Goal: Task Accomplishment & Management: Manage account settings

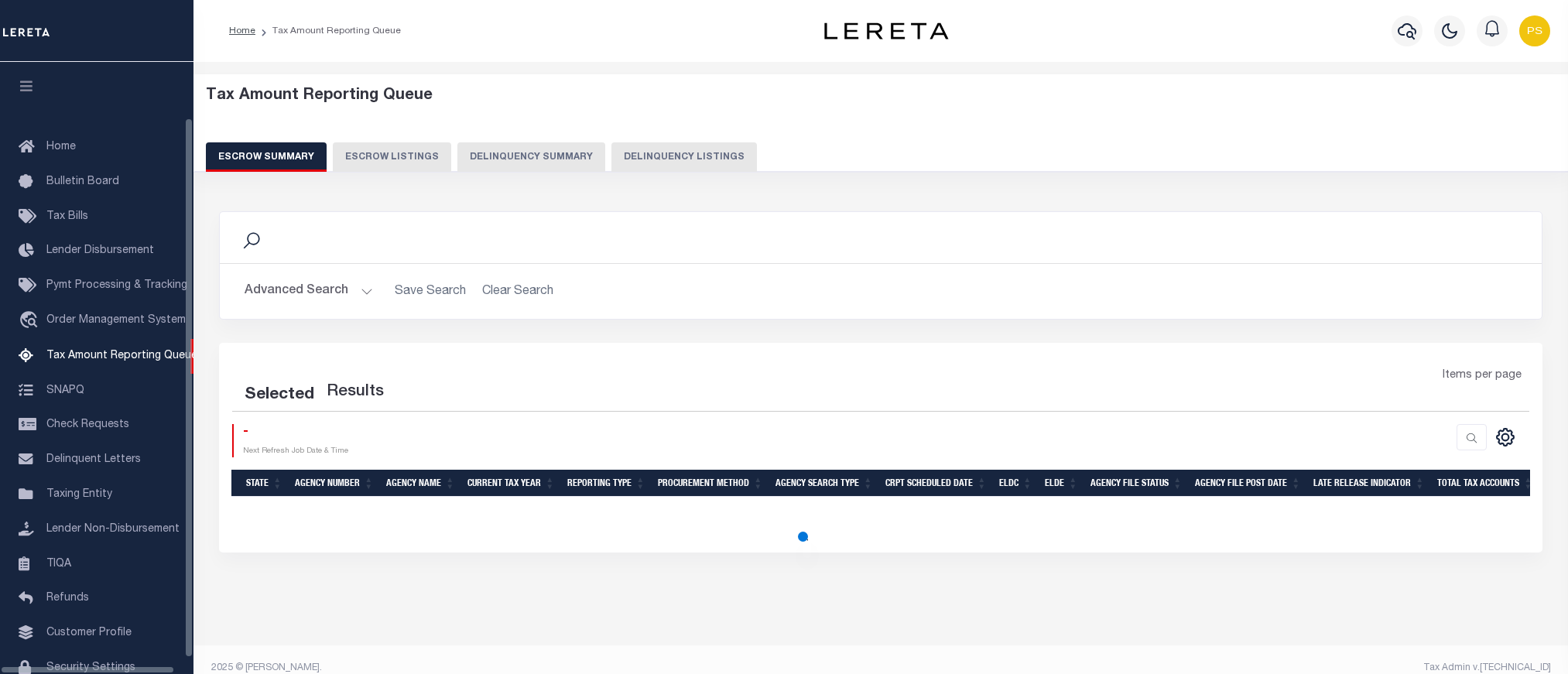
click at [657, 163] on button "Delinquency Listings" at bounding box center [685, 157] width 146 height 29
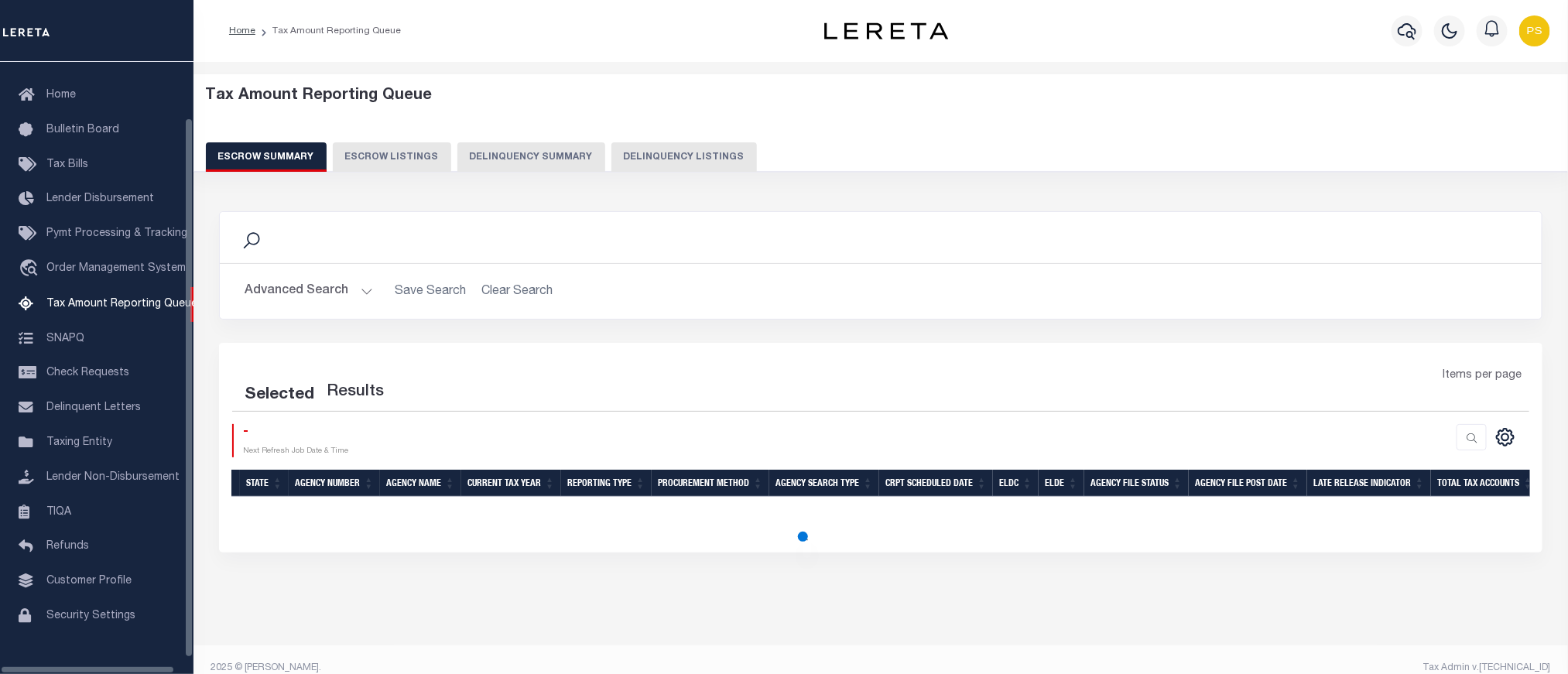
select select "100"
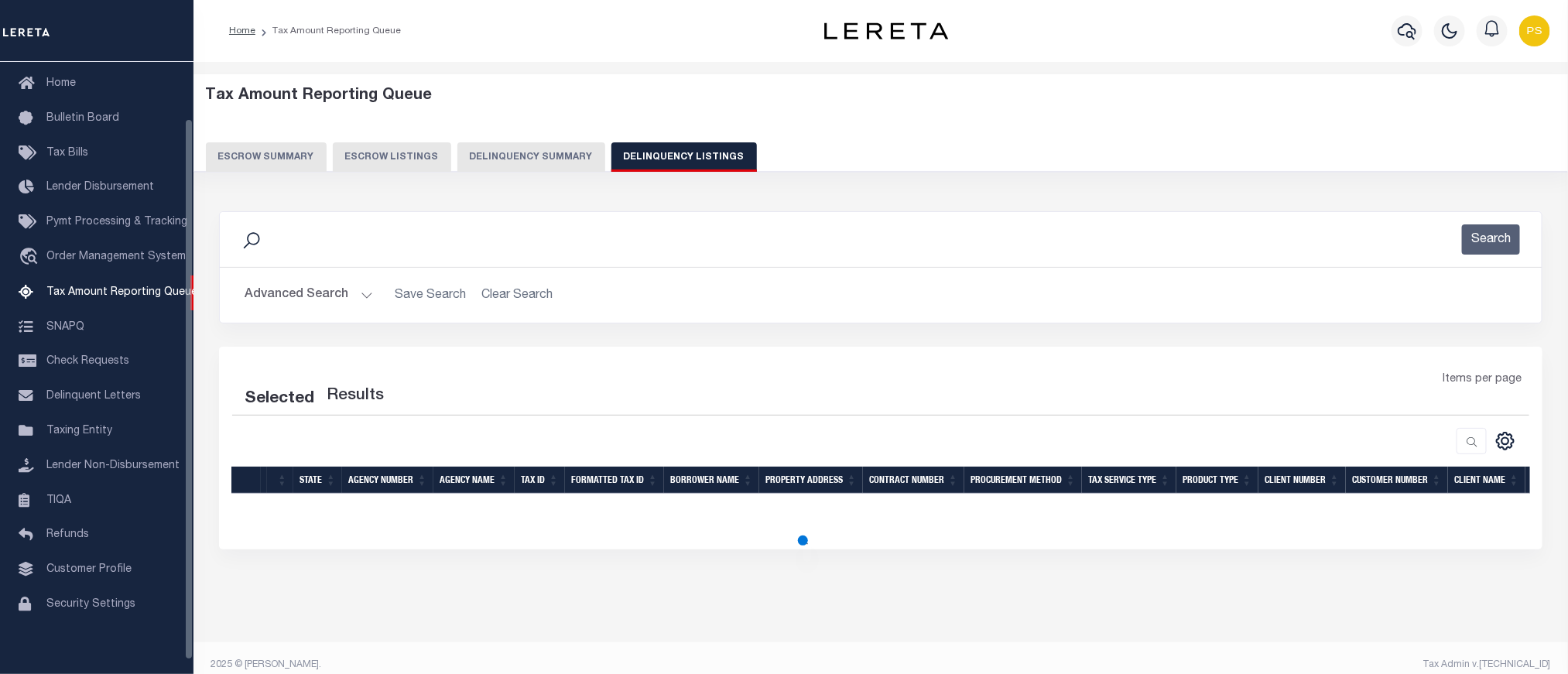
select select "100"
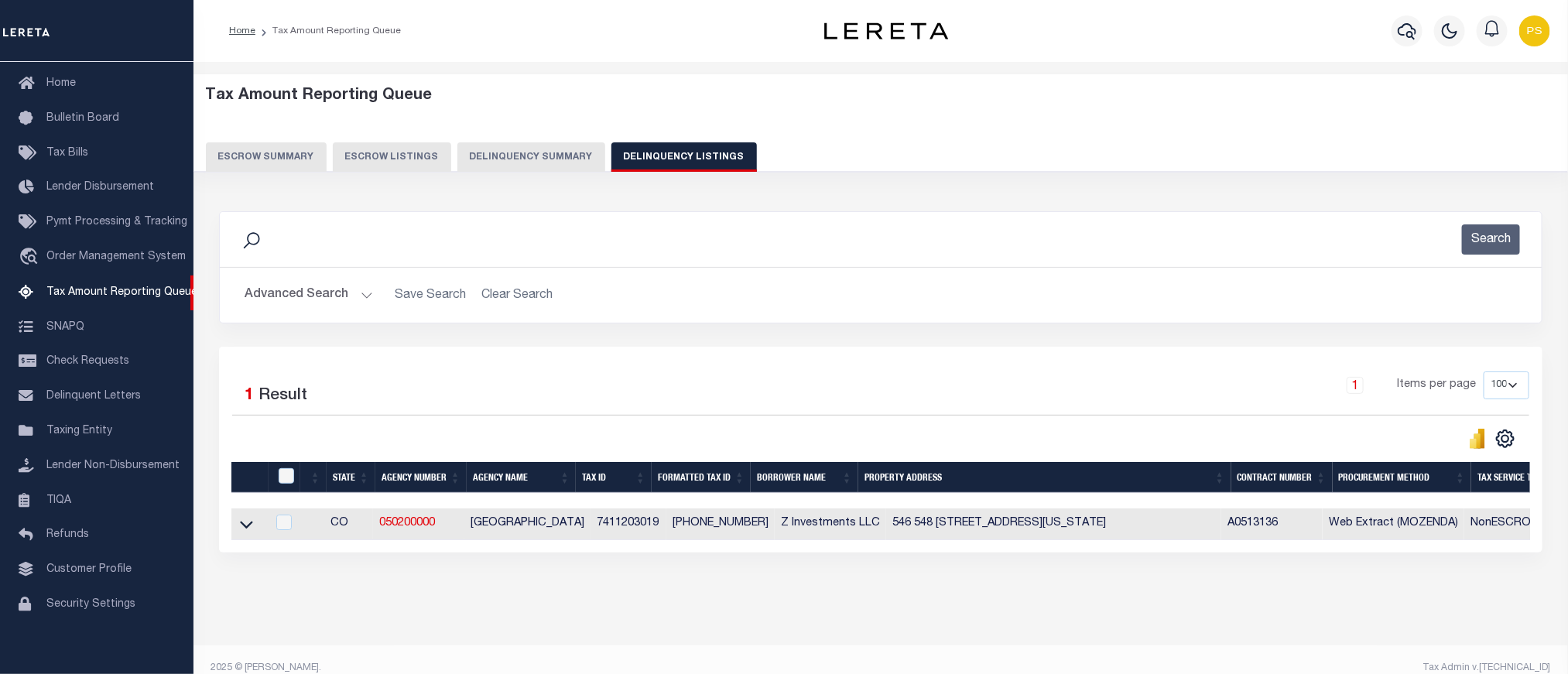
click at [281, 301] on button "Advanced Search" at bounding box center [309, 295] width 129 height 30
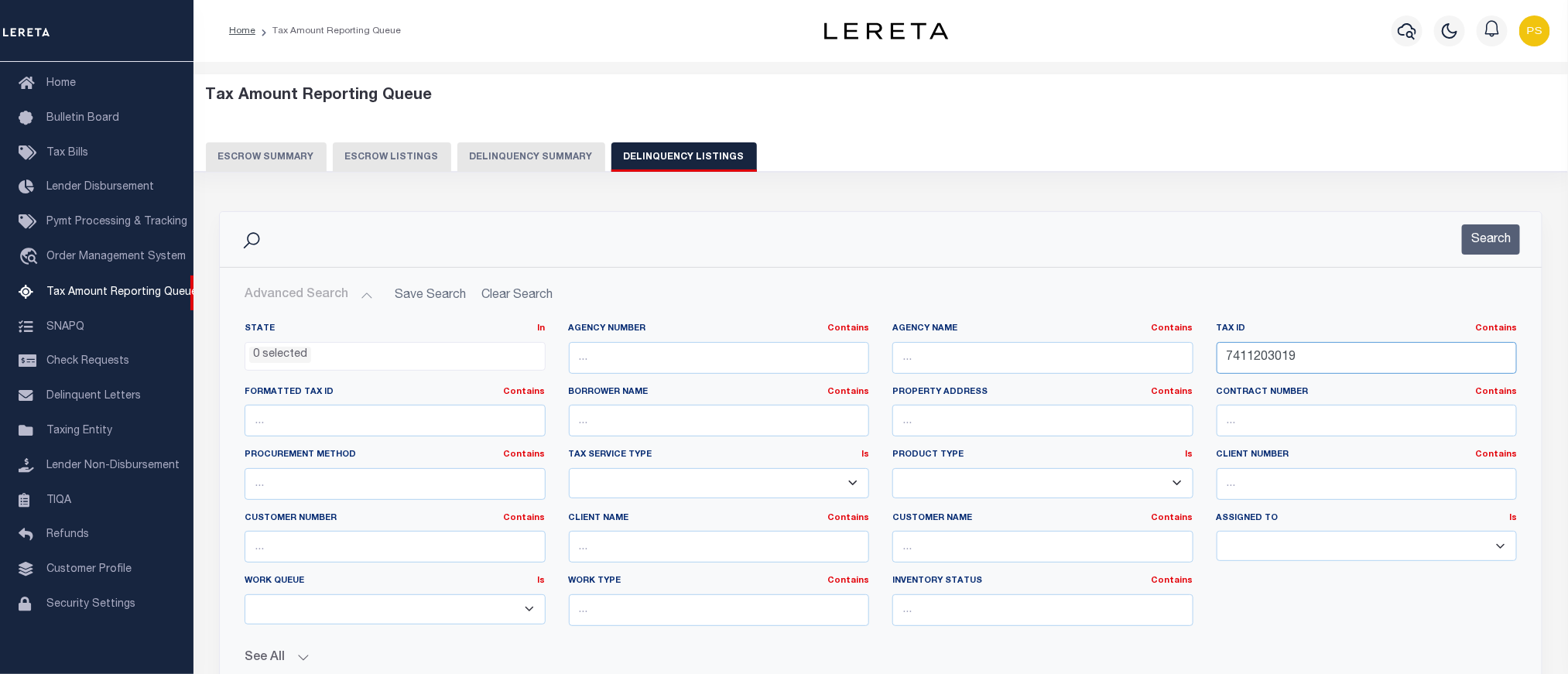
click at [1268, 356] on input "7411203019" at bounding box center [1368, 357] width 301 height 32
paste input "8308401071"
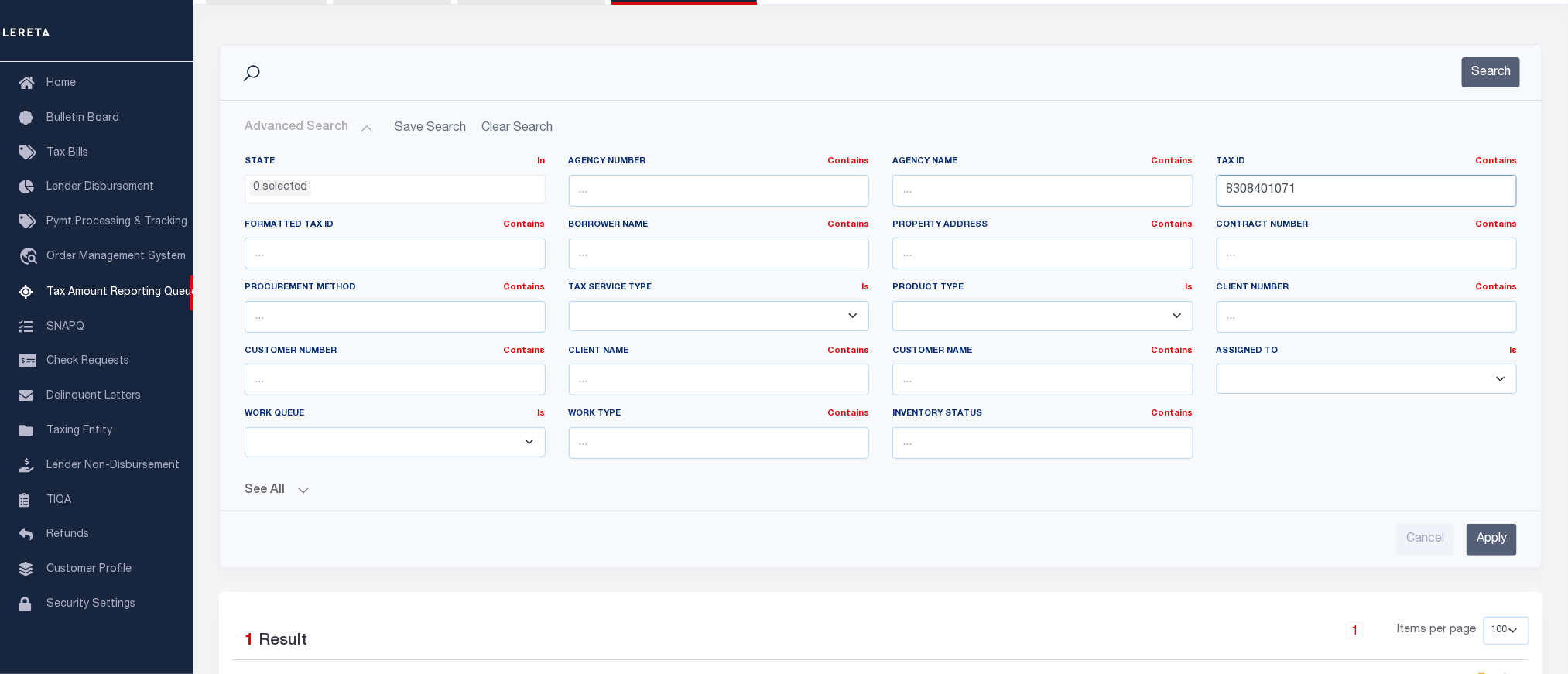
scroll to position [232, 0]
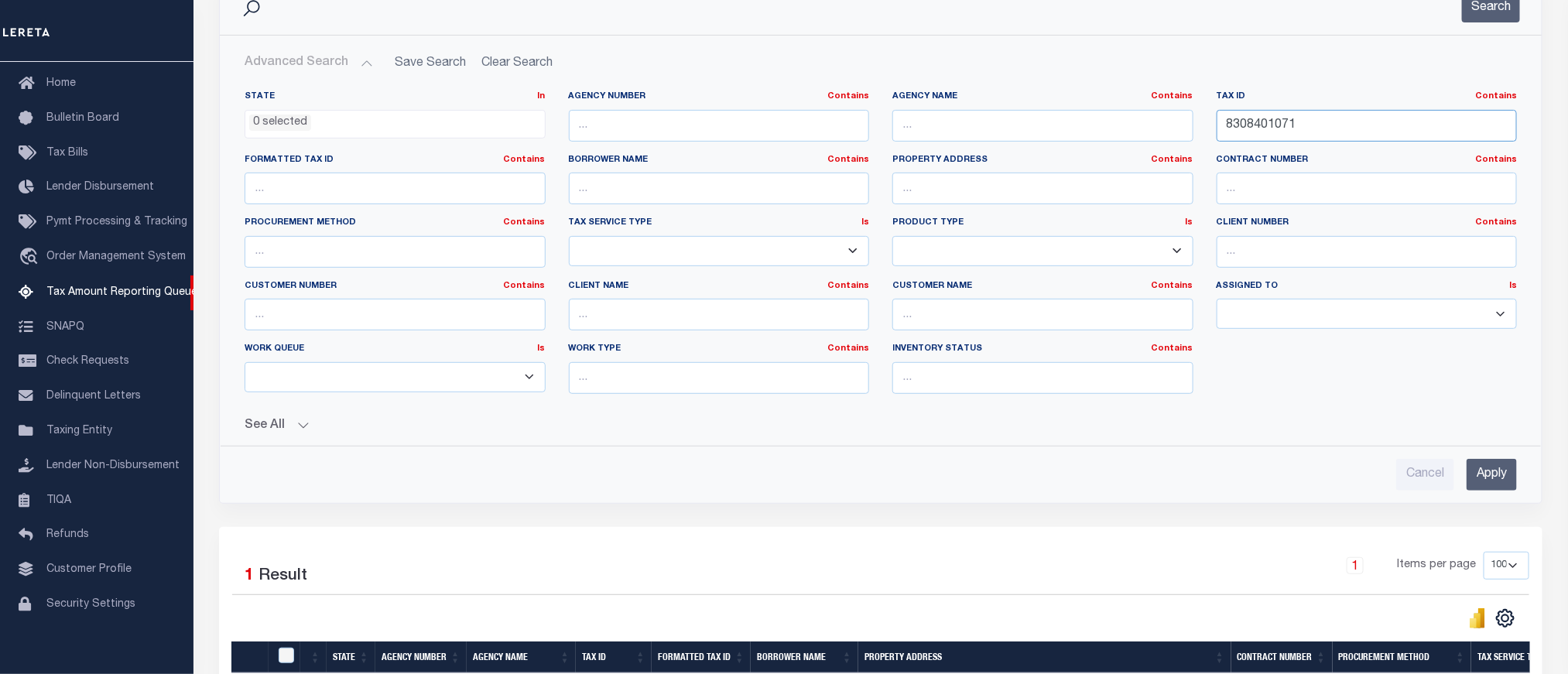
type input "8308401071"
click at [1487, 488] on input "Apply" at bounding box center [1492, 474] width 50 height 32
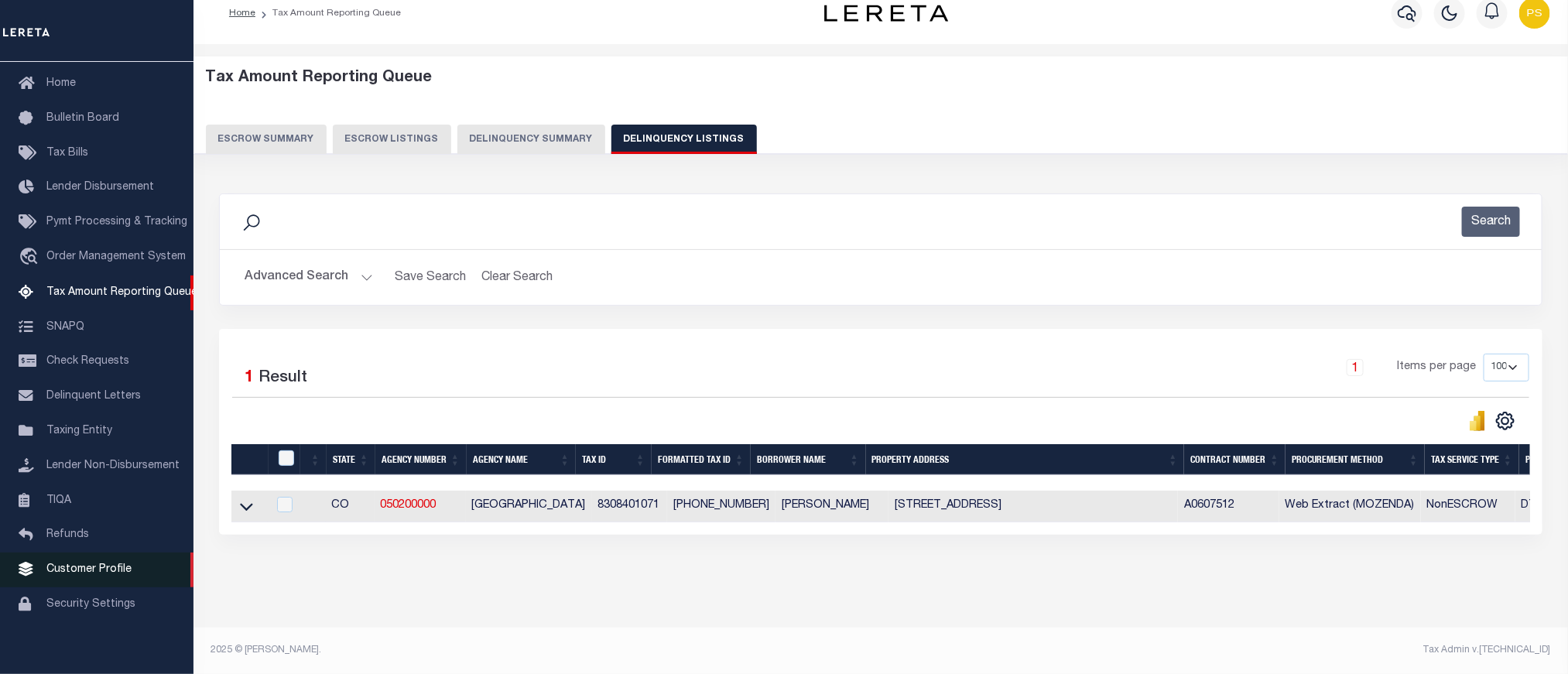
scroll to position [33, 0]
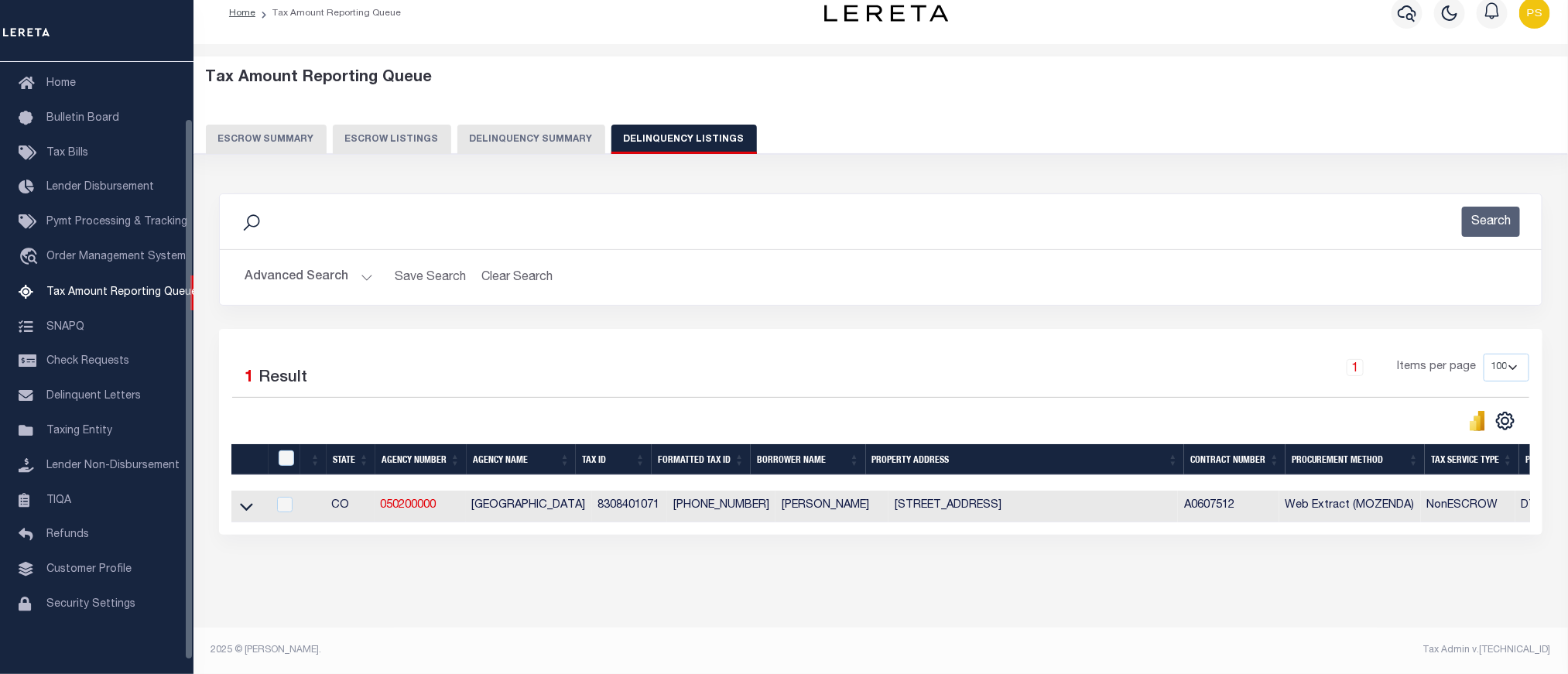
drag, startPoint x: 245, startPoint y: 505, endPoint x: 374, endPoint y: 478, distance: 131.8
click at [245, 505] on icon at bounding box center [246, 506] width 13 height 16
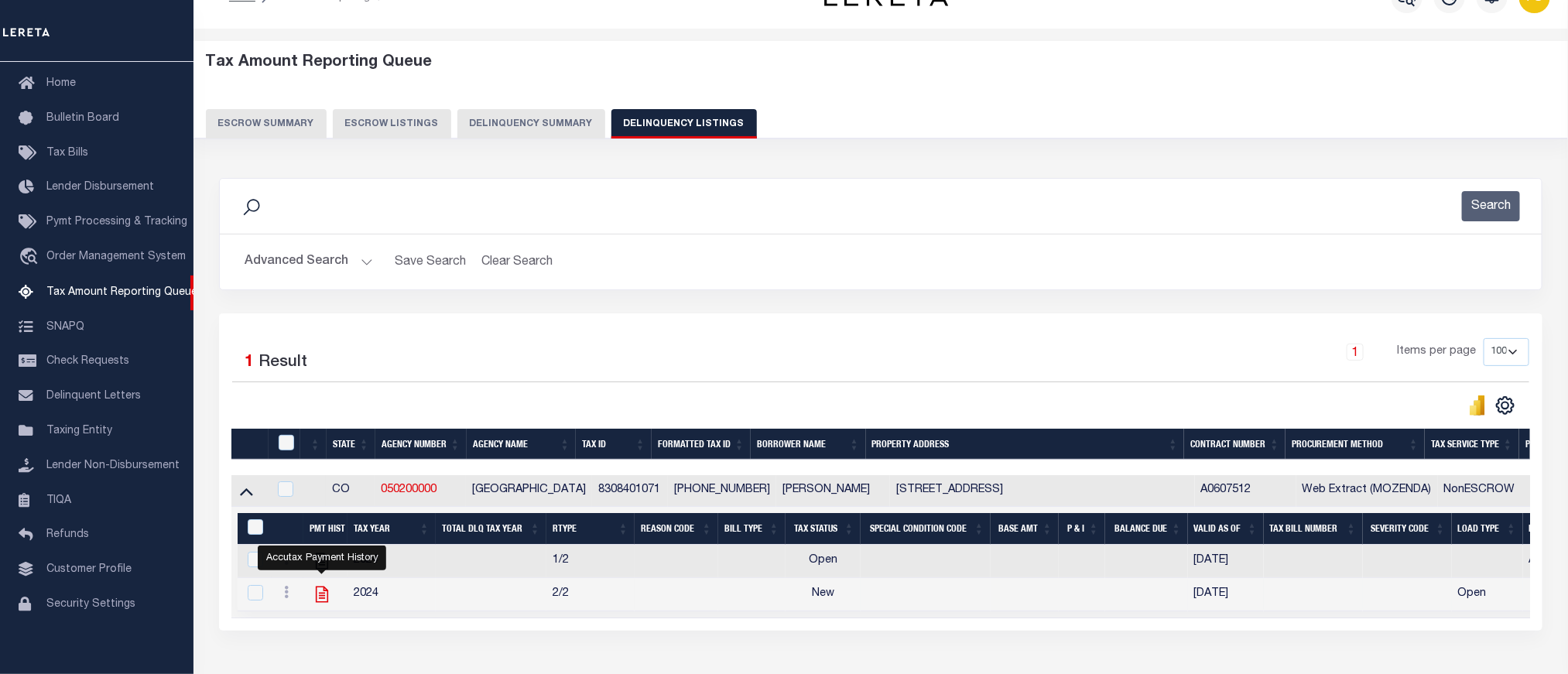
click at [325, 604] on icon "" at bounding box center [322, 594] width 20 height 20
checkbox input "true"
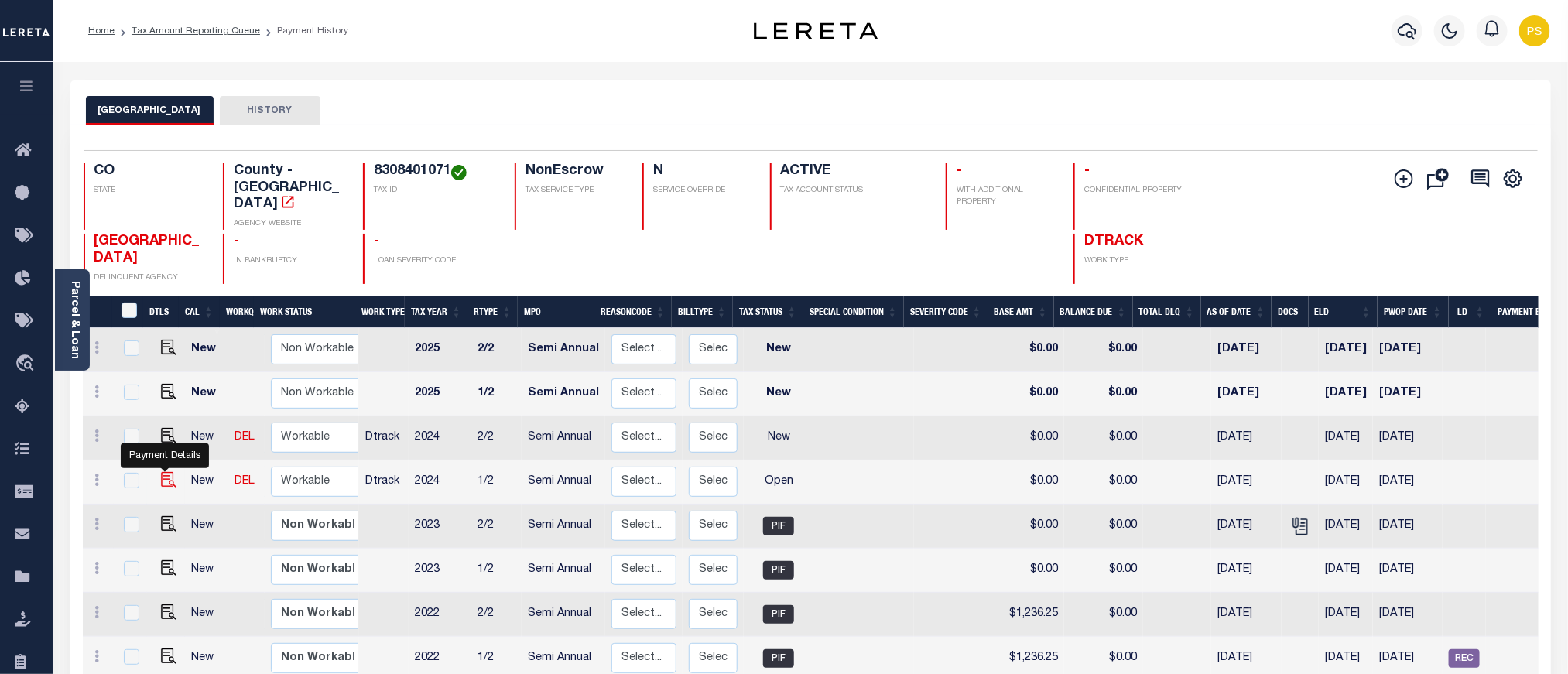
click at [163, 472] on img "" at bounding box center [169, 480] width 15 height 15
checkbox input "true"
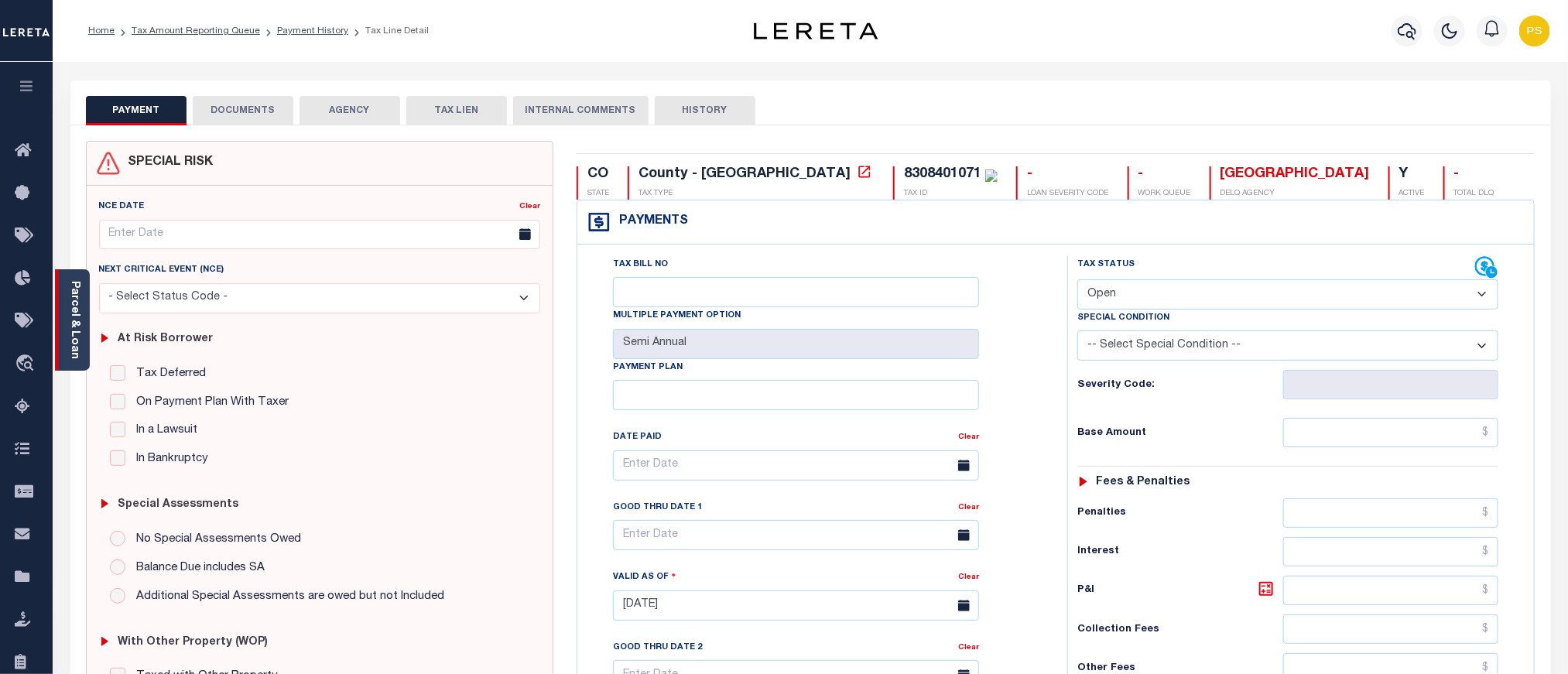
click at [69, 285] on link "Parcel & Loan" at bounding box center [74, 320] width 11 height 78
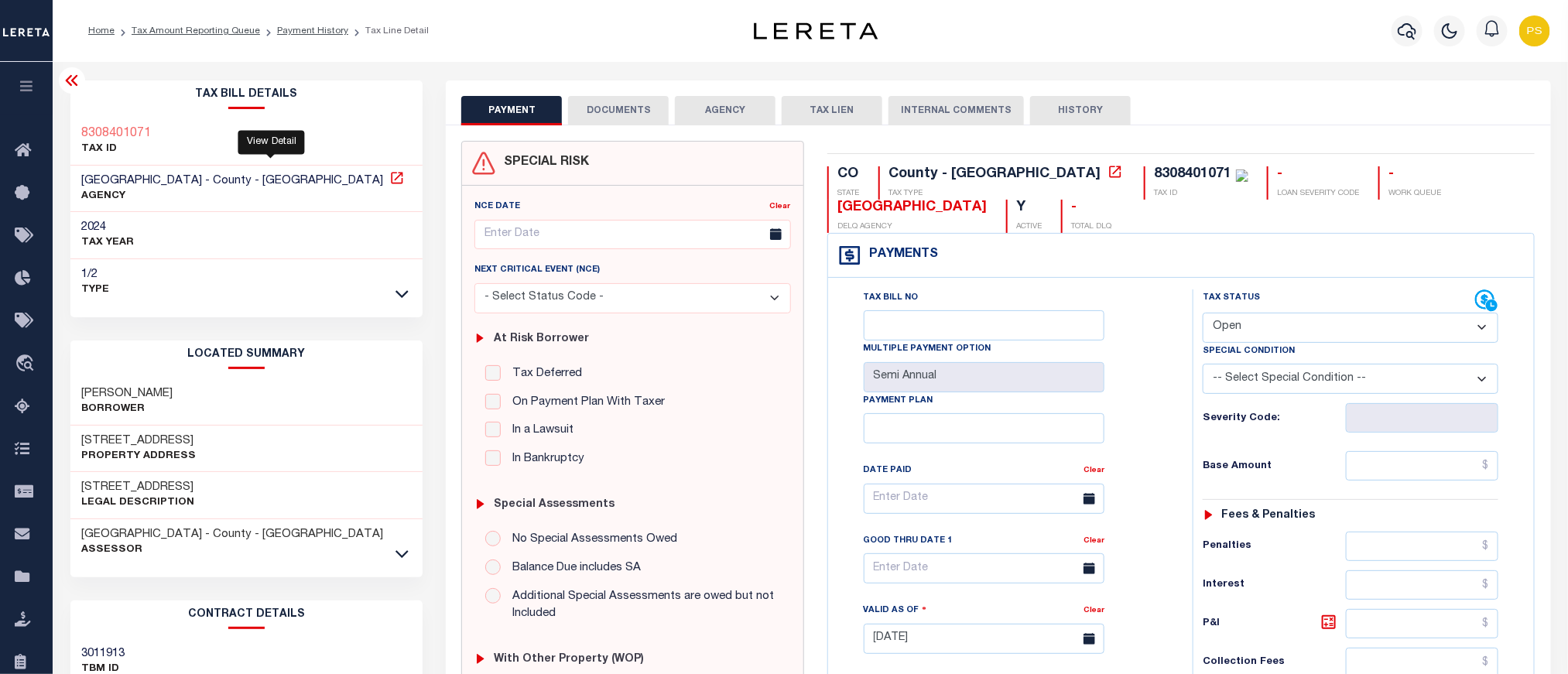
click at [389, 177] on icon at bounding box center [396, 177] width 15 height 15
drag, startPoint x: 78, startPoint y: 130, endPoint x: 198, endPoint y: 138, distance: 120.3
click at [198, 138] on div "8308401071 TAX ID" at bounding box center [247, 142] width 353 height 47
copy h3 "8308401071"
click at [1256, 325] on select "- Select Status Code - Open Due/Unpaid Paid Incomplete No Tax Due Internal Refu…" at bounding box center [1350, 327] width 296 height 30
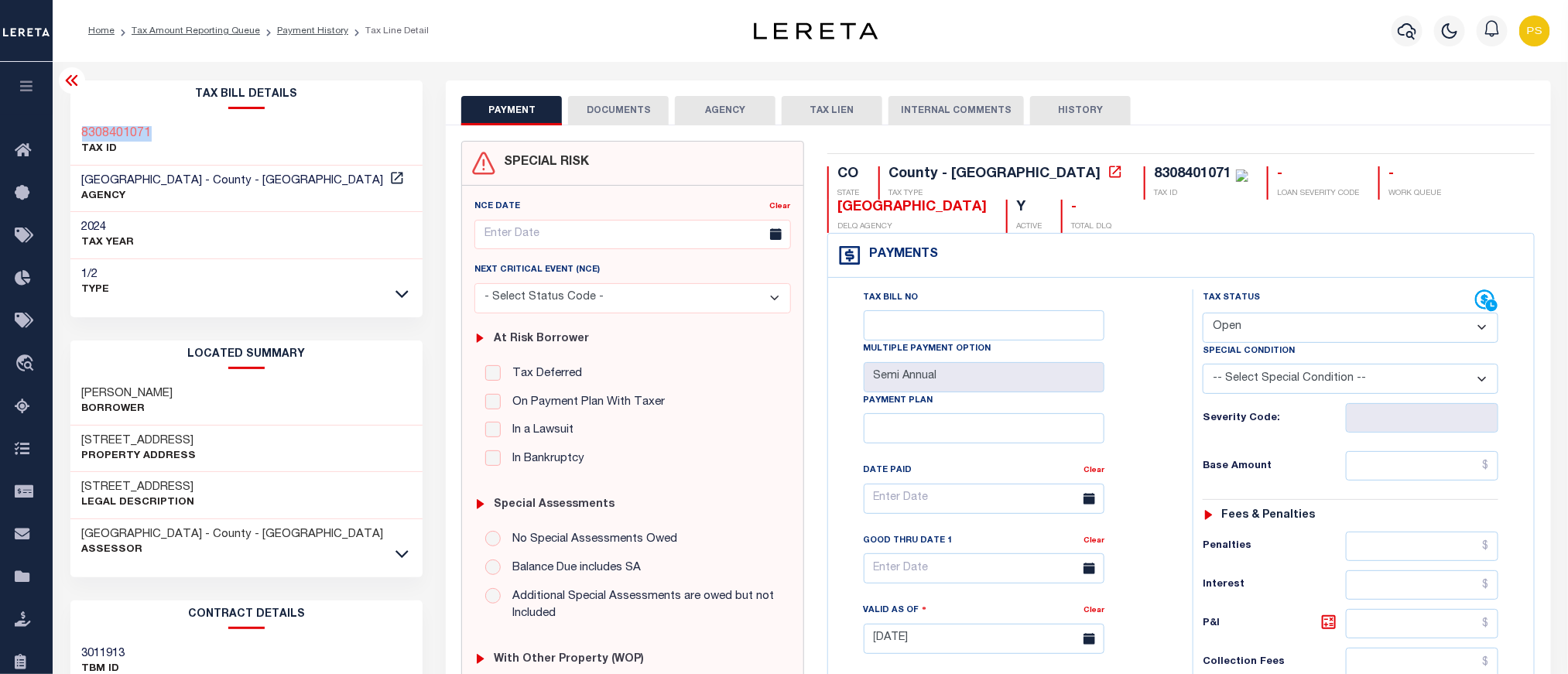
select select "PYD"
click at [1203, 314] on select "- Select Status Code - Open Due/Unpaid Paid Incomplete No Tax Due Internal Refu…" at bounding box center [1350, 327] width 296 height 30
type input "[DATE]"
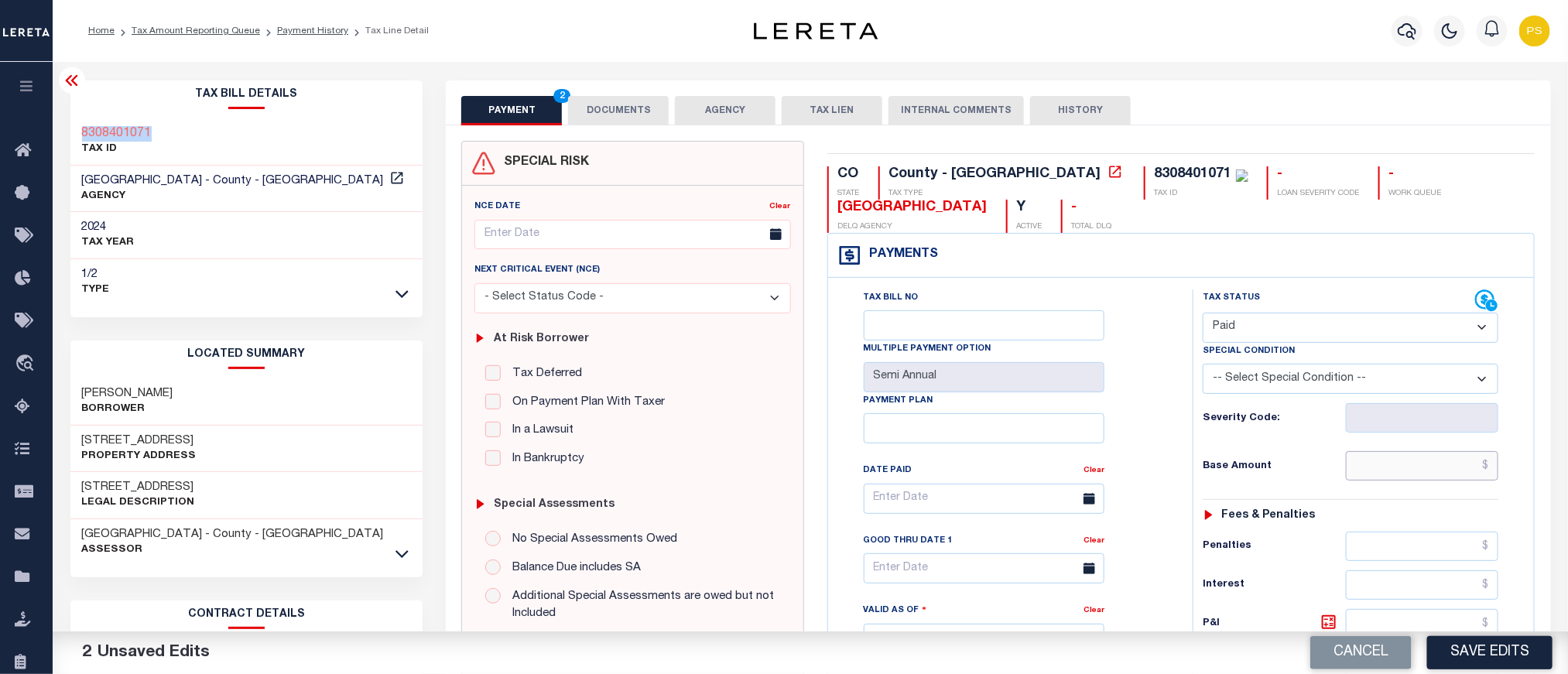
click at [1412, 479] on input "text" at bounding box center [1422, 466] width 153 height 29
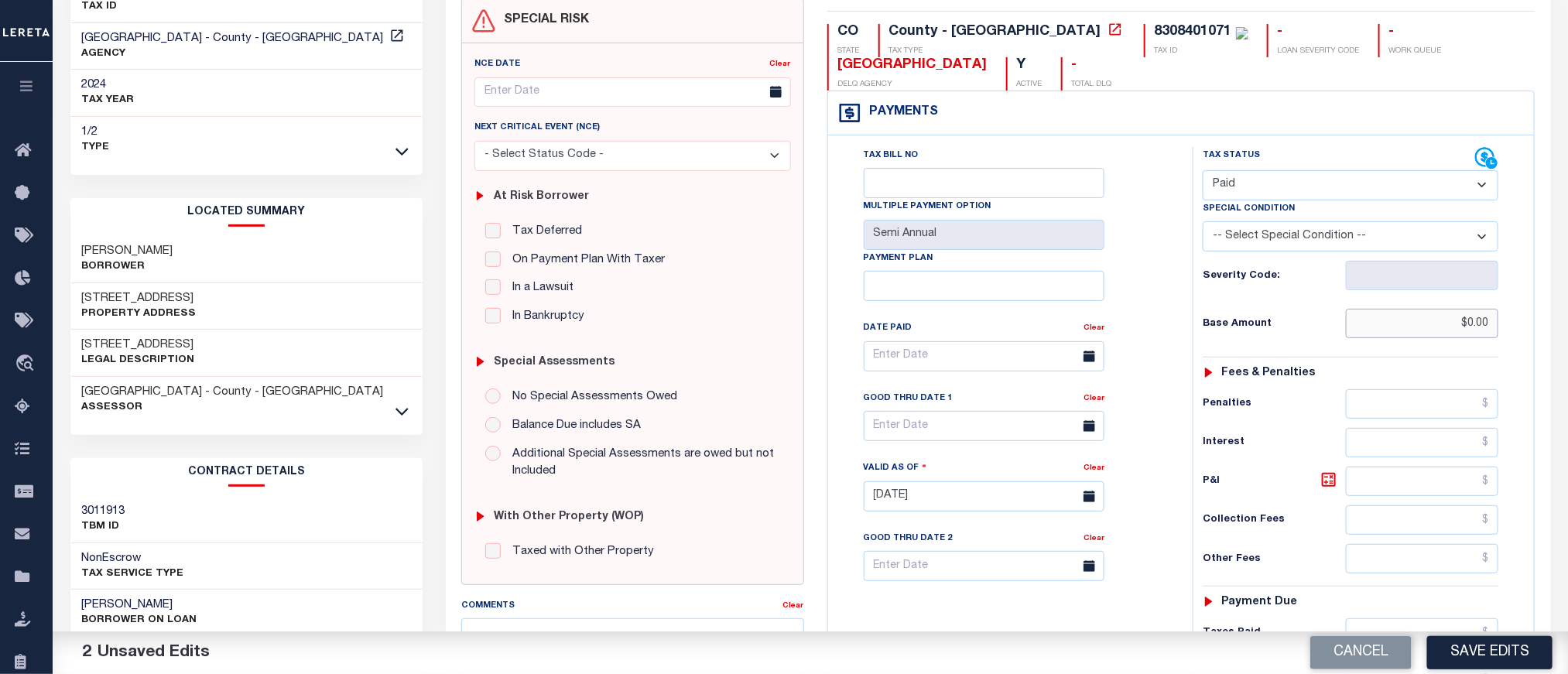
scroll to position [348, 0]
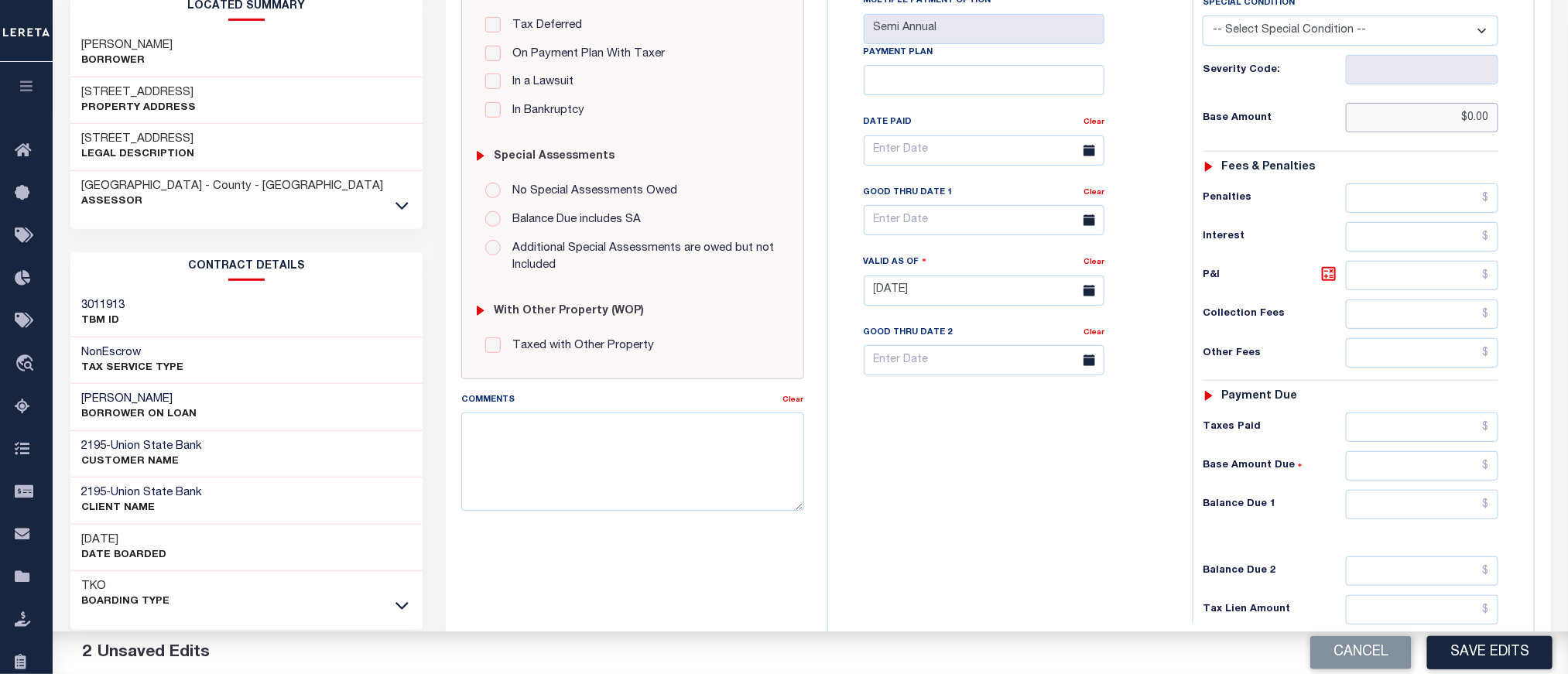
type input "$0.00"
drag, startPoint x: 1440, startPoint y: 513, endPoint x: 1456, endPoint y: 516, distance: 16.3
click at [1440, 513] on input "text" at bounding box center [1422, 505] width 153 height 29
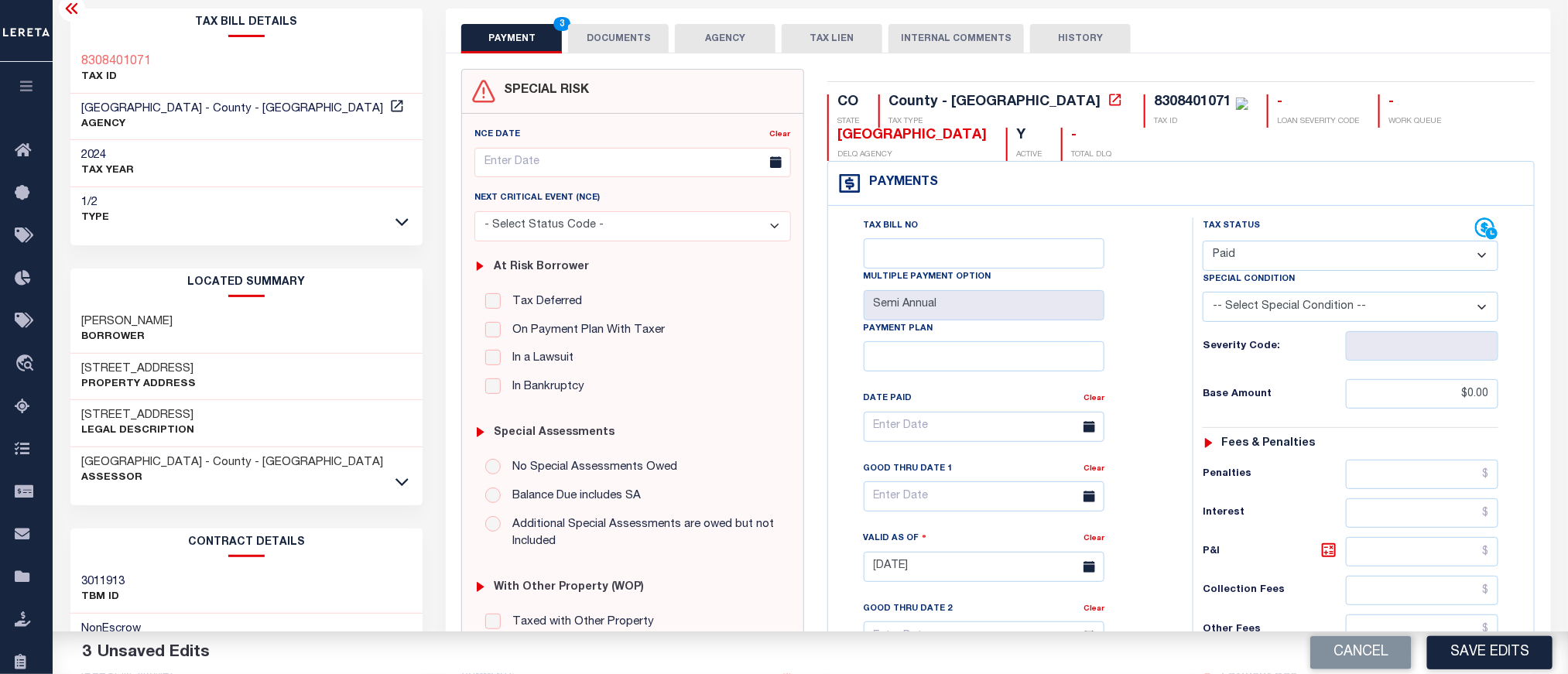
scroll to position [0, 0]
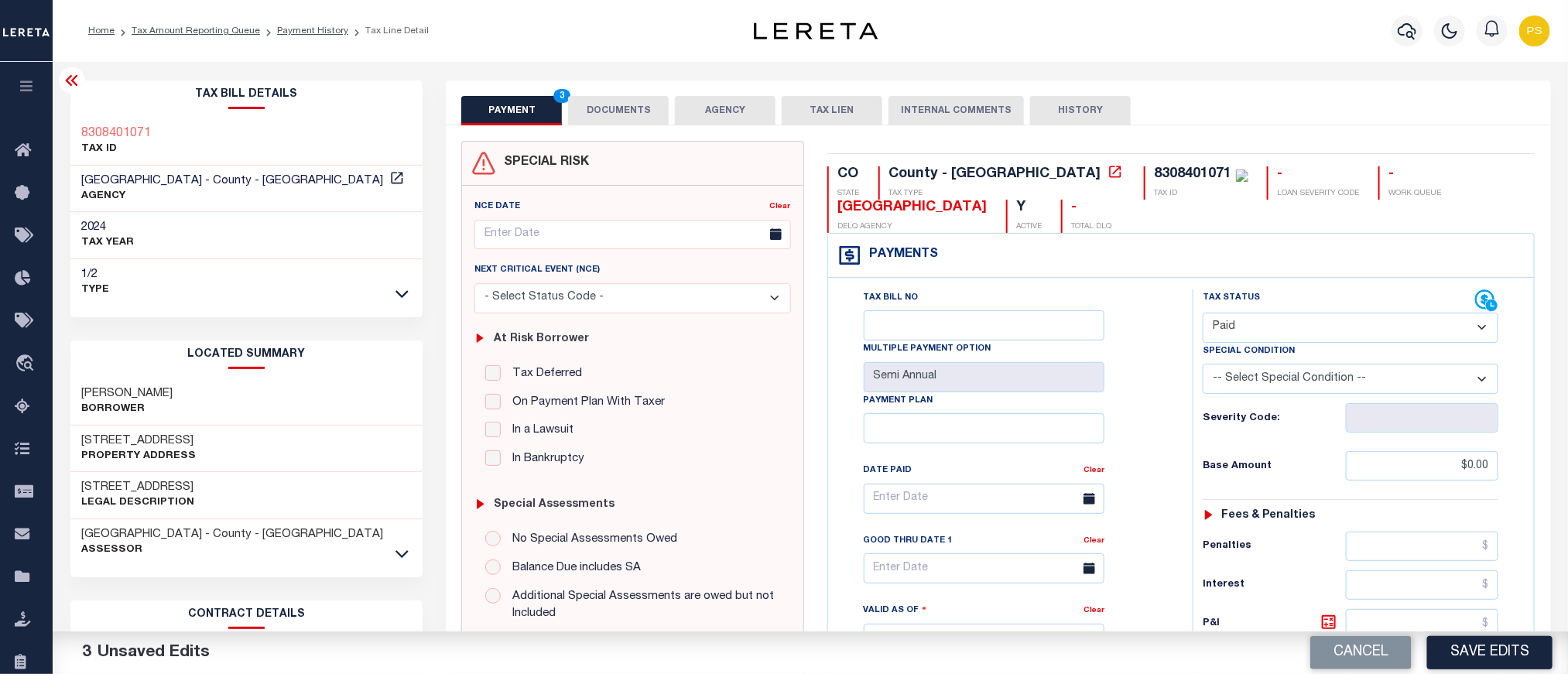
type input "$0.00"
click at [637, 117] on button "DOCUMENTS" at bounding box center [618, 110] width 100 height 29
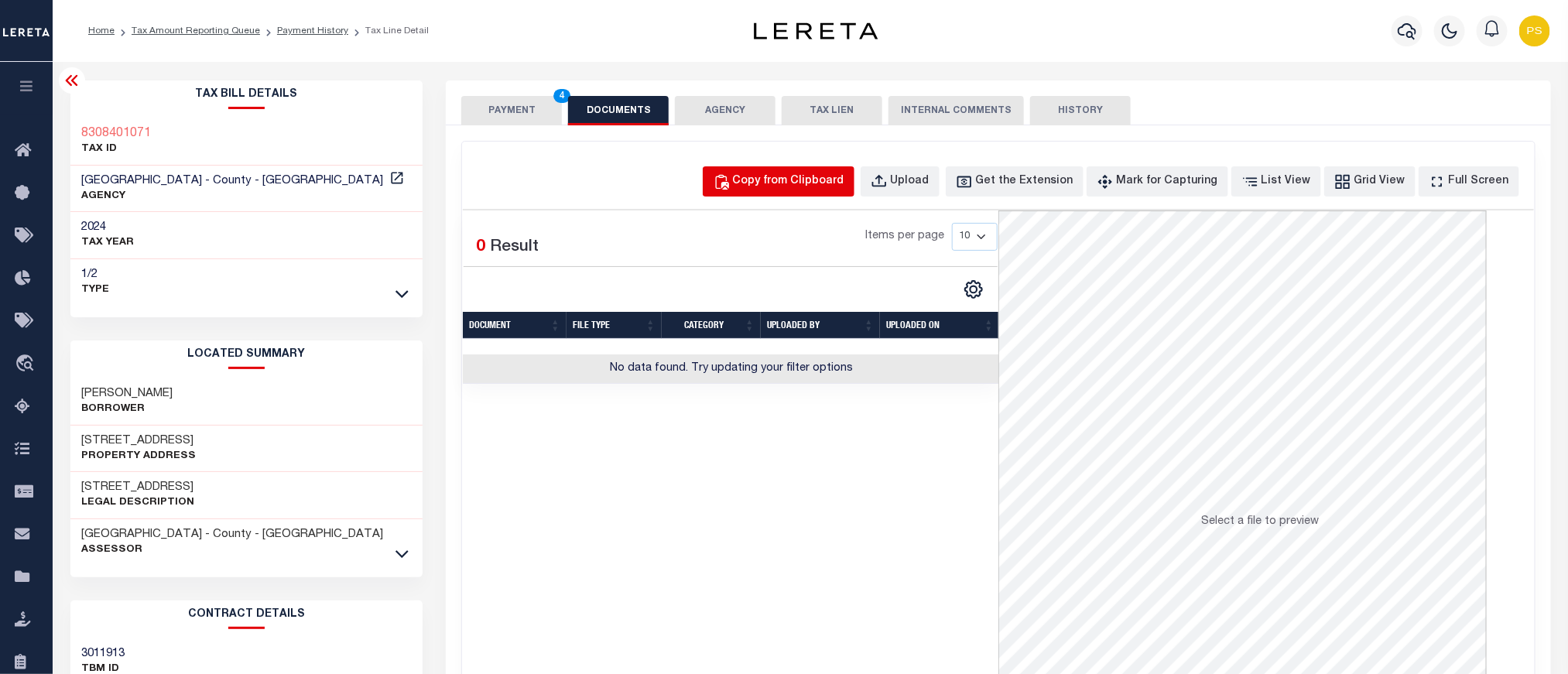
click at [840, 193] on button "Copy from Clipboard" at bounding box center [778, 181] width 152 height 30
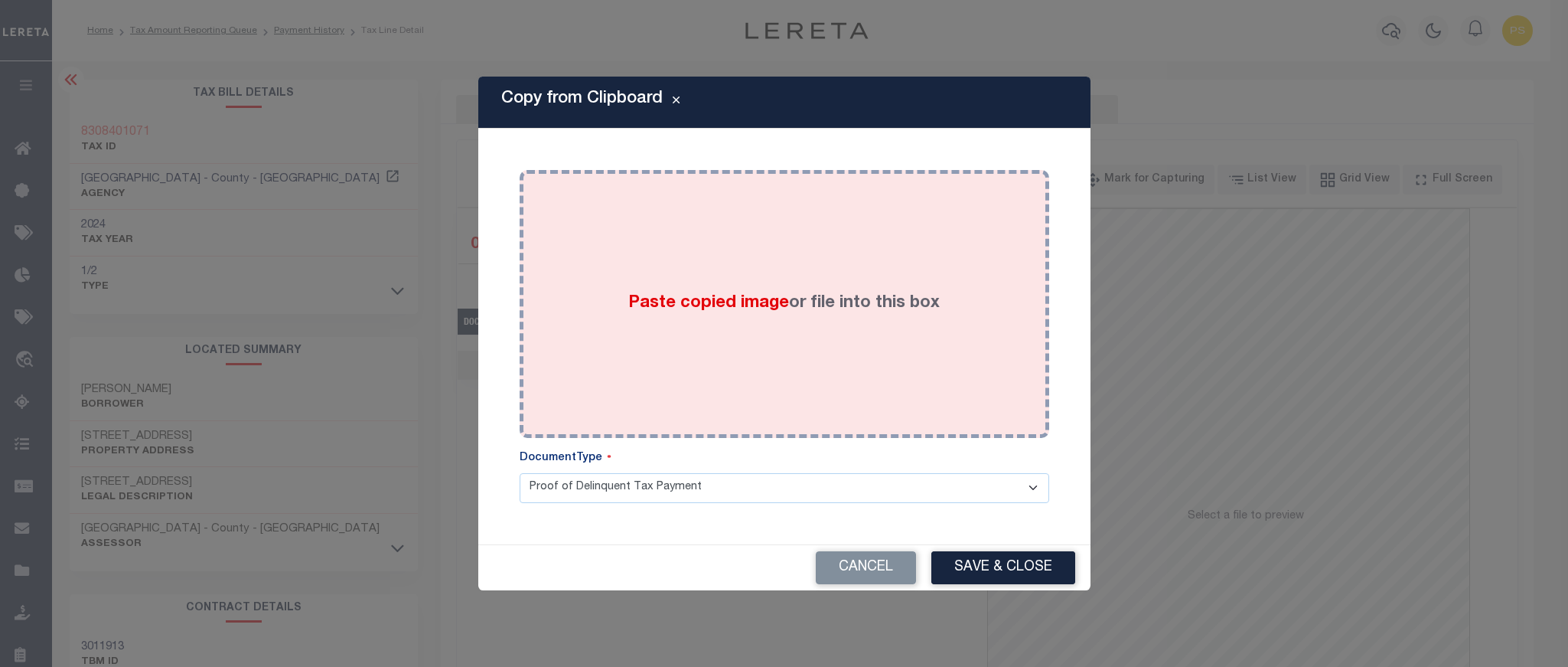
click at [866, 315] on label "Paste copied image or file into this box" at bounding box center [784, 304] width 312 height 26
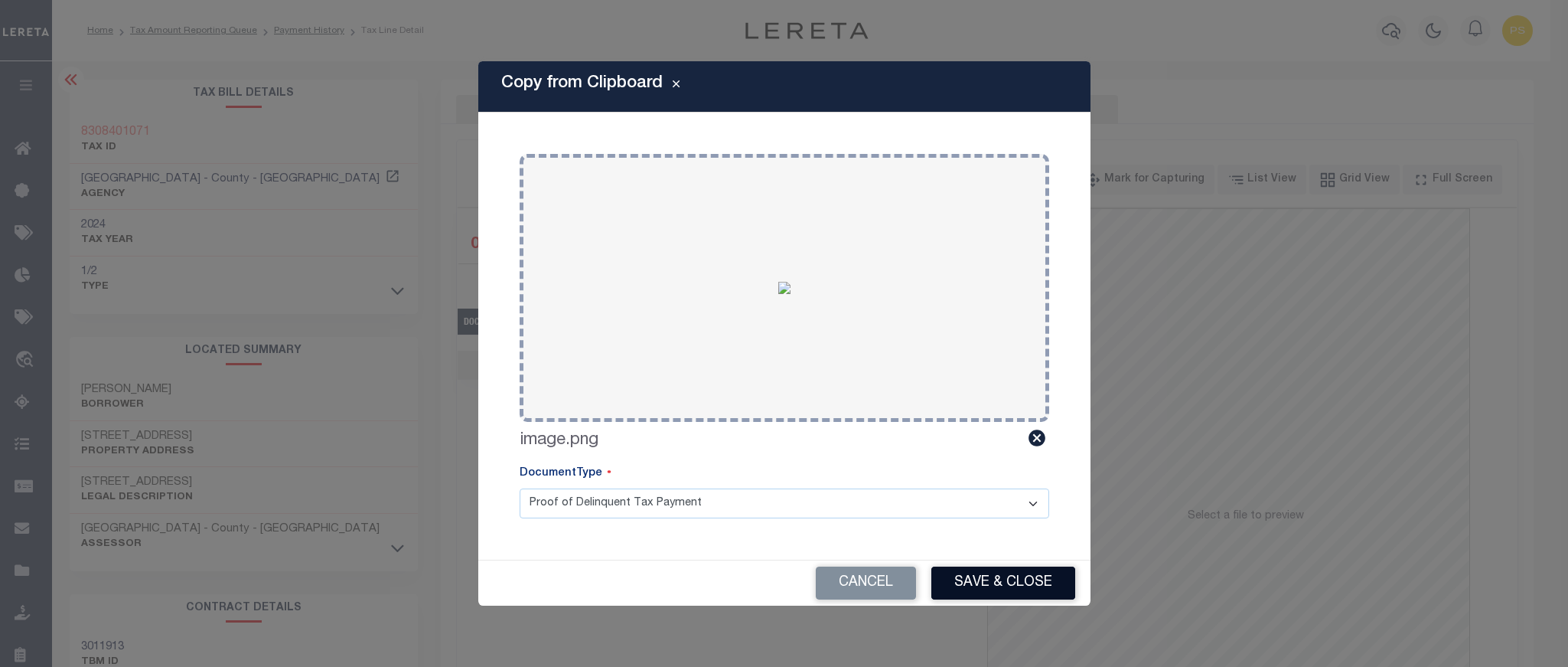
click at [1006, 575] on button "Save & Close" at bounding box center [1004, 583] width 144 height 33
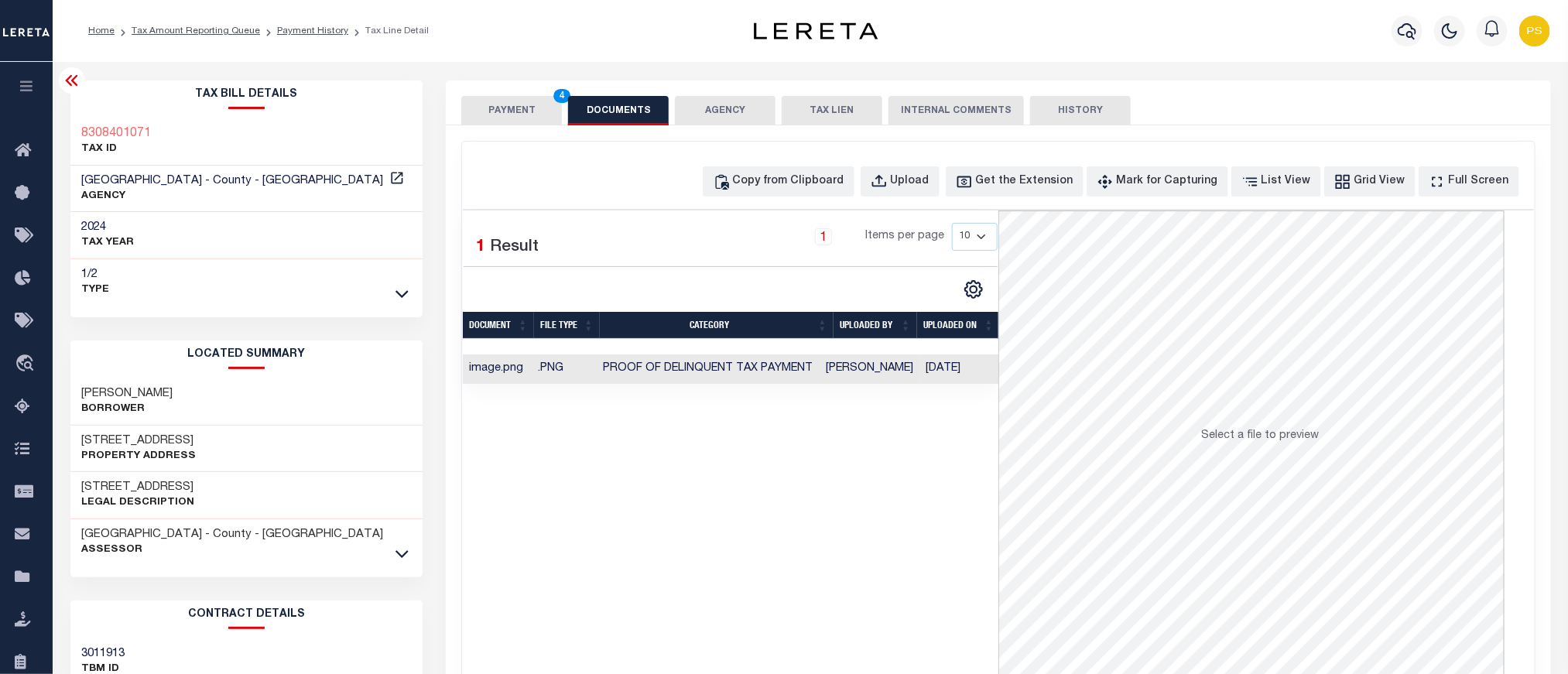
click at [511, 96] on button "PAYMENT 4" at bounding box center [511, 110] width 100 height 29
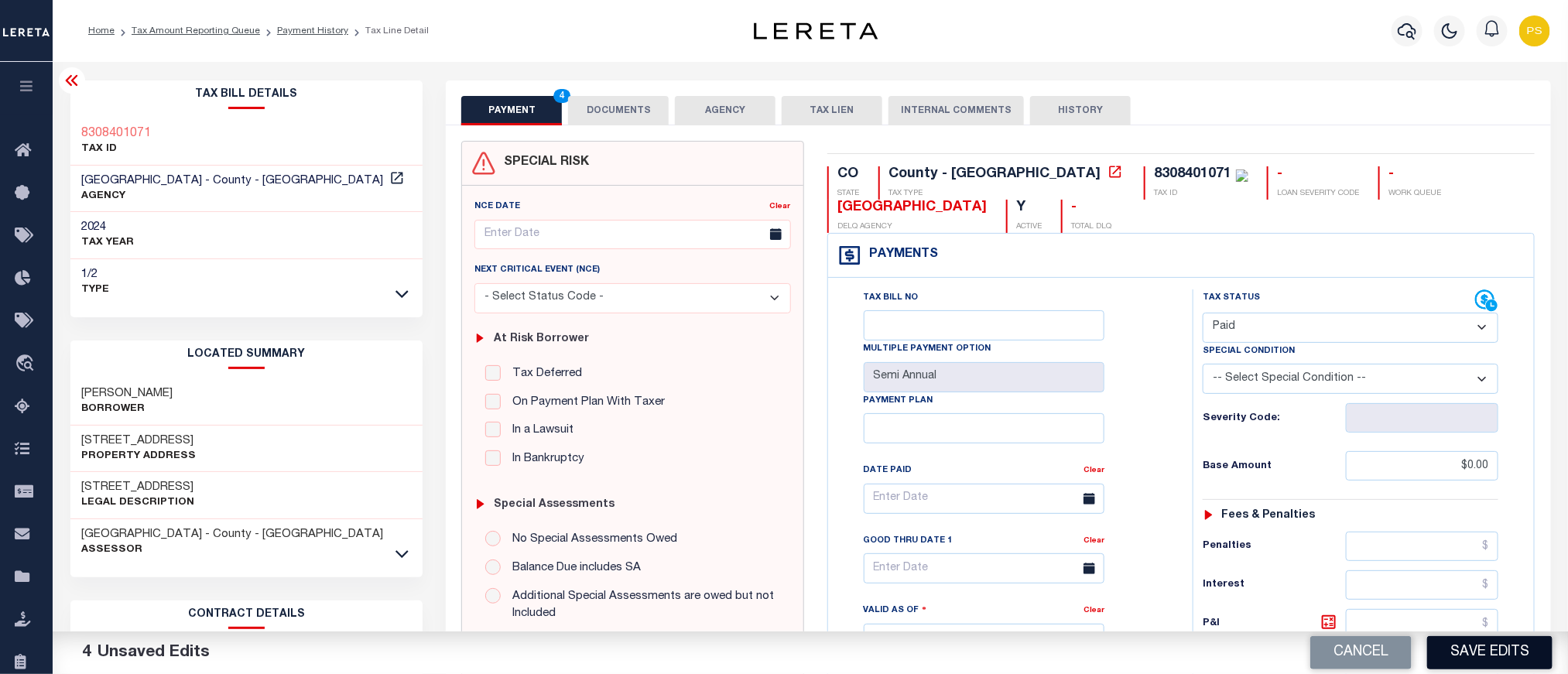
click at [1472, 652] on button "Save Edits" at bounding box center [1490, 652] width 126 height 33
checkbox input "false"
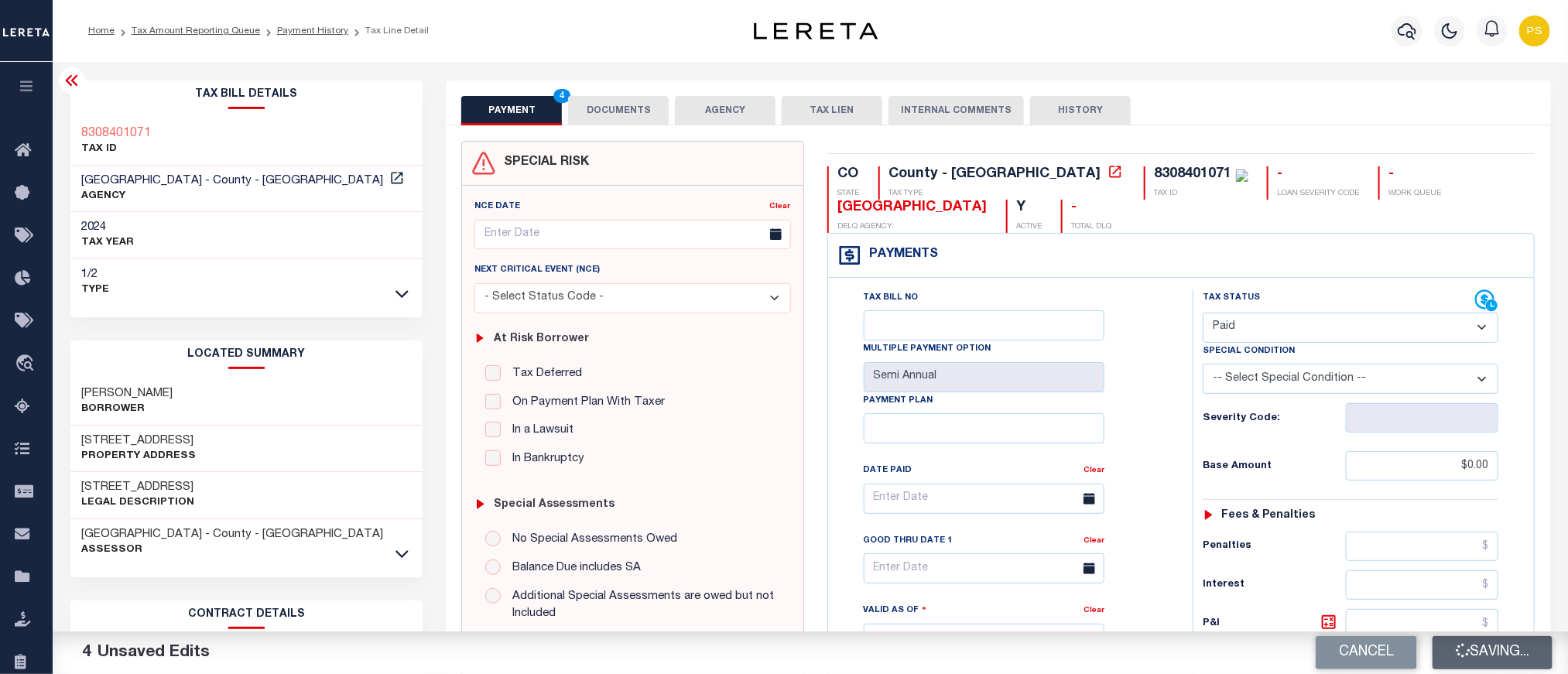
type input "$0"
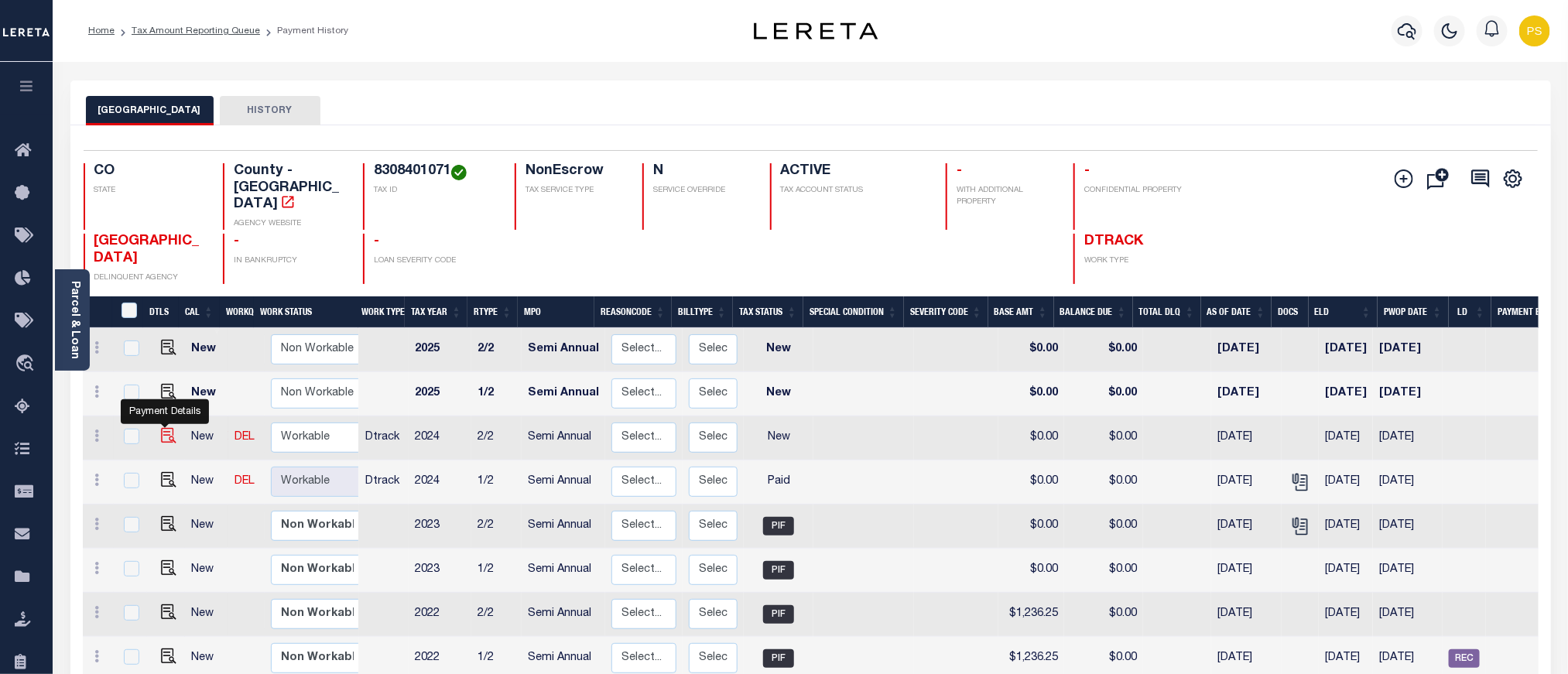
click at [163, 428] on img "" at bounding box center [169, 435] width 15 height 15
checkbox input "true"
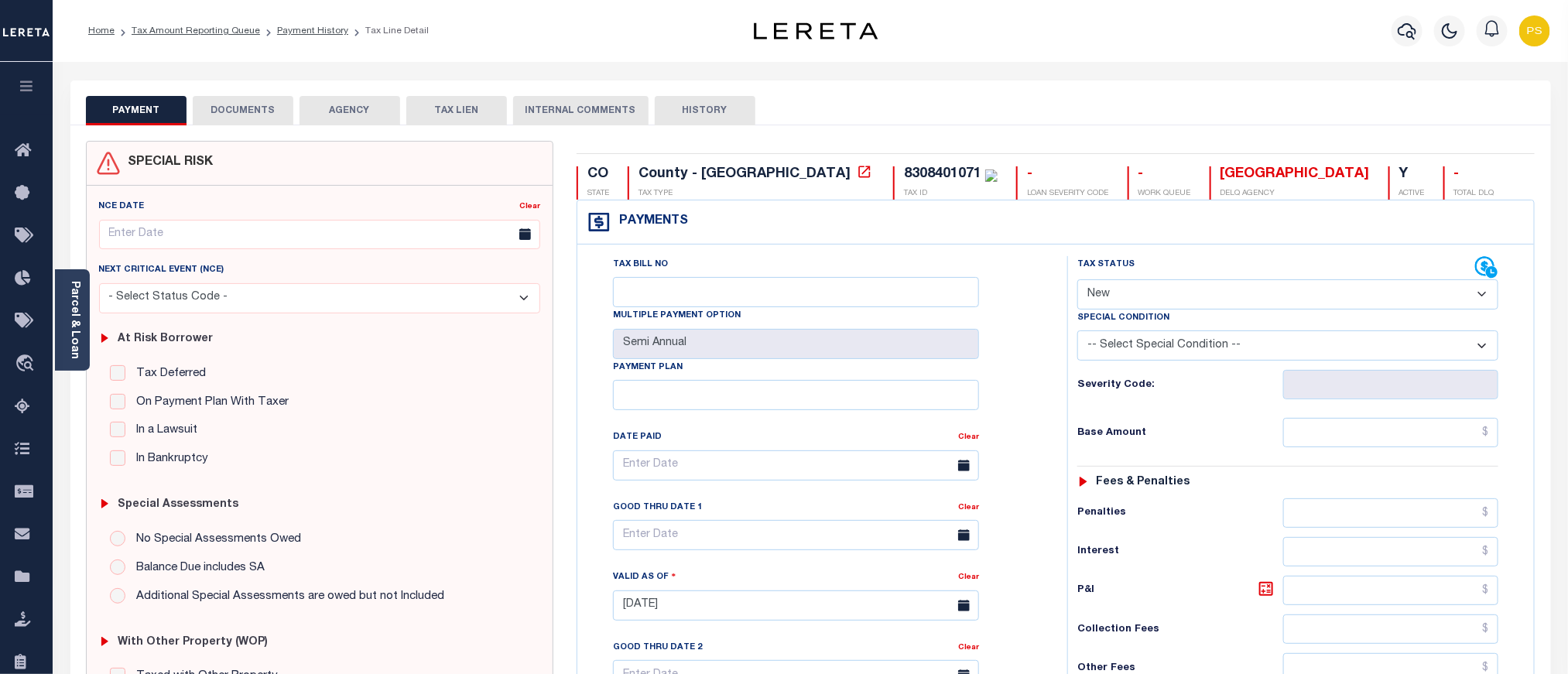
click at [1101, 301] on select "- Select Status Code - Open Due/Unpaid Paid Incomplete No Tax Due Internal Refu…" at bounding box center [1288, 294] width 421 height 30
select select "PYD"
click at [1078, 281] on select "- Select Status Code - Open Due/Unpaid Paid Incomplete No Tax Due Internal Refu…" at bounding box center [1288, 294] width 421 height 30
type input "[DATE]"
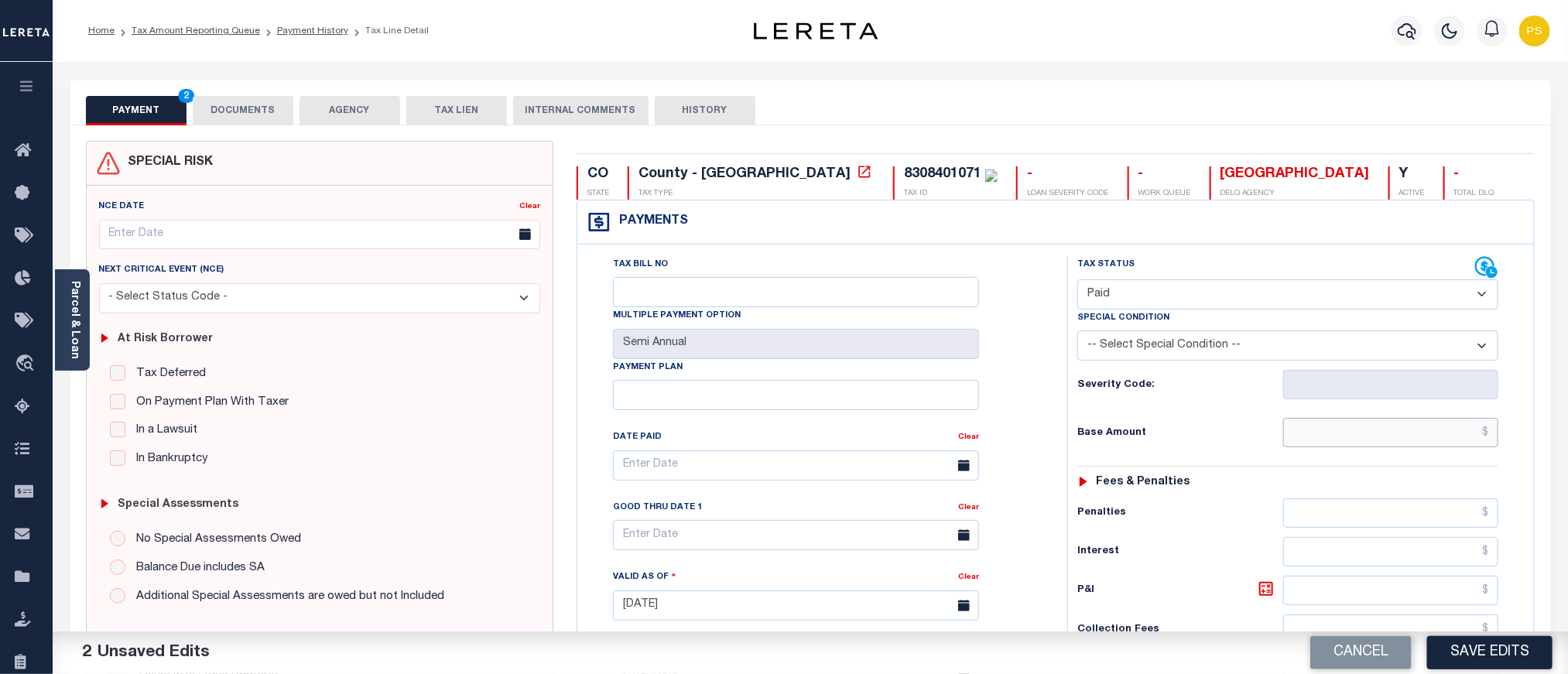
click at [1333, 446] on input "text" at bounding box center [1391, 433] width 216 height 29
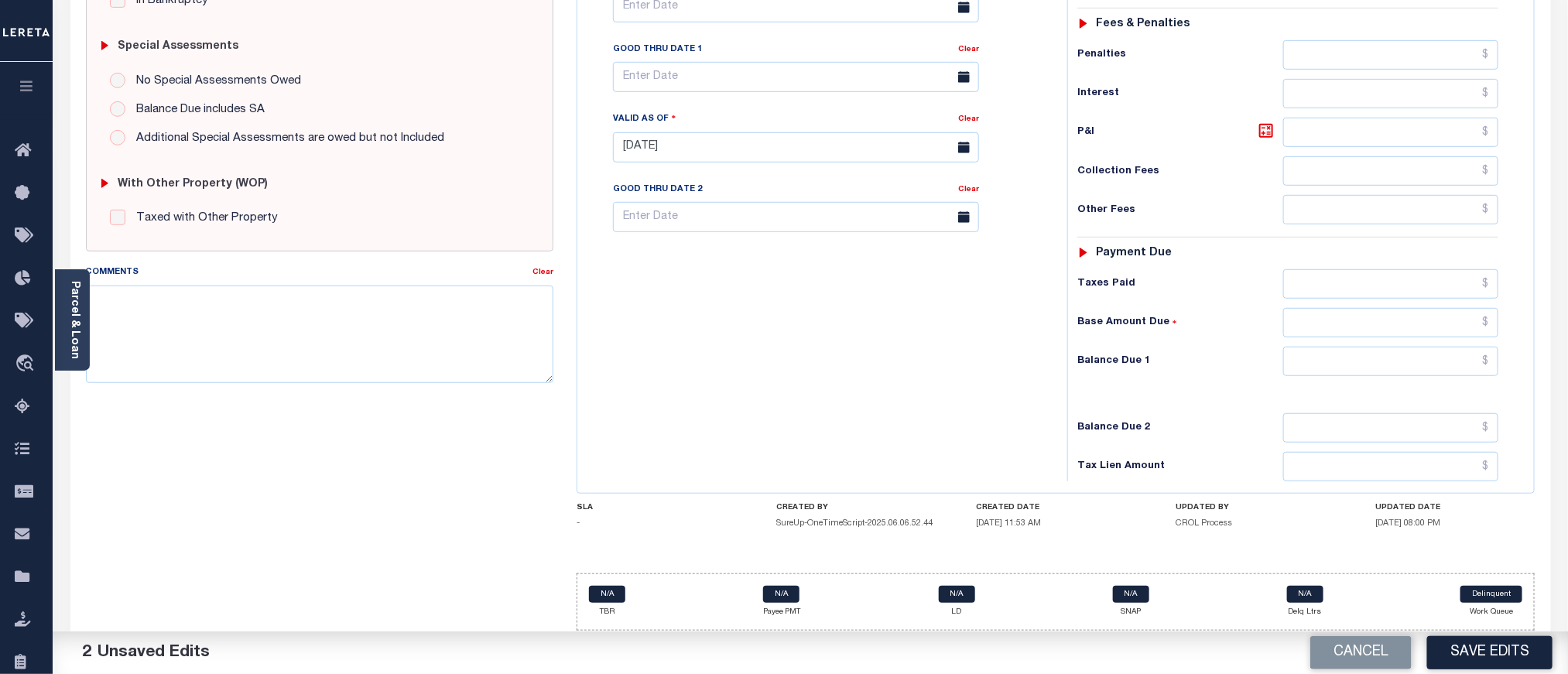
scroll to position [464, 0]
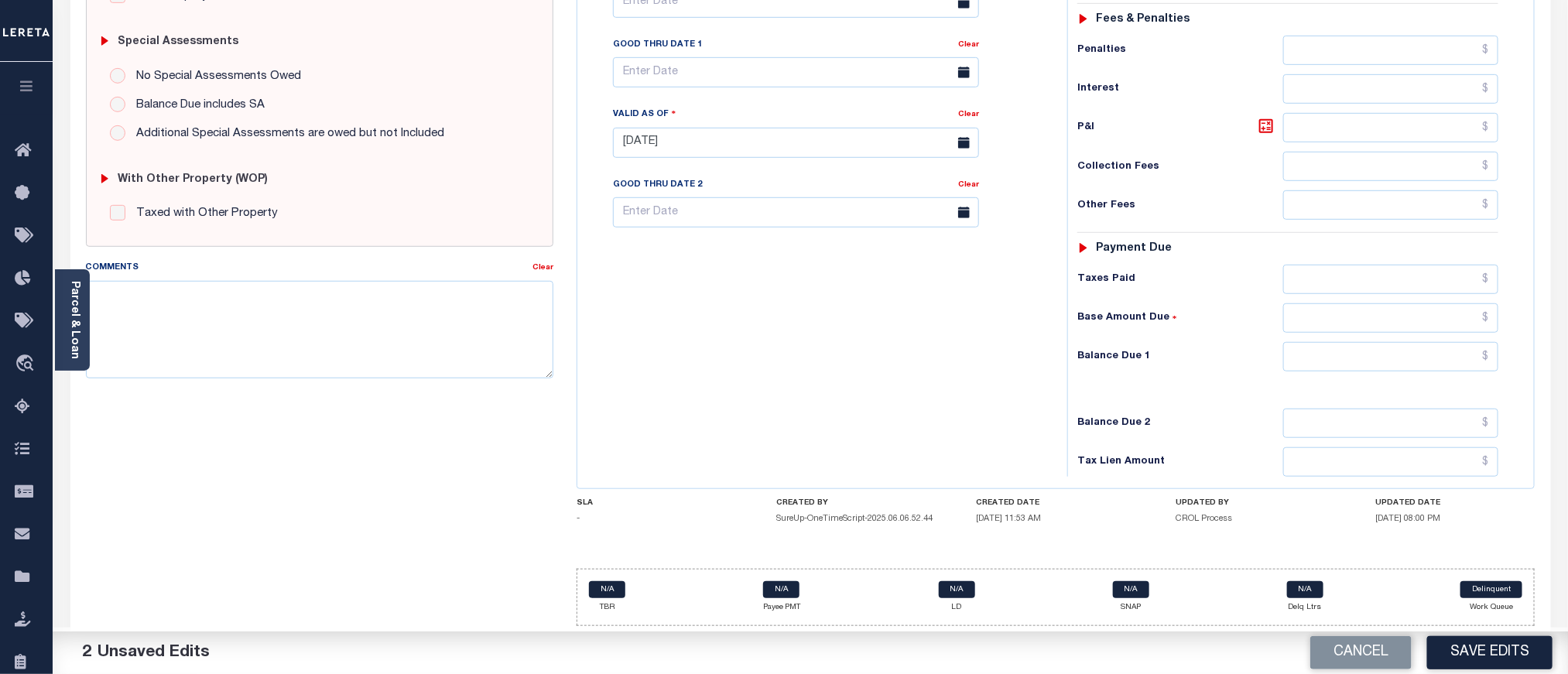
type input "$0.00"
click at [1348, 365] on input "text" at bounding box center [1391, 356] width 216 height 29
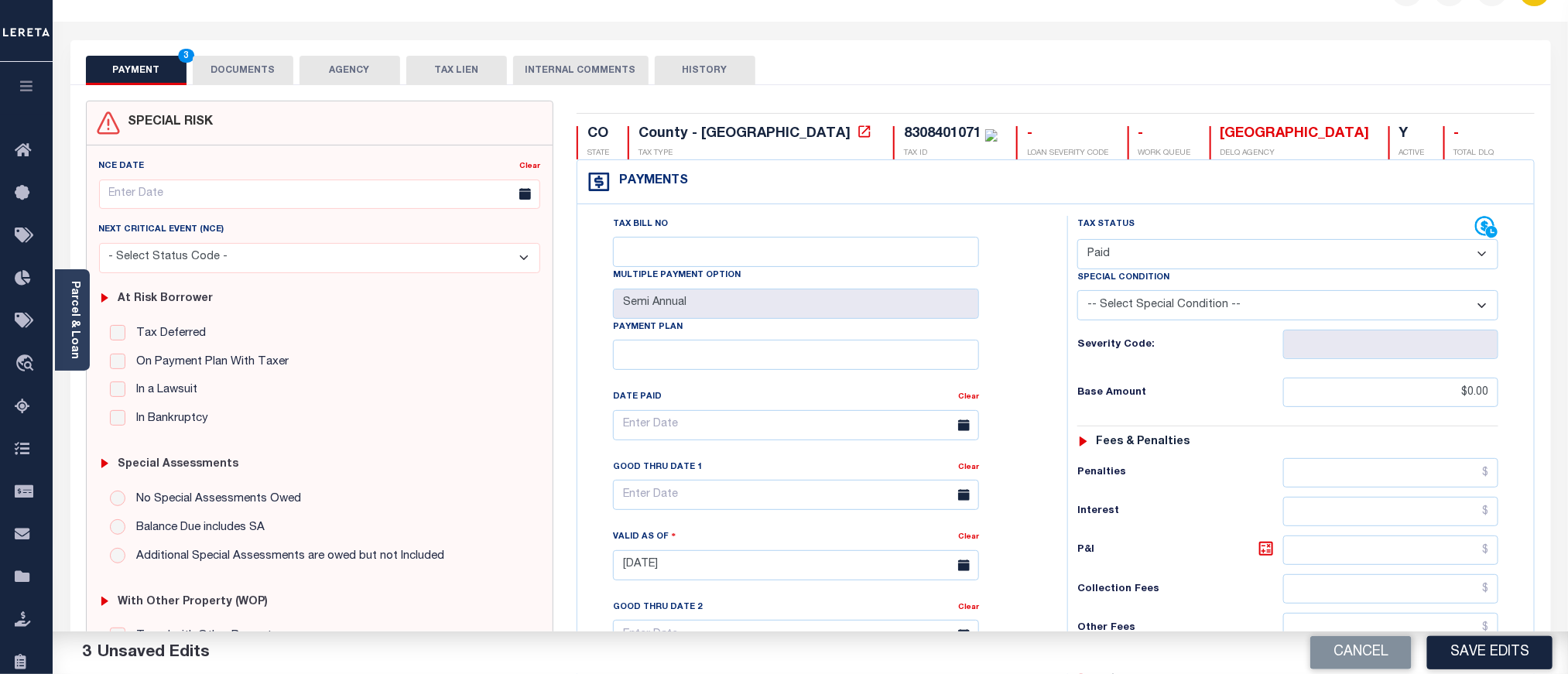
scroll to position [0, 0]
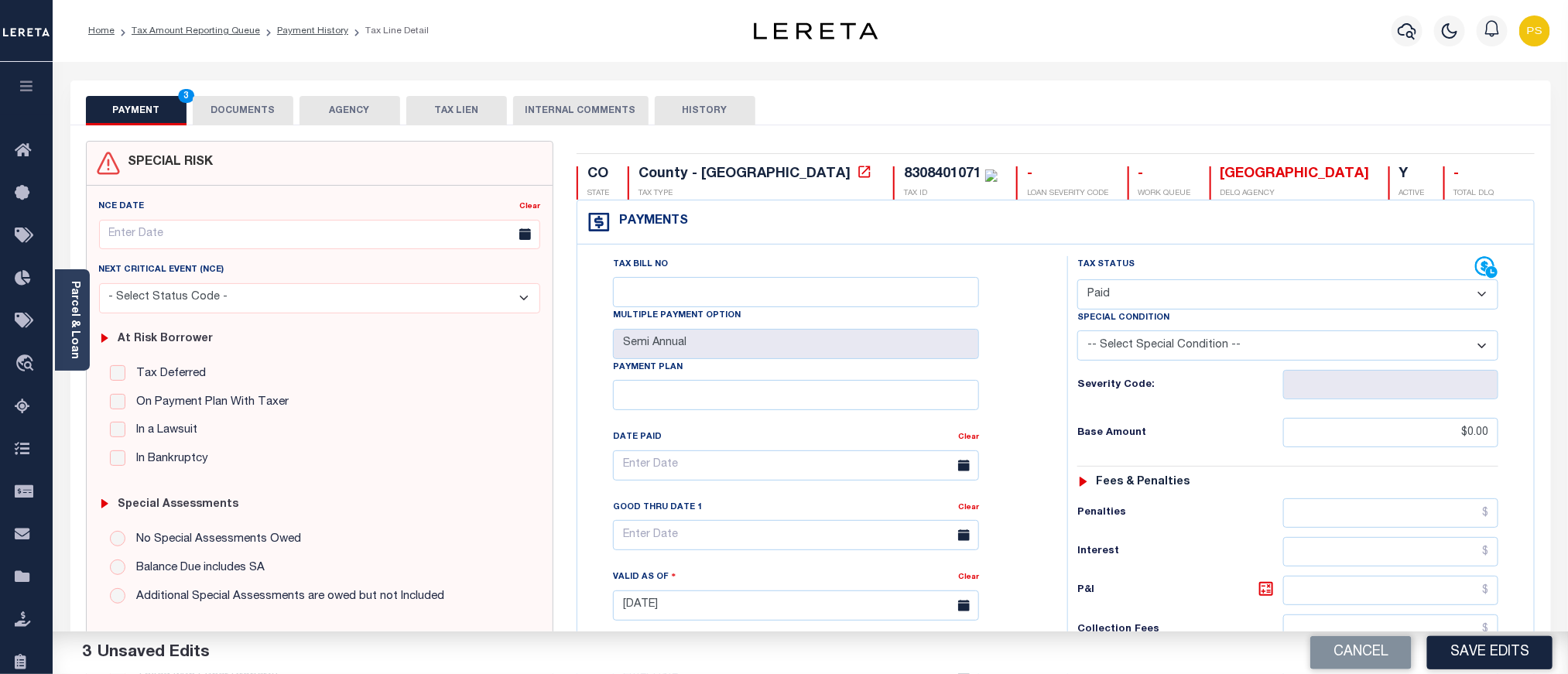
type input "$0.00"
click at [256, 102] on button "DOCUMENTS" at bounding box center [243, 110] width 100 height 29
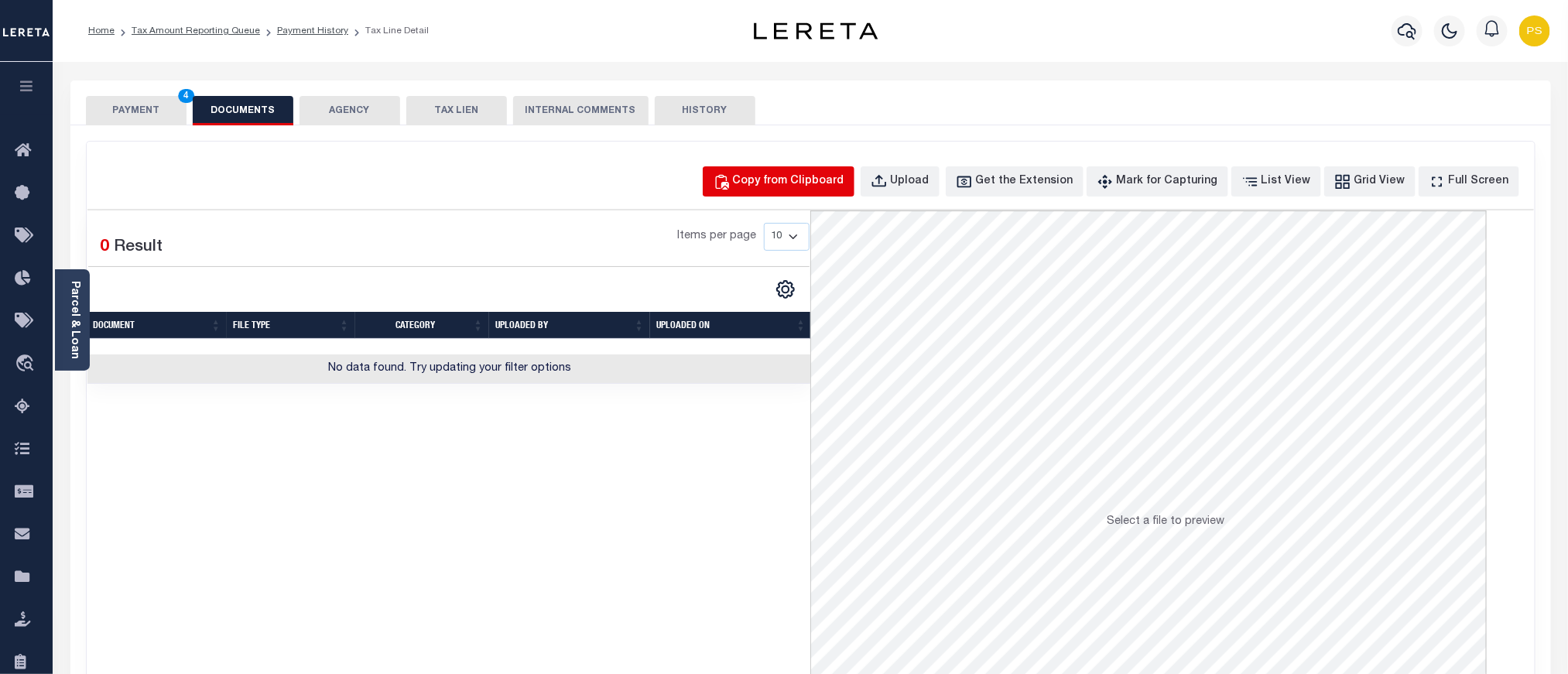
click at [767, 188] on div "Copy from Clipboard" at bounding box center [789, 181] width 112 height 17
select select "POP"
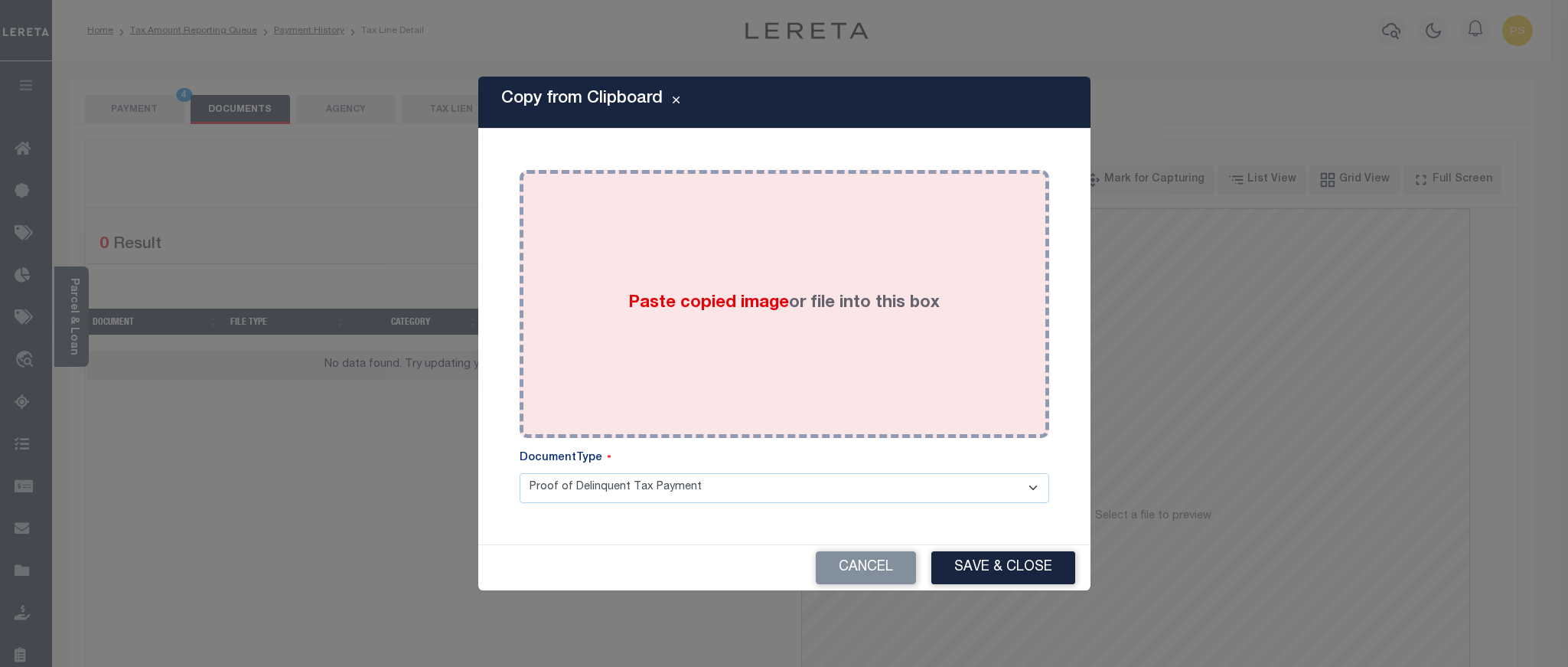
click at [684, 382] on div "Paste copied image or file into this box" at bounding box center [784, 304] width 506 height 245
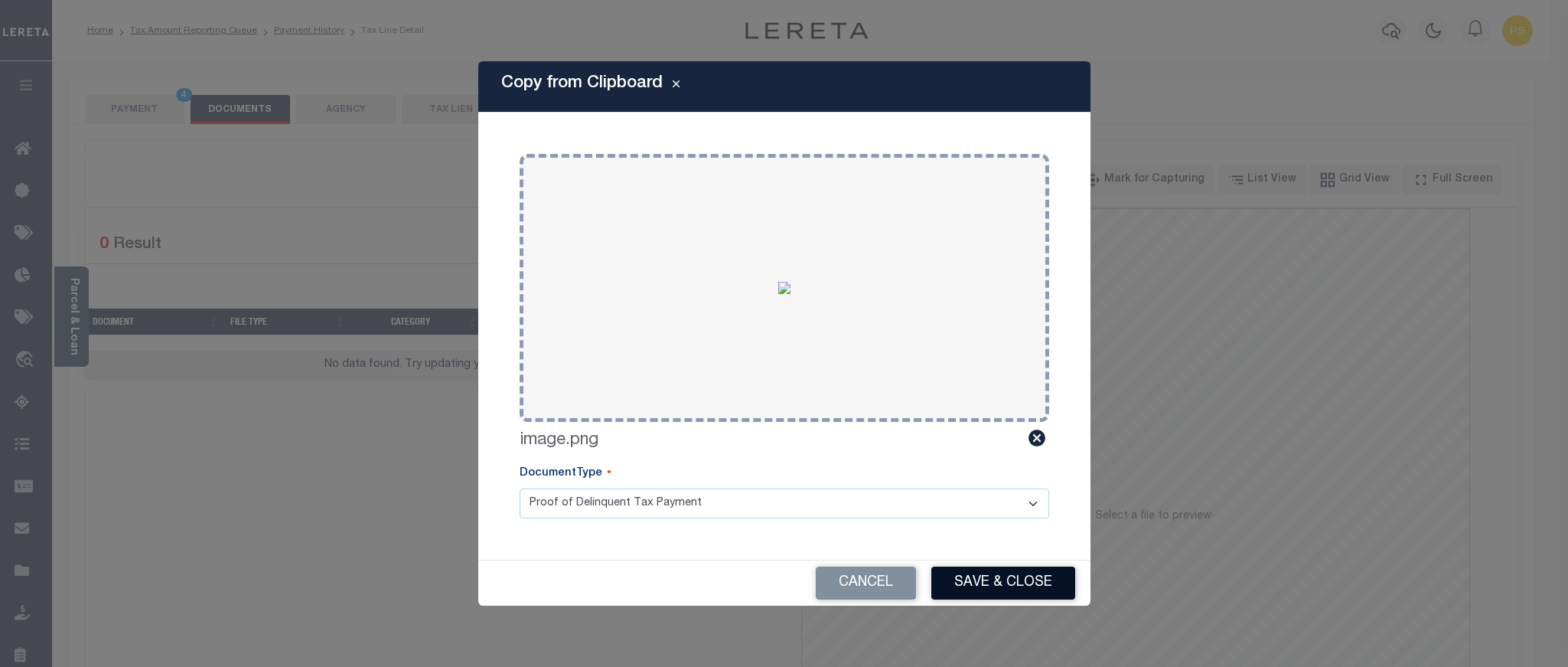
click at [1009, 595] on button "Save & Close" at bounding box center [1004, 583] width 144 height 33
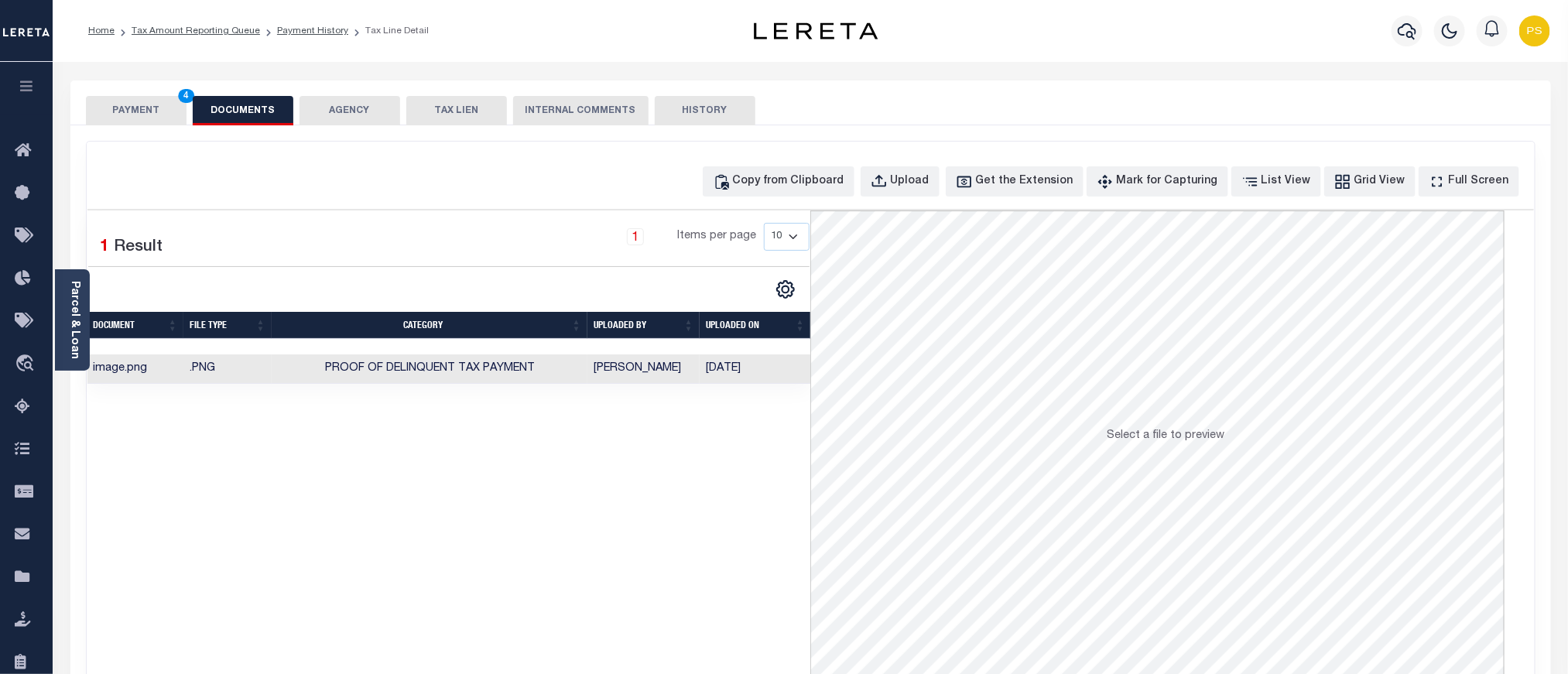
click at [169, 118] on button "PAYMENT 4" at bounding box center [136, 110] width 100 height 29
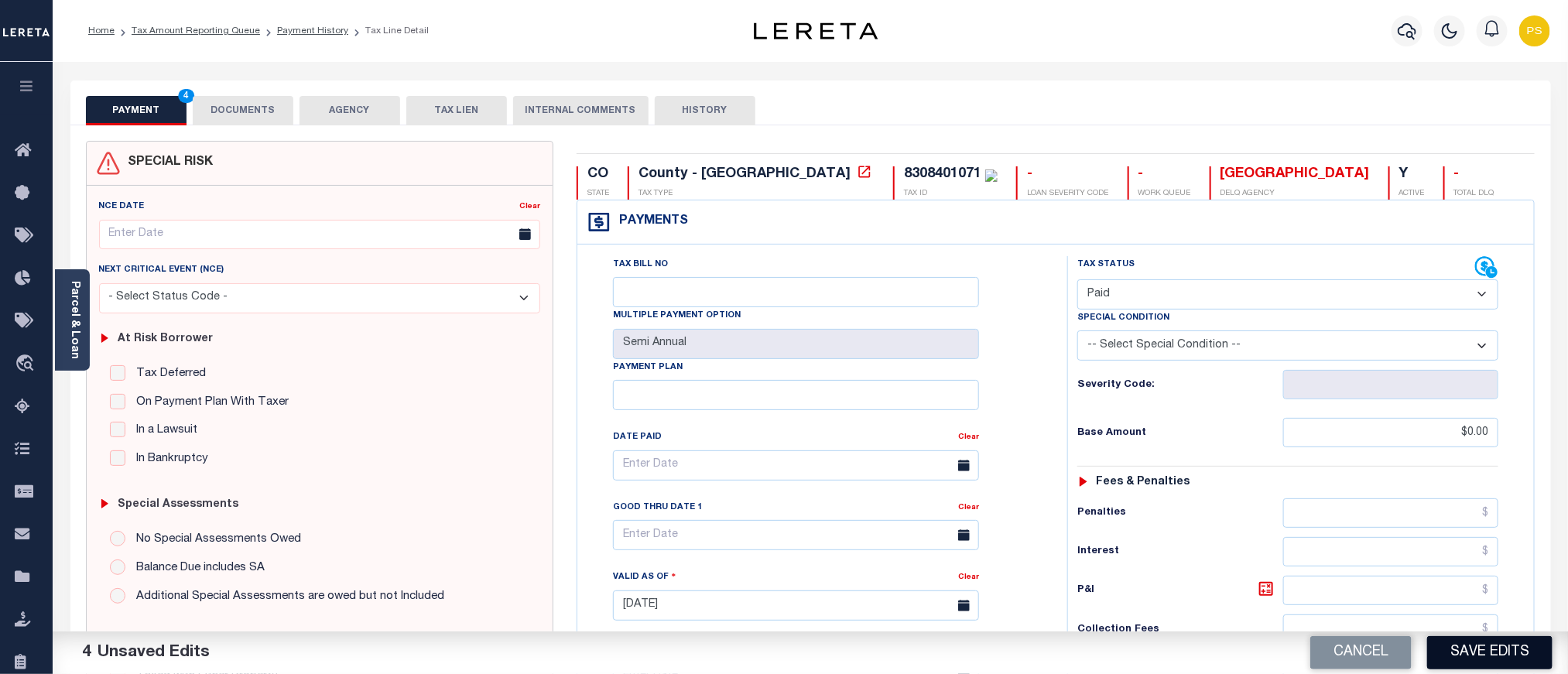
click at [1465, 658] on button "Save Edits" at bounding box center [1490, 652] width 126 height 33
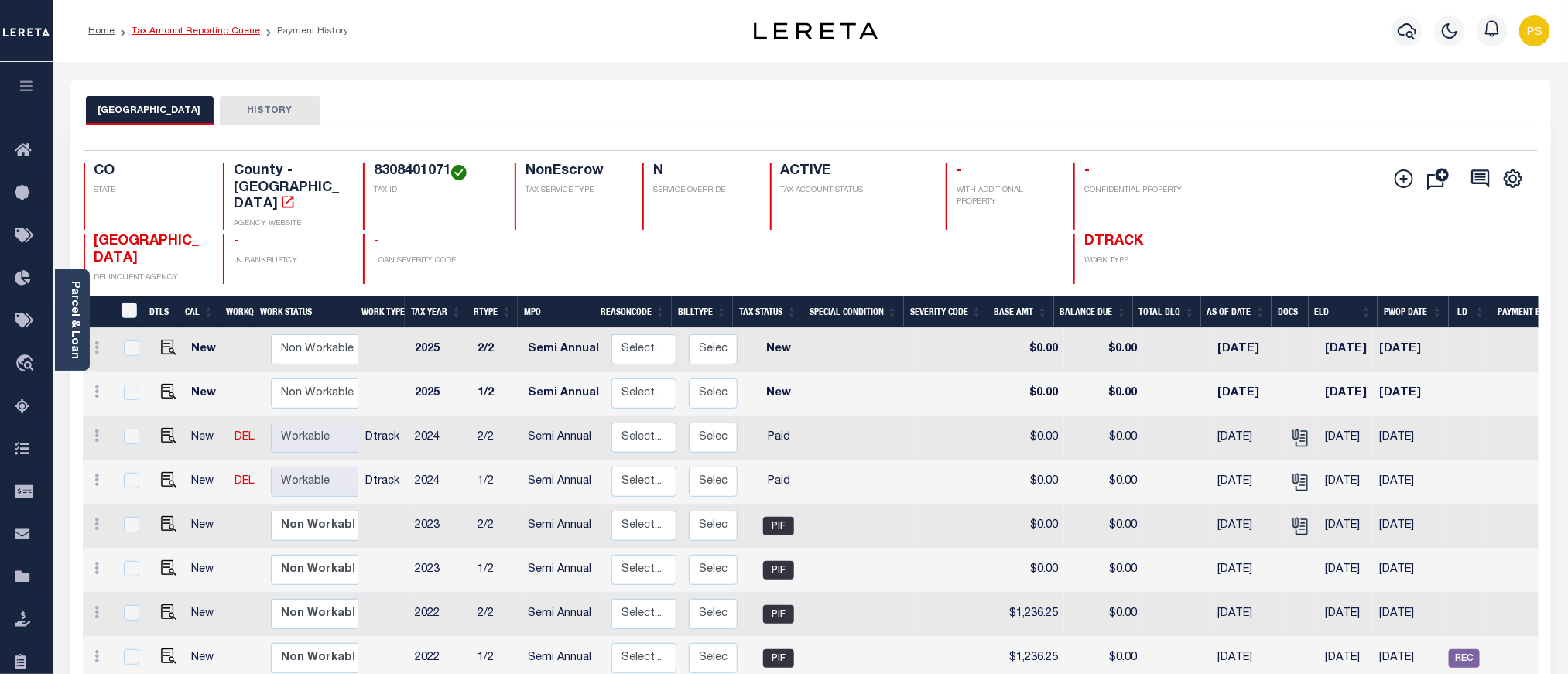
click at [235, 36] on link "Tax Amount Reporting Queue" at bounding box center [195, 30] width 129 height 9
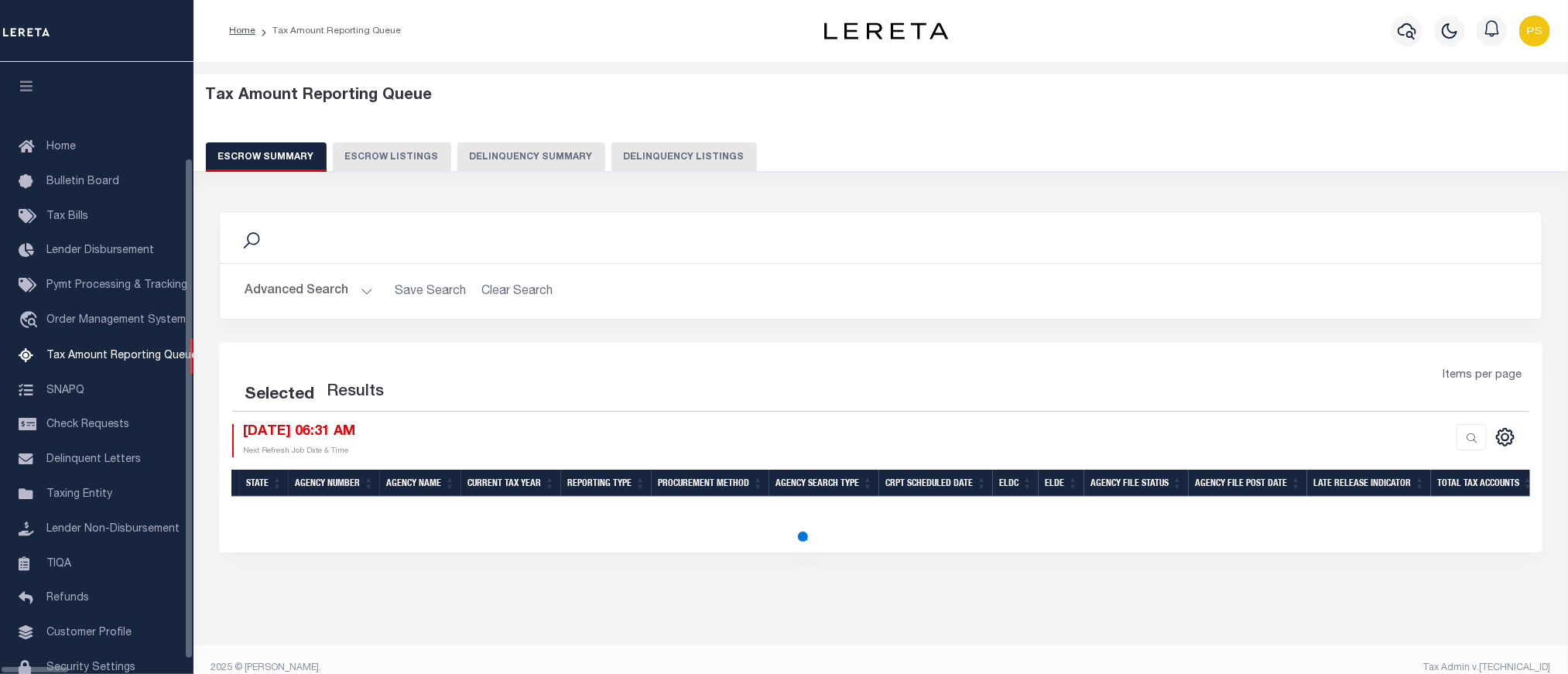
click at [612, 156] on button "Delinquency Listings" at bounding box center [685, 157] width 146 height 29
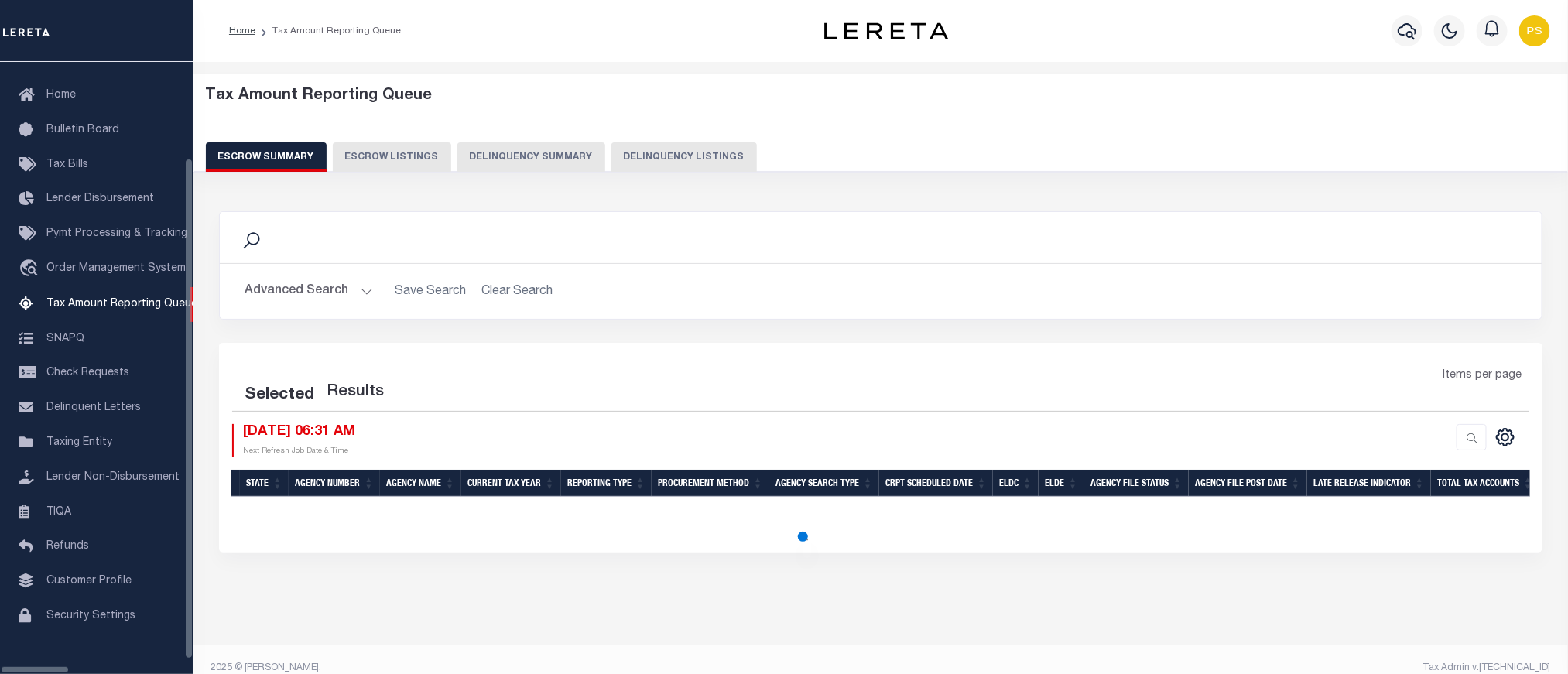
select select "100"
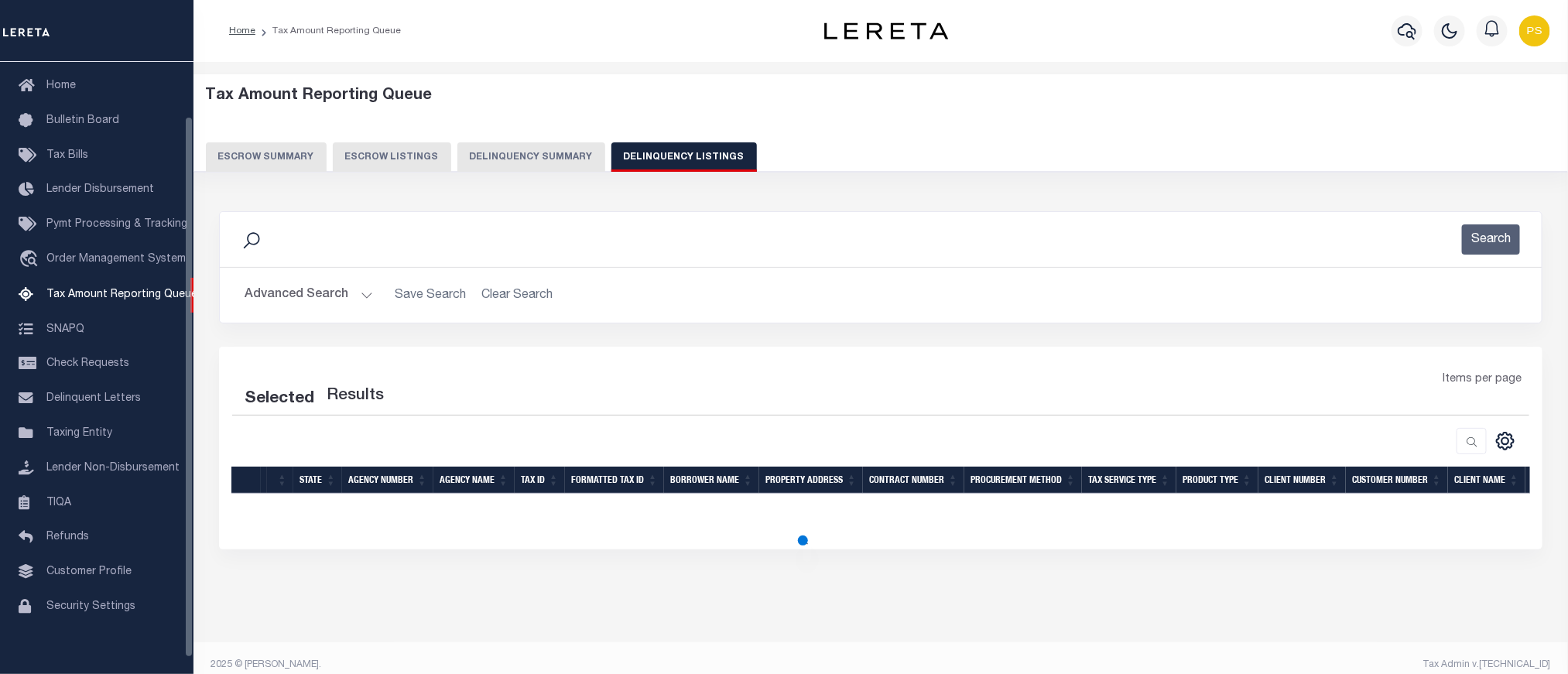
select select "100"
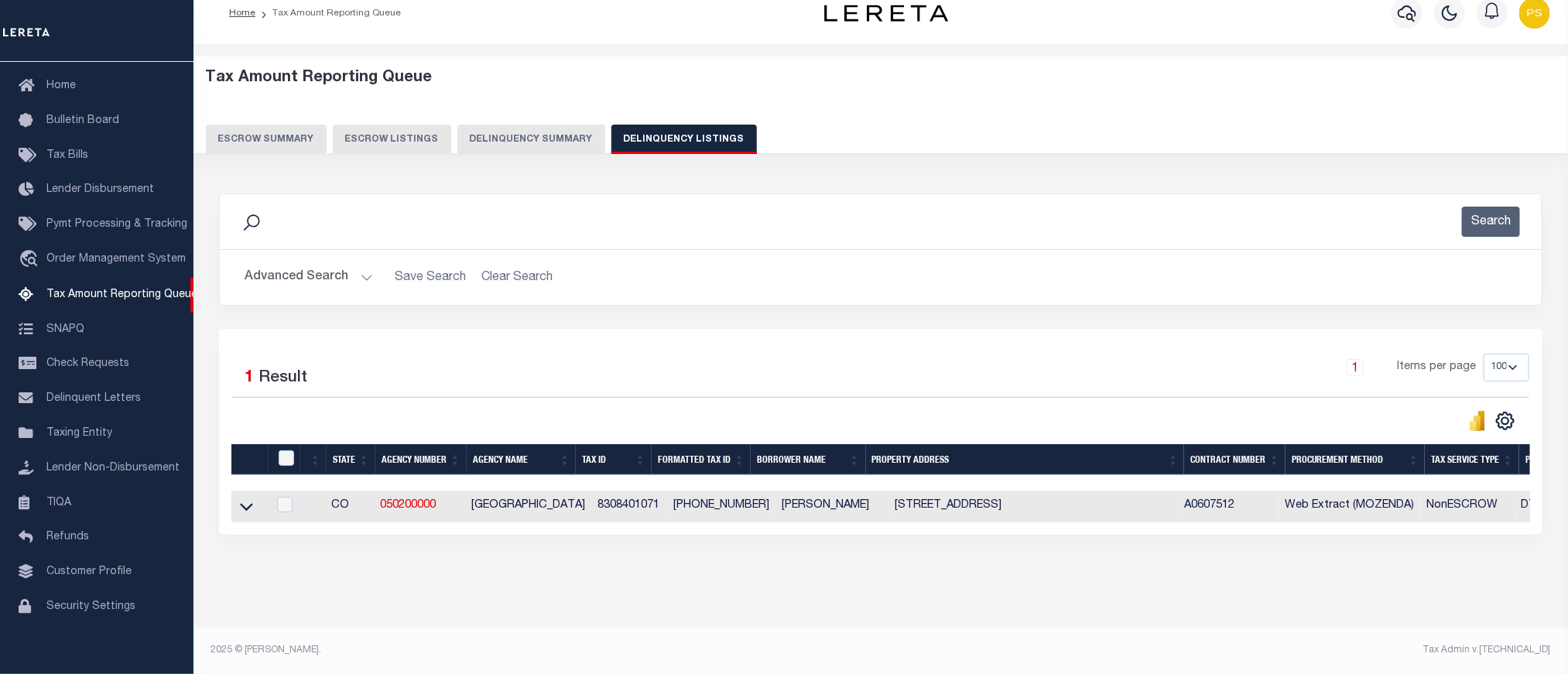
scroll to position [33, 0]
click at [241, 498] on icon at bounding box center [246, 506] width 13 height 16
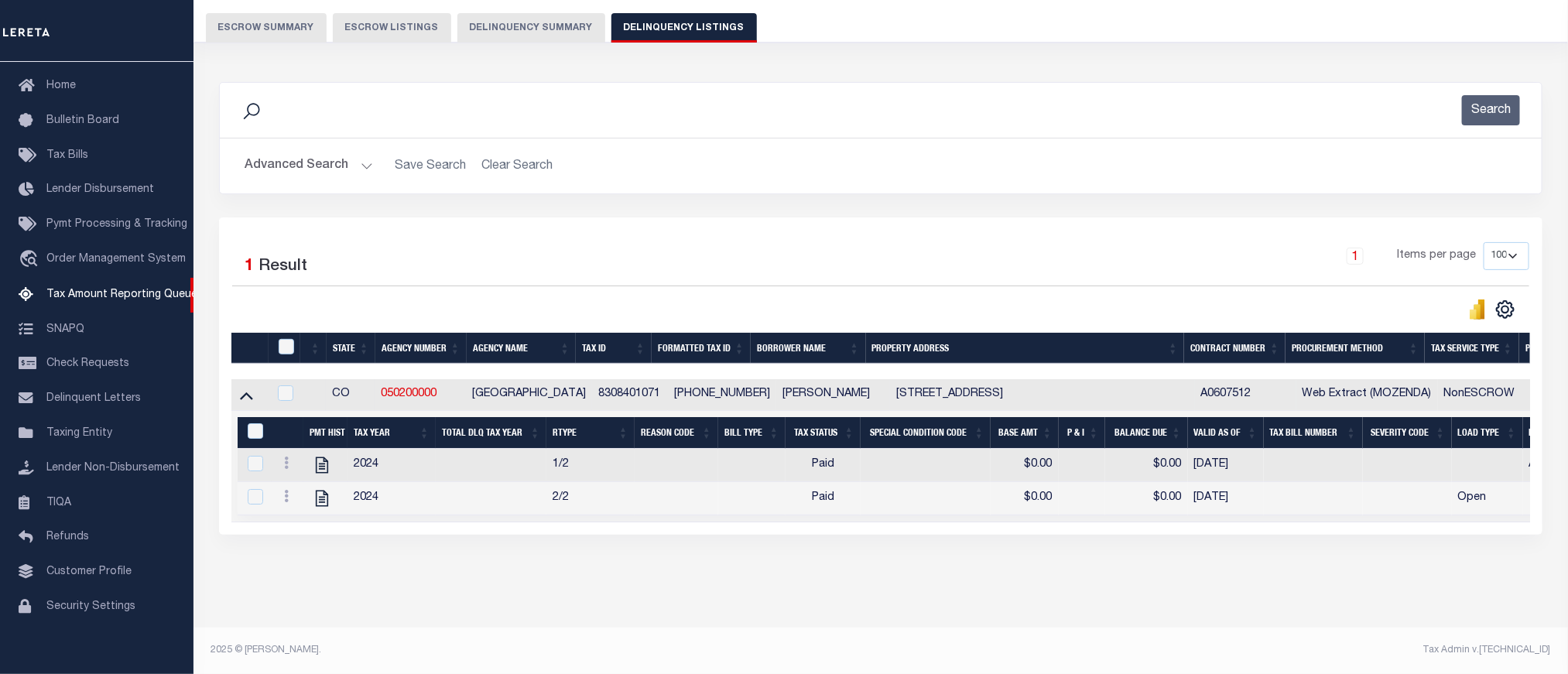
scroll to position [147, 0]
click at [249, 424] on input "&nbsp;" at bounding box center [255, 431] width 15 height 15
checkbox input "true"
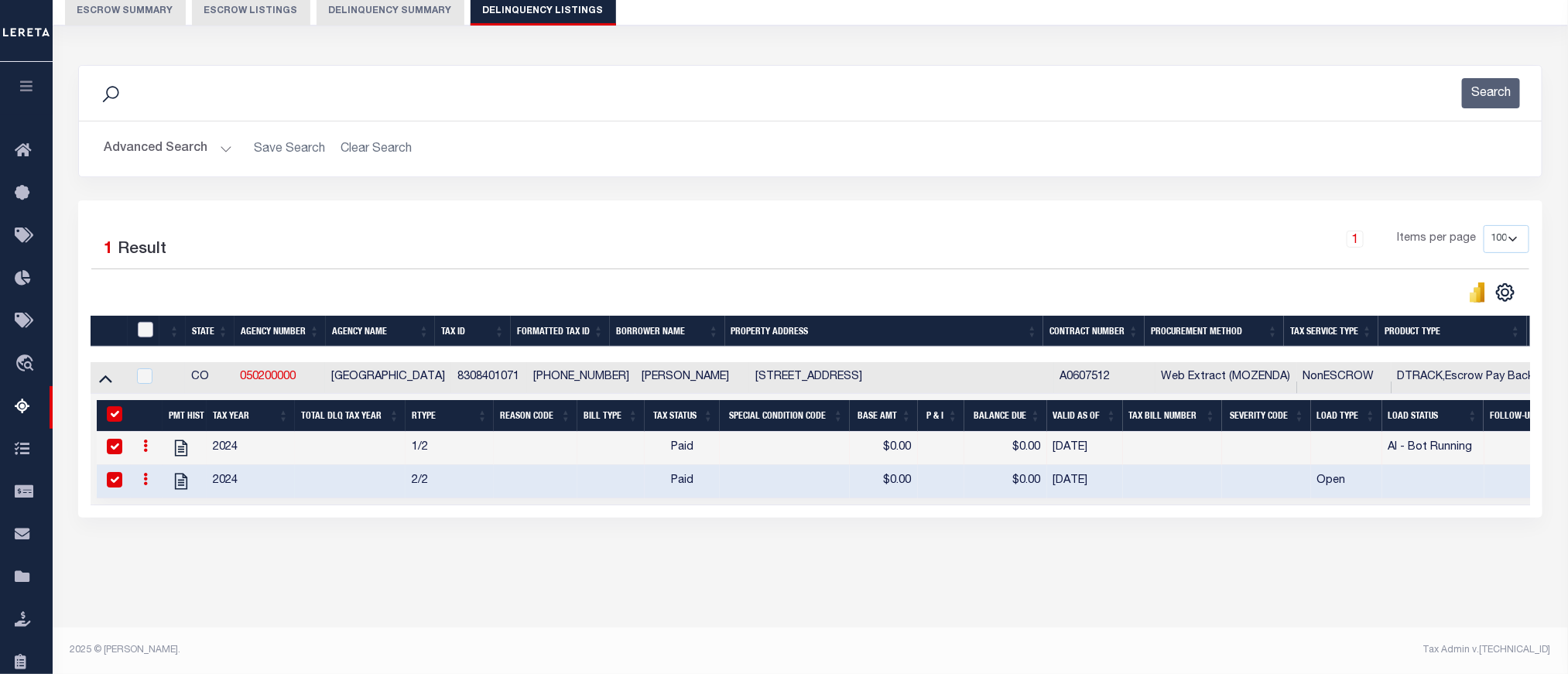
click at [147, 328] on input "checkbox" at bounding box center [145, 329] width 15 height 15
checkbox input "true"
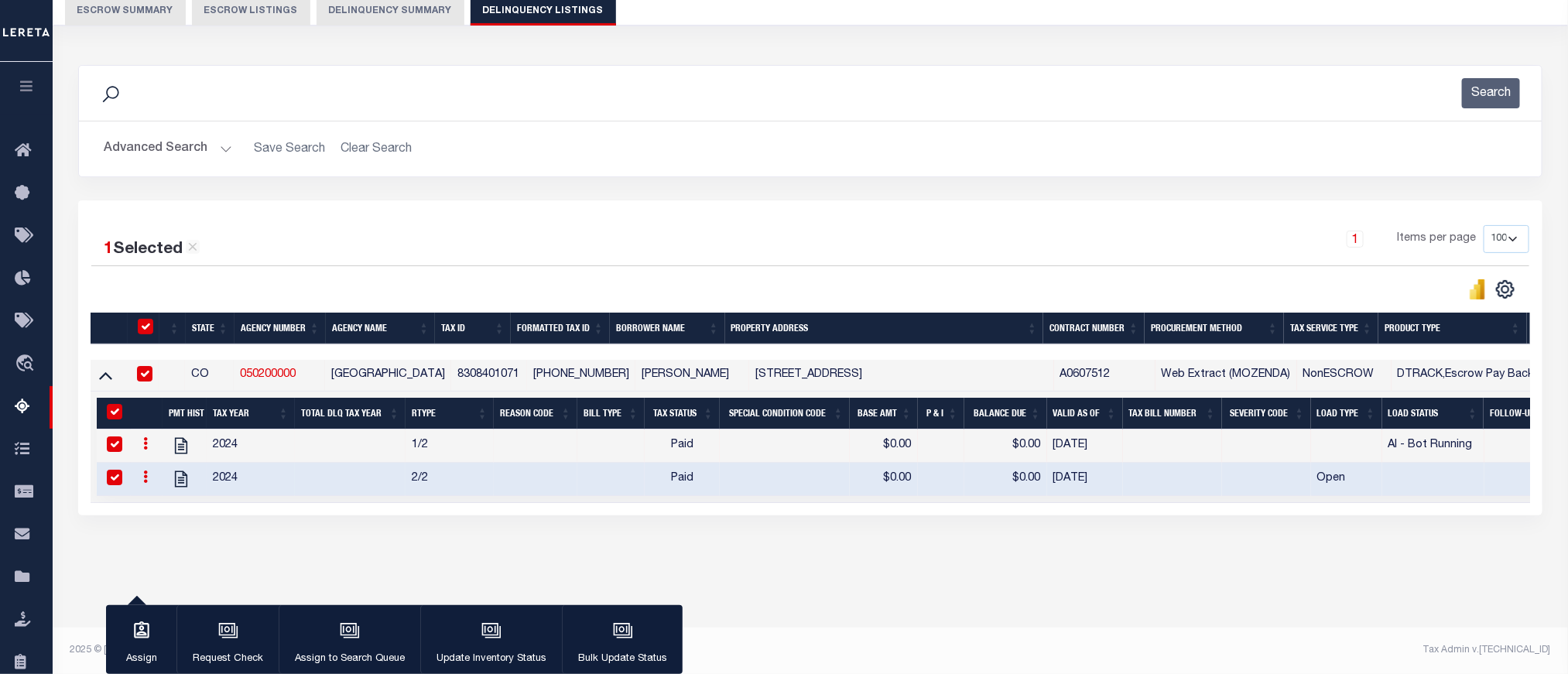
scroll to position [147, 0]
click at [472, 633] on div "button" at bounding box center [492, 633] width 39 height 39
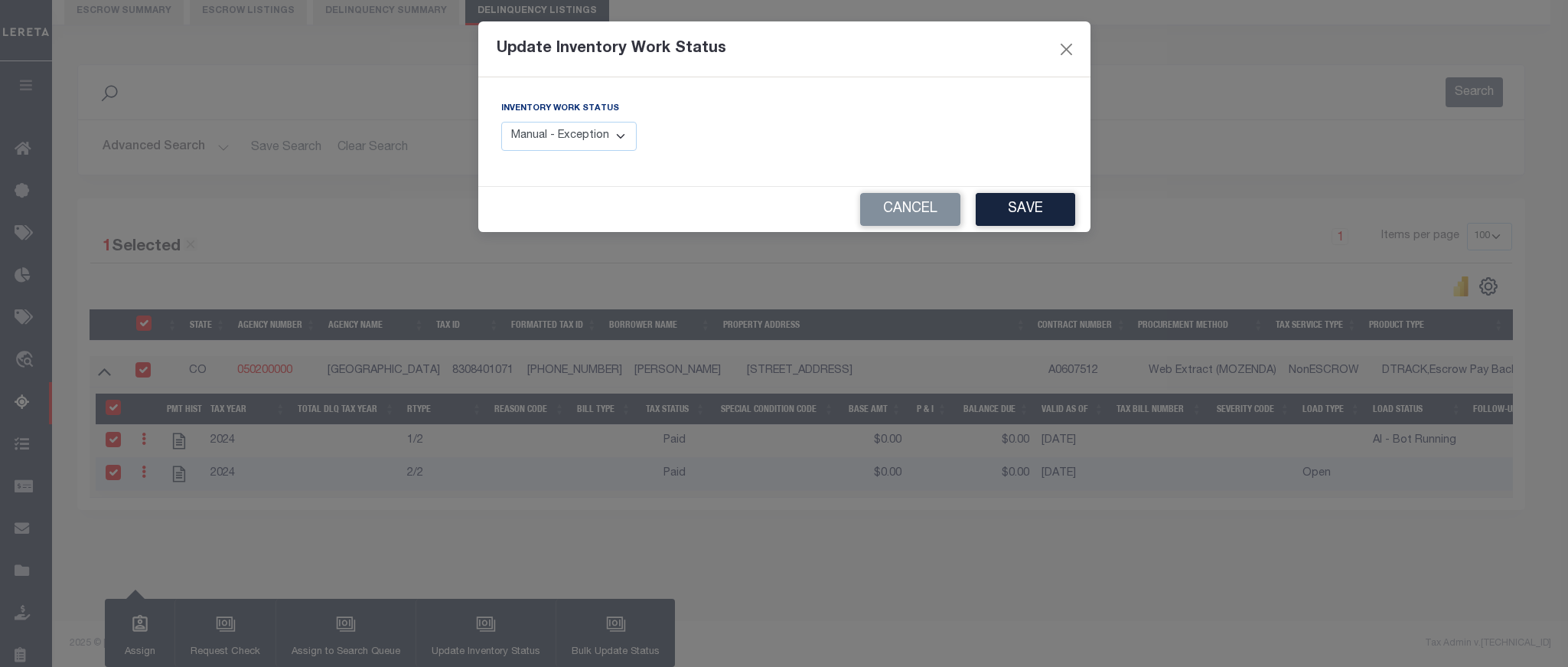
click at [588, 141] on select "Manual - Exception Pended - Awaiting Search Late Add Exception Completed" at bounding box center [570, 136] width 136 height 30
select select "4"
click at [502, 123] on select "Manual - Exception Pended - Awaiting Search Late Add Exception Completed" at bounding box center [570, 136] width 136 height 30
click at [1040, 210] on button "Save" at bounding box center [1026, 209] width 99 height 33
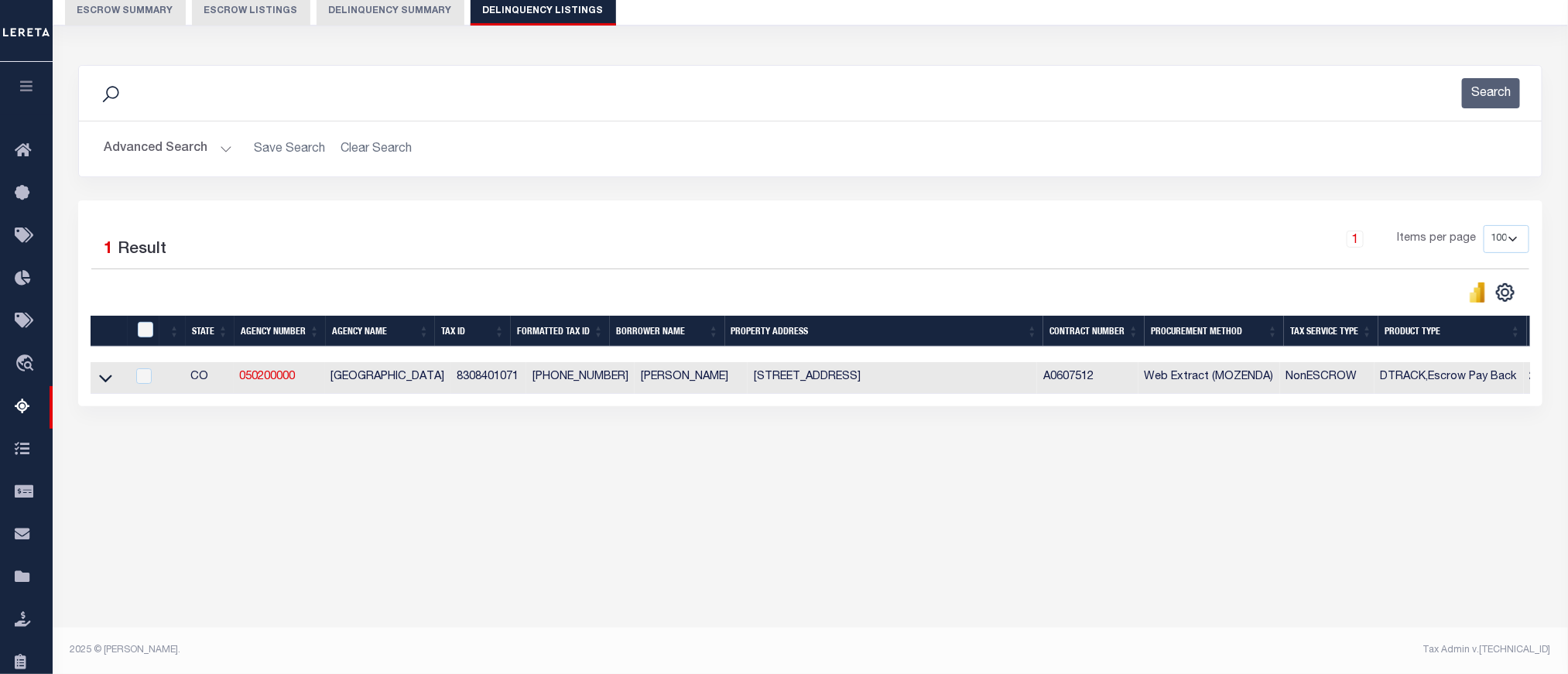
click at [151, 147] on button "Advanced Search" at bounding box center [168, 148] width 129 height 30
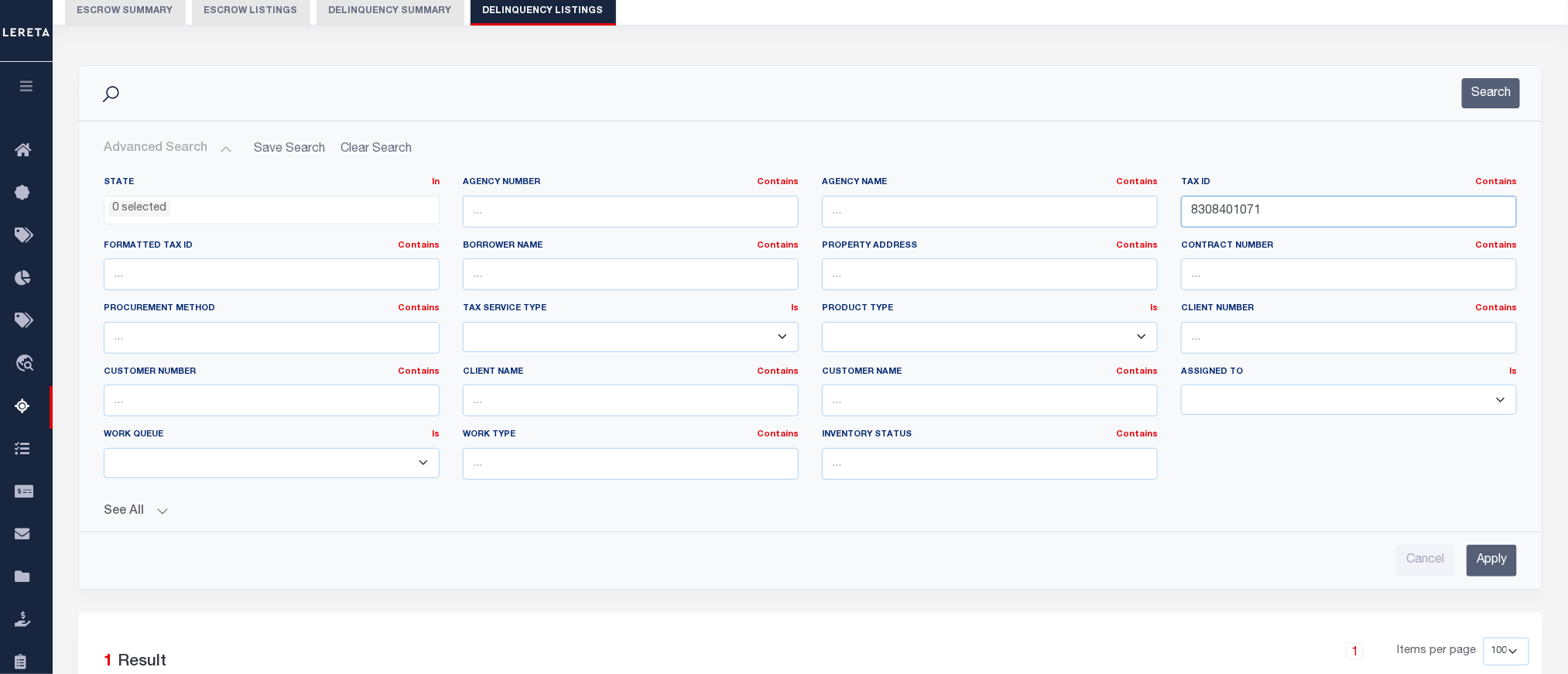
click at [1201, 215] on input "8308401071" at bounding box center [1349, 211] width 336 height 32
paste input "7436206017"
type input "7436206017"
click at [1489, 582] on div "Advanced Search Save Search Clear Search tblassign_wrapper_dynamictable_____Def…" at bounding box center [810, 355] width 1463 height 467
click at [1485, 574] on input "Apply" at bounding box center [1492, 561] width 50 height 32
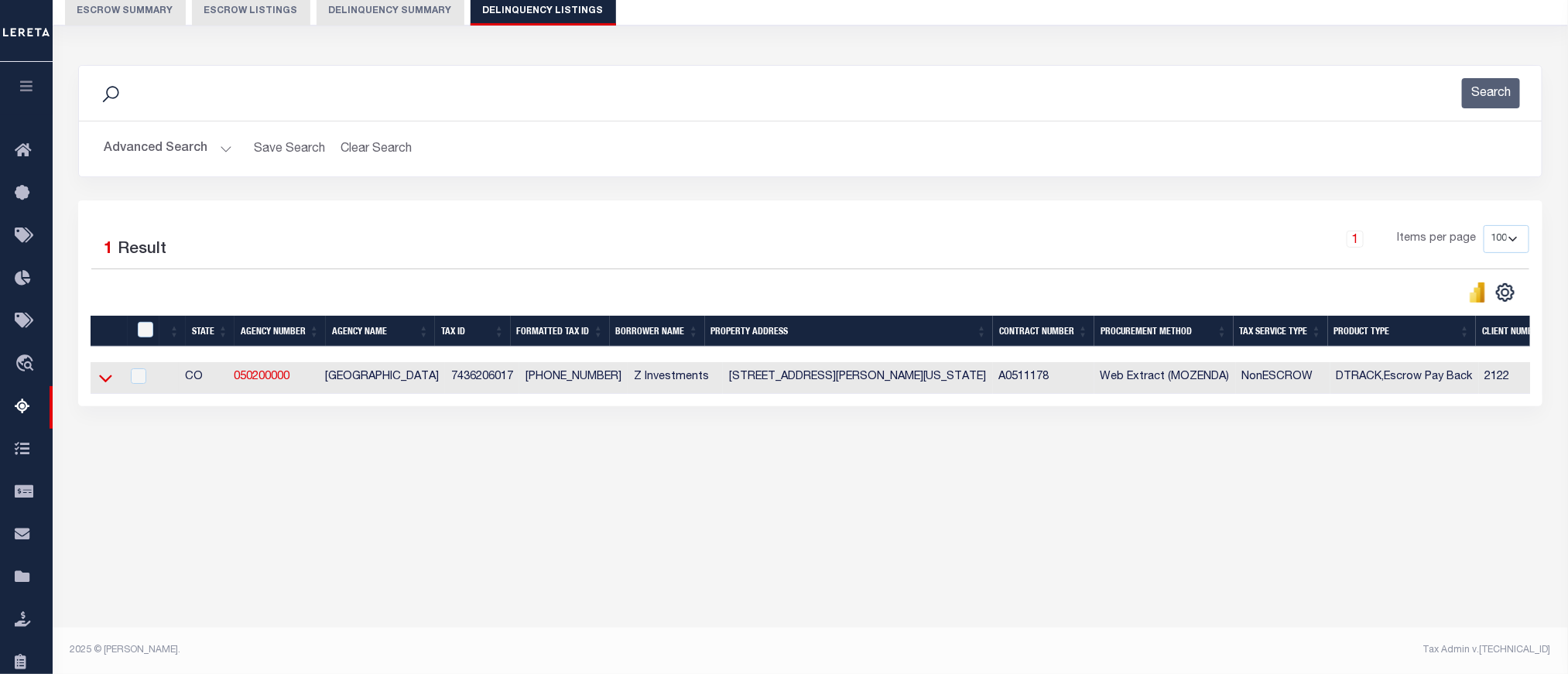
click at [102, 377] on icon at bounding box center [105, 378] width 13 height 16
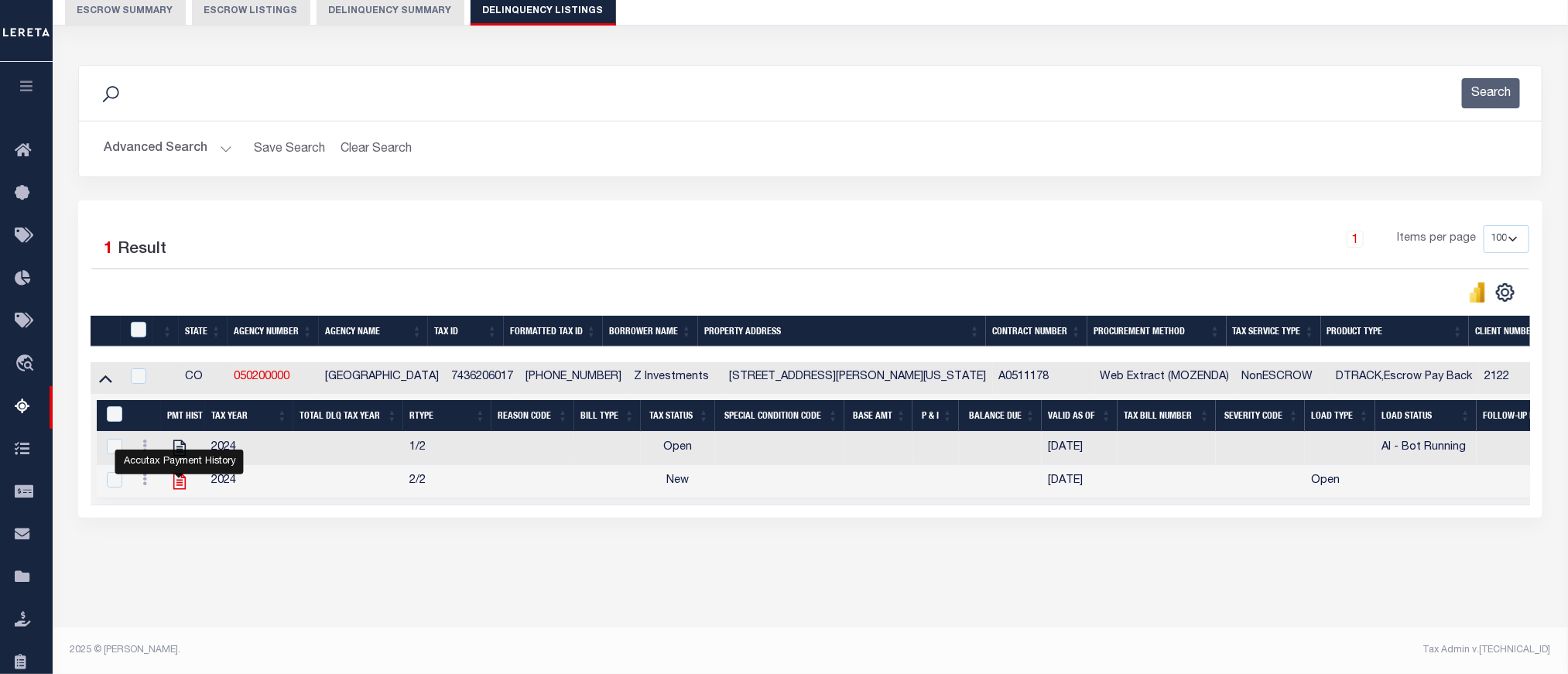
click at [180, 492] on icon "" at bounding box center [179, 481] width 20 height 20
checkbox input "false"
checkbox input "true"
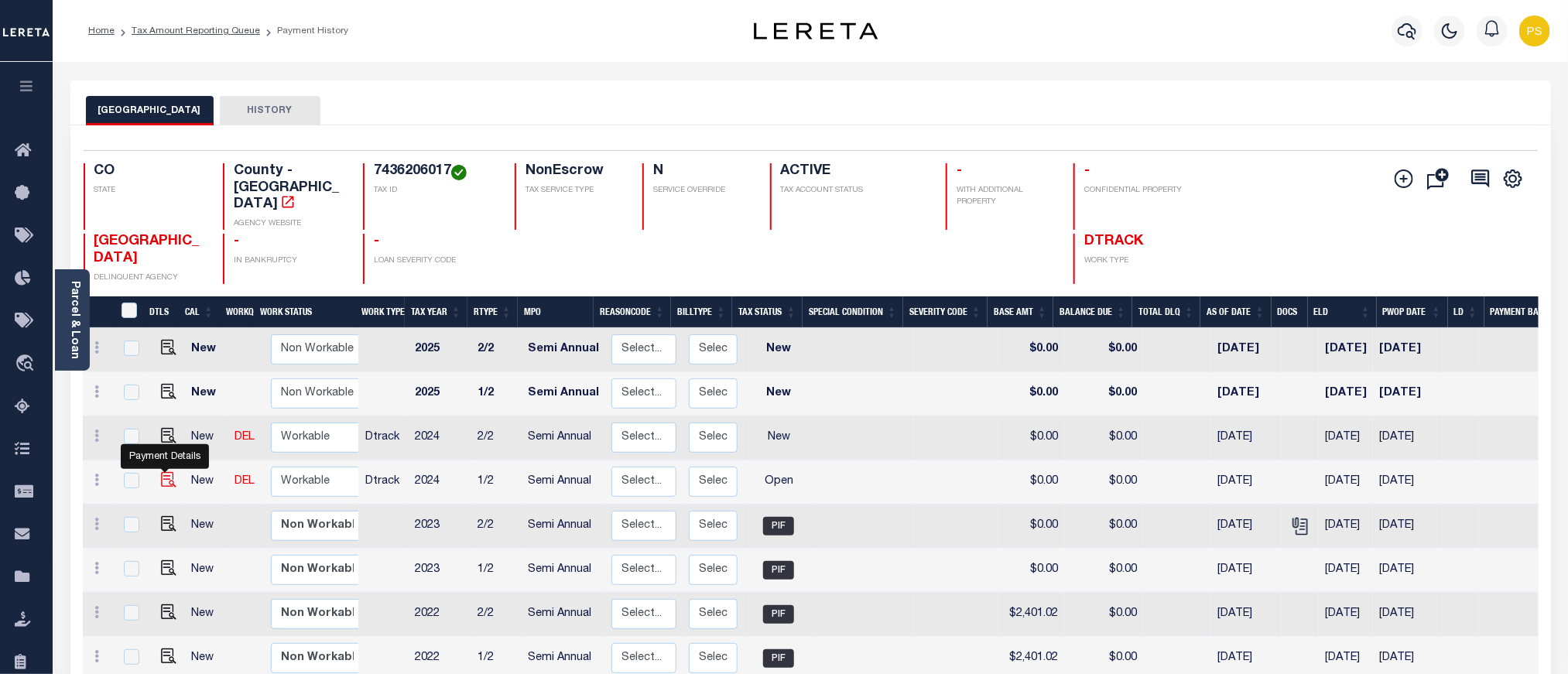
click at [165, 472] on img "" at bounding box center [169, 480] width 15 height 15
checkbox input "true"
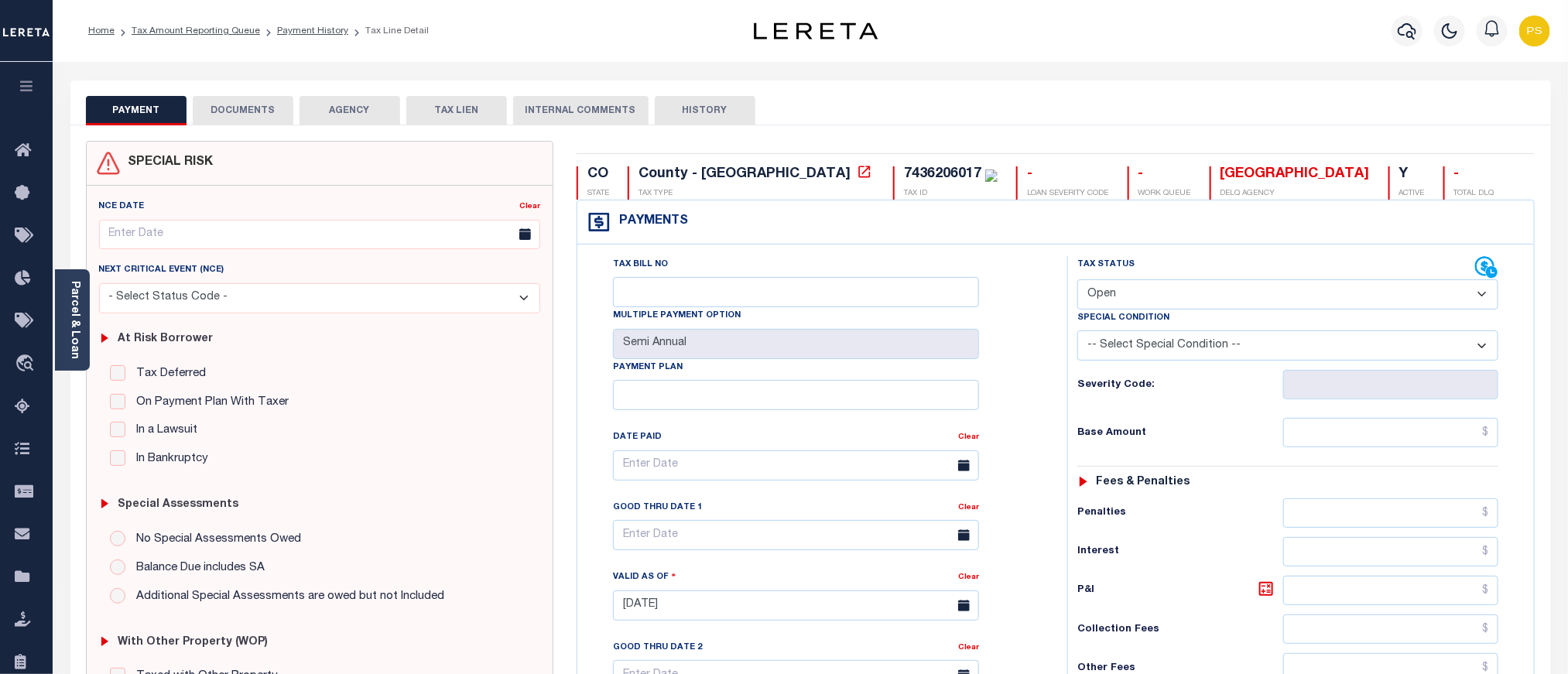
click at [1135, 302] on select "- Select Status Code - Open Due/Unpaid Paid Incomplete No Tax Due Internal Refu…" at bounding box center [1288, 294] width 421 height 30
select select "PYD"
click at [1078, 281] on select "- Select Status Code - Open Due/Unpaid Paid Incomplete No Tax Due Internal Refu…" at bounding box center [1288, 294] width 421 height 30
type input "[DATE]"
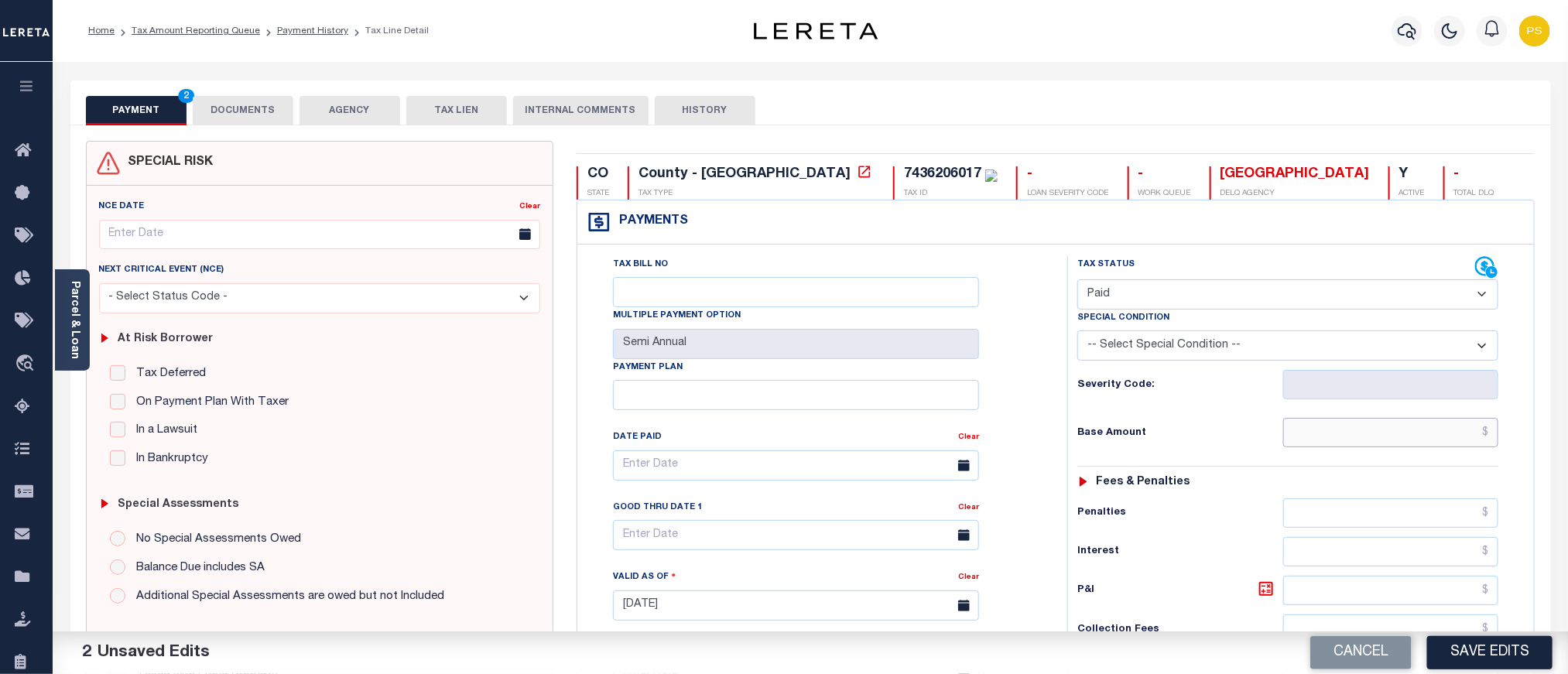
click at [1365, 439] on input "text" at bounding box center [1391, 433] width 216 height 29
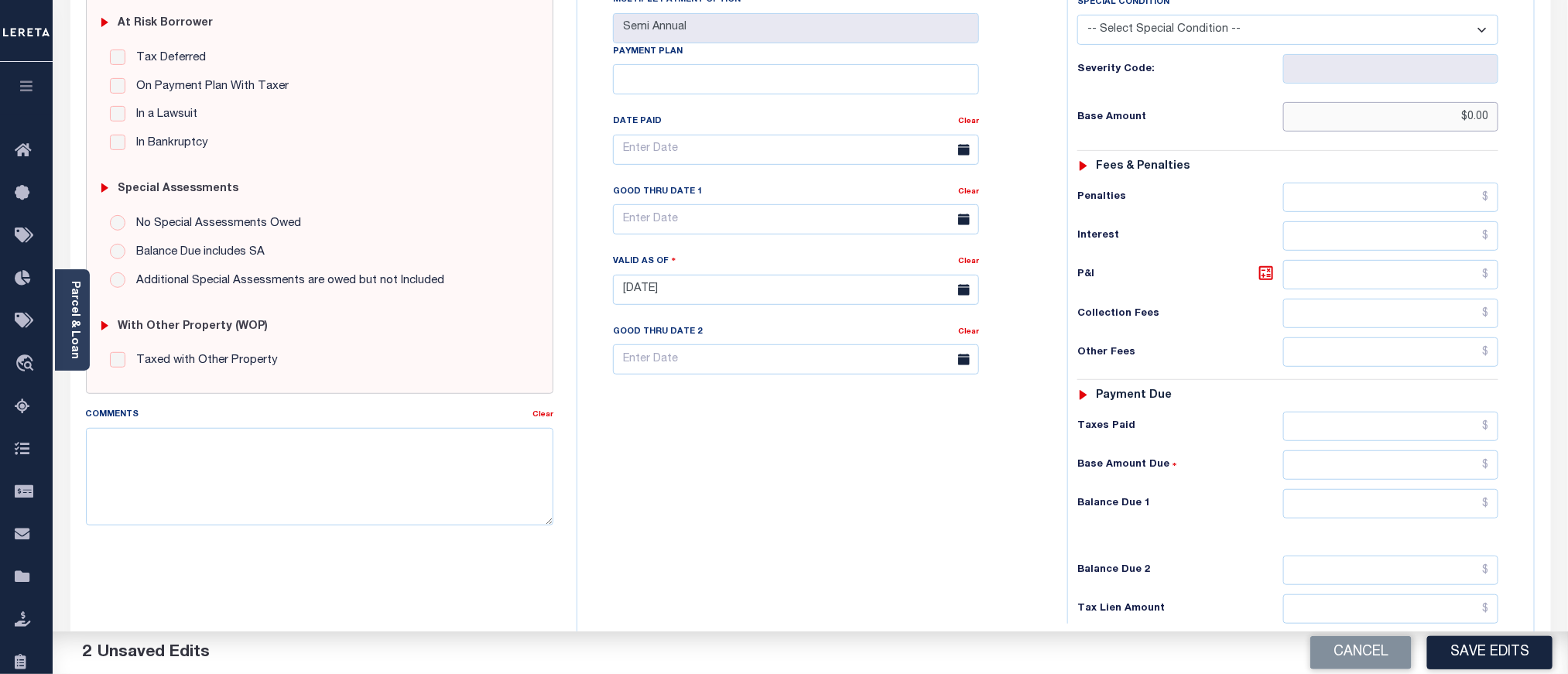
scroll to position [348, 0]
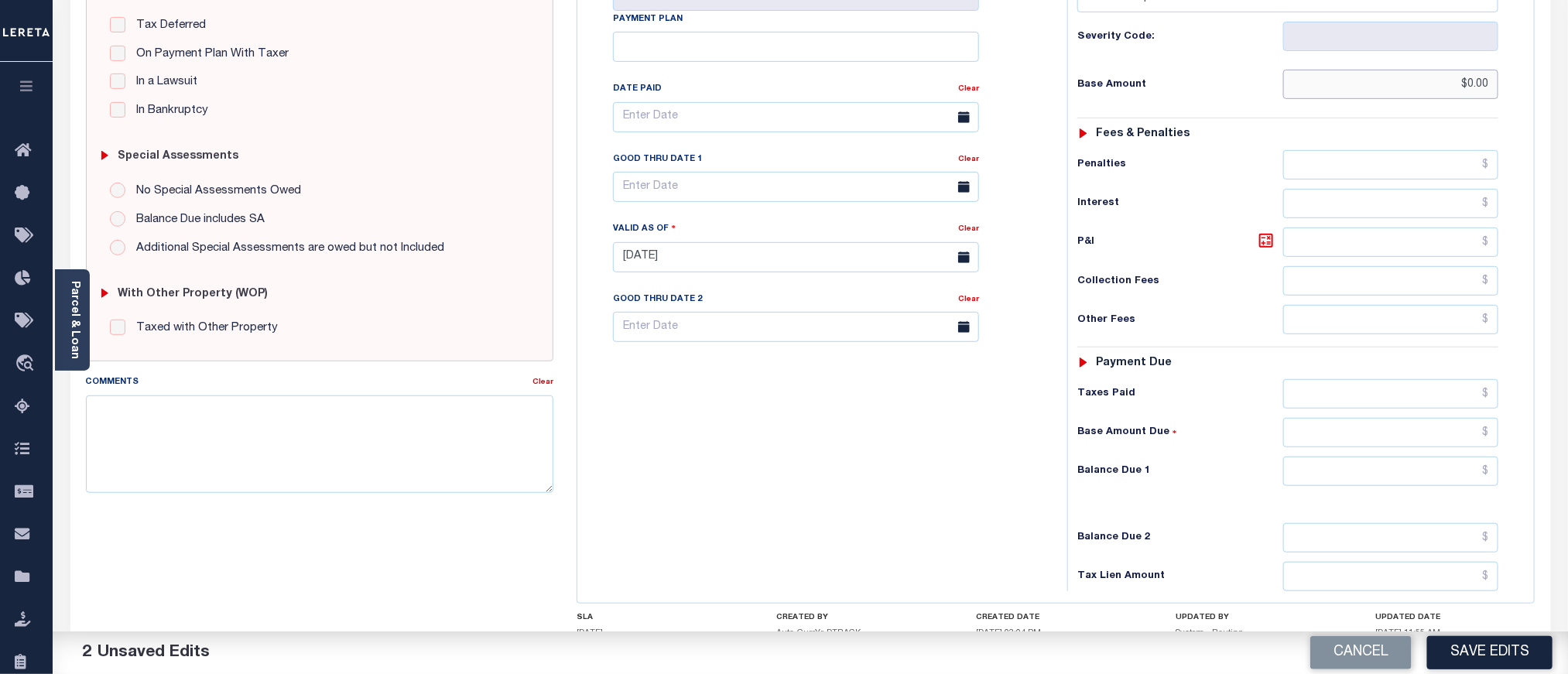
type input "$0.00"
click at [1335, 484] on input "text" at bounding box center [1391, 471] width 216 height 29
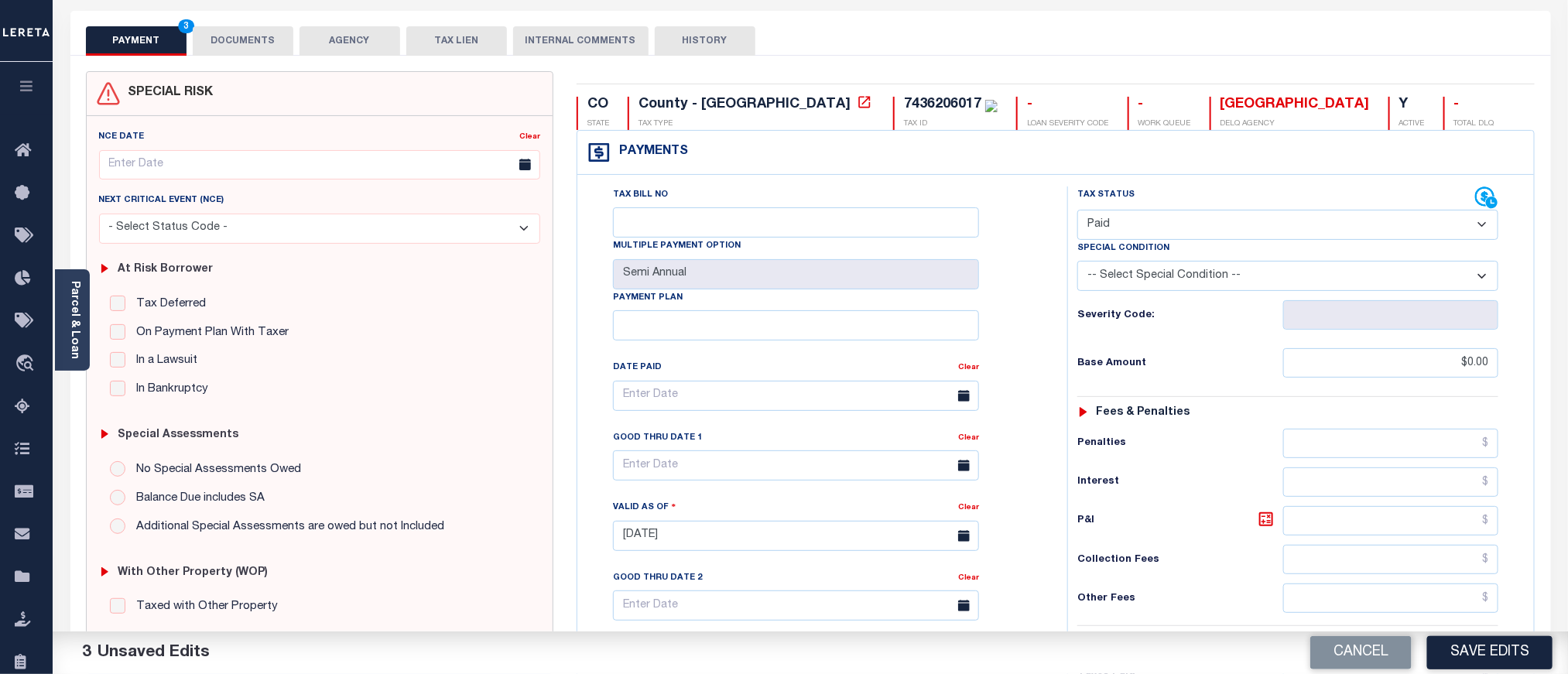
scroll to position [0, 0]
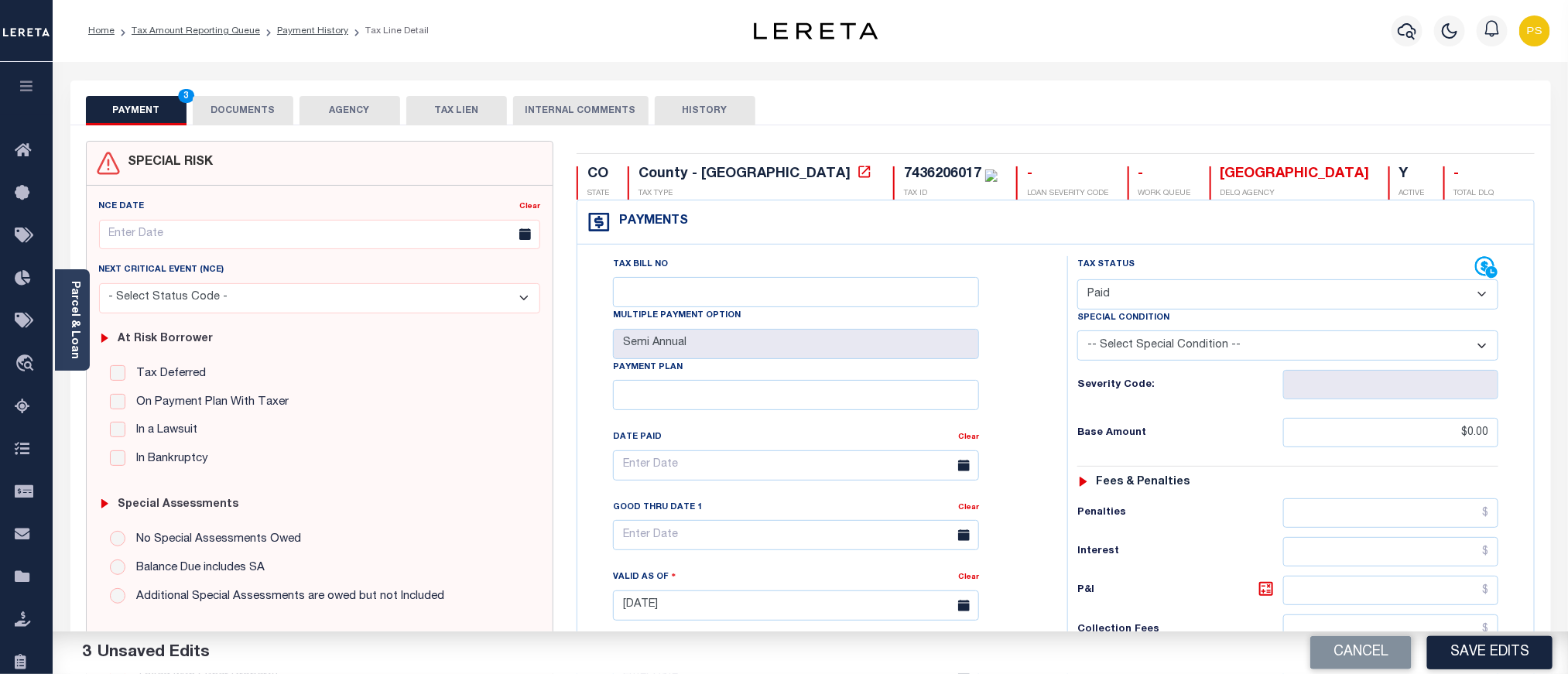
type input "$0.00"
click at [237, 113] on button "DOCUMENTS" at bounding box center [243, 110] width 100 height 29
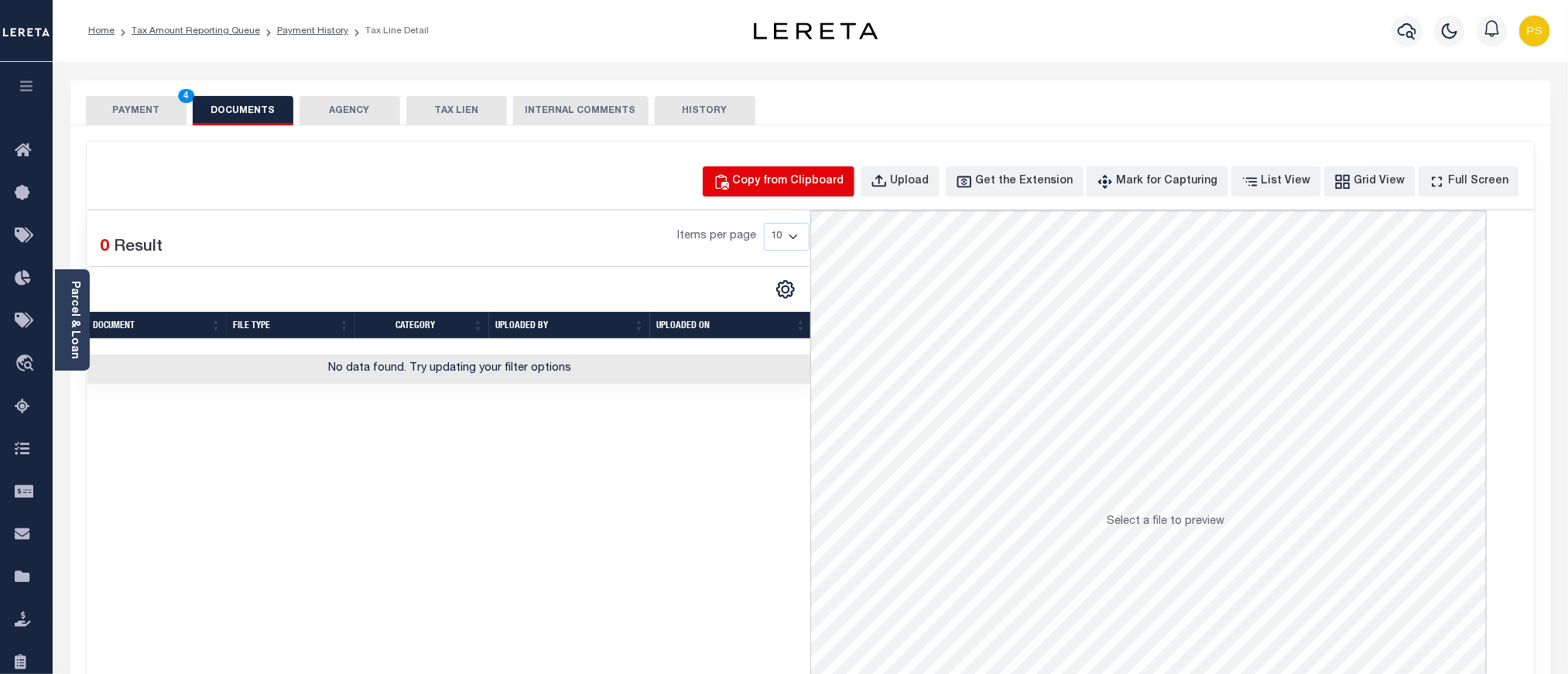
click at [813, 181] on div "Copy from Clipboard" at bounding box center [789, 181] width 112 height 17
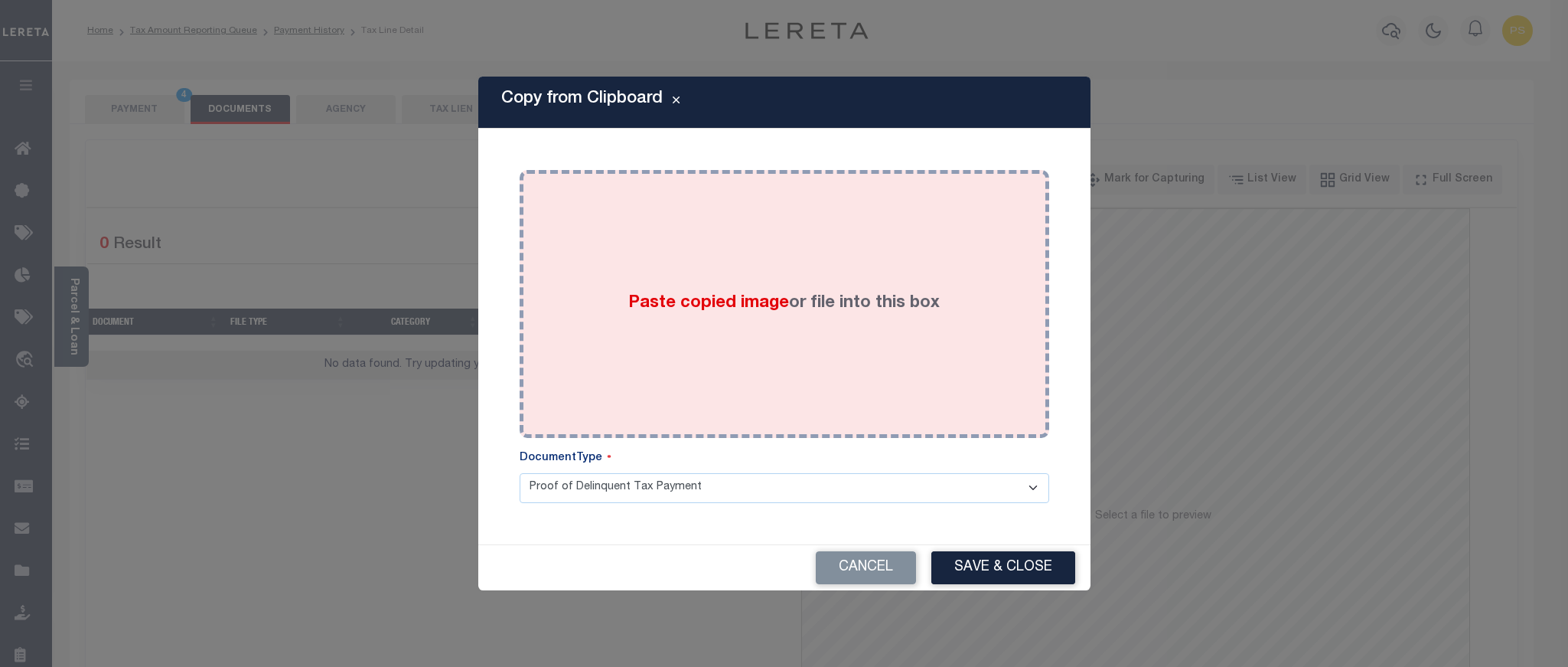
click at [756, 342] on div "Paste copied image or file into this box" at bounding box center [784, 304] width 506 height 245
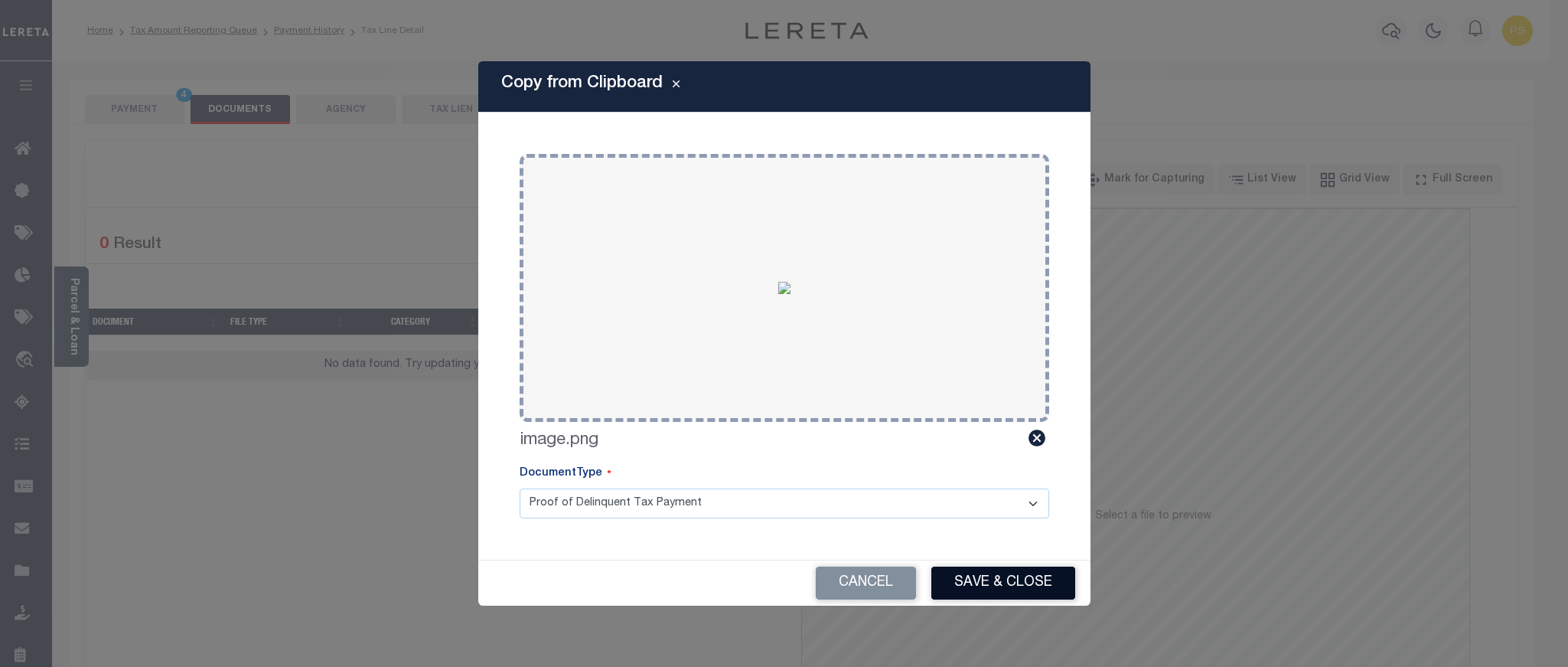
click at [1013, 577] on button "Save & Close" at bounding box center [1004, 583] width 144 height 33
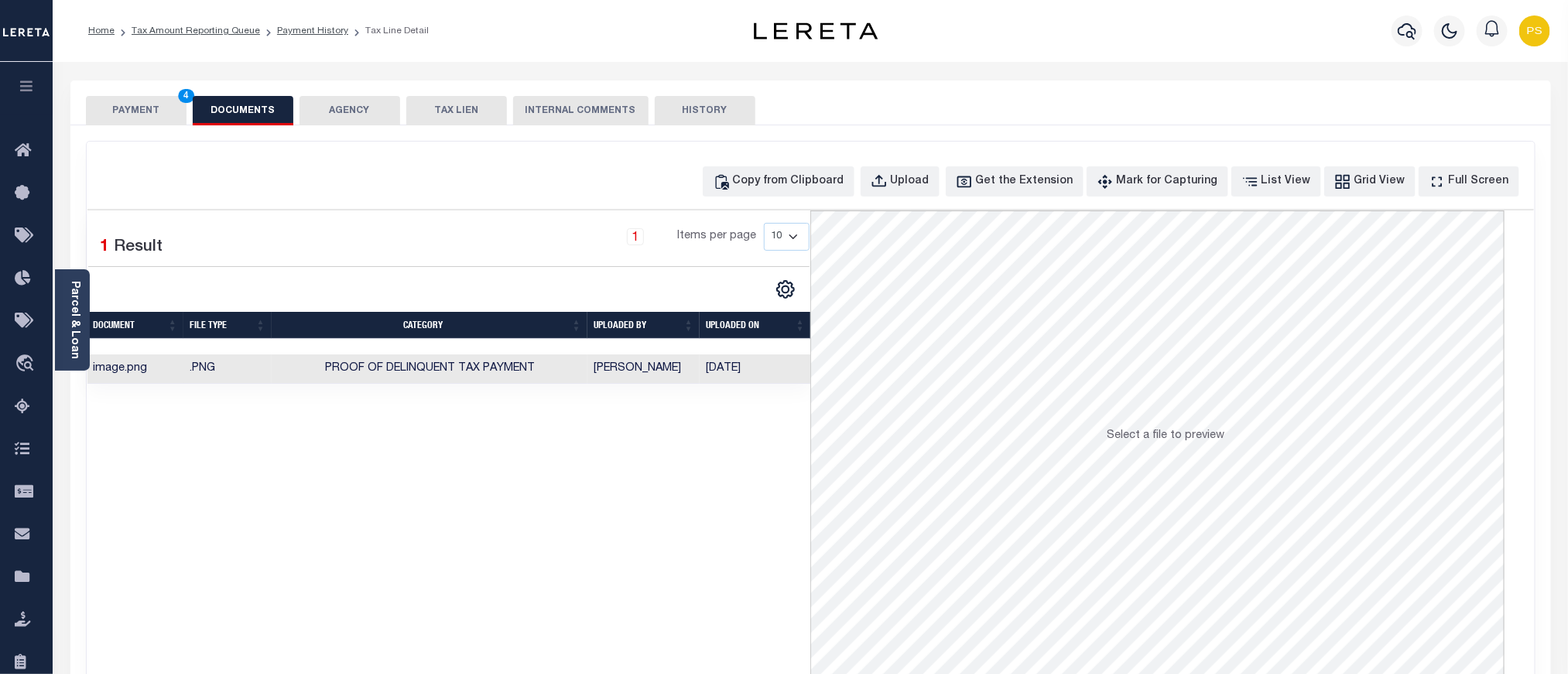
click at [135, 113] on button "PAYMENT 4" at bounding box center [136, 110] width 100 height 29
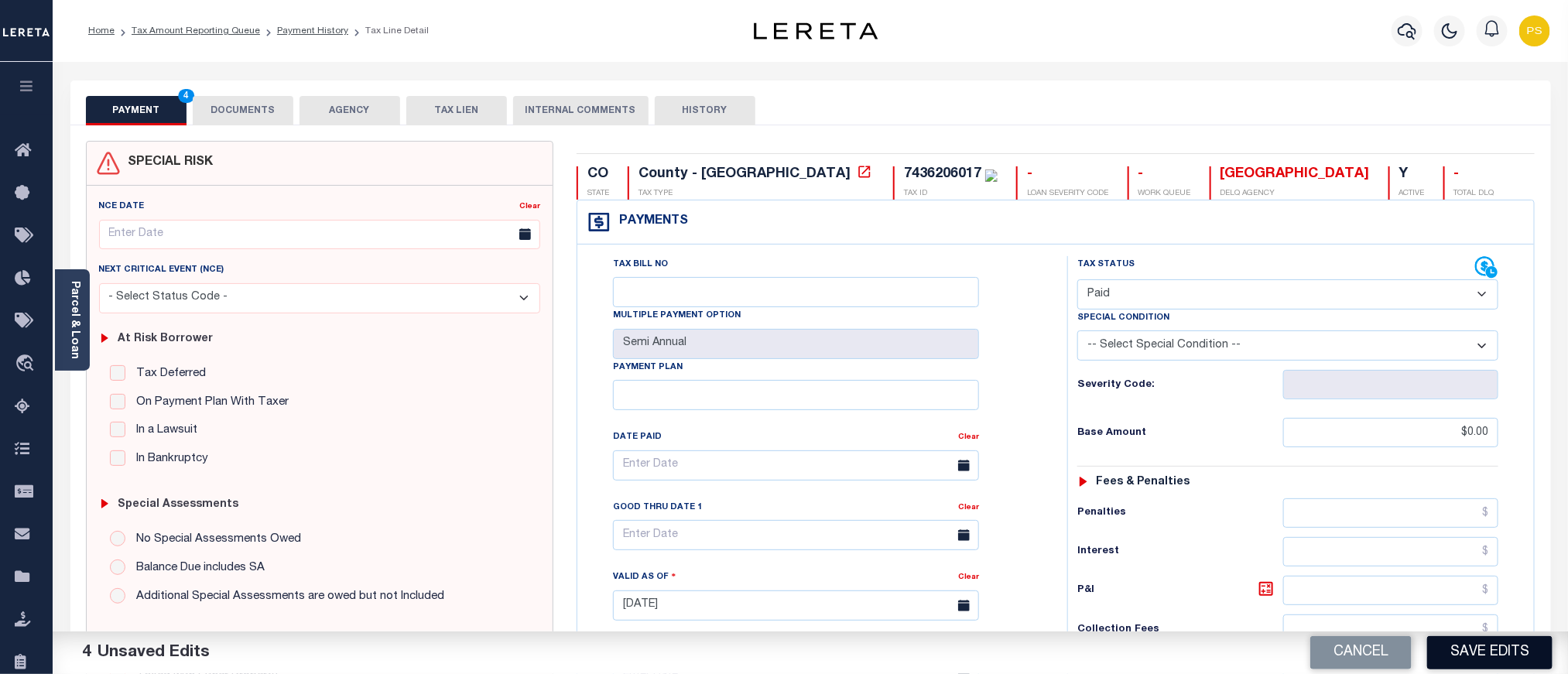
click at [1513, 650] on button "Save Edits" at bounding box center [1490, 652] width 126 height 33
checkbox input "false"
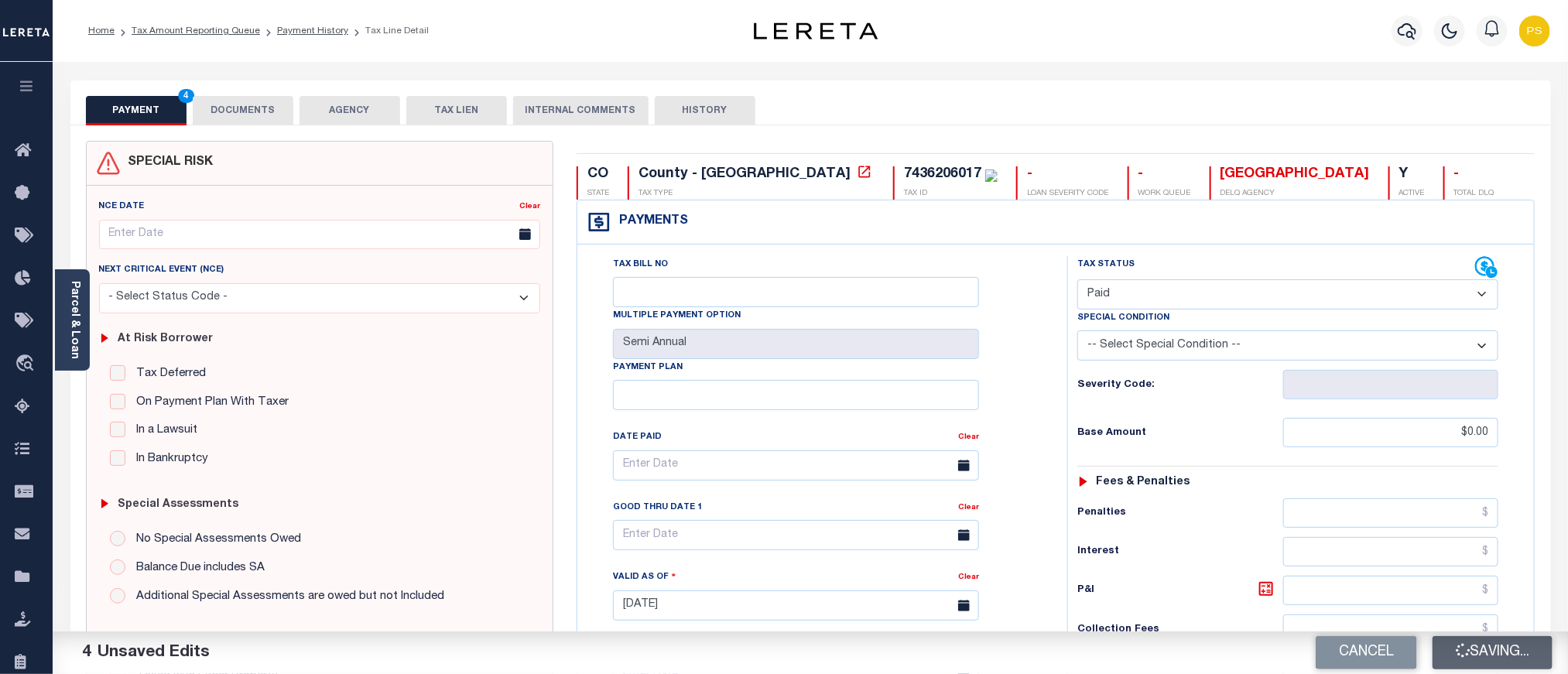
type input "$0"
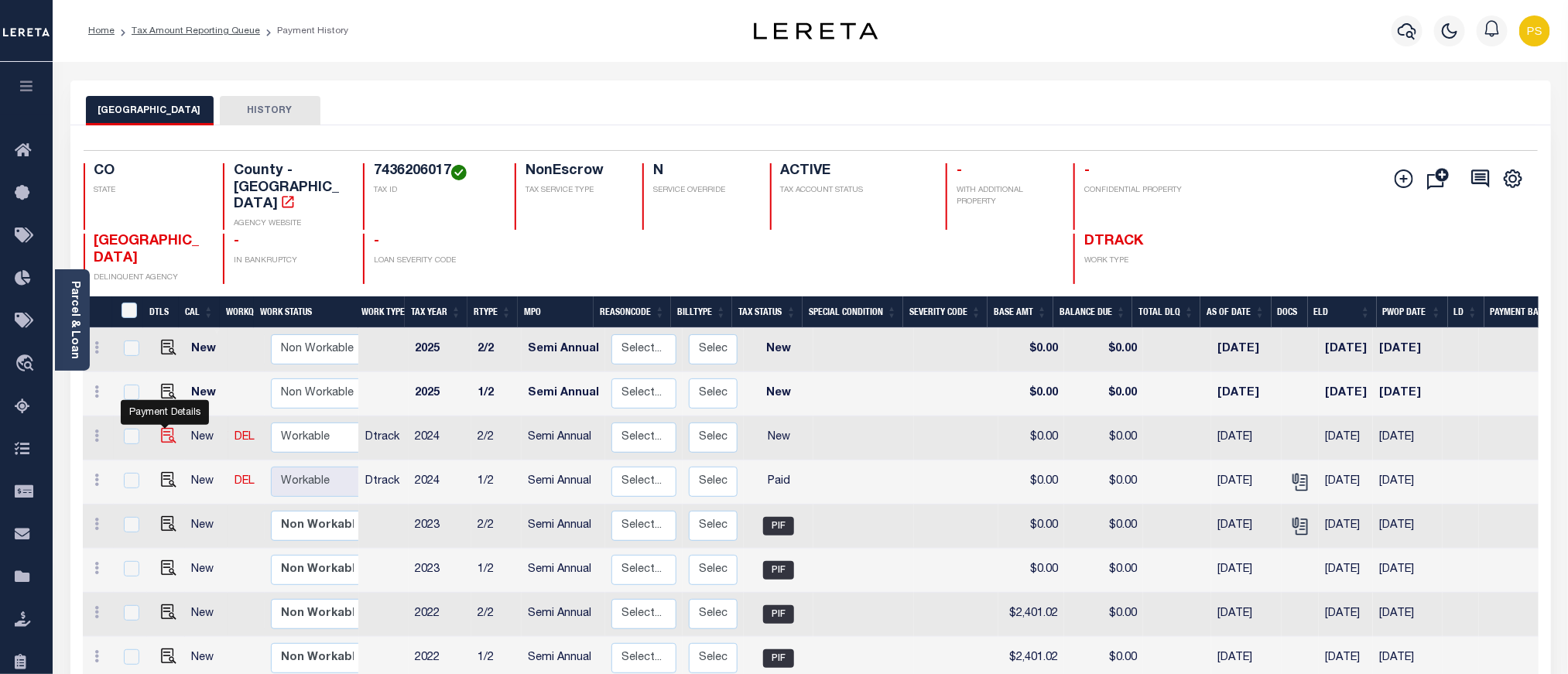
click at [161, 428] on img "" at bounding box center [169, 435] width 15 height 15
checkbox input "true"
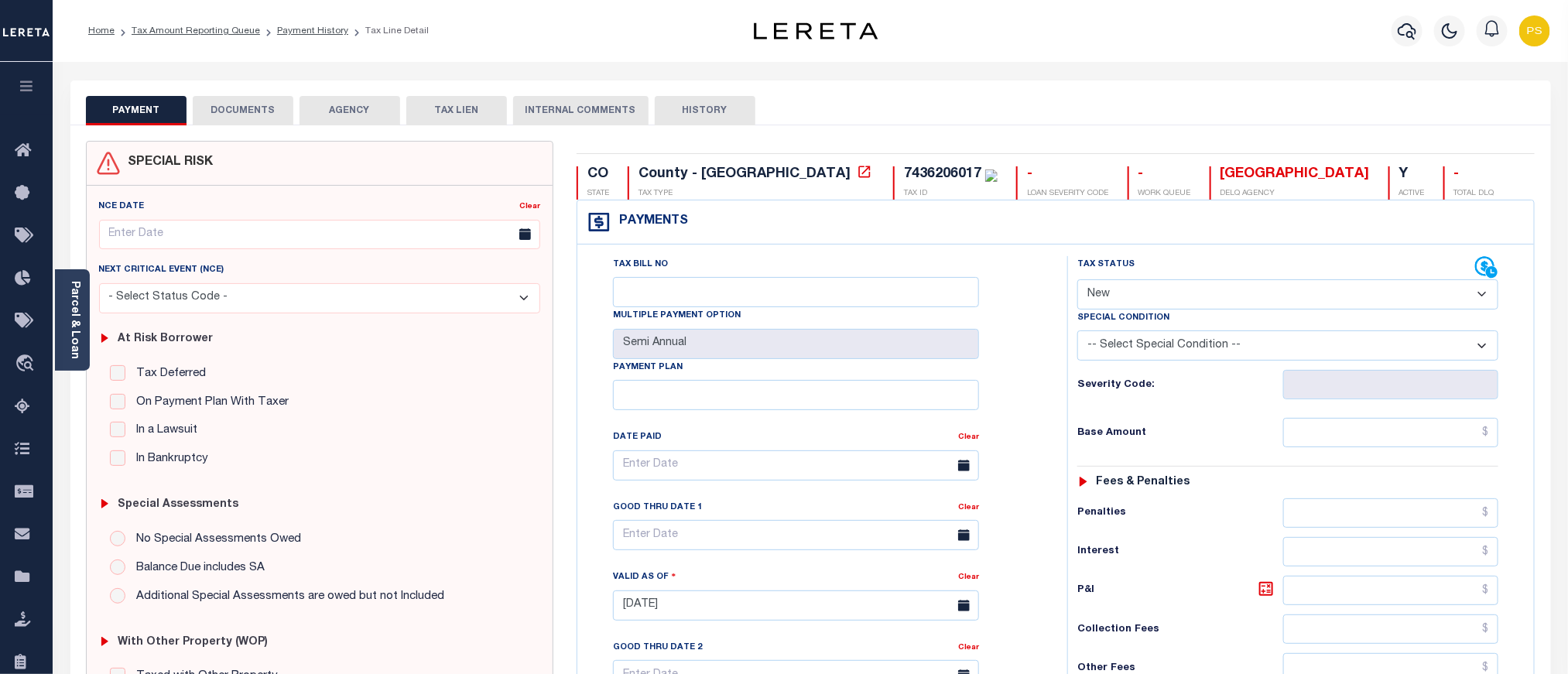
click at [1101, 303] on select "- Select Status Code - Open Due/Unpaid Paid Incomplete No Tax Due Internal Refu…" at bounding box center [1288, 294] width 421 height 30
select select "PYD"
click at [1078, 281] on select "- Select Status Code - Open Due/Unpaid Paid Incomplete No Tax Due Internal Refu…" at bounding box center [1288, 294] width 421 height 30
type input "[DATE]"
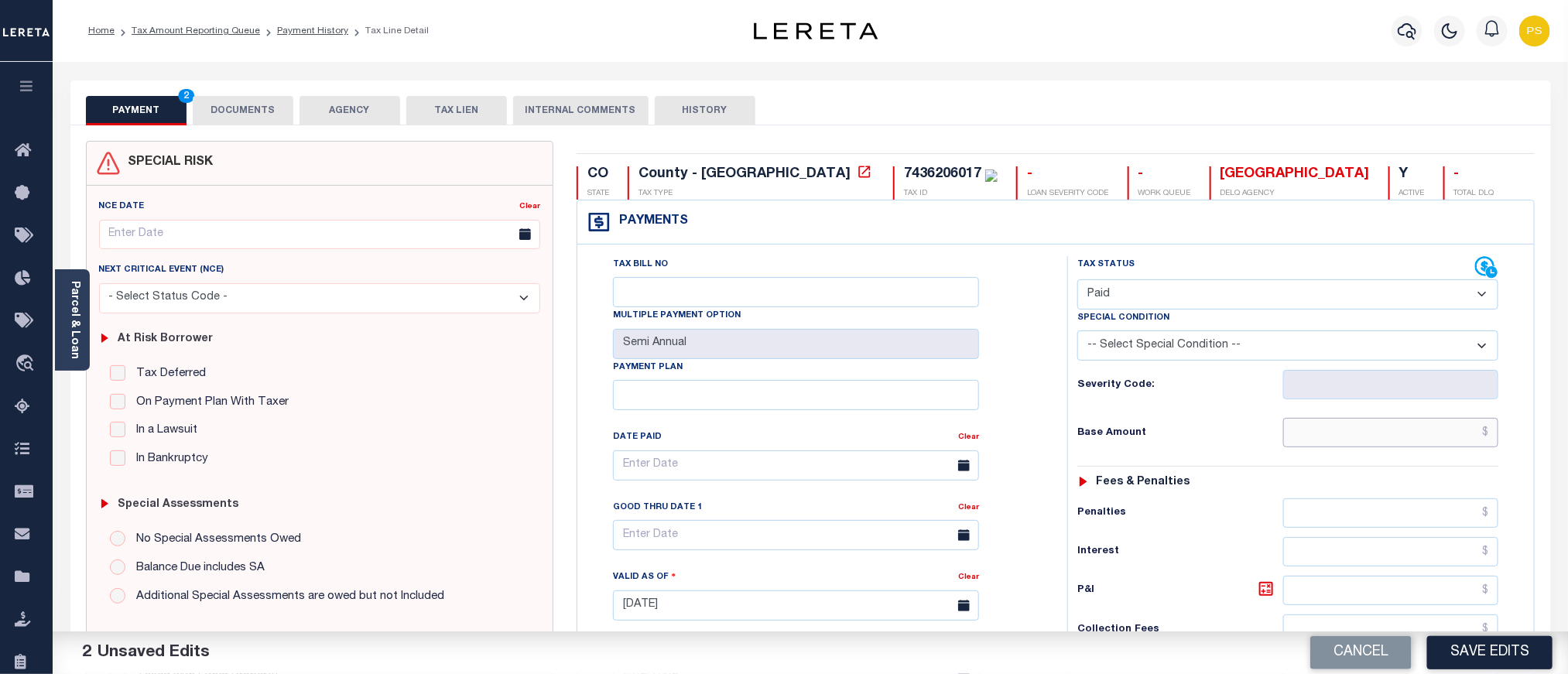
click at [1380, 440] on input "text" at bounding box center [1391, 433] width 216 height 29
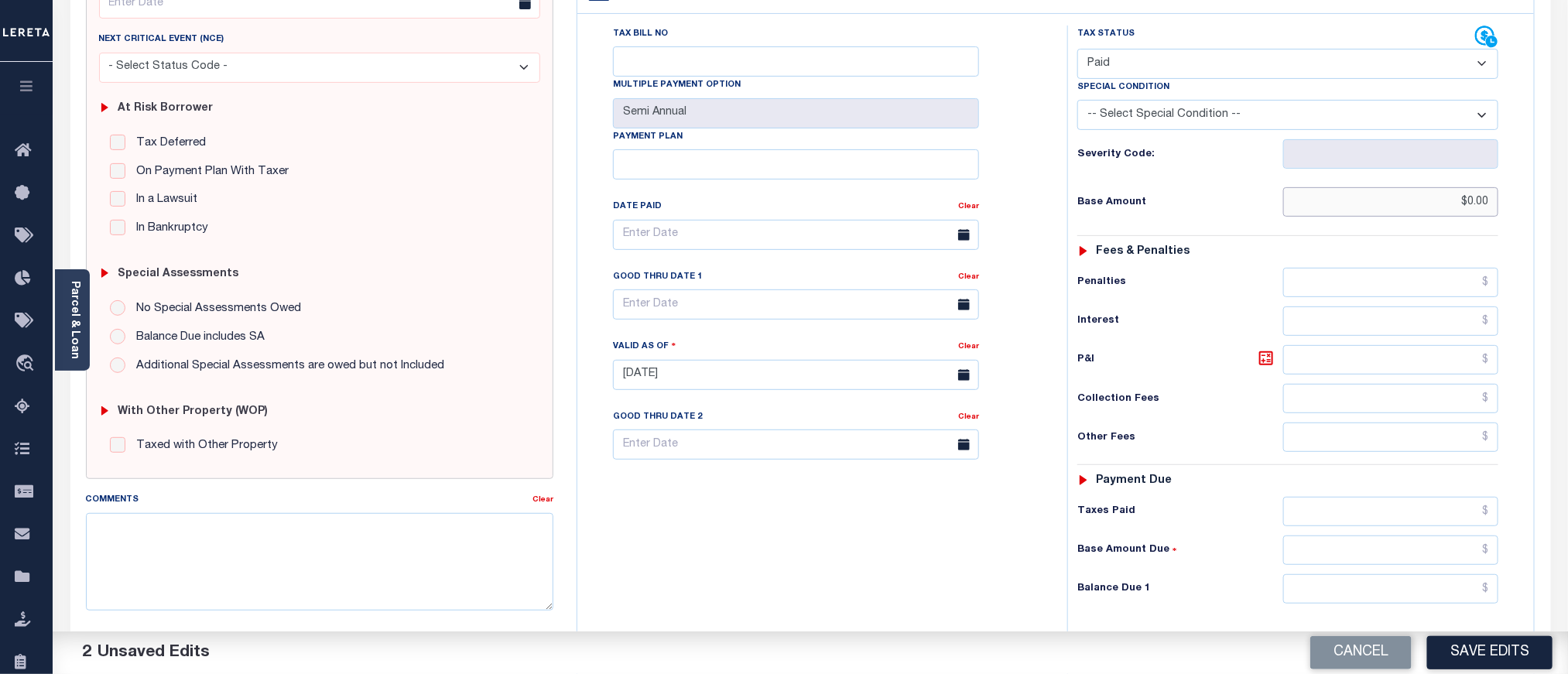
scroll to position [232, 0]
type input "$0.00"
click at [1392, 602] on input "text" at bounding box center [1391, 587] width 216 height 29
type input "$0.00"
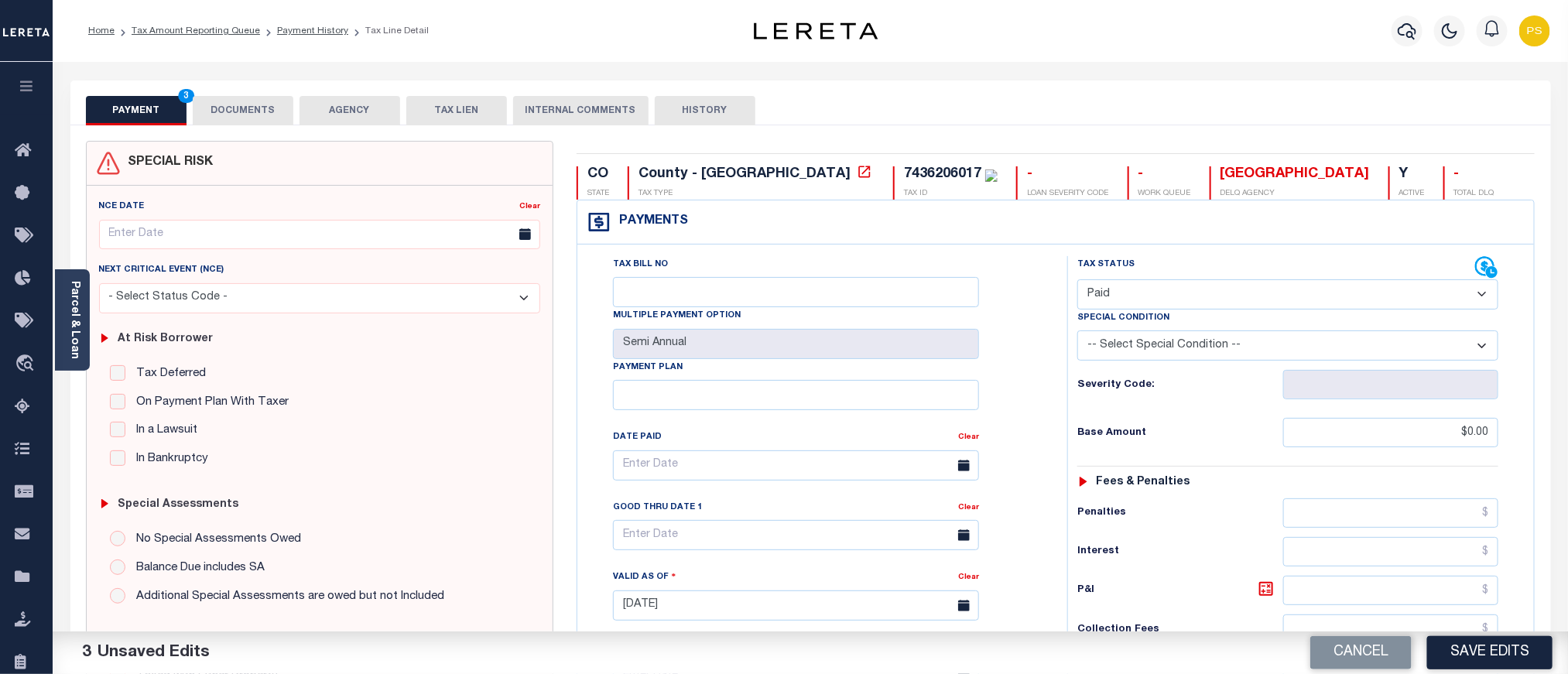
click at [251, 113] on button "DOCUMENTS" at bounding box center [243, 110] width 100 height 29
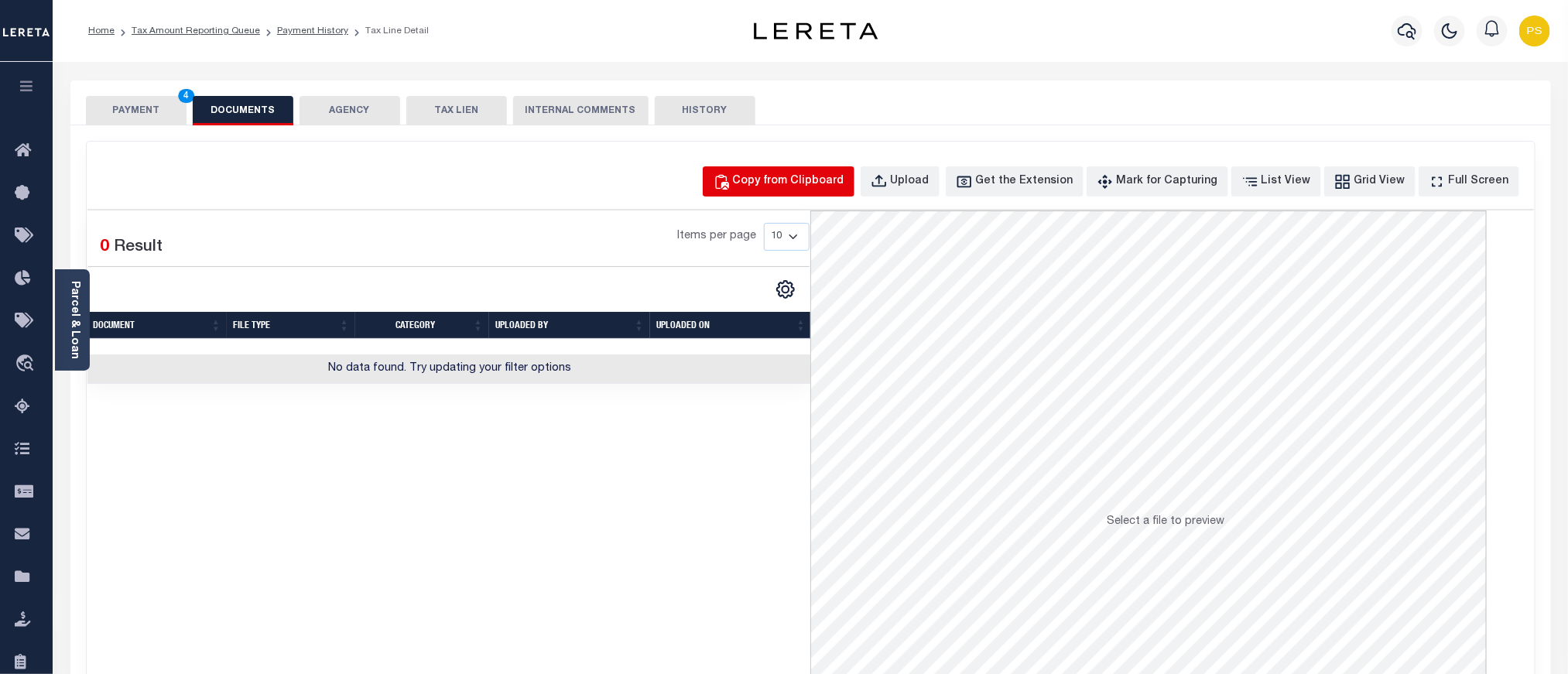
click at [792, 179] on div "Copy from Clipboard" at bounding box center [789, 181] width 112 height 17
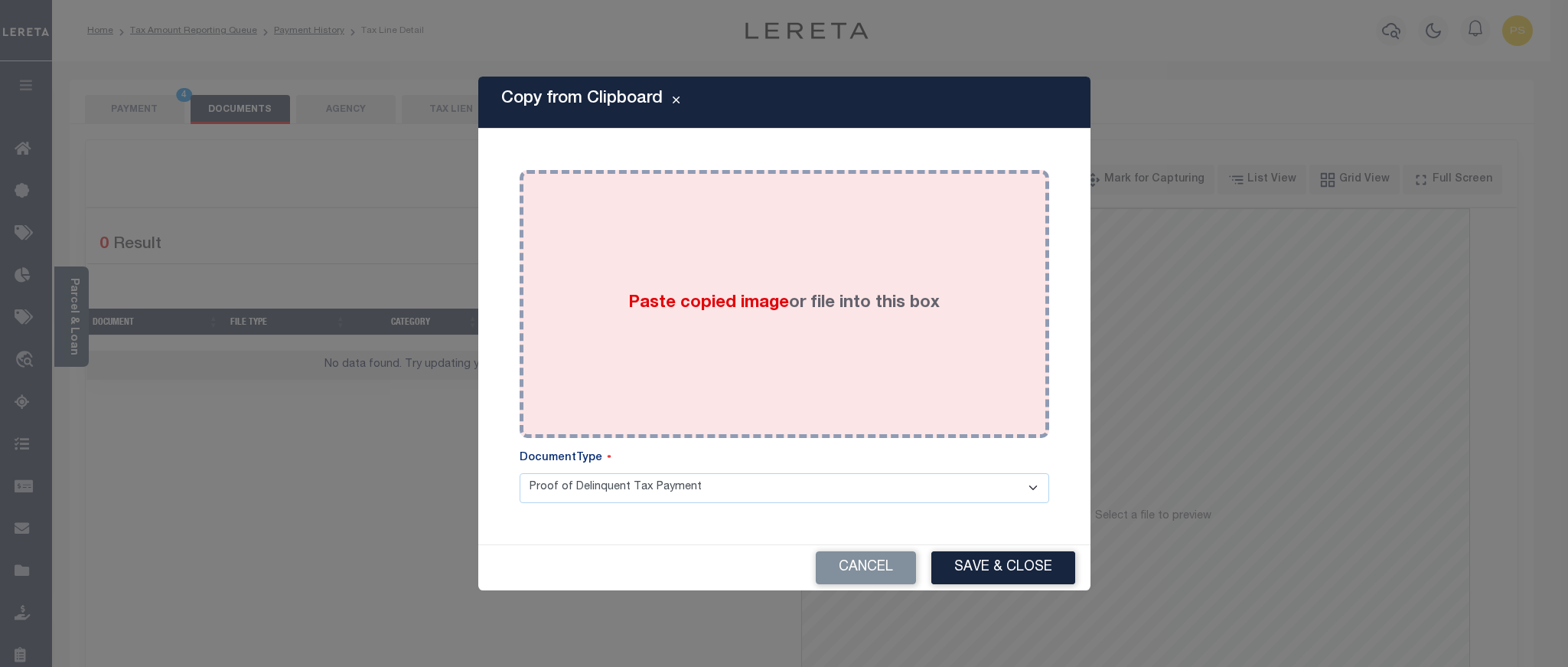
click at [780, 362] on div "Paste copied image or file into this box" at bounding box center [784, 304] width 506 height 245
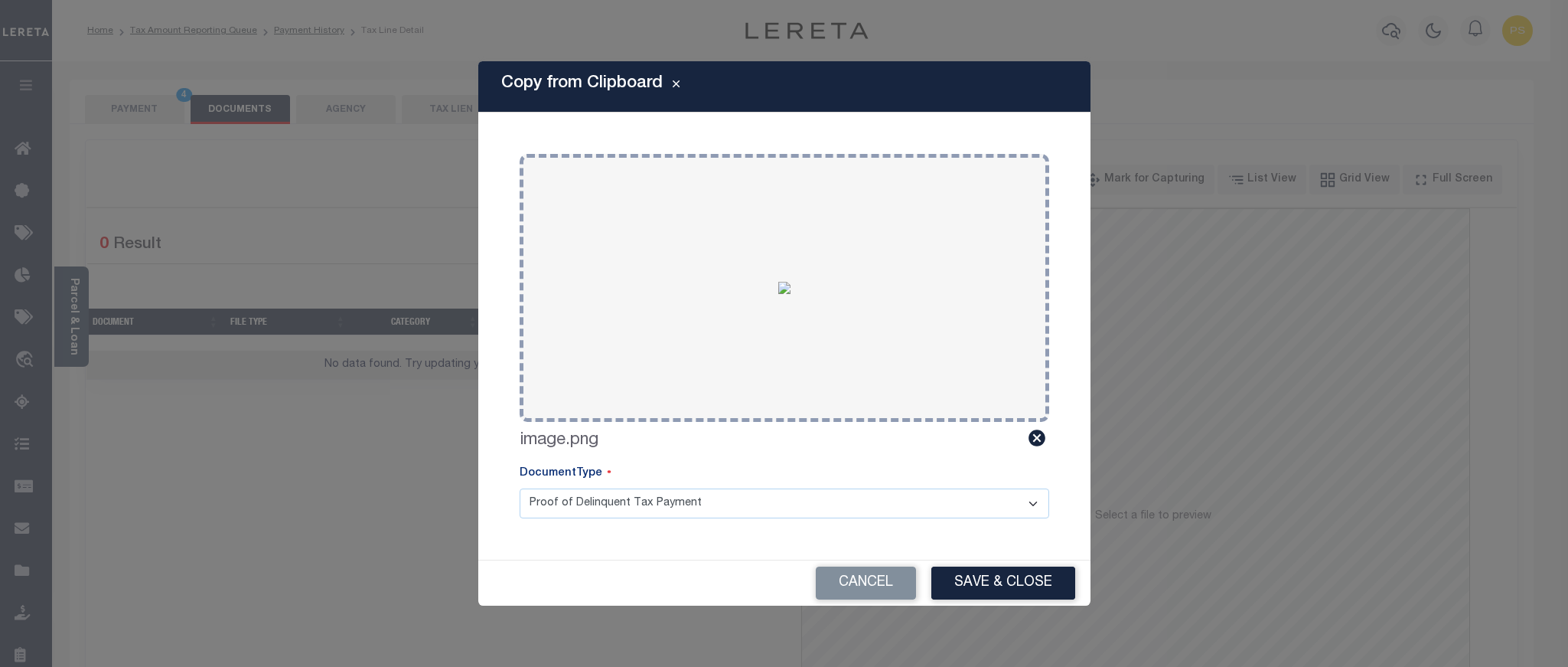
click at [990, 564] on div "Cancel Save & Close" at bounding box center [784, 583] width 612 height 45
click at [990, 581] on button "Save & Close" at bounding box center [1004, 583] width 144 height 33
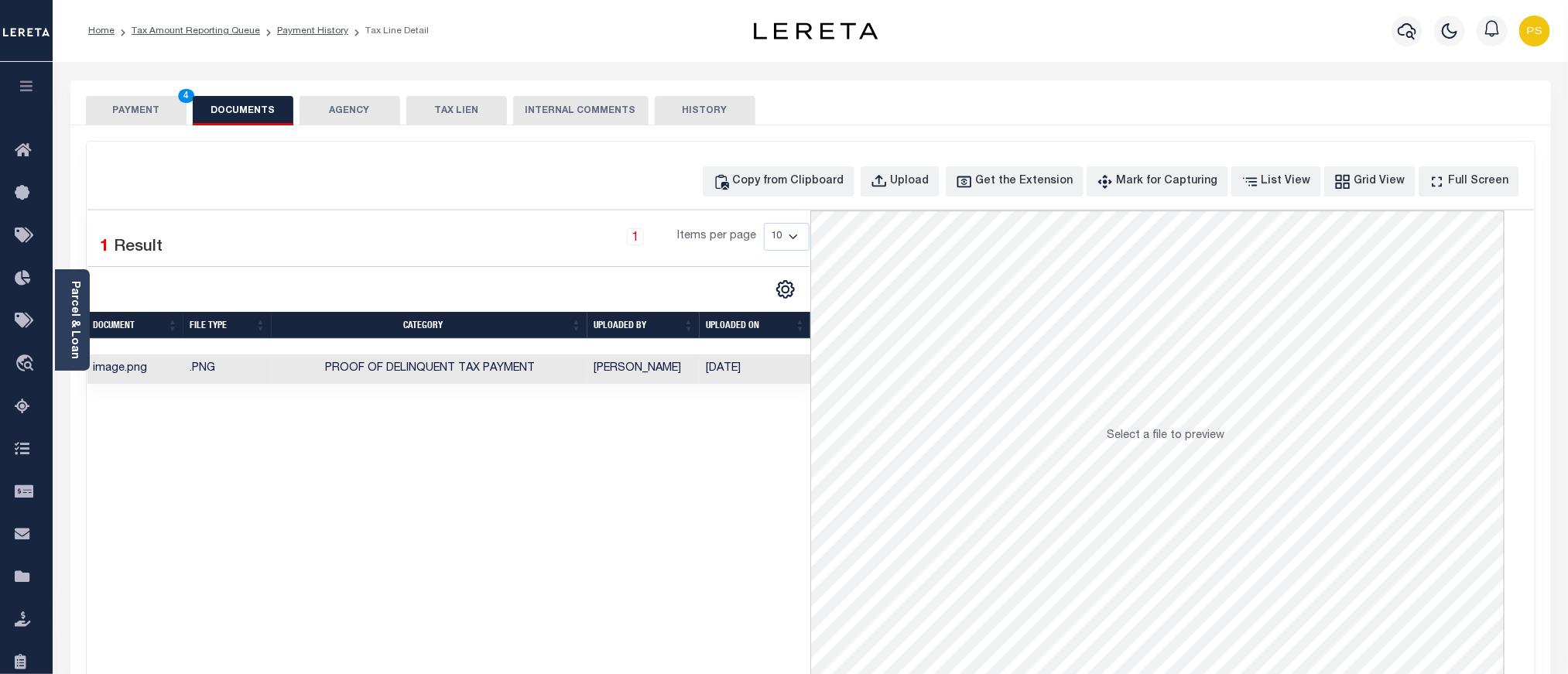
click at [109, 108] on button "PAYMENT 4" at bounding box center [136, 110] width 100 height 29
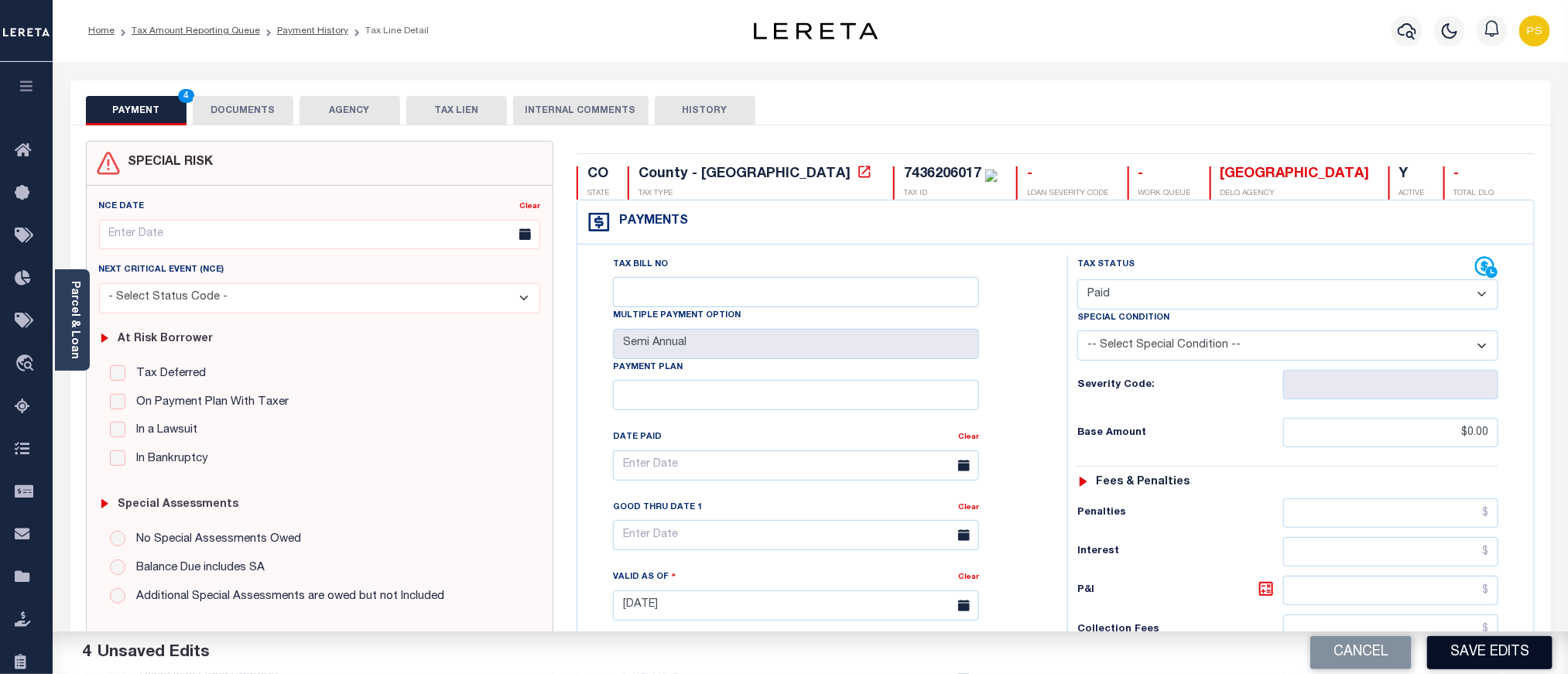
click at [1480, 655] on button "Save Edits" at bounding box center [1490, 652] width 126 height 33
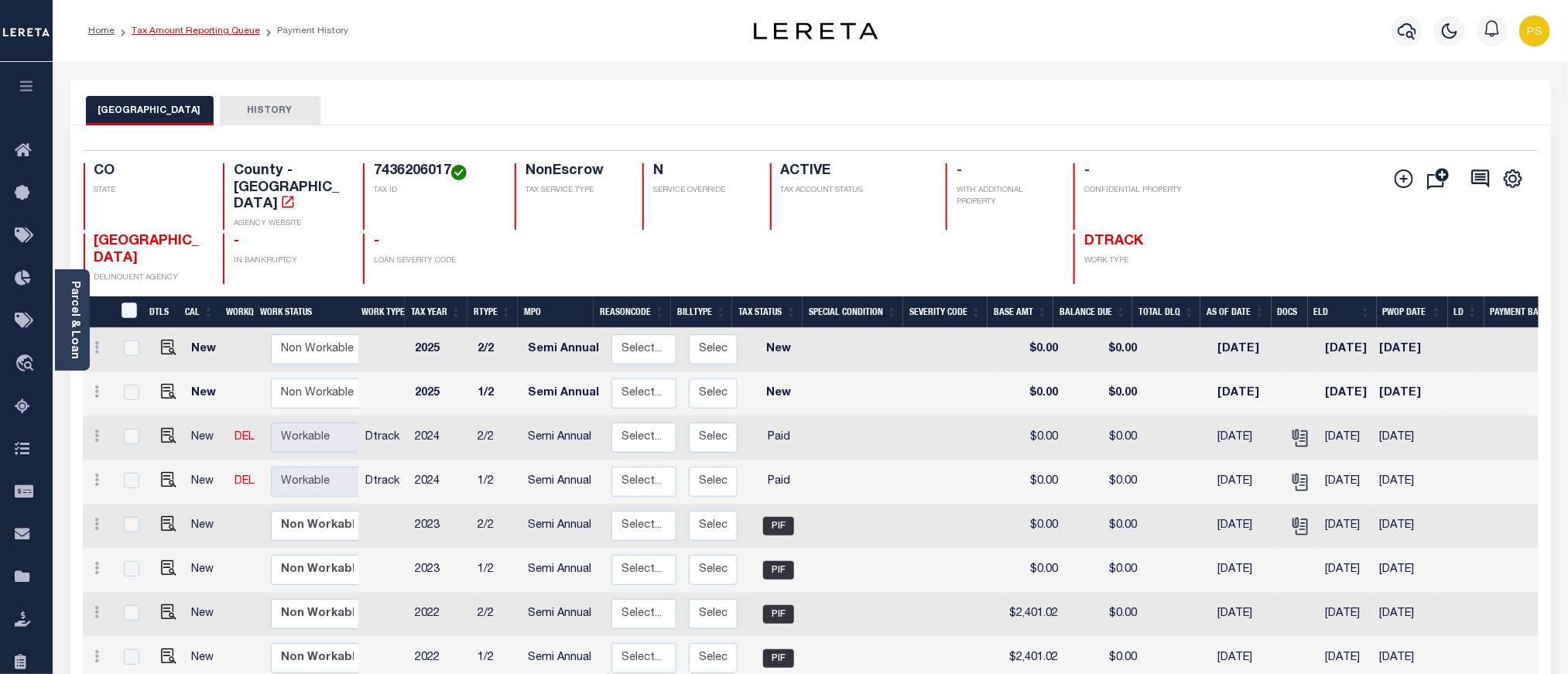
click at [216, 36] on link "Tax Amount Reporting Queue" at bounding box center [195, 30] width 129 height 9
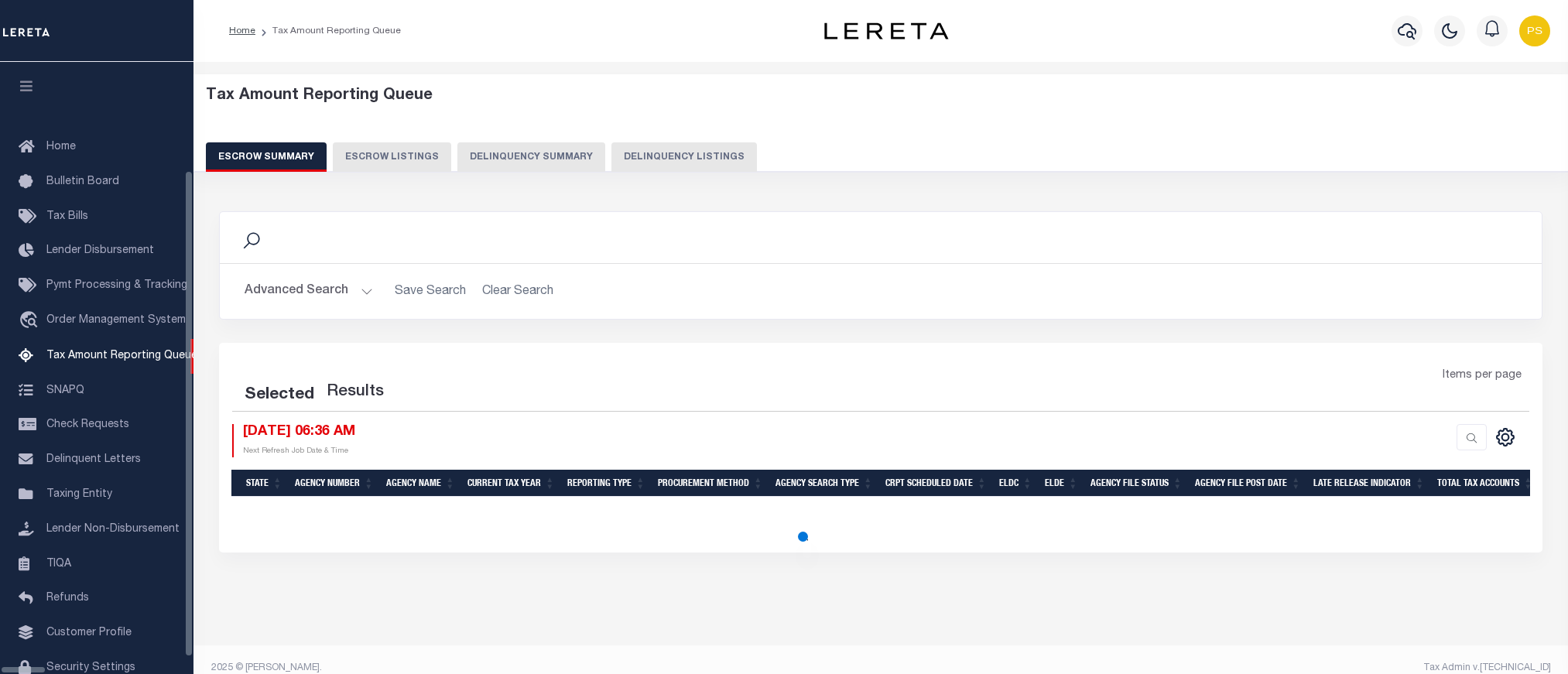
click at [662, 160] on button "Delinquency Listings" at bounding box center [685, 157] width 146 height 29
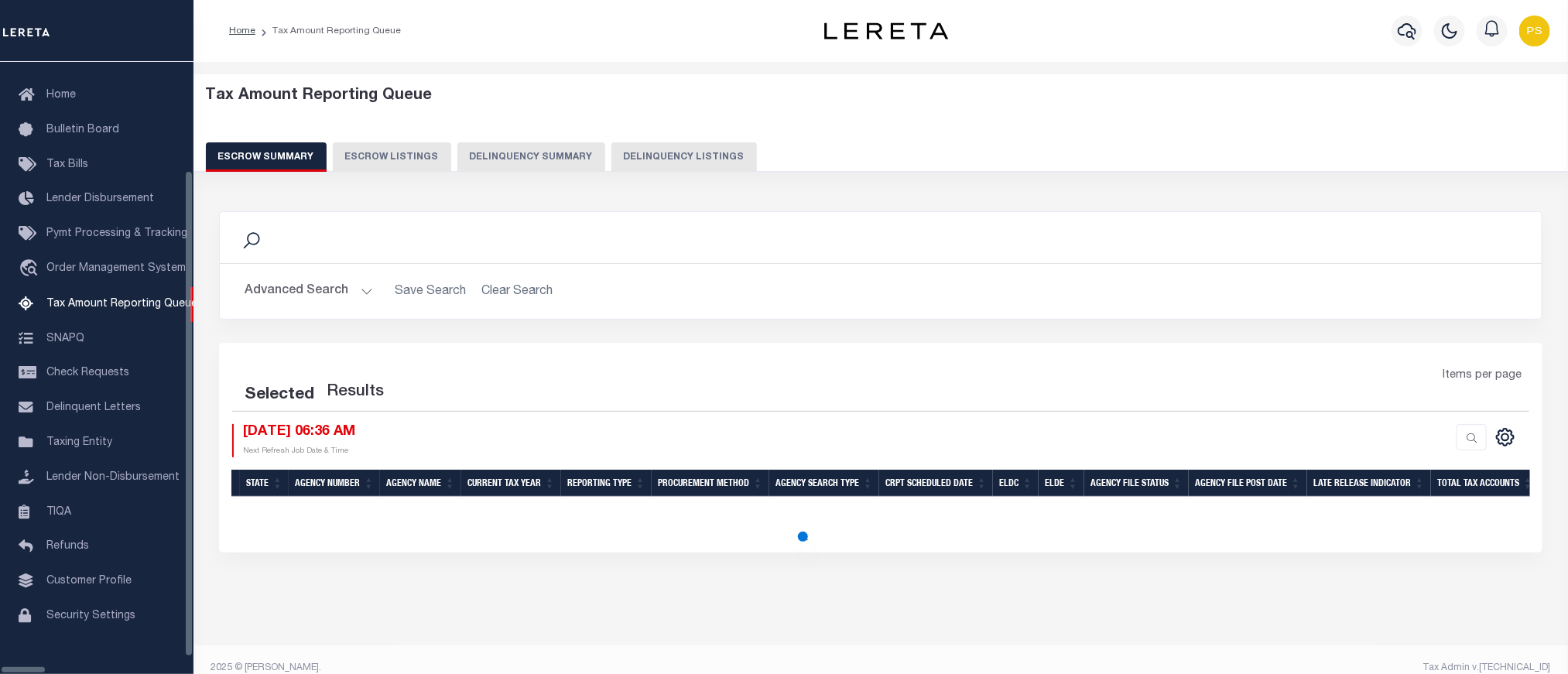
select select "100"
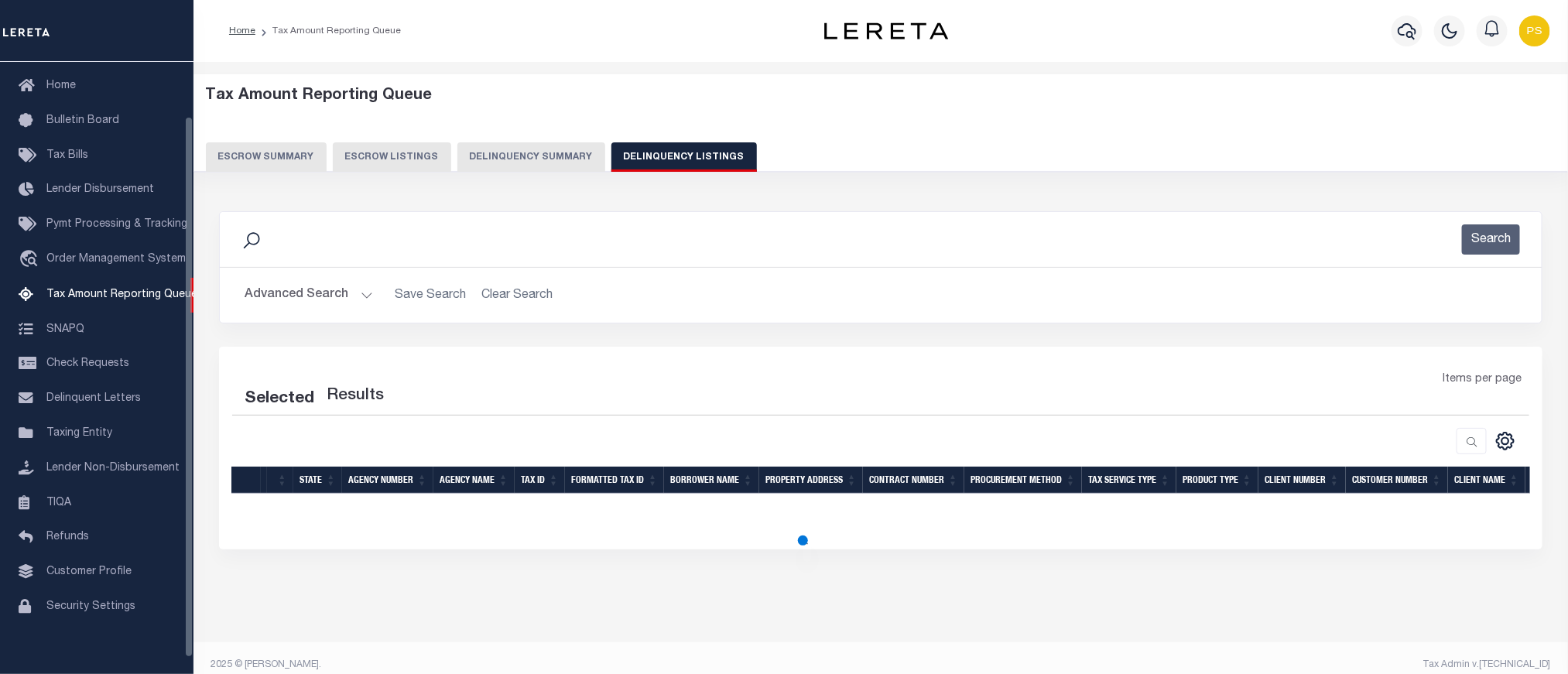
select select "100"
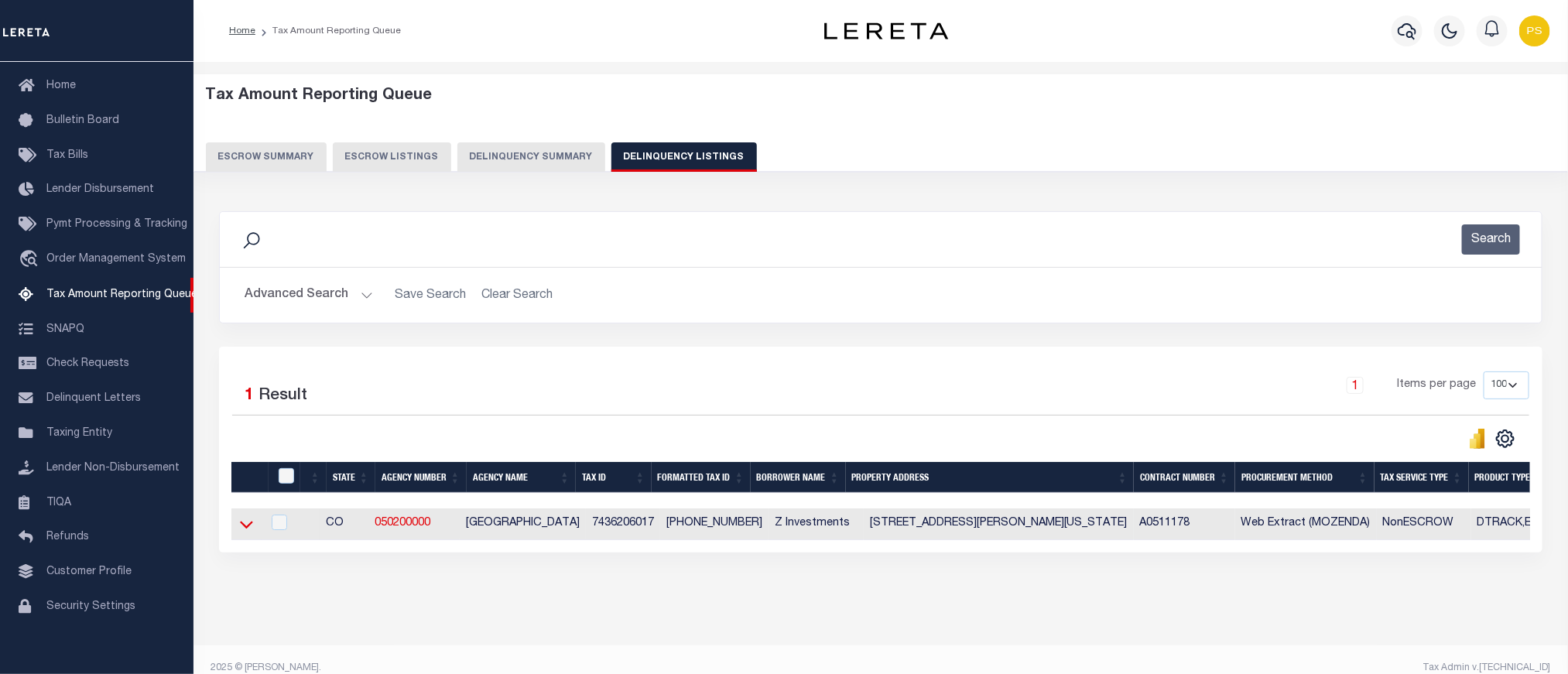
click at [244, 532] on icon at bounding box center [246, 524] width 13 height 16
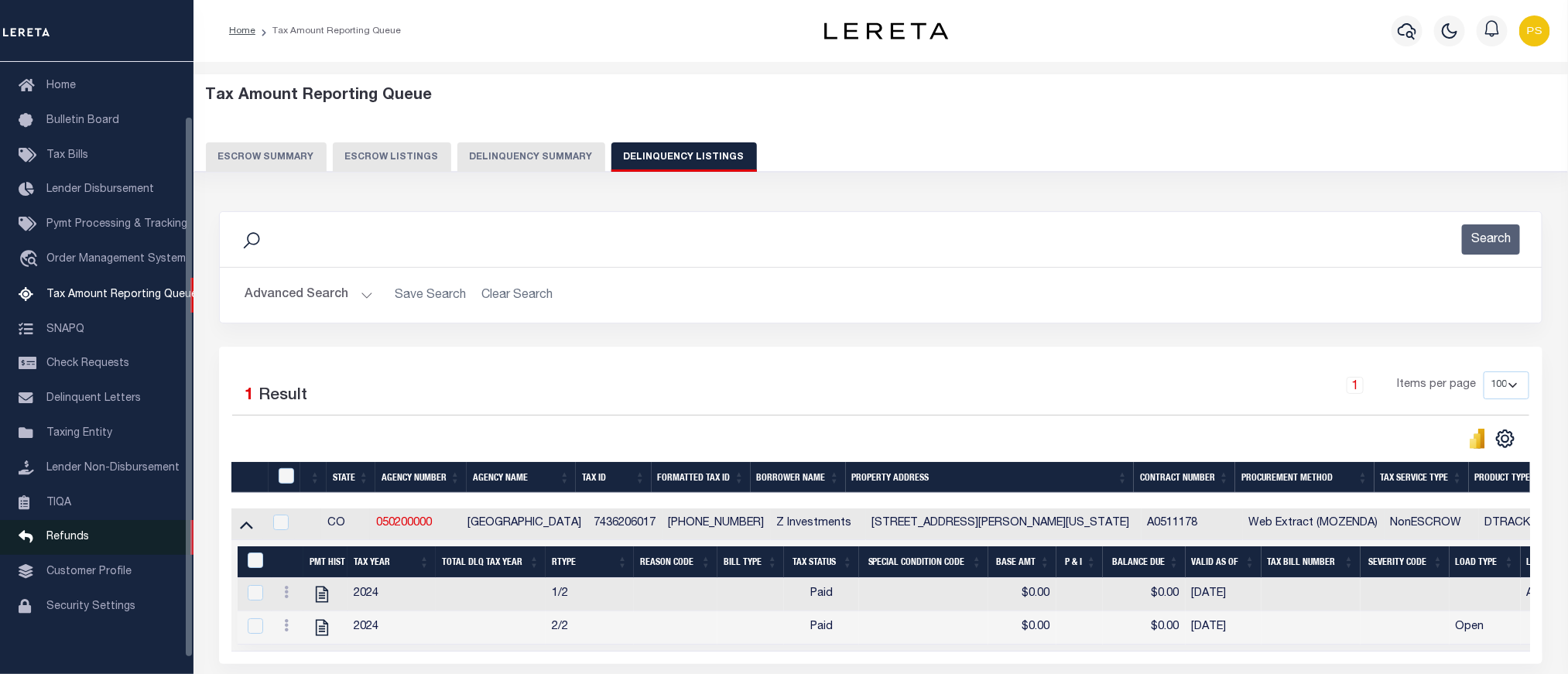
scroll to position [147, 0]
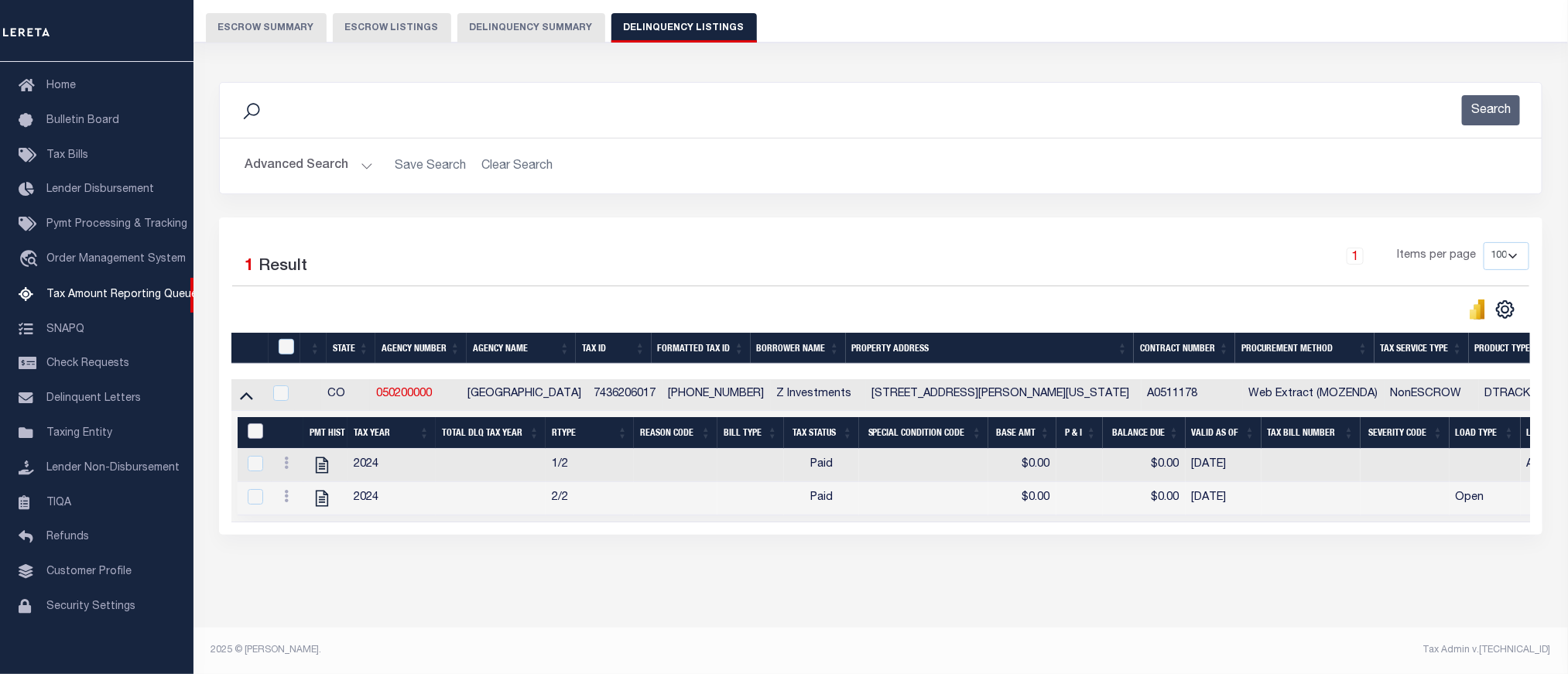
click at [248, 424] on input "&nbsp;" at bounding box center [255, 431] width 15 height 15
checkbox input "true"
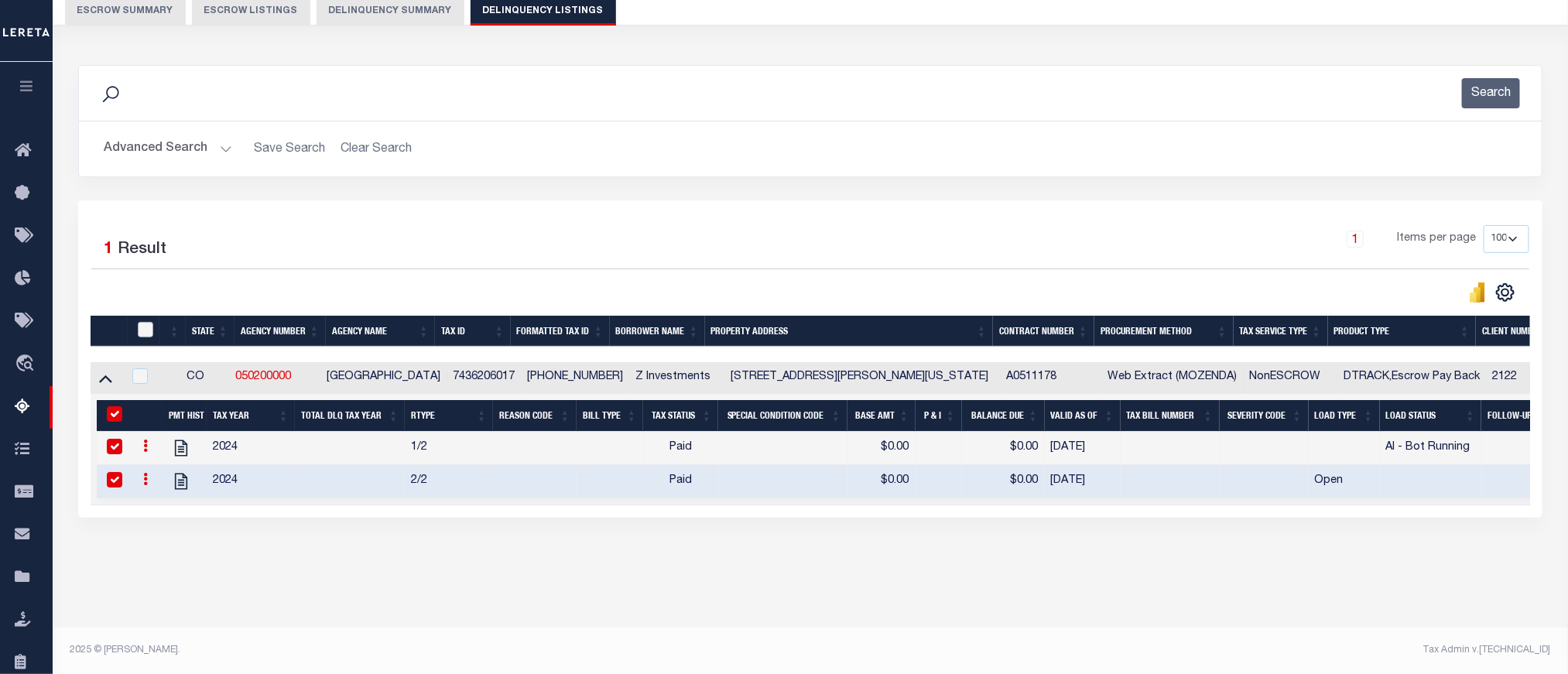
click at [143, 331] on input "checkbox" at bounding box center [145, 329] width 15 height 15
checkbox input "true"
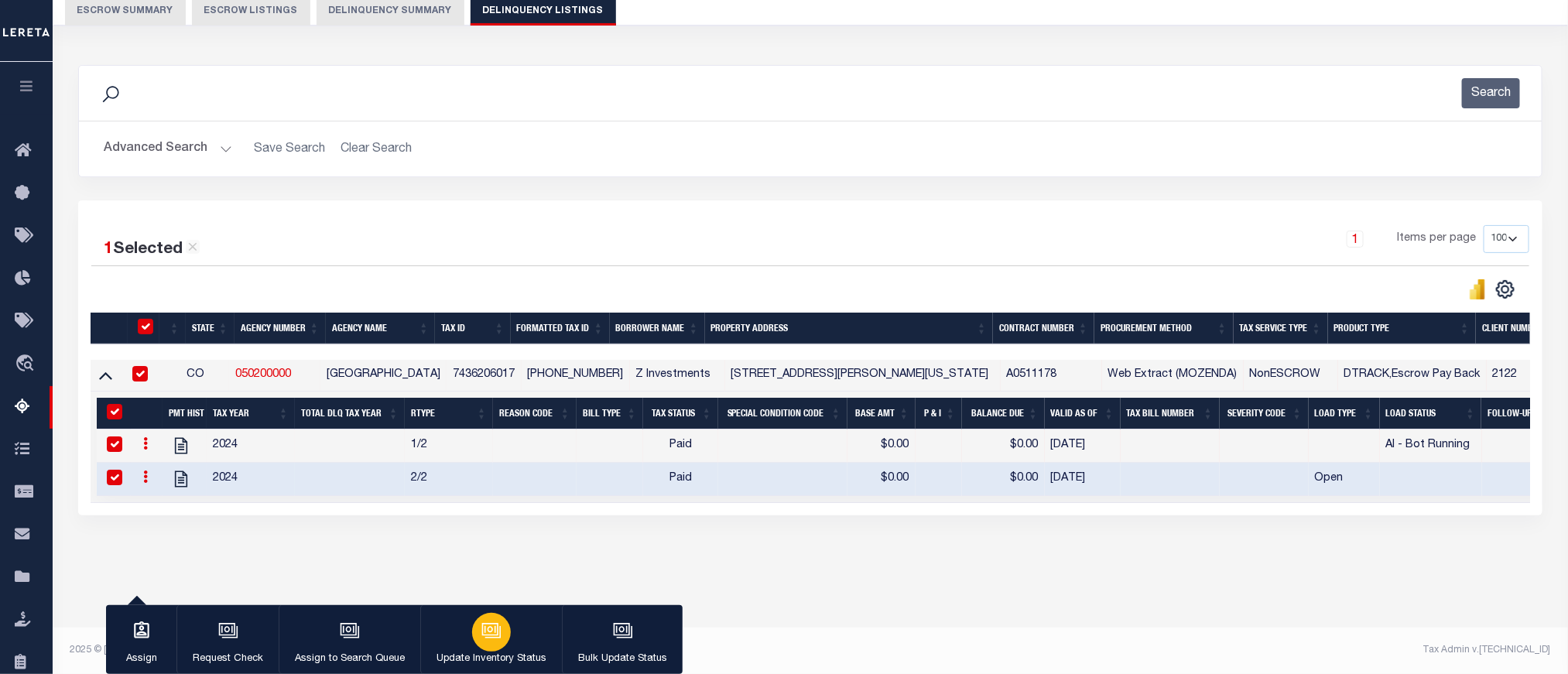
click at [474, 613] on button "Update Inventory Status" at bounding box center [491, 640] width 142 height 70
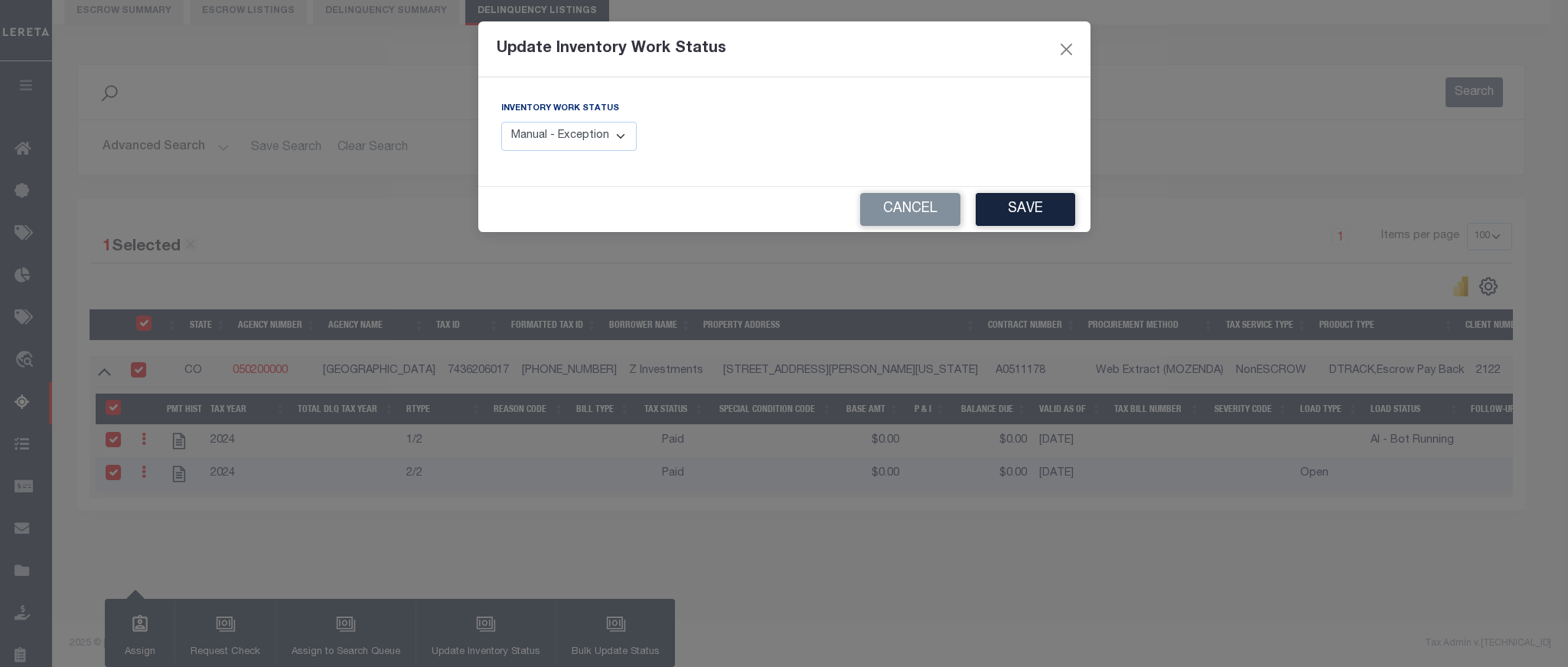
click at [586, 129] on select "Manual - Exception Pended - Awaiting Search Late Add Exception Completed" at bounding box center [570, 136] width 136 height 30
select select "4"
click at [502, 123] on select "Manual - Exception Pended - Awaiting Search Late Add Exception Completed" at bounding box center [570, 136] width 136 height 30
click at [1036, 207] on button "Save" at bounding box center [1026, 209] width 99 height 33
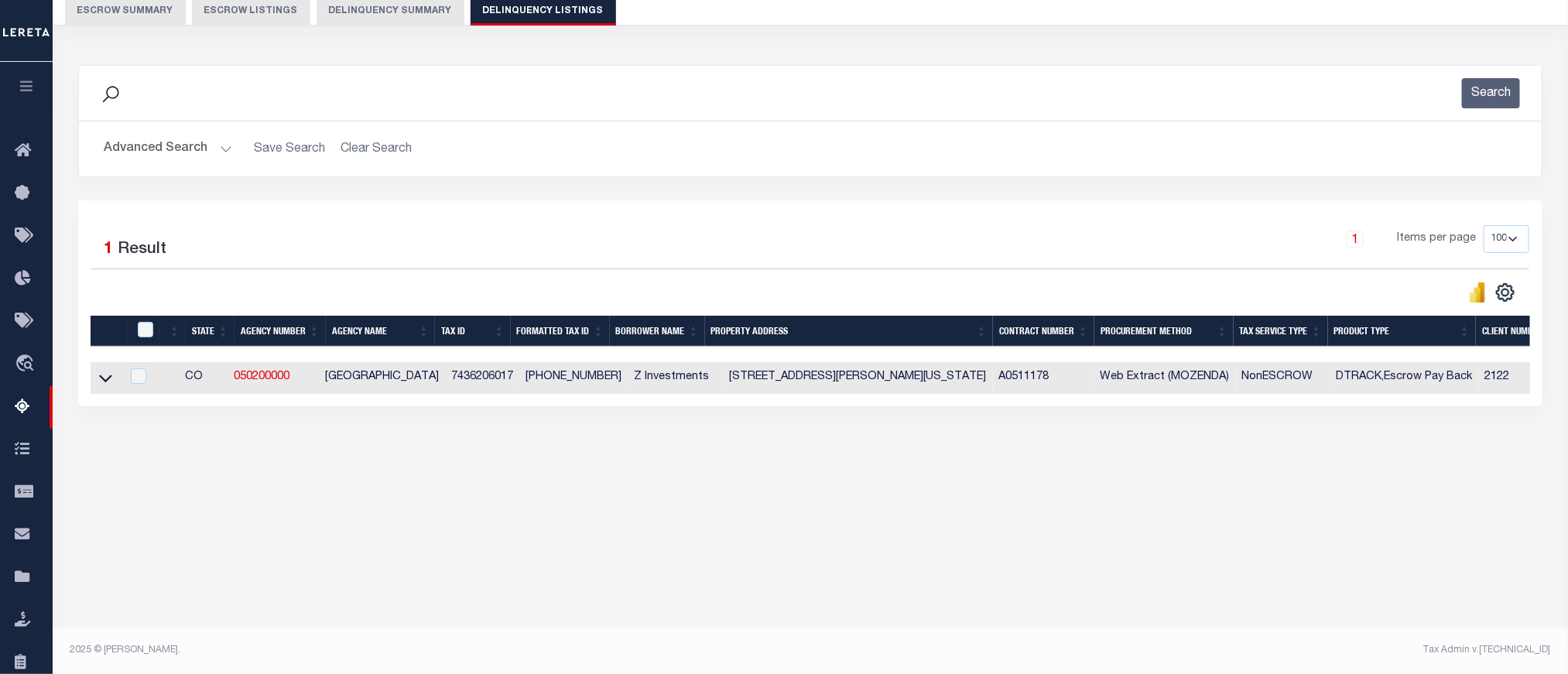
click at [182, 144] on button "Advanced Search" at bounding box center [168, 148] width 129 height 30
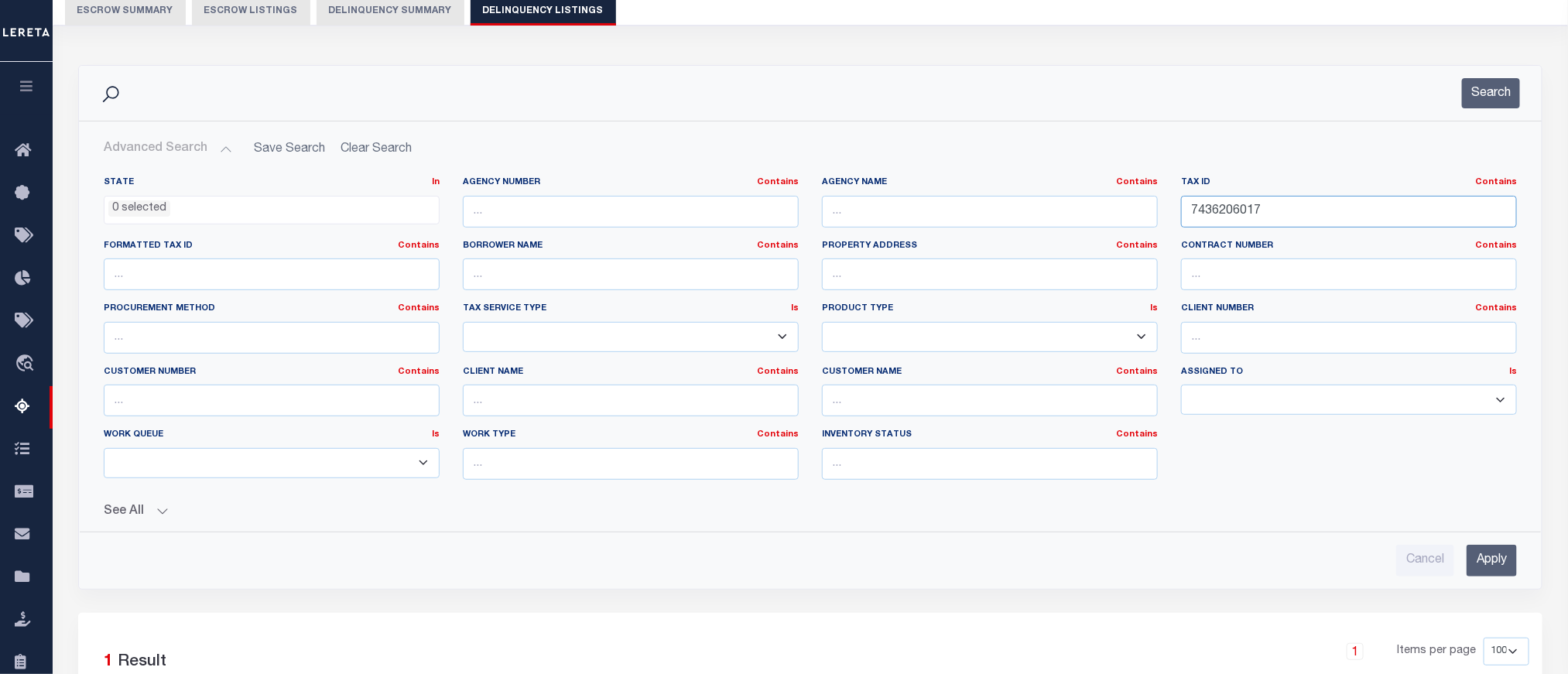
click at [1238, 207] on input "7436206017" at bounding box center [1349, 211] width 336 height 32
paste input "25115008"
type input "7425115008"
click at [1485, 566] on input "Apply" at bounding box center [1492, 561] width 50 height 32
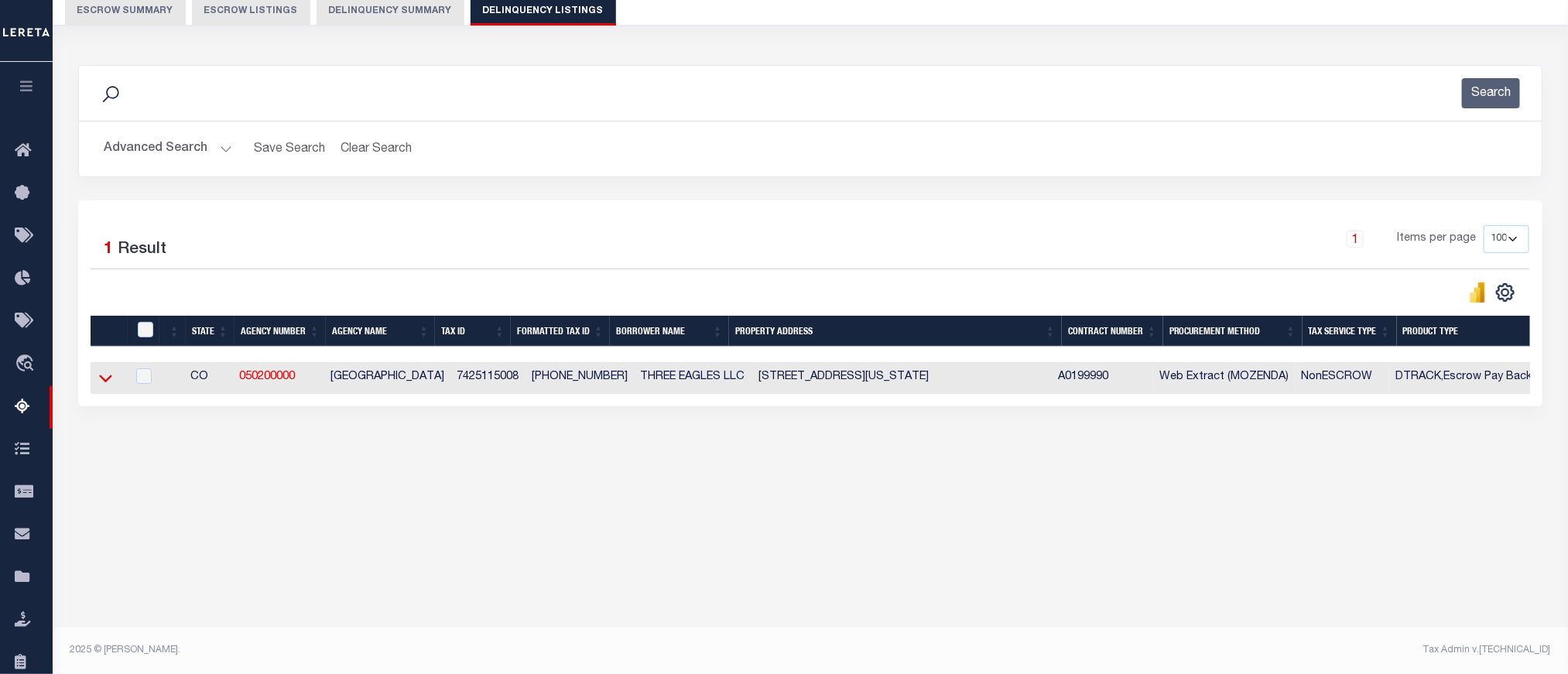
click at [102, 379] on icon at bounding box center [105, 378] width 13 height 16
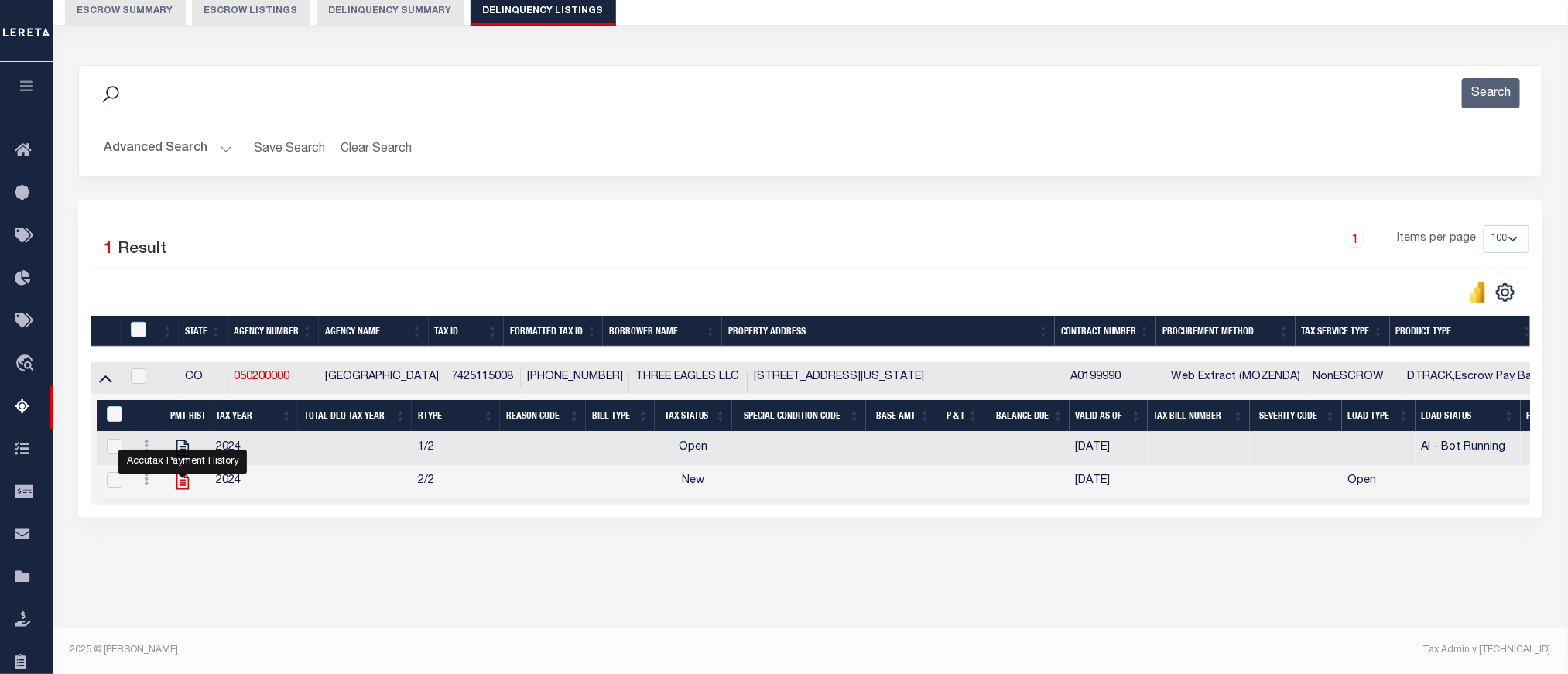
click at [179, 490] on icon "" at bounding box center [182, 482] width 12 height 16
checkbox input "false"
checkbox input "true"
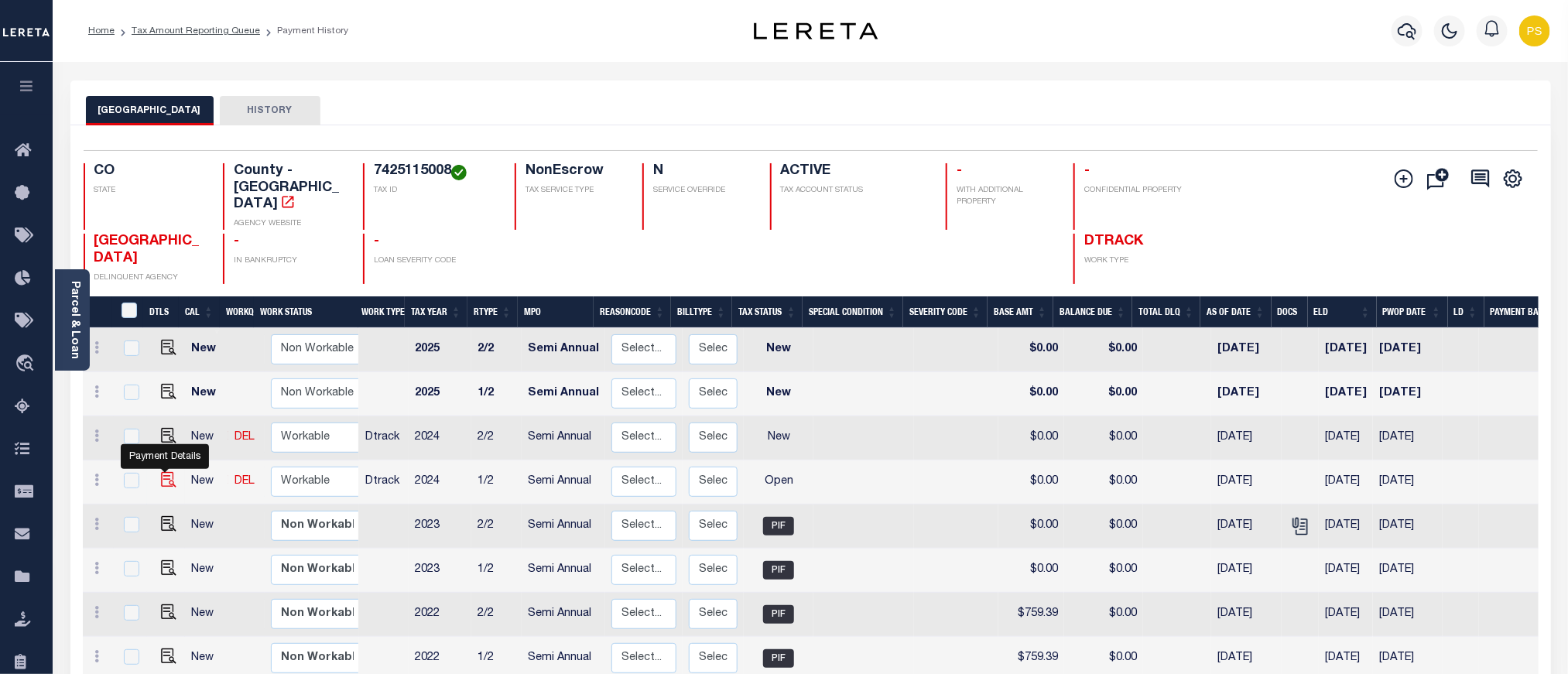
click at [163, 472] on img "" at bounding box center [169, 480] width 15 height 15
checkbox input "true"
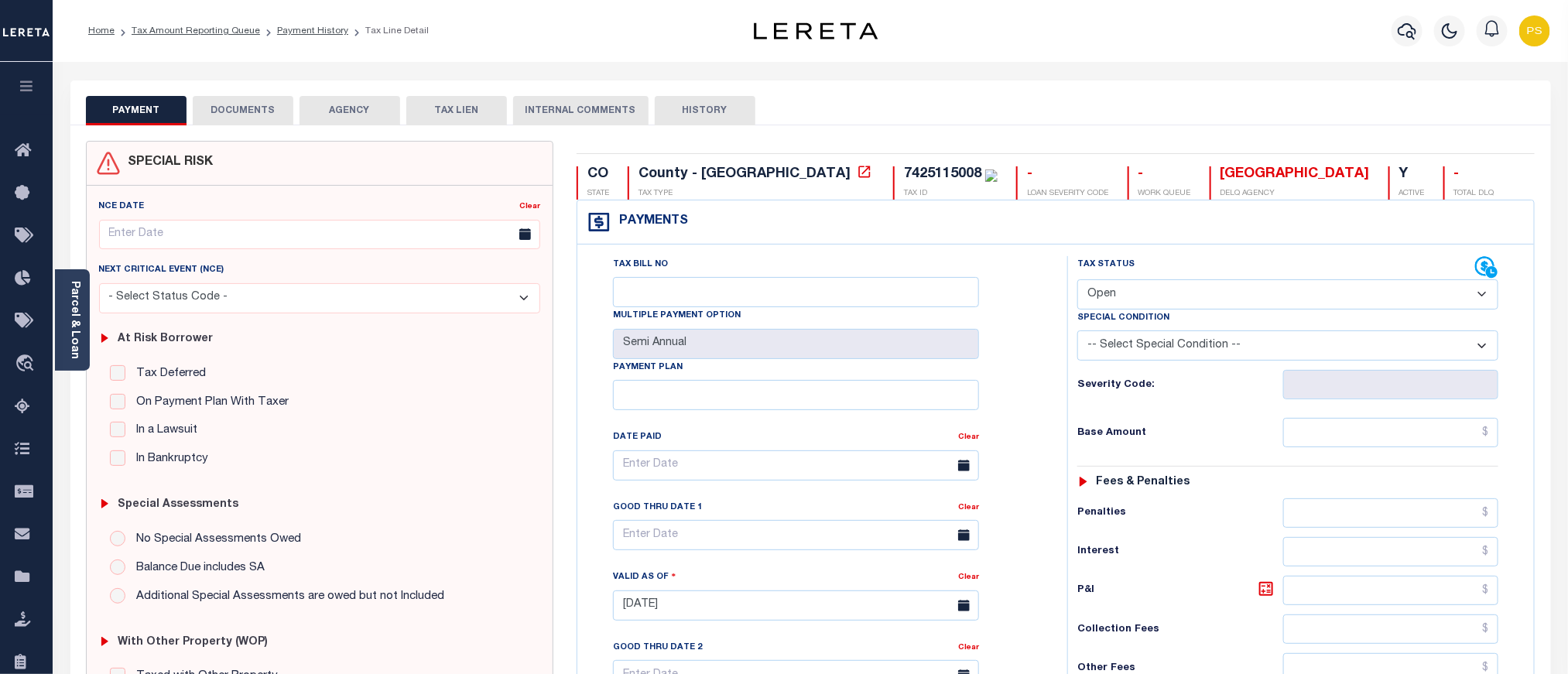
click at [1115, 292] on select "- Select Status Code - Open Due/Unpaid Paid Incomplete No Tax Due Internal Refu…" at bounding box center [1288, 294] width 421 height 30
select select "PYD"
click at [1078, 281] on select "- Select Status Code - Open Due/Unpaid Paid Incomplete No Tax Due Internal Refu…" at bounding box center [1288, 294] width 421 height 30
type input "[DATE]"
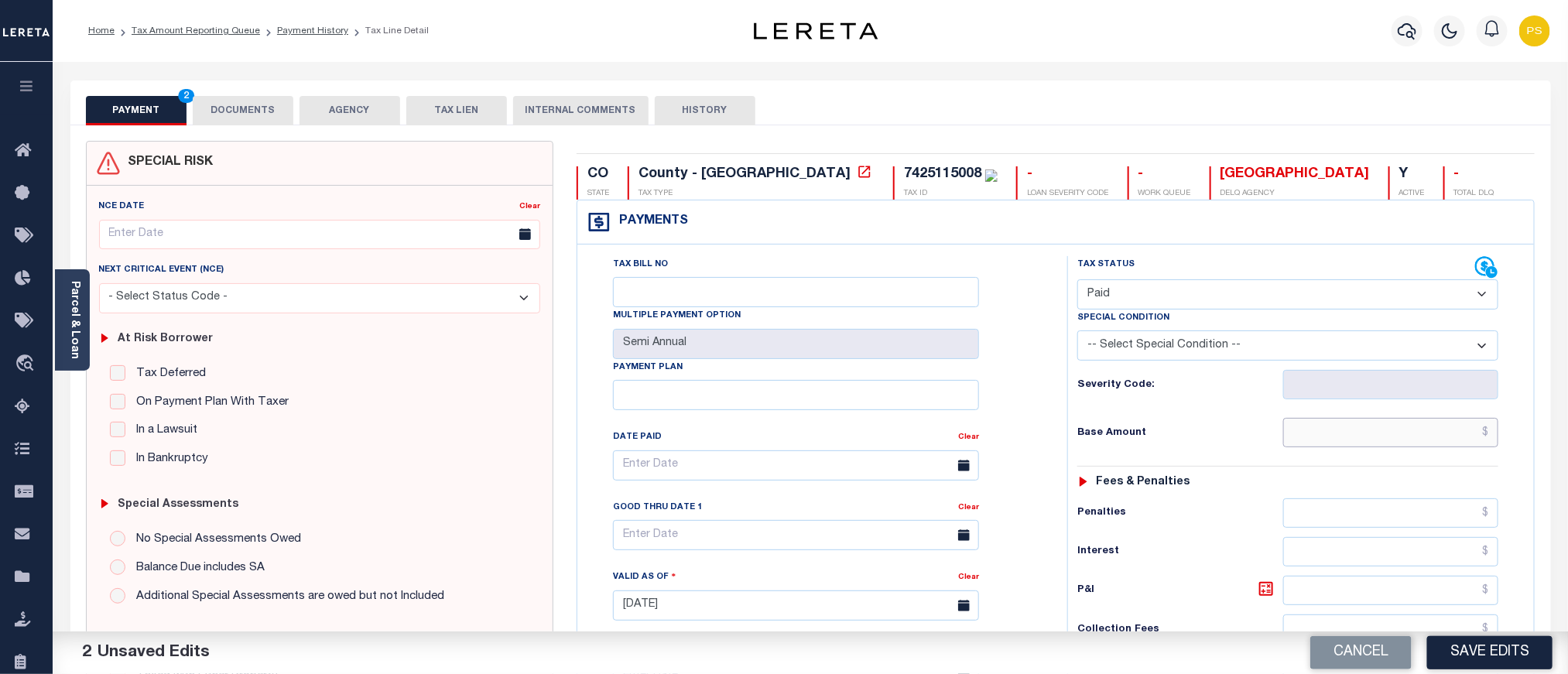
click at [1371, 437] on input "text" at bounding box center [1391, 433] width 216 height 29
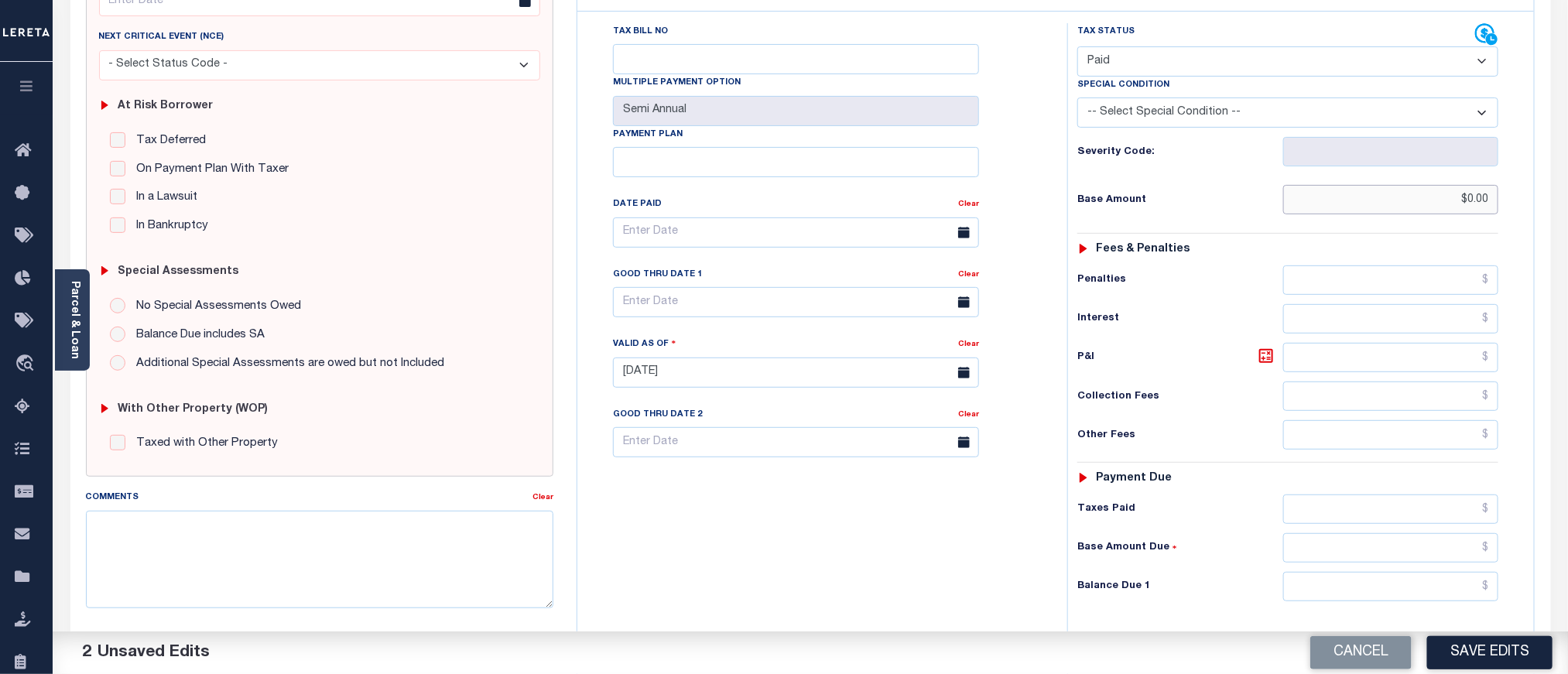
scroll to position [348, 0]
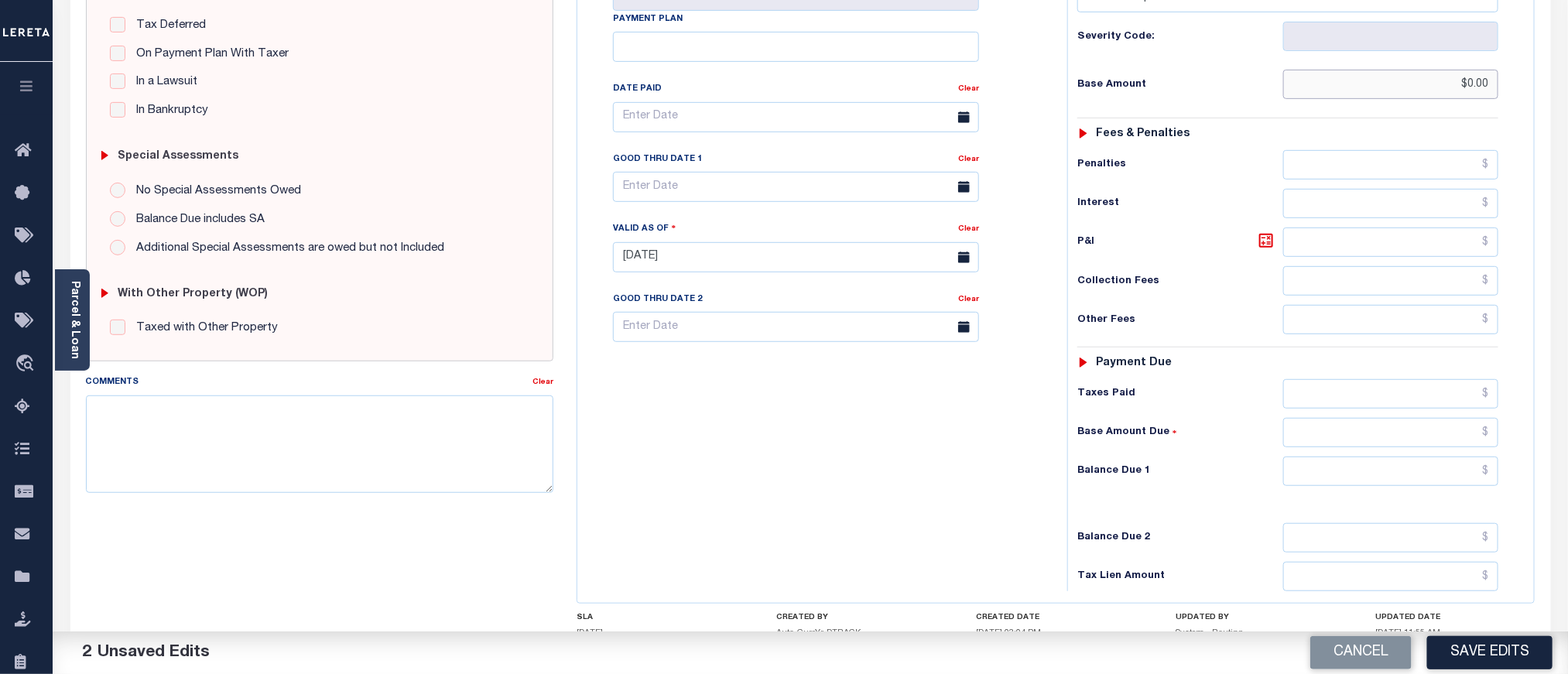
type input "$0.00"
click at [1352, 479] on input "text" at bounding box center [1391, 471] width 216 height 29
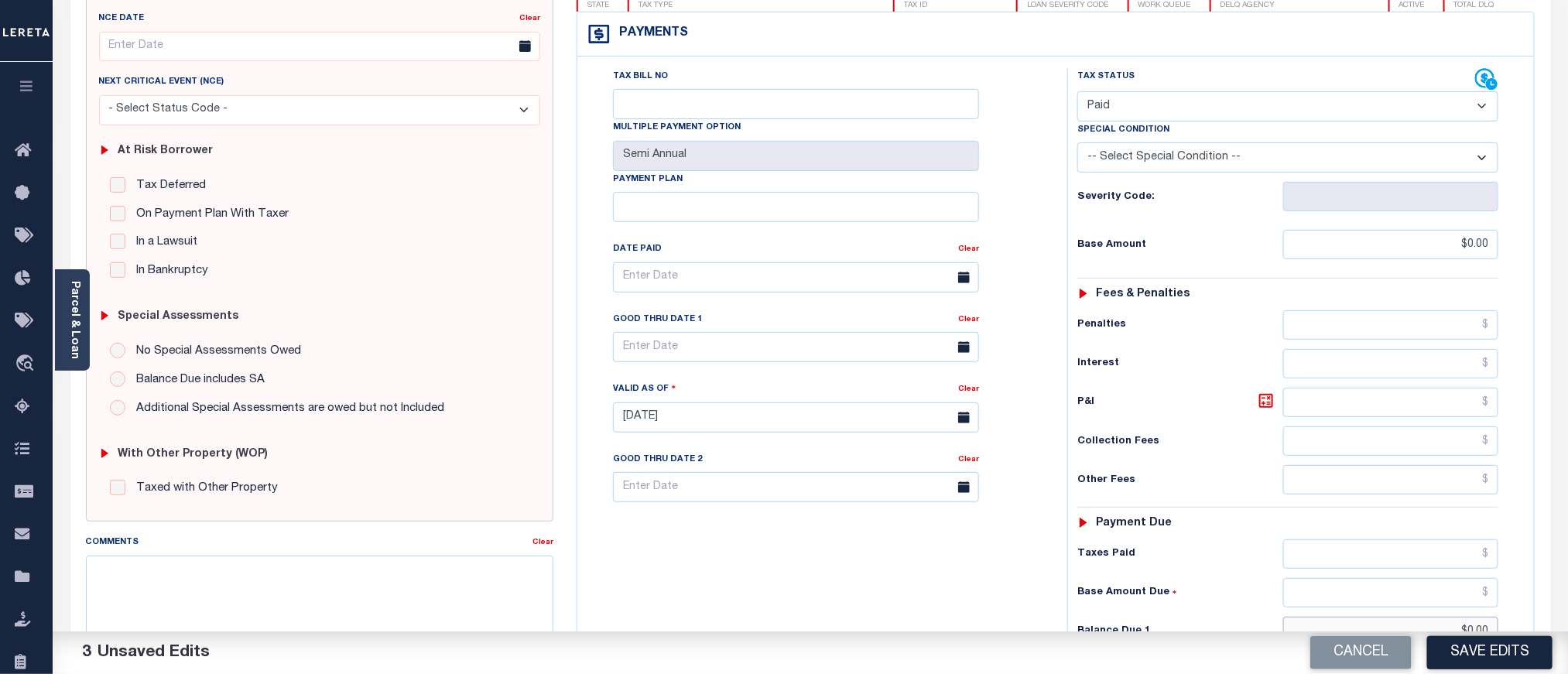
scroll to position [0, 0]
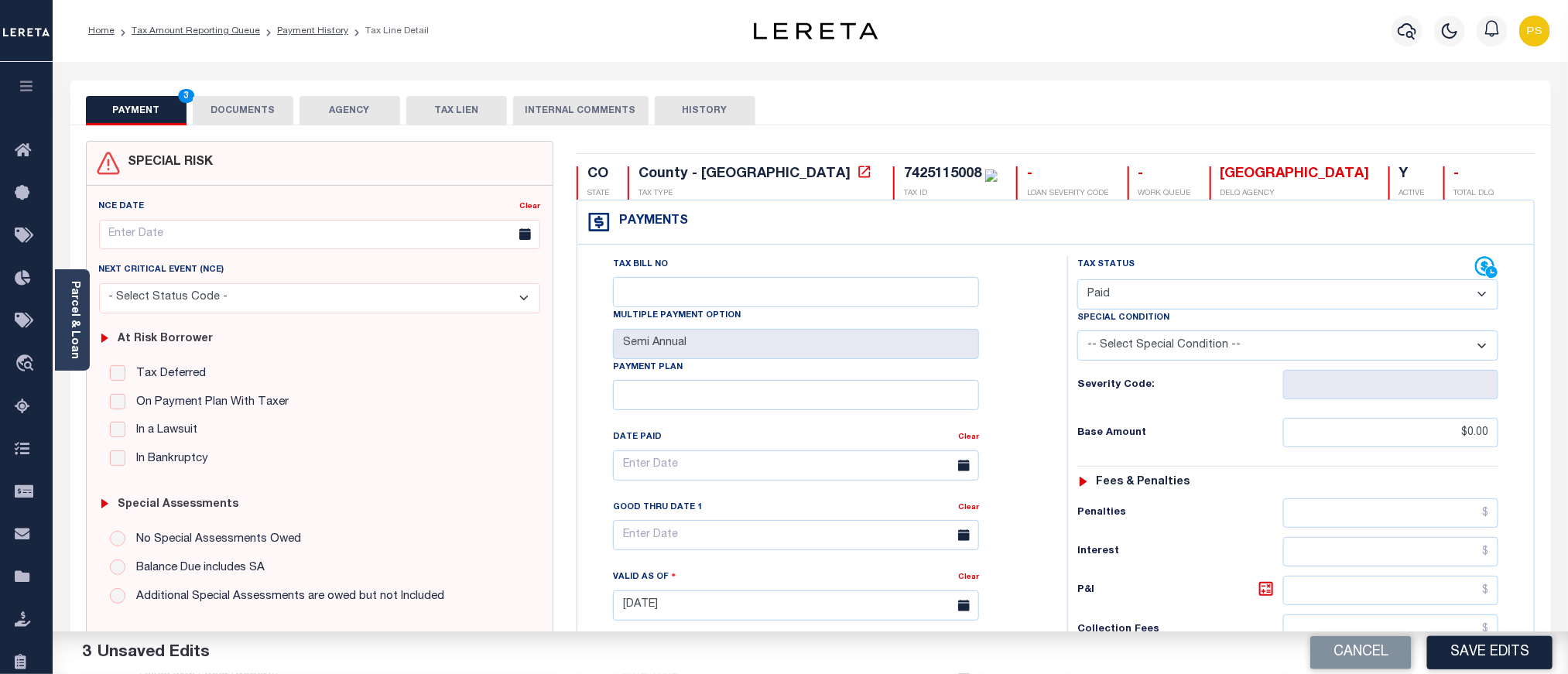
type input "$0.00"
click at [244, 109] on button "DOCUMENTS" at bounding box center [243, 110] width 100 height 29
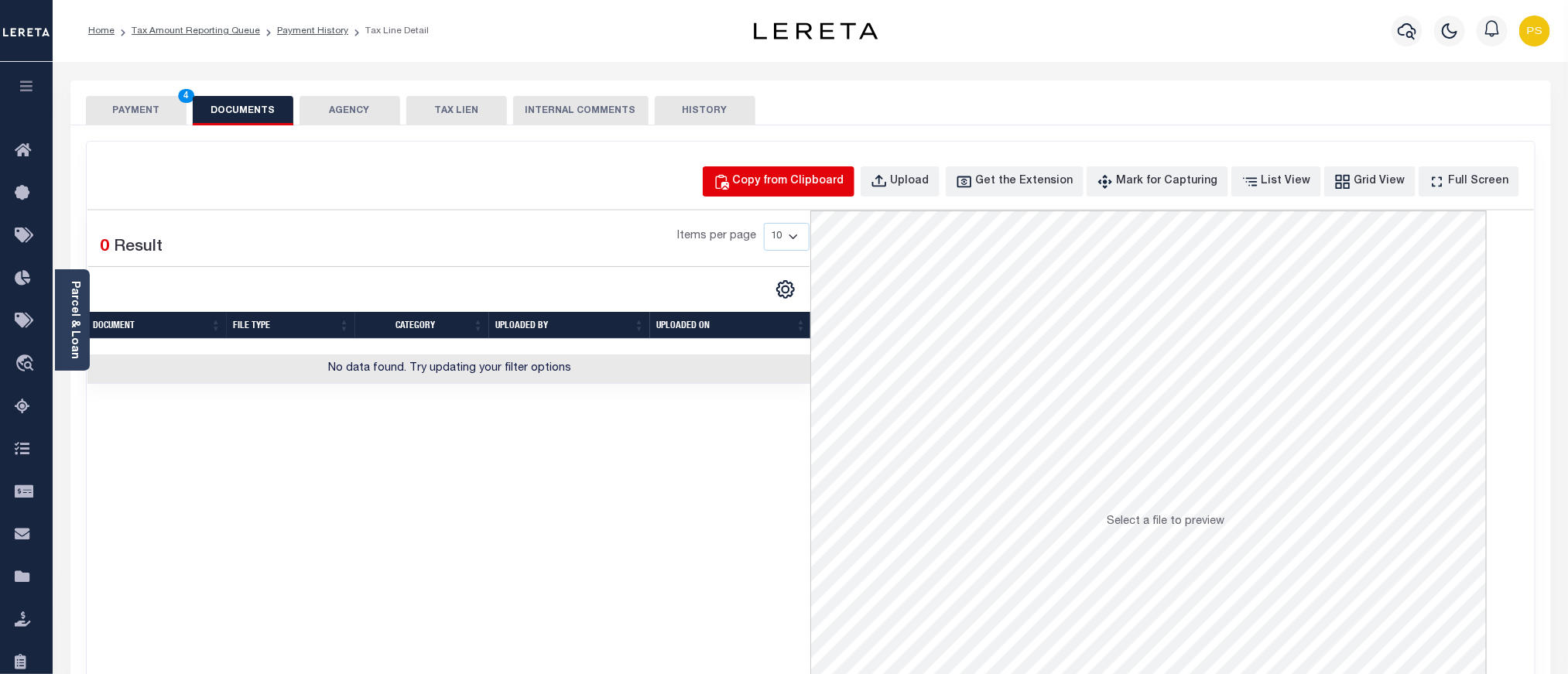
click at [775, 188] on div "Copy from Clipboard" at bounding box center [789, 181] width 112 height 17
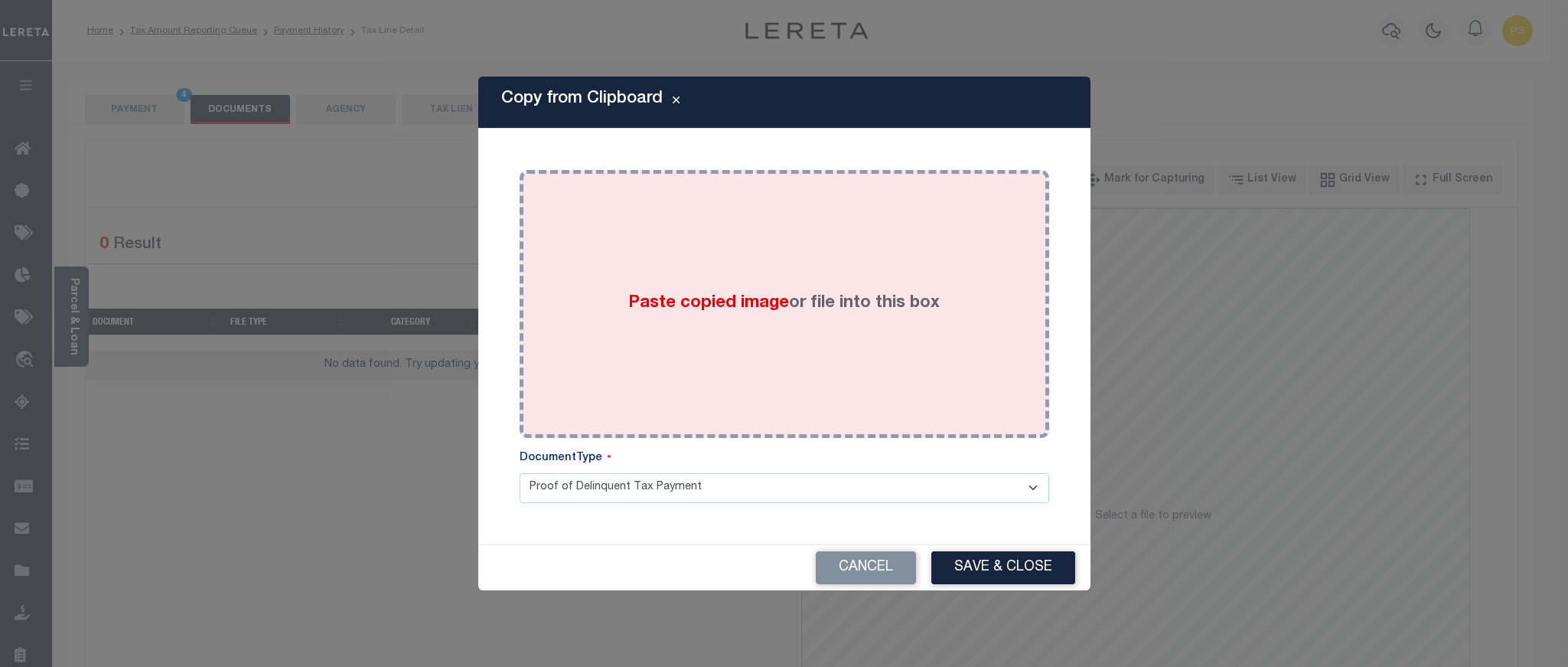
click at [747, 301] on span "Paste copied image" at bounding box center [708, 303] width 161 height 17
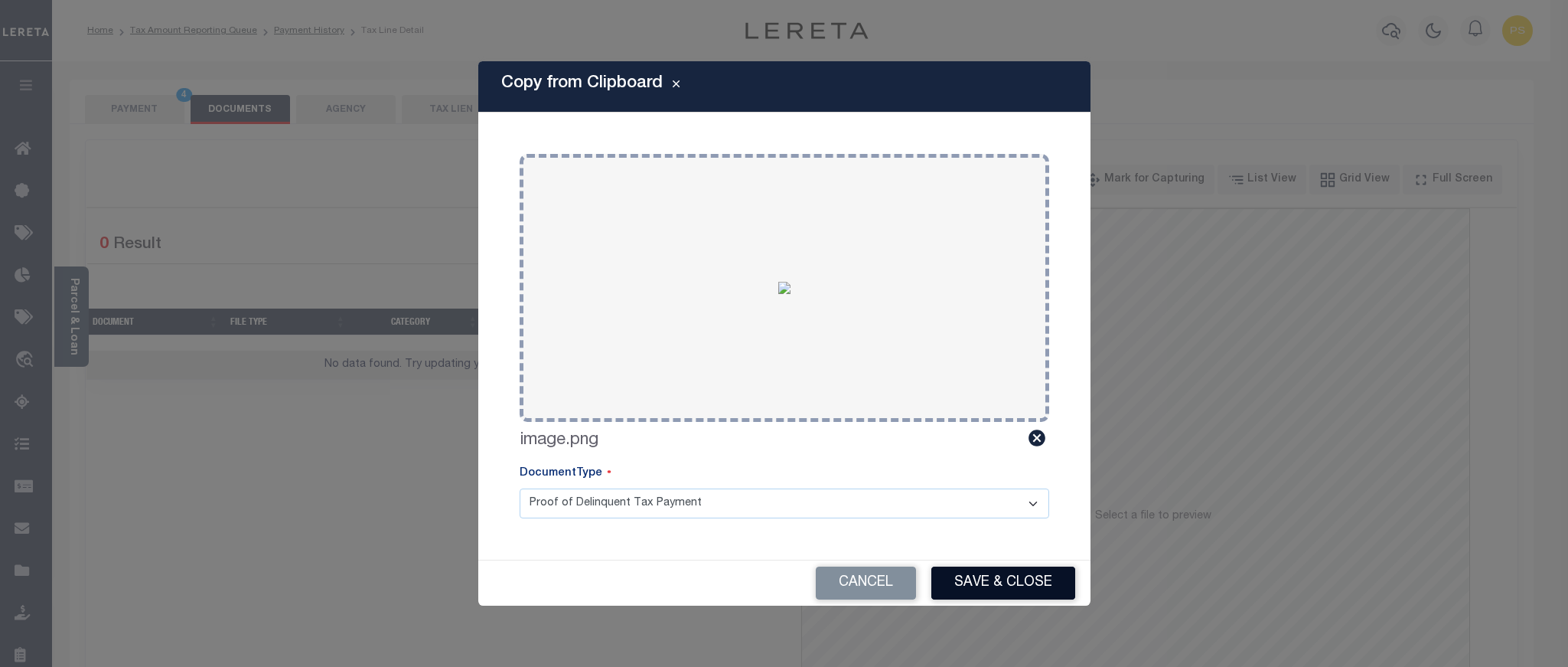
click at [972, 587] on button "Save & Close" at bounding box center [1004, 583] width 144 height 33
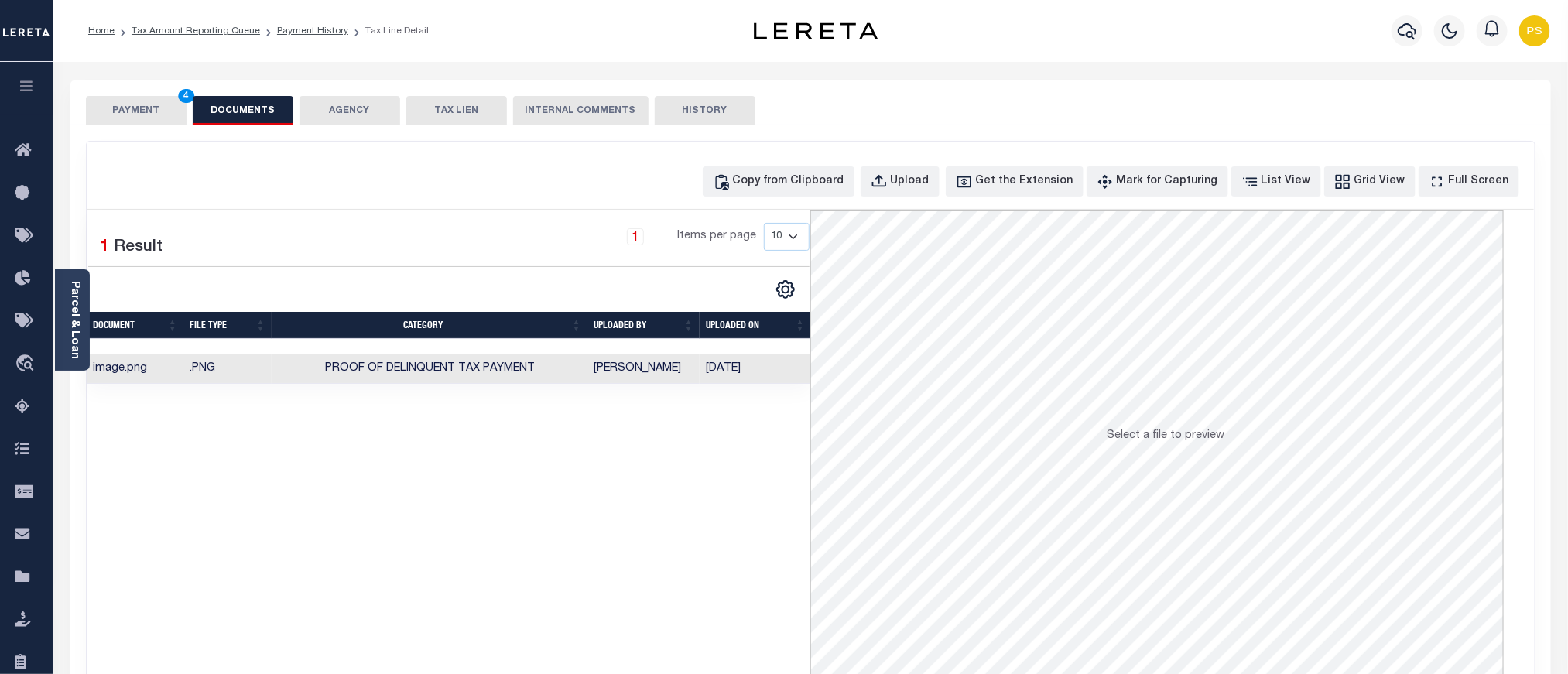
click at [142, 114] on button "PAYMENT 4" at bounding box center [136, 110] width 100 height 29
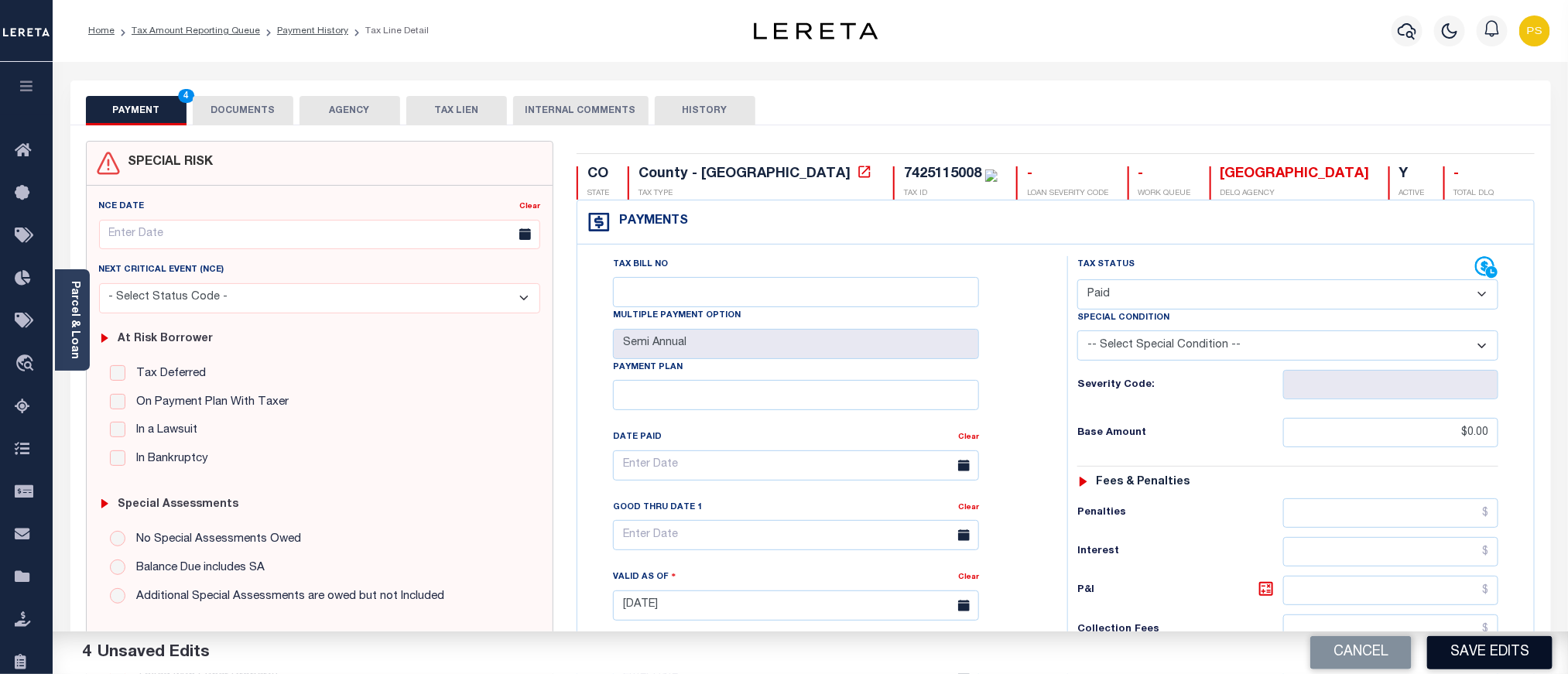
click at [1498, 652] on button "Save Edits" at bounding box center [1490, 652] width 126 height 33
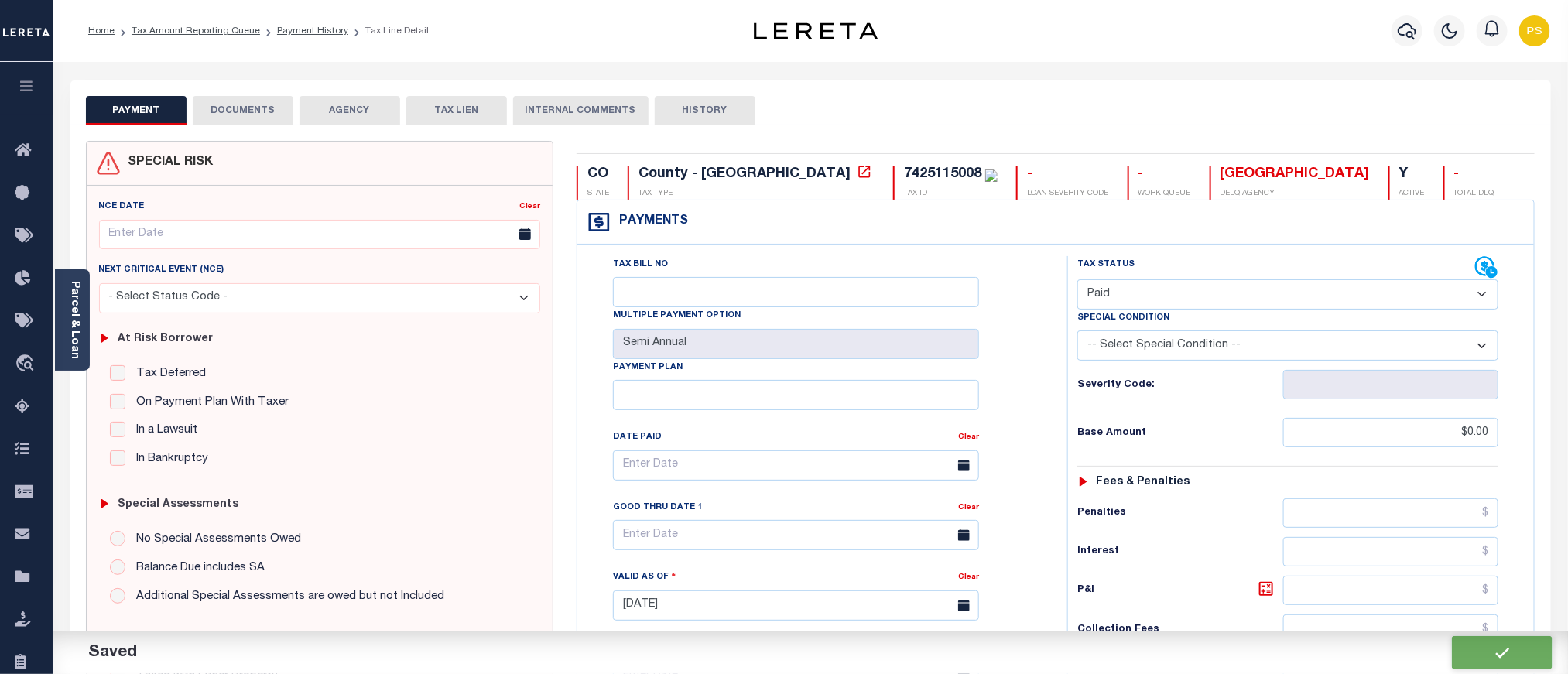
checkbox input "false"
type input "$0"
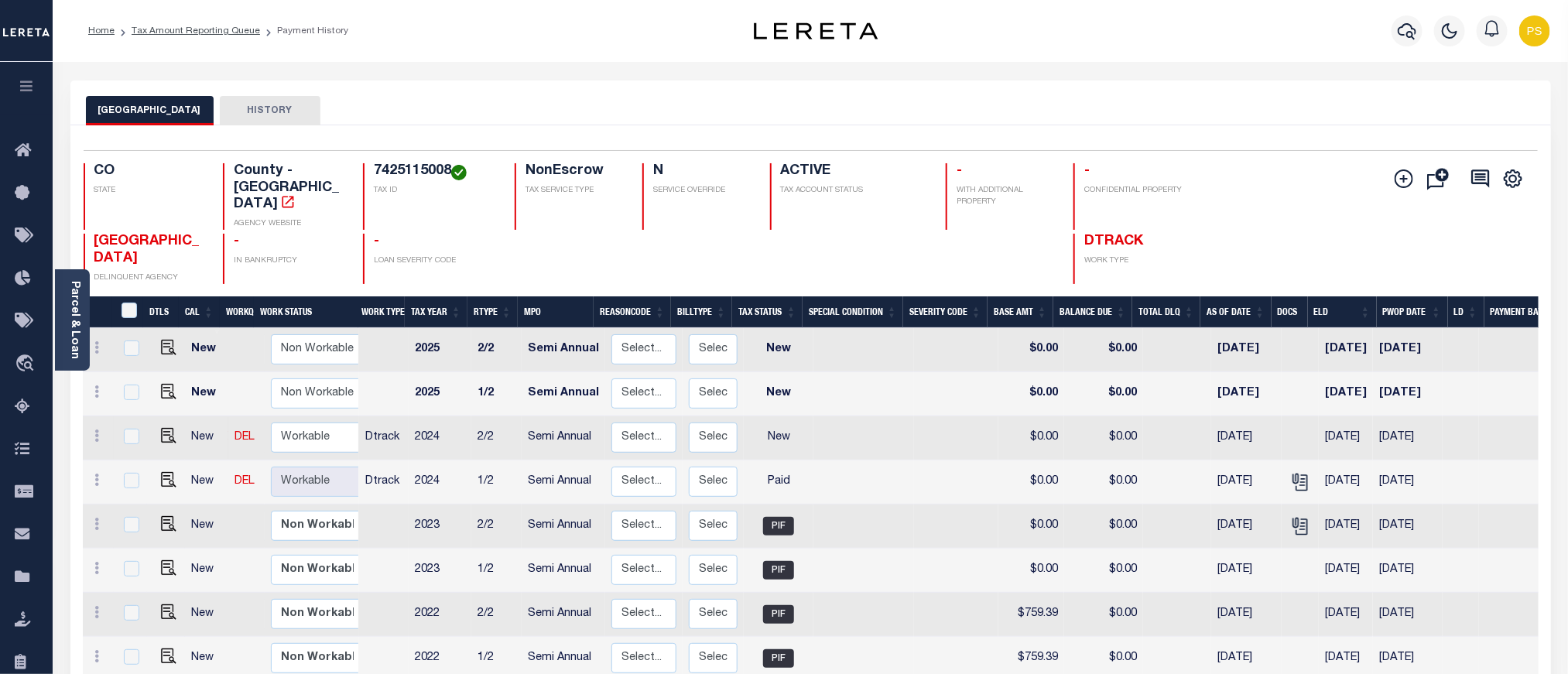
click at [164, 425] on td at bounding box center [165, 438] width 38 height 44
checkbox input "true"
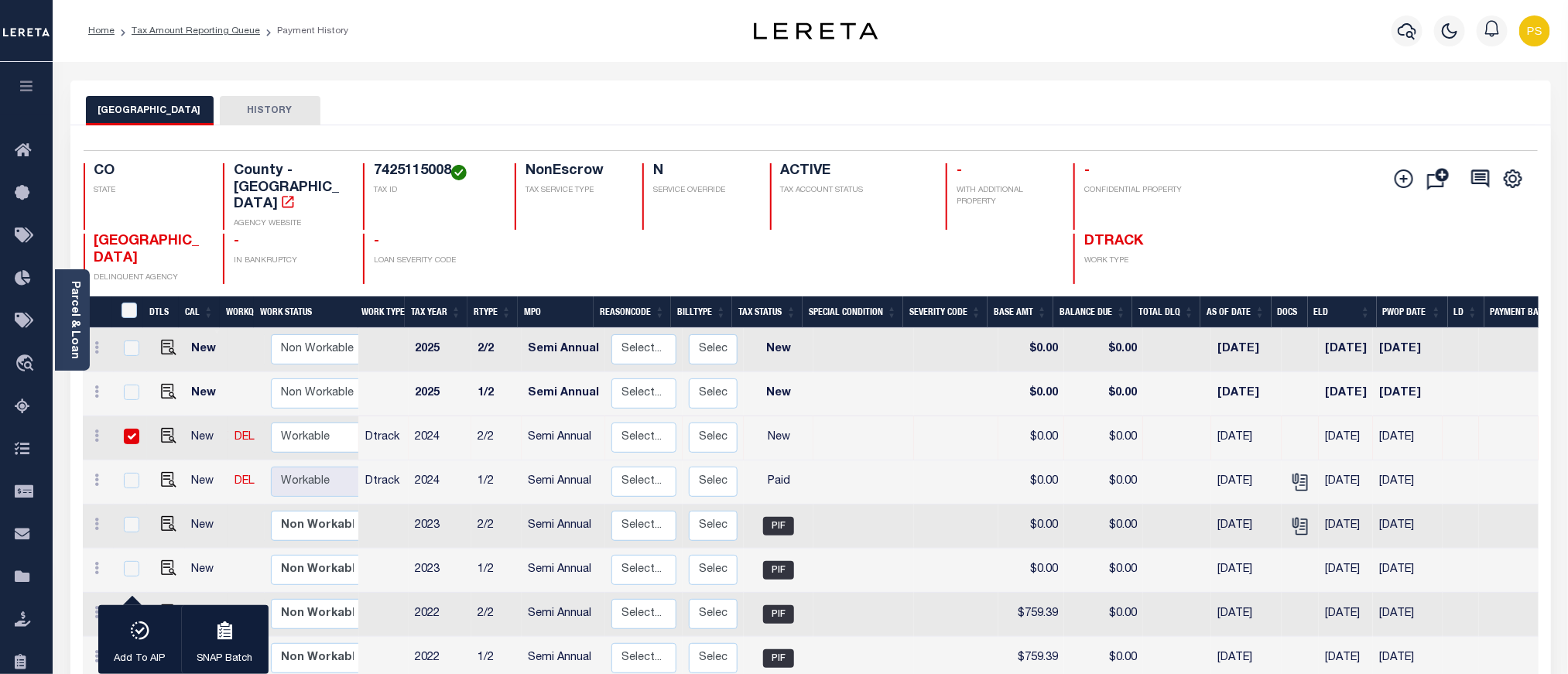
click at [126, 429] on input "checkbox" at bounding box center [131, 436] width 15 height 15
checkbox input "false"
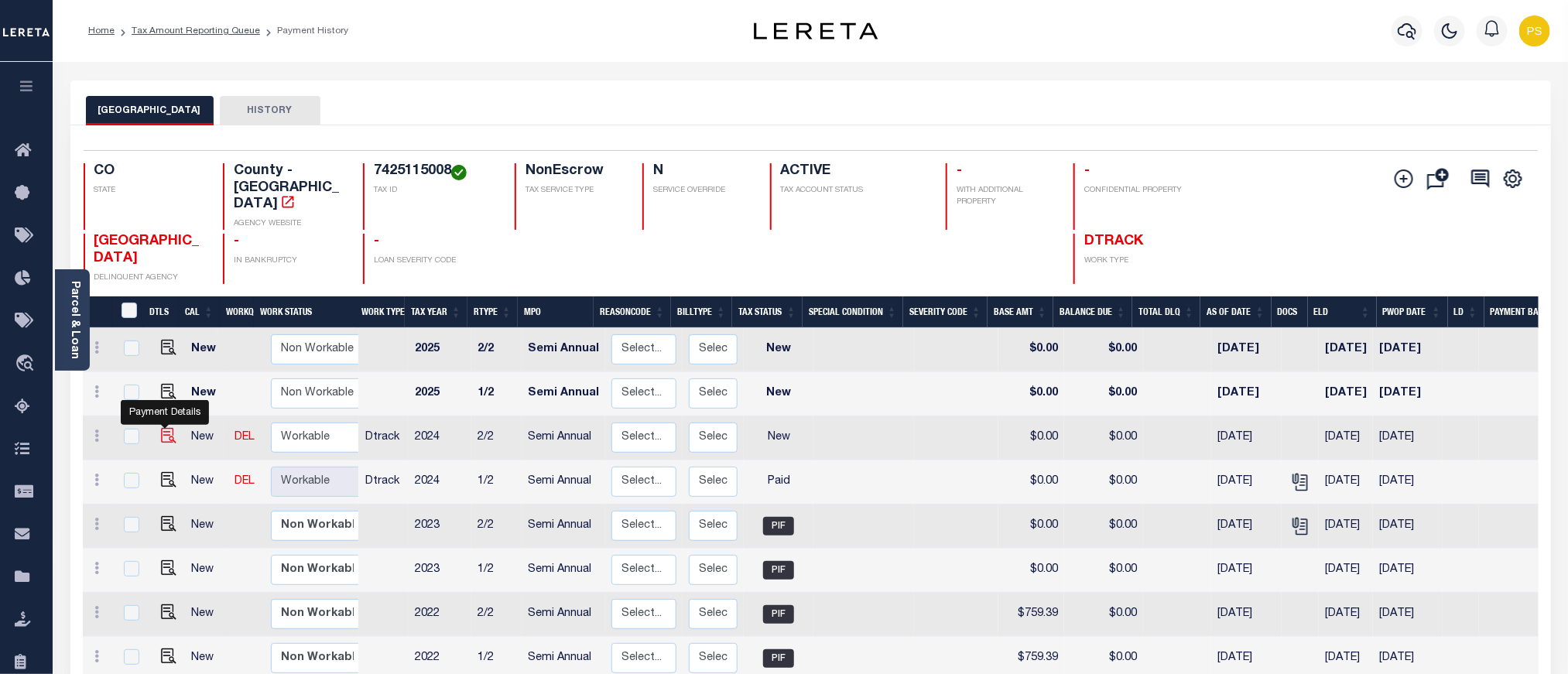
click at [165, 428] on img "" at bounding box center [169, 435] width 15 height 15
checkbox input "true"
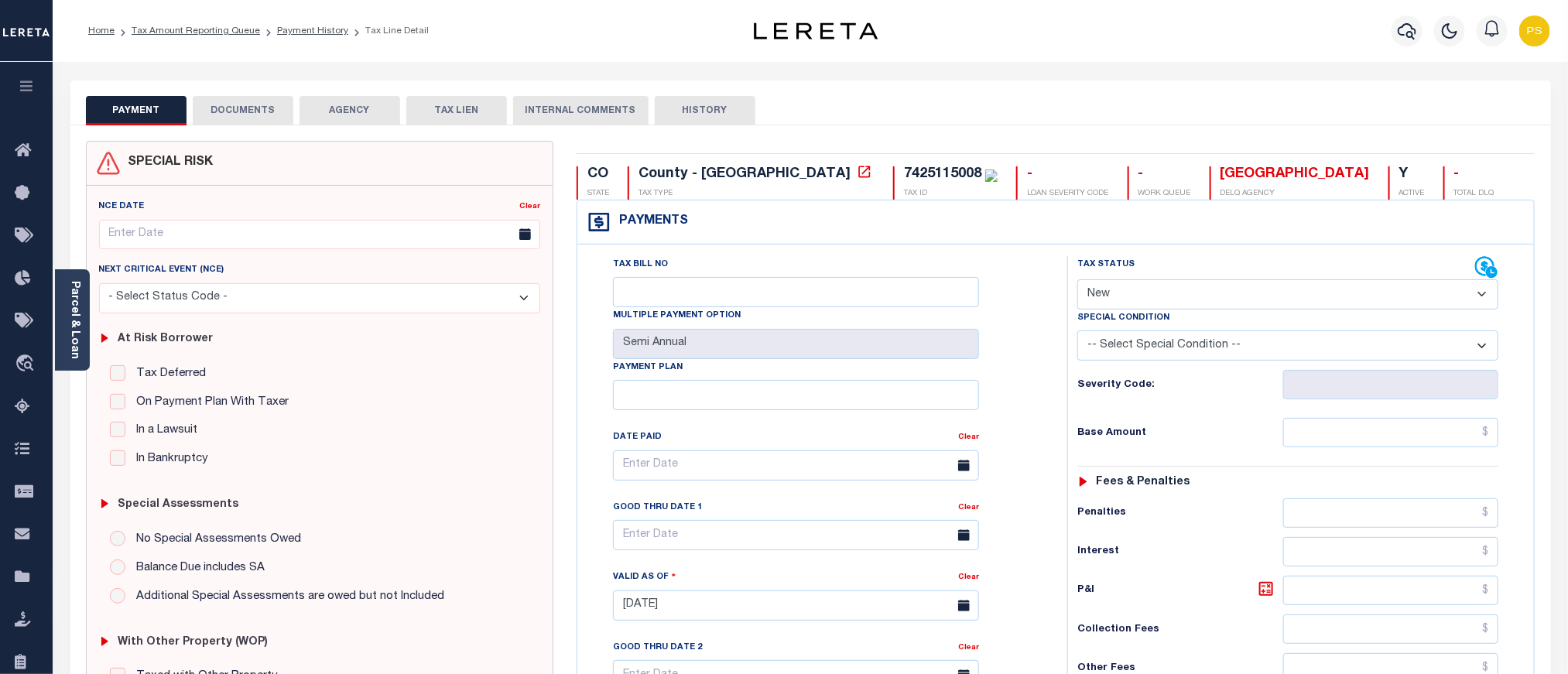
click at [1126, 296] on select "- Select Status Code - Open Due/Unpaid Paid Incomplete No Tax Due Internal Refu…" at bounding box center [1288, 294] width 421 height 30
select select "PYD"
click at [1078, 281] on select "- Select Status Code - Open Due/Unpaid Paid Incomplete No Tax Due Internal Refu…" at bounding box center [1288, 294] width 421 height 30
type input "[DATE]"
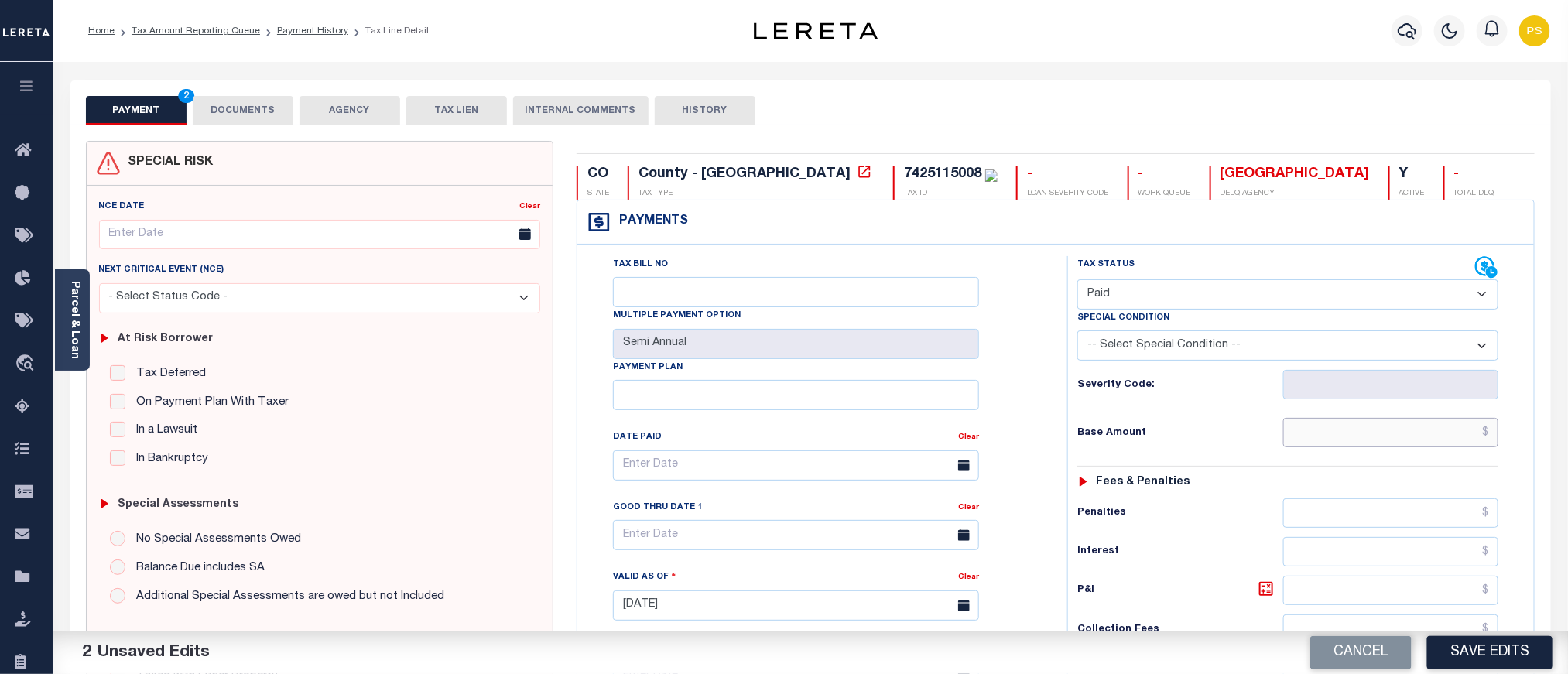
click at [1358, 441] on input "text" at bounding box center [1391, 433] width 216 height 29
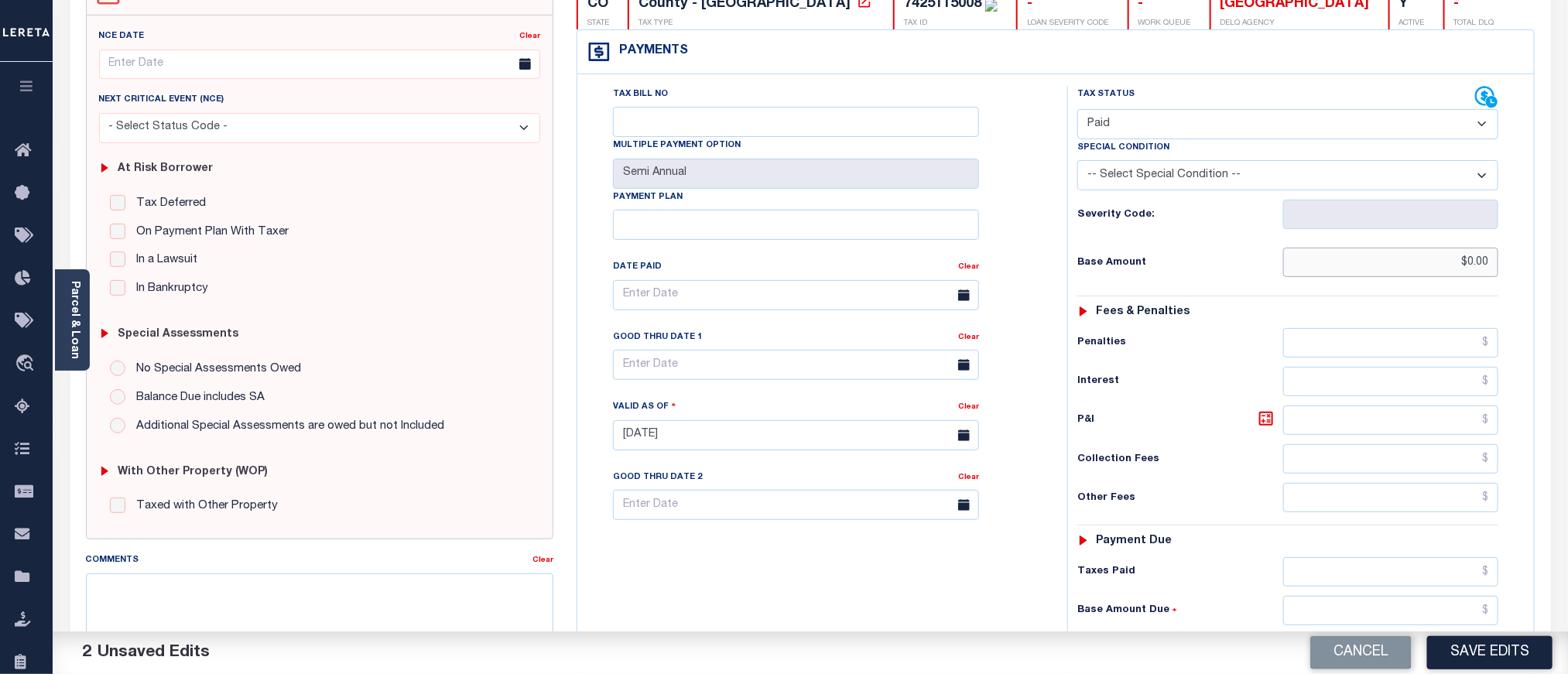
scroll to position [464, 0]
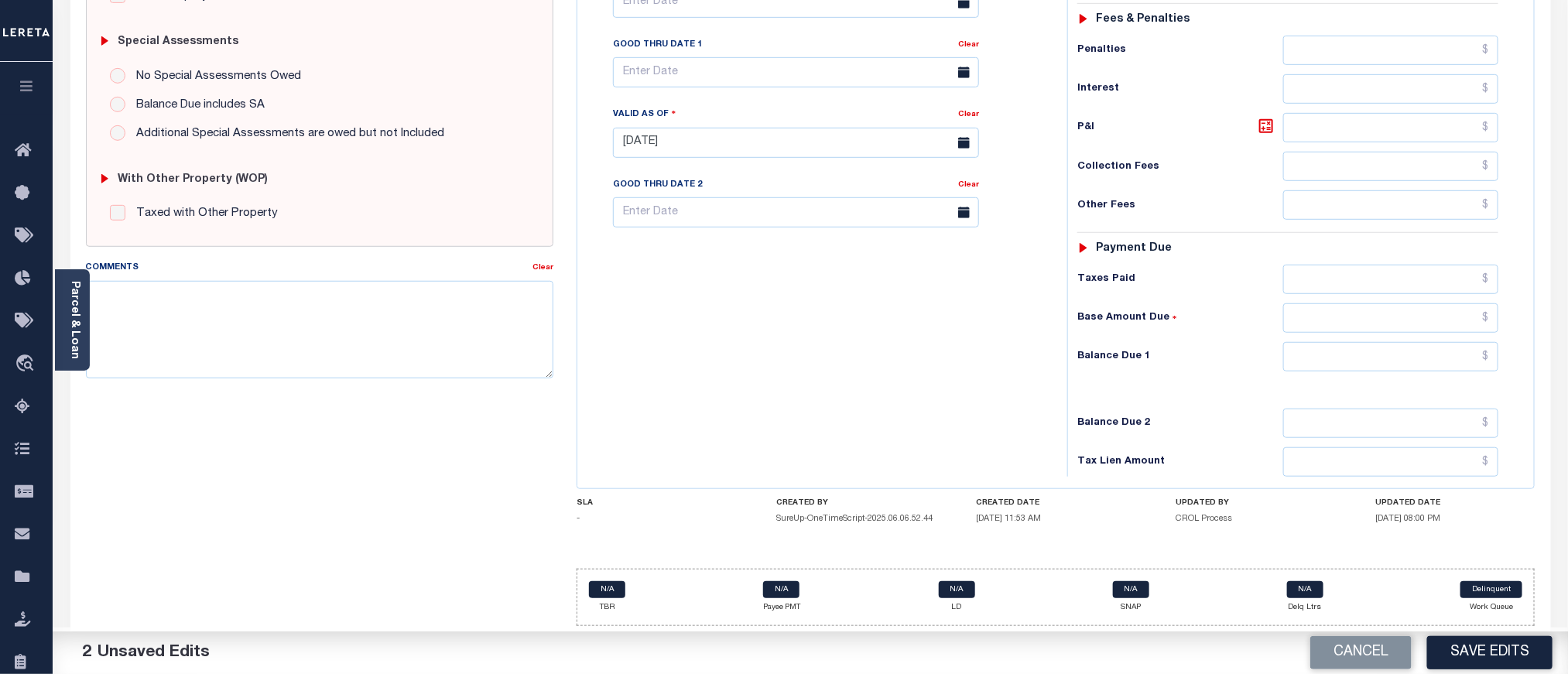
type input "$0.00"
click at [1329, 372] on input "text" at bounding box center [1391, 356] width 216 height 29
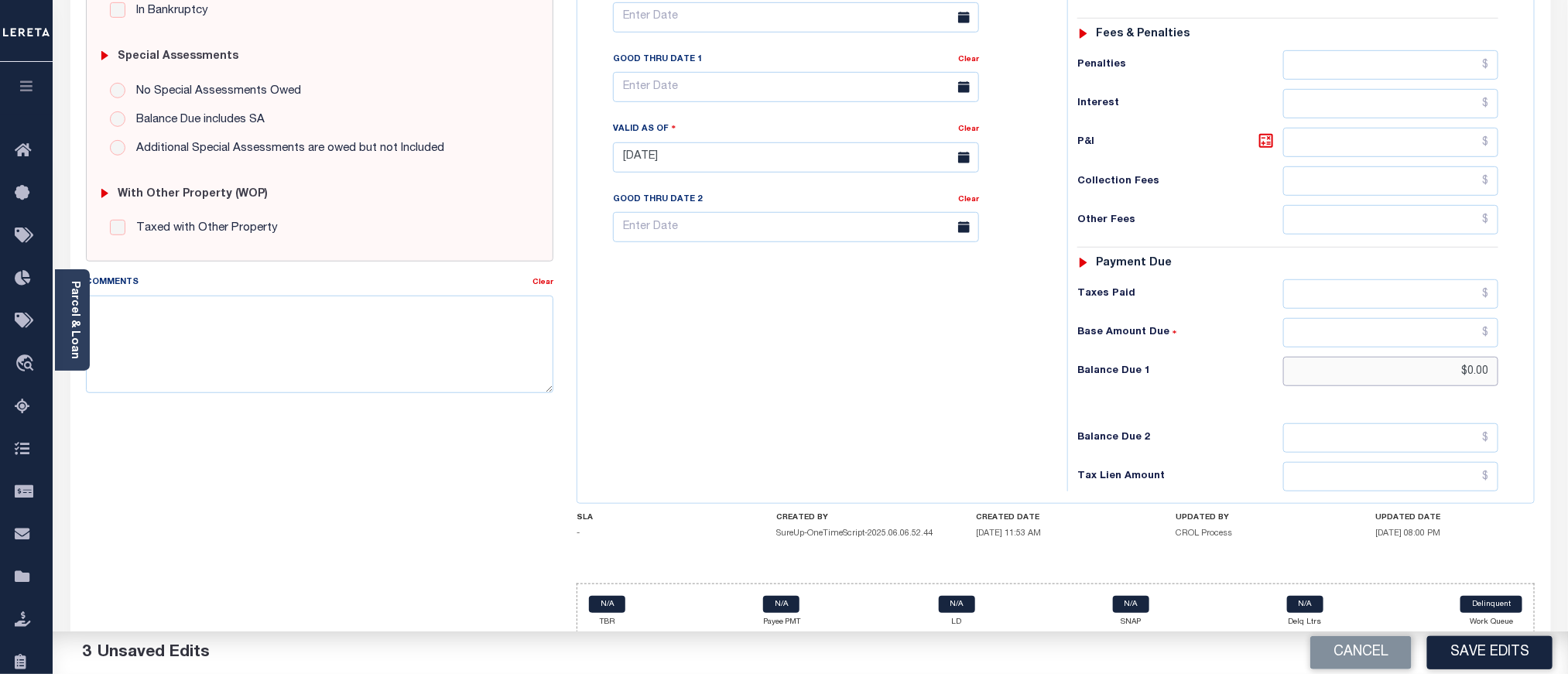
scroll to position [0, 0]
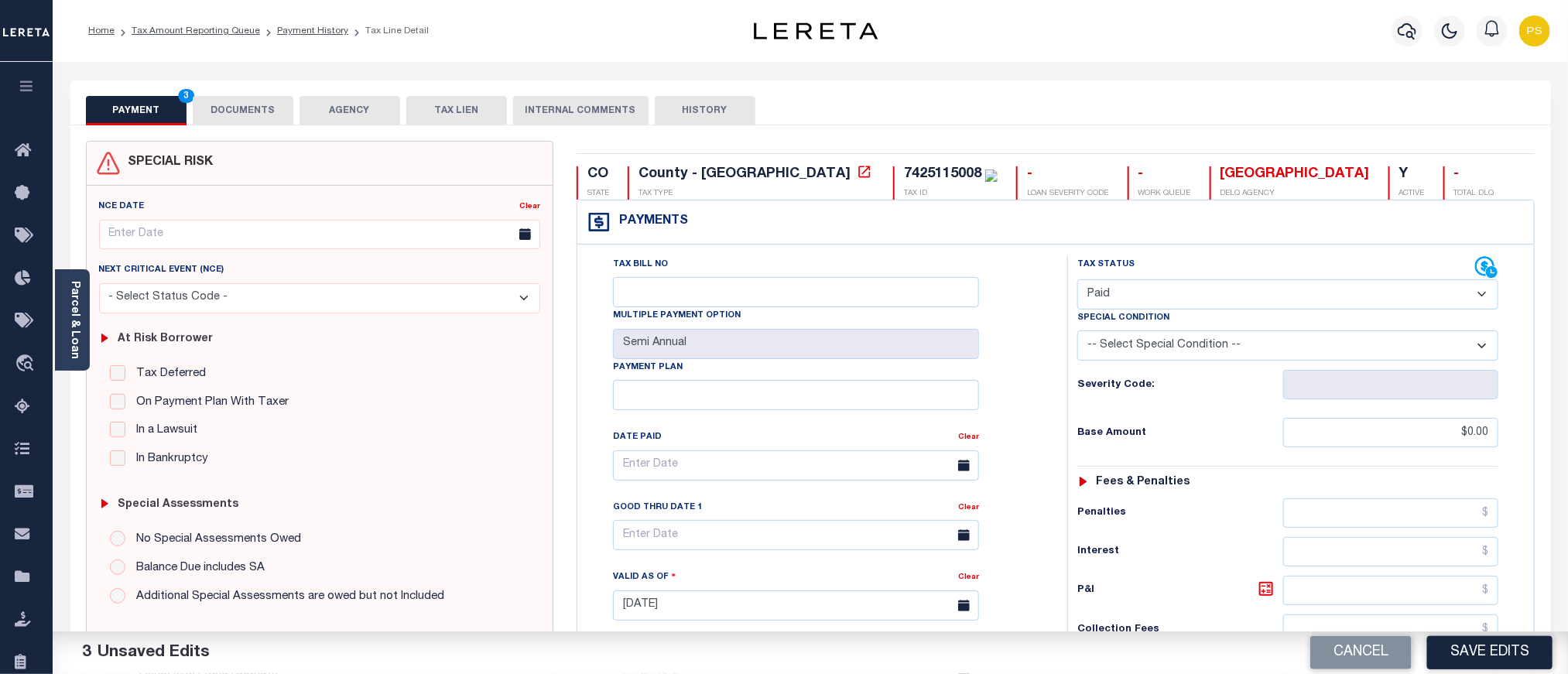
type input "$0.00"
click at [265, 113] on button "DOCUMENTS" at bounding box center [243, 110] width 100 height 29
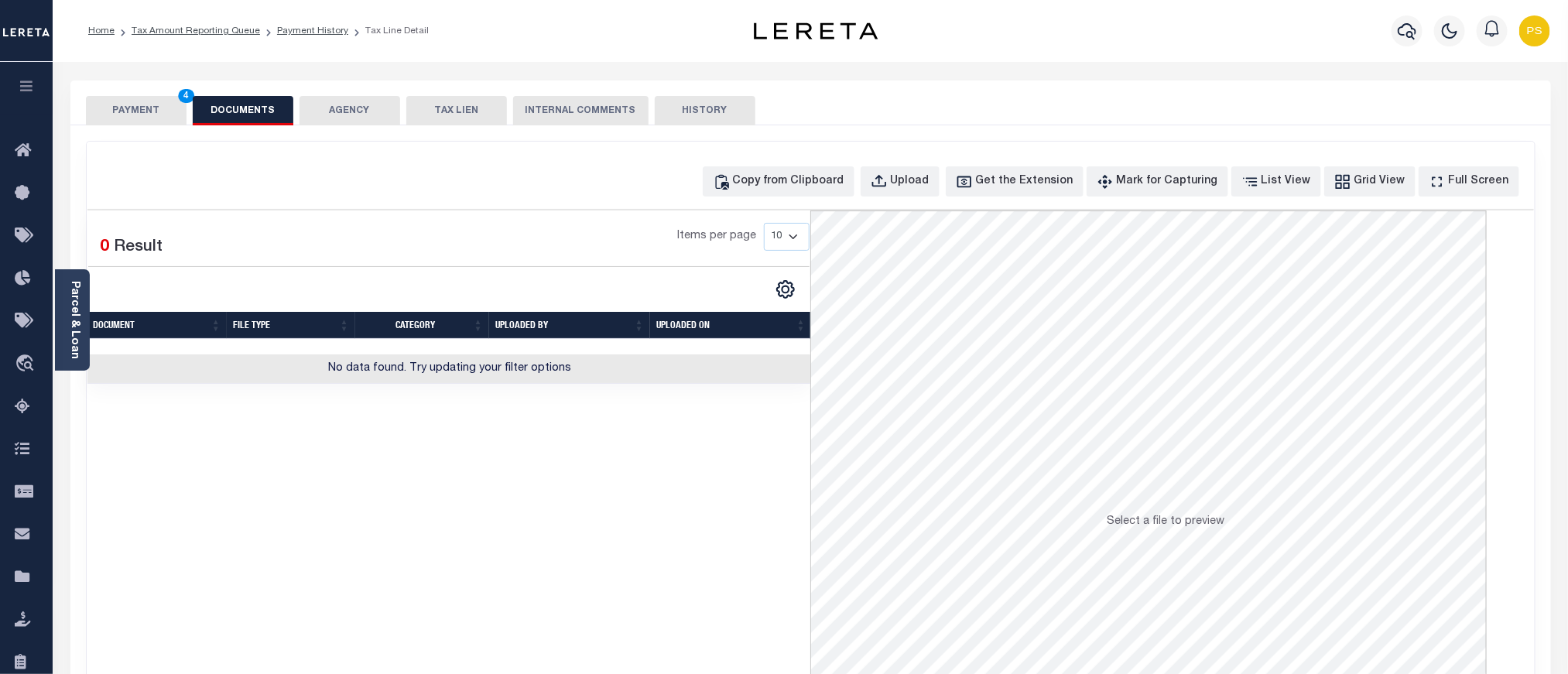
click at [799, 204] on div "Copy from Clipboard Upload Get the Extension Mark for Capturing Got it List Vie…" at bounding box center [810, 414] width 1448 height 545
click at [799, 188] on div "Copy from Clipboard" at bounding box center [789, 181] width 112 height 17
select select "POP"
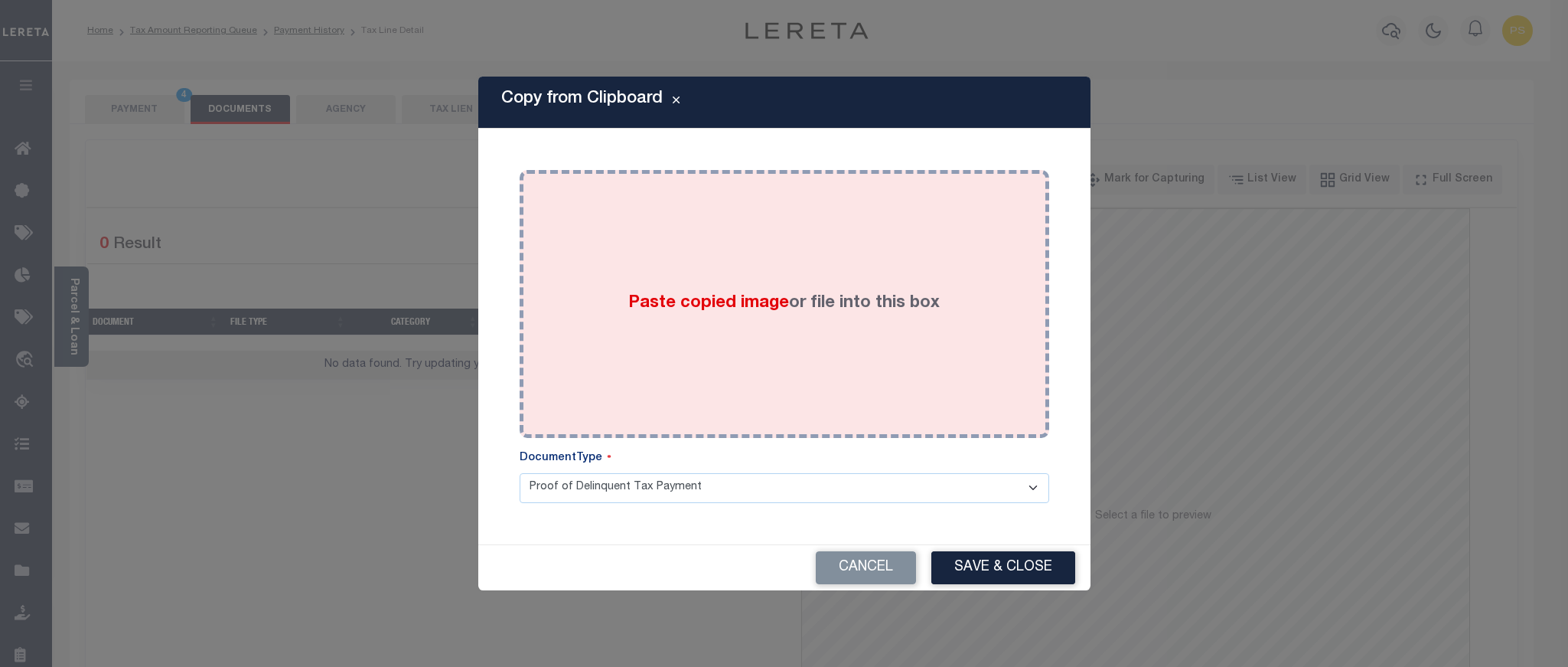
click at [748, 334] on div "Paste copied image or file into this box" at bounding box center [784, 304] width 506 height 245
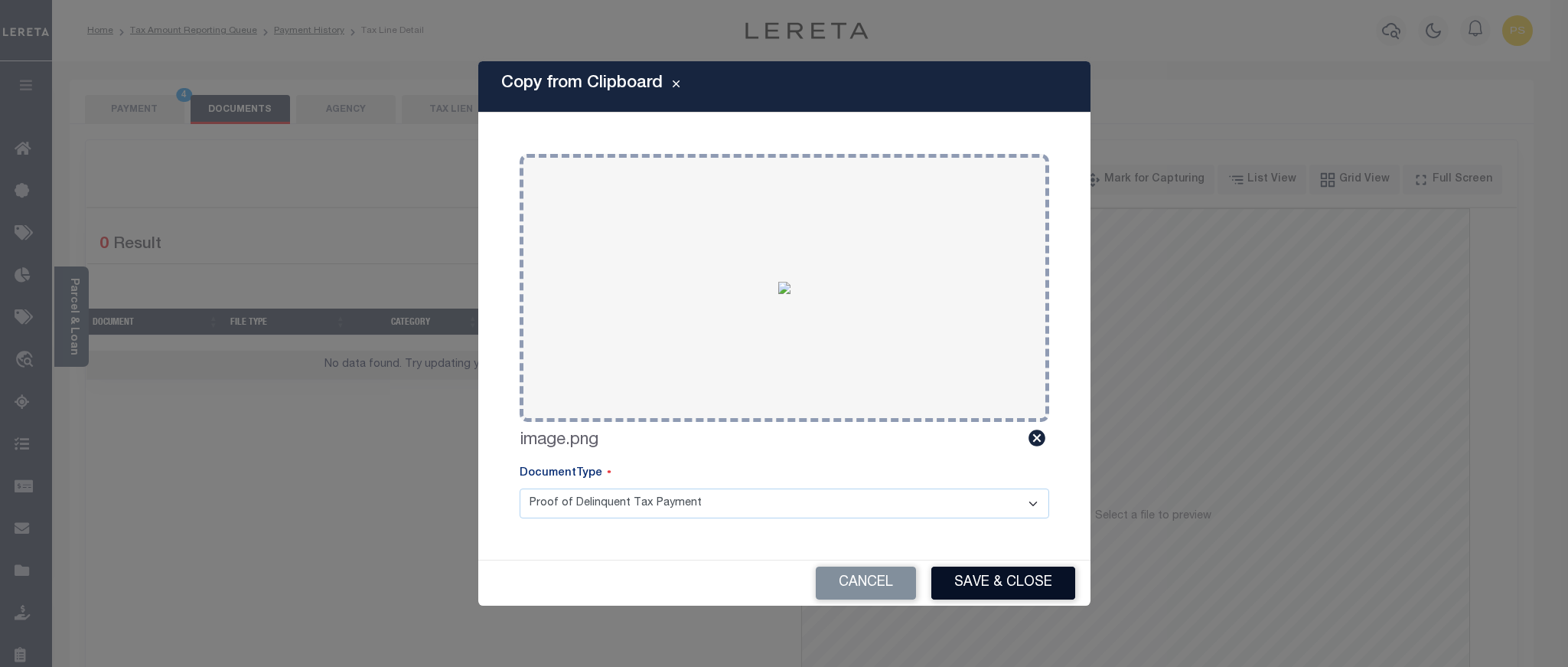
click at [983, 581] on button "Save & Close" at bounding box center [1004, 583] width 144 height 33
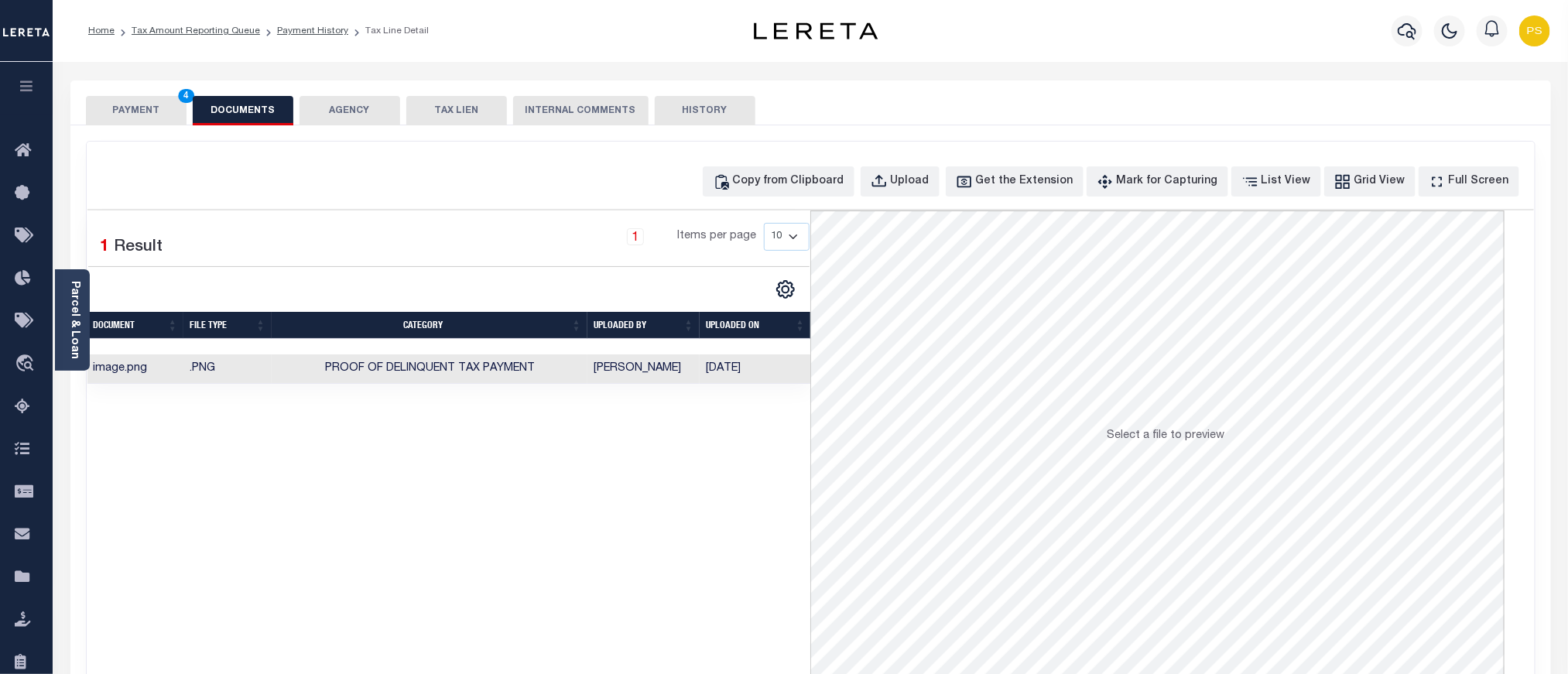
click at [158, 113] on button "PAYMENT 4" at bounding box center [136, 110] width 100 height 29
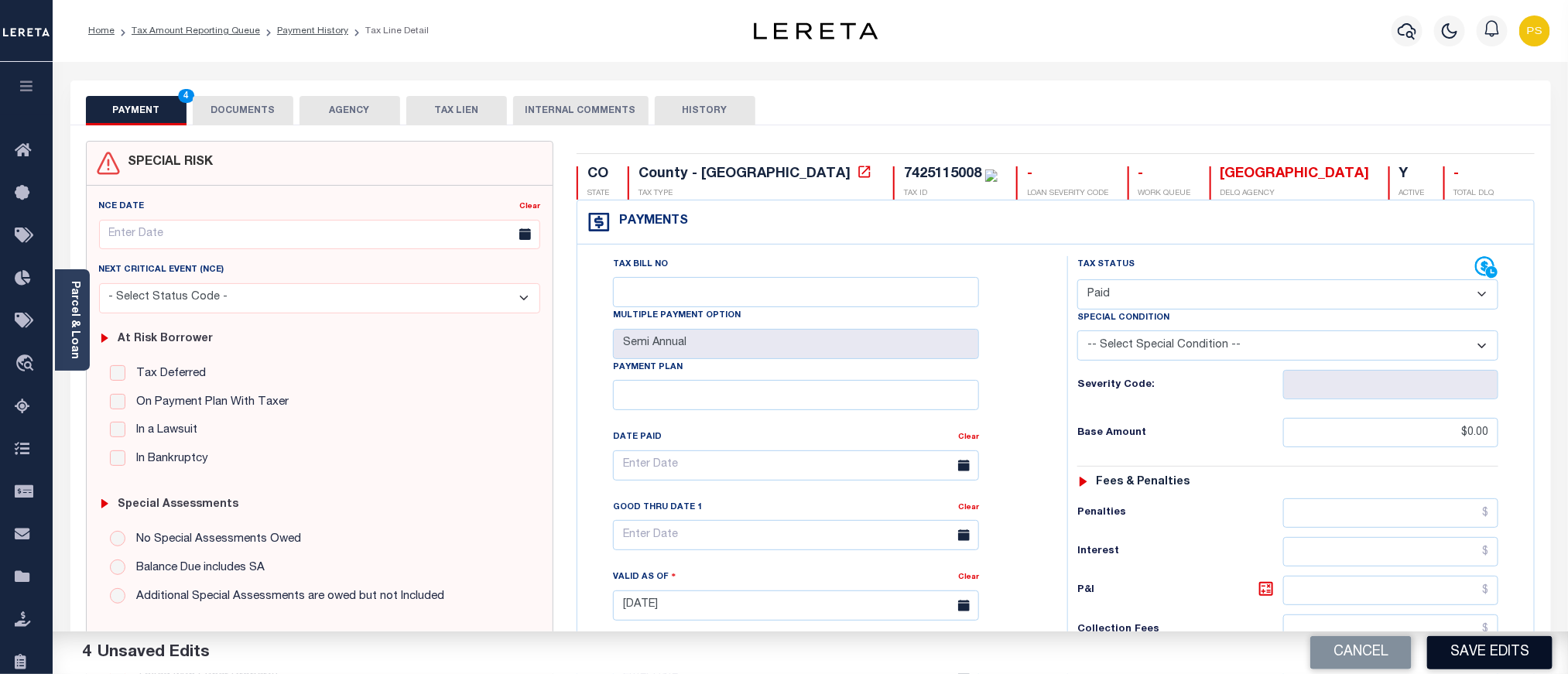
click at [1480, 646] on button "Save Edits" at bounding box center [1490, 652] width 126 height 33
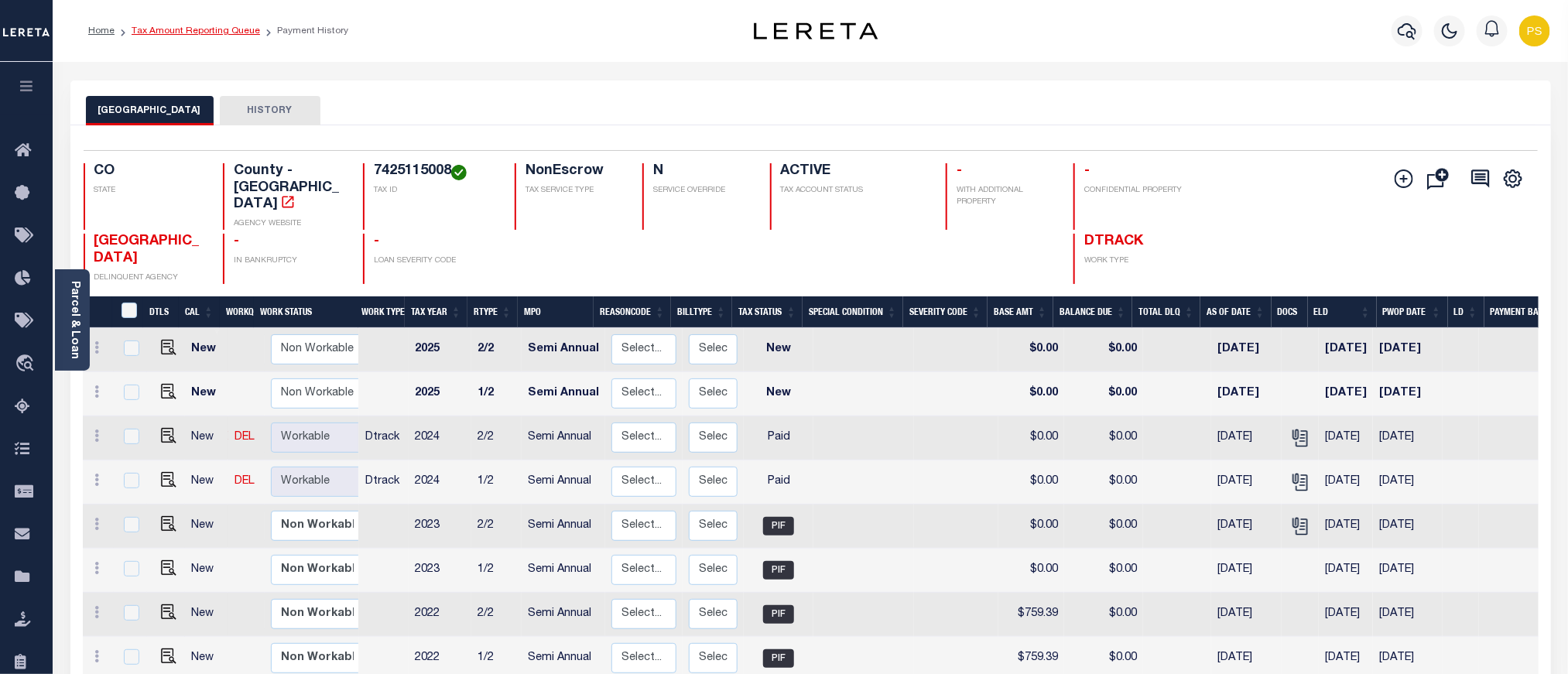
click at [237, 26] on link "Tax Amount Reporting Queue" at bounding box center [195, 30] width 129 height 9
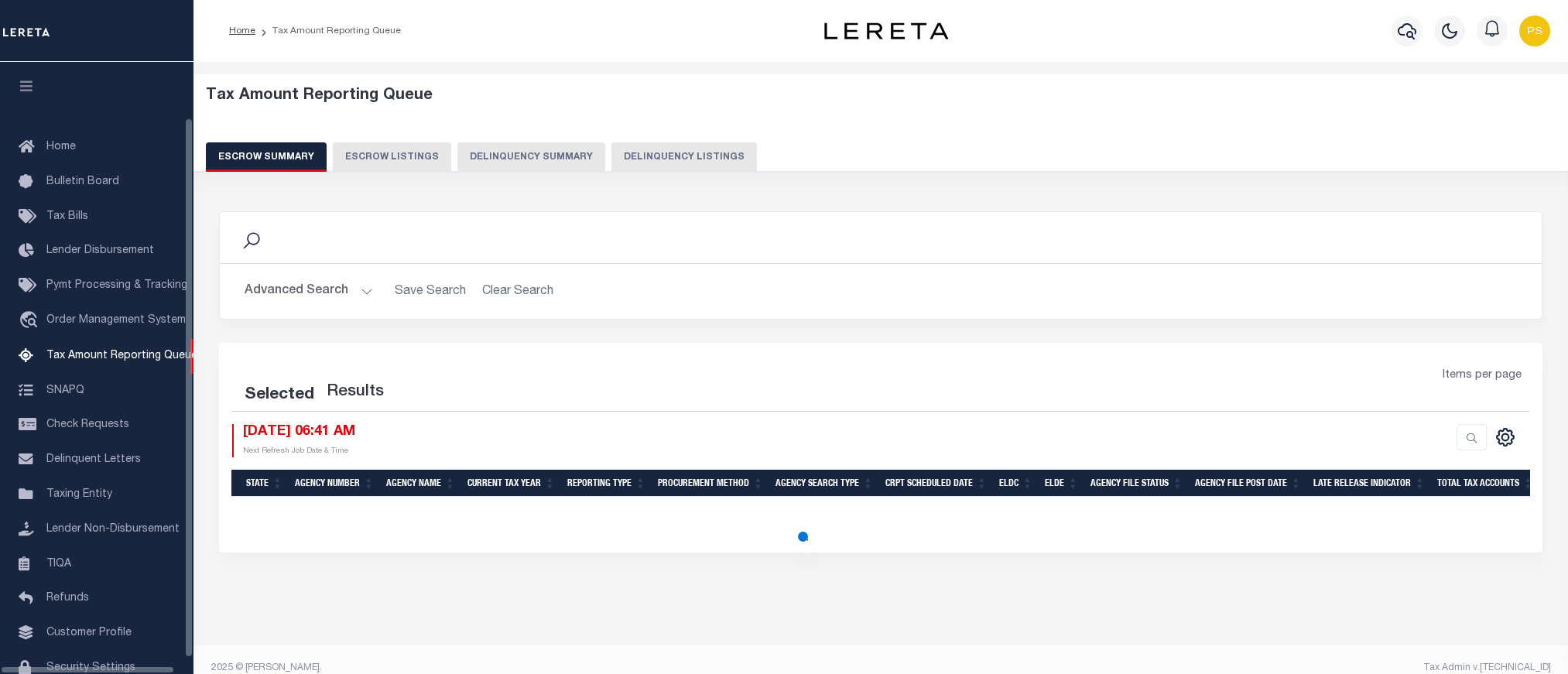
click at [648, 147] on button "Delinquency Listings" at bounding box center [685, 157] width 146 height 29
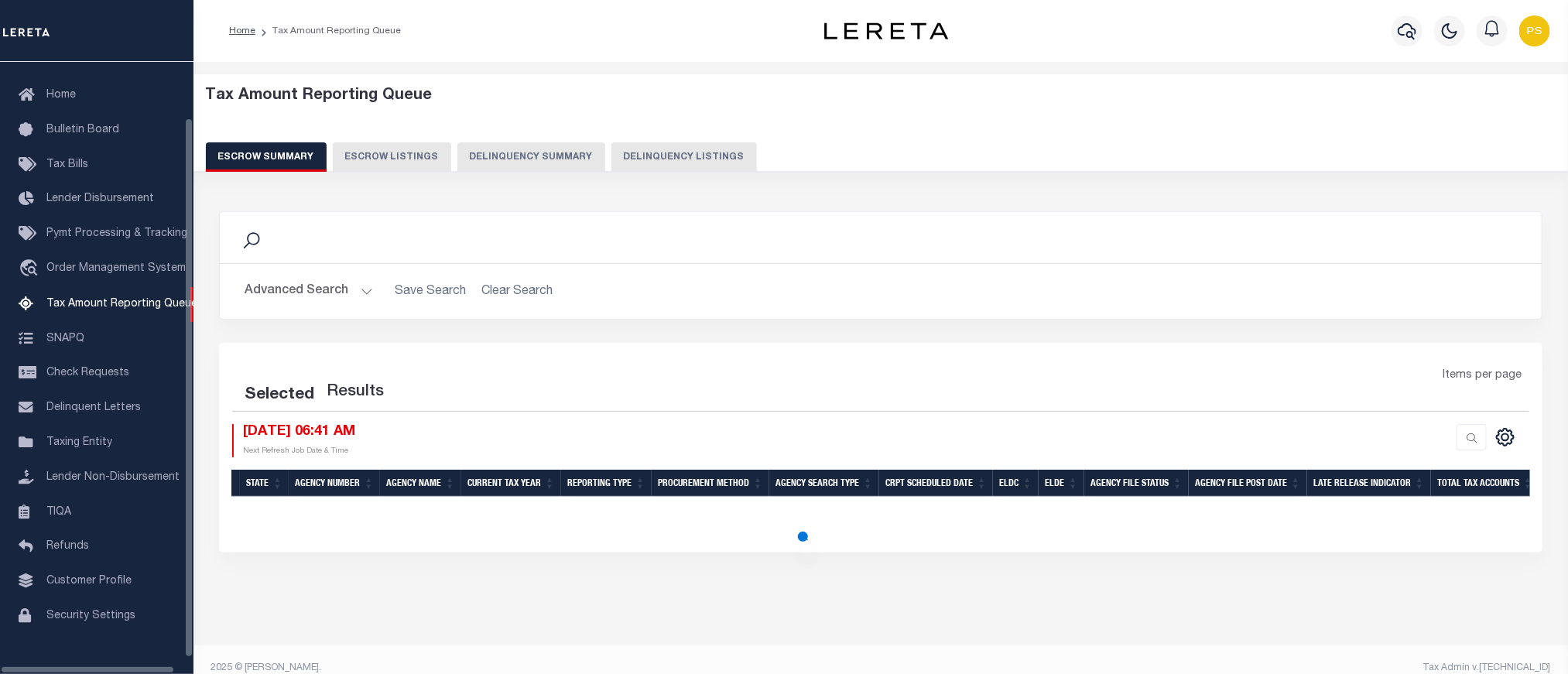
select select "100"
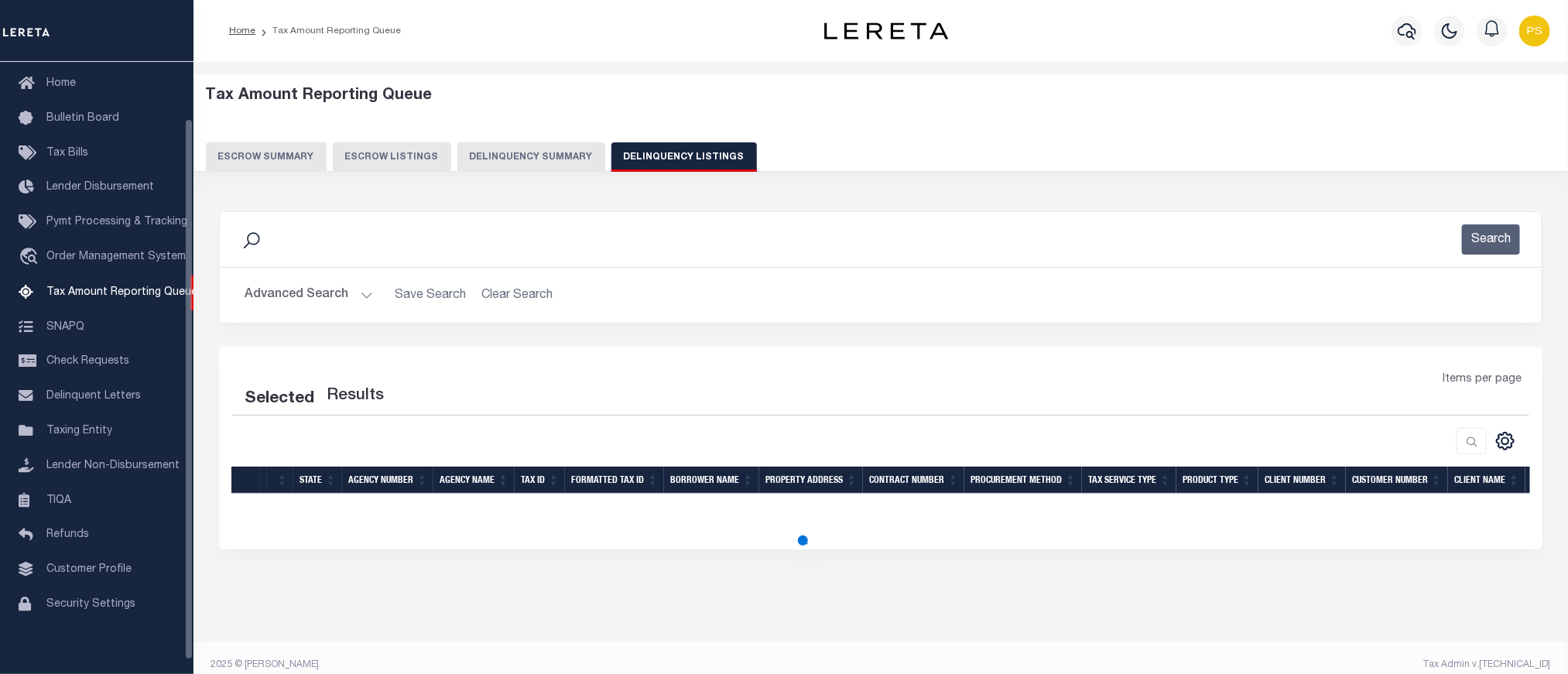
select select "100"
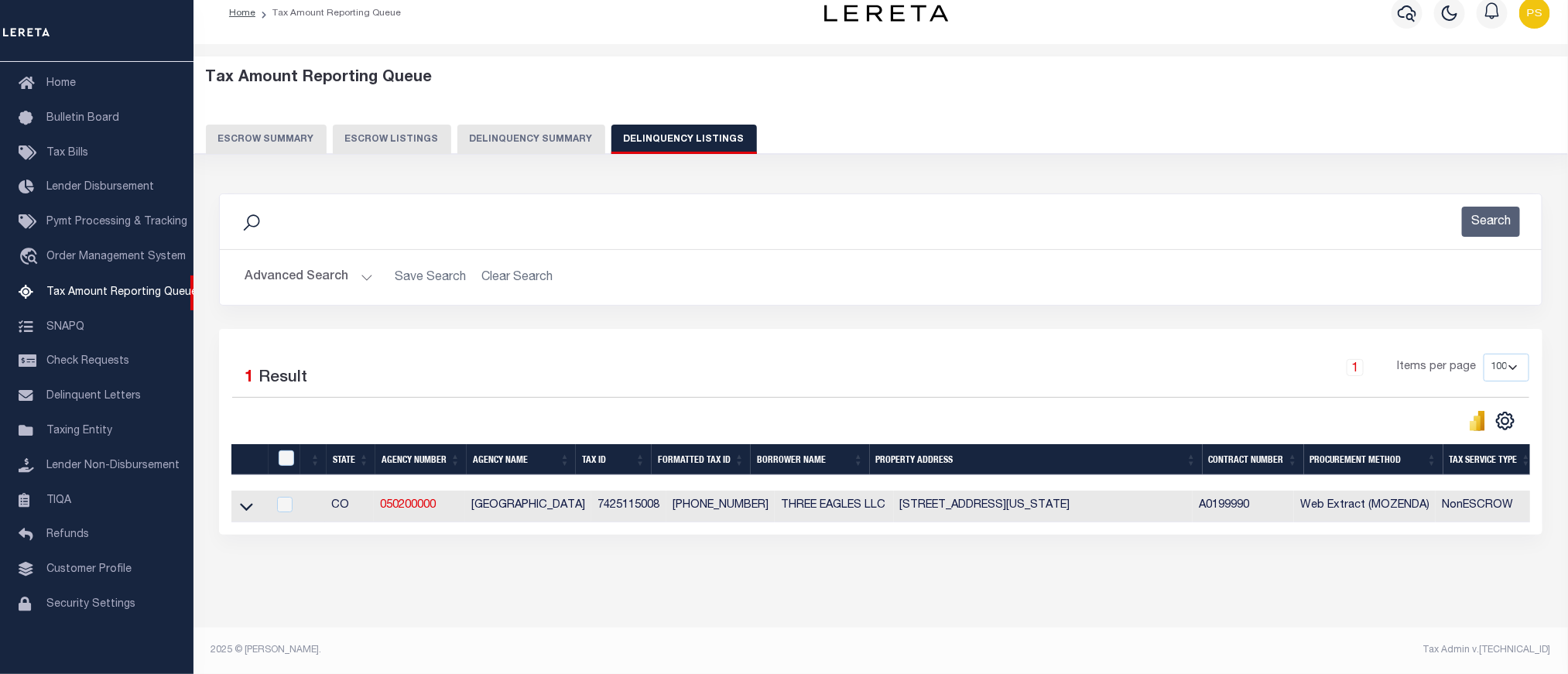
scroll to position [33, 0]
click at [249, 504] on icon at bounding box center [246, 506] width 13 height 16
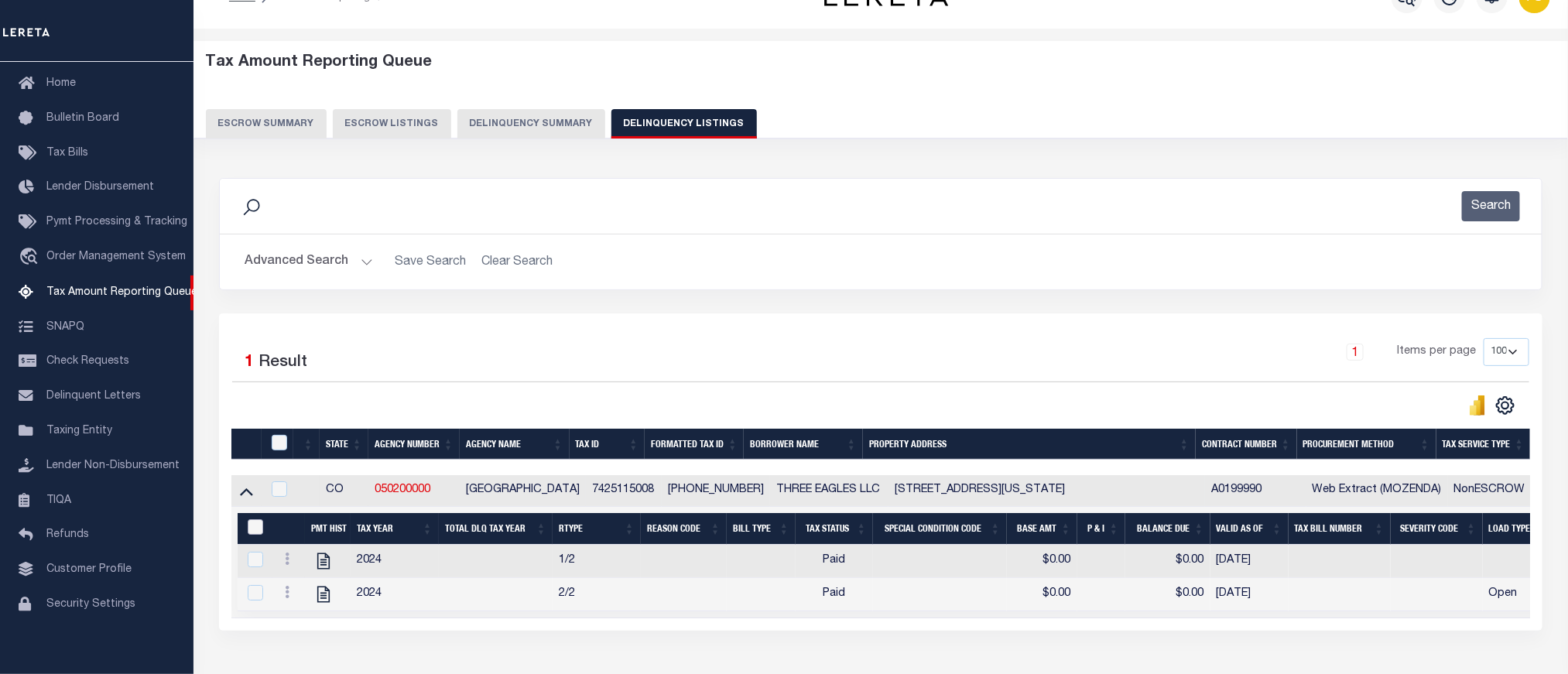
click at [250, 527] on input "&nbsp;" at bounding box center [255, 527] width 15 height 15
checkbox input "true"
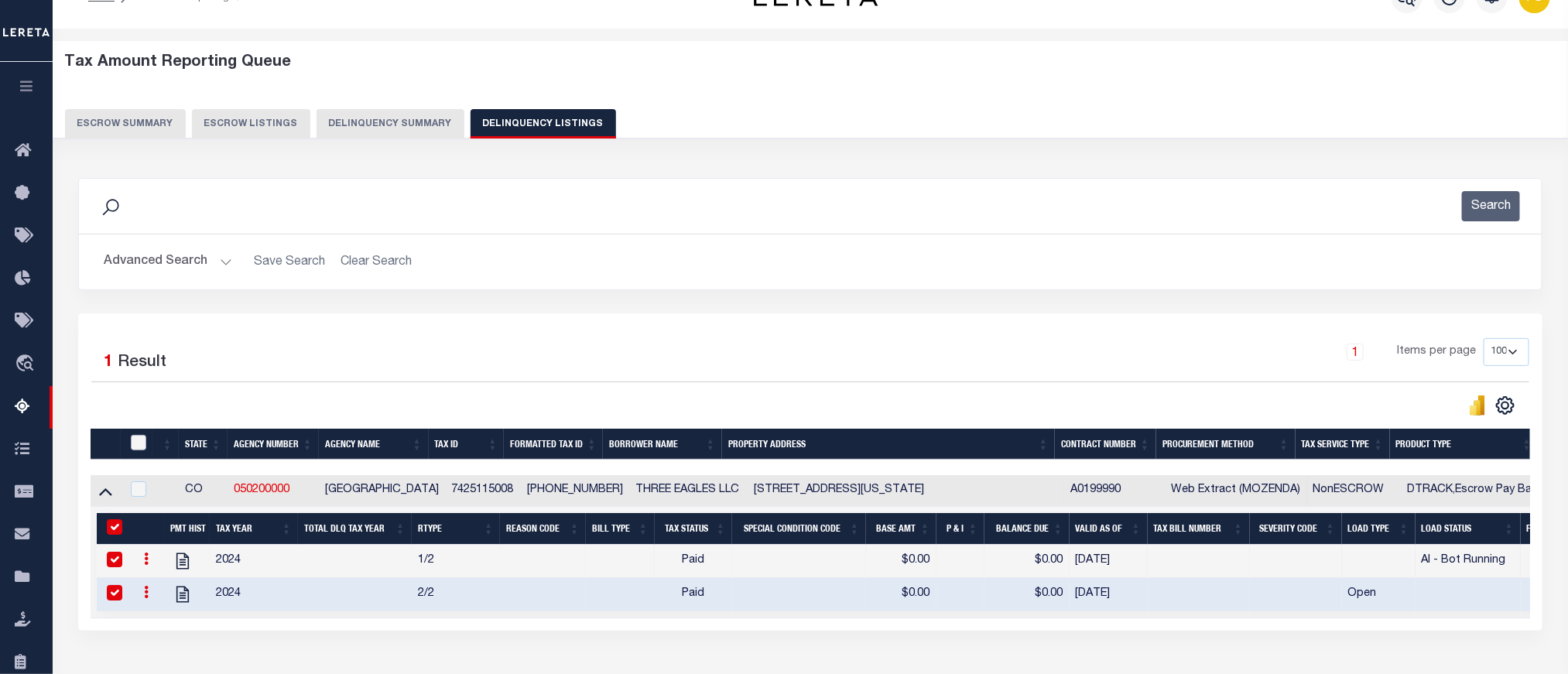
click at [137, 450] on input "checkbox" at bounding box center [138, 442] width 15 height 15
checkbox input "true"
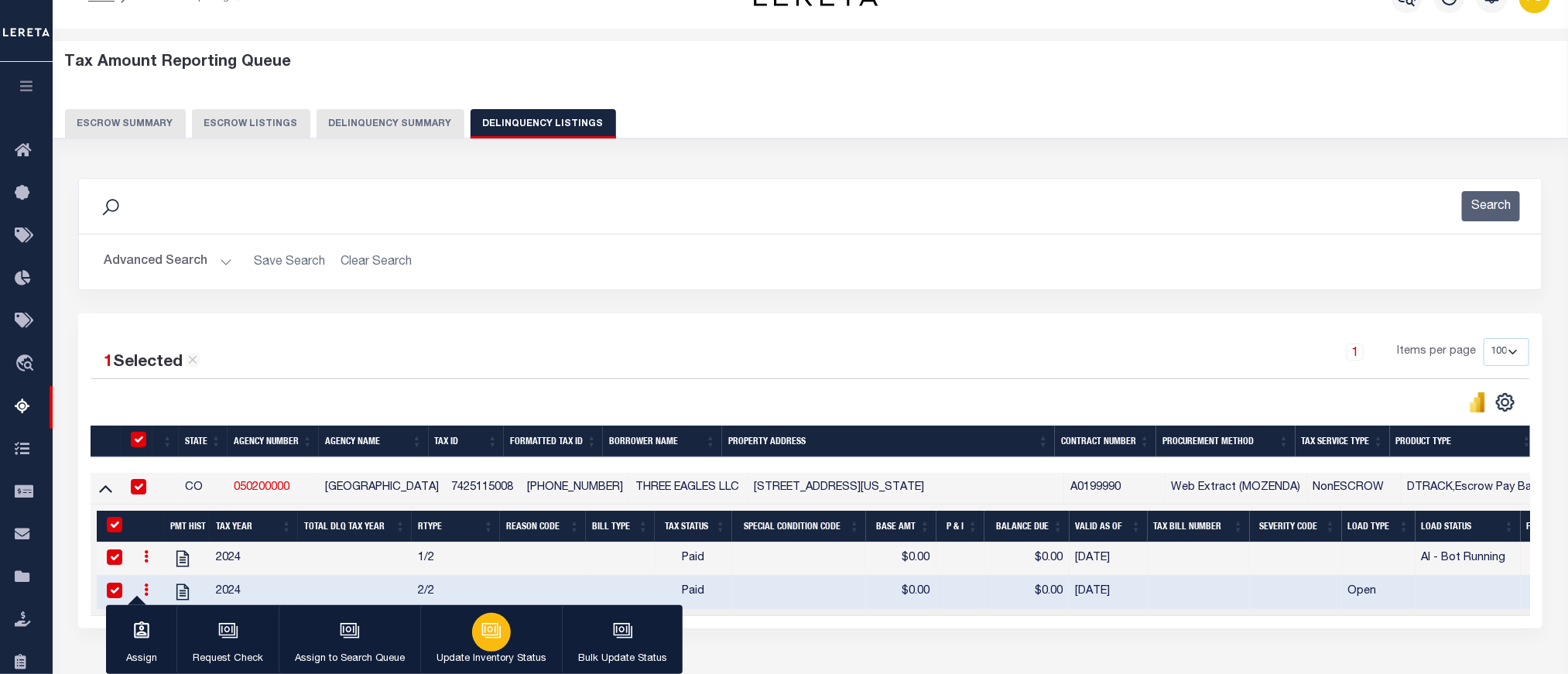
click at [528, 649] on button "Update Inventory Status" at bounding box center [491, 640] width 142 height 70
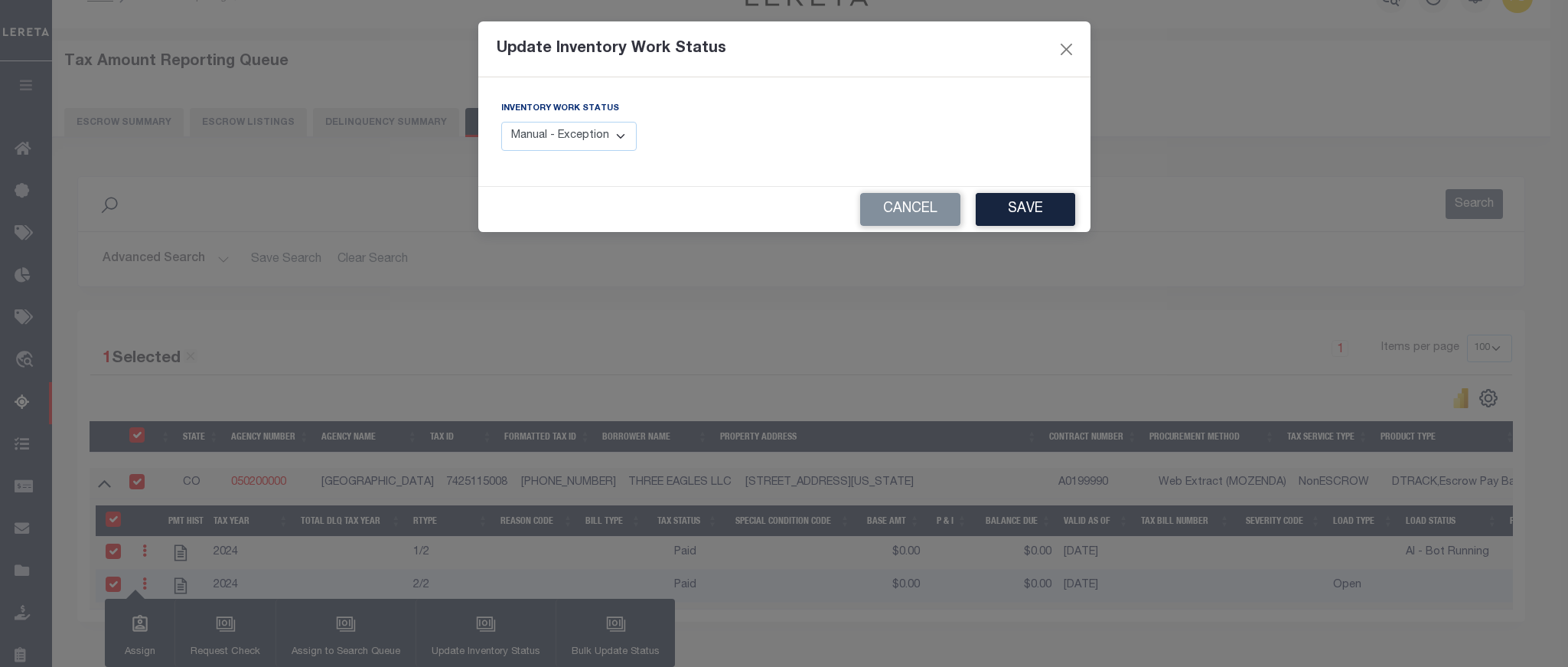
drag, startPoint x: 586, startPoint y: 127, endPoint x: 591, endPoint y: 149, distance: 22.6
click at [586, 127] on select "Manual - Exception Pended - Awaiting Search Late Add Exception Completed" at bounding box center [570, 136] width 136 height 30
select select "4"
click at [502, 123] on select "Manual - Exception Pended - Awaiting Search Late Add Exception Completed" at bounding box center [570, 136] width 136 height 30
click at [1043, 210] on button "Save" at bounding box center [1026, 209] width 99 height 33
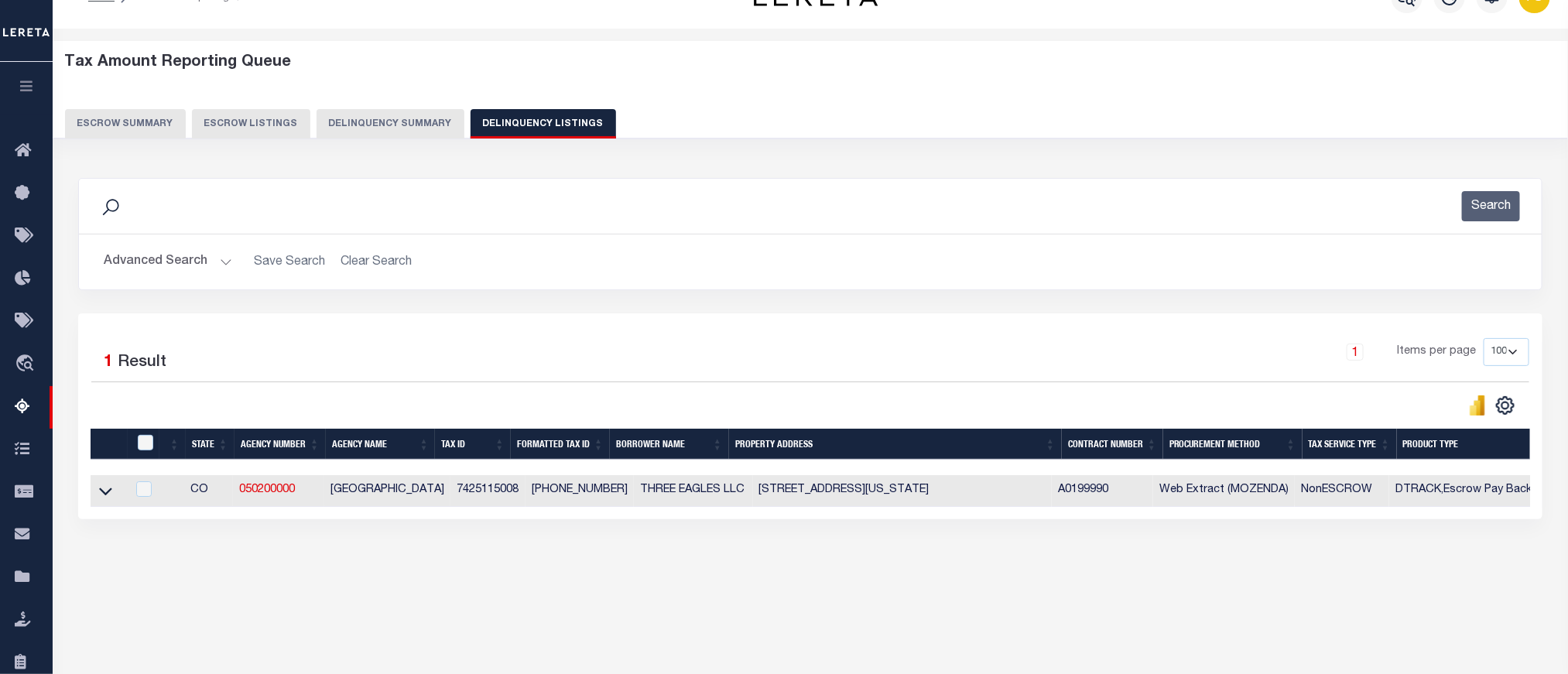
click at [135, 263] on button "Advanced Search" at bounding box center [168, 262] width 129 height 30
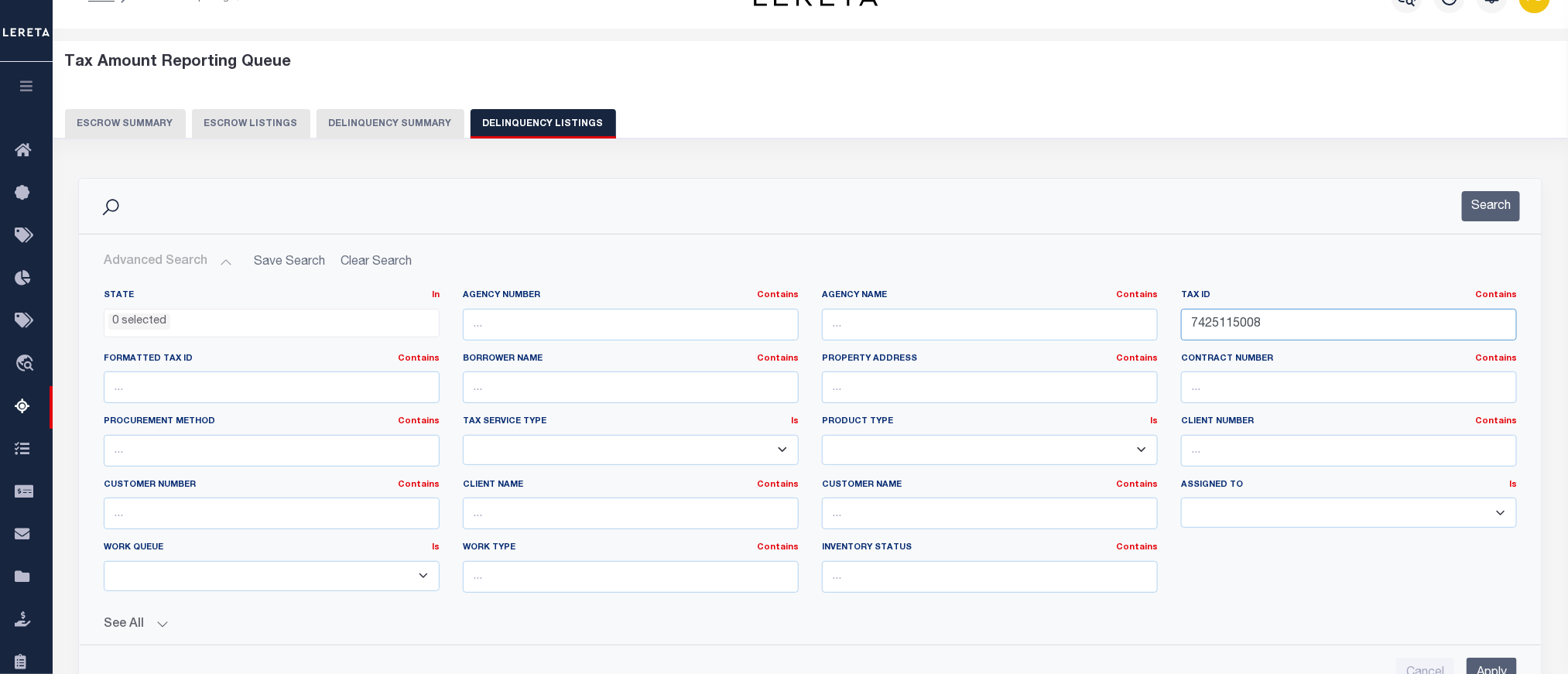
click at [1229, 321] on input "7425115008" at bounding box center [1349, 324] width 336 height 32
paste input "15120002"
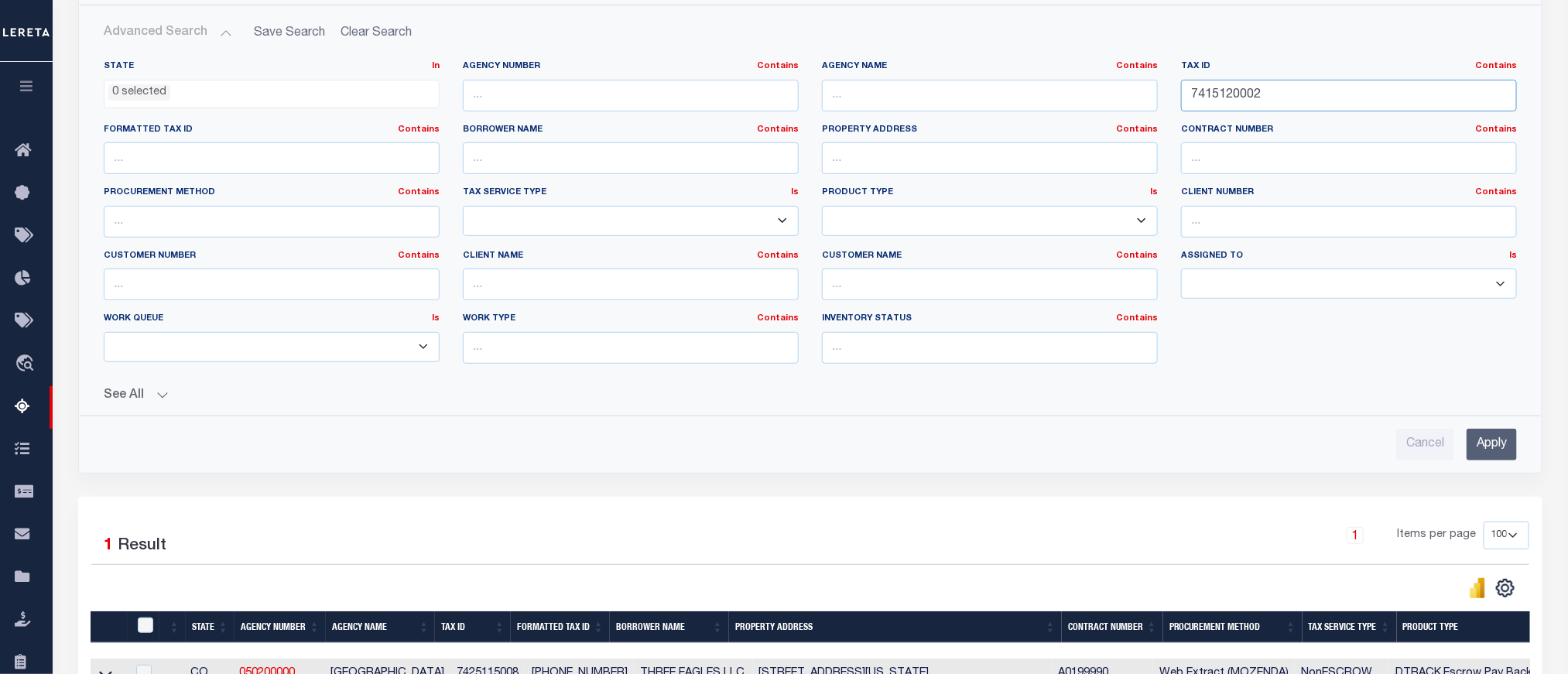
scroll to position [266, 0]
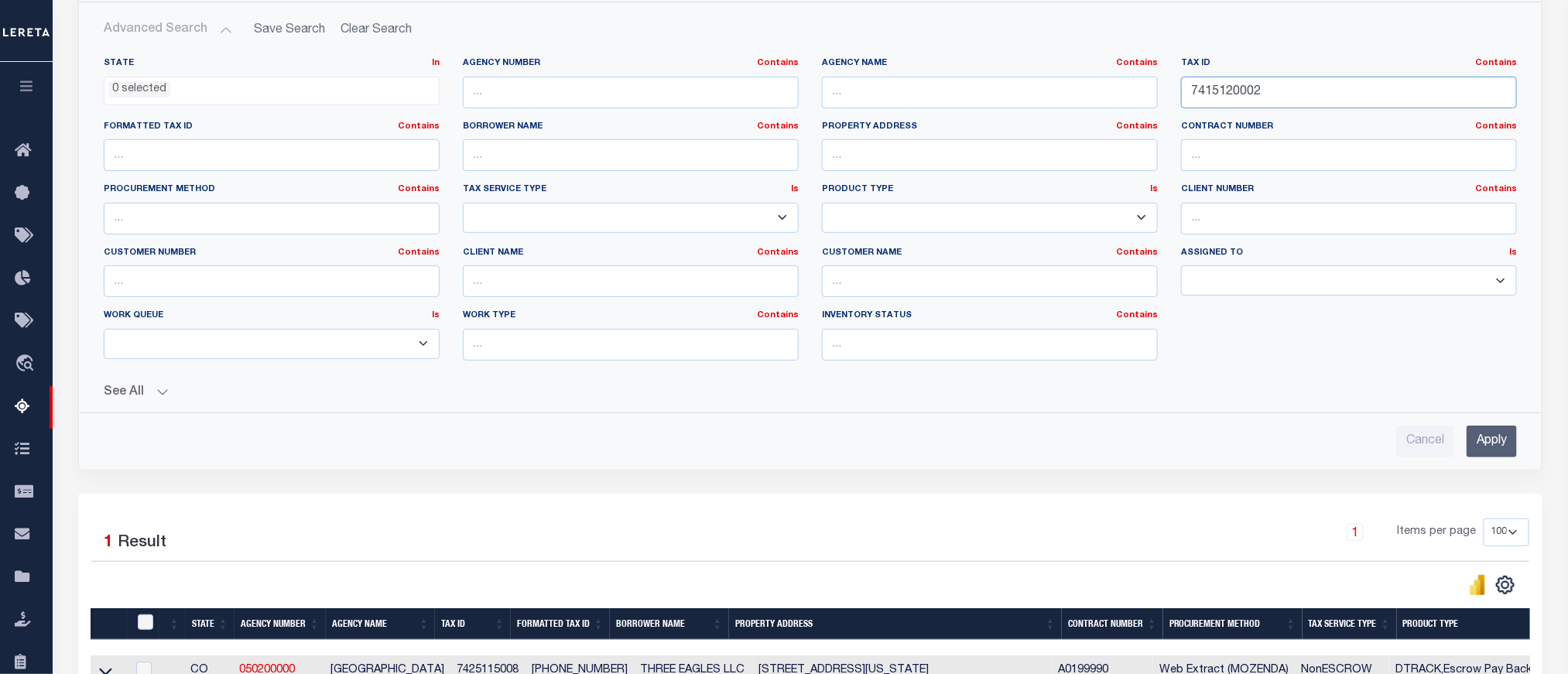
type input "7415120002"
click at [1506, 448] on input "Apply" at bounding box center [1492, 441] width 50 height 32
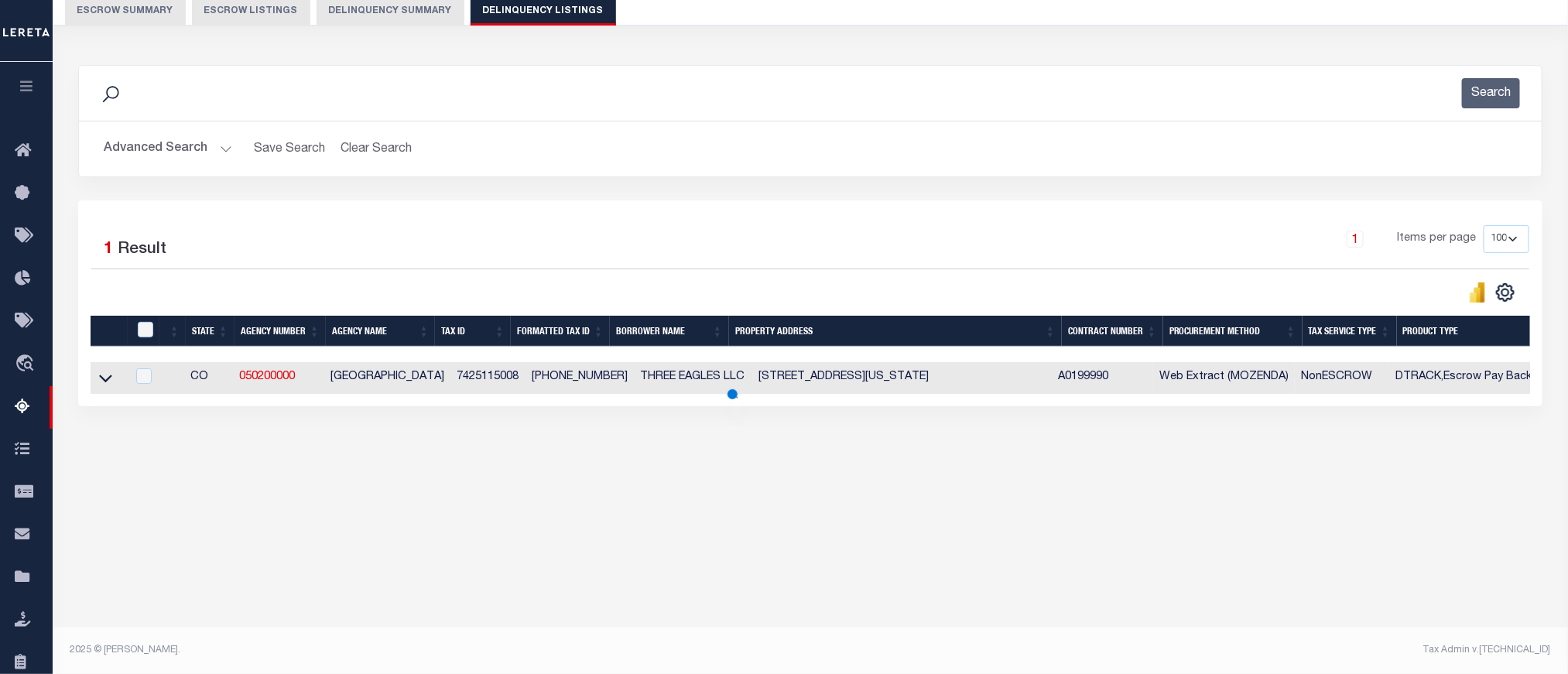
scroll to position [147, 0]
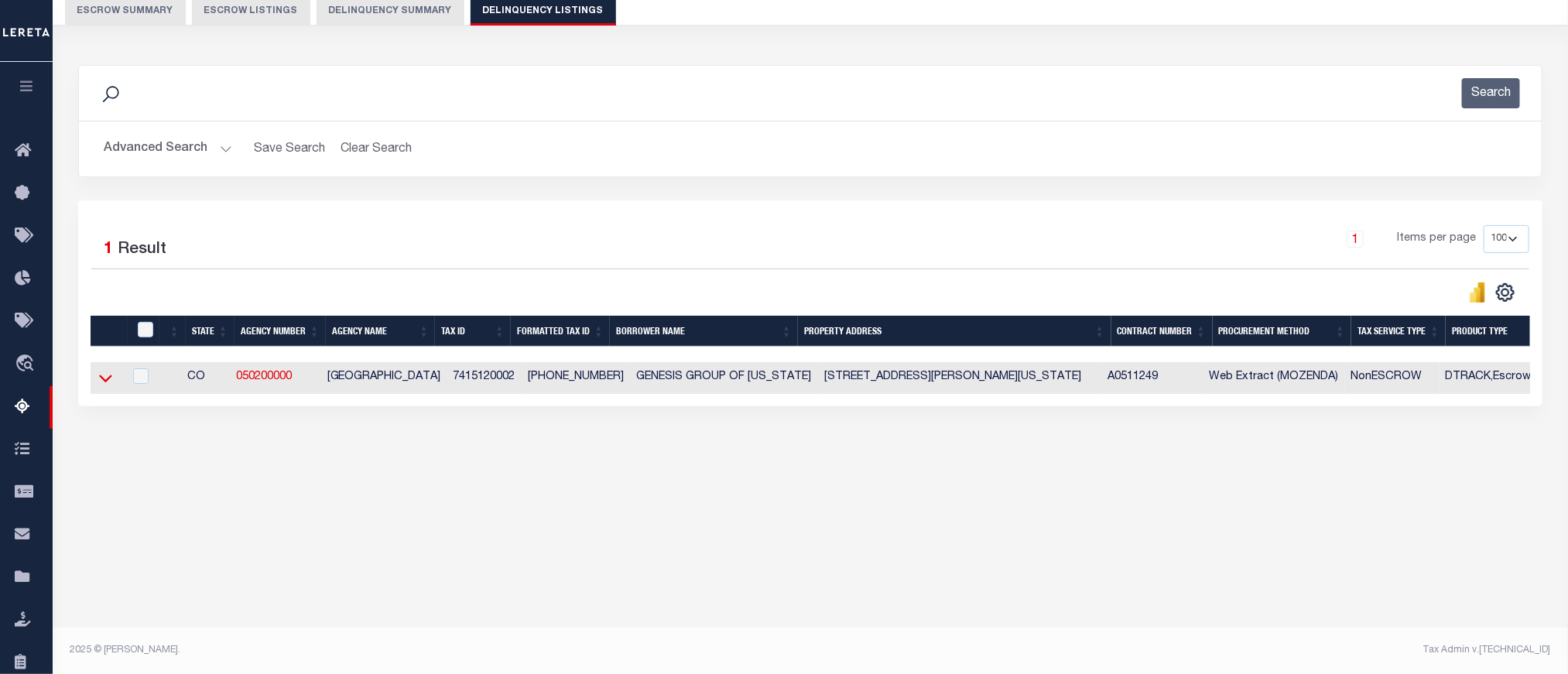
click at [105, 384] on icon at bounding box center [105, 378] width 13 height 16
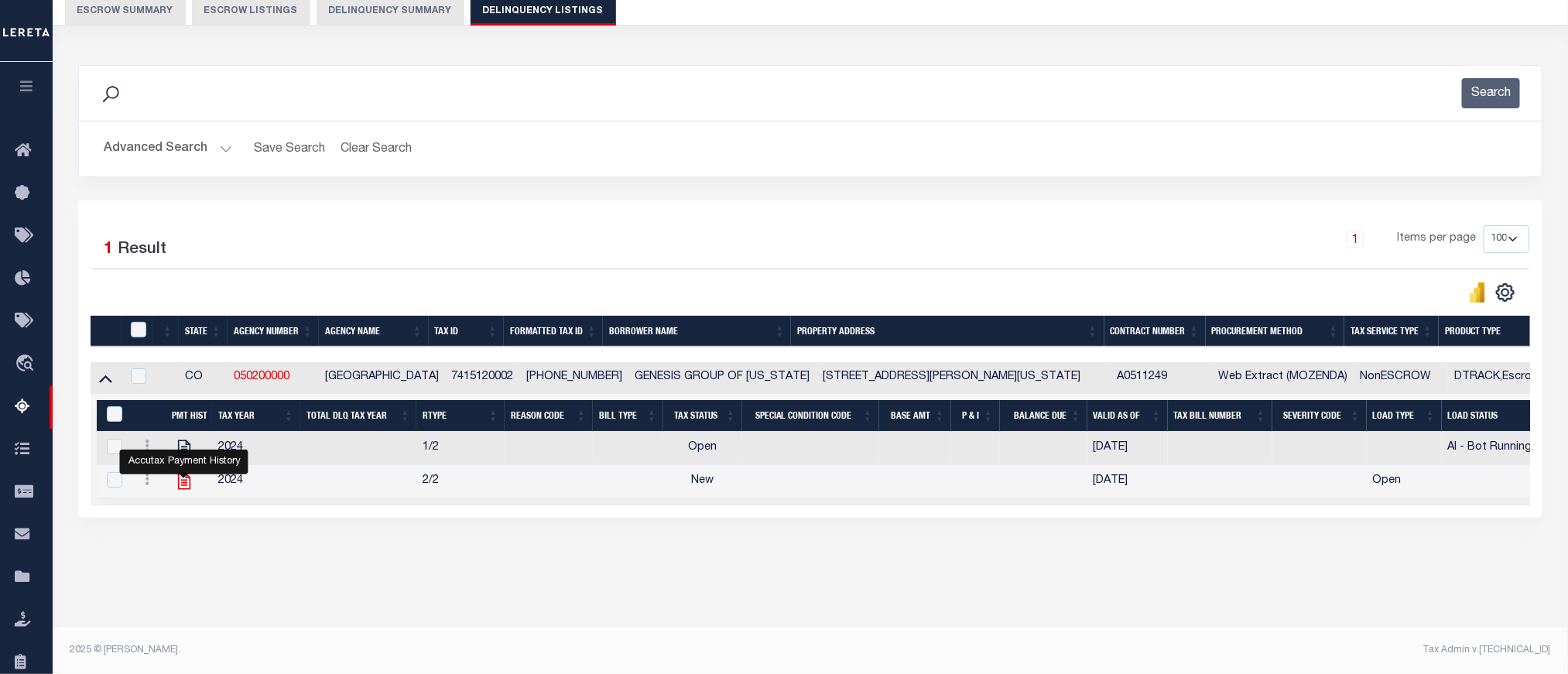
click at [182, 488] on icon "" at bounding box center [184, 481] width 20 height 20
checkbox input "false"
checkbox input "true"
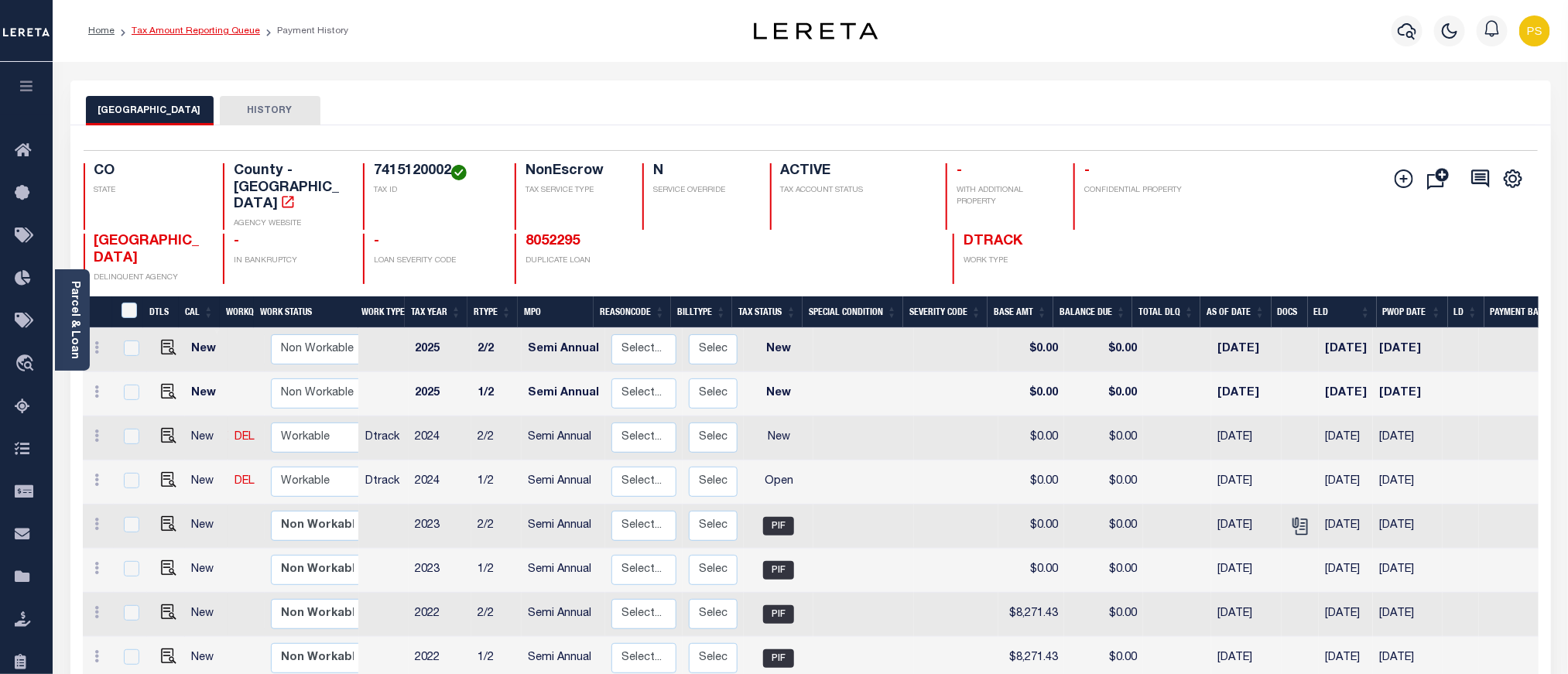
click at [230, 32] on link "Tax Amount Reporting Queue" at bounding box center [195, 30] width 129 height 9
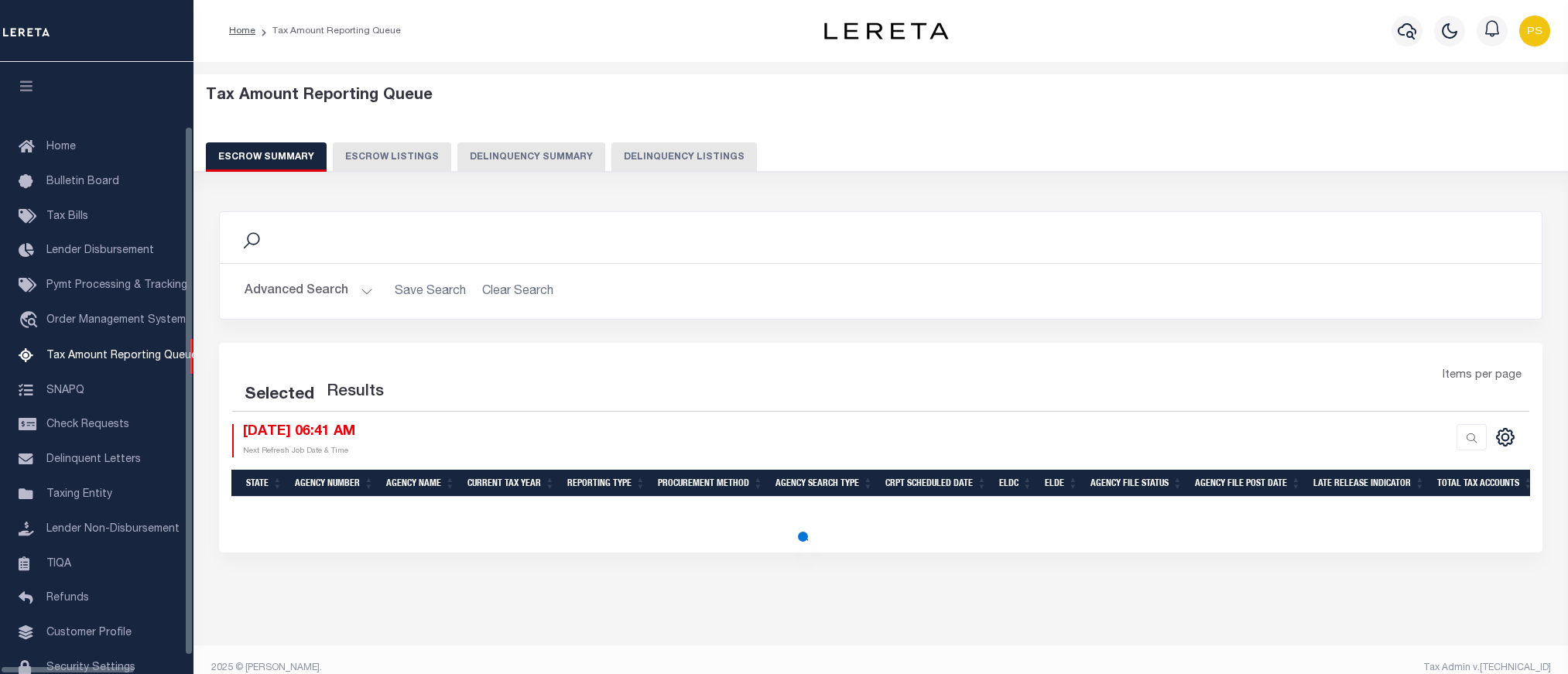
click at [669, 165] on button "Delinquency Listings" at bounding box center [685, 157] width 146 height 29
select select "100"
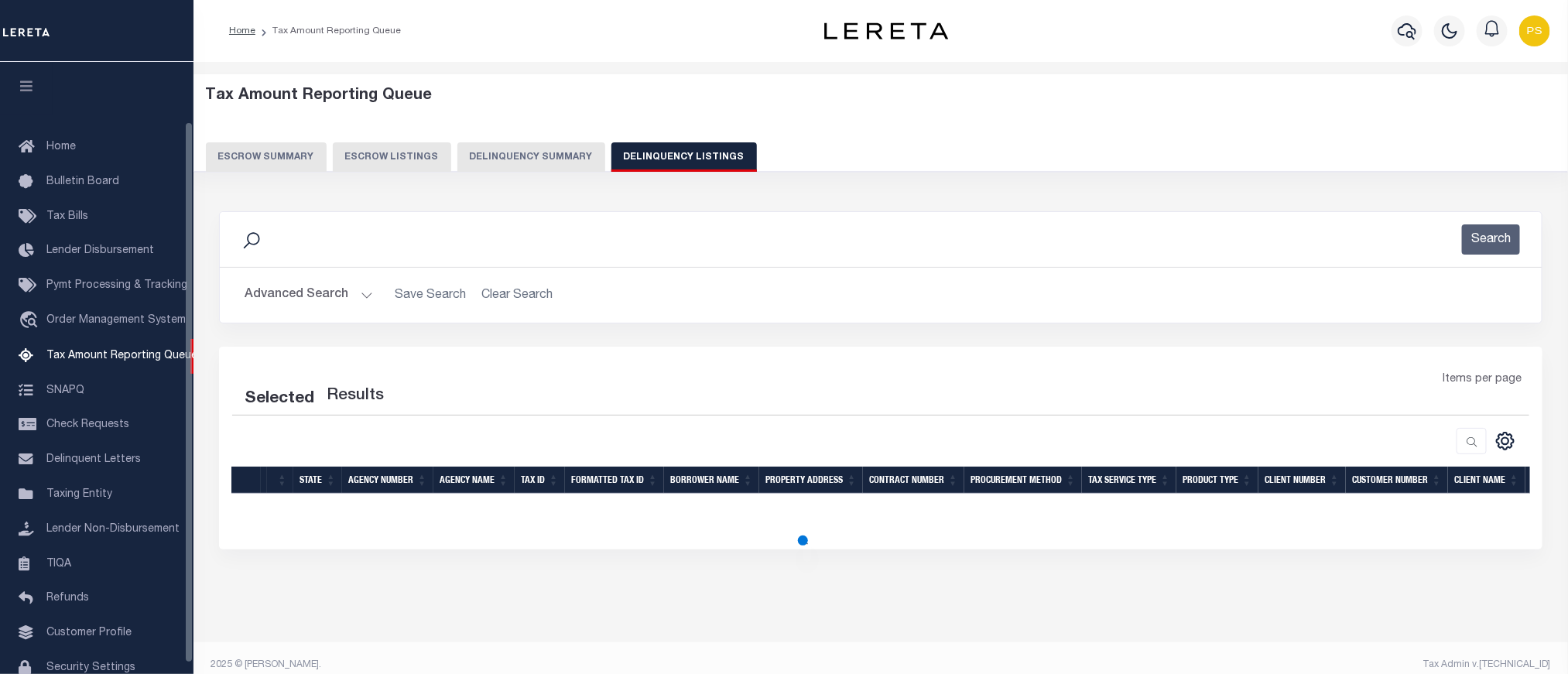
scroll to position [67, 0]
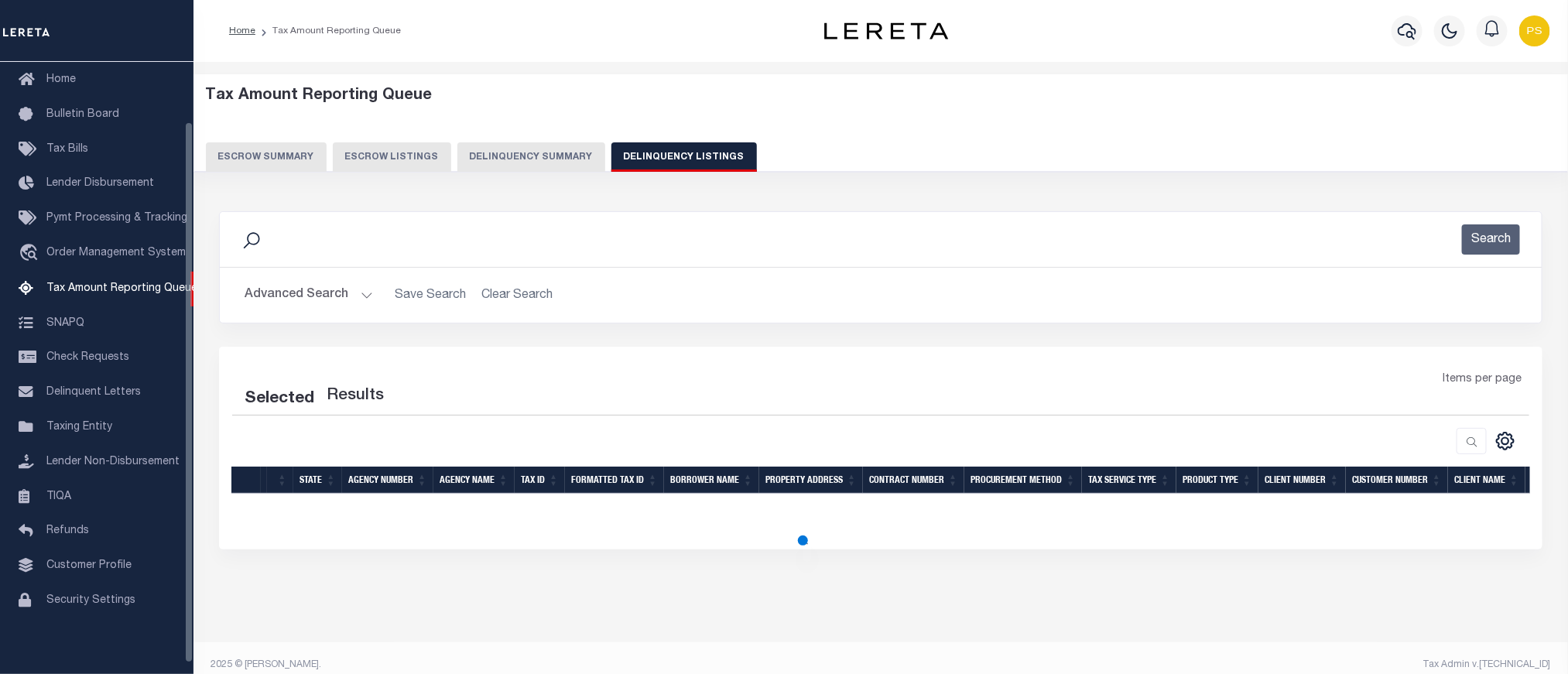
select select "100"
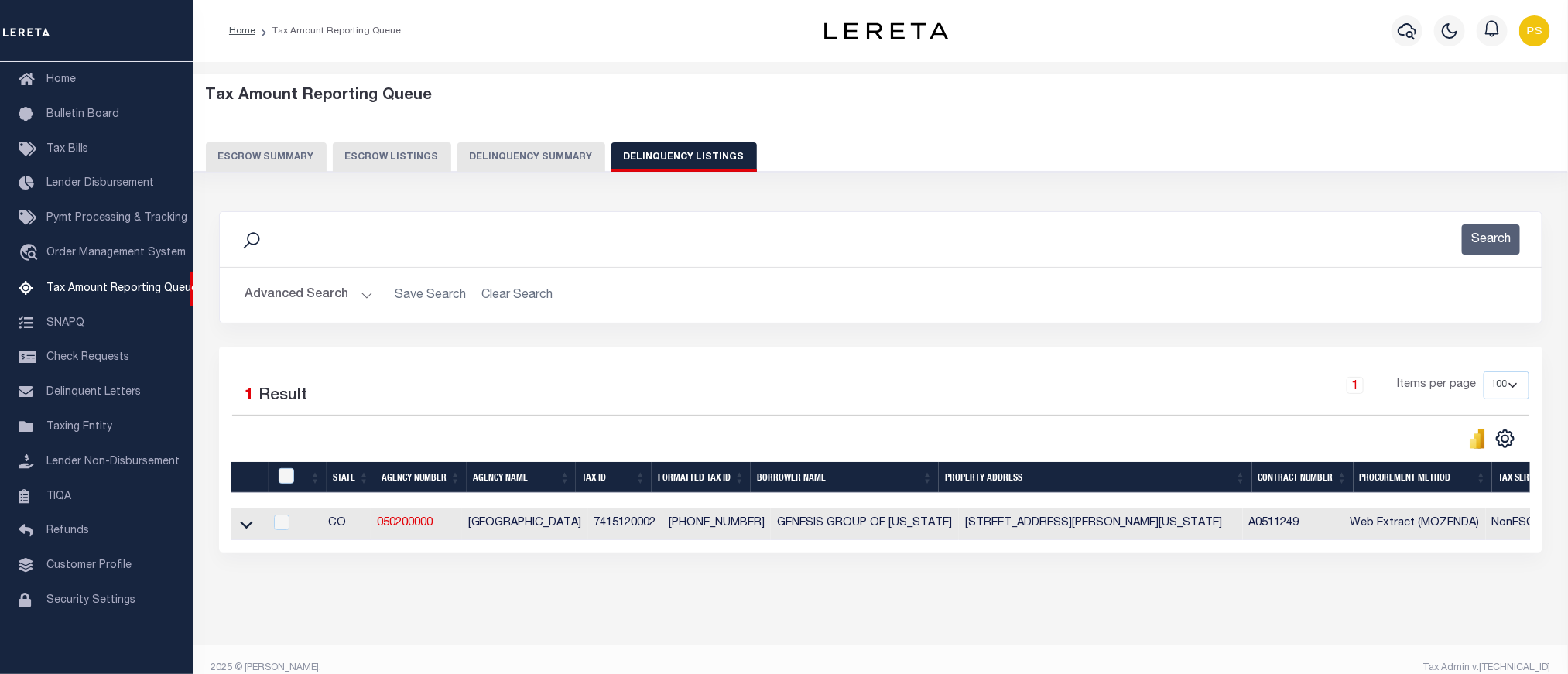
click at [291, 291] on button "Advanced Search" at bounding box center [309, 295] width 129 height 30
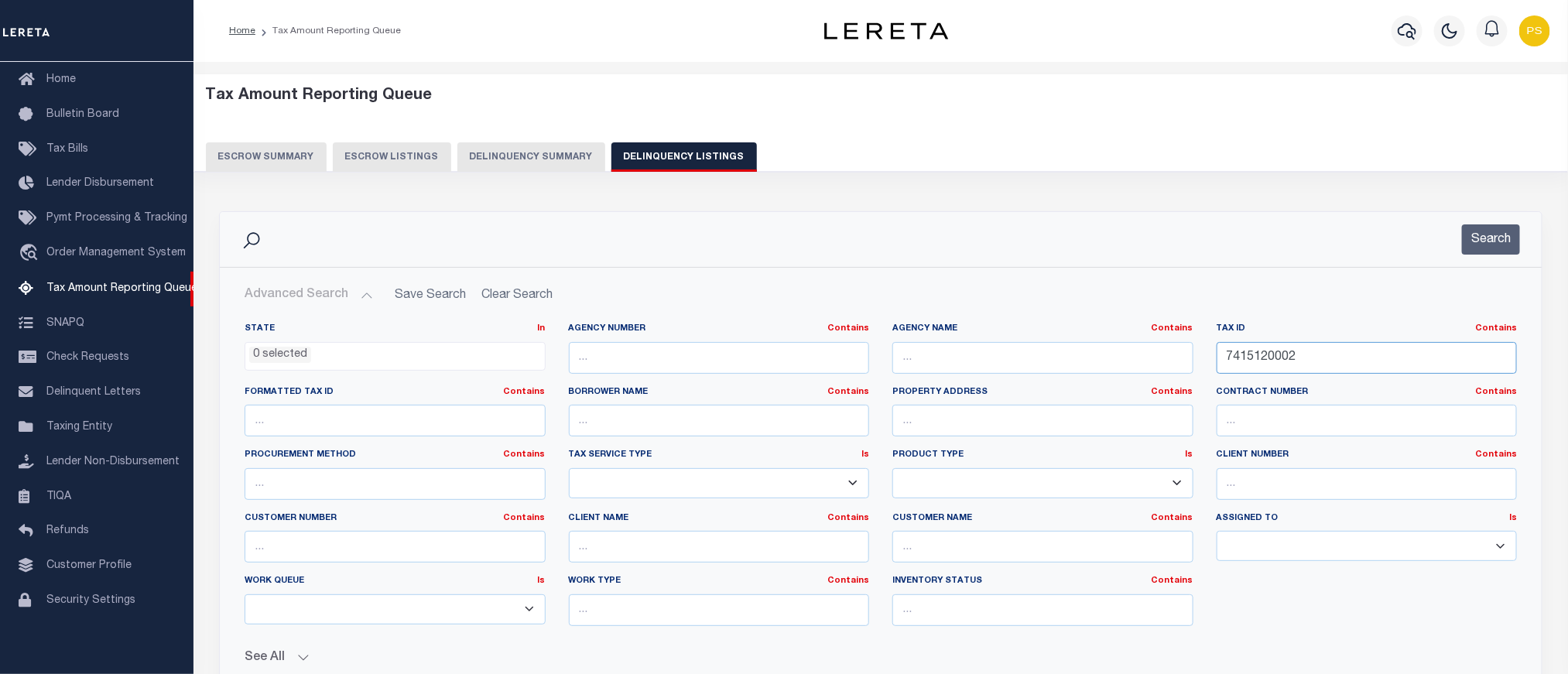
click at [1250, 356] on input "7415120002" at bounding box center [1368, 357] width 301 height 32
paste input "15010"
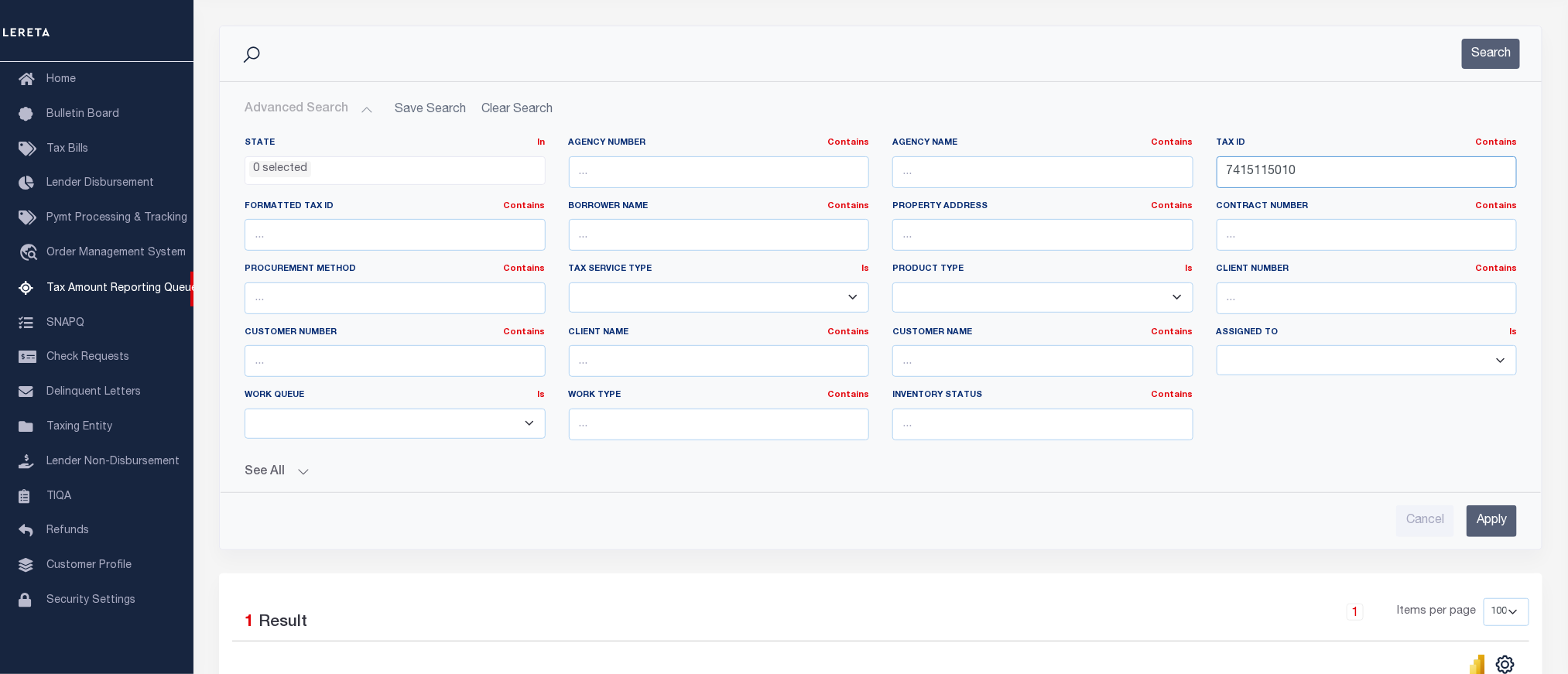
scroll to position [232, 0]
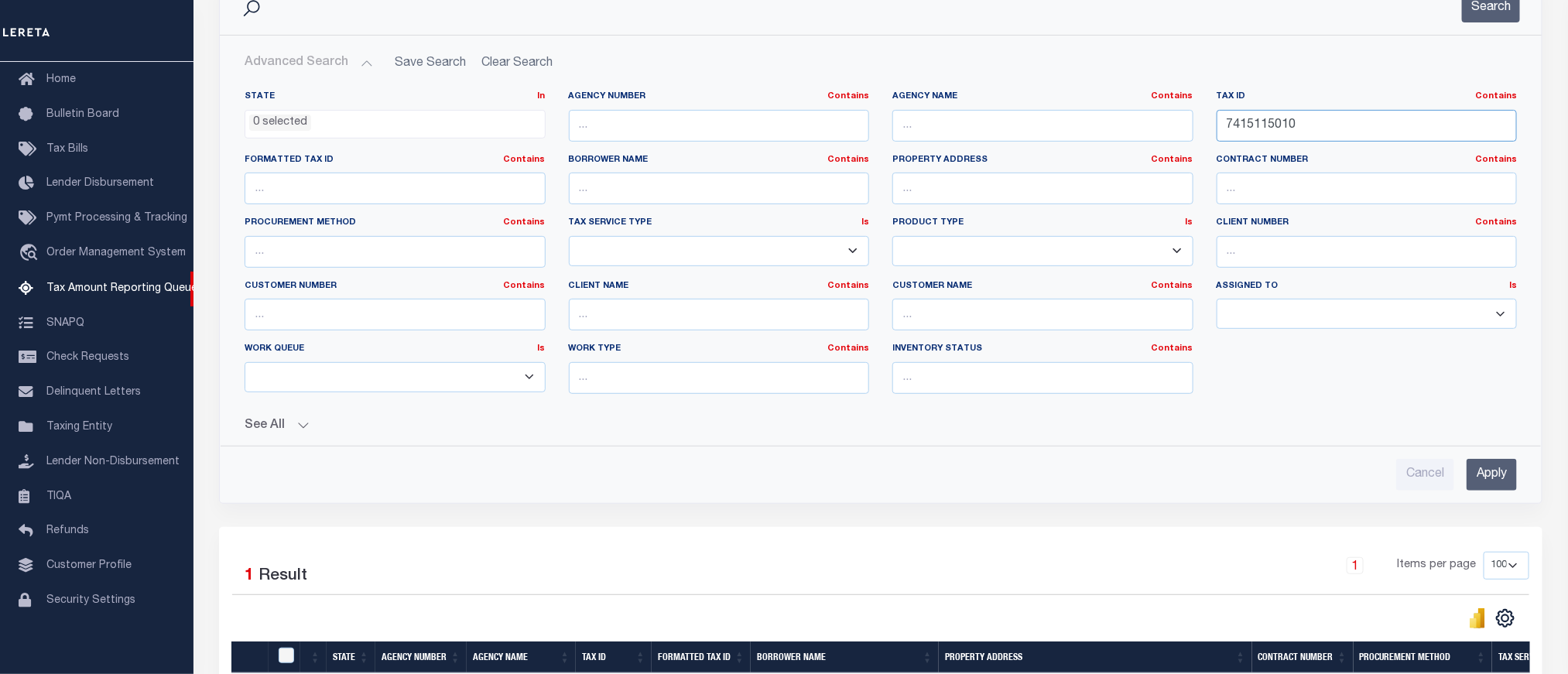
type input "7415115010"
click at [1478, 481] on input "Apply" at bounding box center [1492, 474] width 50 height 32
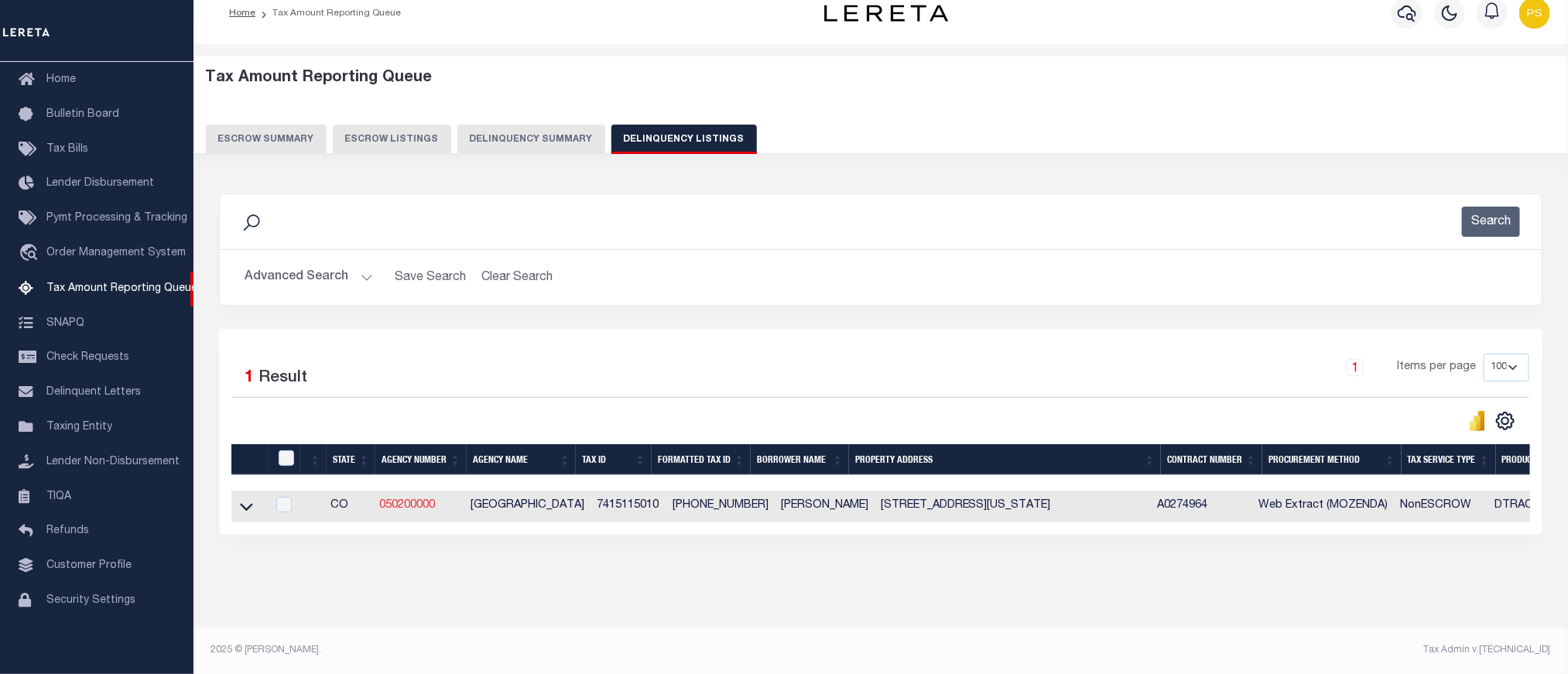
scroll to position [33, 0]
click at [244, 500] on icon at bounding box center [246, 506] width 13 height 16
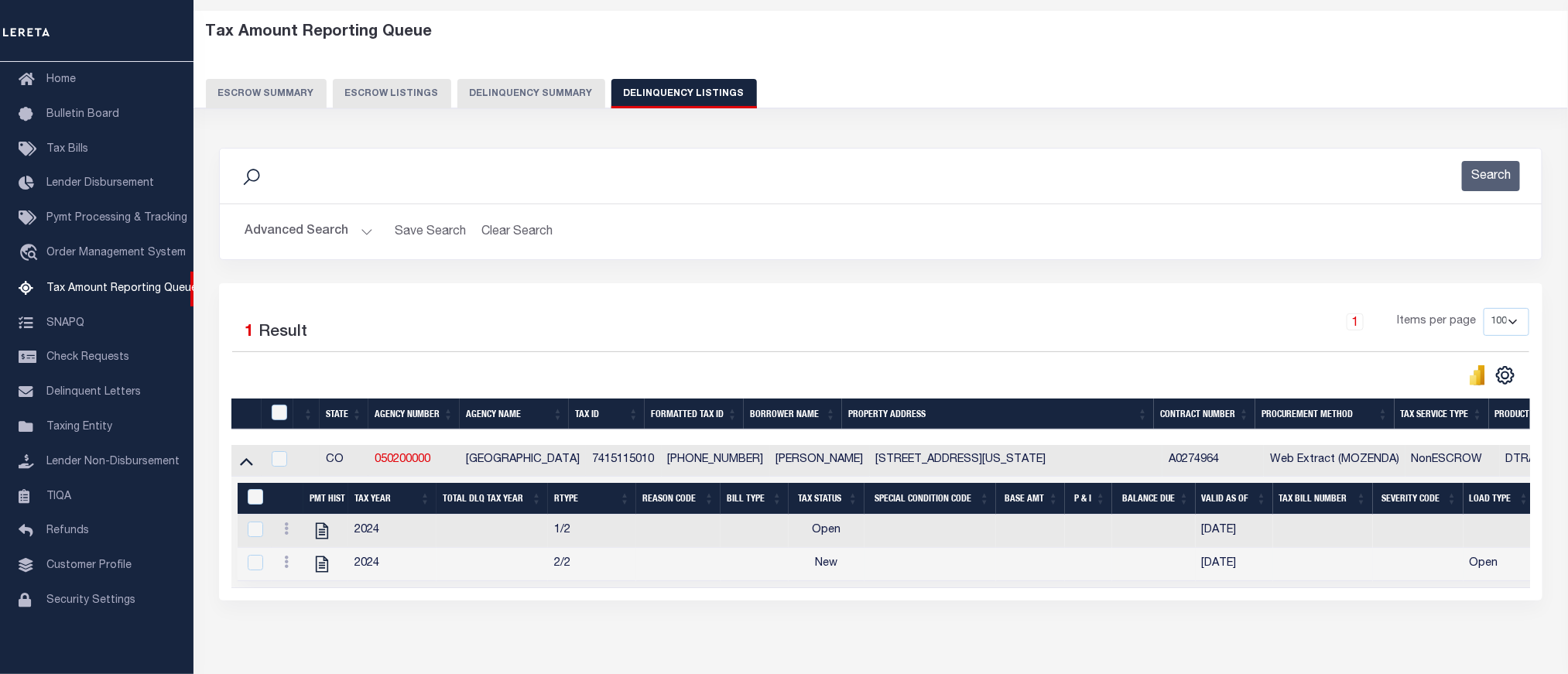
scroll to position [147, 0]
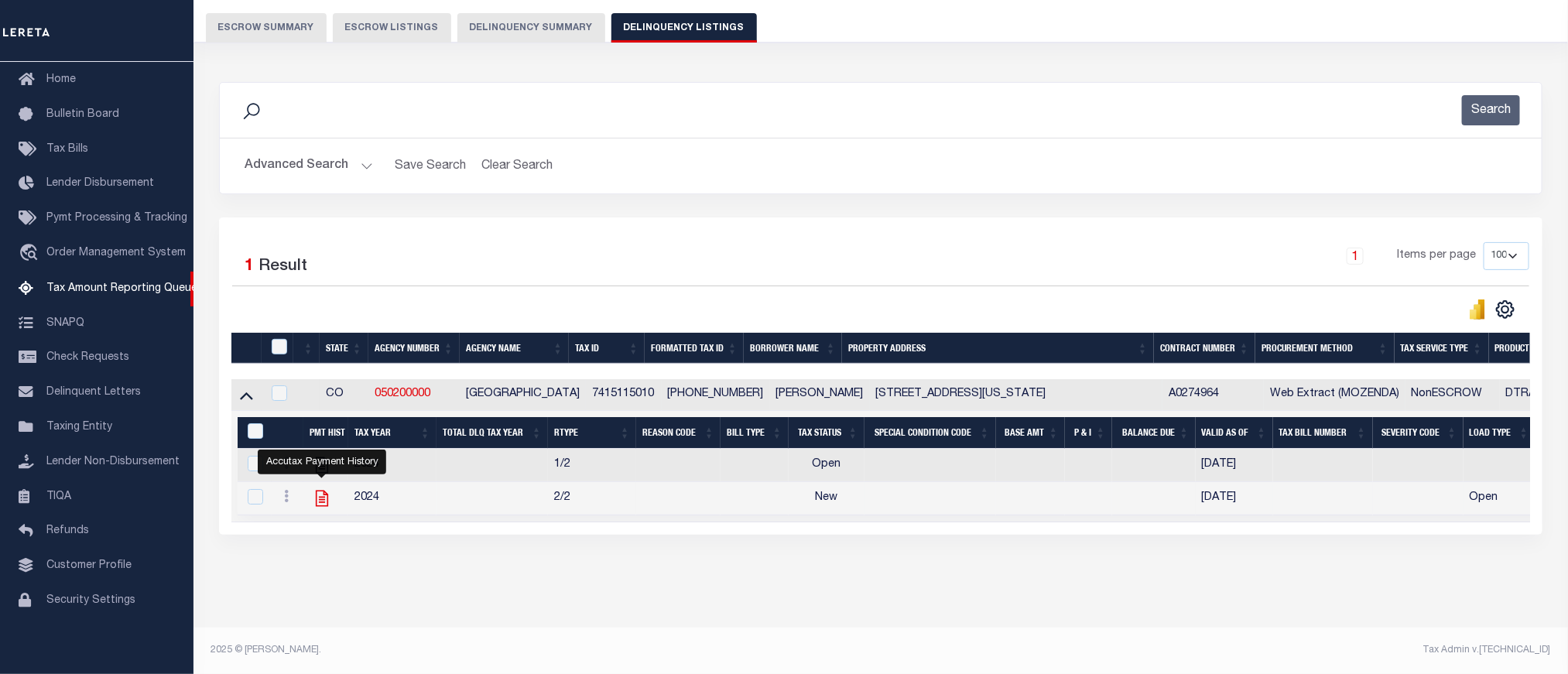
click at [319, 491] on icon "" at bounding box center [322, 499] width 12 height 16
checkbox input "true"
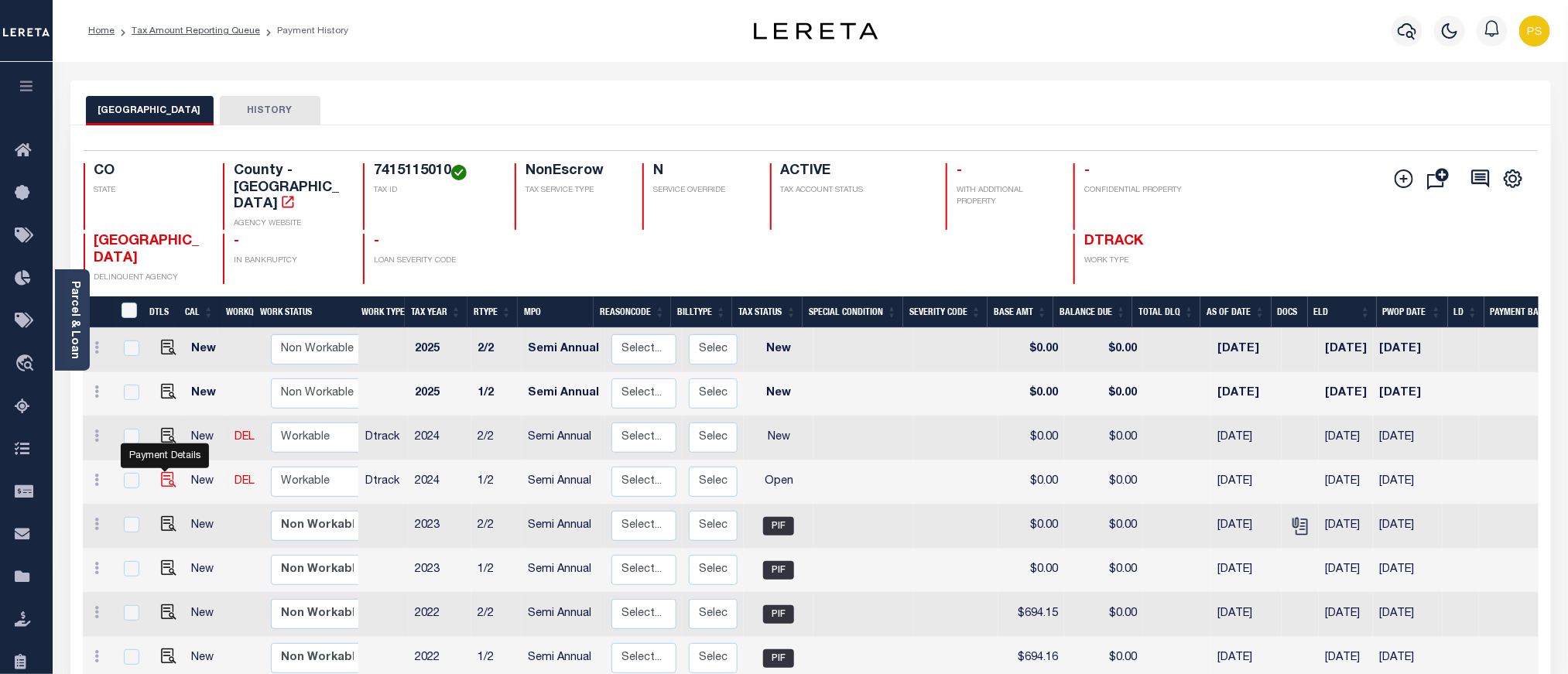
click at [164, 472] on img "" at bounding box center [169, 480] width 15 height 15
checkbox input "true"
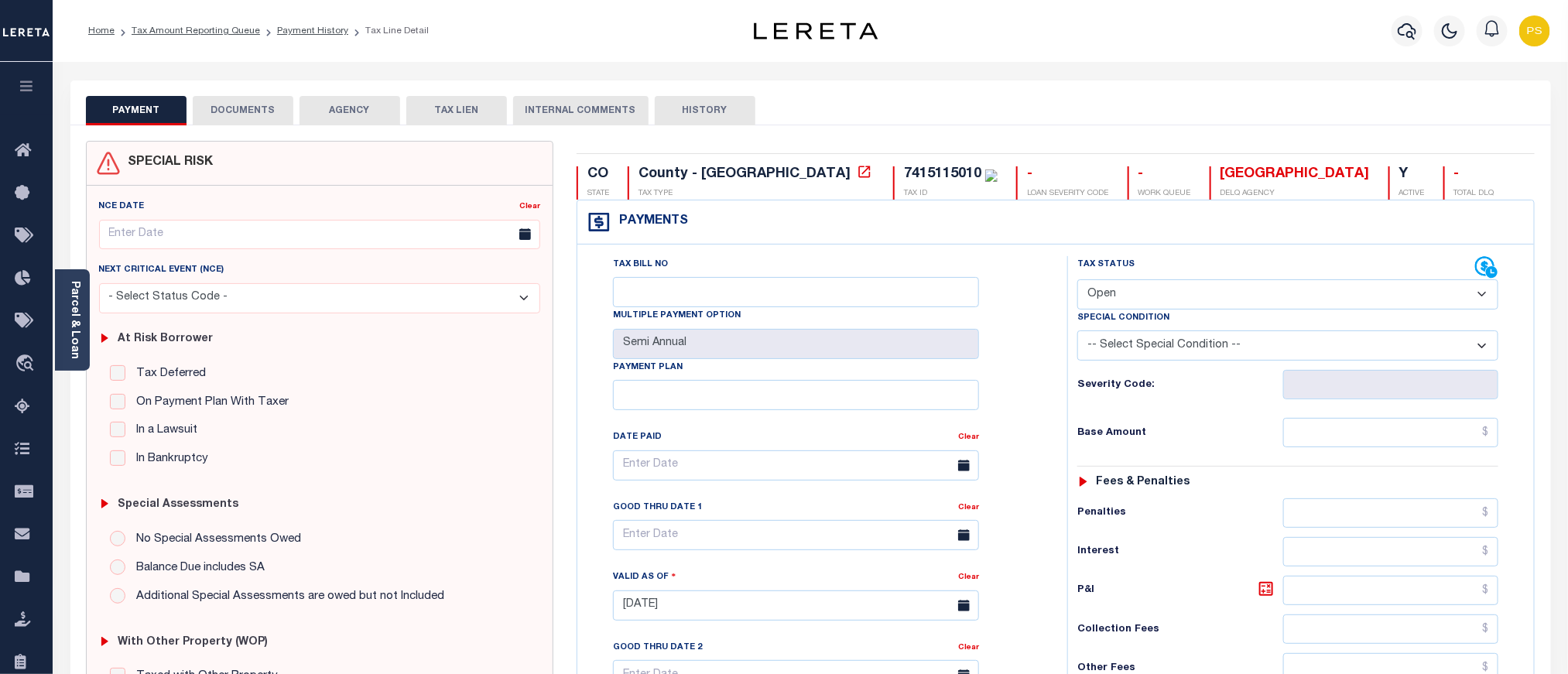
click at [1152, 302] on select "- Select Status Code - Open Due/Unpaid Paid Incomplete No Tax Due Internal Refu…" at bounding box center [1288, 294] width 421 height 30
select select "PYD"
click at [1078, 281] on select "- Select Status Code - Open Due/Unpaid Paid Incomplete No Tax Due Internal Refu…" at bounding box center [1288, 294] width 421 height 30
type input "[DATE]"
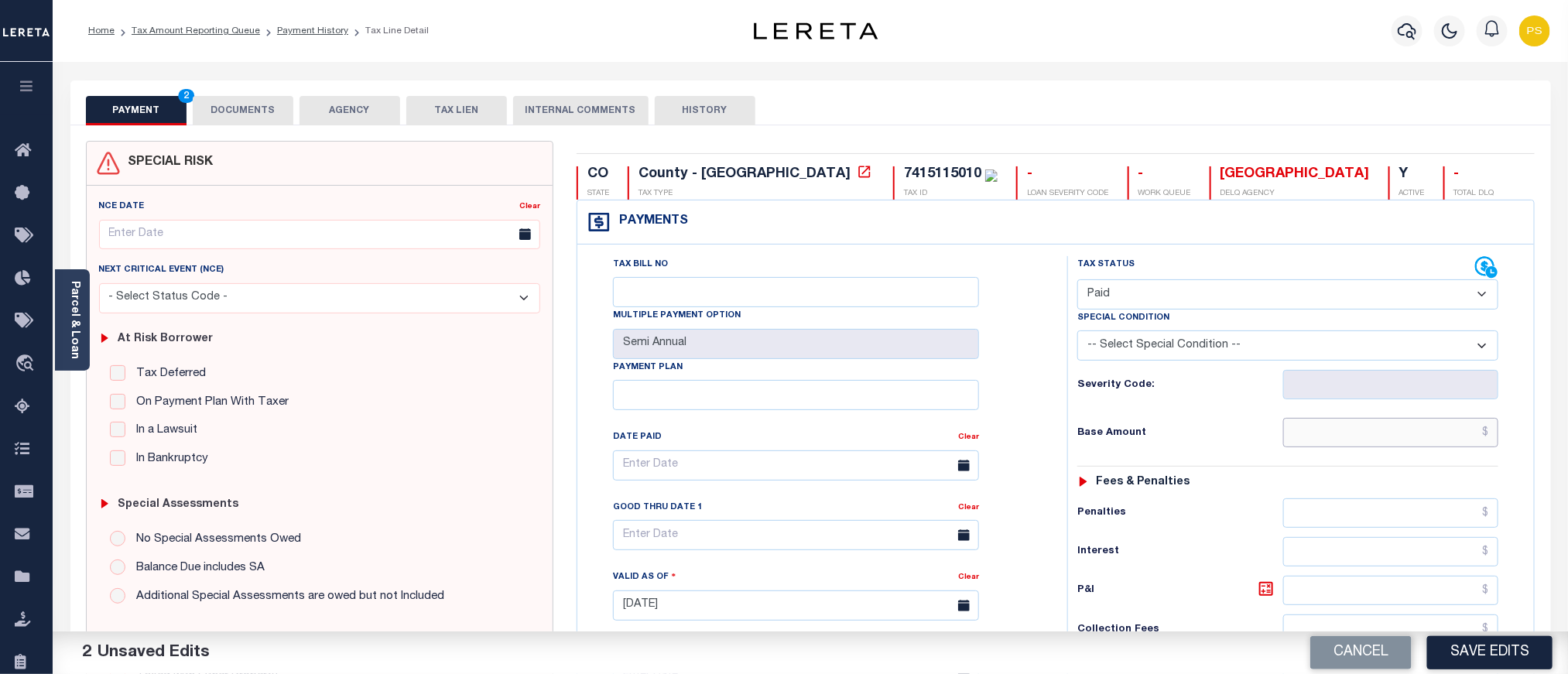
click at [1352, 428] on input "text" at bounding box center [1391, 433] width 216 height 29
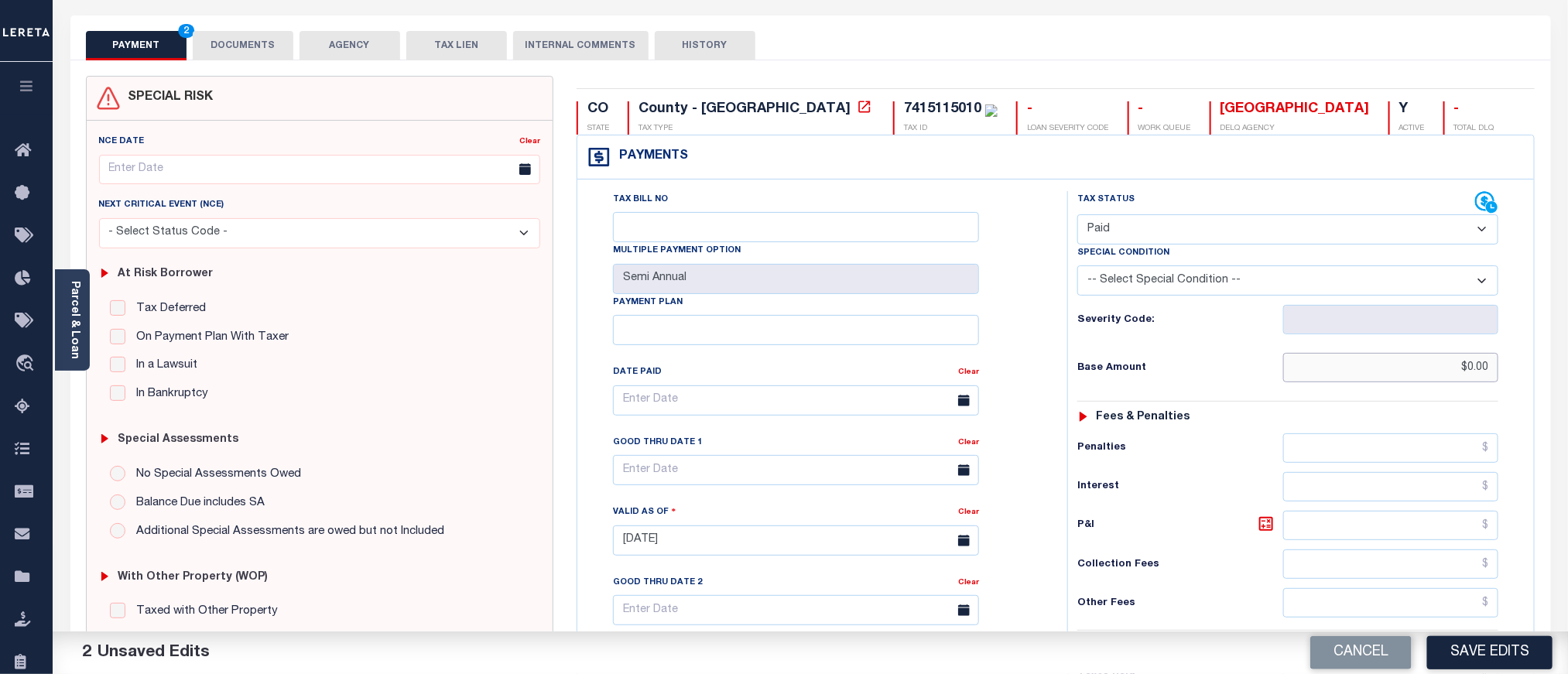
scroll to position [232, 0]
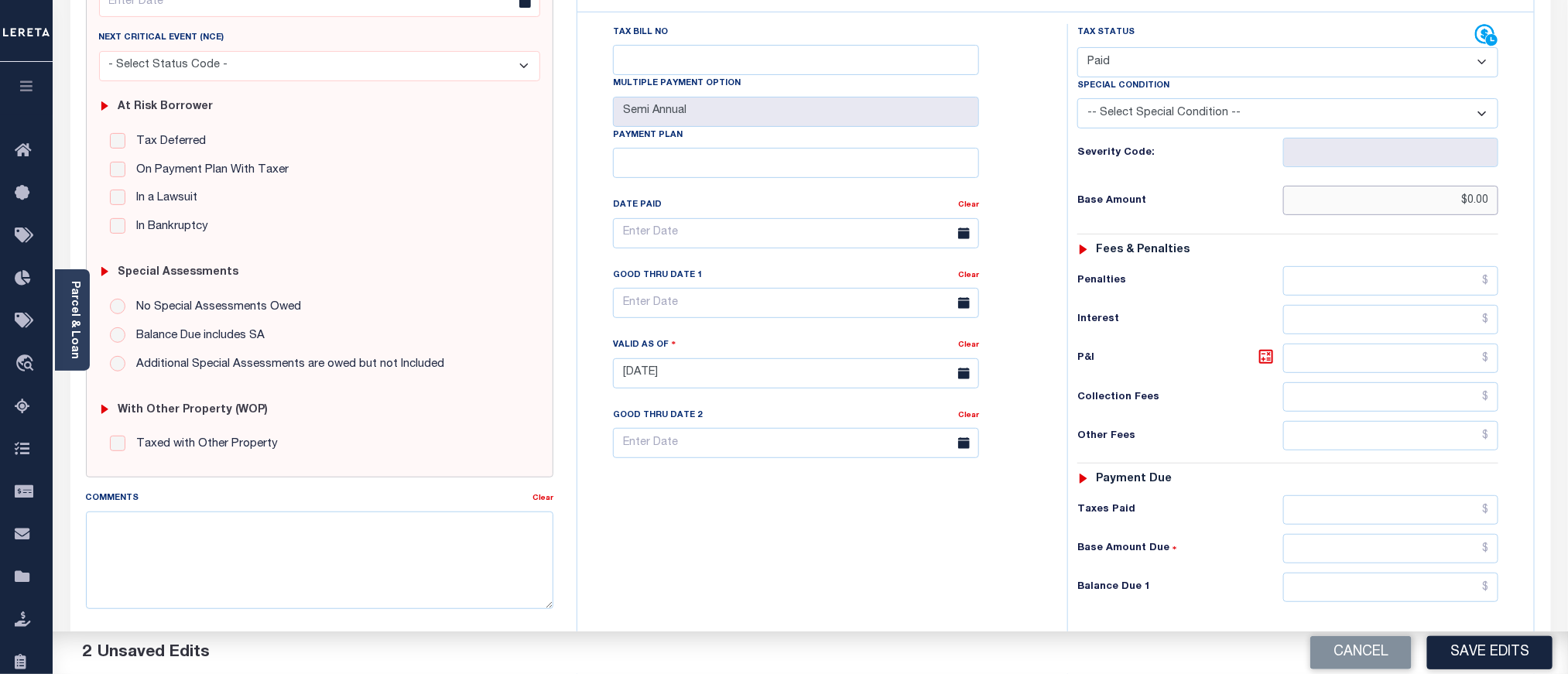
type input "$0.00"
click at [1361, 597] on input "text" at bounding box center [1391, 587] width 216 height 29
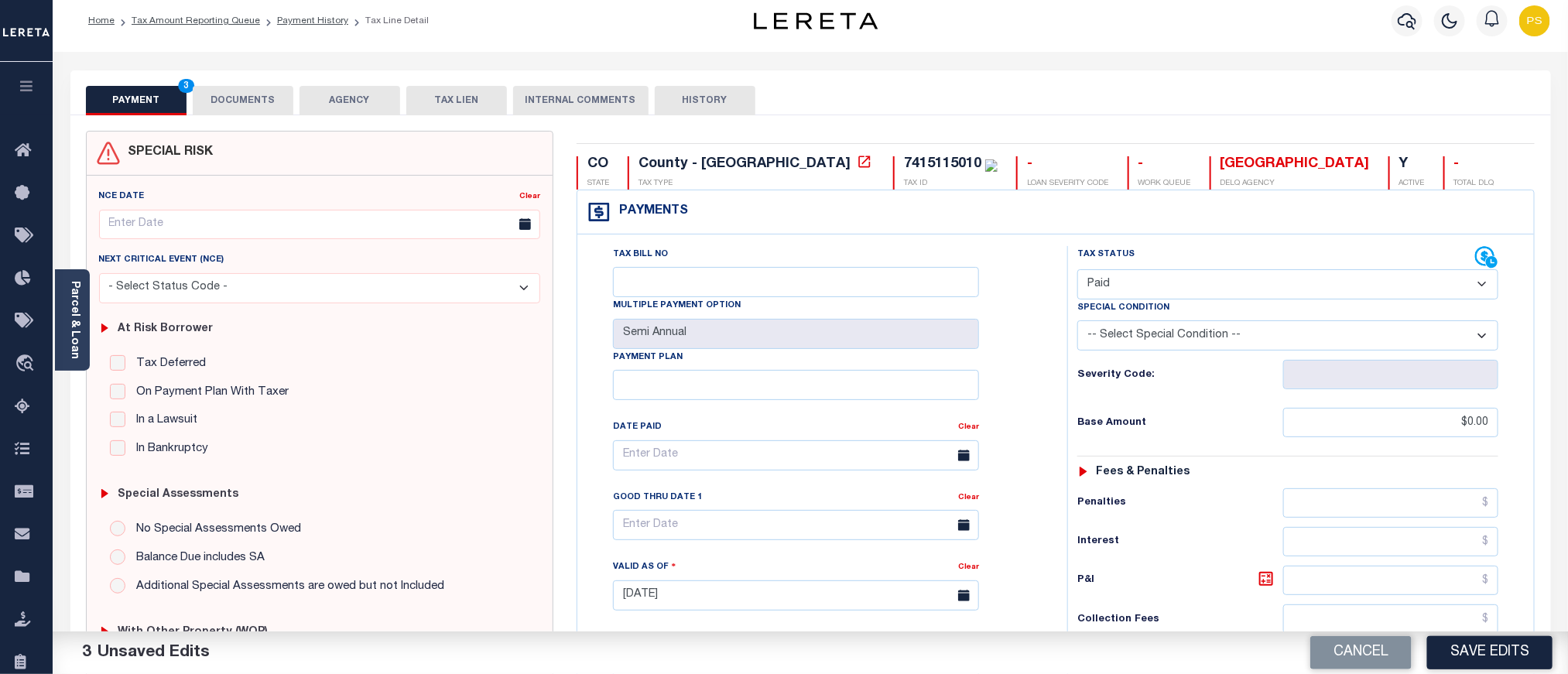
scroll to position [0, 0]
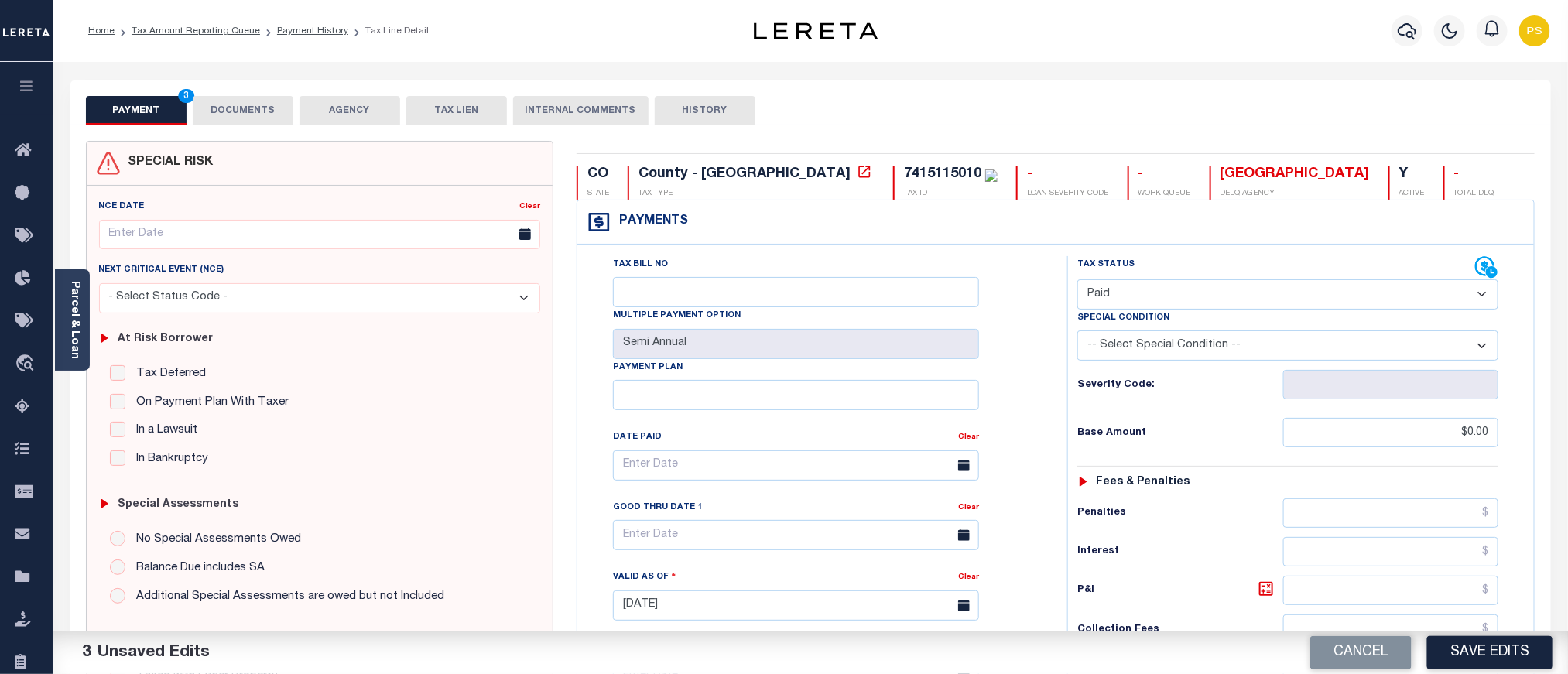
type input "$0.00"
click at [247, 117] on button "DOCUMENTS" at bounding box center [243, 110] width 100 height 29
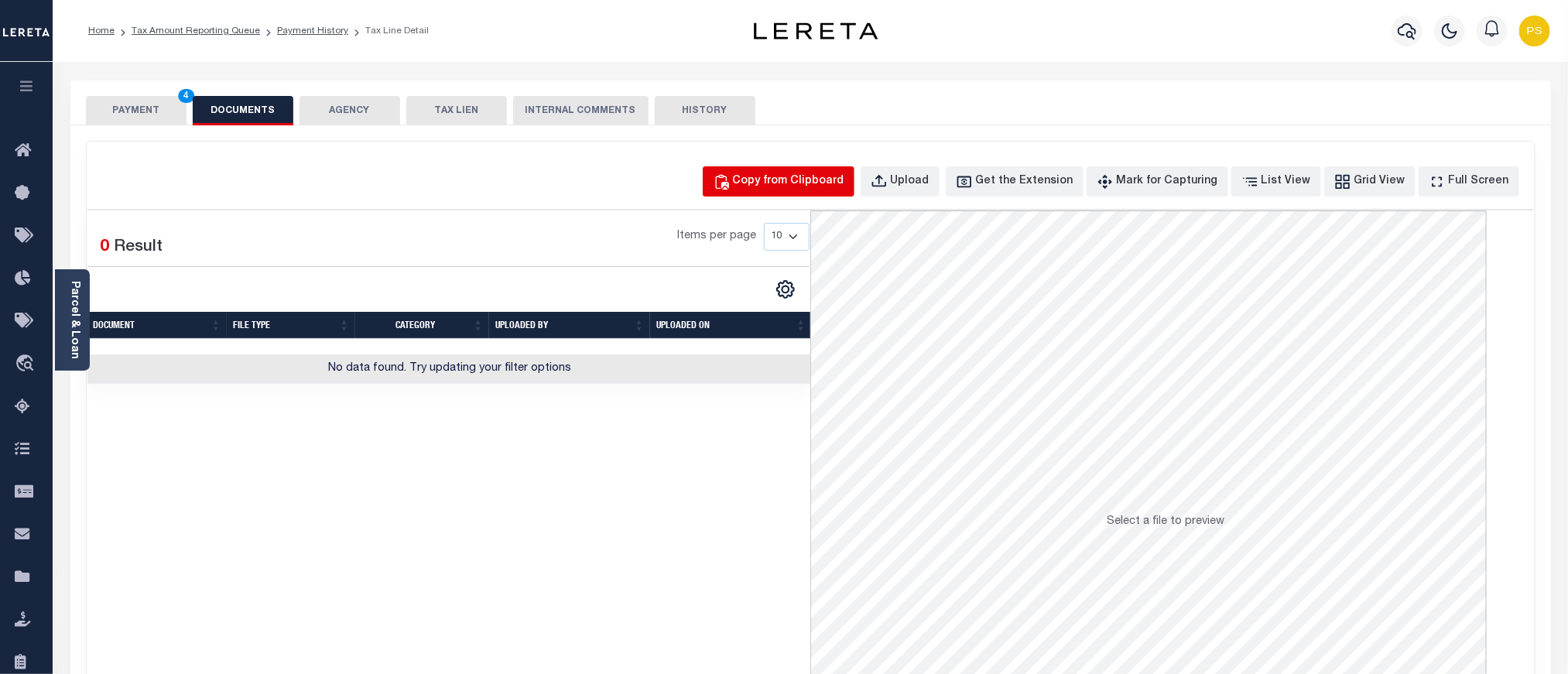
click at [811, 186] on div "Copy from Clipboard" at bounding box center [789, 181] width 112 height 17
select select "POP"
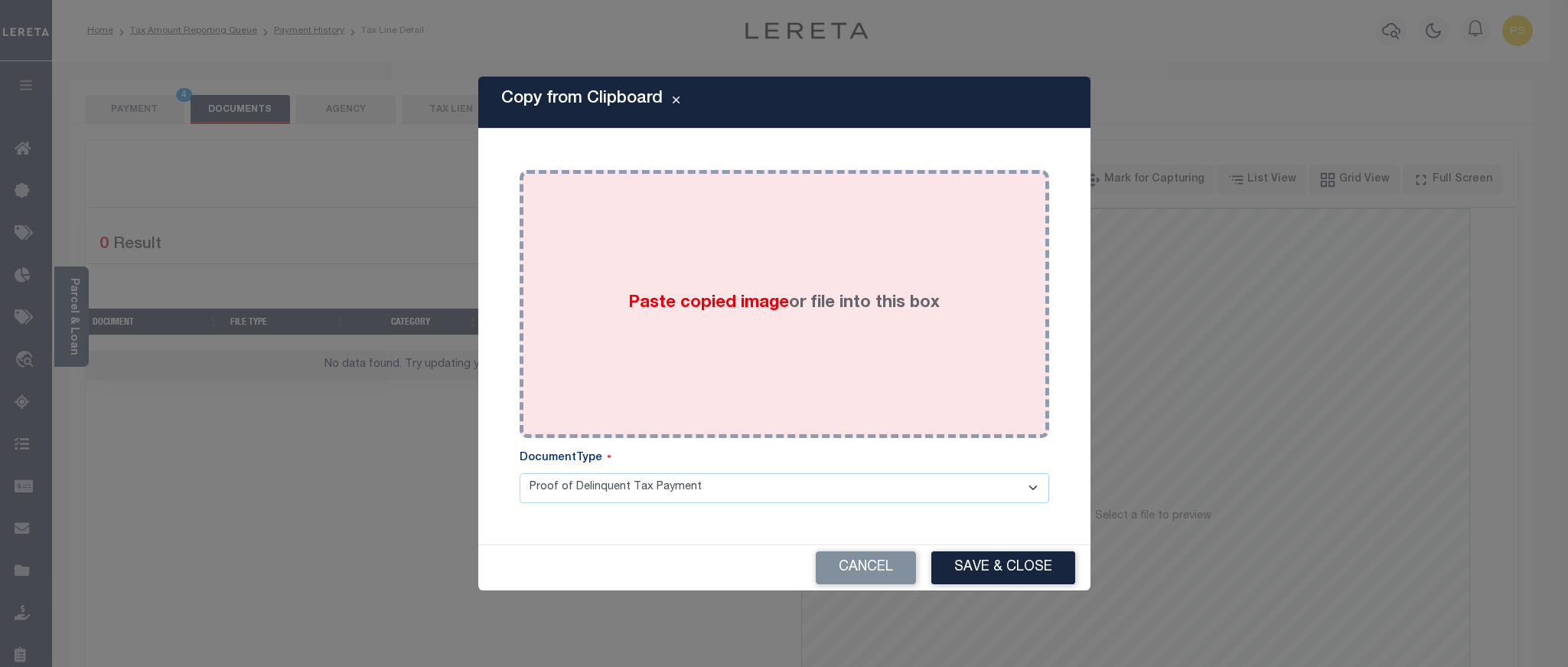
click at [800, 289] on div "Paste copied image or file into this box" at bounding box center [784, 304] width 506 height 245
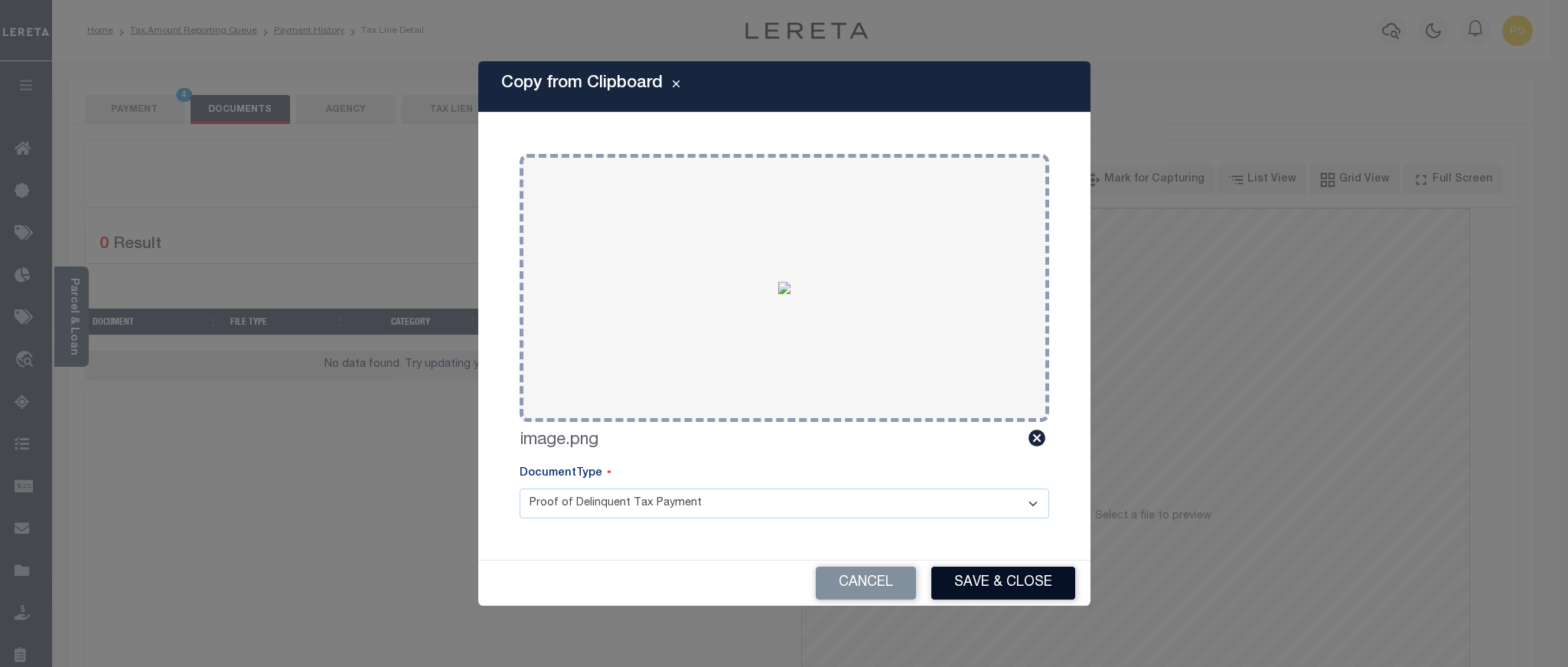
click at [1038, 582] on button "Save & Close" at bounding box center [1004, 583] width 144 height 33
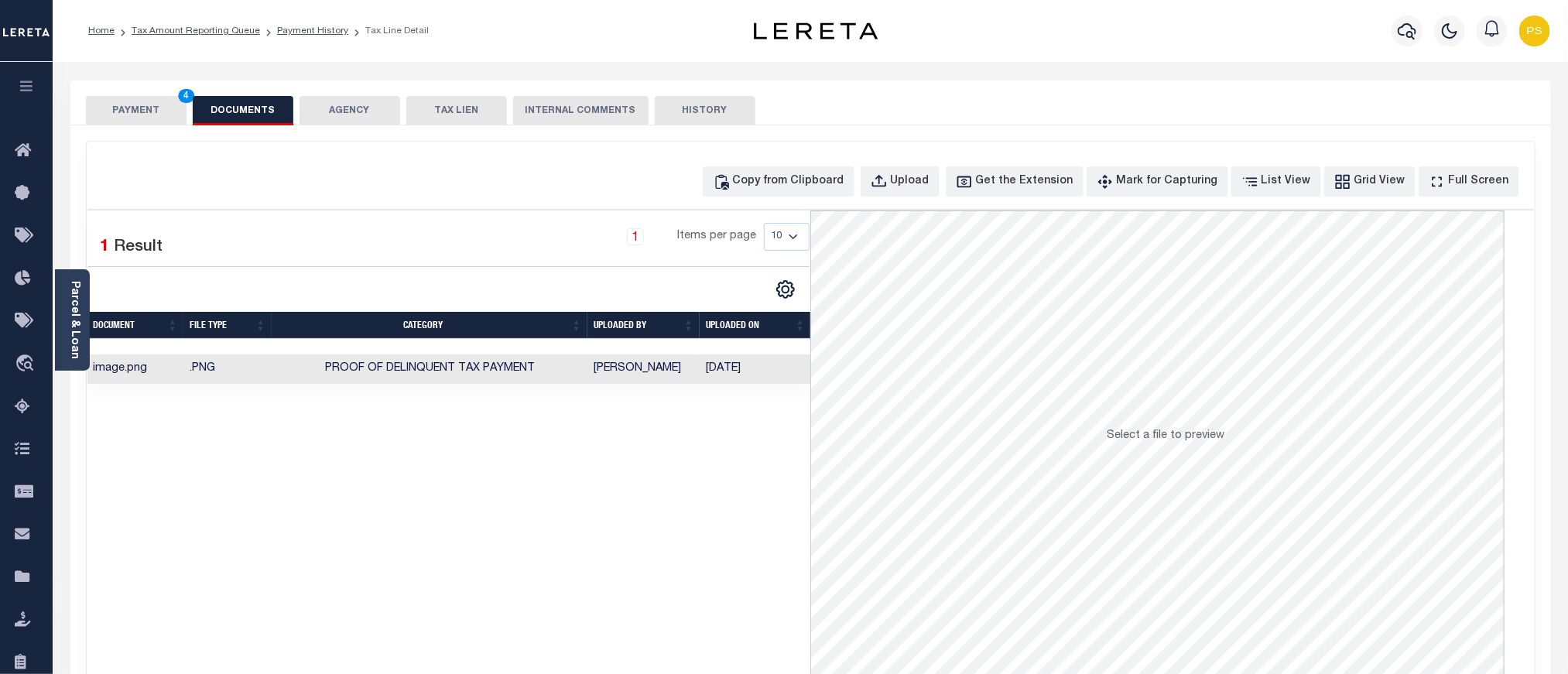
click at [144, 105] on button "PAYMENT 4" at bounding box center [136, 110] width 100 height 29
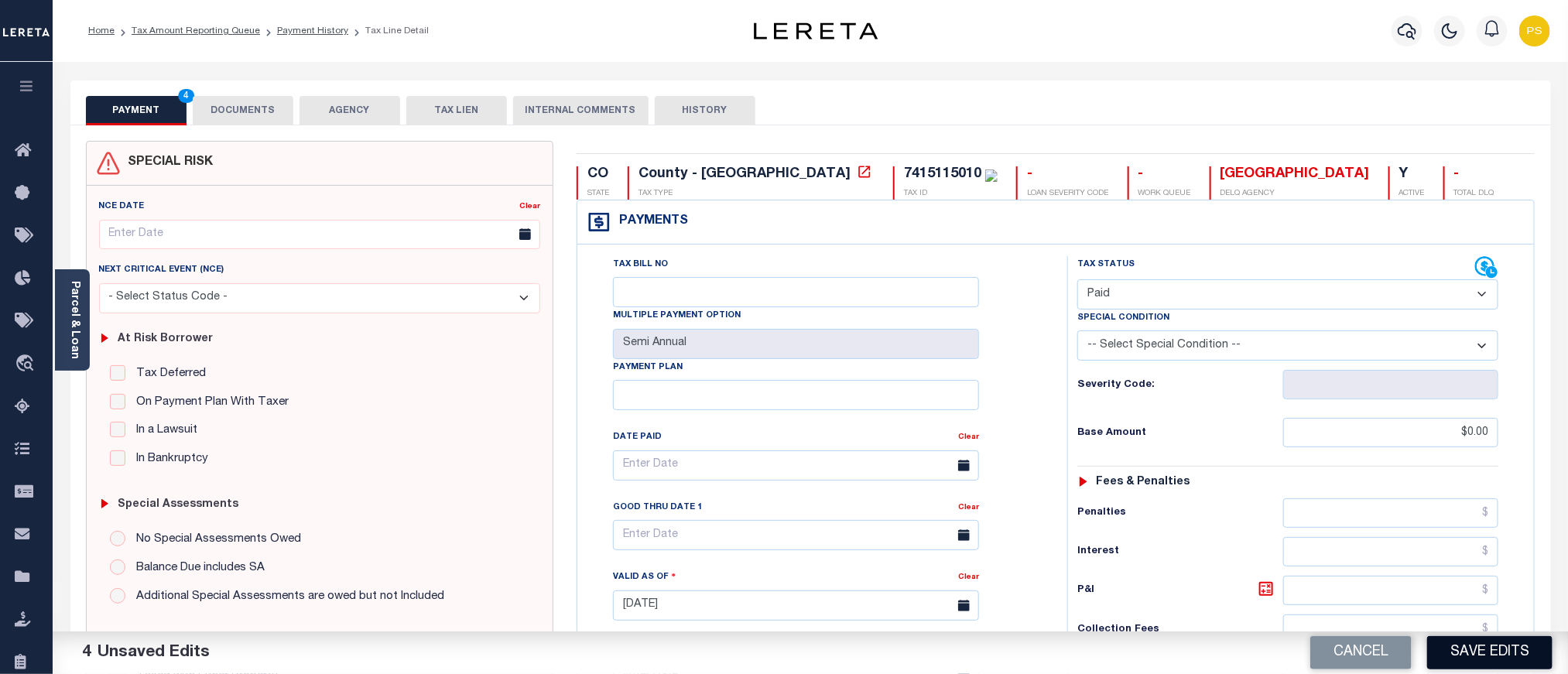
click at [1463, 658] on button "Save Edits" at bounding box center [1490, 652] width 126 height 33
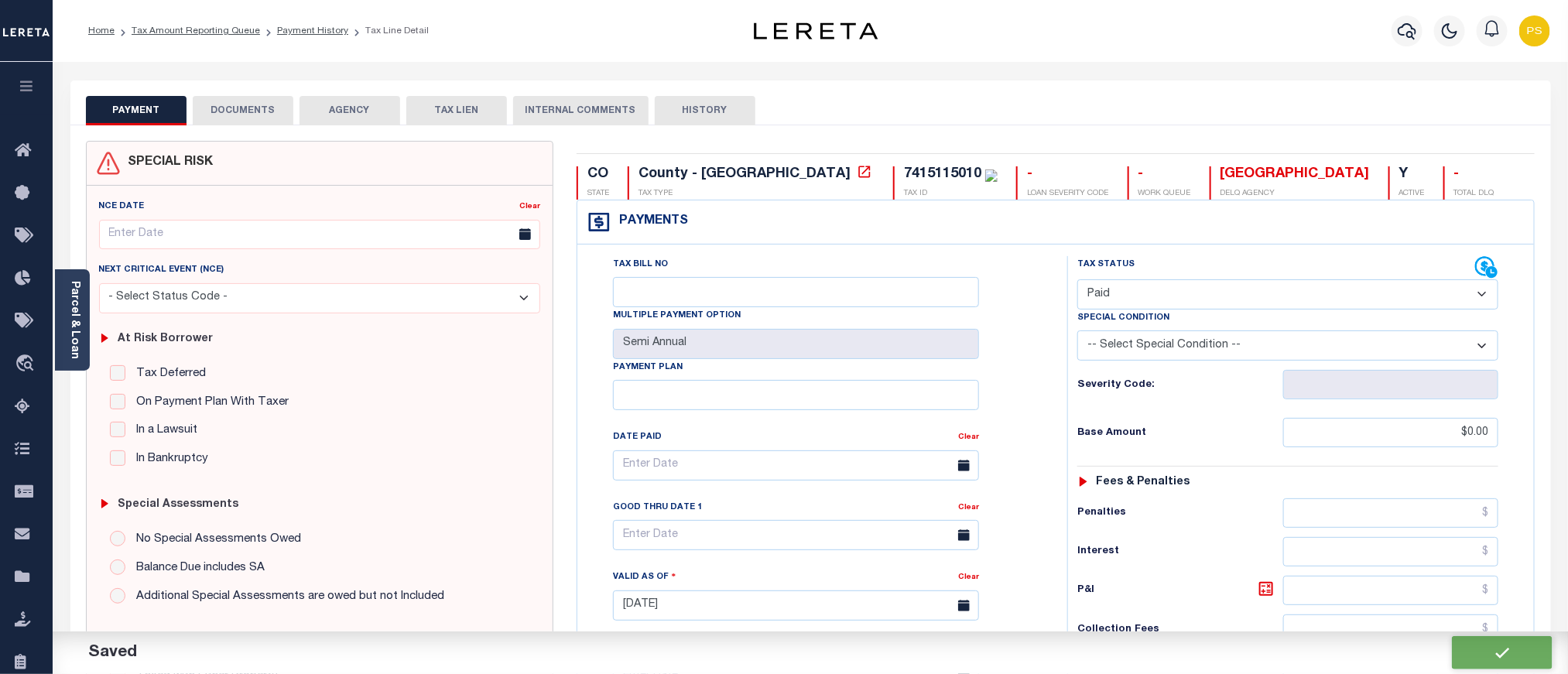
checkbox input "false"
type input "$0"
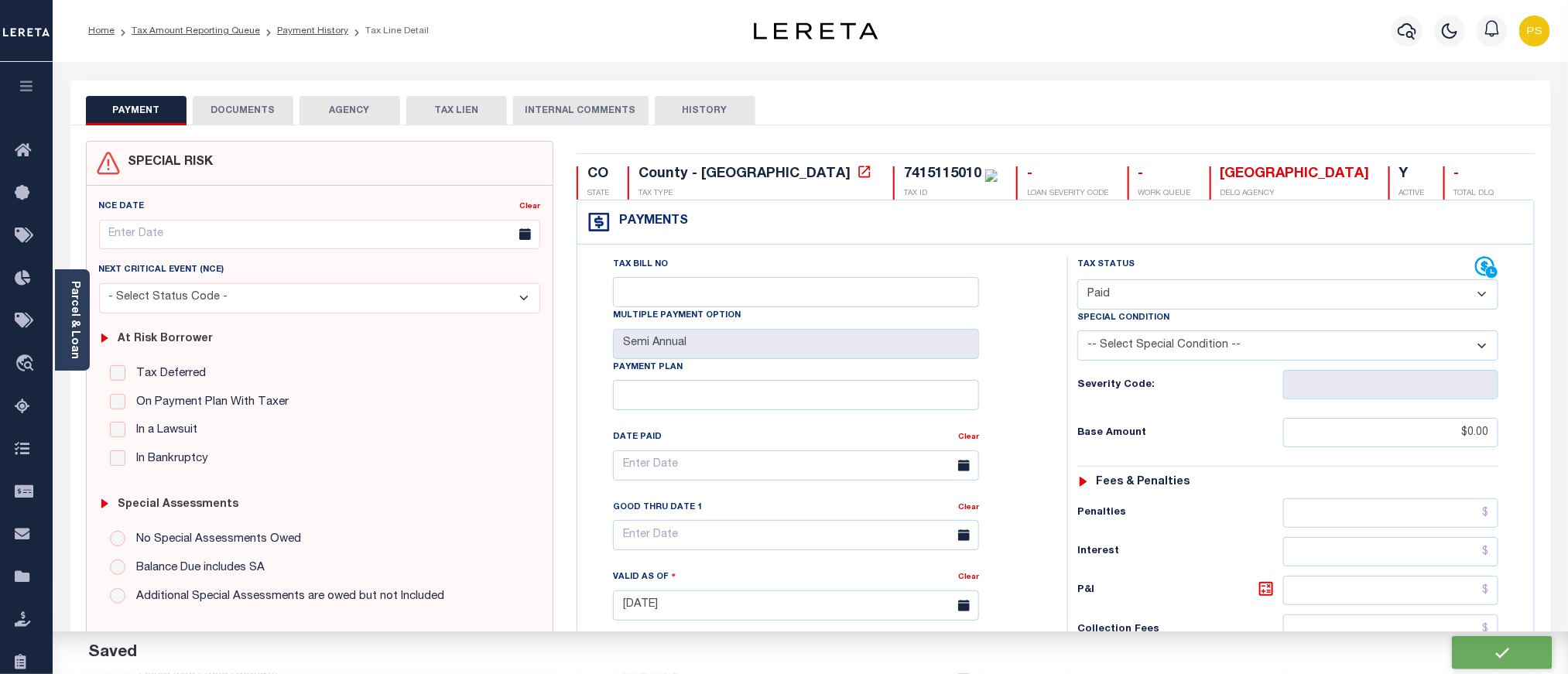
type input "$0"
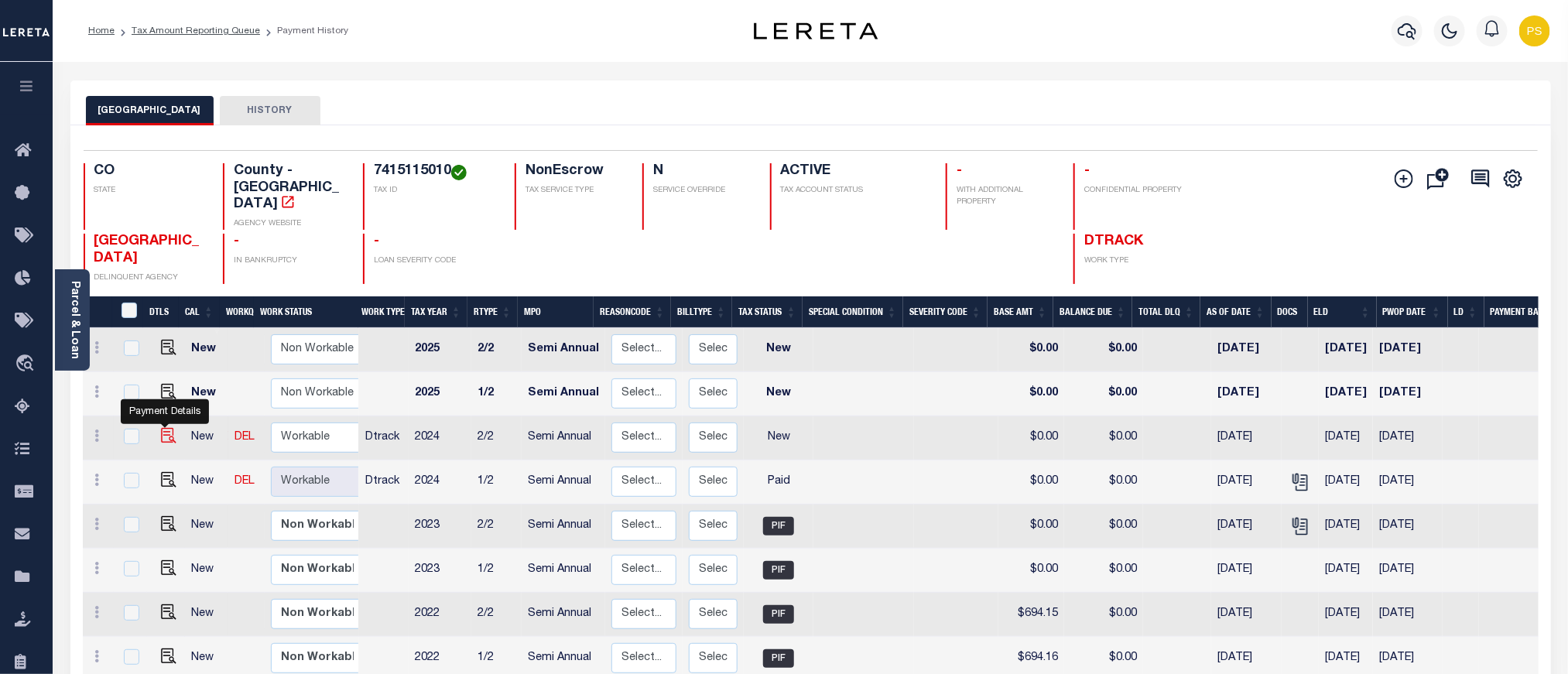
click at [167, 428] on img "" at bounding box center [169, 435] width 15 height 15
checkbox input "true"
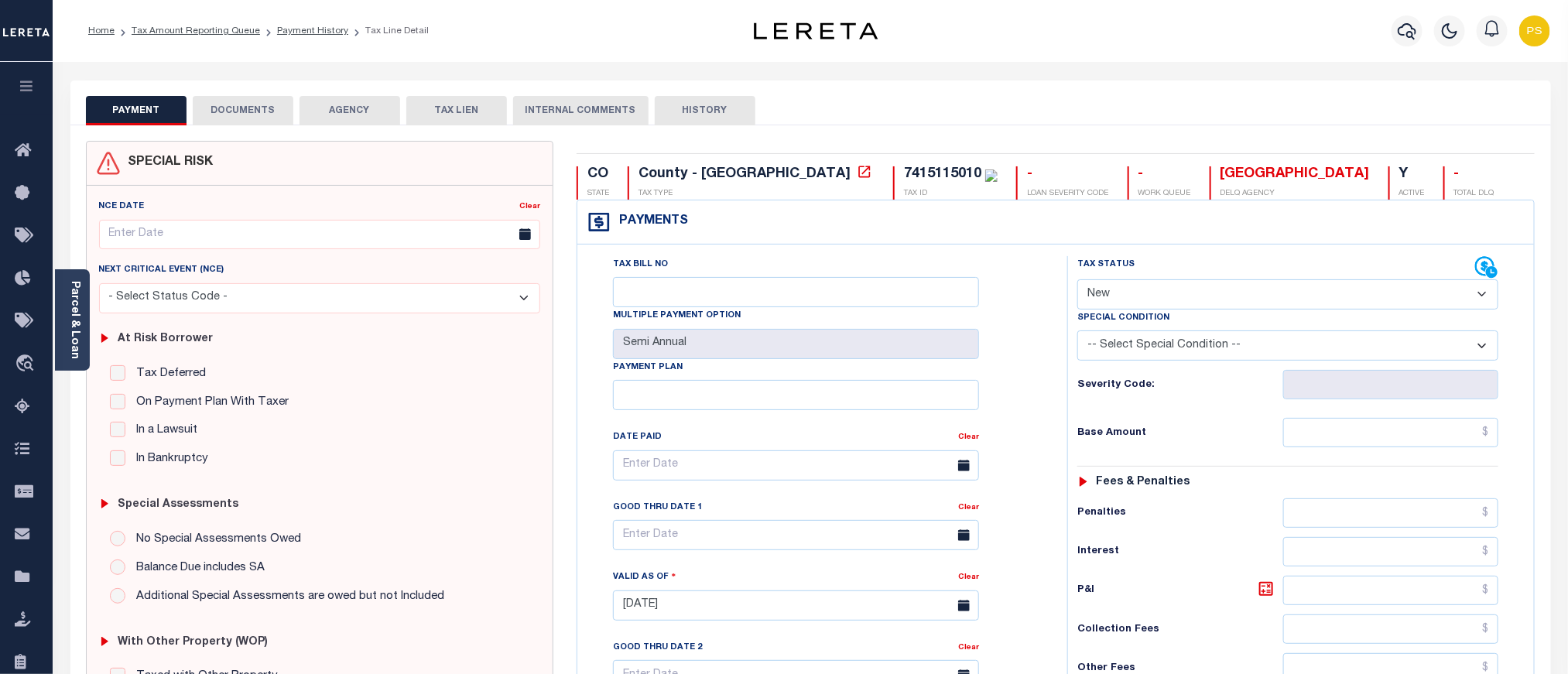
click at [1132, 298] on select "- Select Status Code - Open Due/Unpaid Paid Incomplete No Tax Due Internal Refu…" at bounding box center [1288, 294] width 421 height 30
select select "PYD"
click at [1078, 281] on select "- Select Status Code - Open Due/Unpaid Paid Incomplete No Tax Due Internal Refu…" at bounding box center [1288, 294] width 421 height 30
type input "[DATE]"
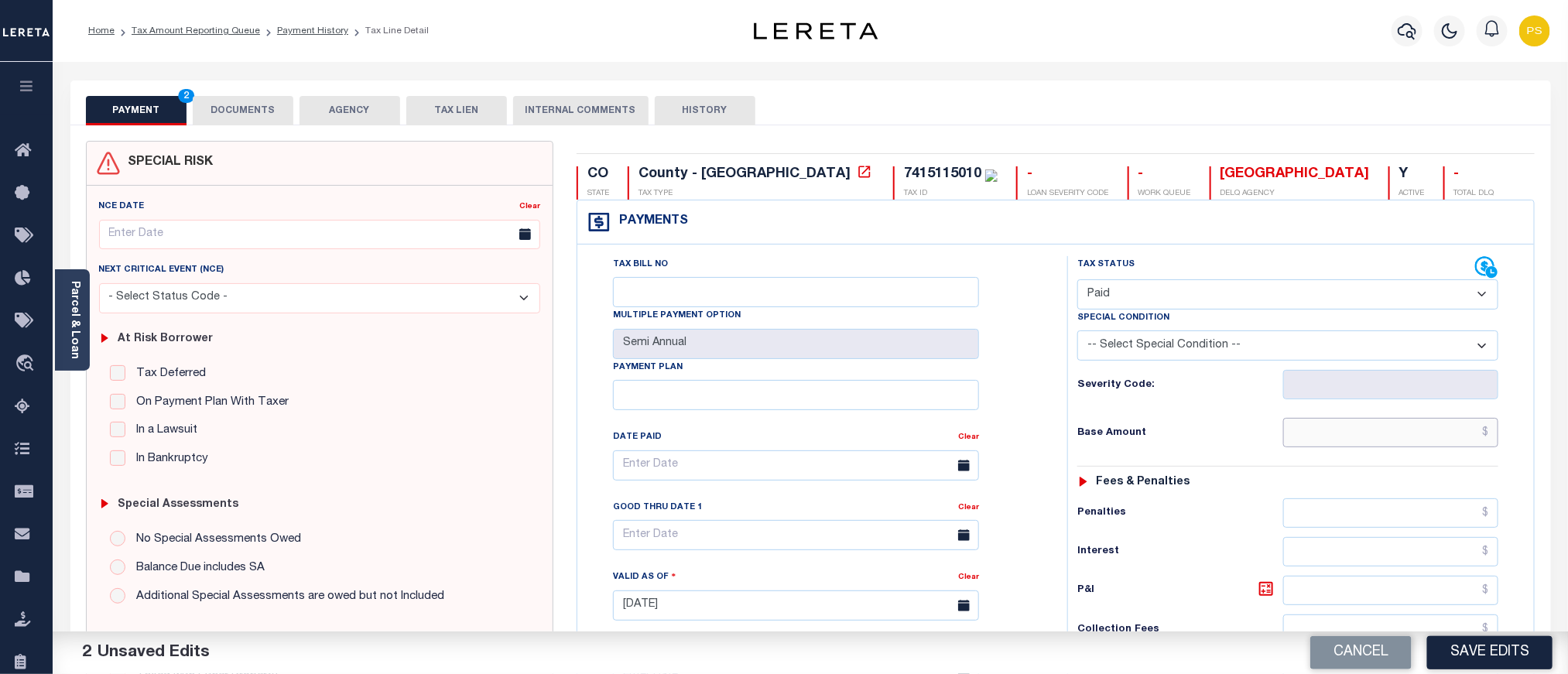
click at [1296, 430] on input "text" at bounding box center [1391, 433] width 216 height 29
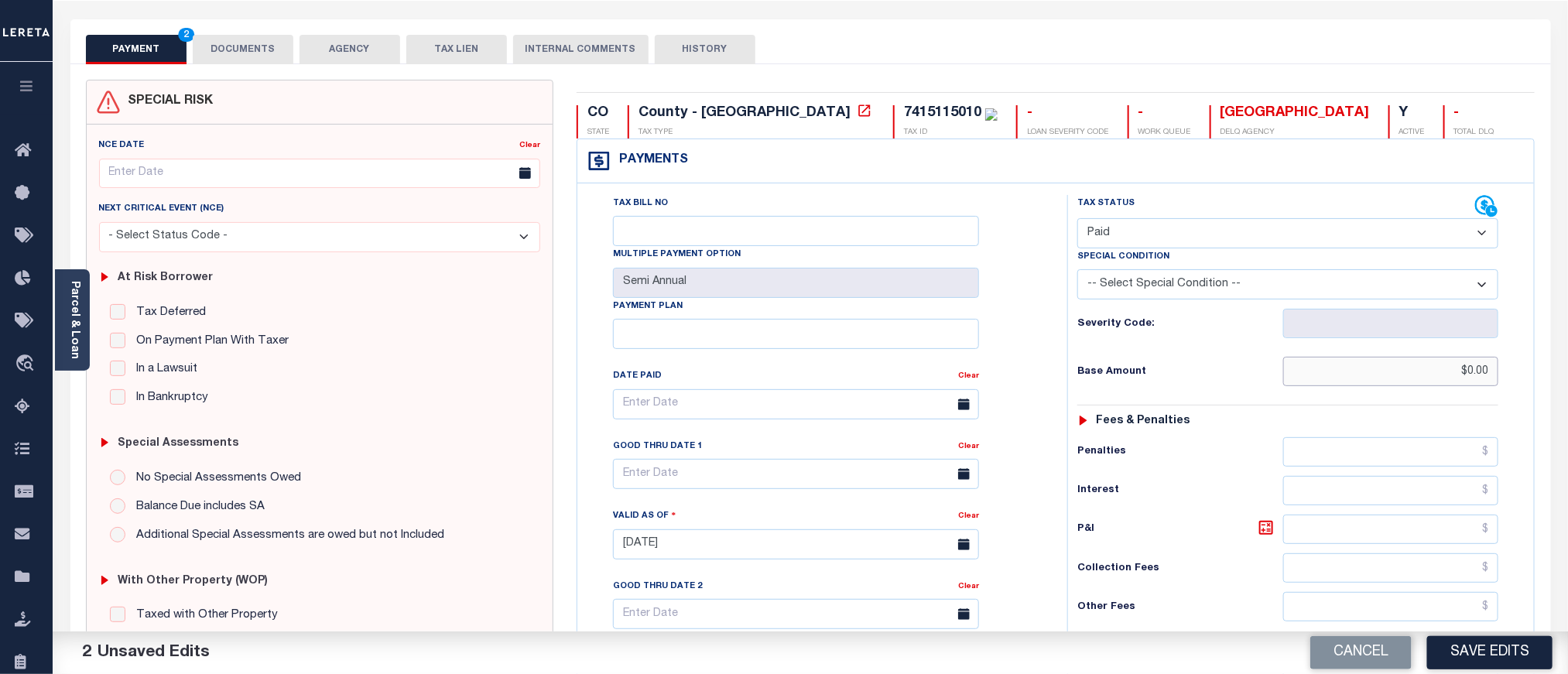
scroll to position [232, 0]
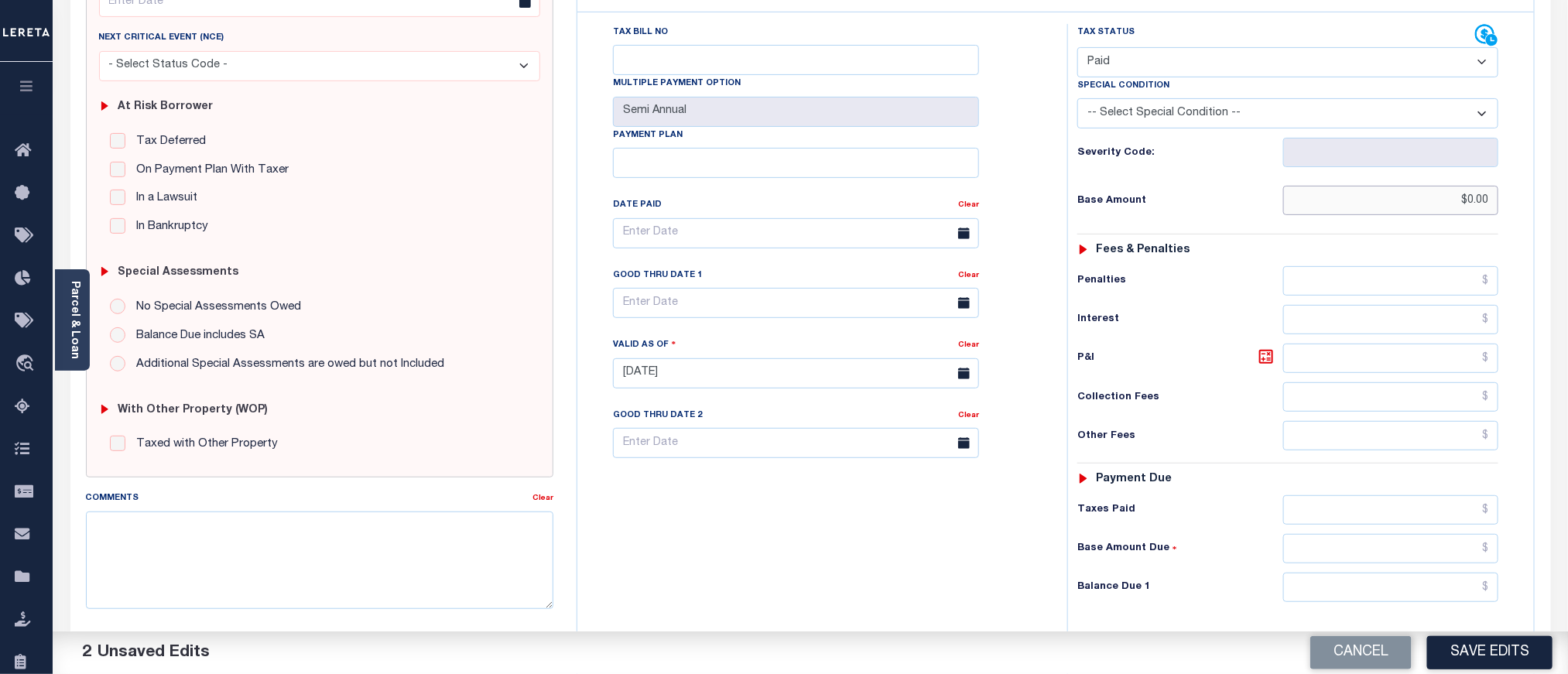
type input "$0.00"
click at [1348, 602] on input "text" at bounding box center [1391, 587] width 216 height 29
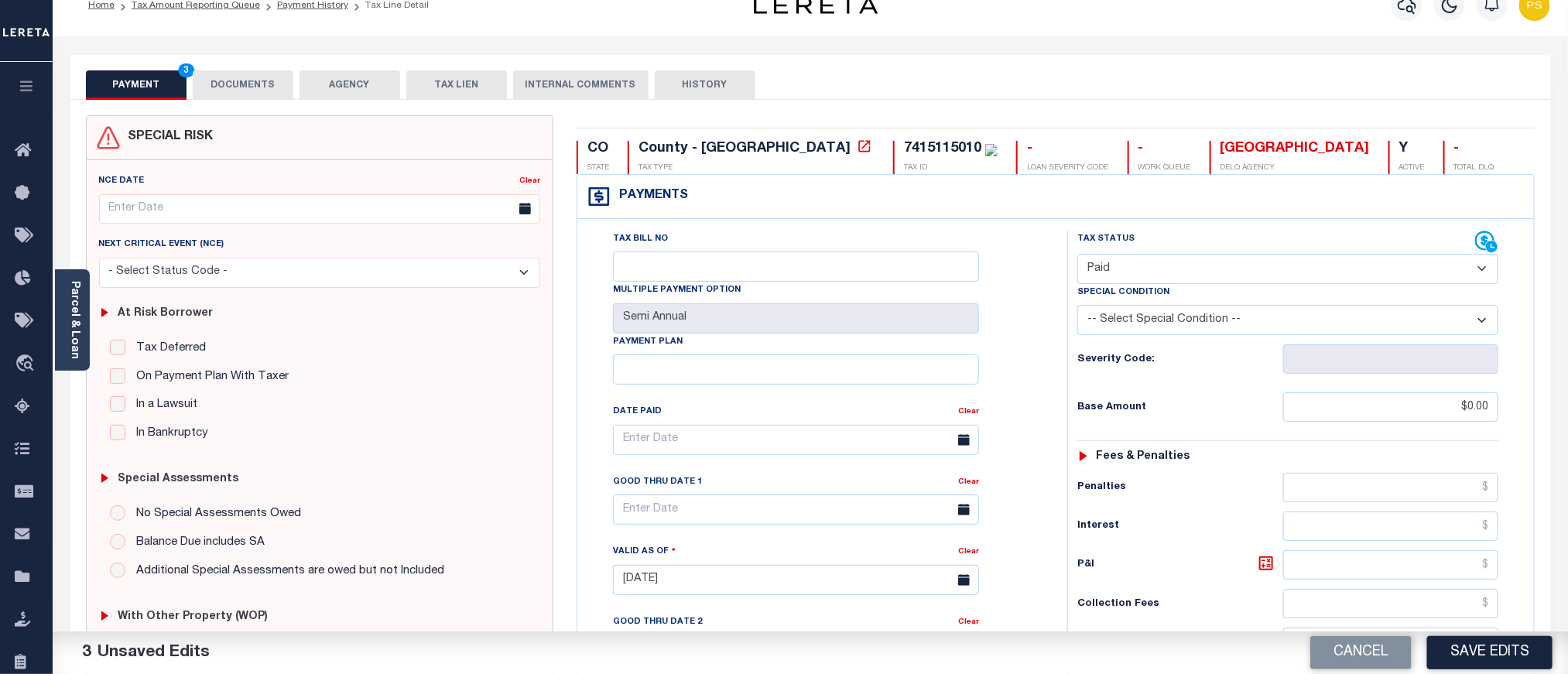
scroll to position [0, 0]
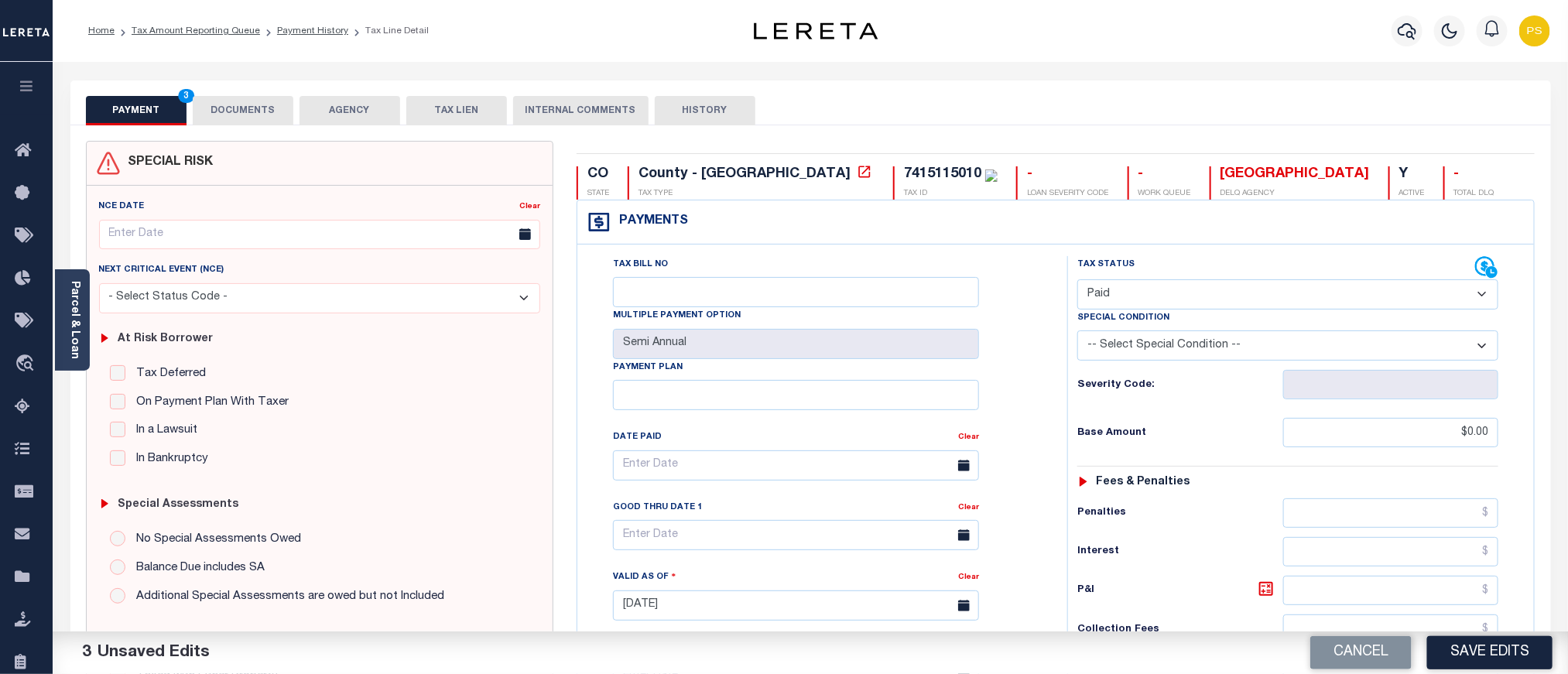
type input "$0.00"
click at [231, 118] on button "DOCUMENTS" at bounding box center [243, 110] width 100 height 29
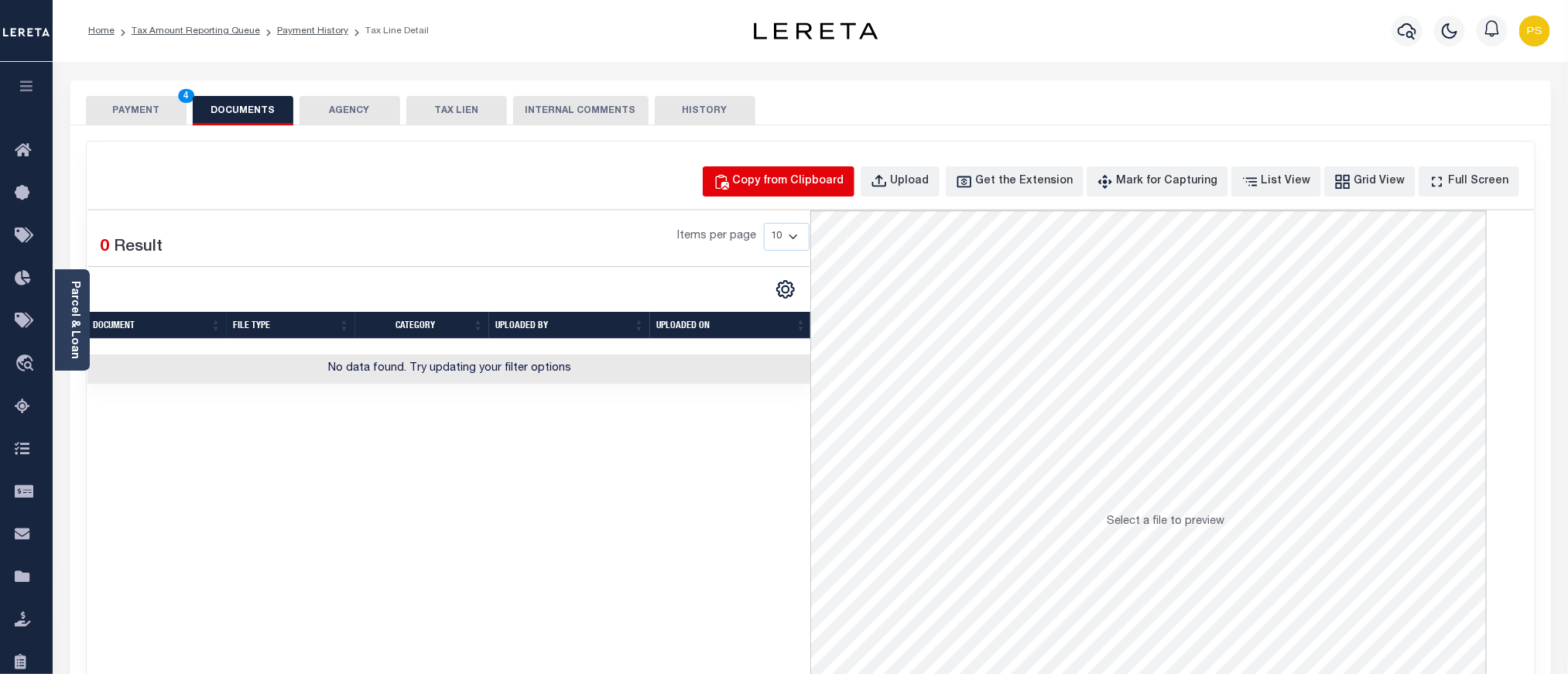
click at [816, 186] on div "Copy from Clipboard" at bounding box center [789, 181] width 112 height 17
select select "POP"
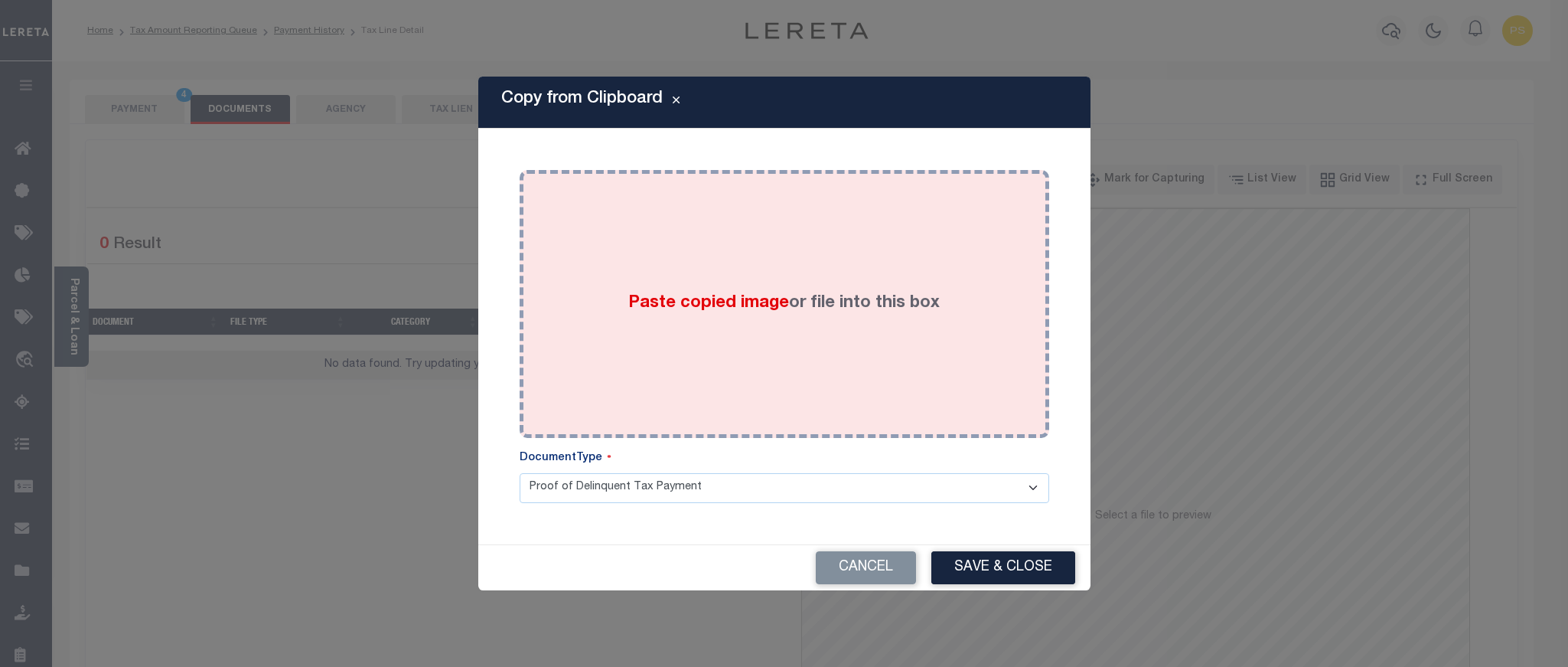
click at [779, 319] on div "Paste copied image or file into this box" at bounding box center [784, 304] width 506 height 245
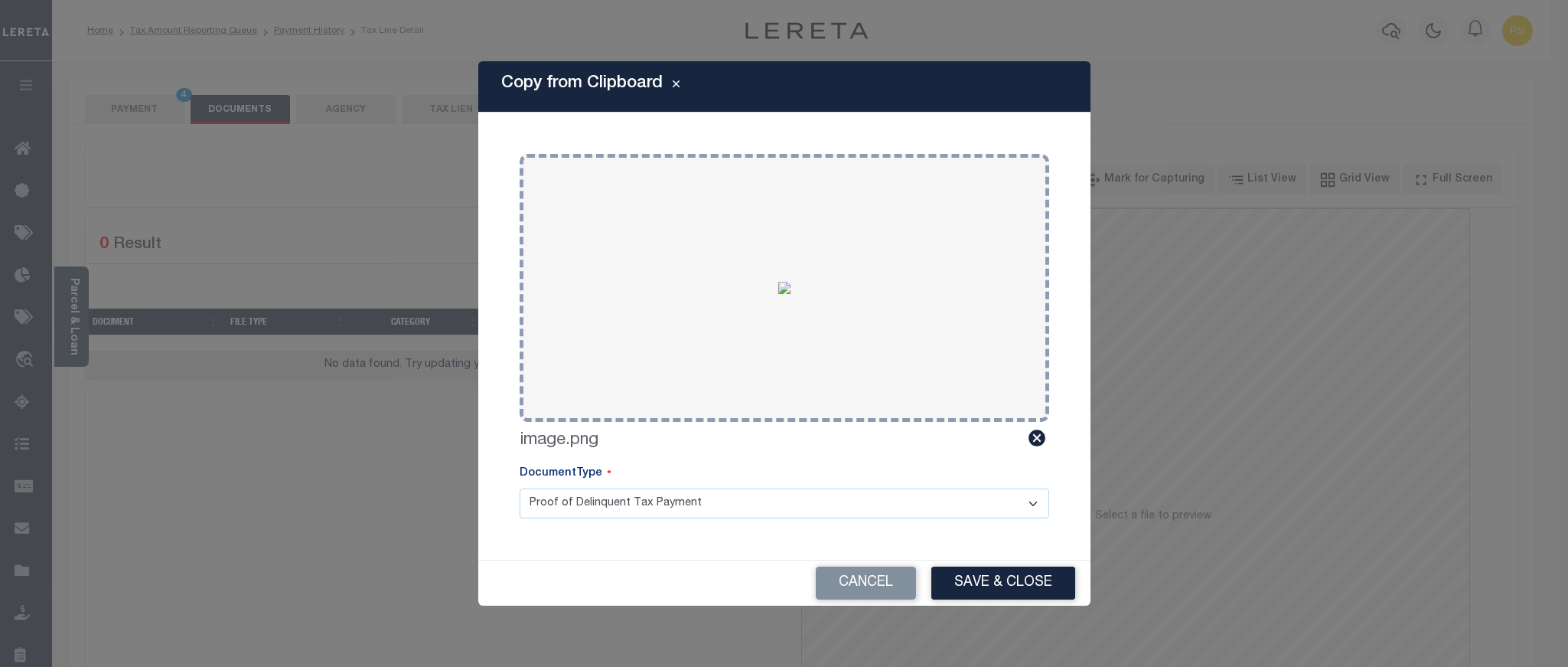
click at [985, 589] on button "Save & Close" at bounding box center [1004, 583] width 144 height 33
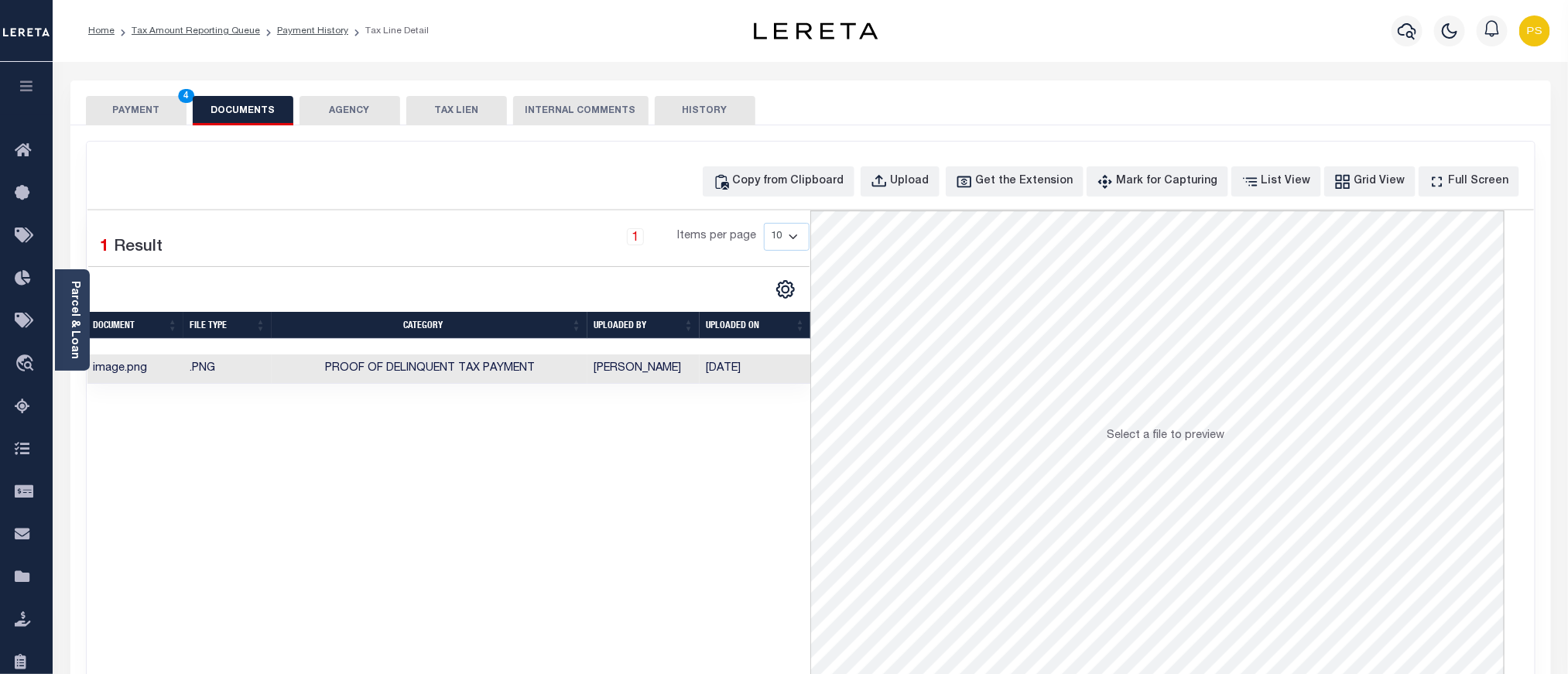
click at [138, 112] on button "PAYMENT 4" at bounding box center [136, 110] width 100 height 29
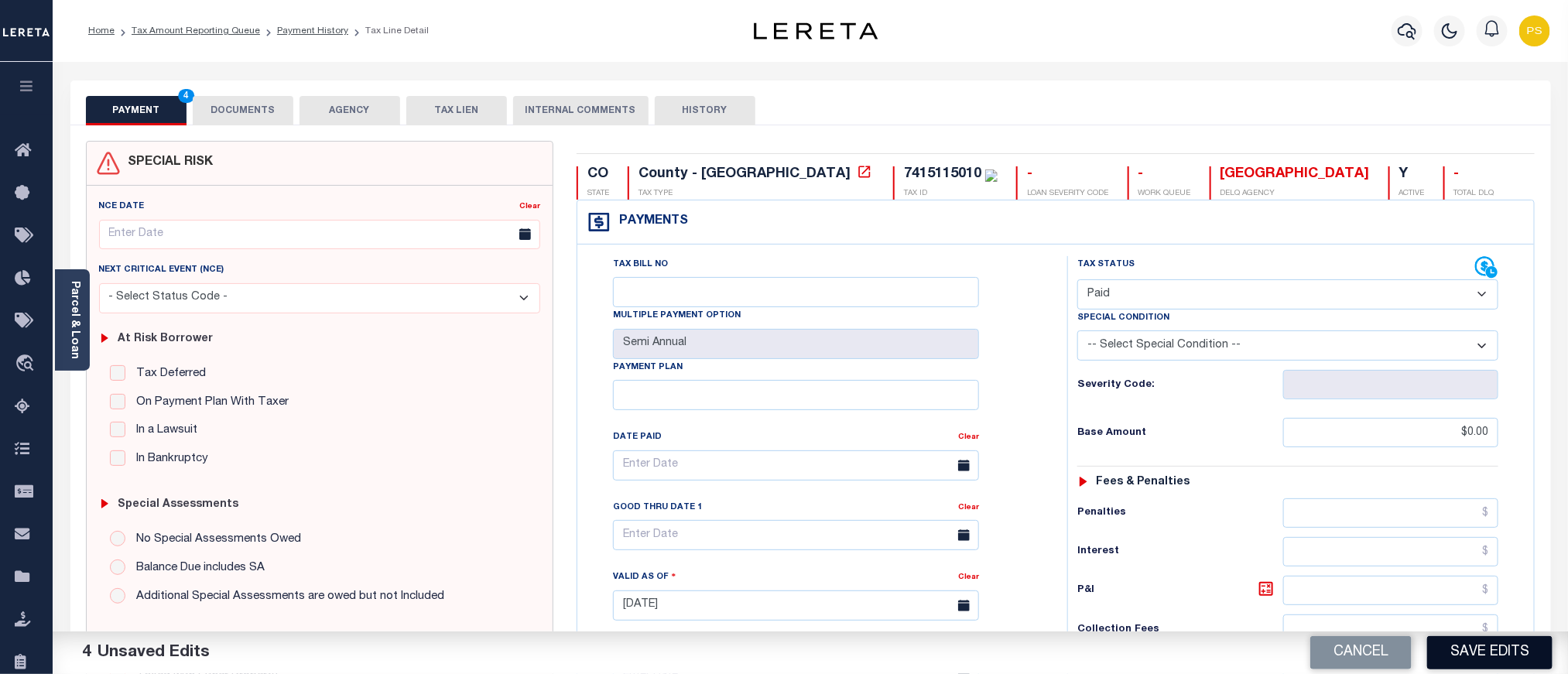
click at [1480, 649] on button "Save Edits" at bounding box center [1490, 652] width 126 height 33
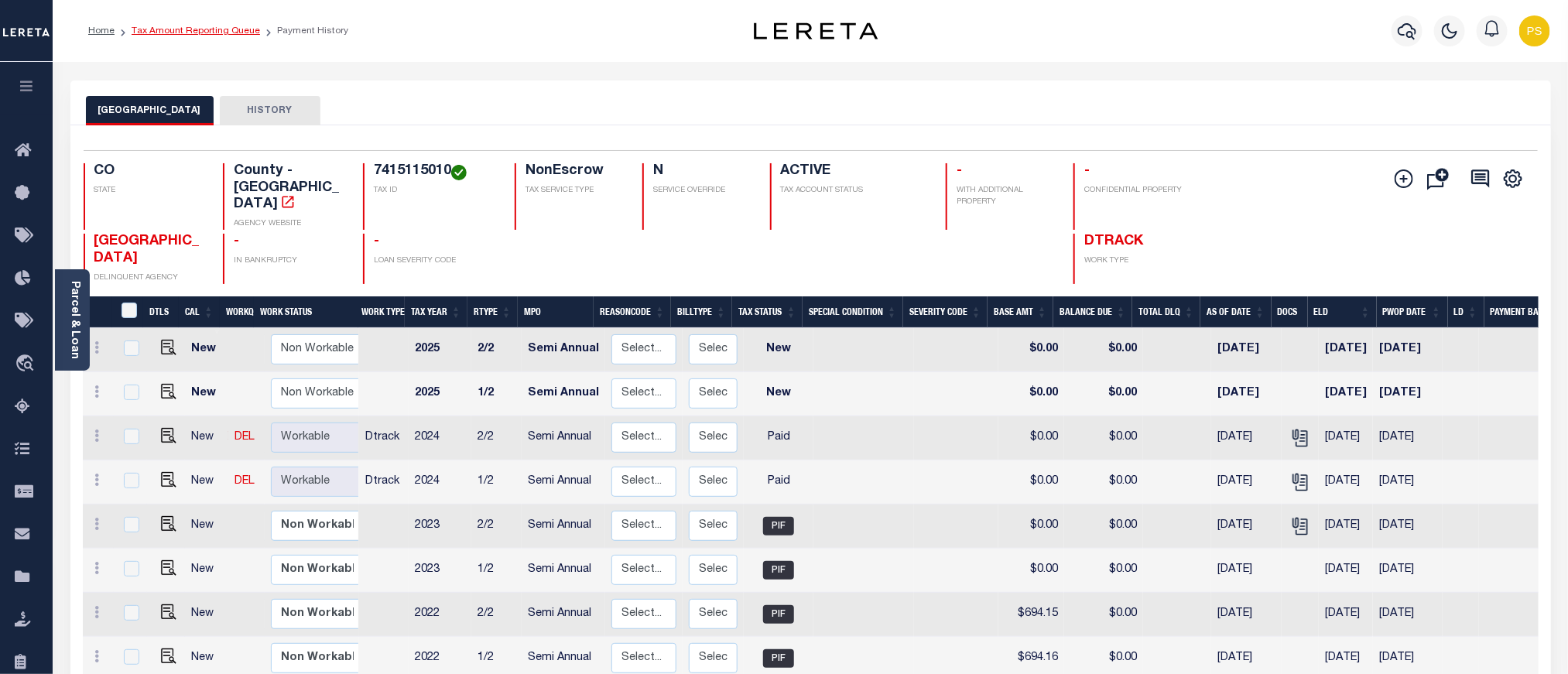
click at [161, 28] on link "Tax Amount Reporting Queue" at bounding box center [195, 30] width 129 height 9
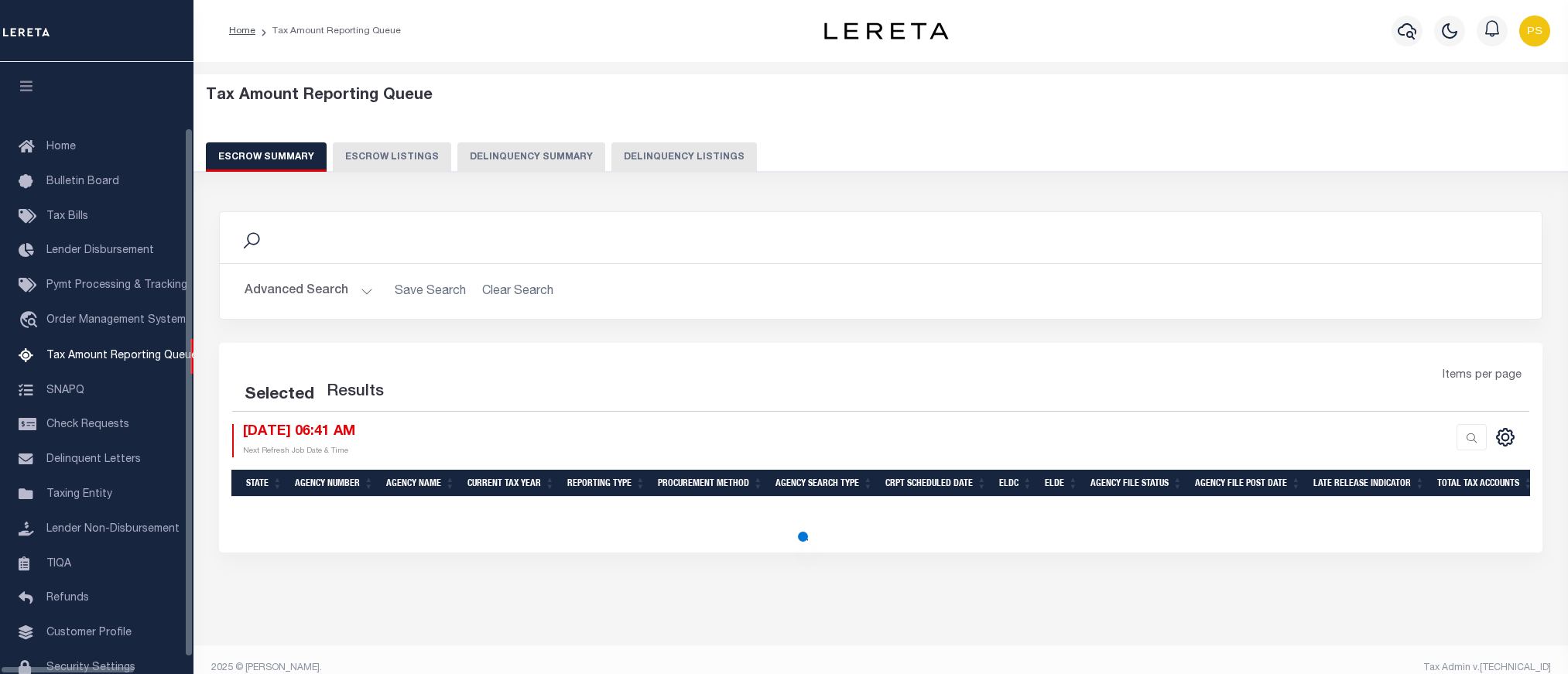
click at [646, 147] on button "Delinquency Listings" at bounding box center [685, 157] width 146 height 29
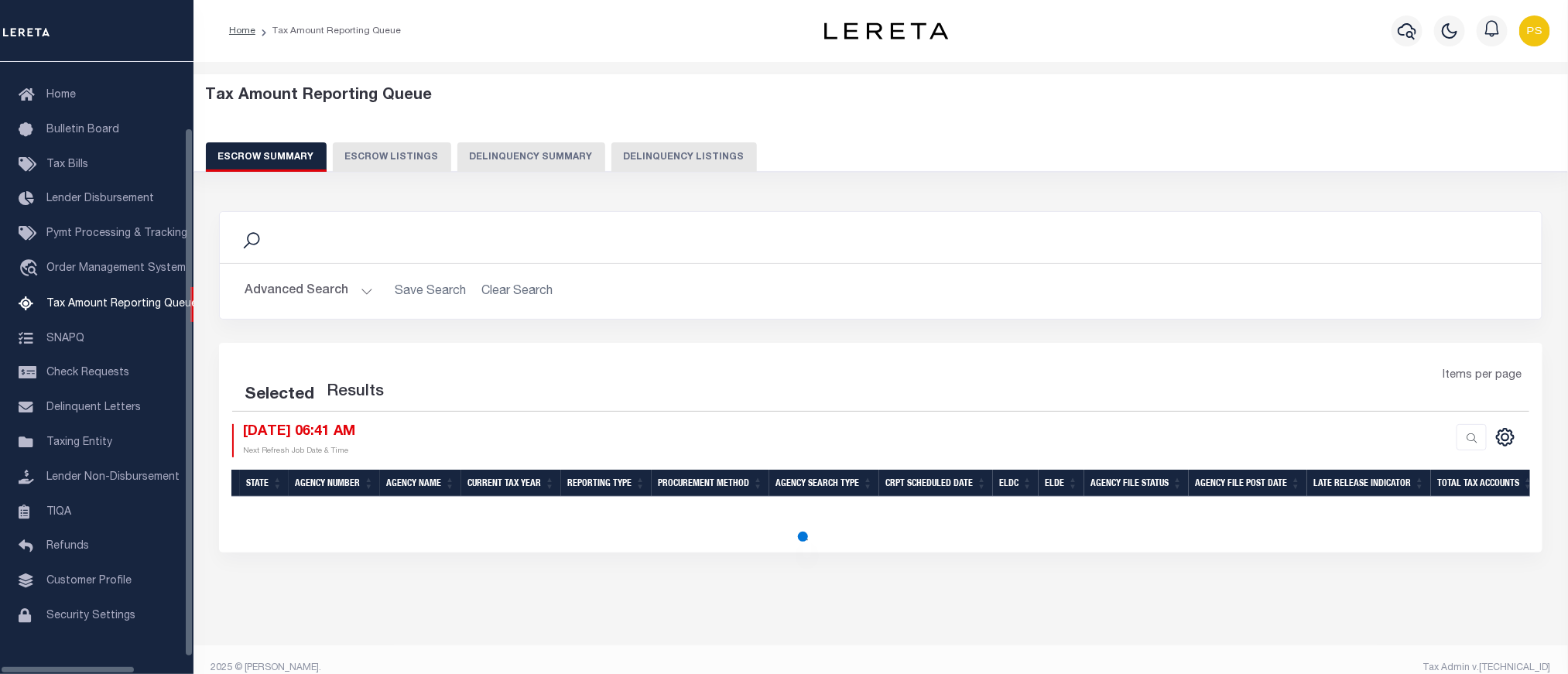
select select "100"
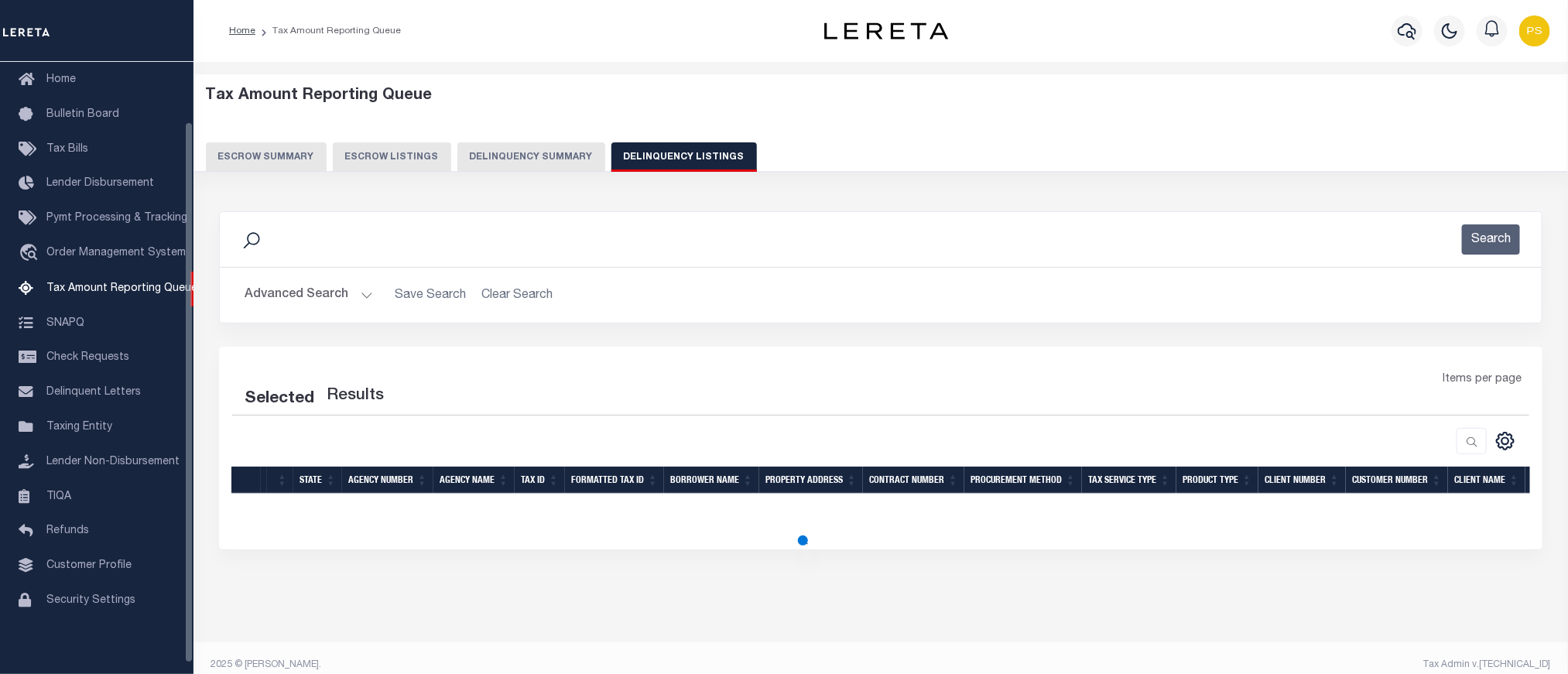
select select "100"
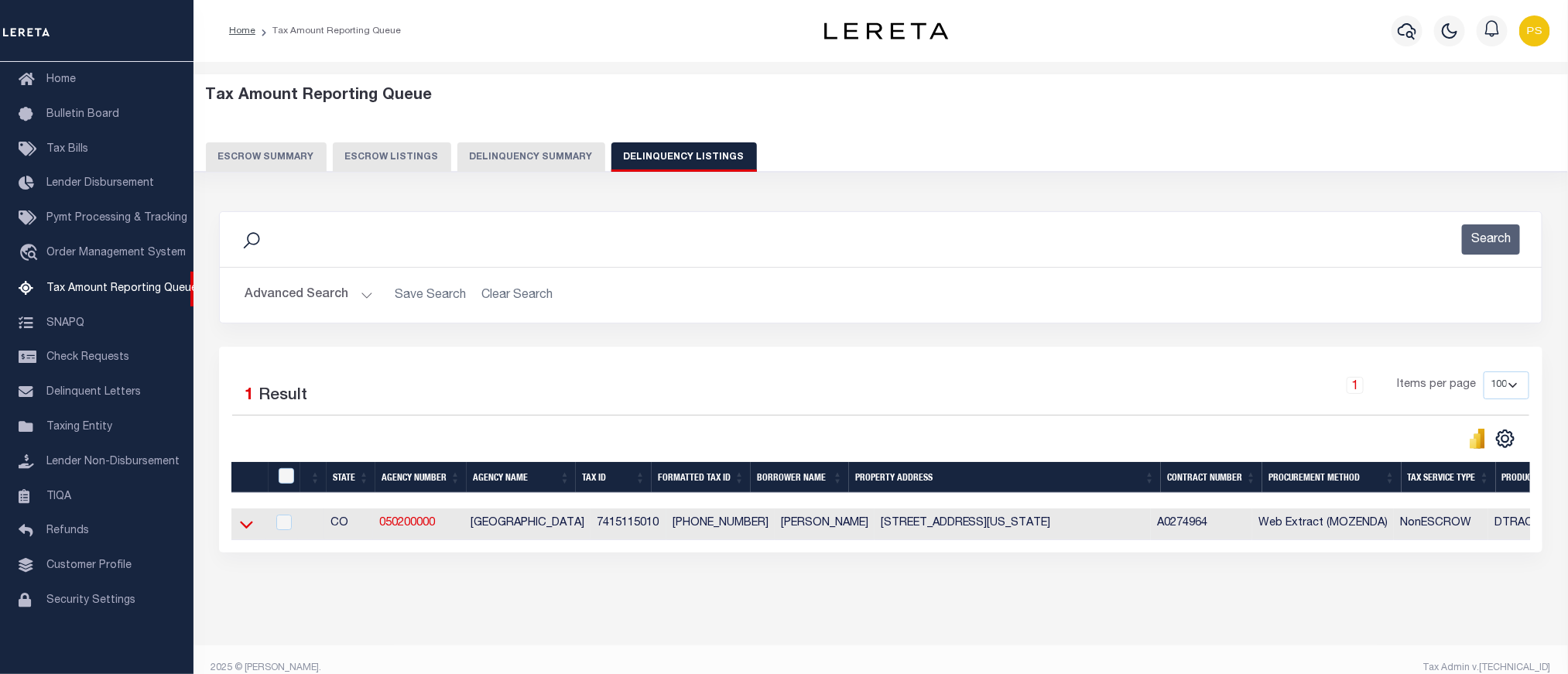
click at [245, 531] on icon at bounding box center [246, 524] width 13 height 16
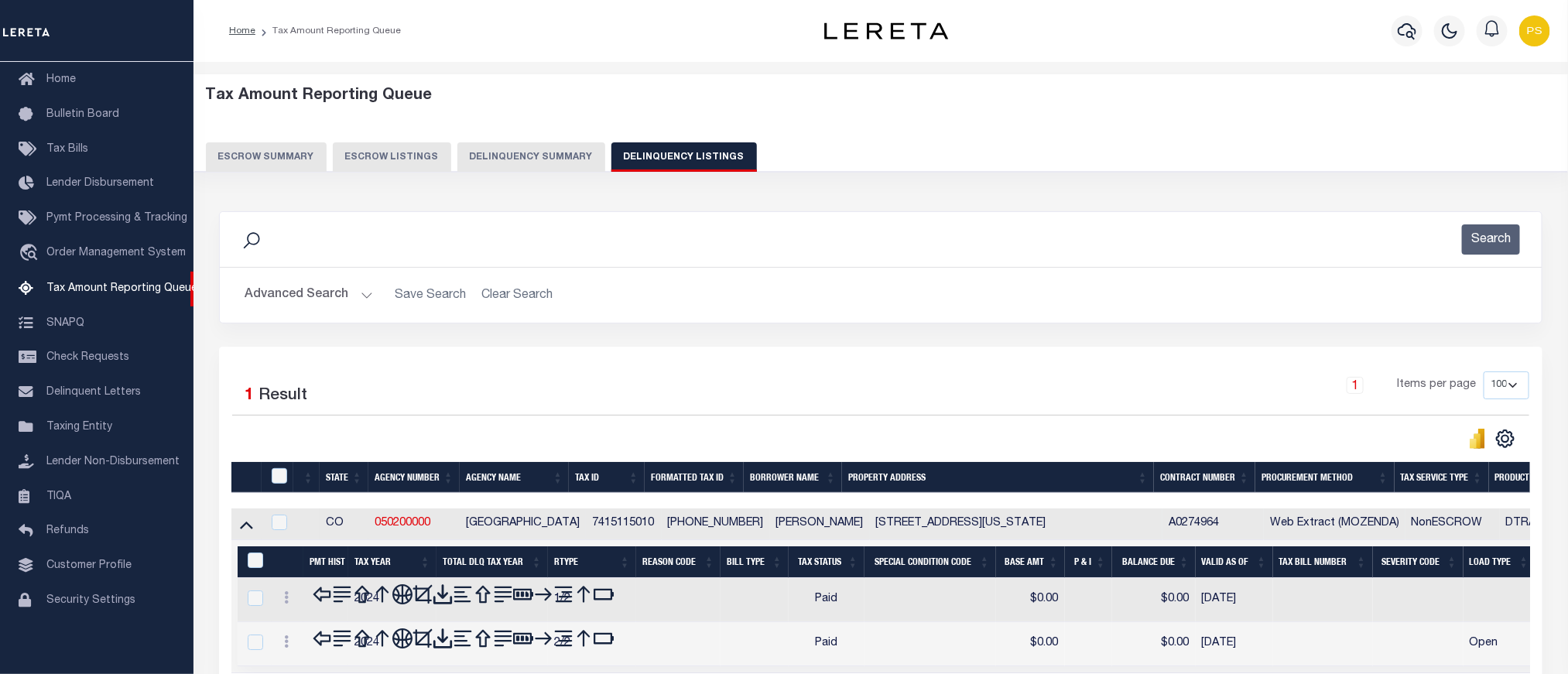
scroll to position [147, 0]
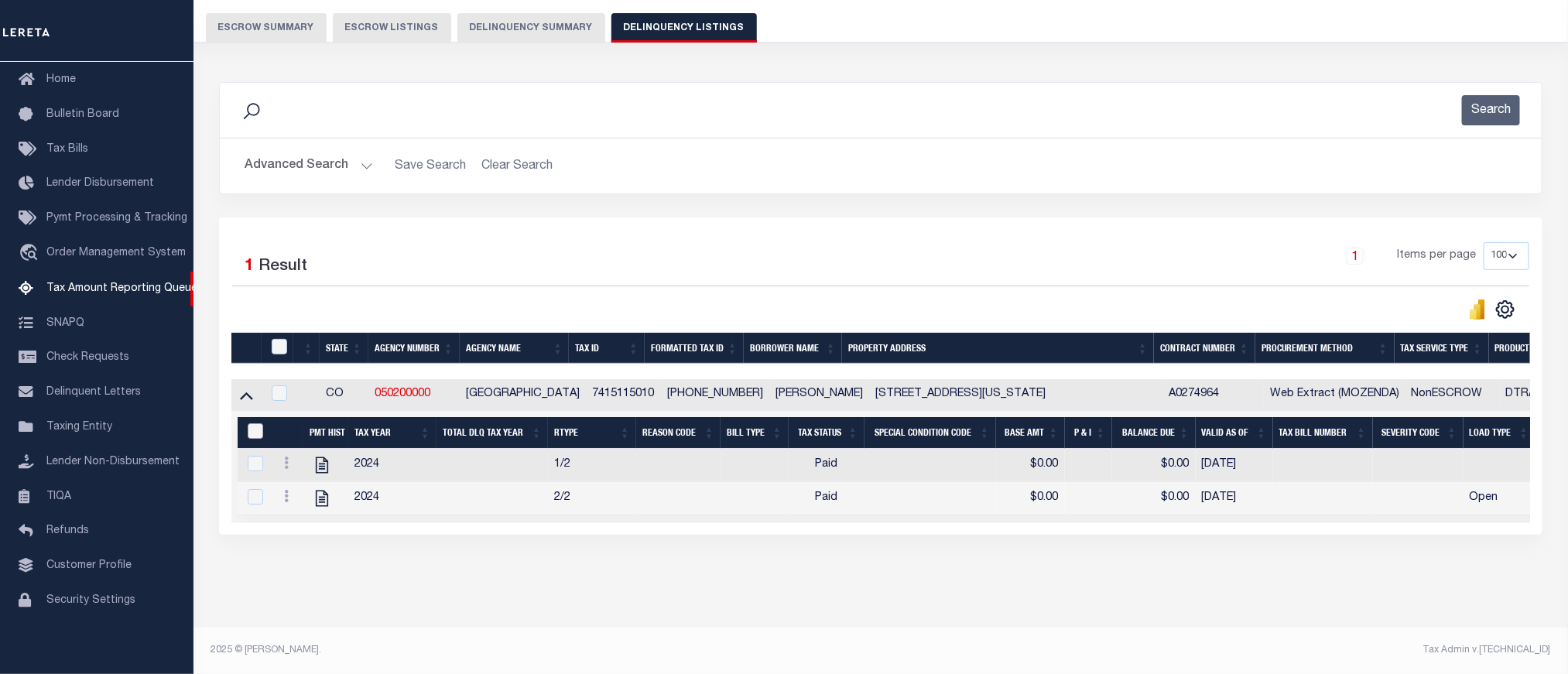
click at [251, 424] on input "&nbsp;" at bounding box center [255, 431] width 15 height 15
checkbox input "true"
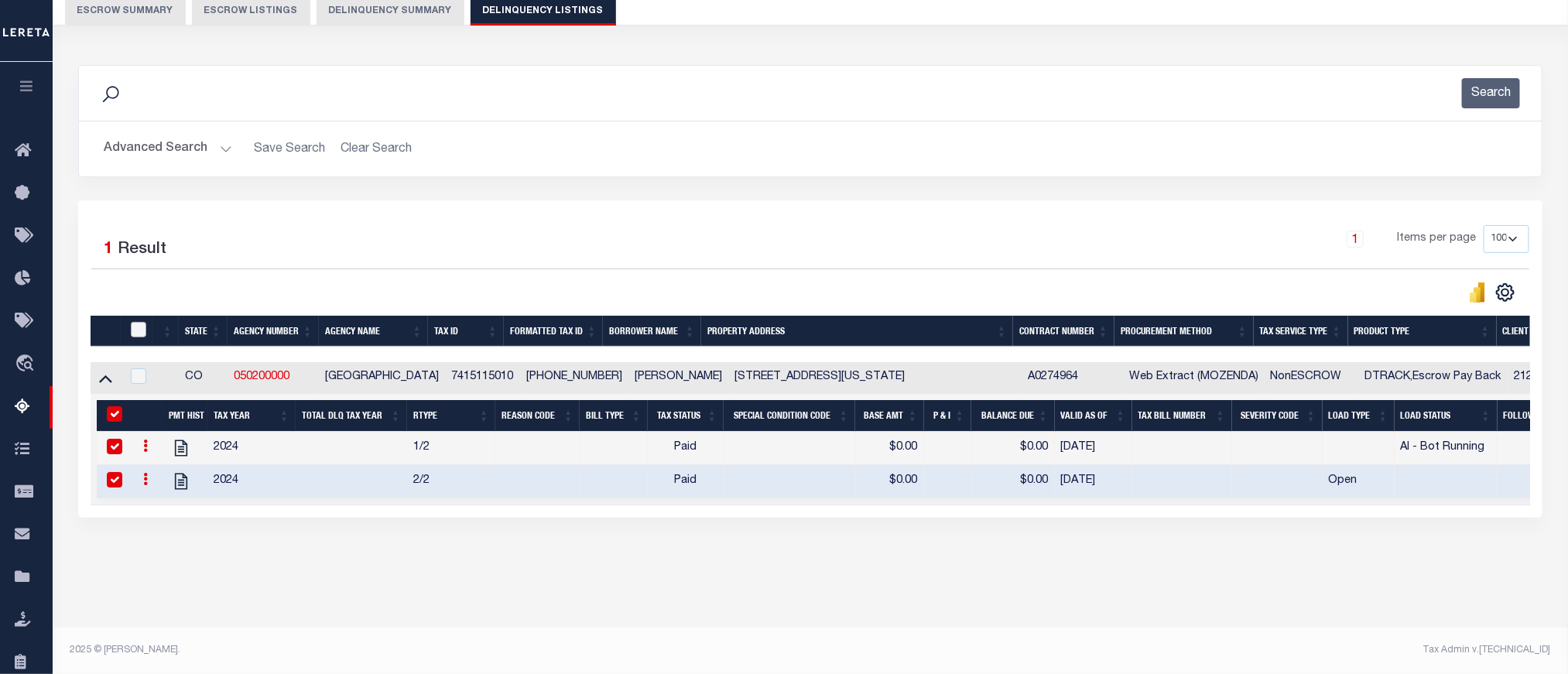
click at [137, 337] on input "checkbox" at bounding box center [138, 329] width 15 height 15
checkbox input "true"
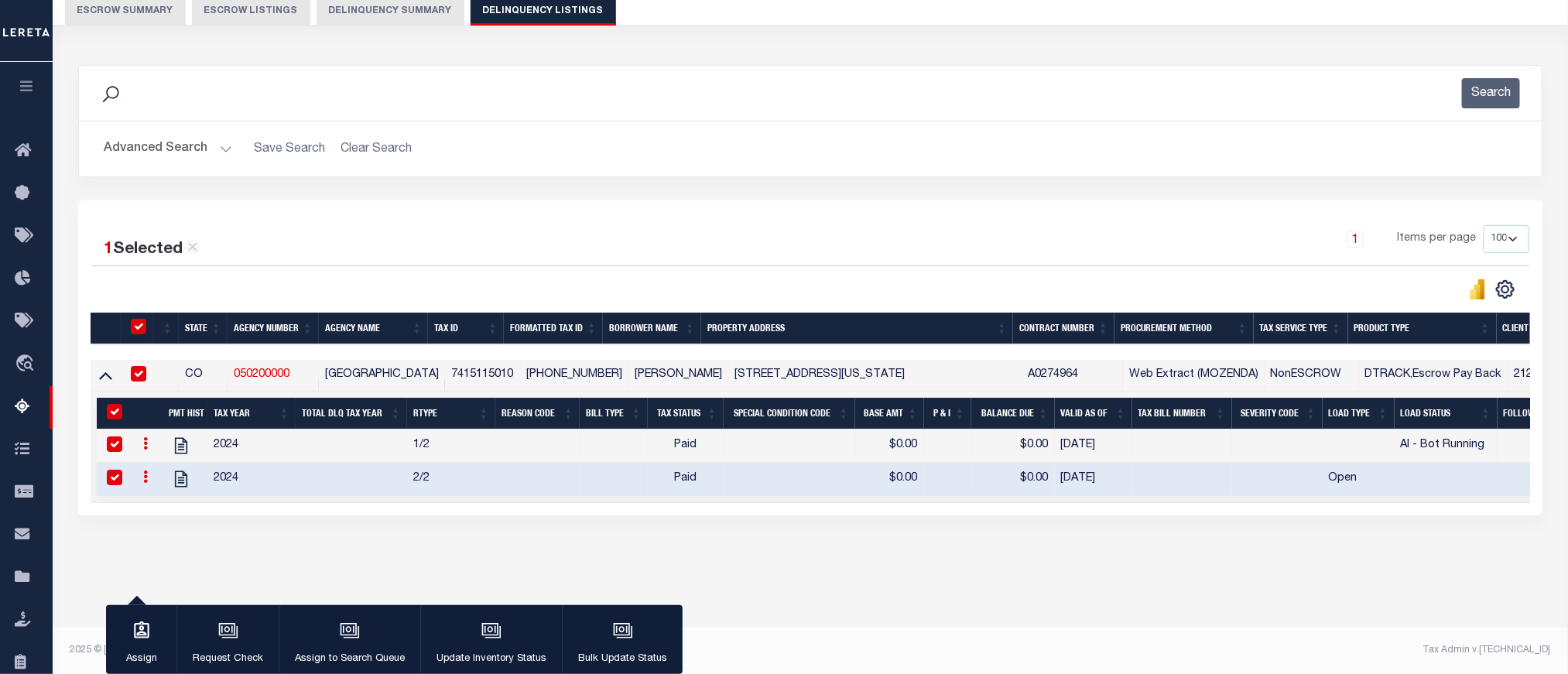
scroll to position [147, 0]
click at [511, 627] on button "Update Inventory Status" at bounding box center [491, 640] width 142 height 70
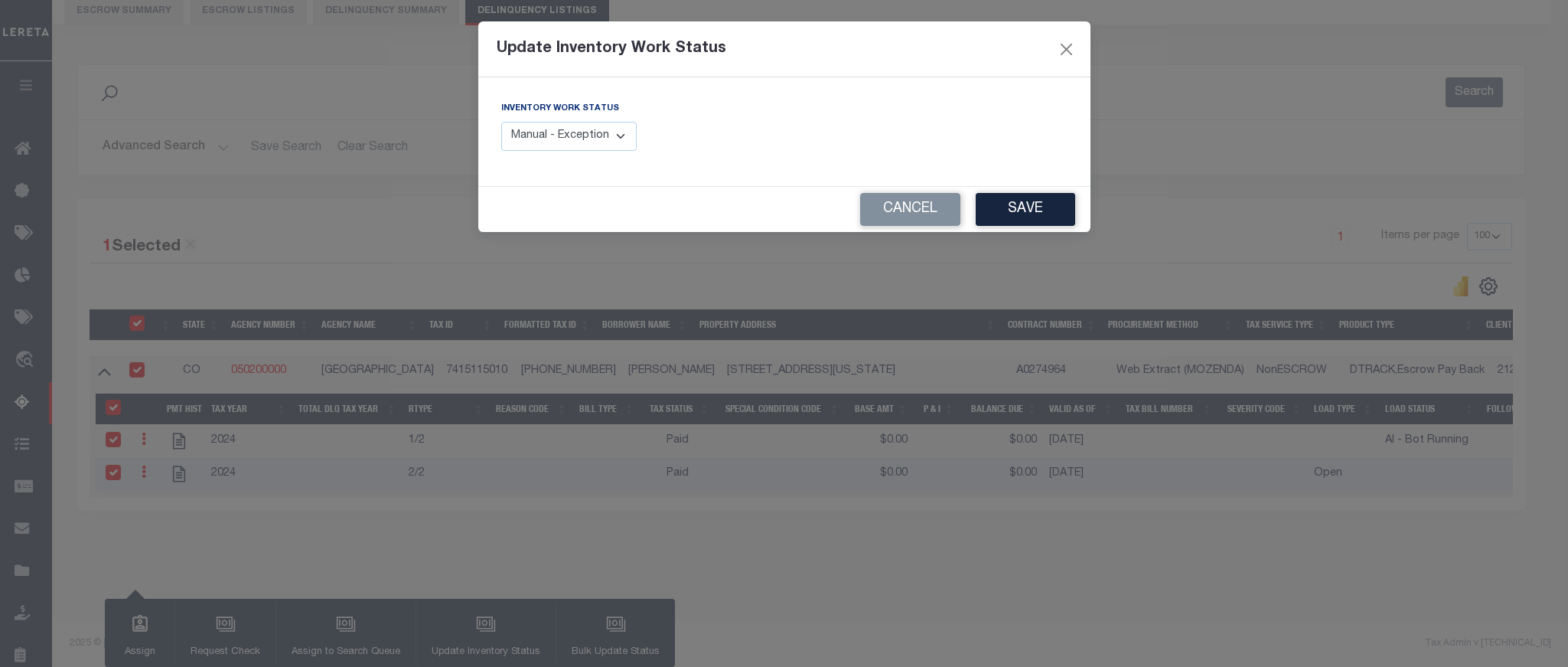
click at [567, 136] on select "Manual - Exception Pended - Awaiting Search Late Add Exception Completed" at bounding box center [570, 136] width 136 height 30
select select "4"
click at [502, 123] on select "Manual - Exception Pended - Awaiting Search Late Add Exception Completed" at bounding box center [570, 136] width 136 height 30
click at [1006, 204] on button "Save" at bounding box center [1026, 209] width 99 height 33
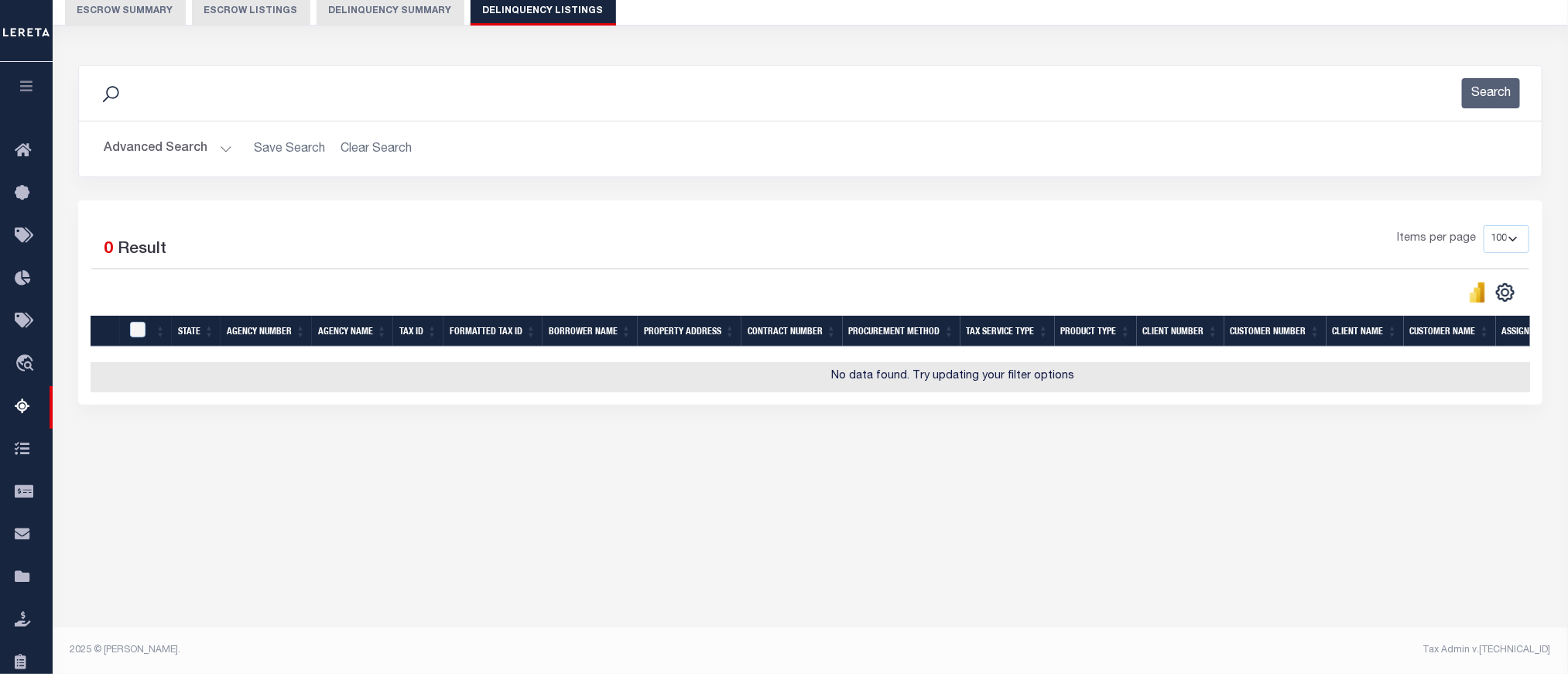
click at [145, 156] on button "Advanced Search" at bounding box center [168, 148] width 129 height 30
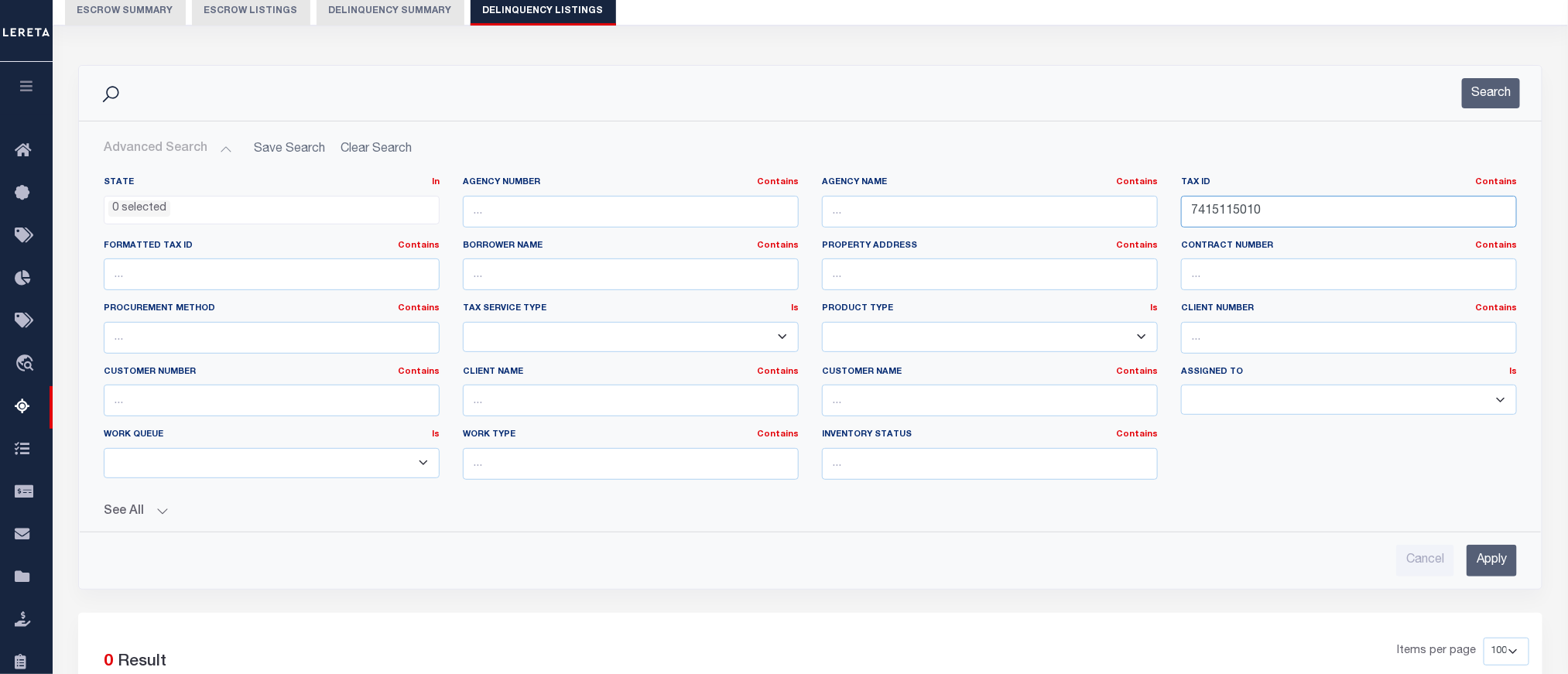
click at [1220, 207] on input "7415115010" at bounding box center [1349, 211] width 336 height 32
paste input "4210032"
type input "7414210032"
click at [1489, 566] on input "Apply" at bounding box center [1492, 561] width 50 height 32
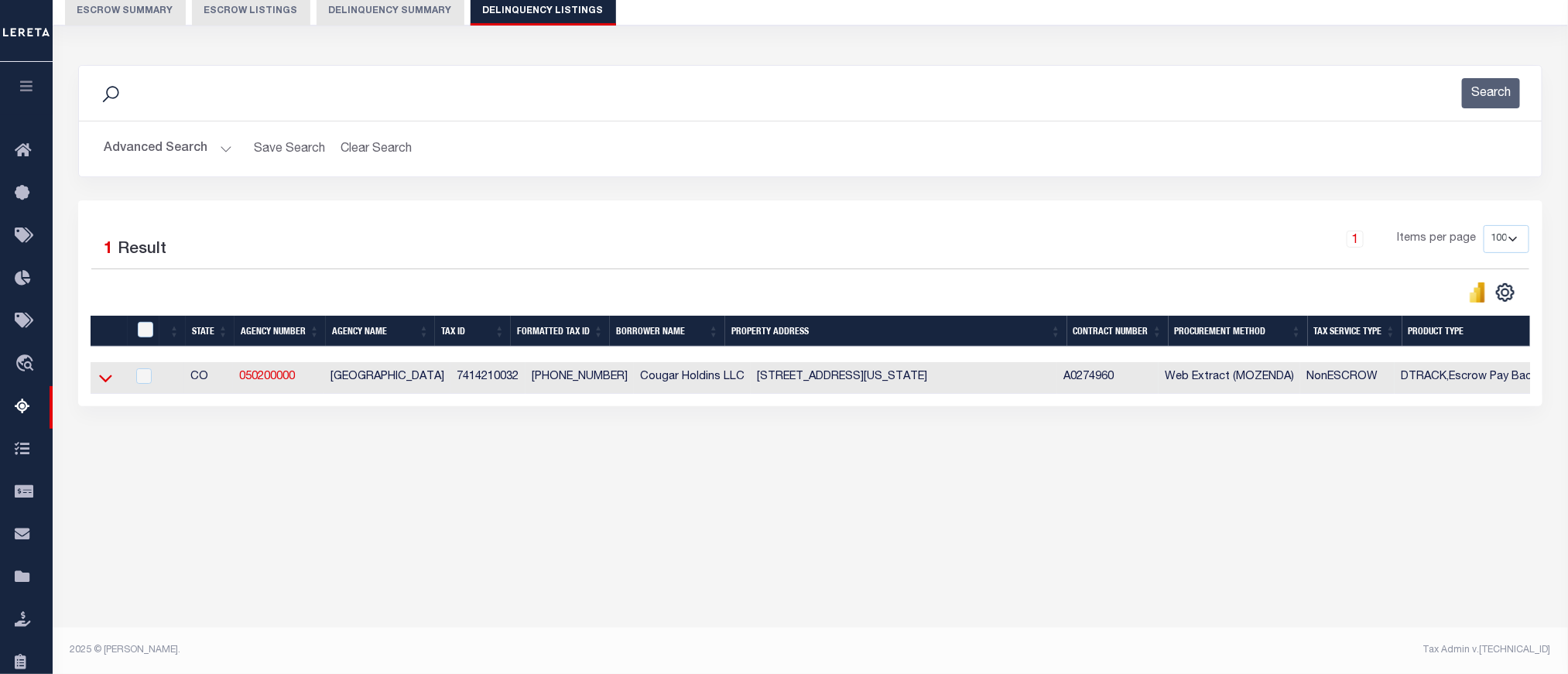
click at [105, 383] on icon at bounding box center [105, 379] width 13 height 8
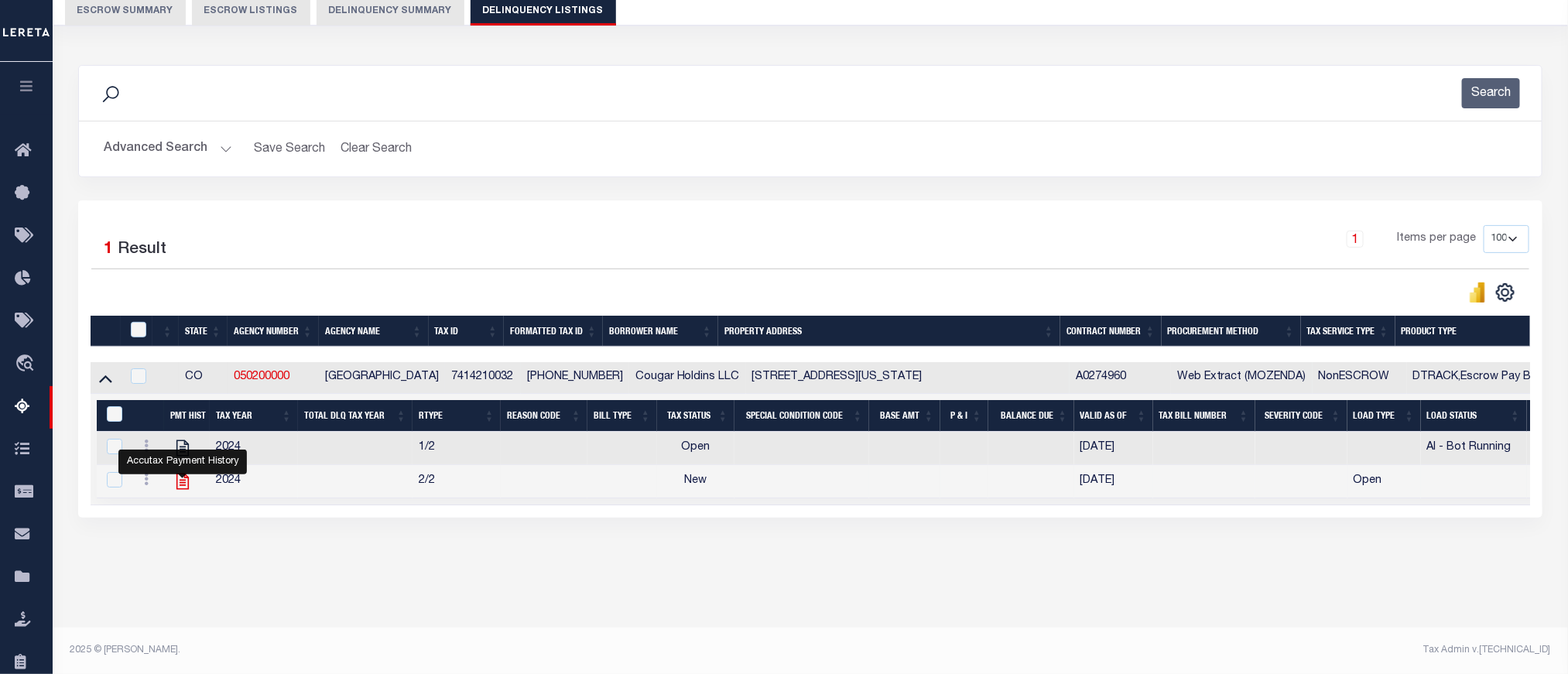
click at [183, 488] on icon "" at bounding box center [182, 481] width 20 height 20
checkbox input "false"
checkbox input "true"
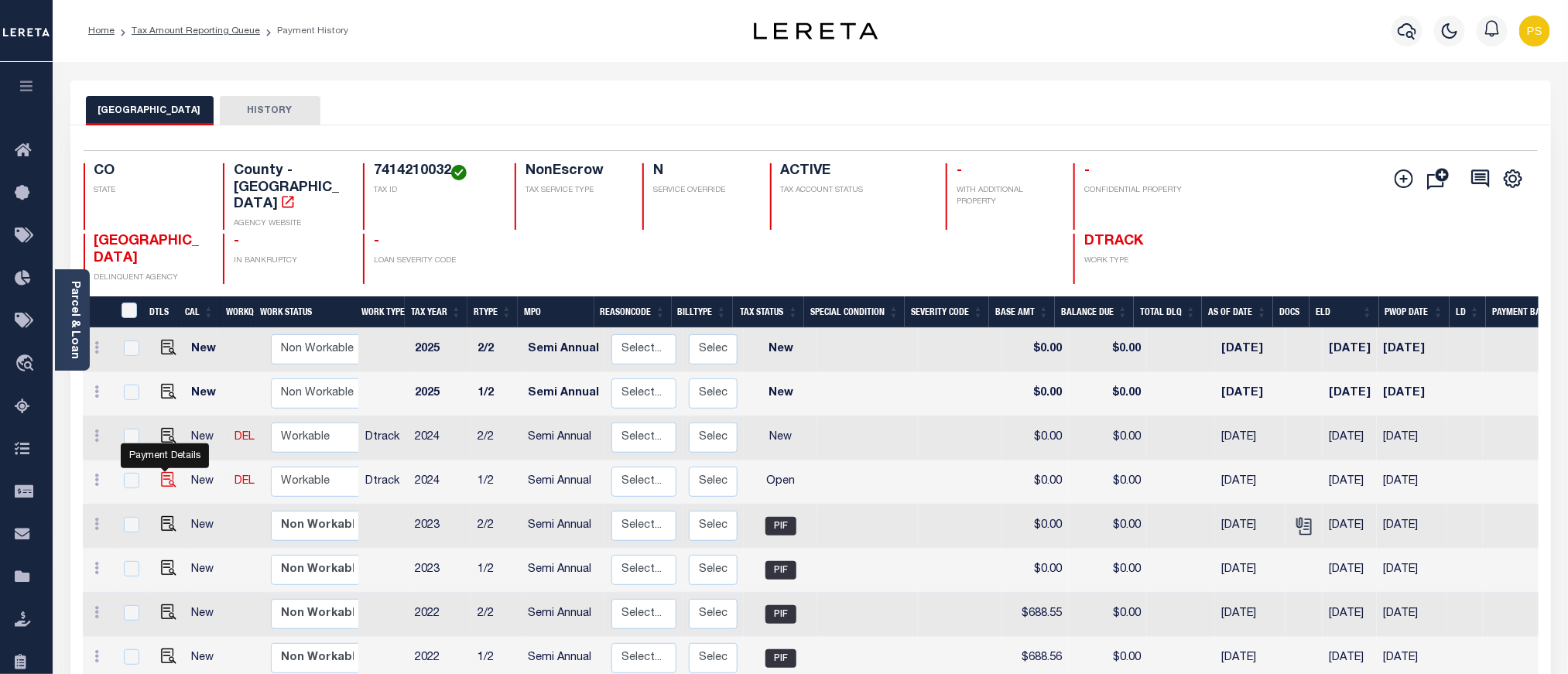
click at [165, 472] on img "" at bounding box center [169, 480] width 15 height 15
checkbox input "true"
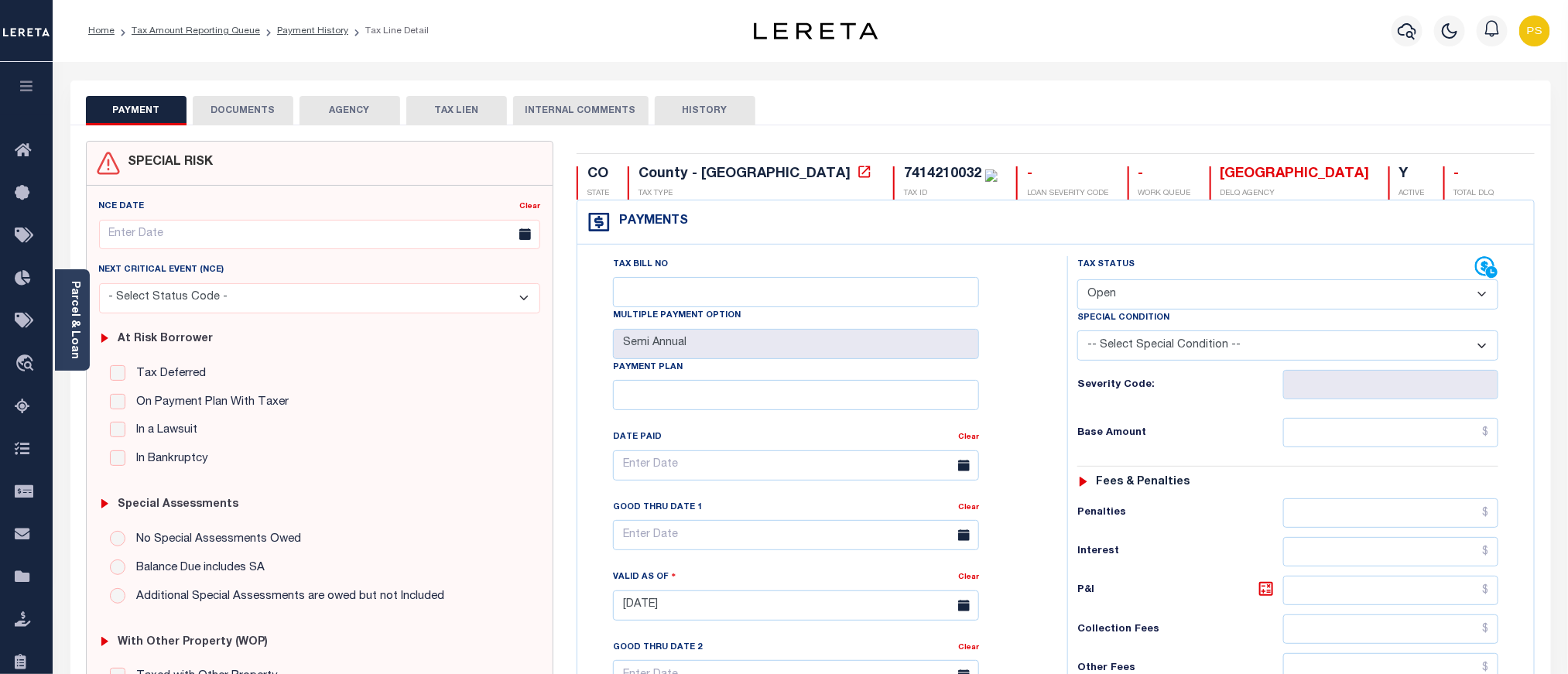
click at [1177, 311] on div "Special Condition" at bounding box center [1288, 320] width 421 height 22
click at [1181, 302] on select "- Select Status Code - Open Due/Unpaid Paid Incomplete No Tax Due Internal Refu…" at bounding box center [1288, 294] width 421 height 30
select select "PYD"
click at [1078, 281] on select "- Select Status Code - Open Due/Unpaid Paid Incomplete No Tax Due Internal Refu…" at bounding box center [1288, 294] width 421 height 30
type input "[DATE]"
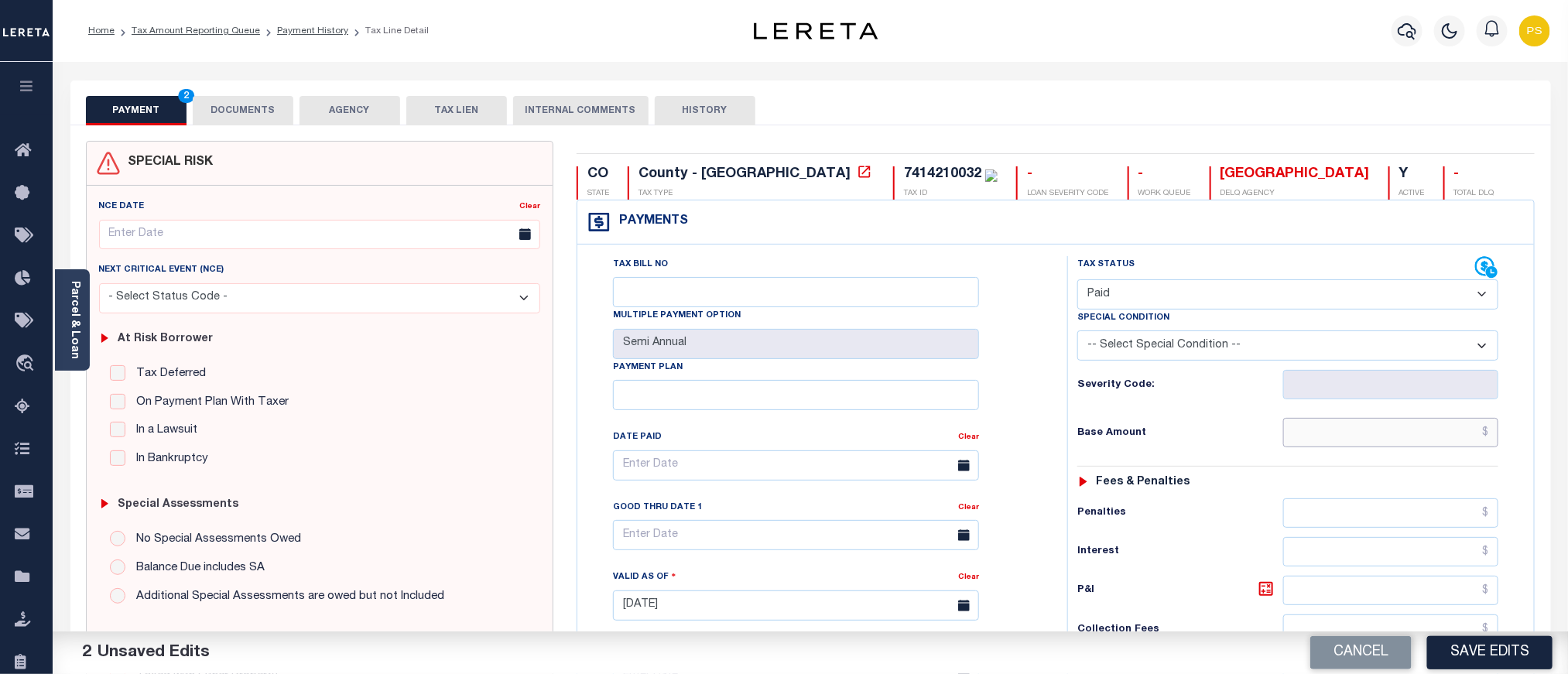
click at [1393, 434] on input "text" at bounding box center [1391, 433] width 216 height 29
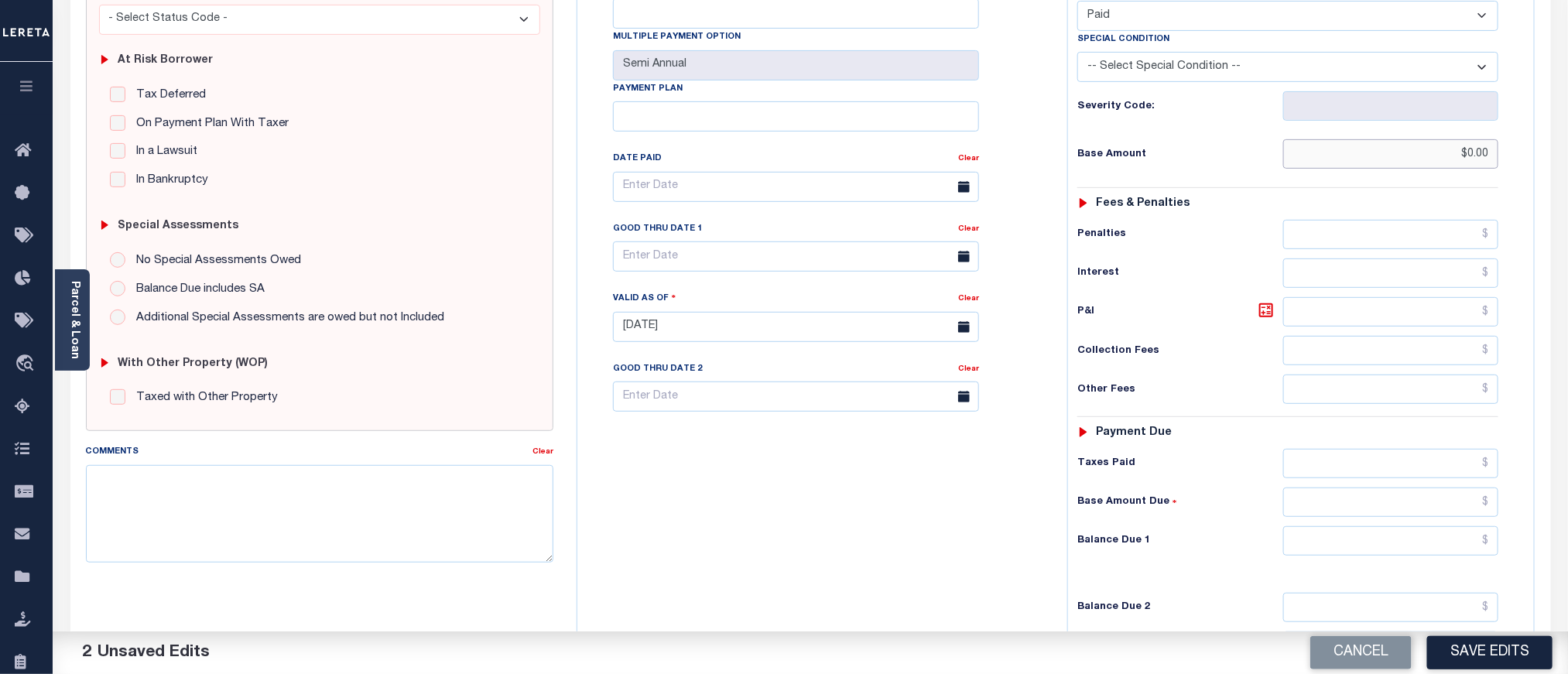
scroll to position [464, 0]
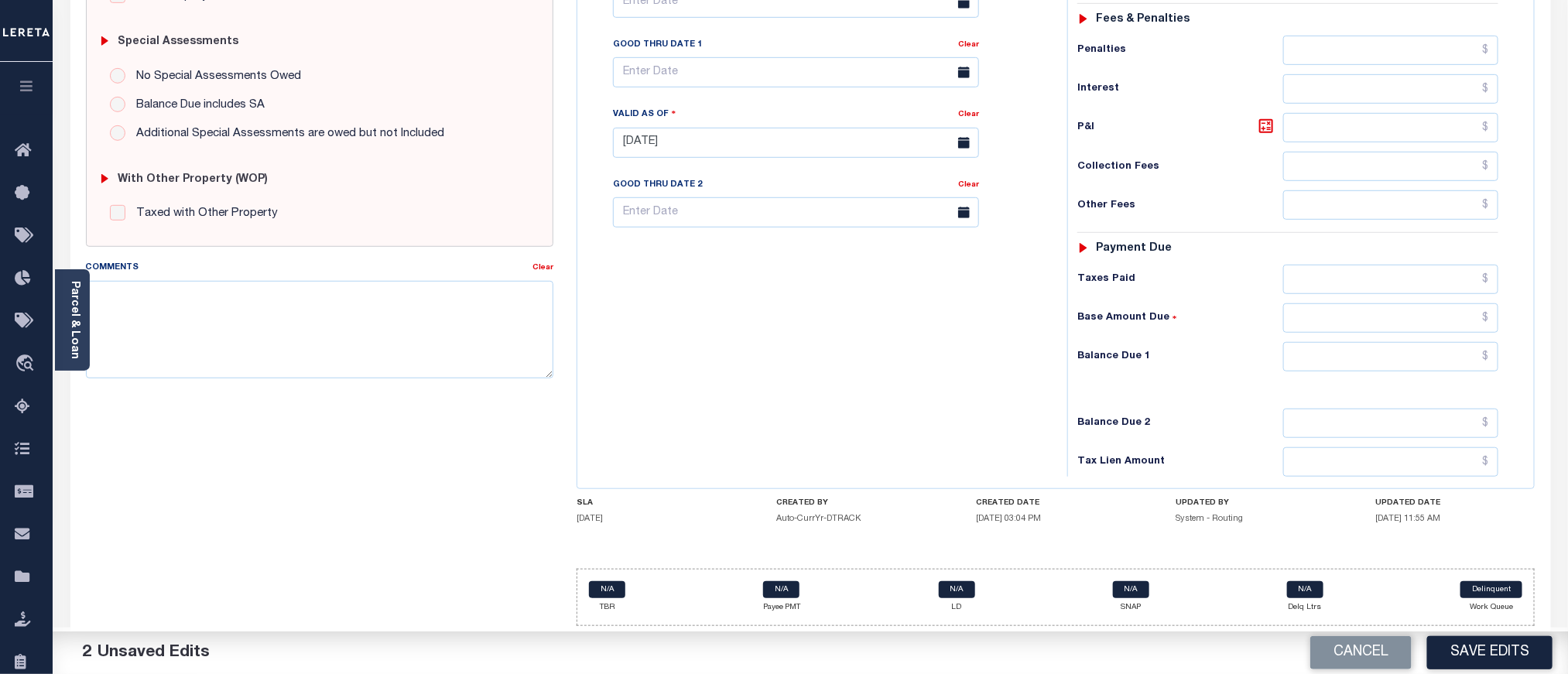
type input "$0.00"
click at [1412, 368] on input "text" at bounding box center [1391, 356] width 216 height 29
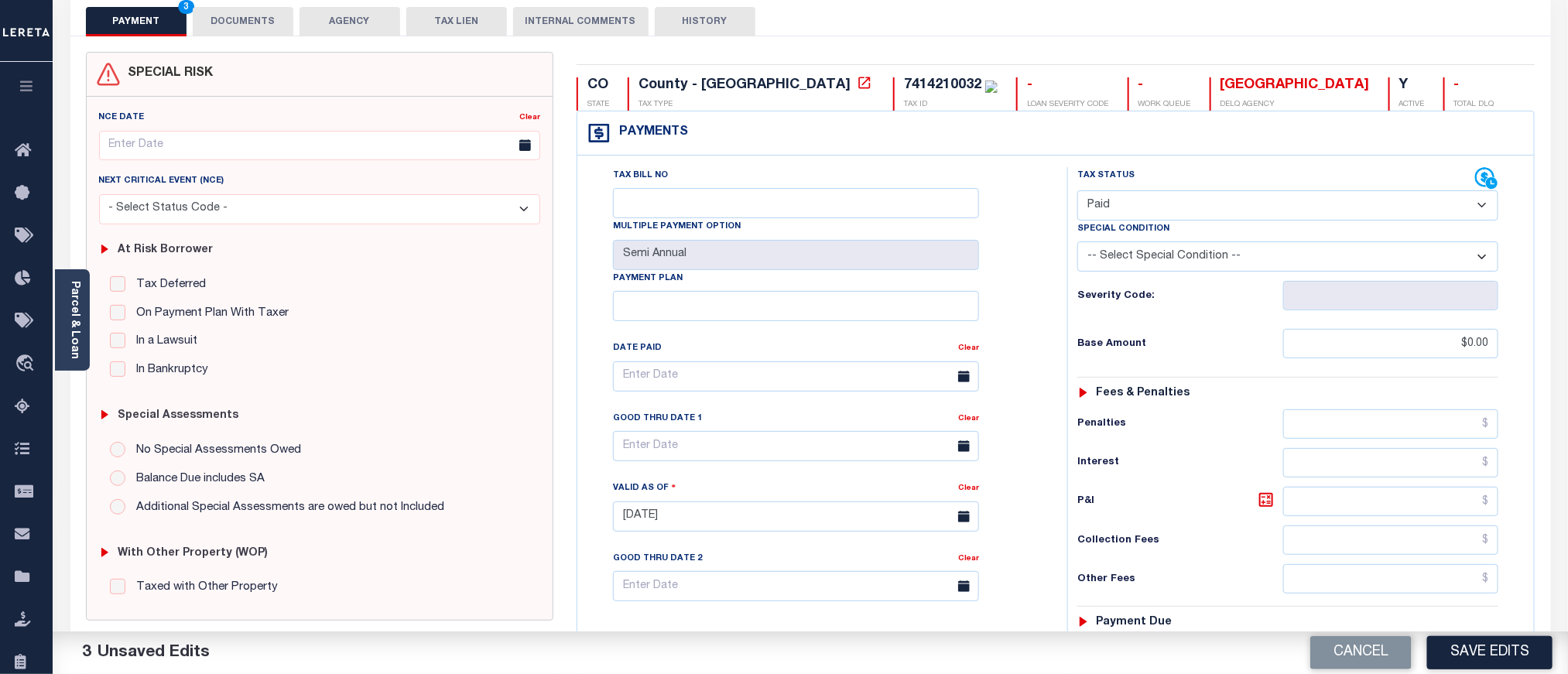
scroll to position [0, 0]
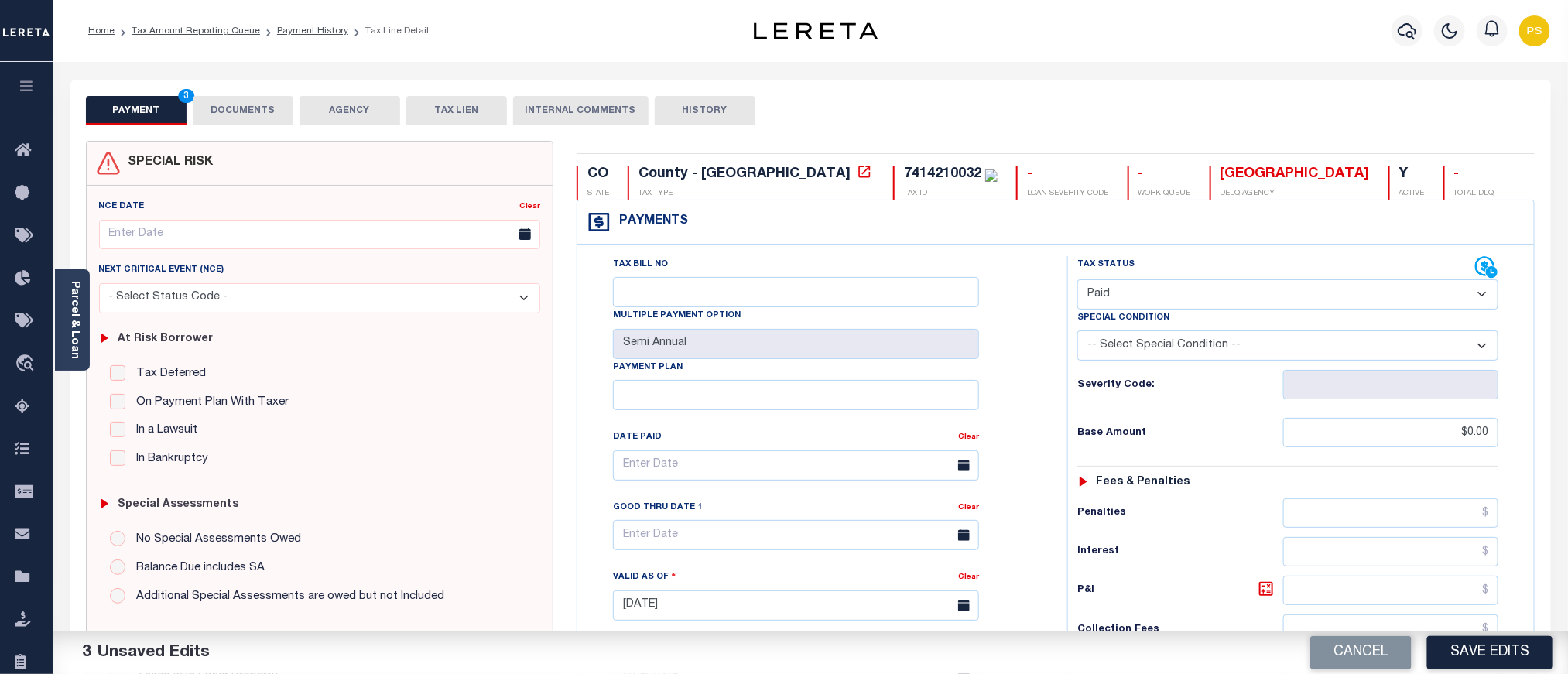
type input "$0.00"
click at [246, 107] on button "DOCUMENTS" at bounding box center [243, 110] width 100 height 29
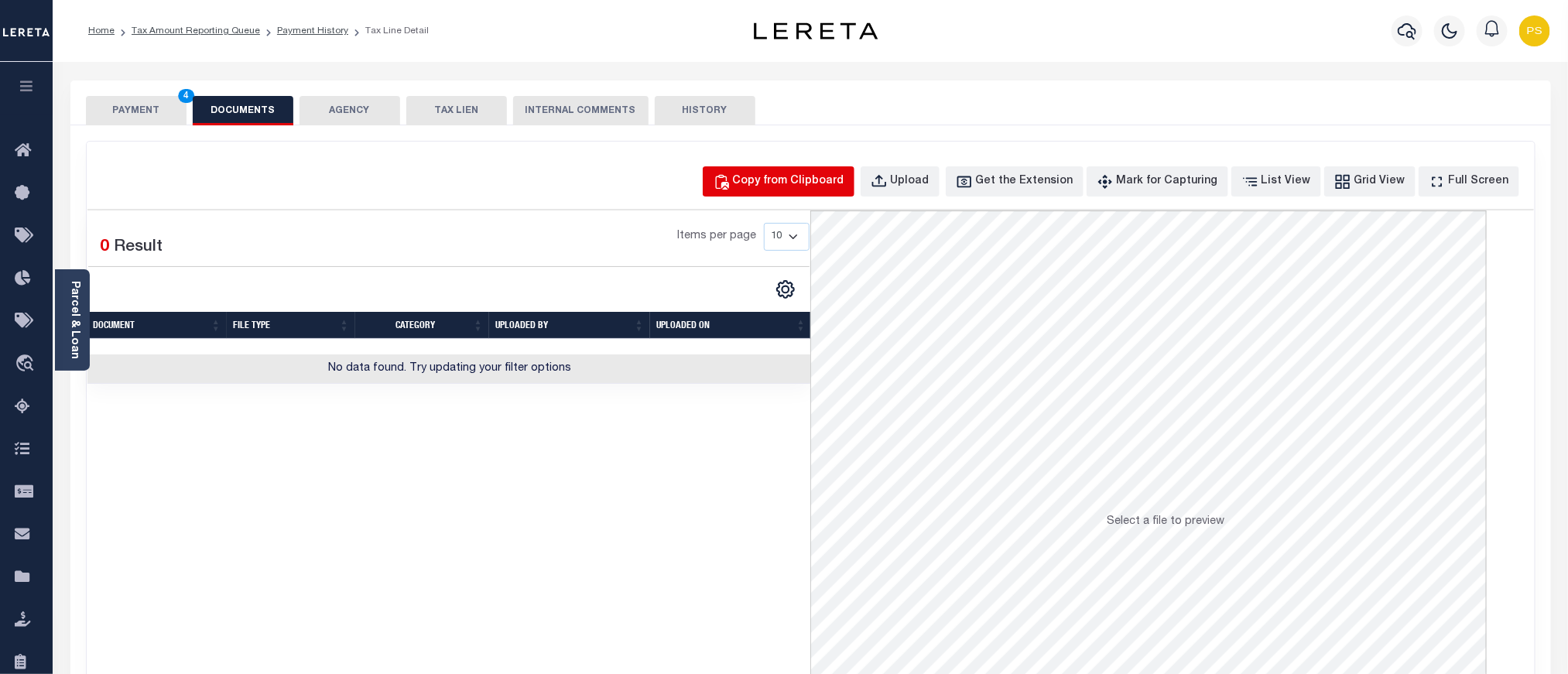
click at [794, 181] on div "Copy from Clipboard" at bounding box center [789, 181] width 112 height 17
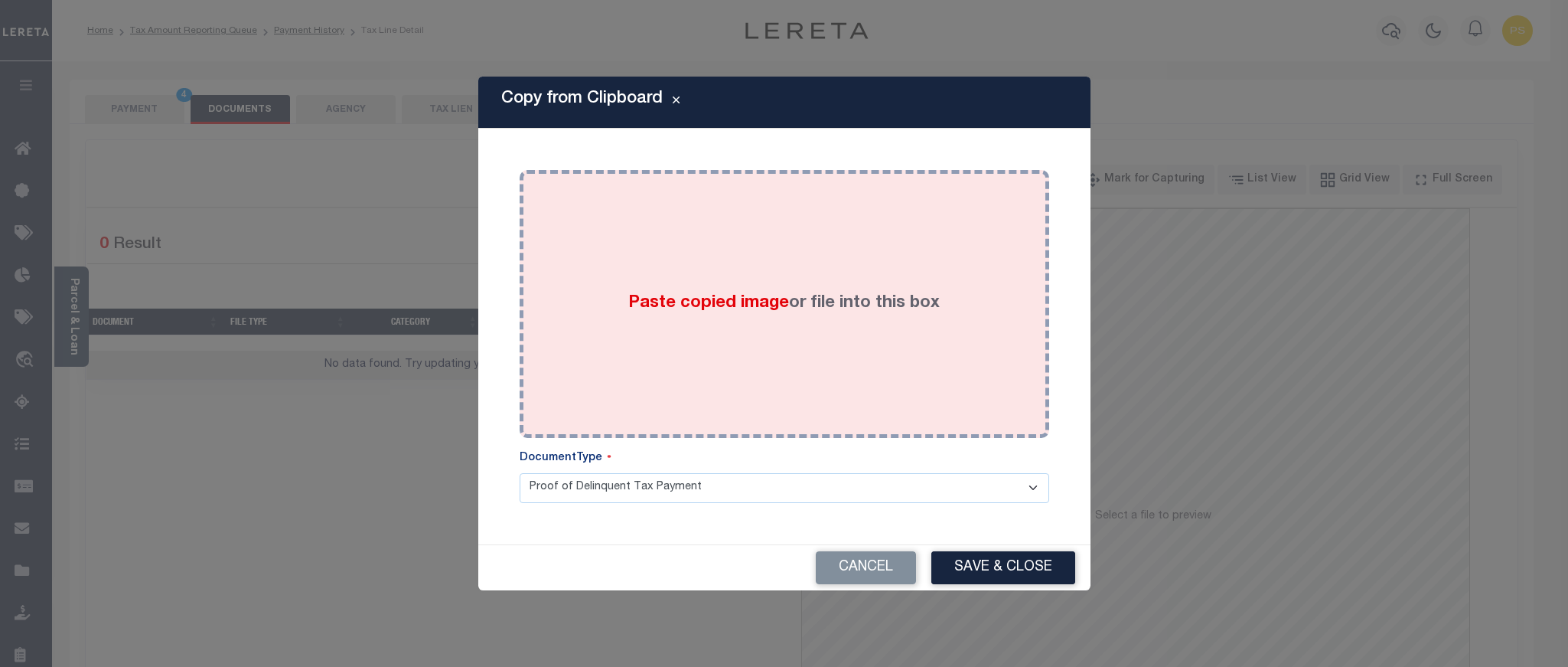
click at [815, 362] on div "Paste copied image or file into this box" at bounding box center [784, 304] width 506 height 245
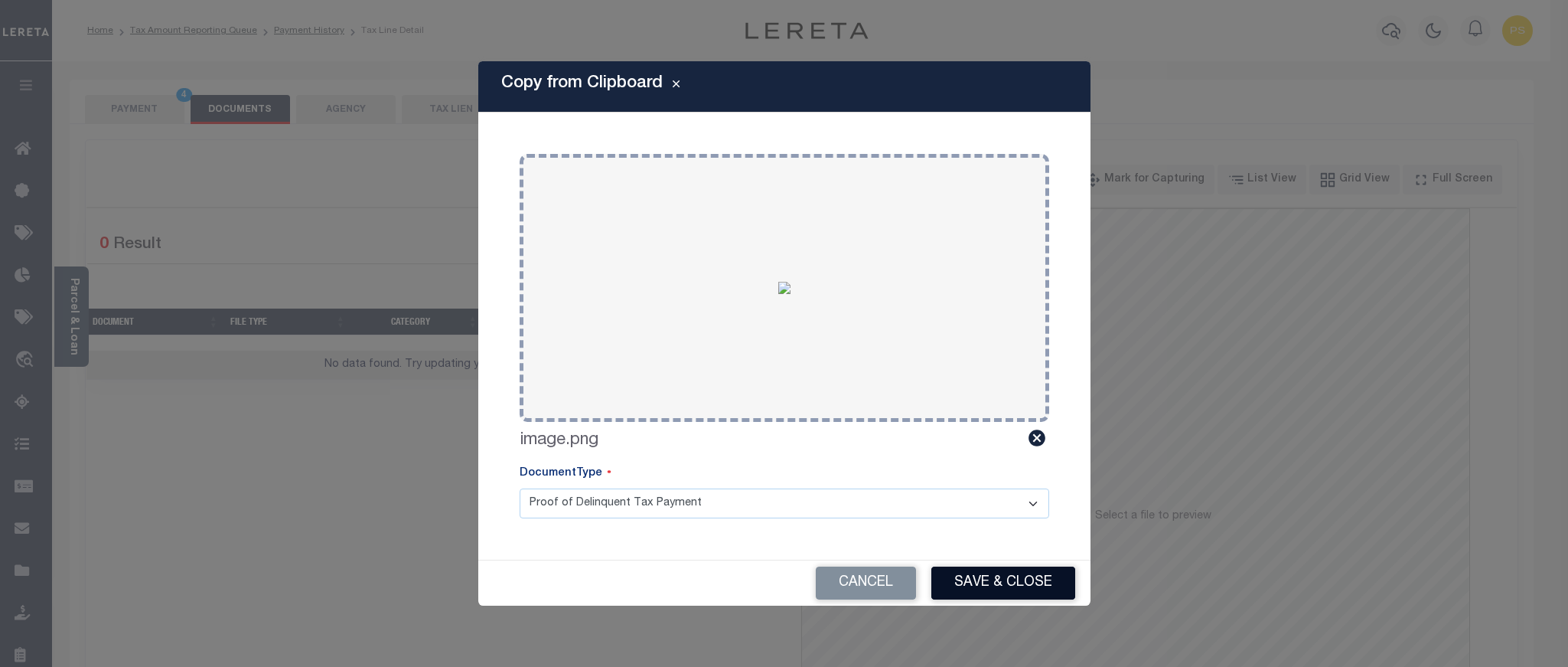
click at [995, 587] on button "Save & Close" at bounding box center [1004, 583] width 144 height 33
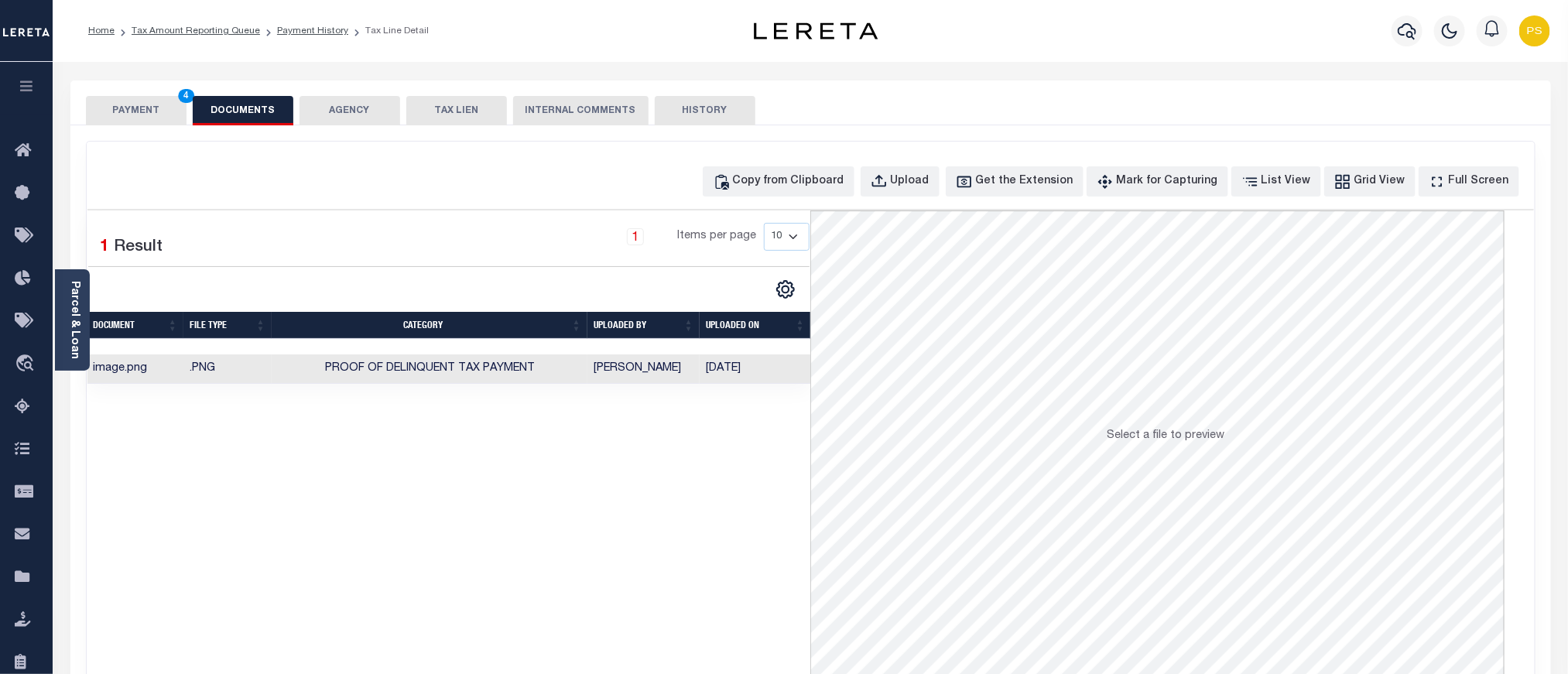
click at [132, 116] on button "PAYMENT 4" at bounding box center [136, 110] width 100 height 29
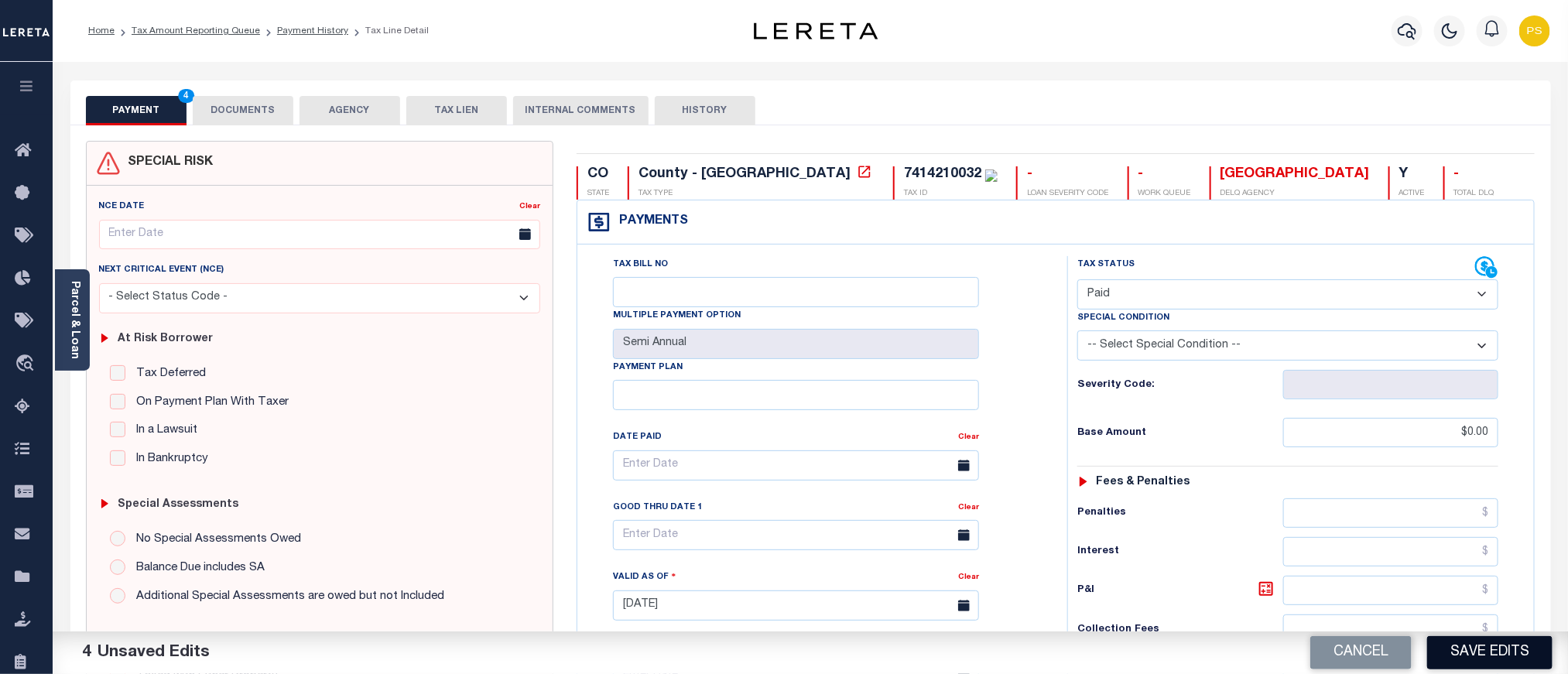
click at [1480, 650] on button "Save Edits" at bounding box center [1490, 652] width 126 height 33
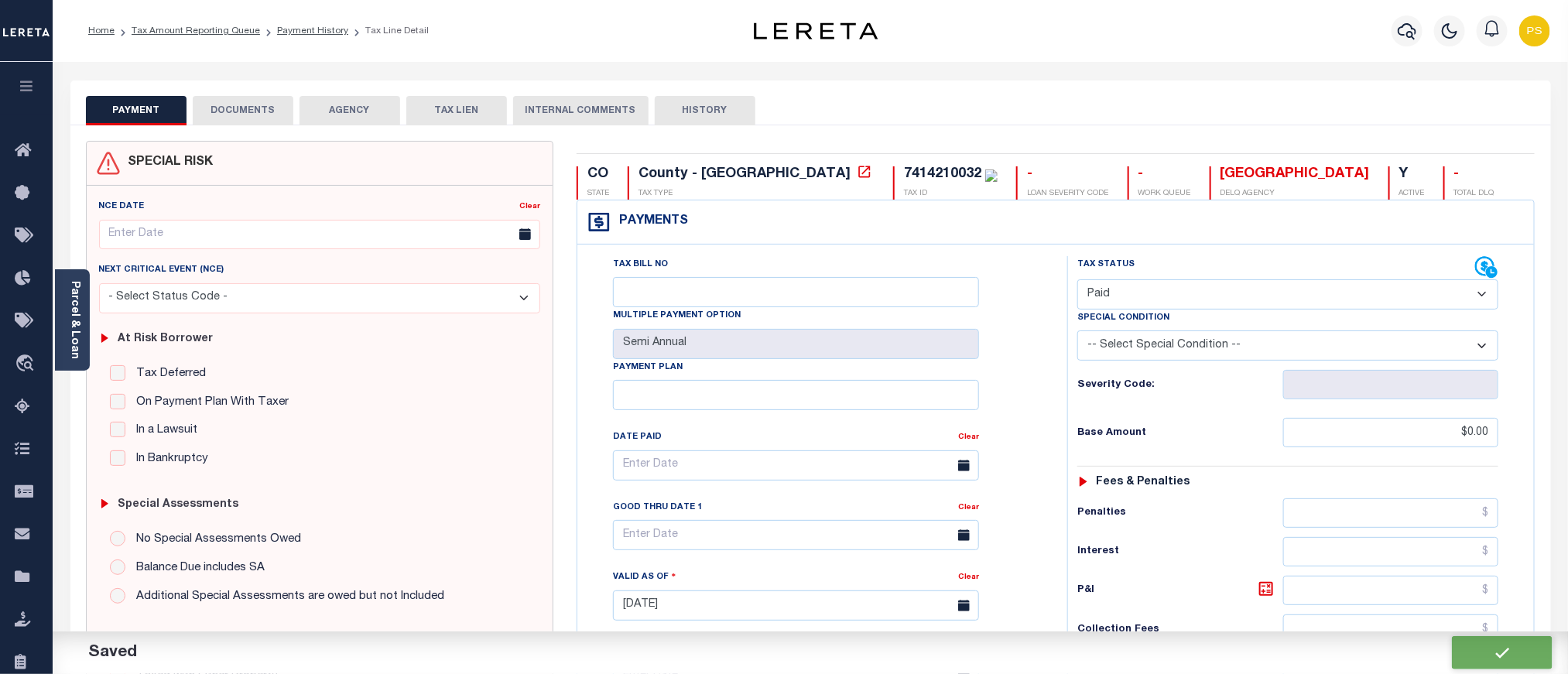
checkbox input "false"
type input "$0"
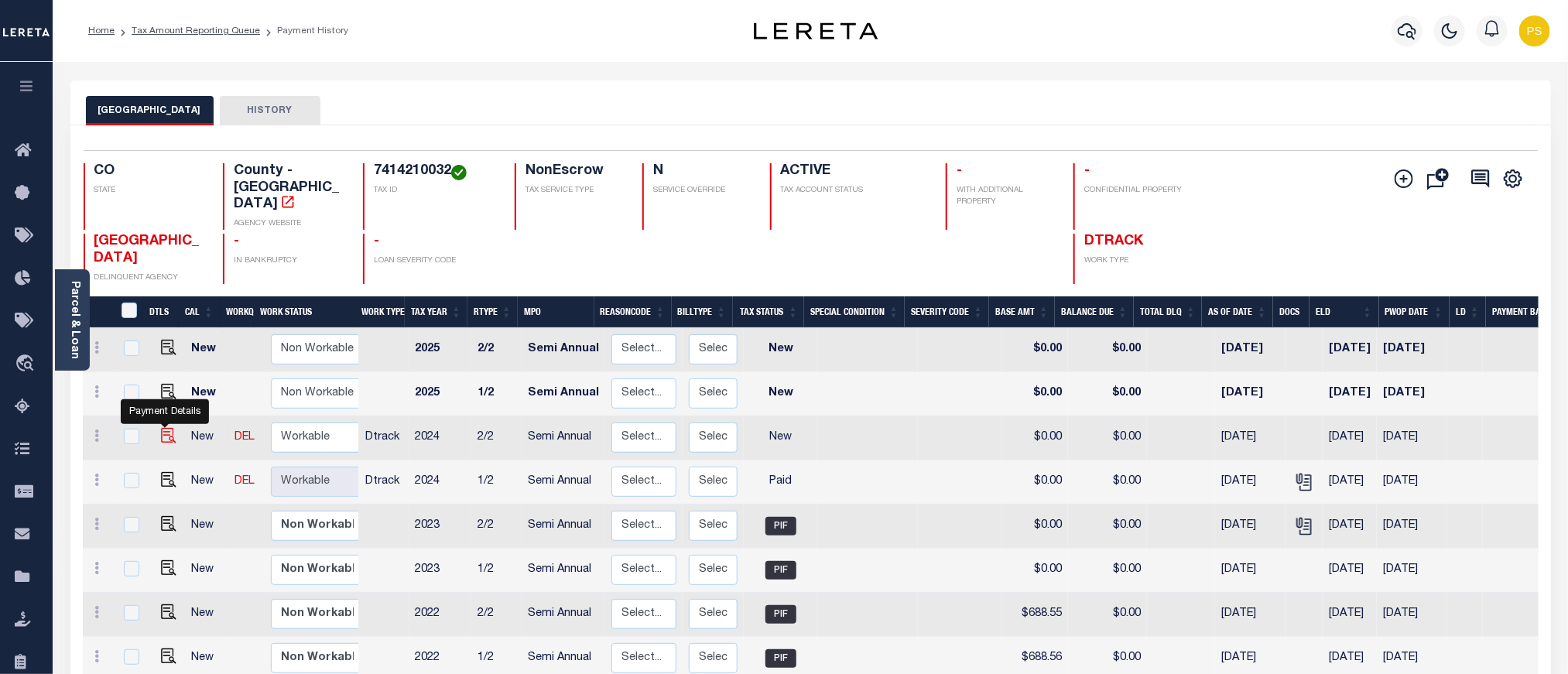
click at [161, 428] on img "" at bounding box center [169, 435] width 15 height 15
checkbox input "true"
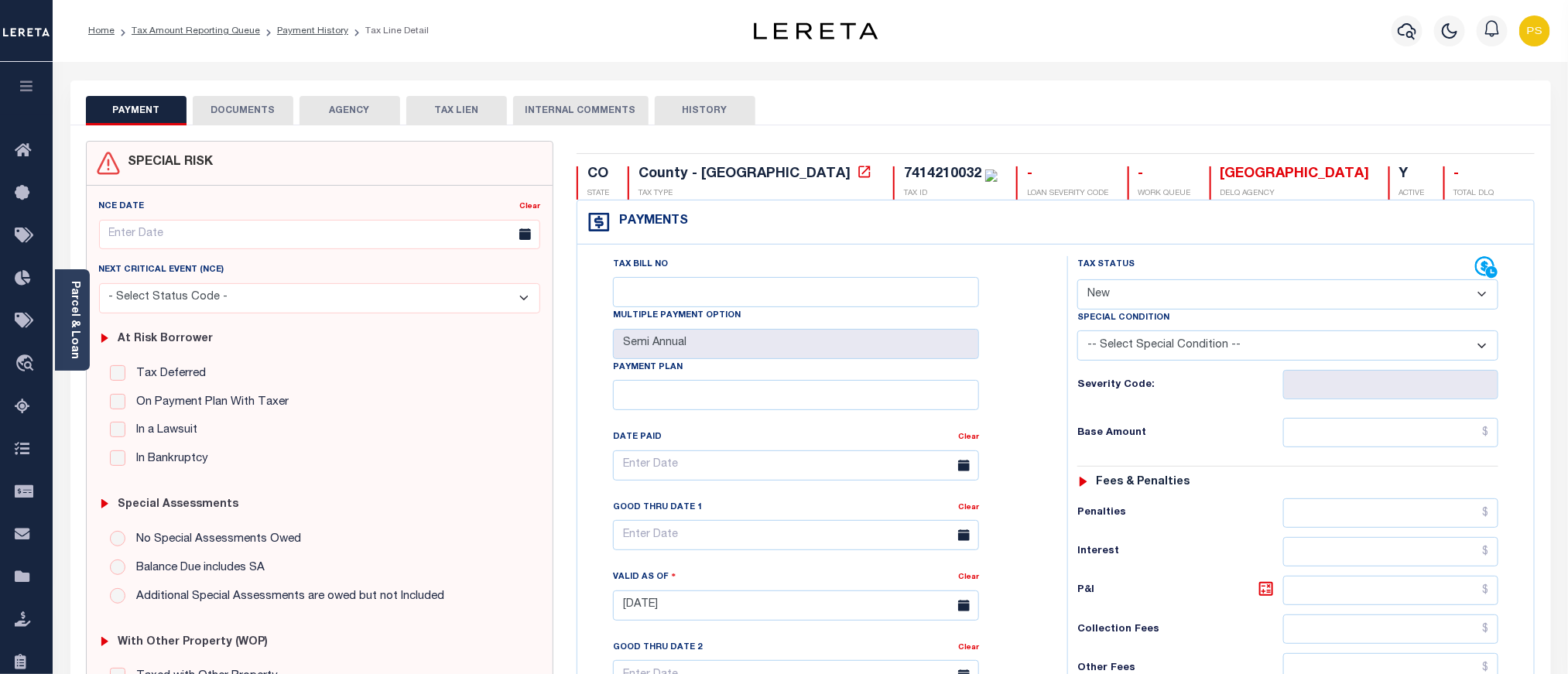
click at [1173, 297] on select "- Select Status Code - Open Due/Unpaid Paid Incomplete No Tax Due Internal Refu…" at bounding box center [1288, 294] width 421 height 30
select select "PYD"
click at [1078, 281] on select "- Select Status Code - Open Due/Unpaid Paid Incomplete No Tax Due Internal Refu…" at bounding box center [1288, 294] width 421 height 30
type input "[DATE]"
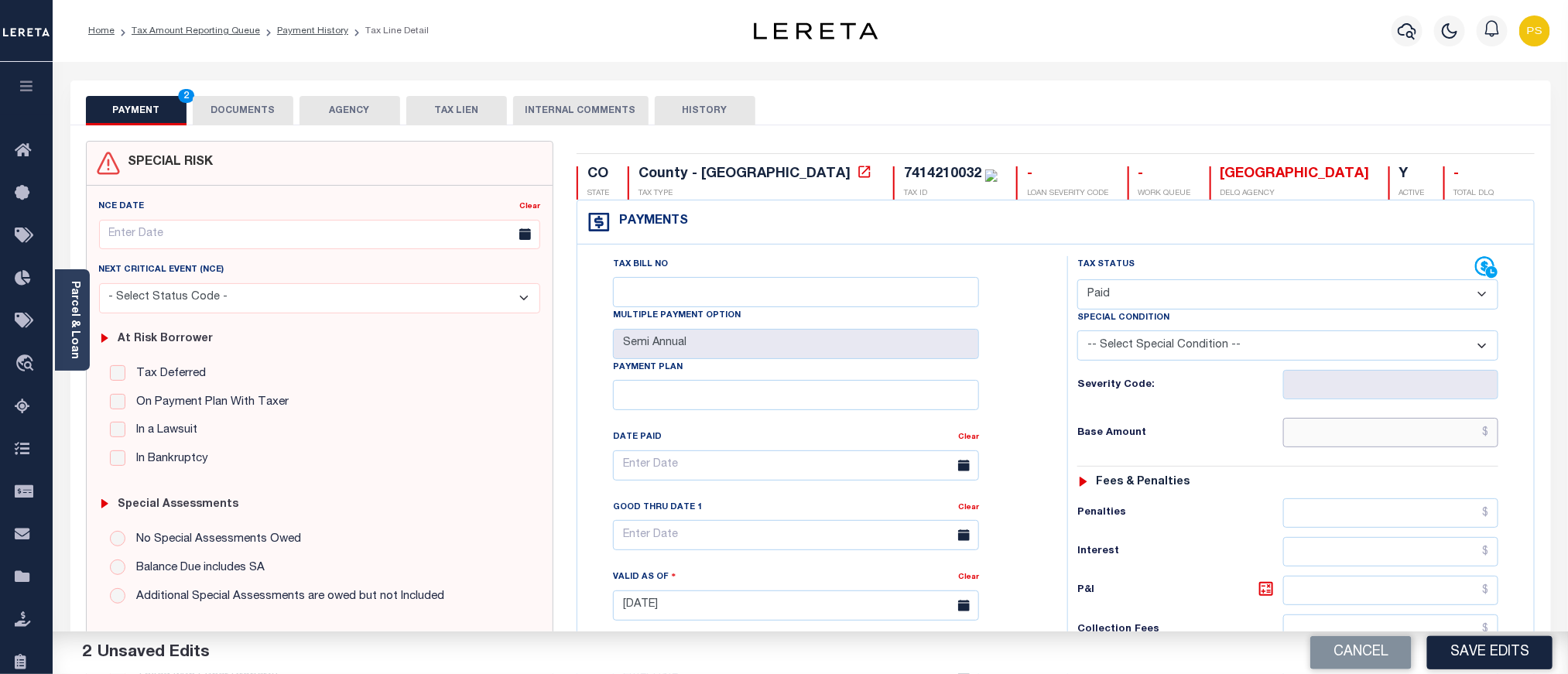
click at [1358, 435] on input "text" at bounding box center [1391, 433] width 216 height 29
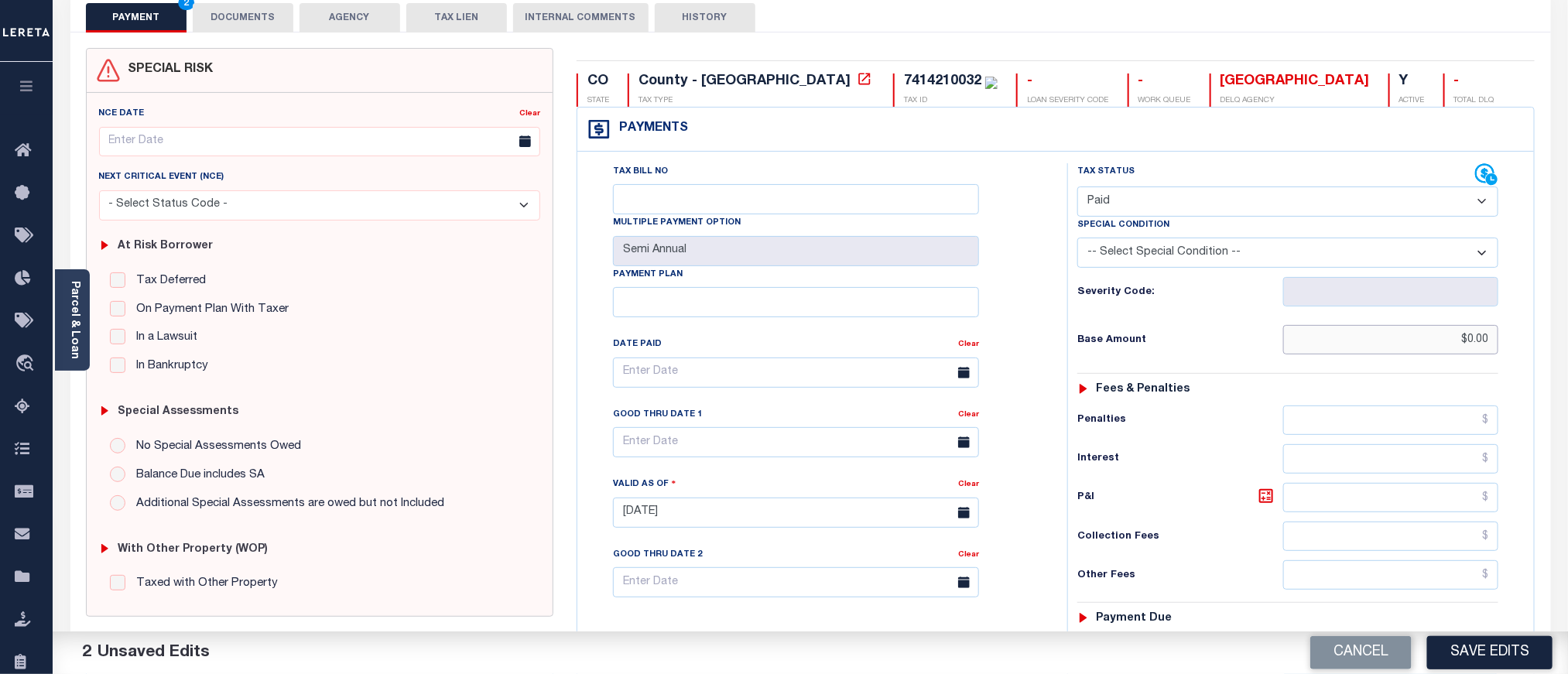
scroll to position [348, 0]
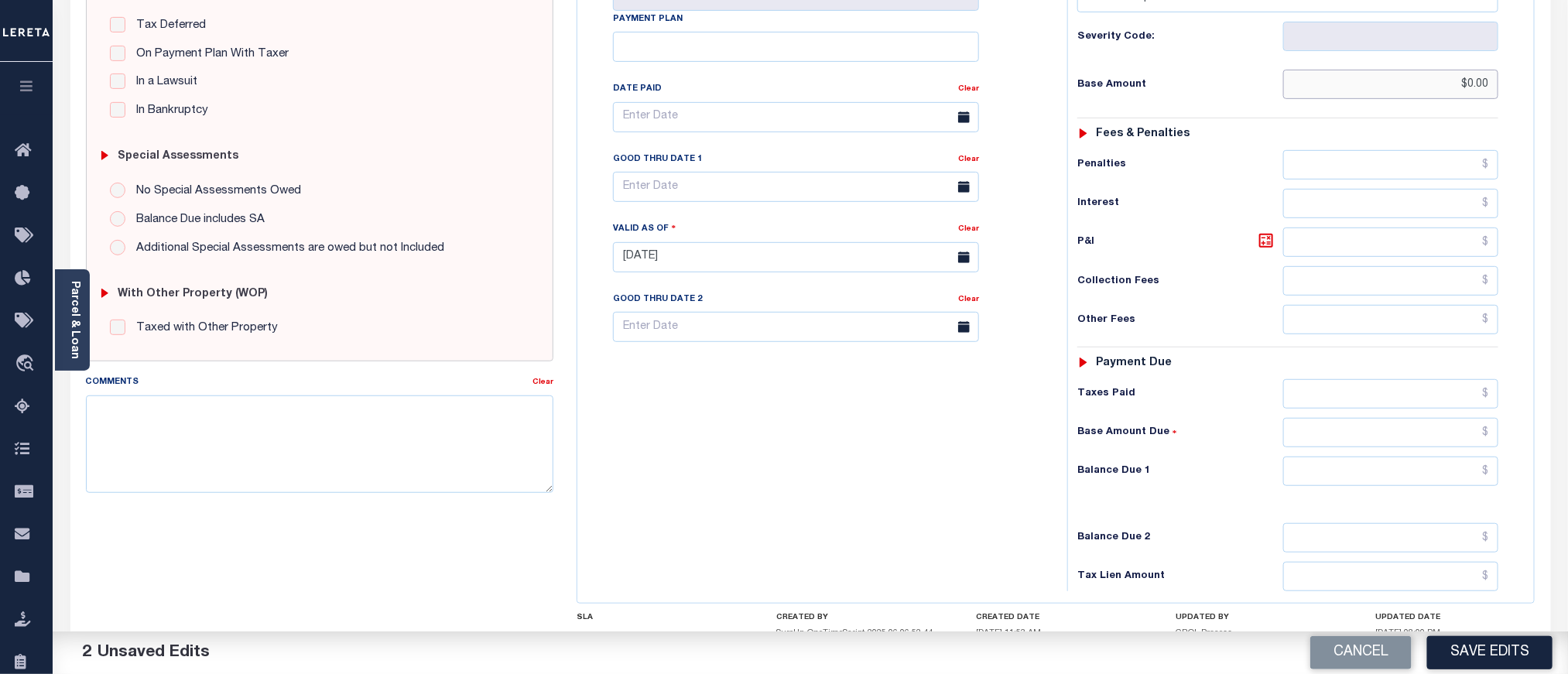
type input "$0.00"
click at [1384, 476] on input "text" at bounding box center [1391, 471] width 216 height 29
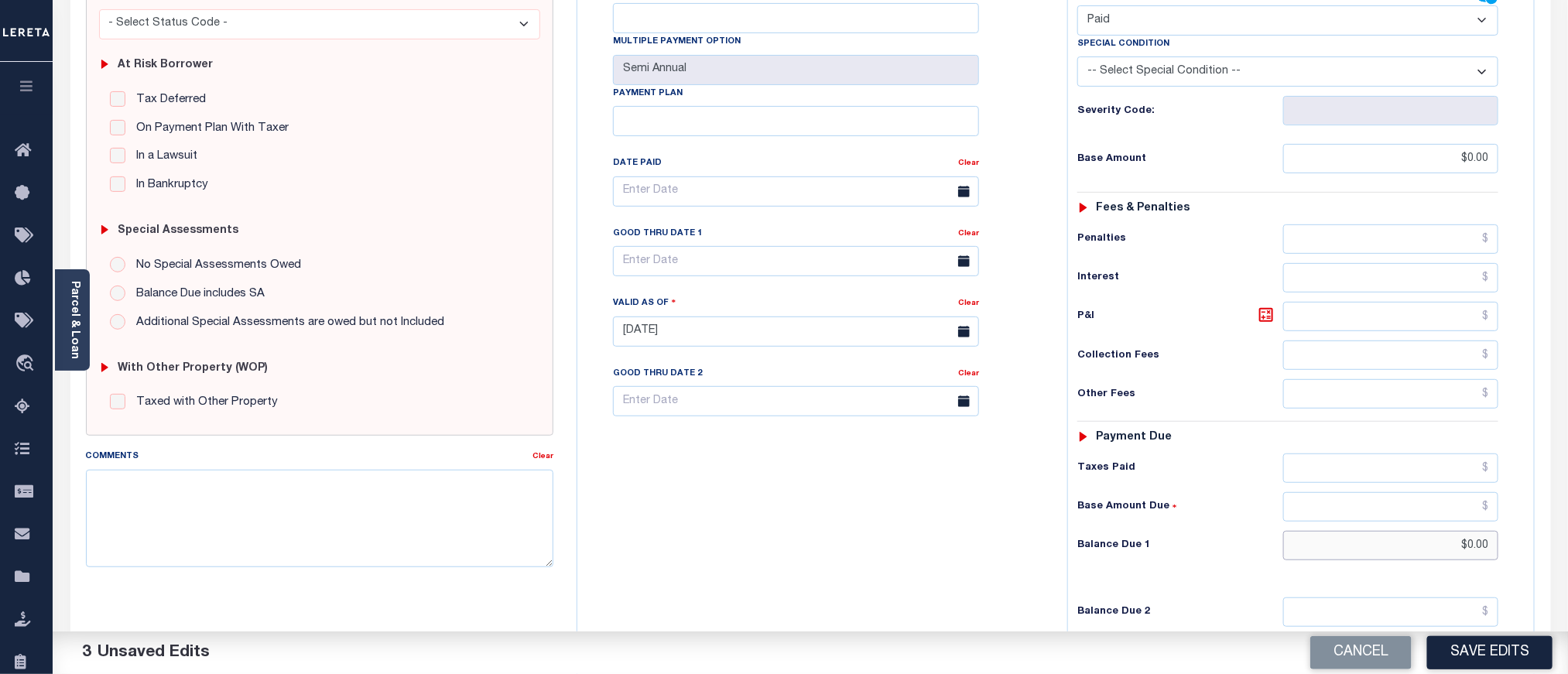
scroll to position [0, 0]
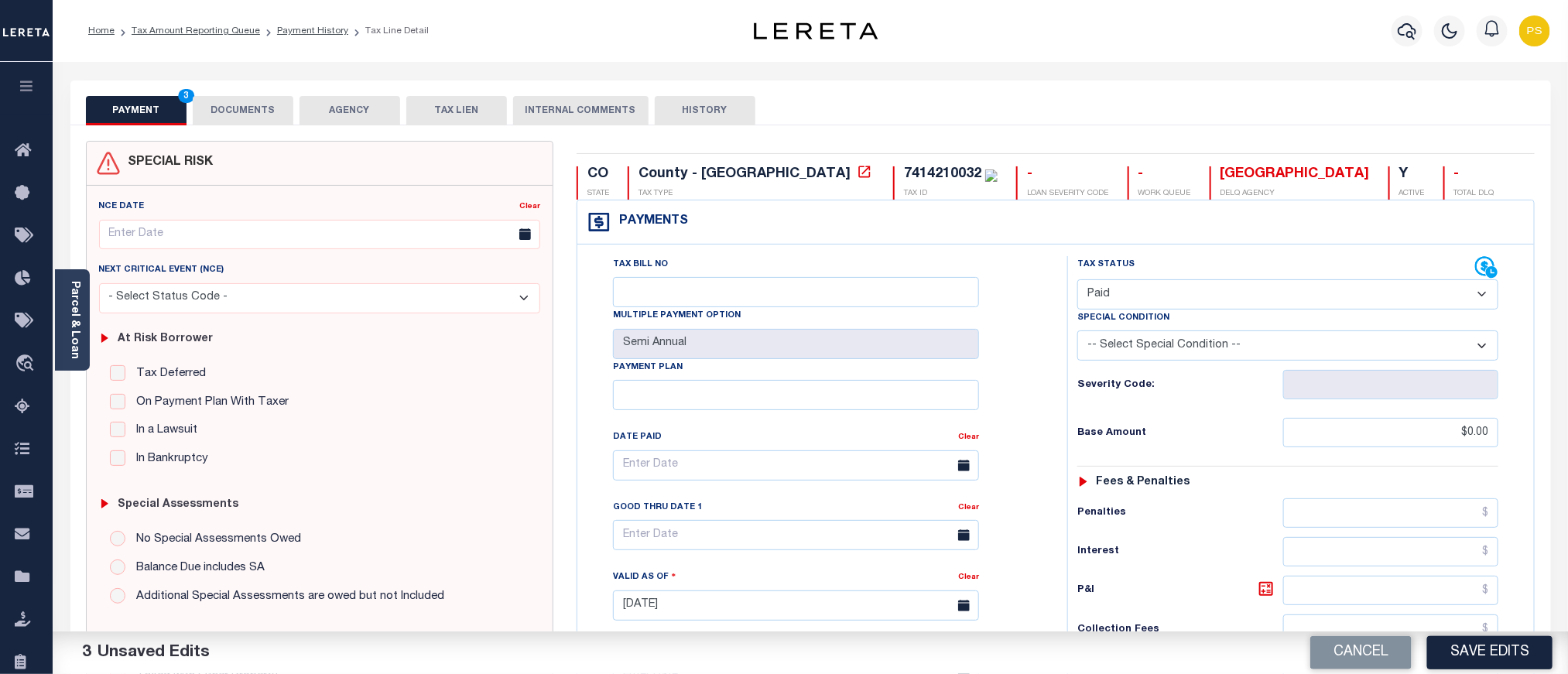
type input "$0.00"
click at [241, 113] on button "DOCUMENTS" at bounding box center [243, 110] width 100 height 29
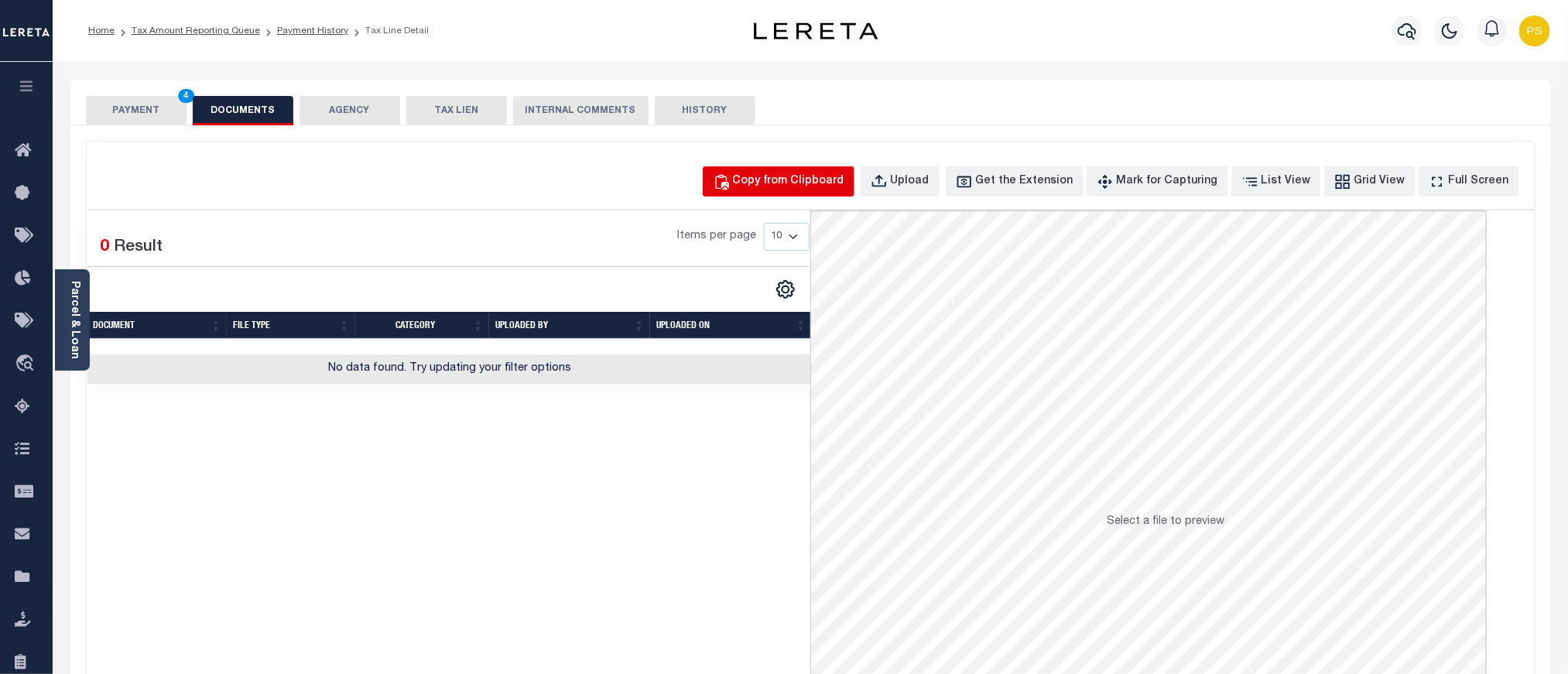
click at [810, 175] on div "Copy from Clipboard" at bounding box center [789, 181] width 112 height 17
select select "POP"
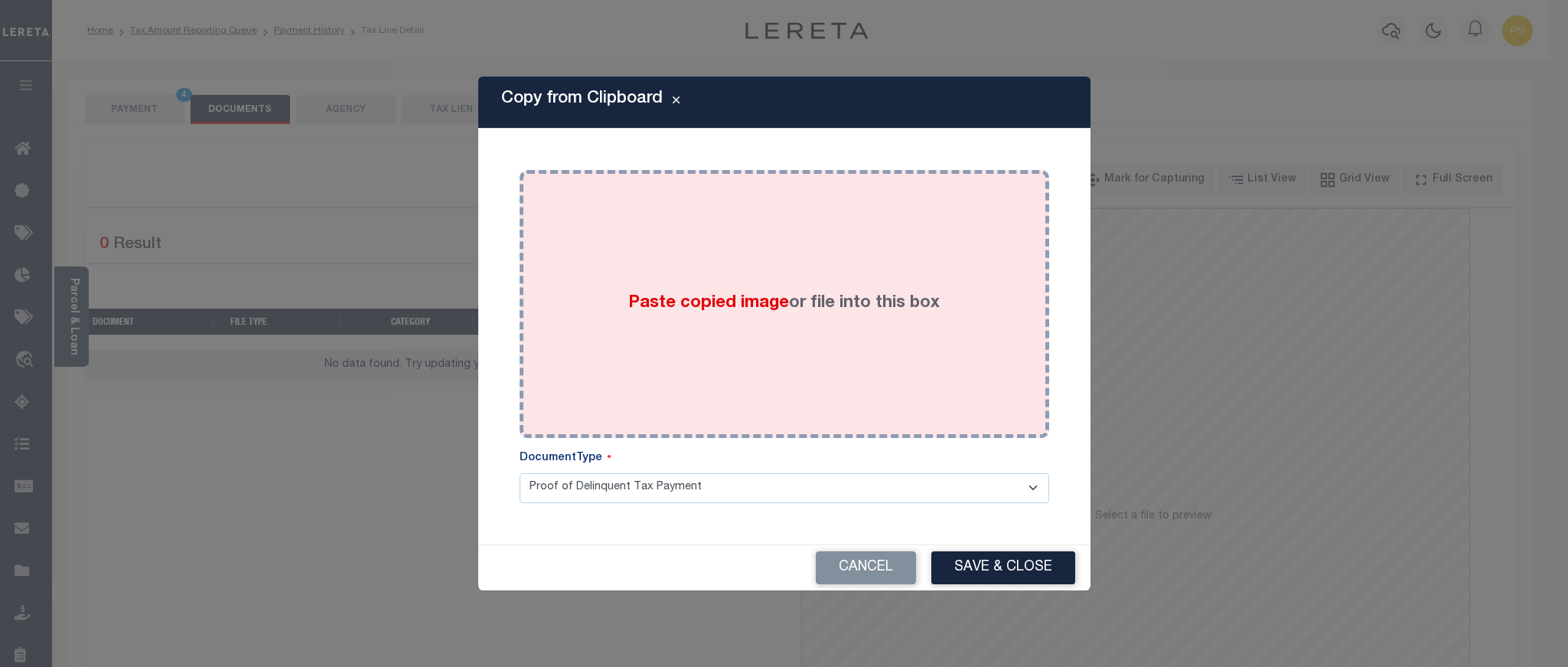
click at [900, 335] on div "Paste copied image or file into this box" at bounding box center [784, 304] width 506 height 245
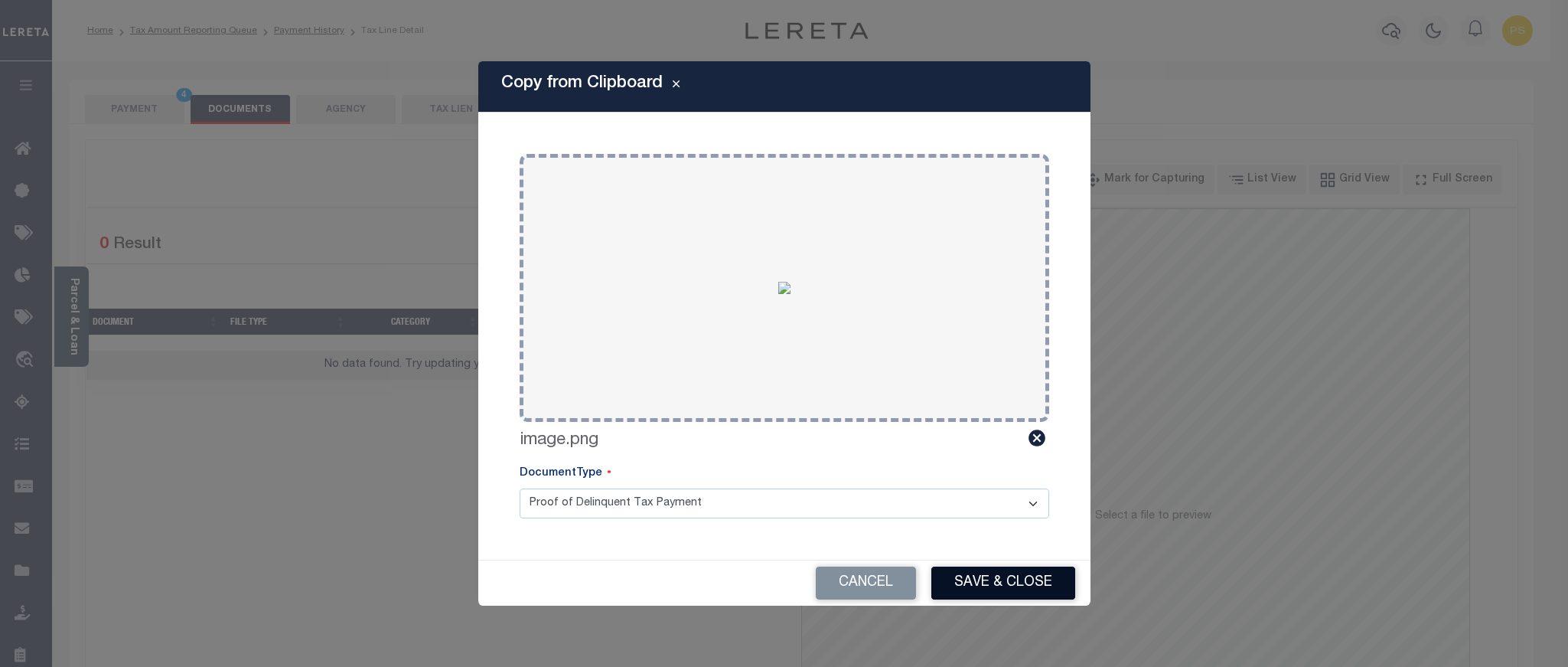
click at [1004, 584] on button "Save & Close" at bounding box center [1004, 583] width 144 height 33
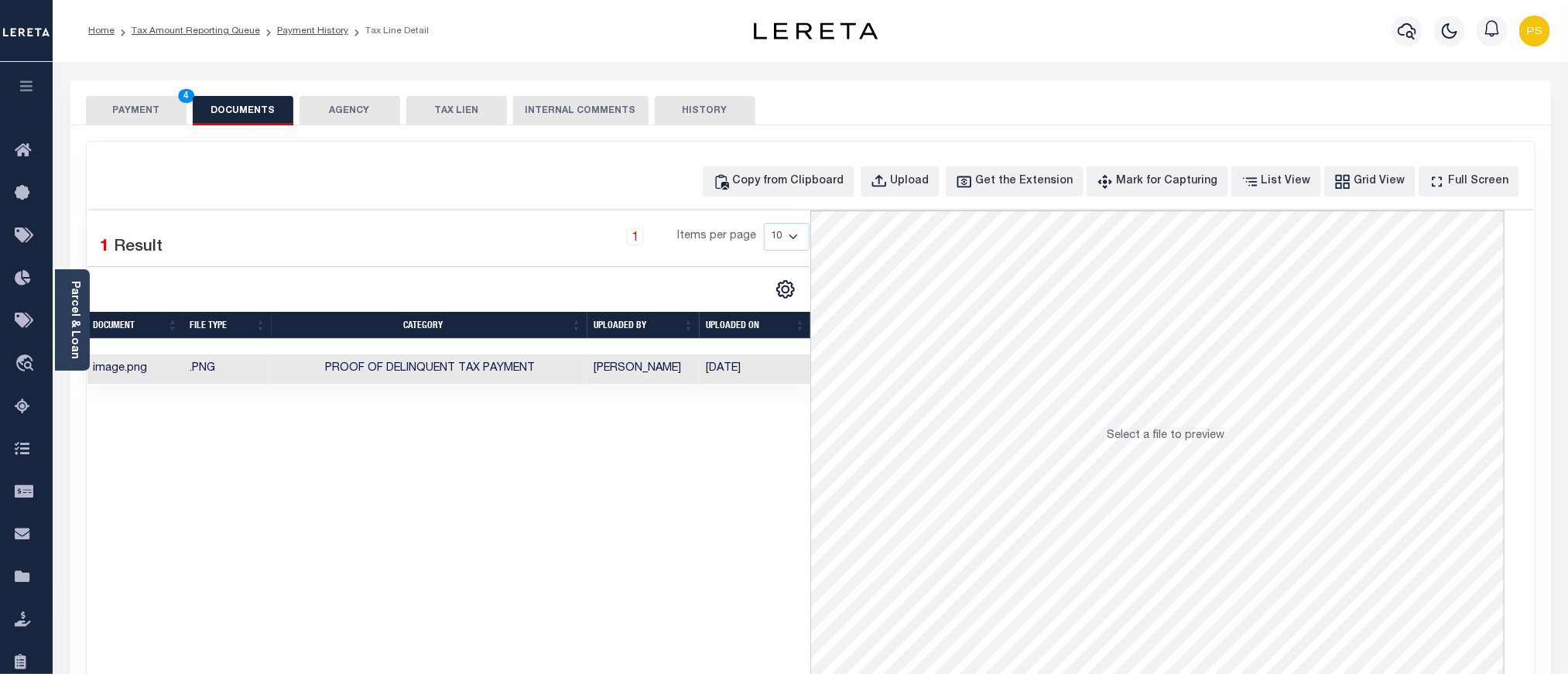
click at [142, 110] on button "PAYMENT 4" at bounding box center [136, 110] width 100 height 29
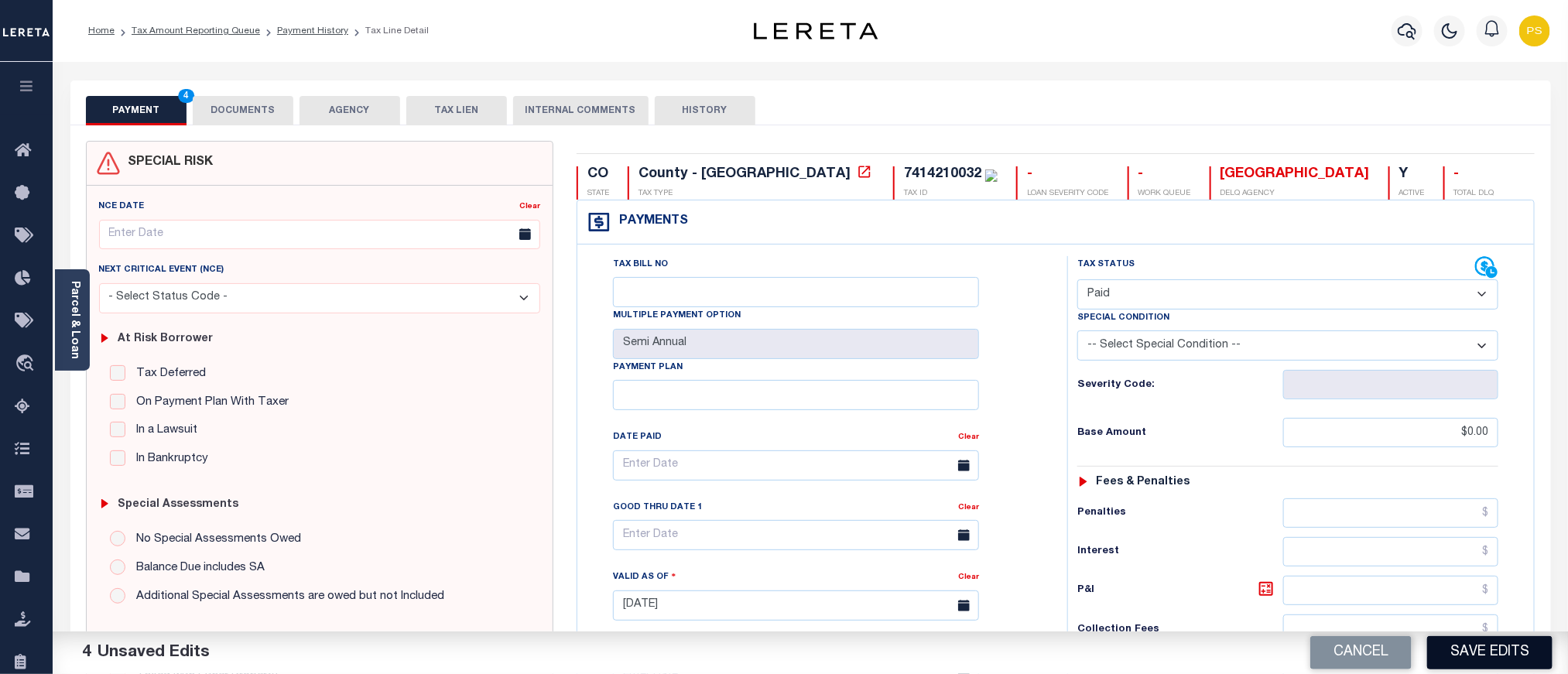
click at [1477, 652] on button "Save Edits" at bounding box center [1490, 652] width 126 height 33
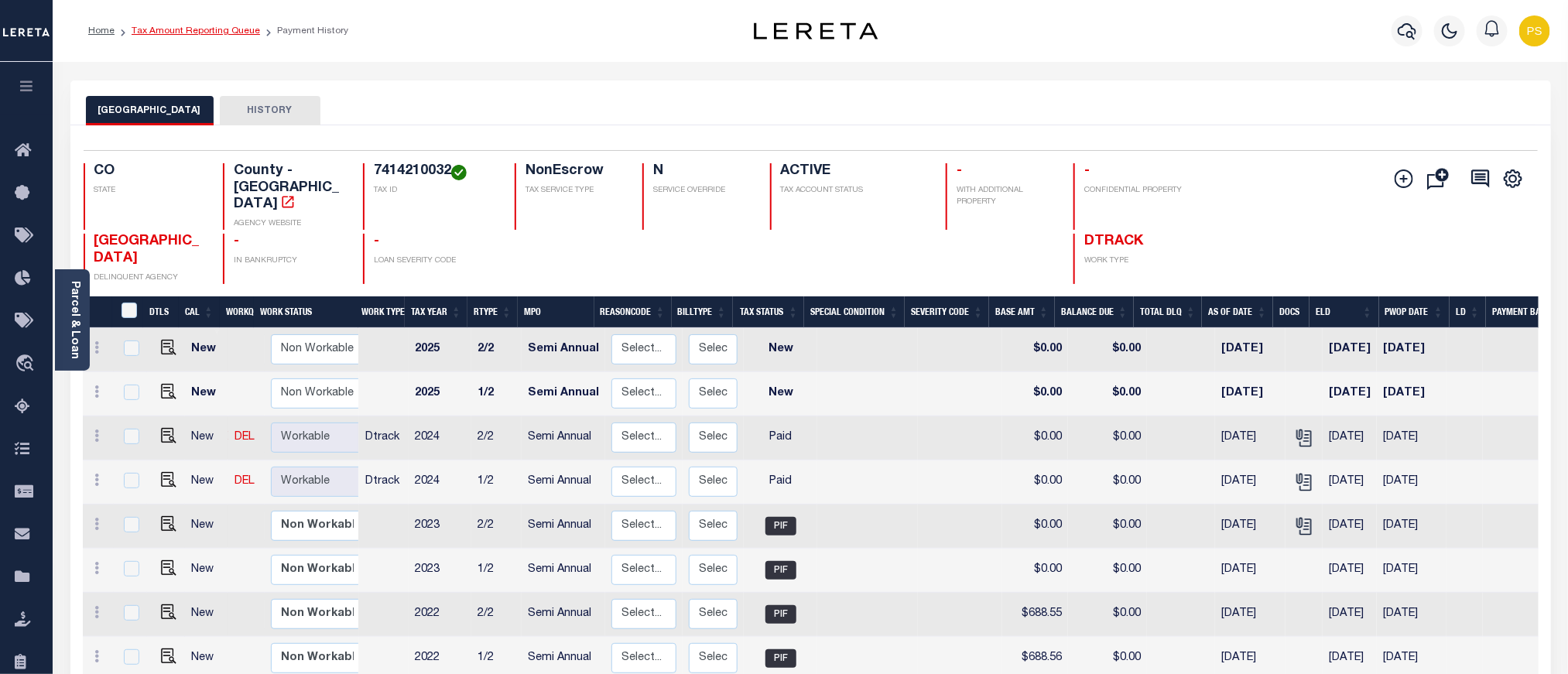
click at [182, 30] on link "Tax Amount Reporting Queue" at bounding box center [195, 30] width 129 height 9
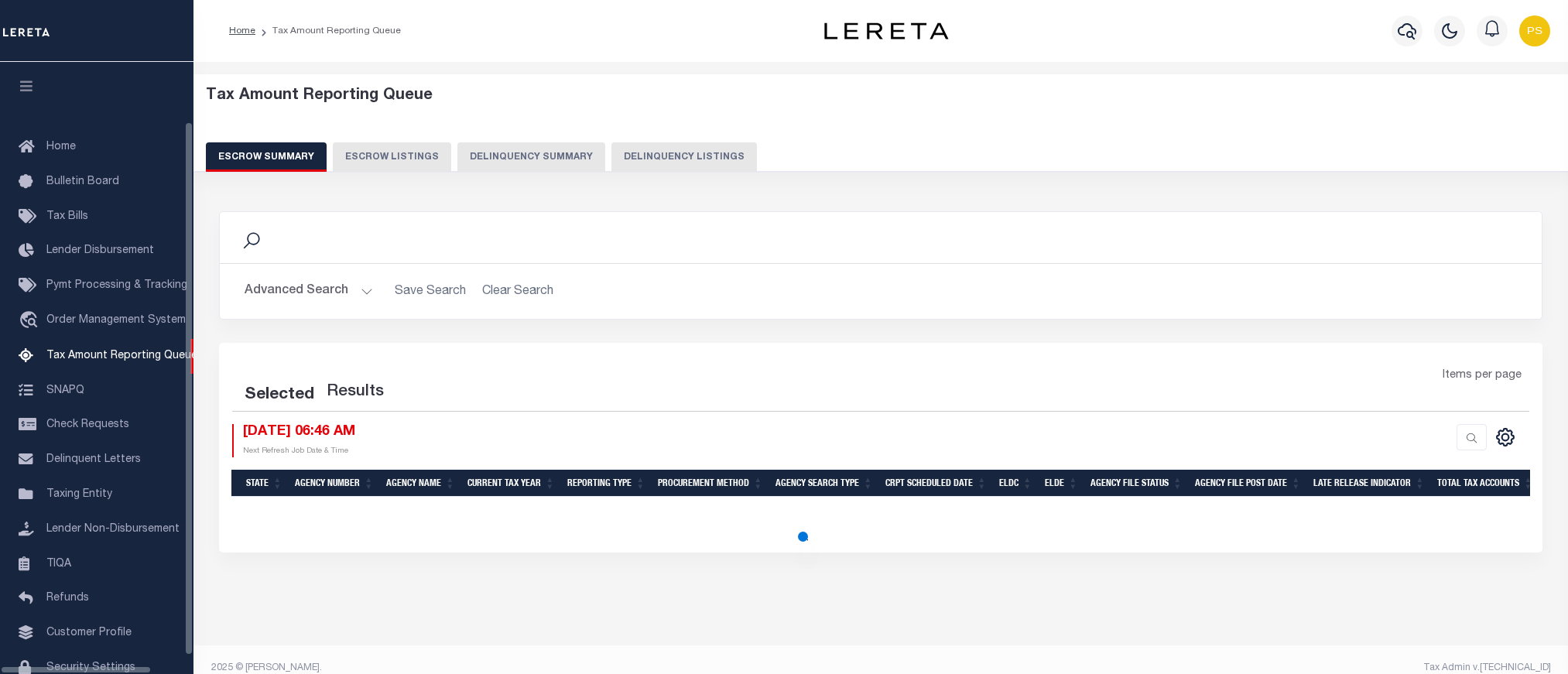
select select "100"
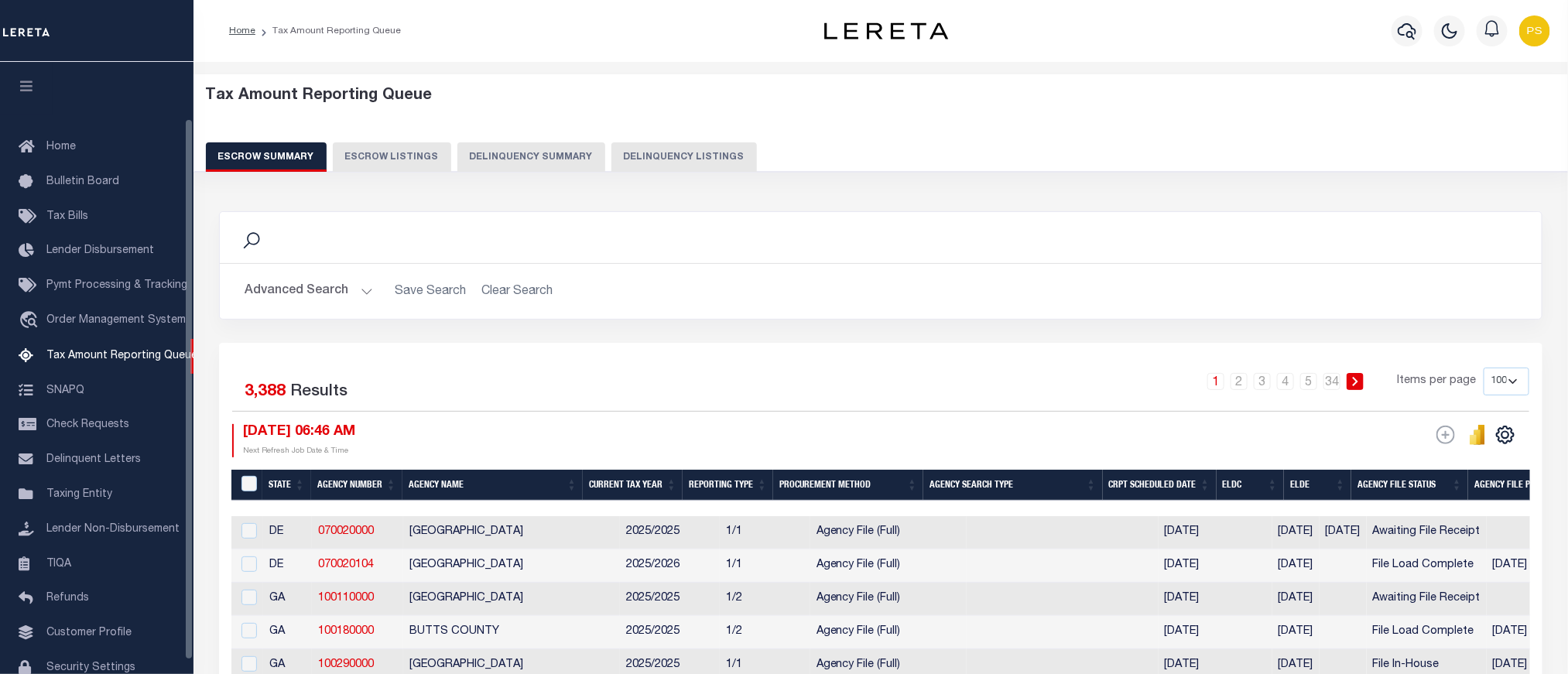
scroll to position [63, 0]
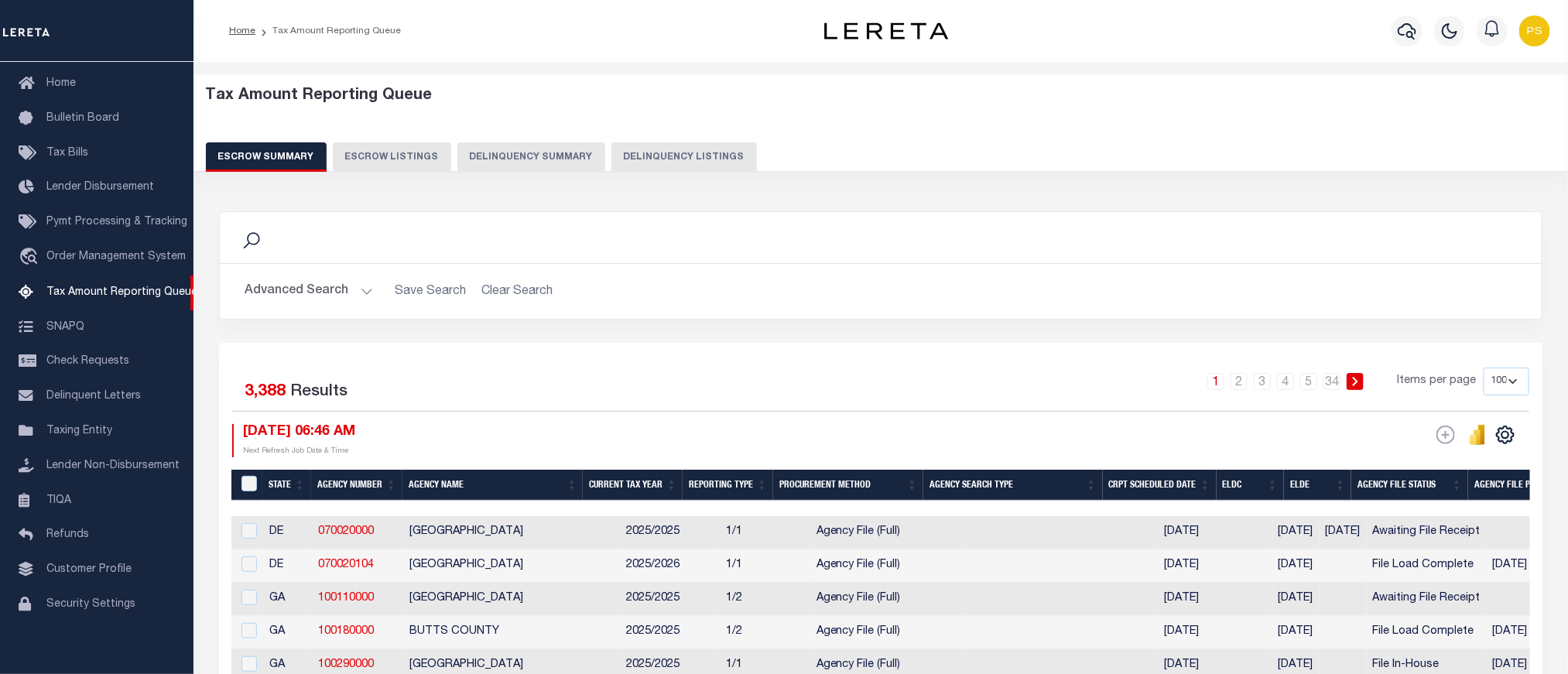
click at [660, 163] on button "Delinquency Listings" at bounding box center [685, 157] width 146 height 29
select select "100"
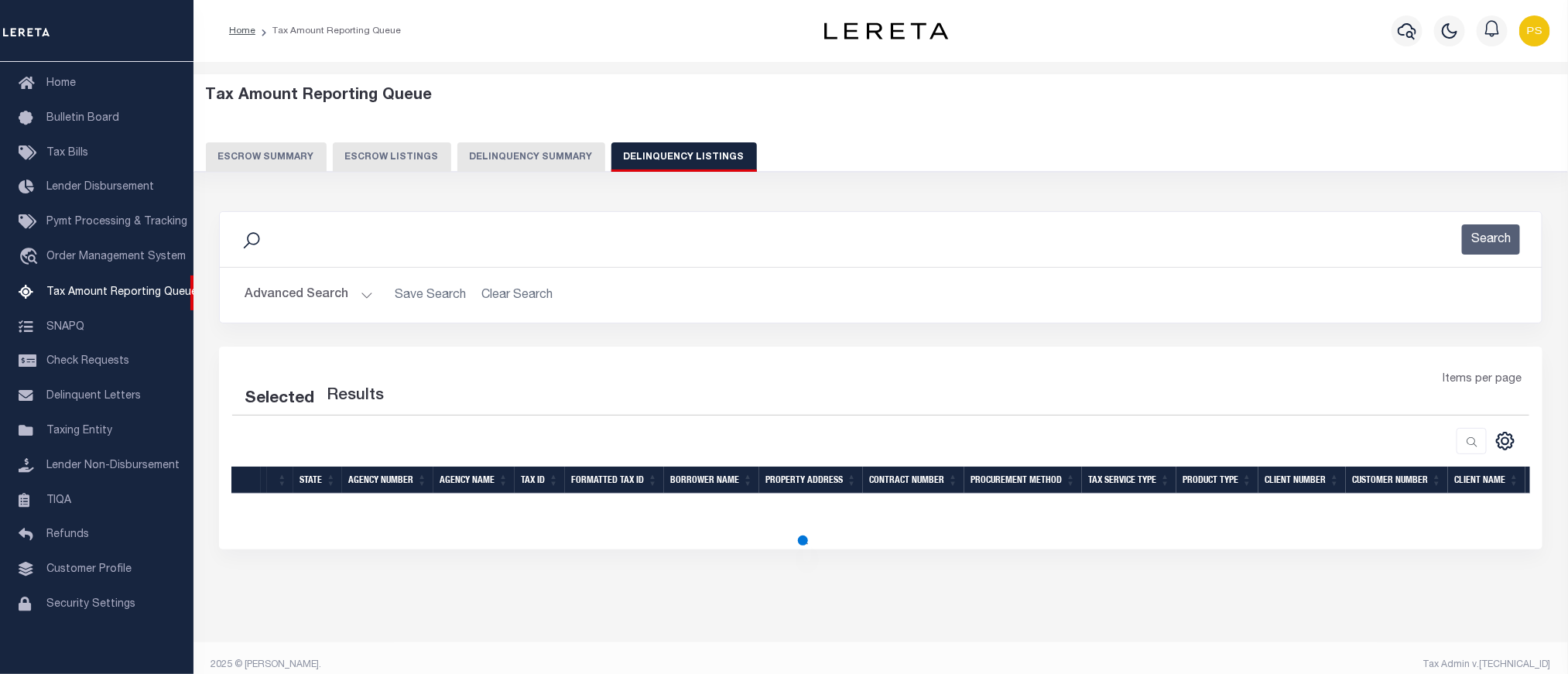
select select "100"
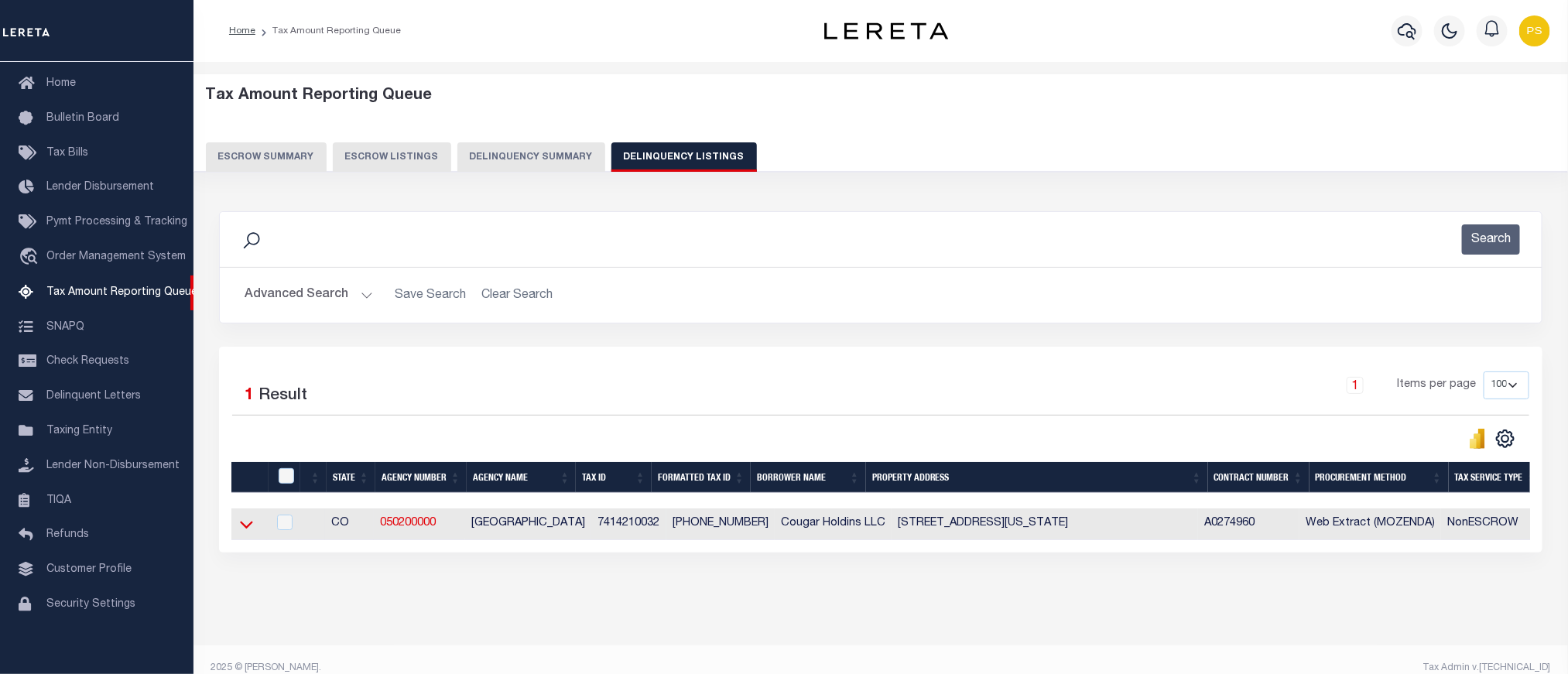
click at [241, 529] on icon at bounding box center [246, 526] width 13 height 8
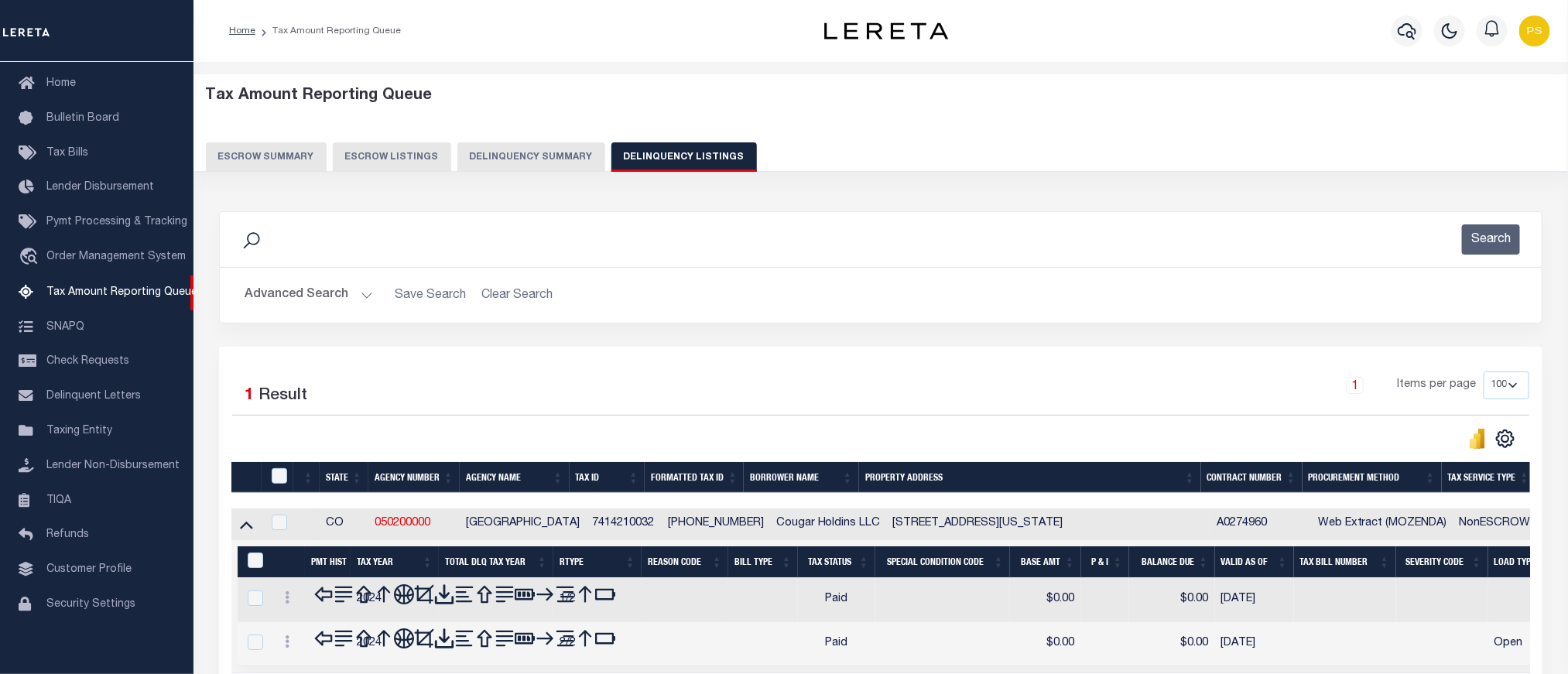
scroll to position [33, 0]
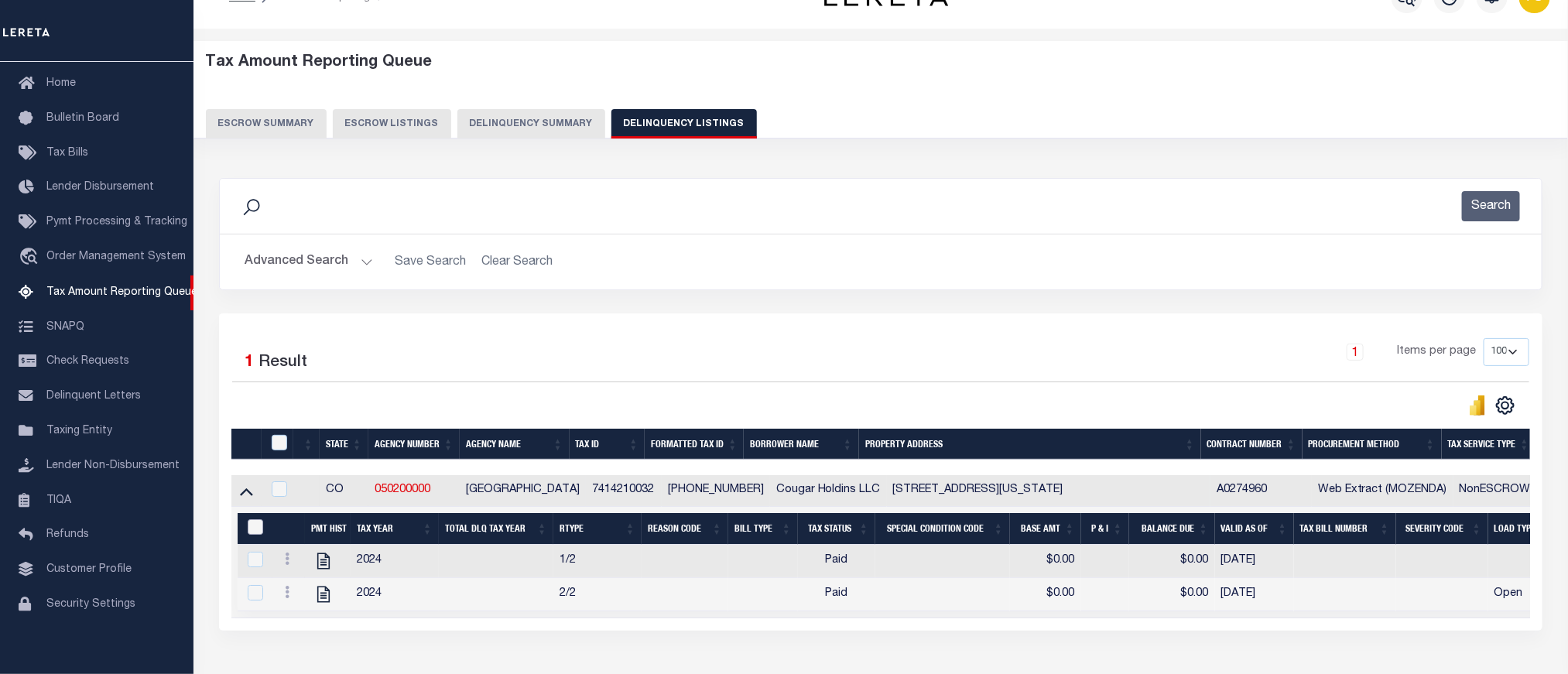
click at [258, 535] on input "&nbsp;" at bounding box center [255, 527] width 15 height 15
checkbox input "true"
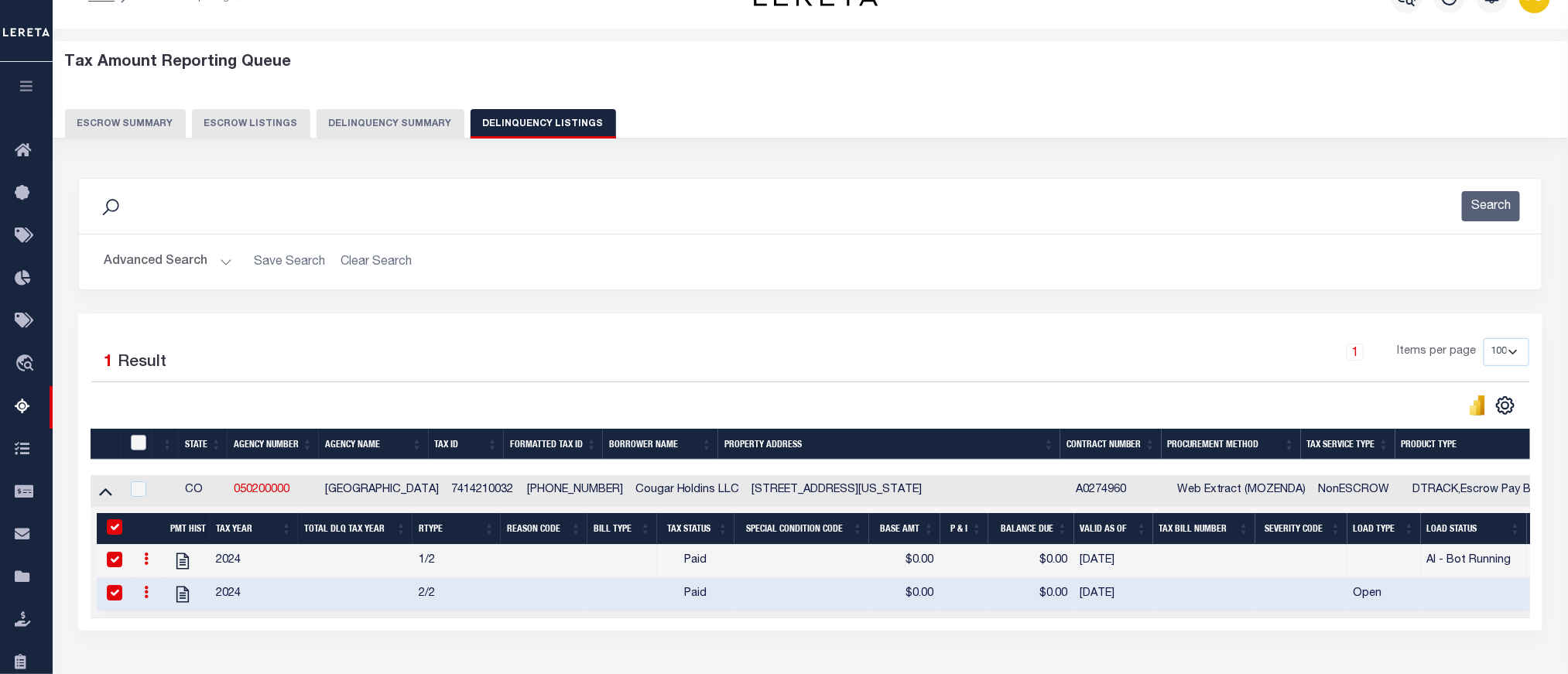
click at [138, 446] on input "checkbox" at bounding box center [138, 442] width 15 height 15
checkbox input "true"
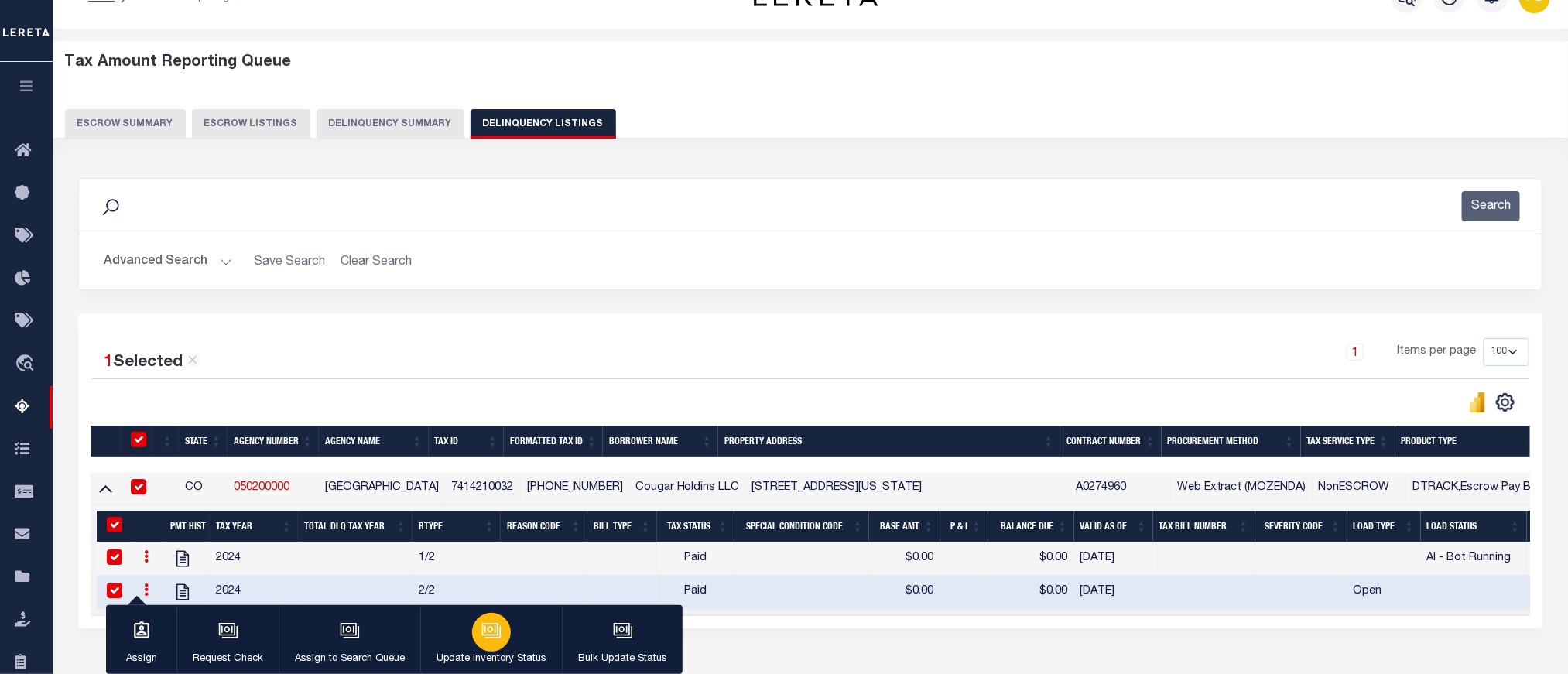
click at [497, 632] on icon "button" at bounding box center [491, 630] width 20 height 20
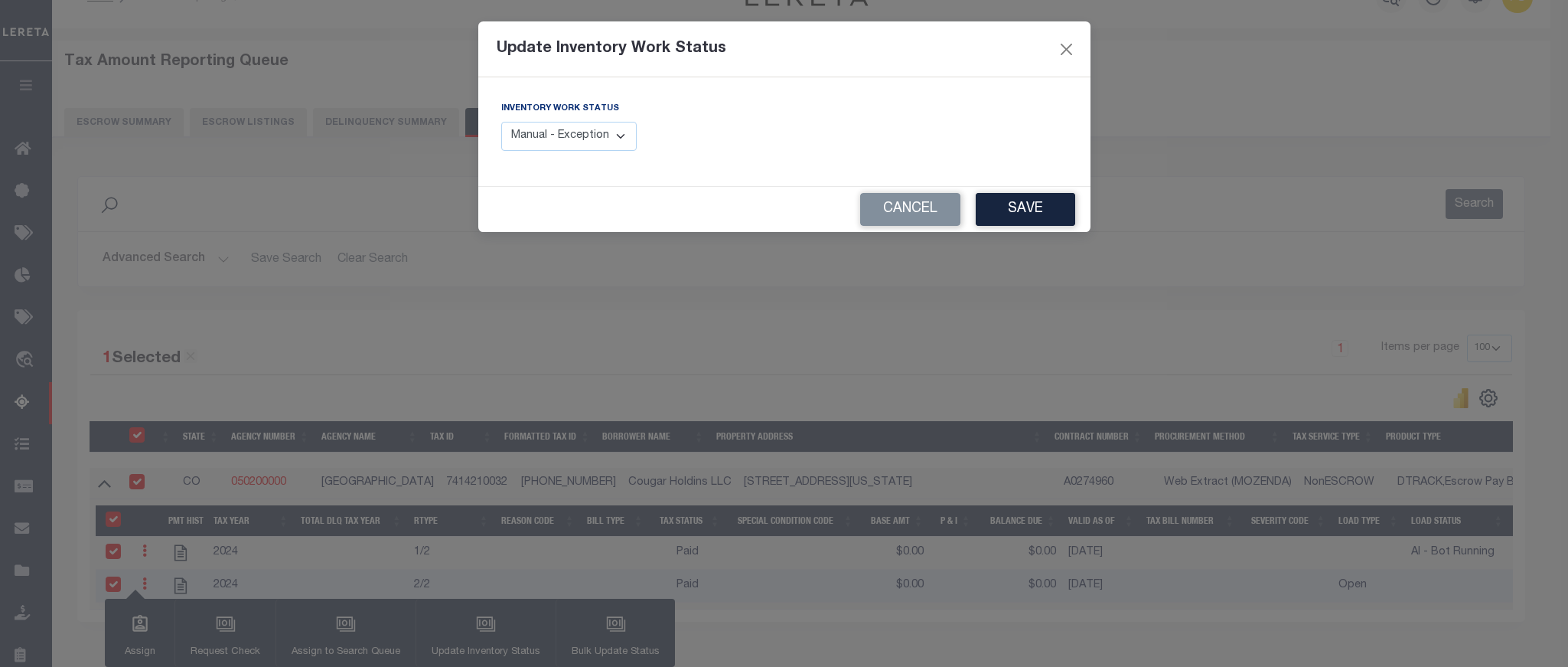
click at [586, 148] on select "Manual - Exception Pended - Awaiting Search Late Add Exception Completed" at bounding box center [570, 136] width 136 height 30
select select "4"
click at [502, 123] on select "Manual - Exception Pended - Awaiting Search Late Add Exception Completed" at bounding box center [570, 136] width 136 height 30
click at [1026, 212] on button "Save" at bounding box center [1026, 209] width 99 height 33
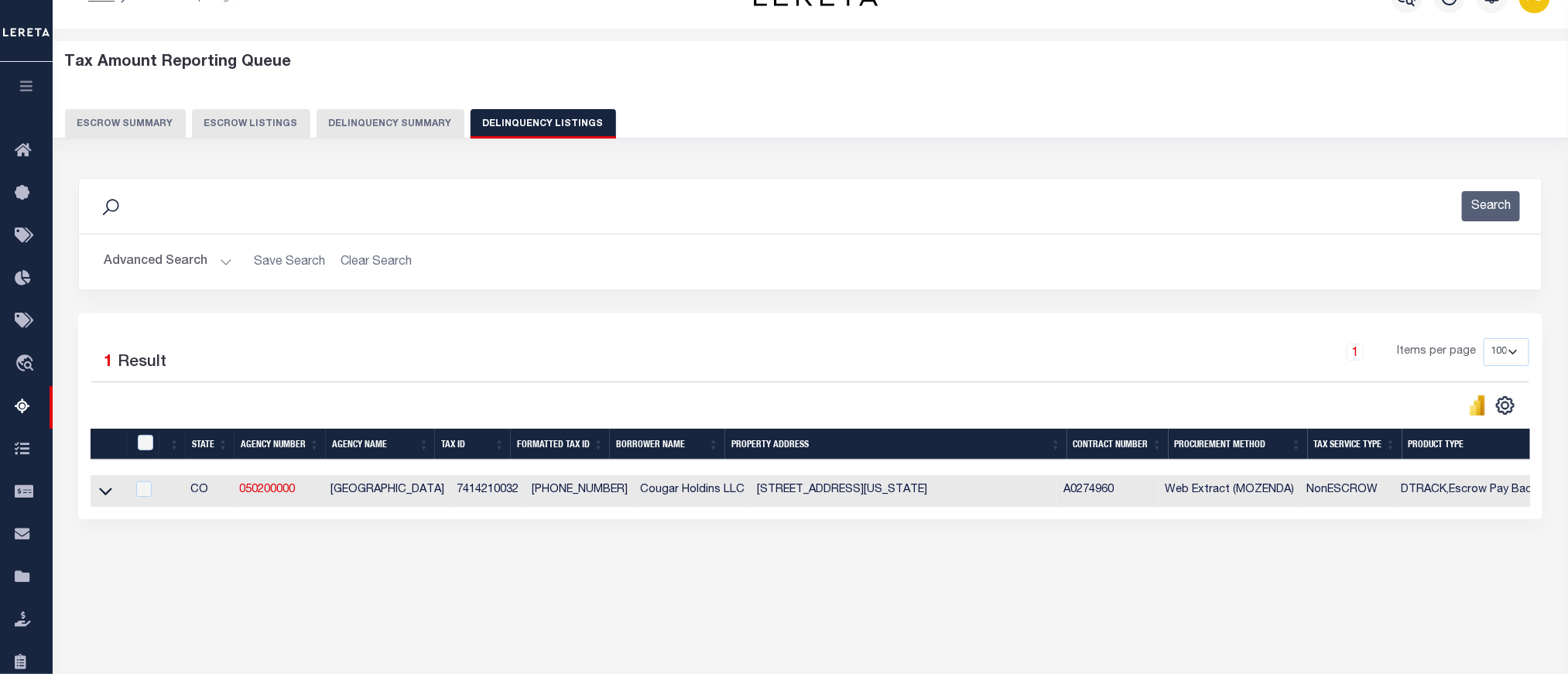
click at [113, 258] on button "Advanced Search" at bounding box center [168, 262] width 129 height 30
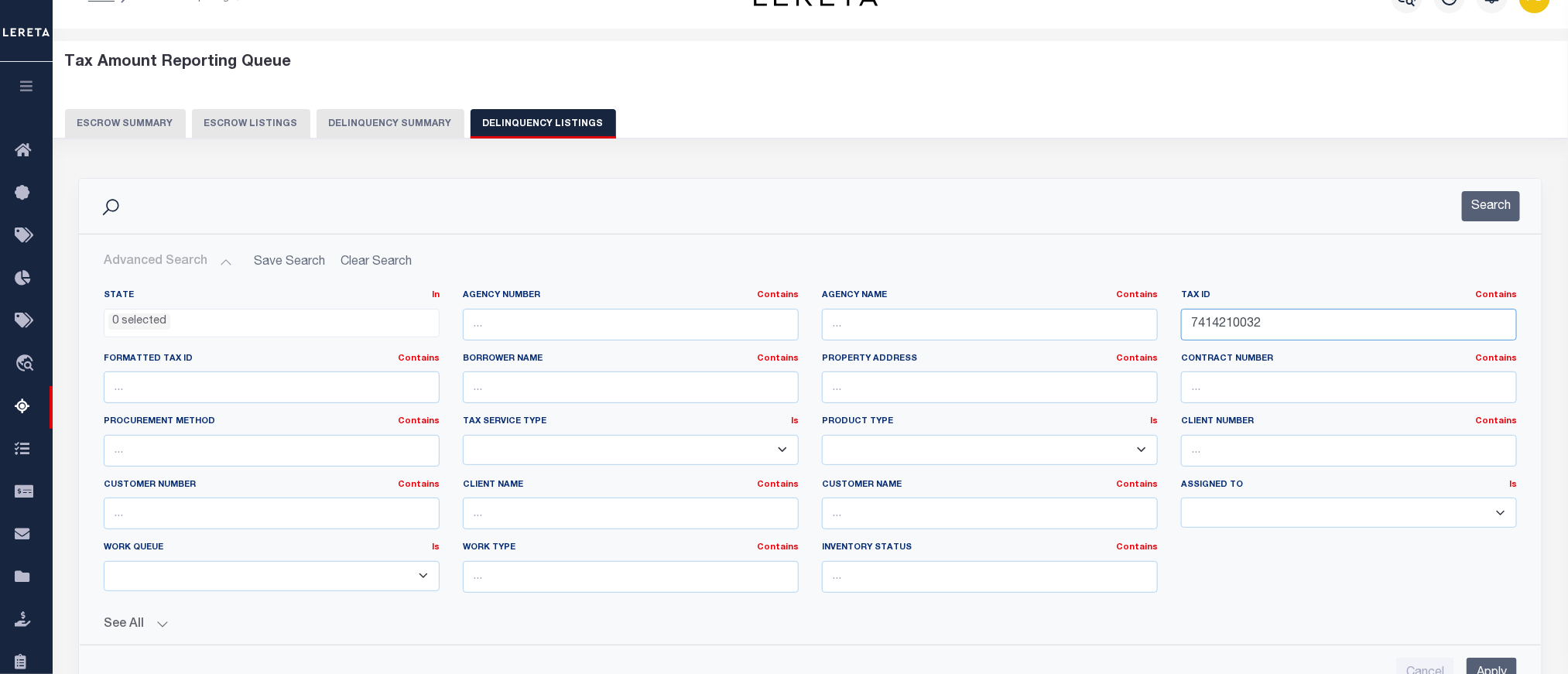
click at [1237, 325] on input "7414210032" at bounding box center [1349, 324] width 336 height 32
paste input "1"
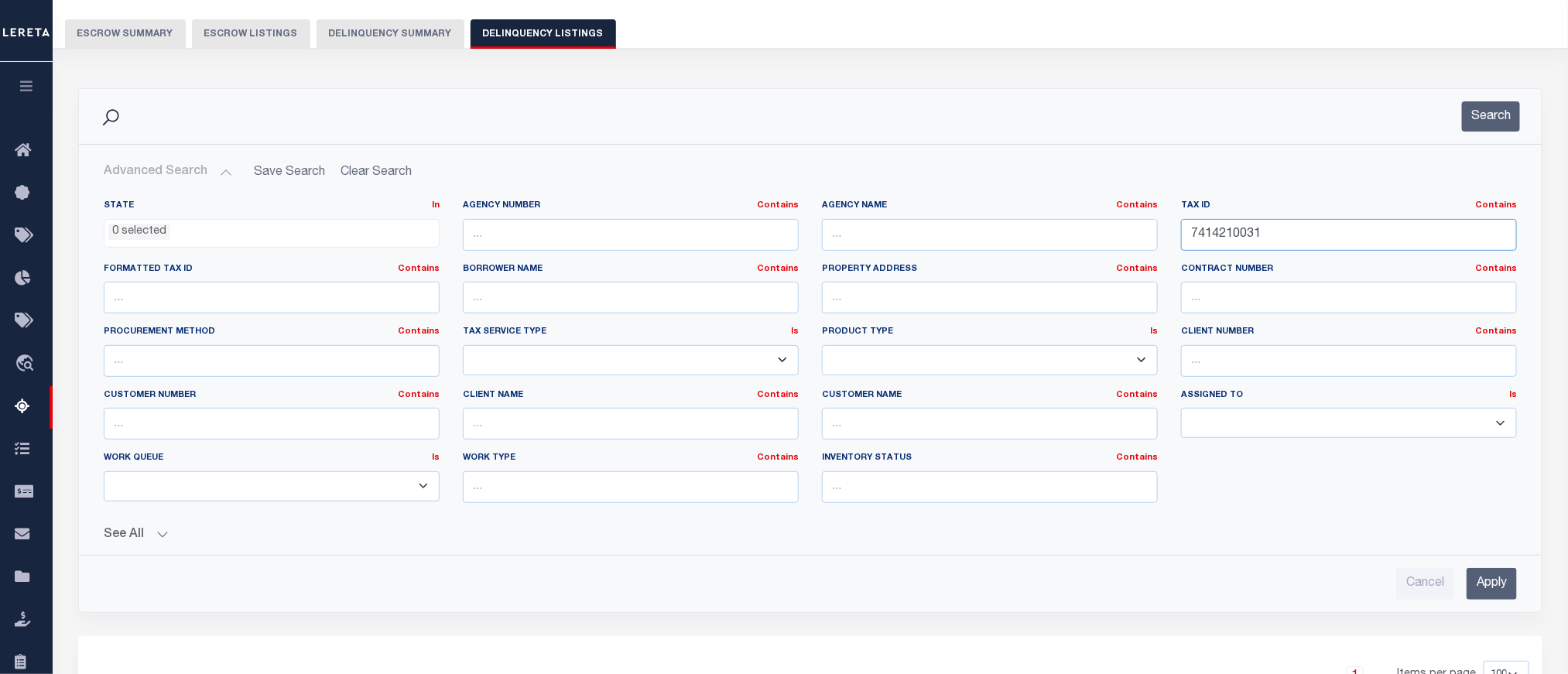
scroll to position [149, 0]
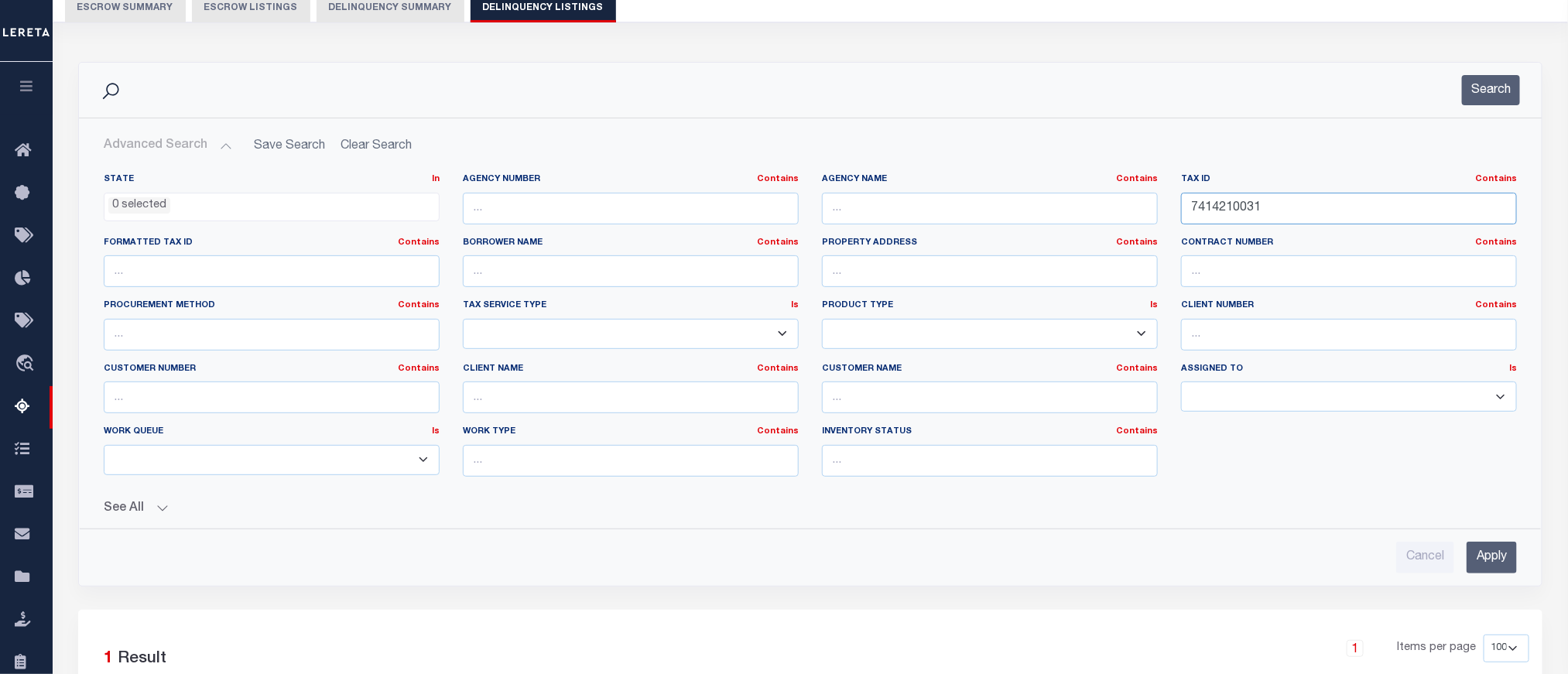
type input "7414210031"
click at [1494, 560] on input "Apply" at bounding box center [1492, 557] width 50 height 32
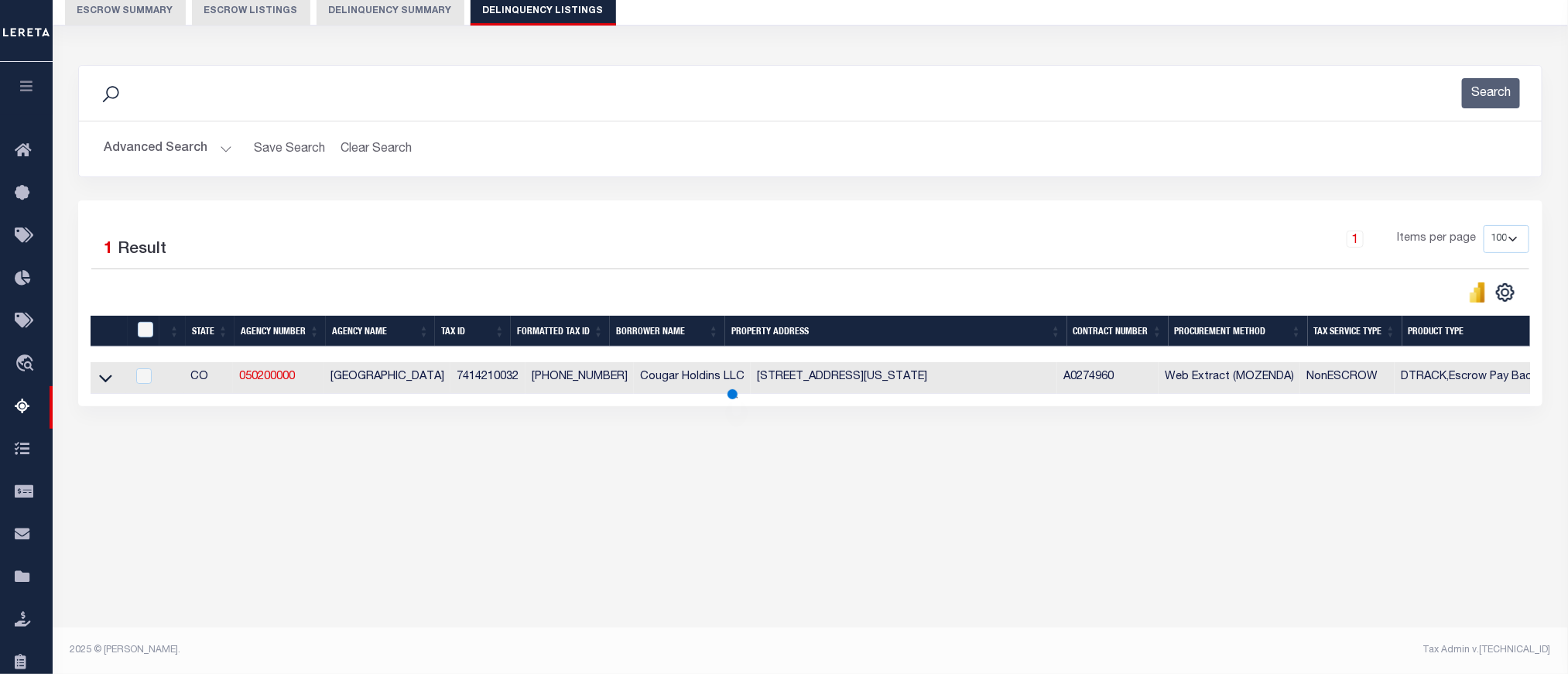
scroll to position [147, 0]
click at [107, 382] on icon at bounding box center [105, 378] width 13 height 16
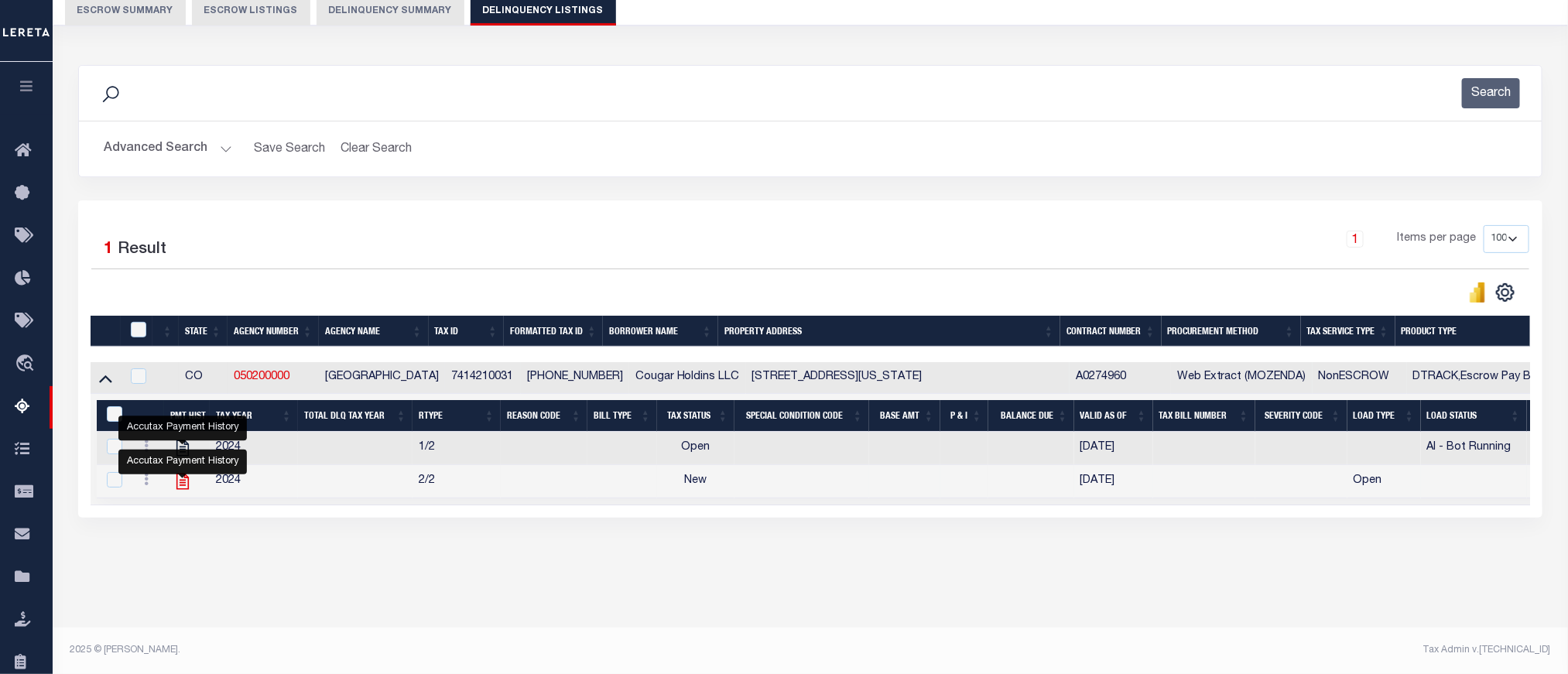
click at [188, 490] on icon "" at bounding box center [182, 482] width 12 height 16
checkbox input "false"
checkbox input "true"
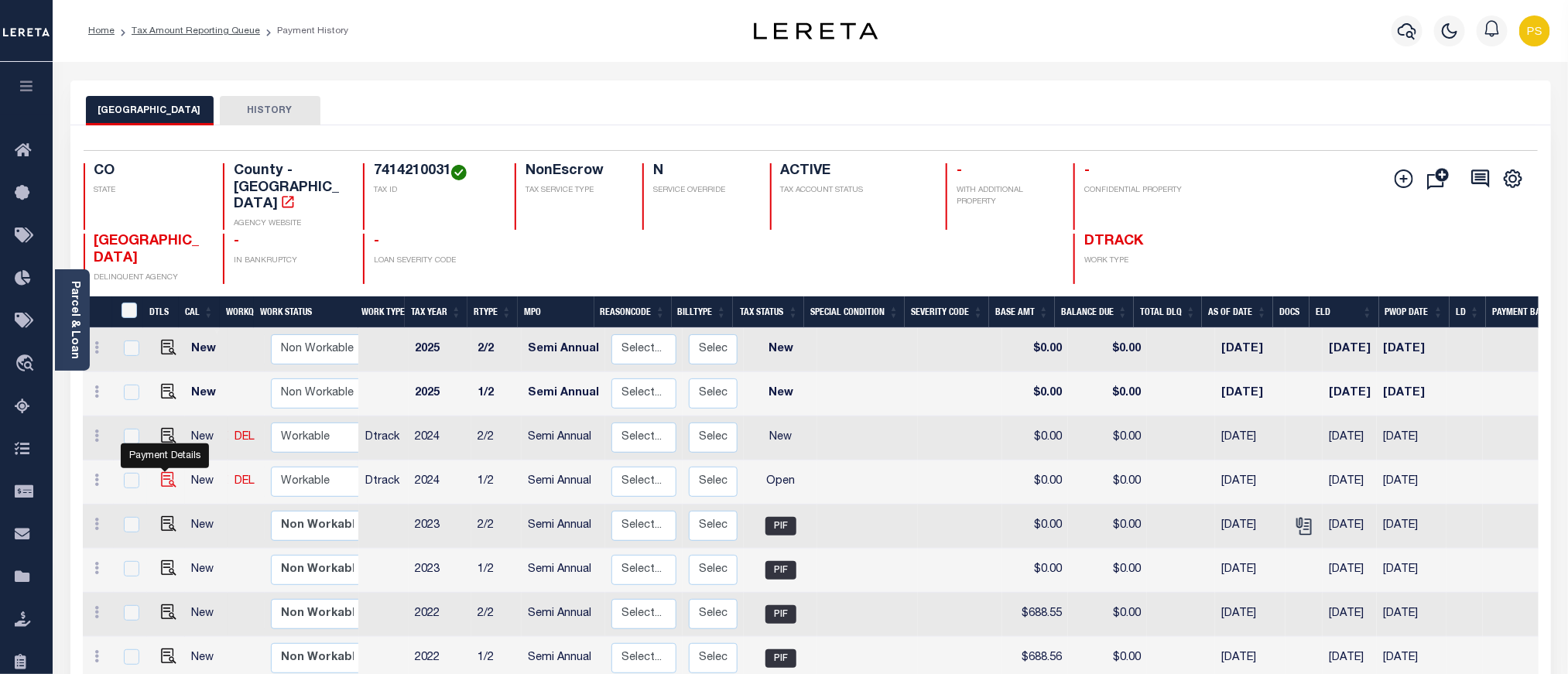
click at [164, 472] on img "" at bounding box center [169, 480] width 15 height 15
checkbox input "true"
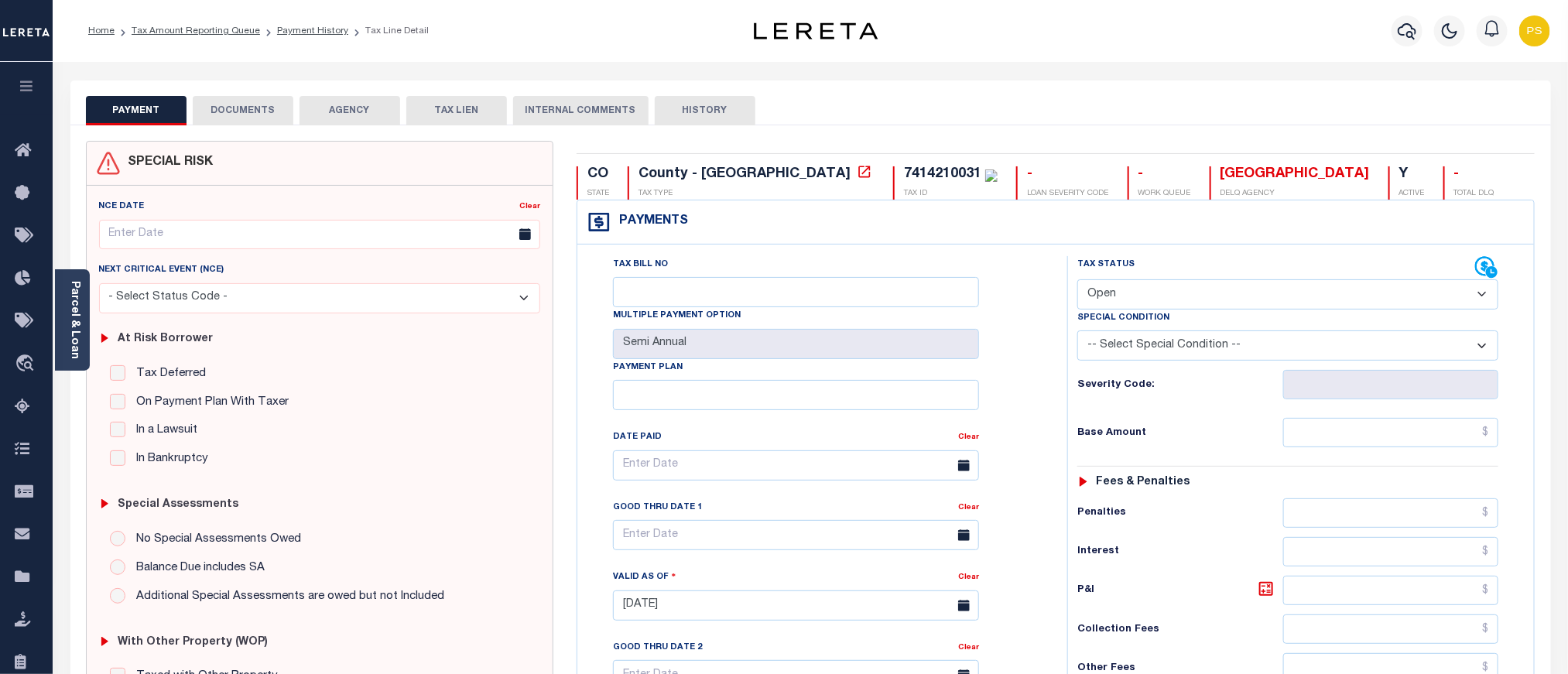
click at [1111, 290] on select "- Select Status Code - Open Due/Unpaid Paid Incomplete No Tax Due Internal Refu…" at bounding box center [1288, 294] width 421 height 30
select select "PYD"
click at [1078, 281] on select "- Select Status Code - Open Due/Unpaid Paid Incomplete No Tax Due Internal Refu…" at bounding box center [1288, 294] width 421 height 30
type input "[DATE]"
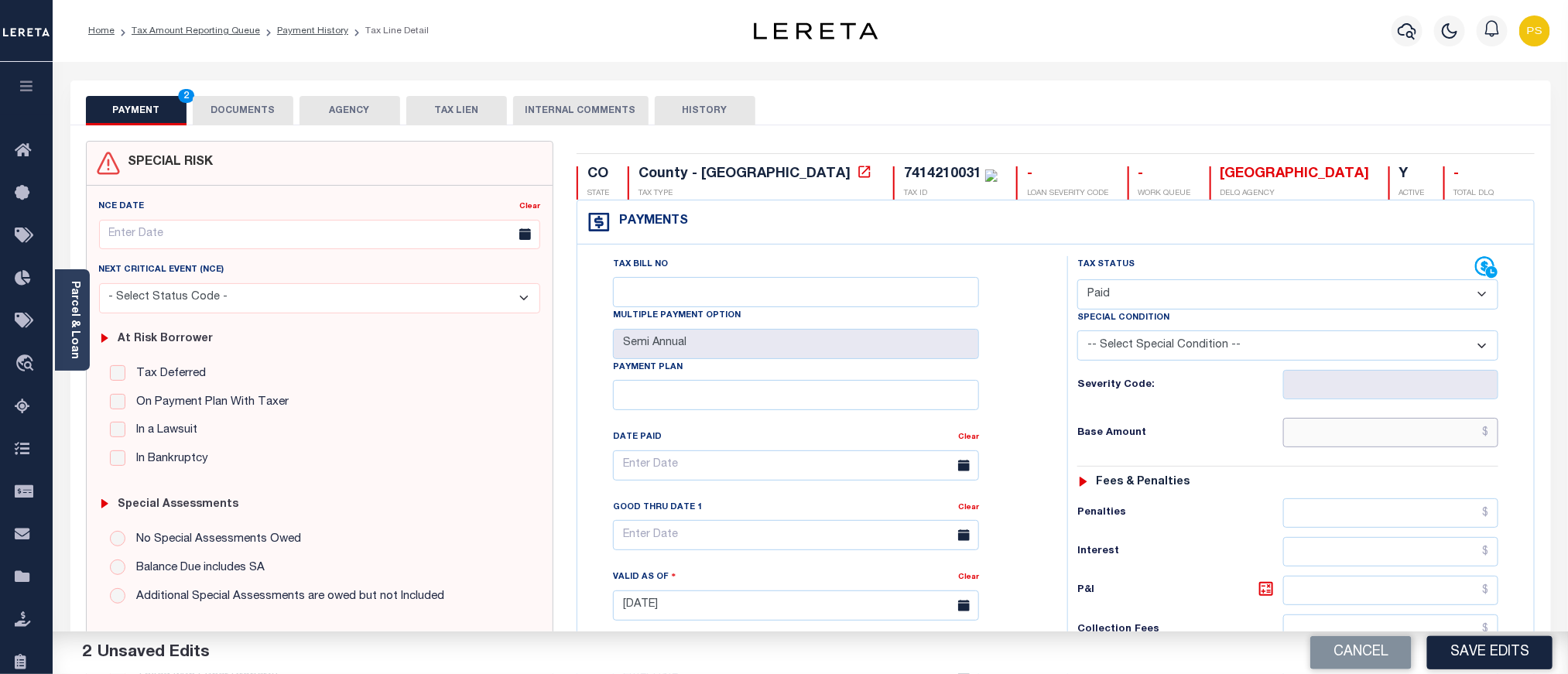
click at [1348, 444] on input "text" at bounding box center [1391, 433] width 216 height 29
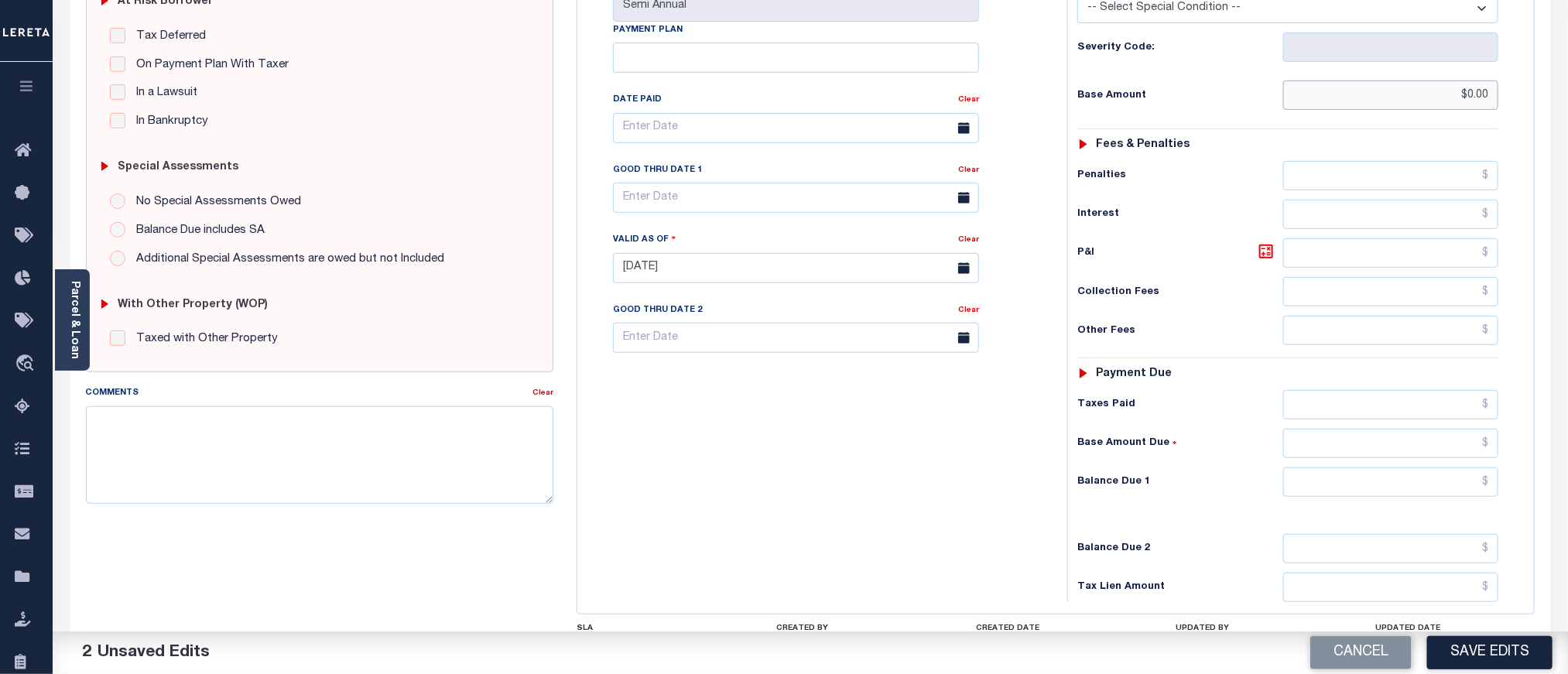
scroll to position [348, 0]
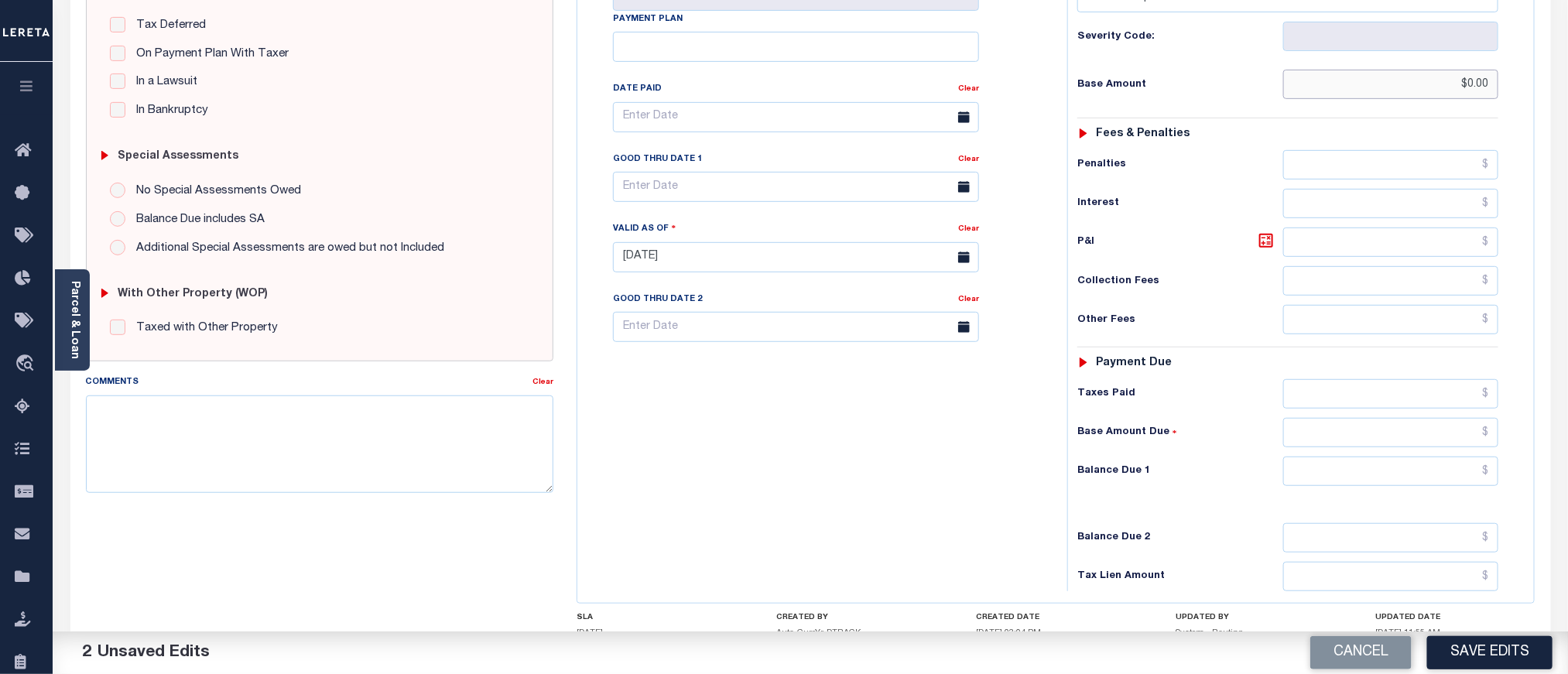
type input "$0.00"
drag, startPoint x: 1410, startPoint y: 481, endPoint x: 1433, endPoint y: 471, distance: 25.1
click at [1410, 481] on input "text" at bounding box center [1391, 471] width 216 height 29
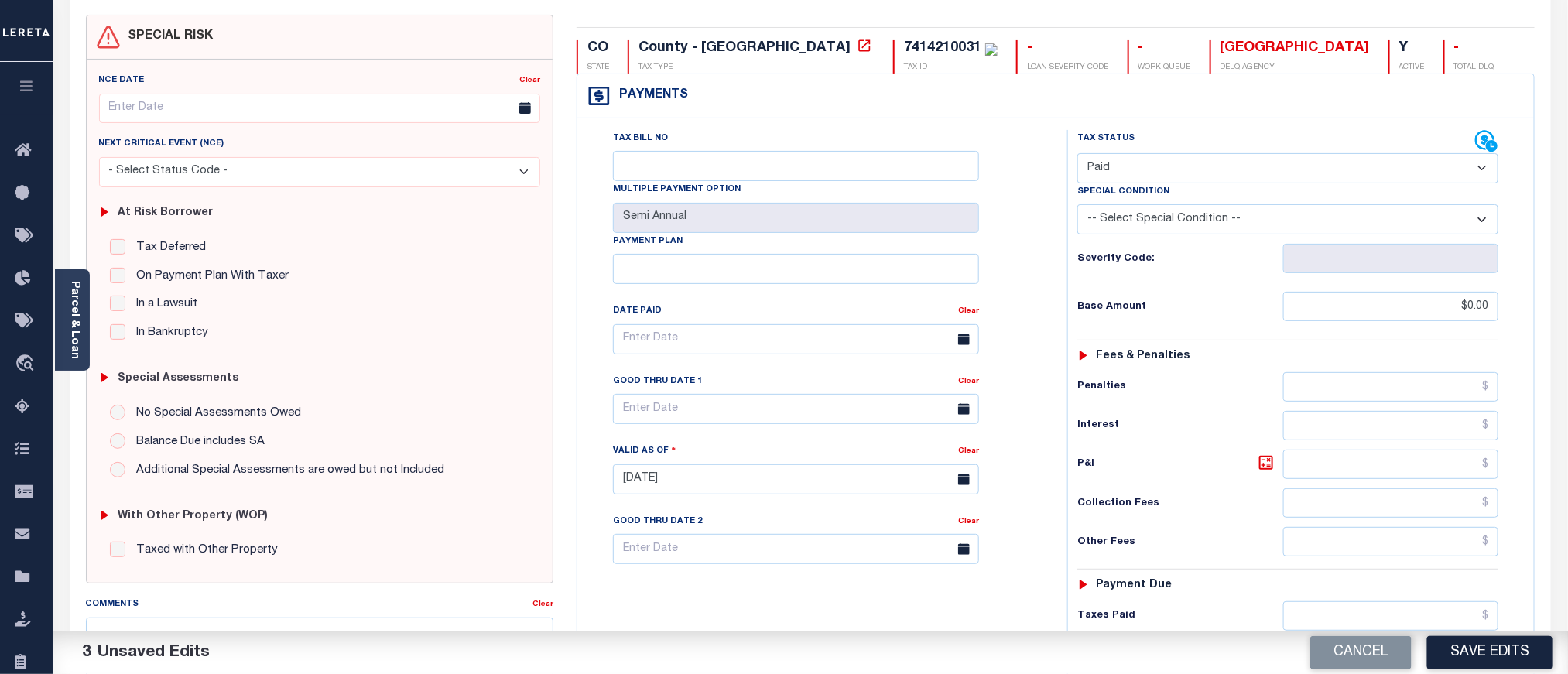
scroll to position [0, 0]
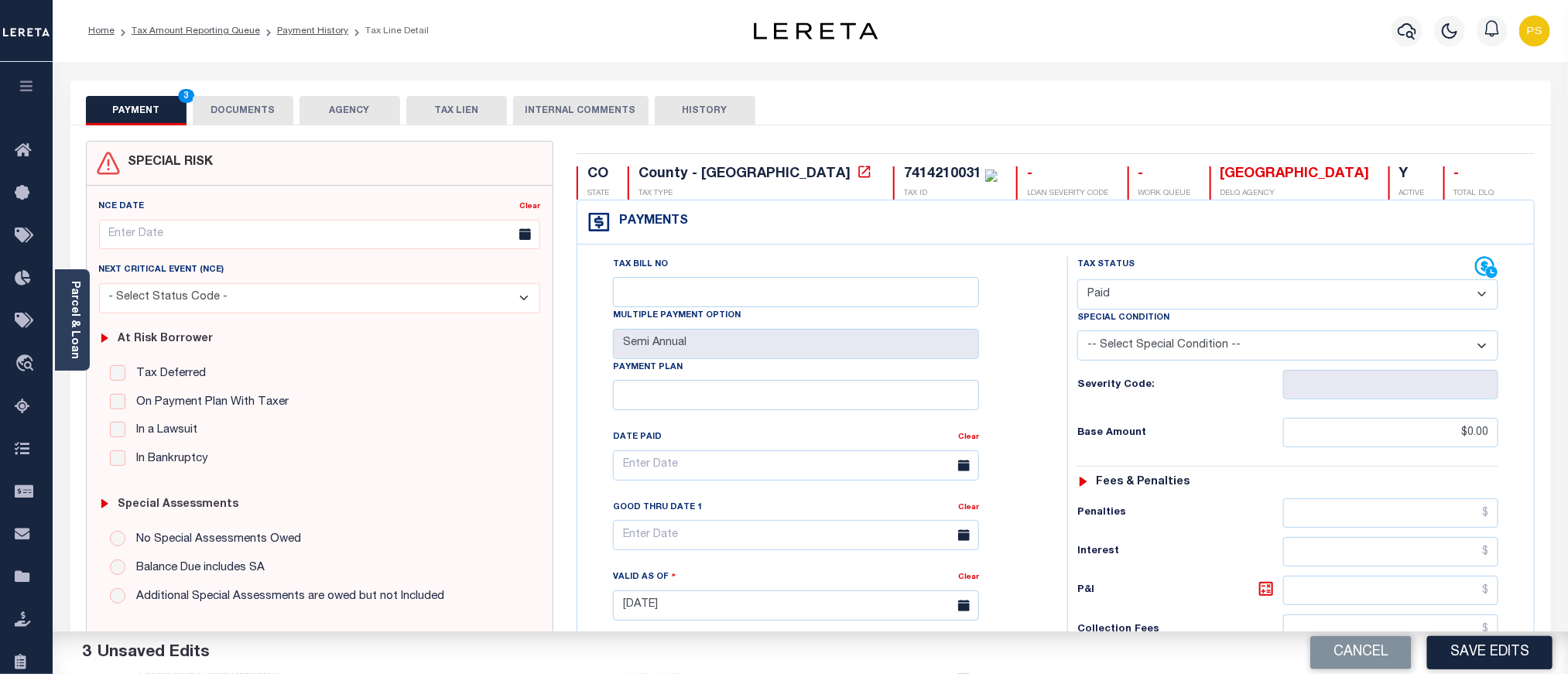
type input "$0.00"
click at [256, 100] on button "DOCUMENTS" at bounding box center [243, 110] width 100 height 29
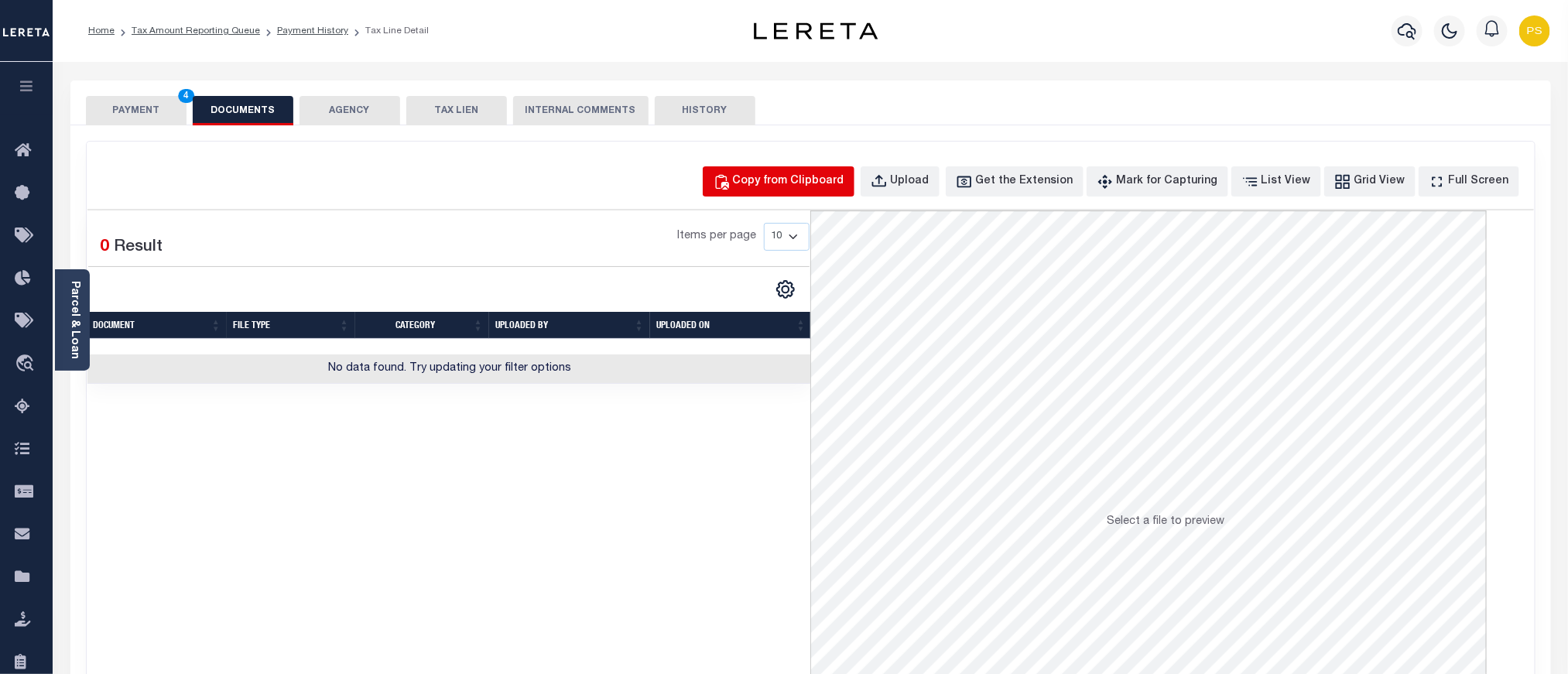
click at [811, 189] on div "Copy from Clipboard" at bounding box center [789, 181] width 112 height 17
select select "POP"
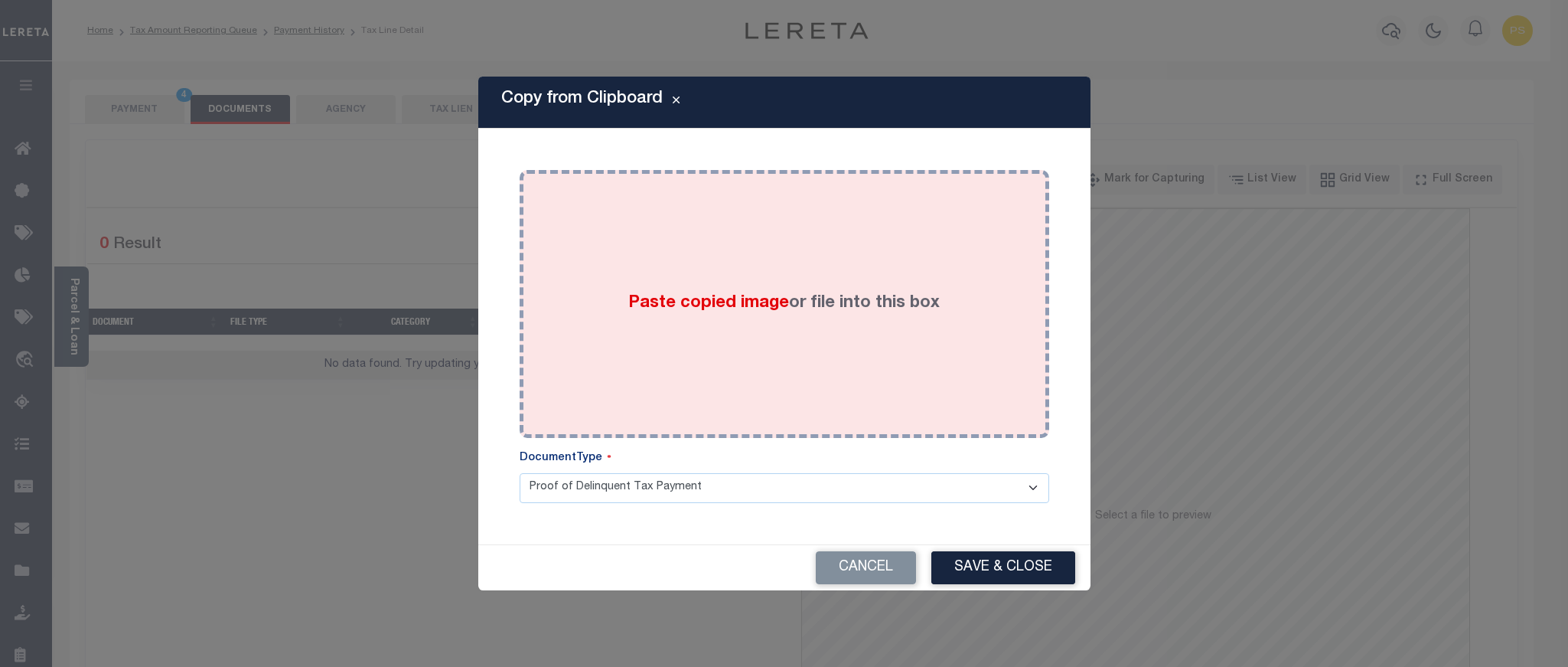
click at [744, 350] on div "Paste copied image or file into this box" at bounding box center [784, 304] width 506 height 245
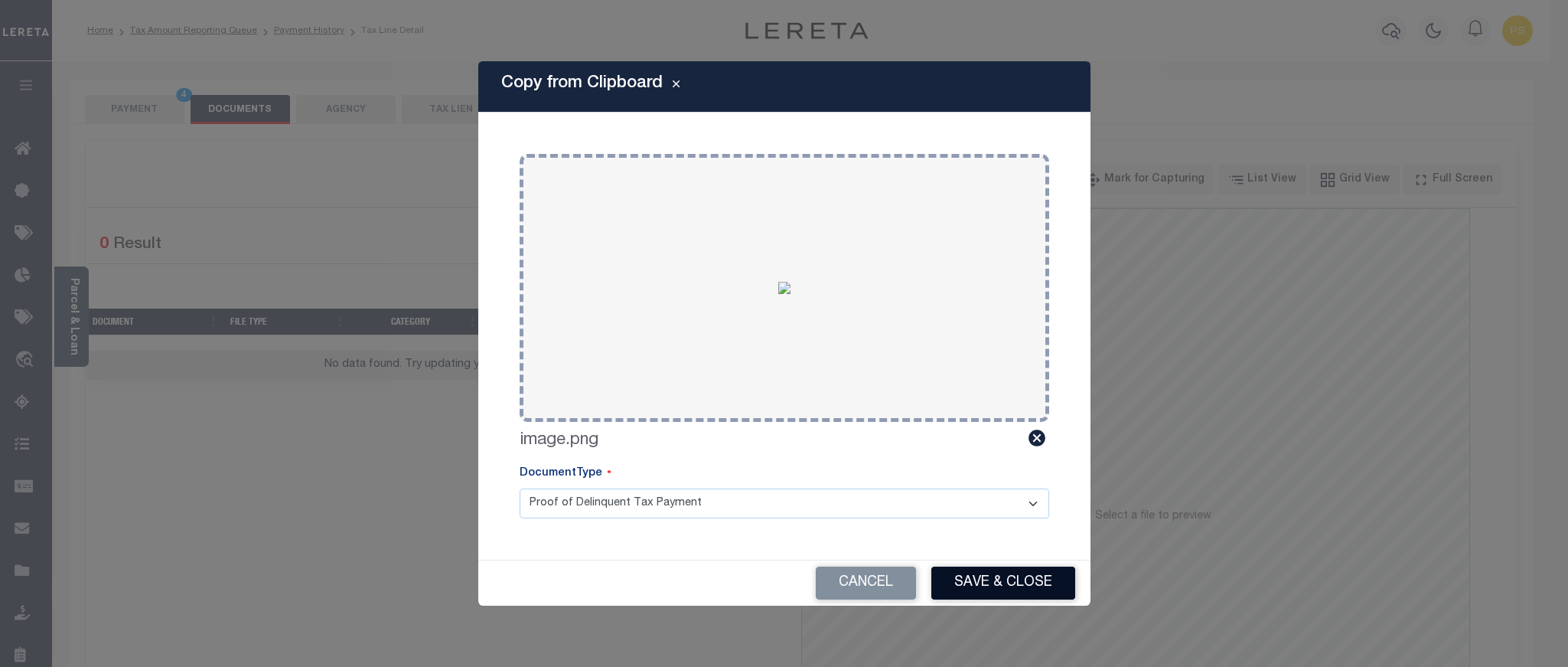
click at [1013, 574] on button "Save & Close" at bounding box center [1004, 583] width 144 height 33
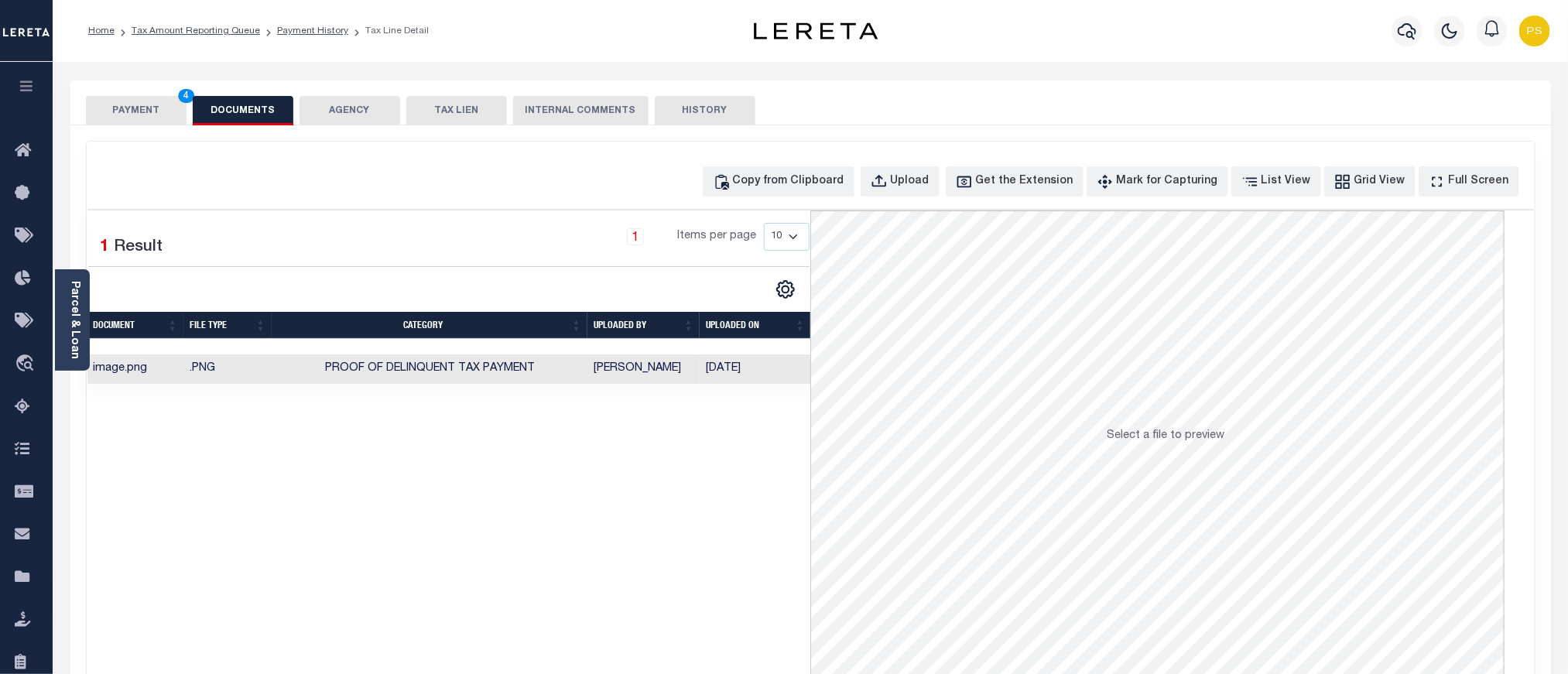
click at [153, 105] on button "PAYMENT 4" at bounding box center [136, 110] width 100 height 29
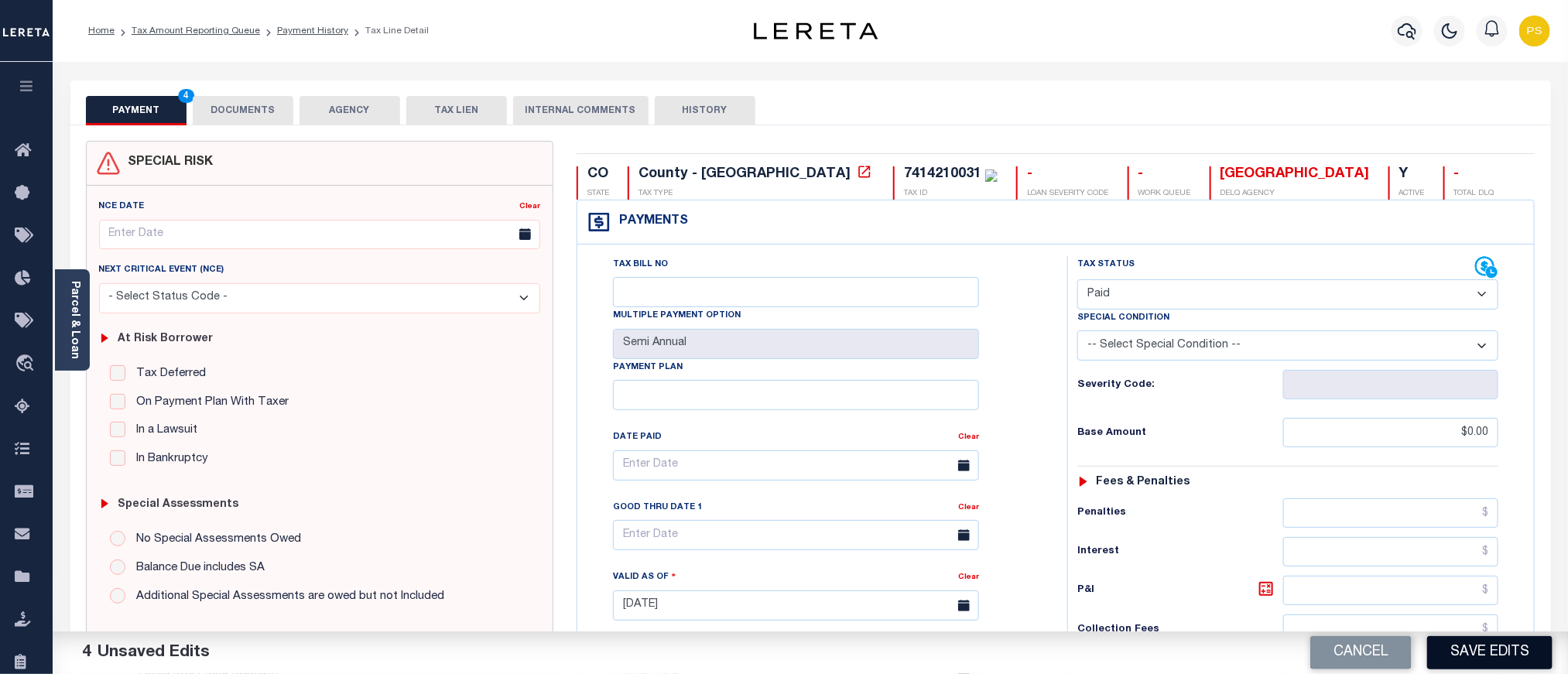
click at [1512, 662] on button "Save Edits" at bounding box center [1490, 652] width 126 height 33
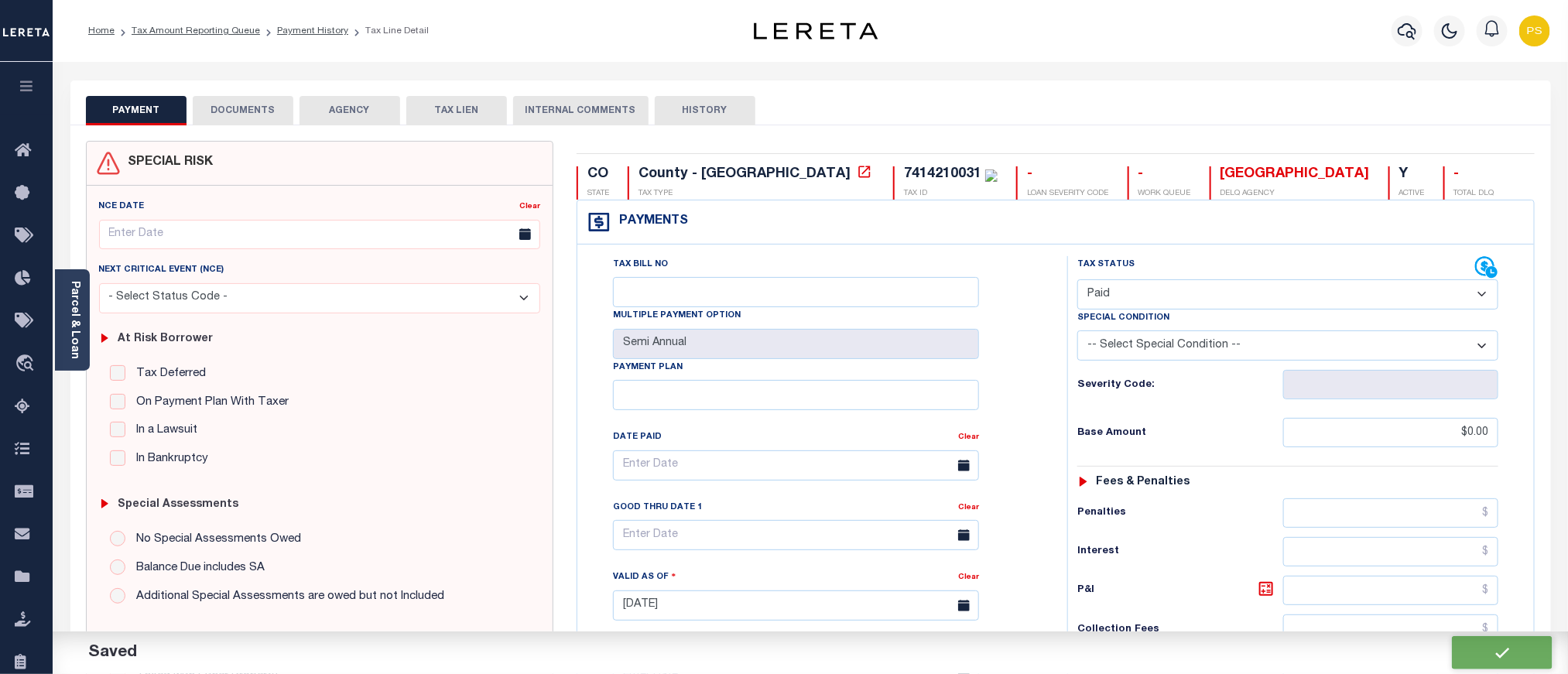
checkbox input "false"
type input "$0"
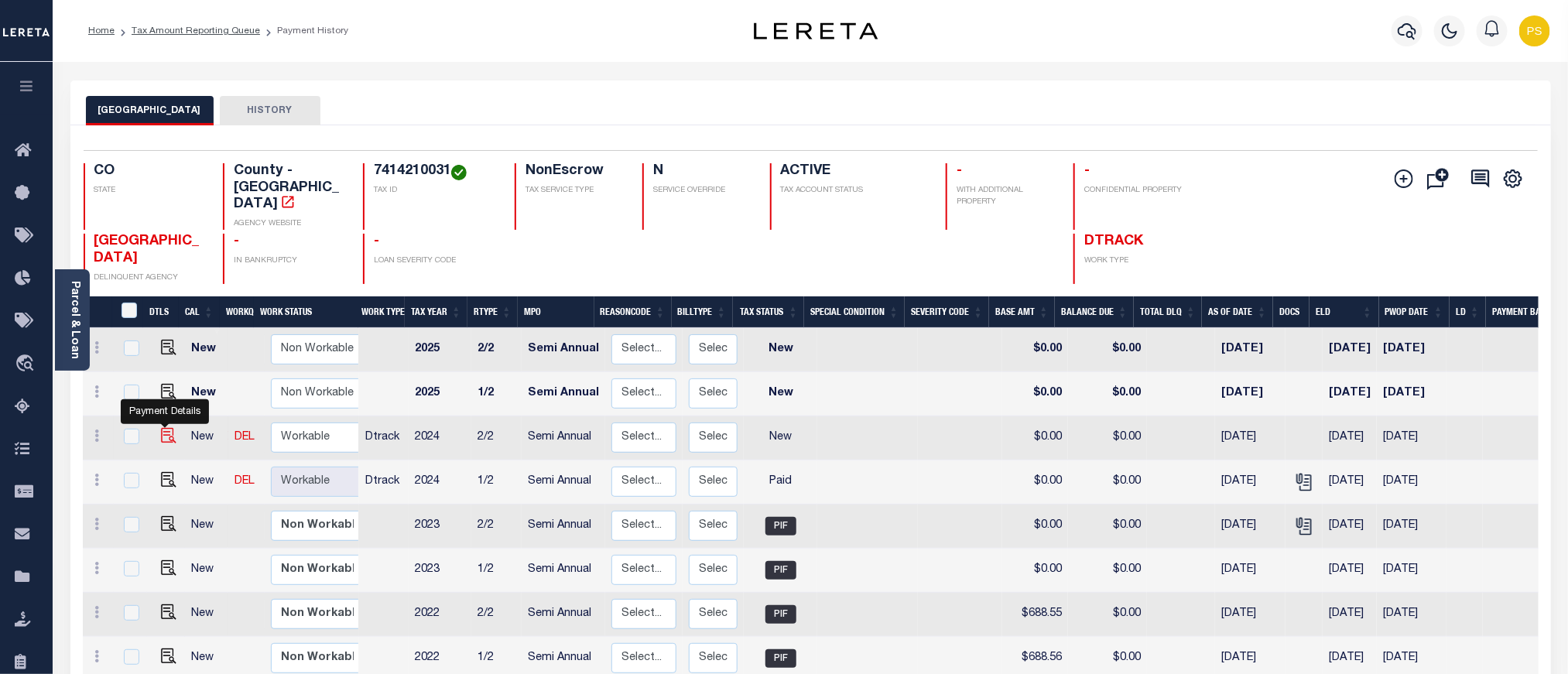
click at [167, 428] on img "" at bounding box center [169, 435] width 15 height 15
checkbox input "true"
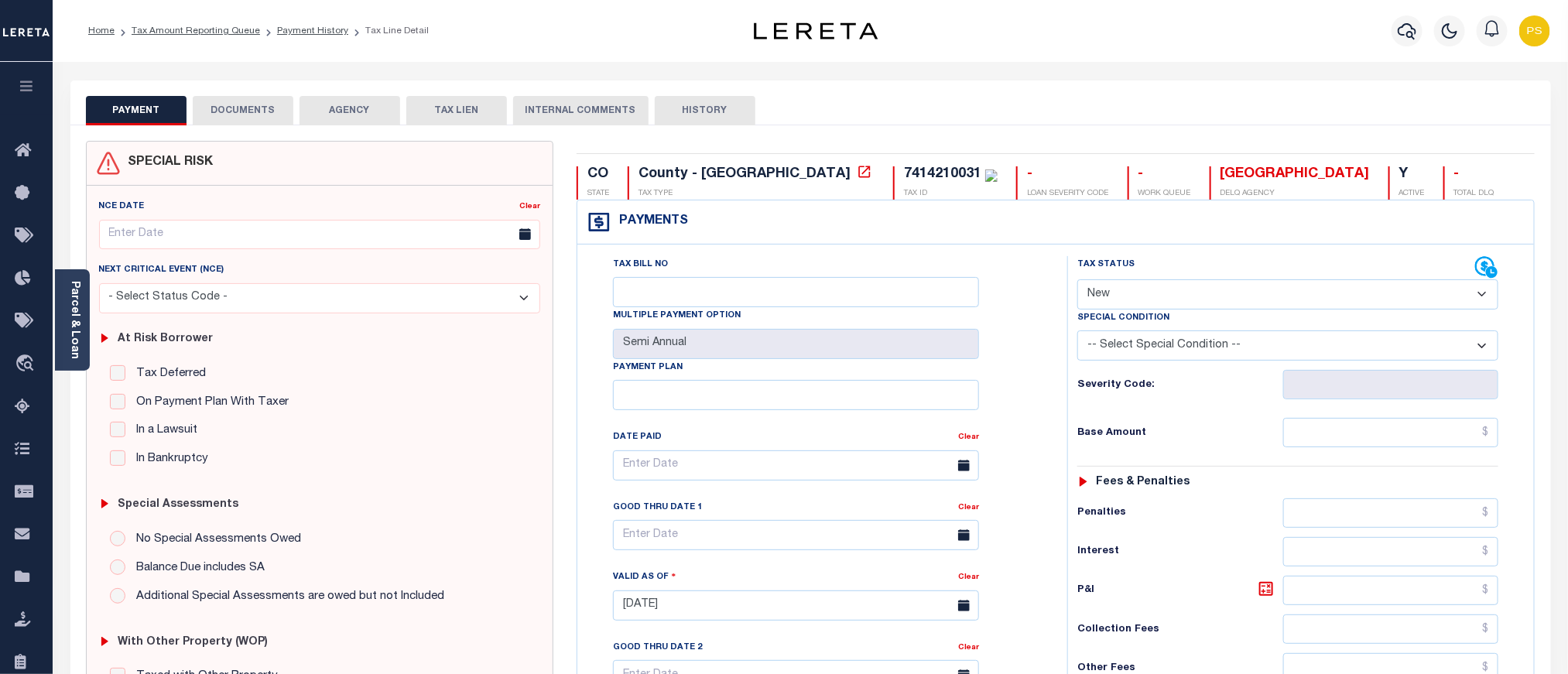
click at [1117, 295] on select "- Select Status Code - Open Due/Unpaid Paid Incomplete No Tax Due Internal Refu…" at bounding box center [1288, 294] width 421 height 30
select select "PYD"
click at [1078, 281] on select "- Select Status Code - Open Due/Unpaid Paid Incomplete No Tax Due Internal Refu…" at bounding box center [1288, 294] width 421 height 30
type input "[DATE]"
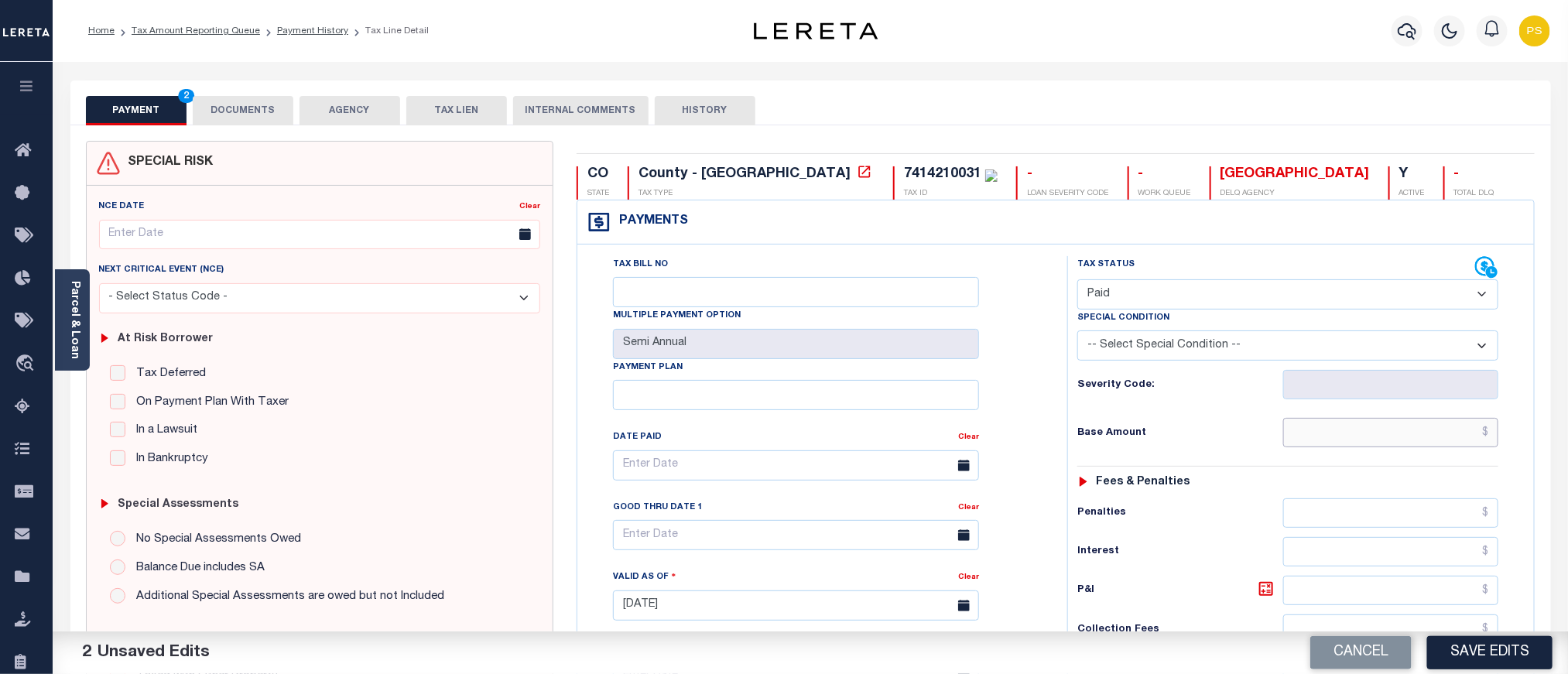
click at [1404, 442] on input "text" at bounding box center [1391, 433] width 216 height 29
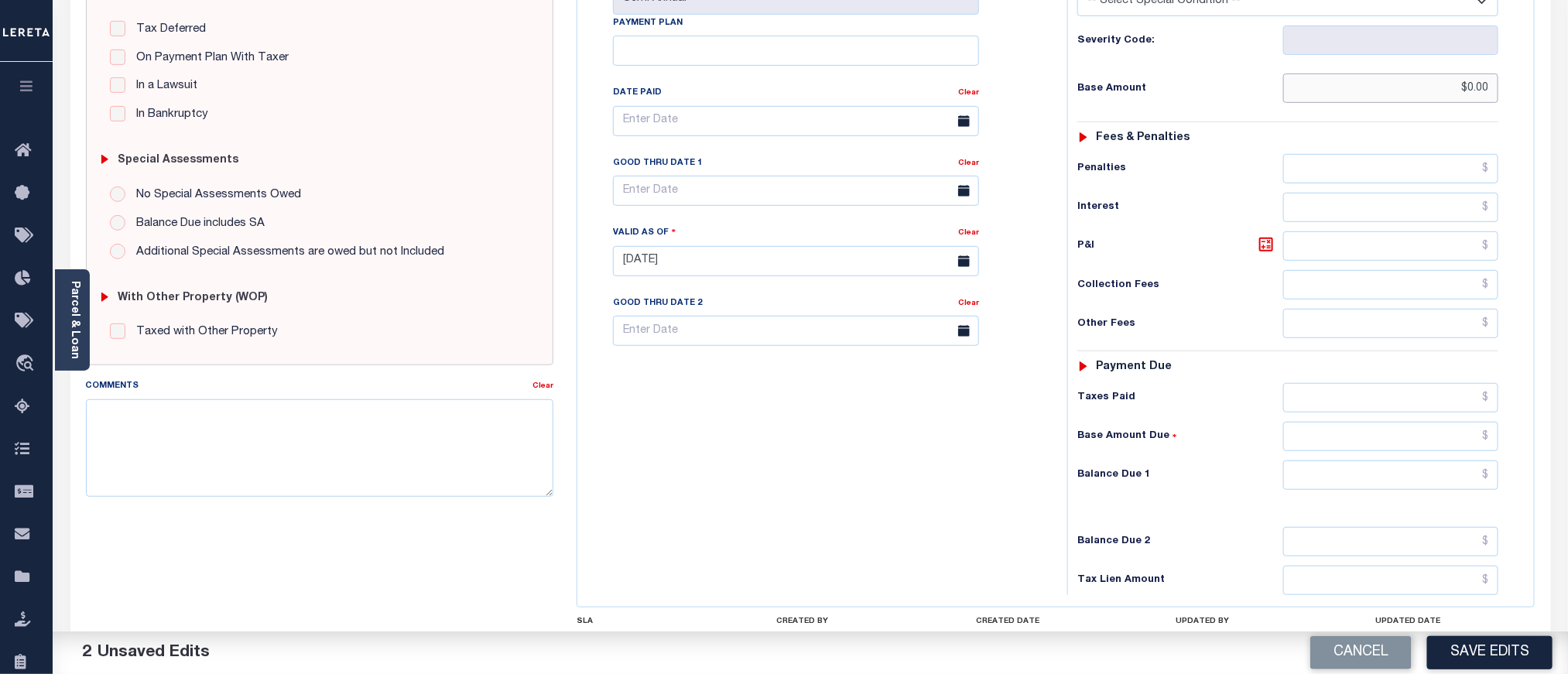
scroll to position [348, 0]
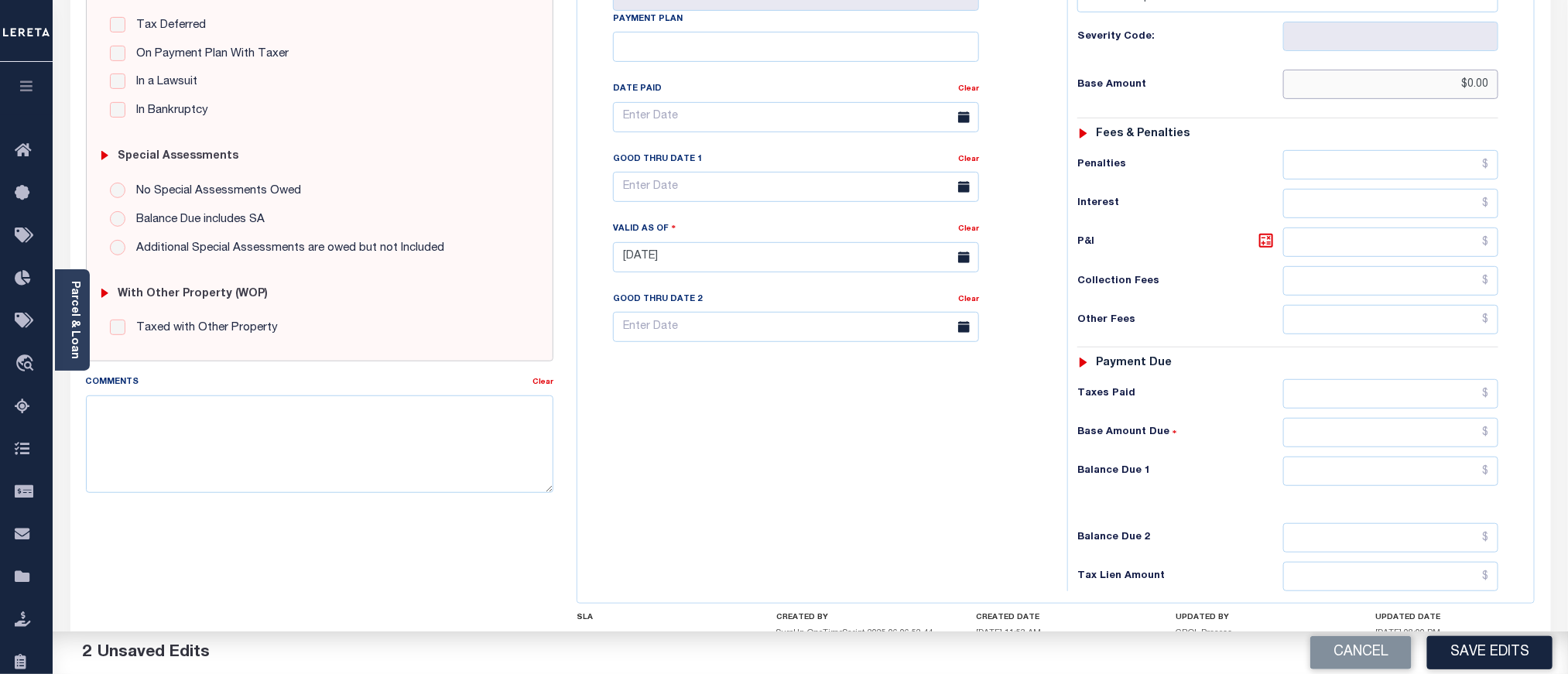
type input "$0.00"
click at [1361, 483] on input "text" at bounding box center [1391, 471] width 216 height 29
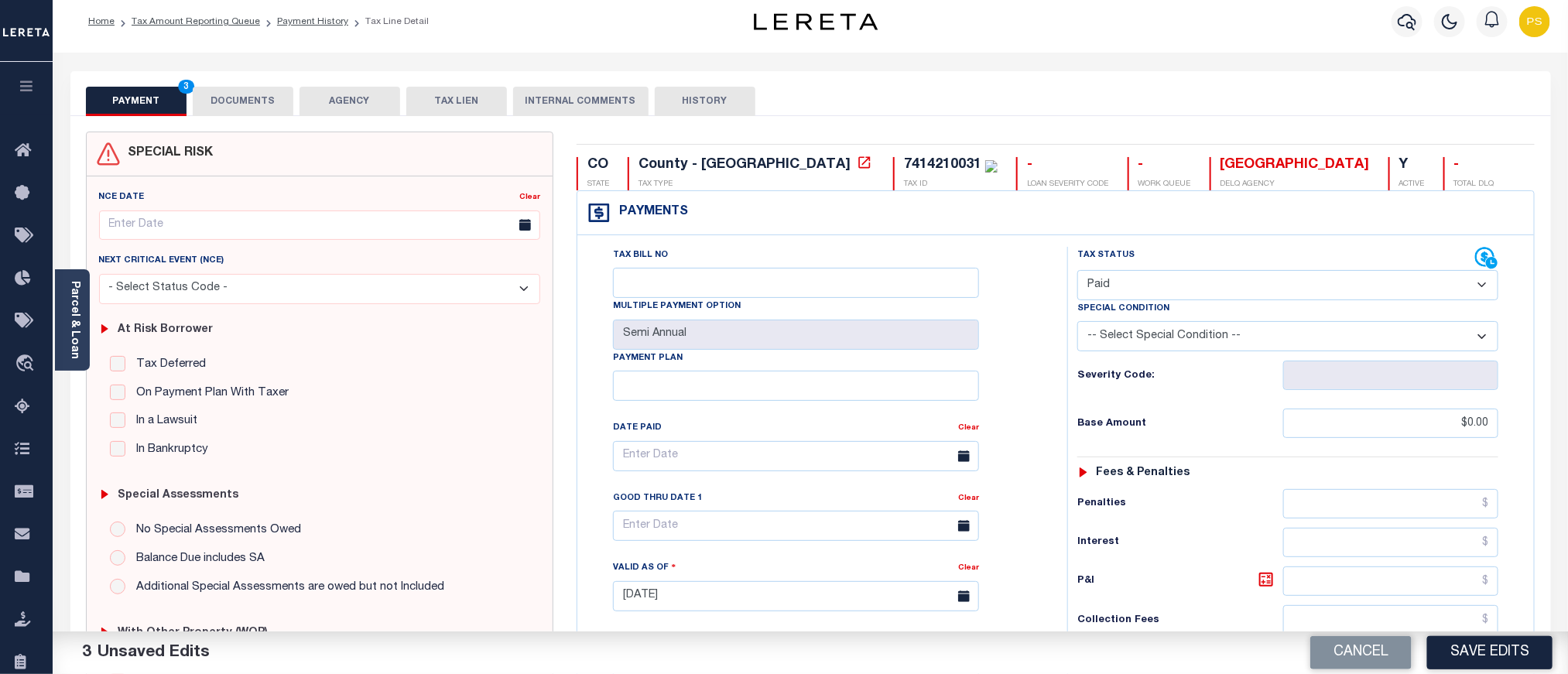
scroll to position [0, 0]
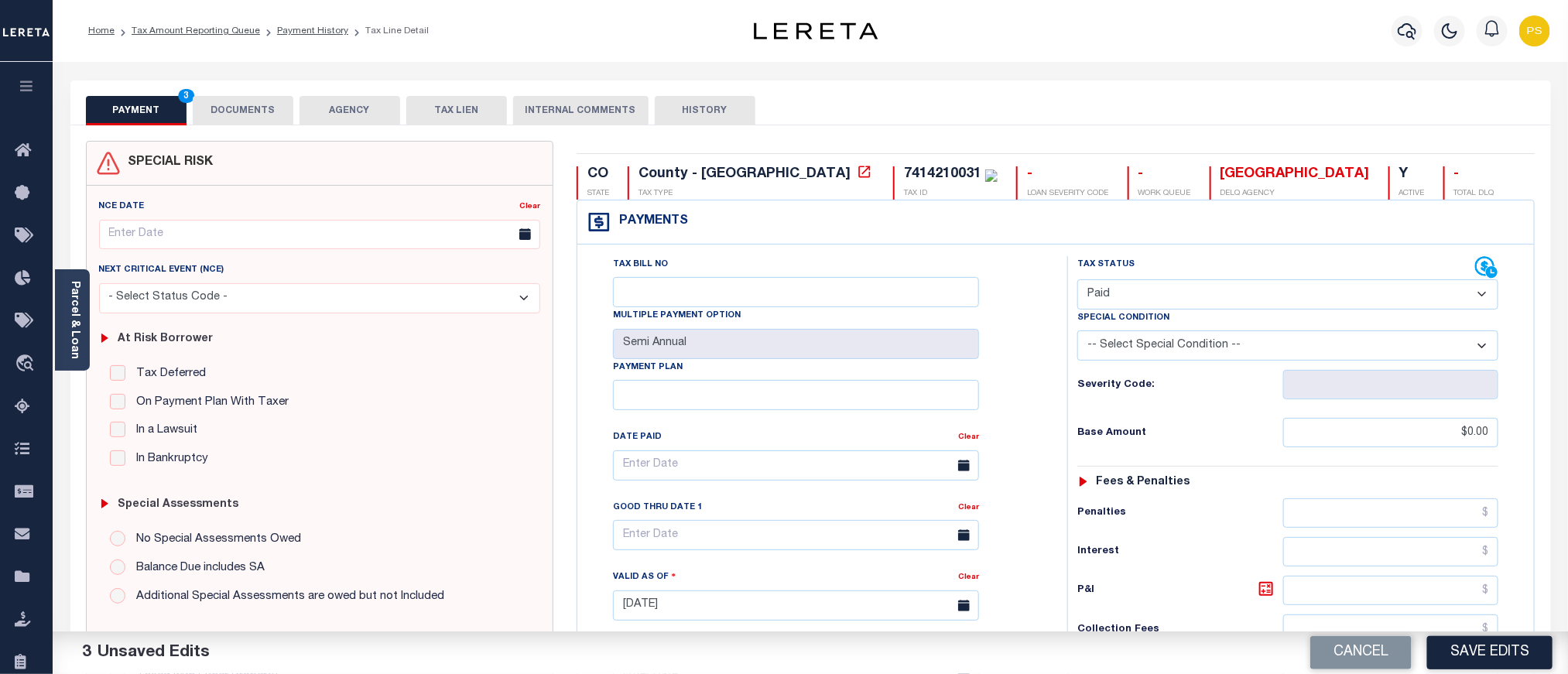
type input "$0.00"
click at [249, 113] on button "DOCUMENTS" at bounding box center [243, 110] width 100 height 29
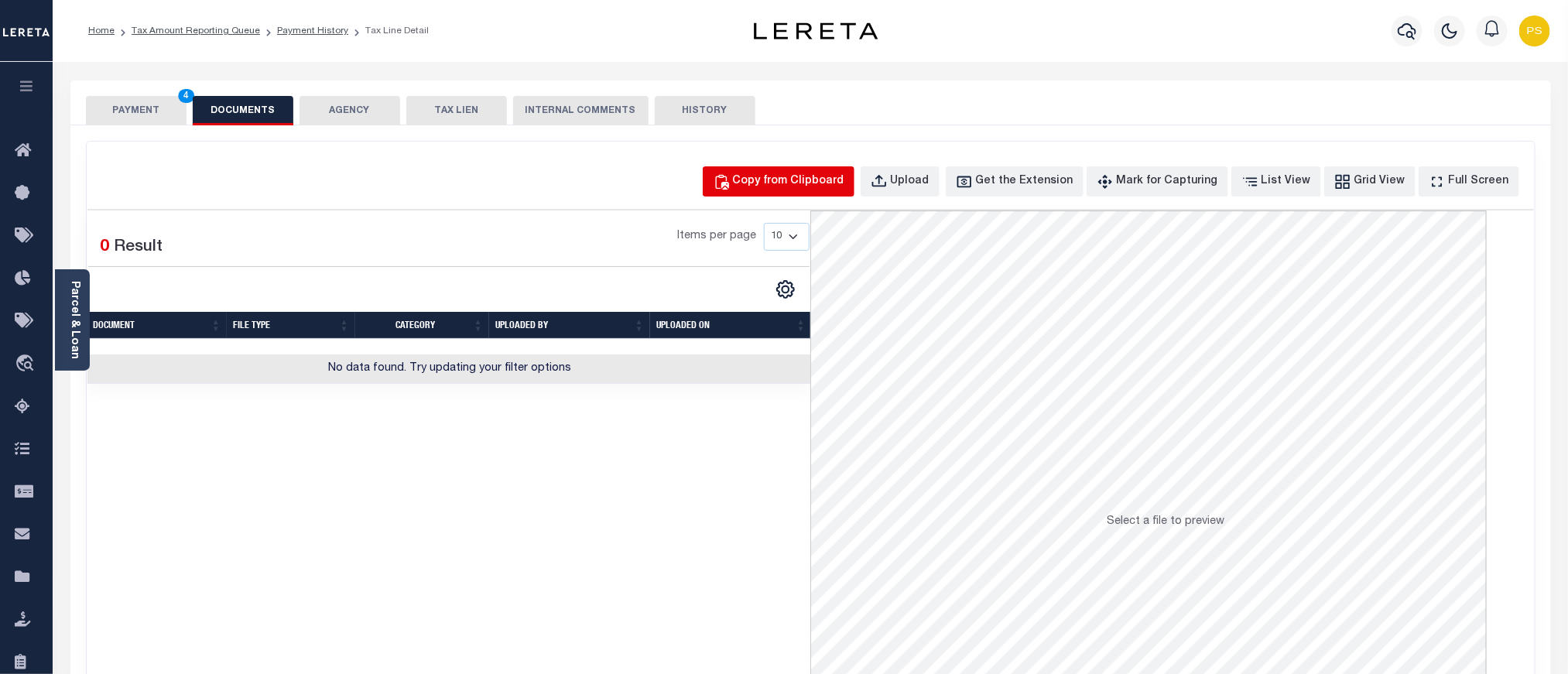
click at [827, 186] on div "Copy from Clipboard" at bounding box center [789, 181] width 112 height 17
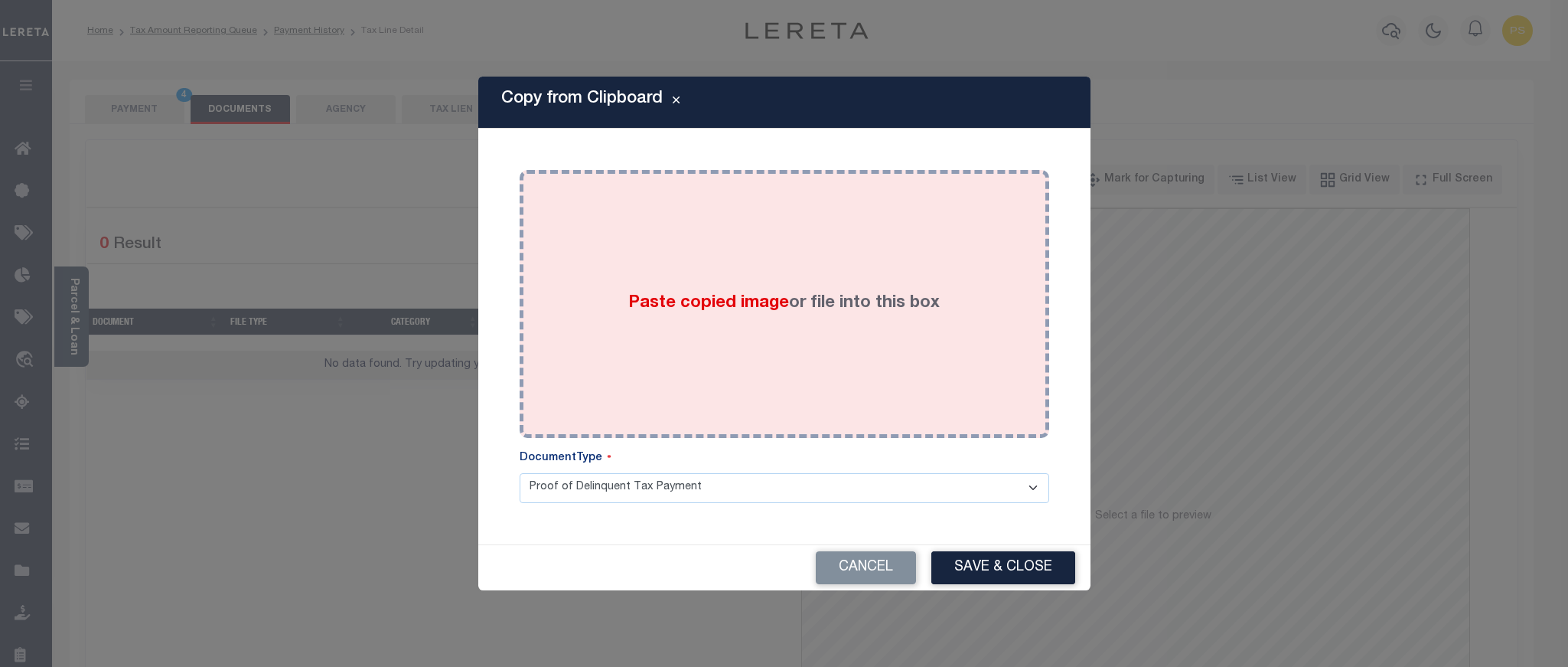
click at [717, 358] on div "Paste copied image or file into this box" at bounding box center [784, 304] width 506 height 245
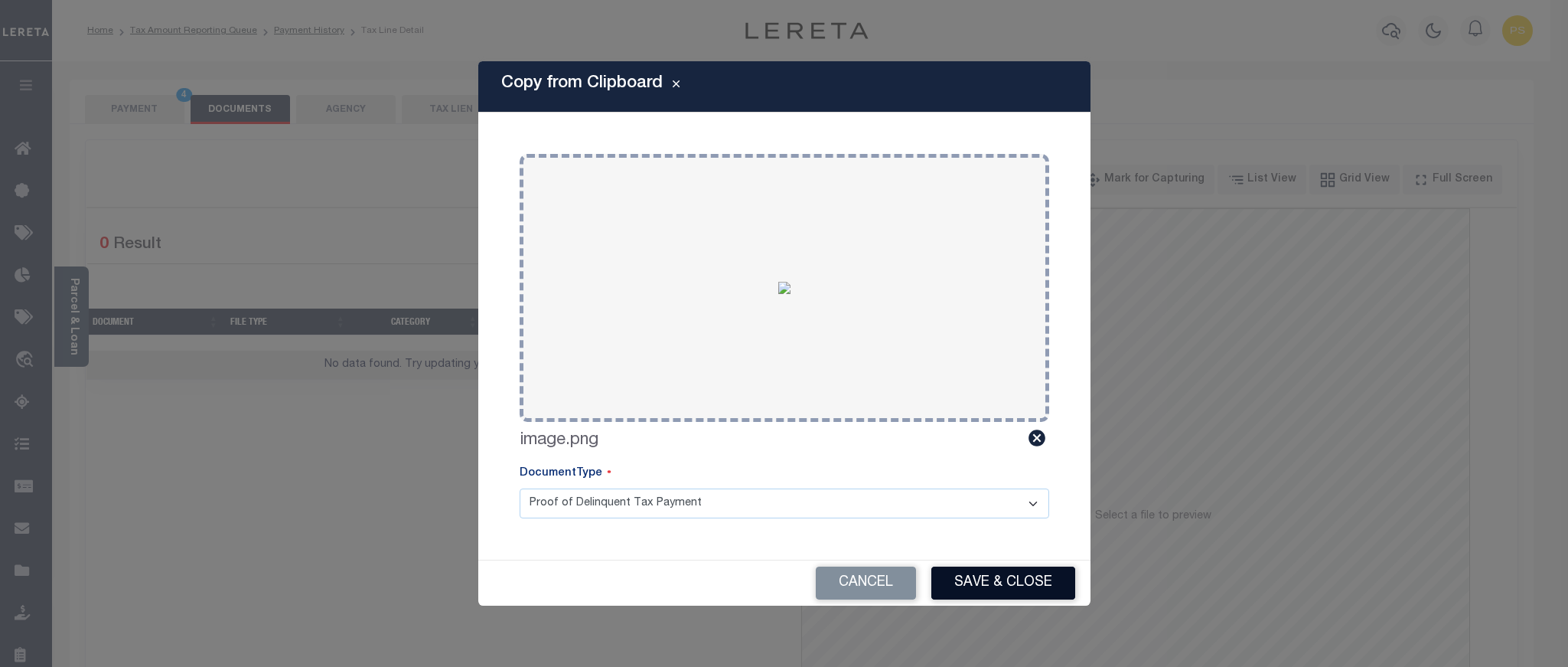
click at [1009, 574] on button "Save & Close" at bounding box center [1004, 583] width 144 height 33
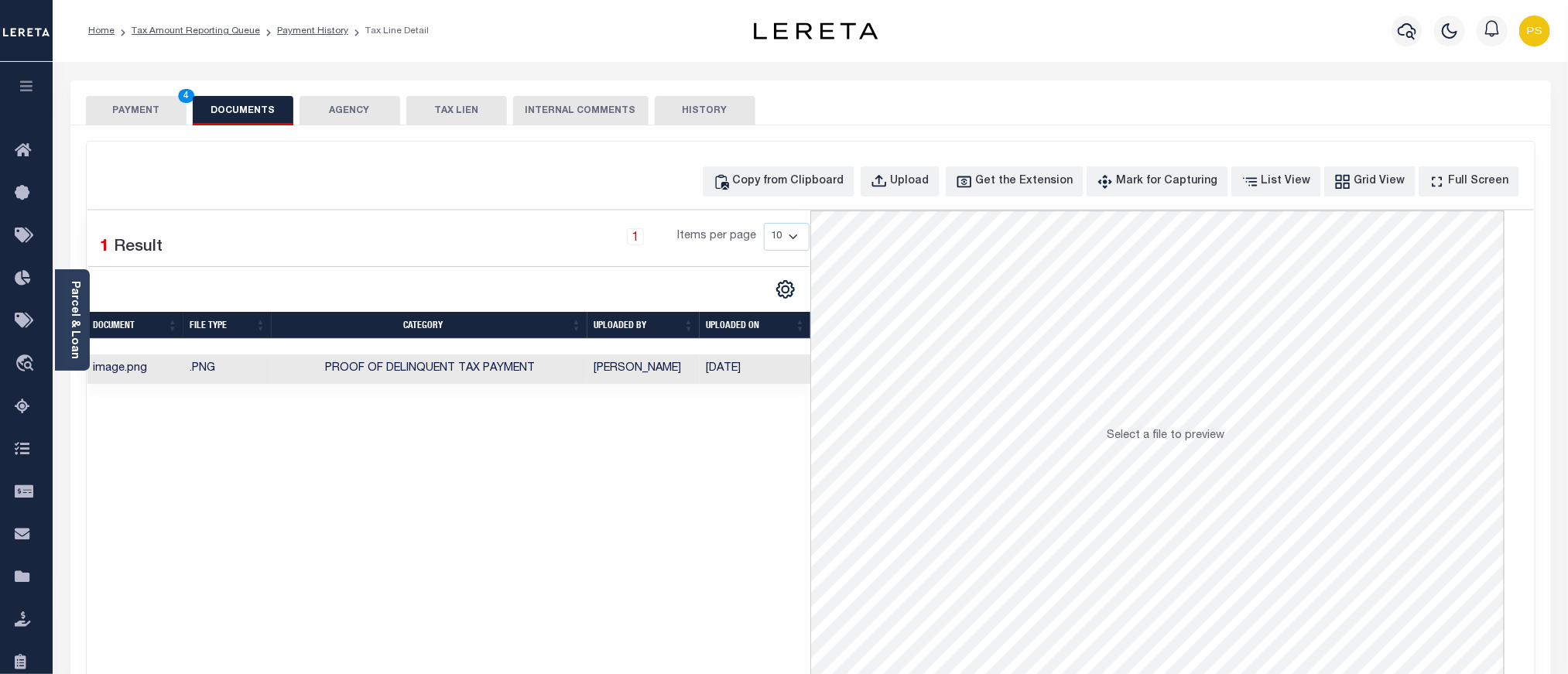
click at [121, 112] on button "PAYMENT 4" at bounding box center [136, 110] width 100 height 29
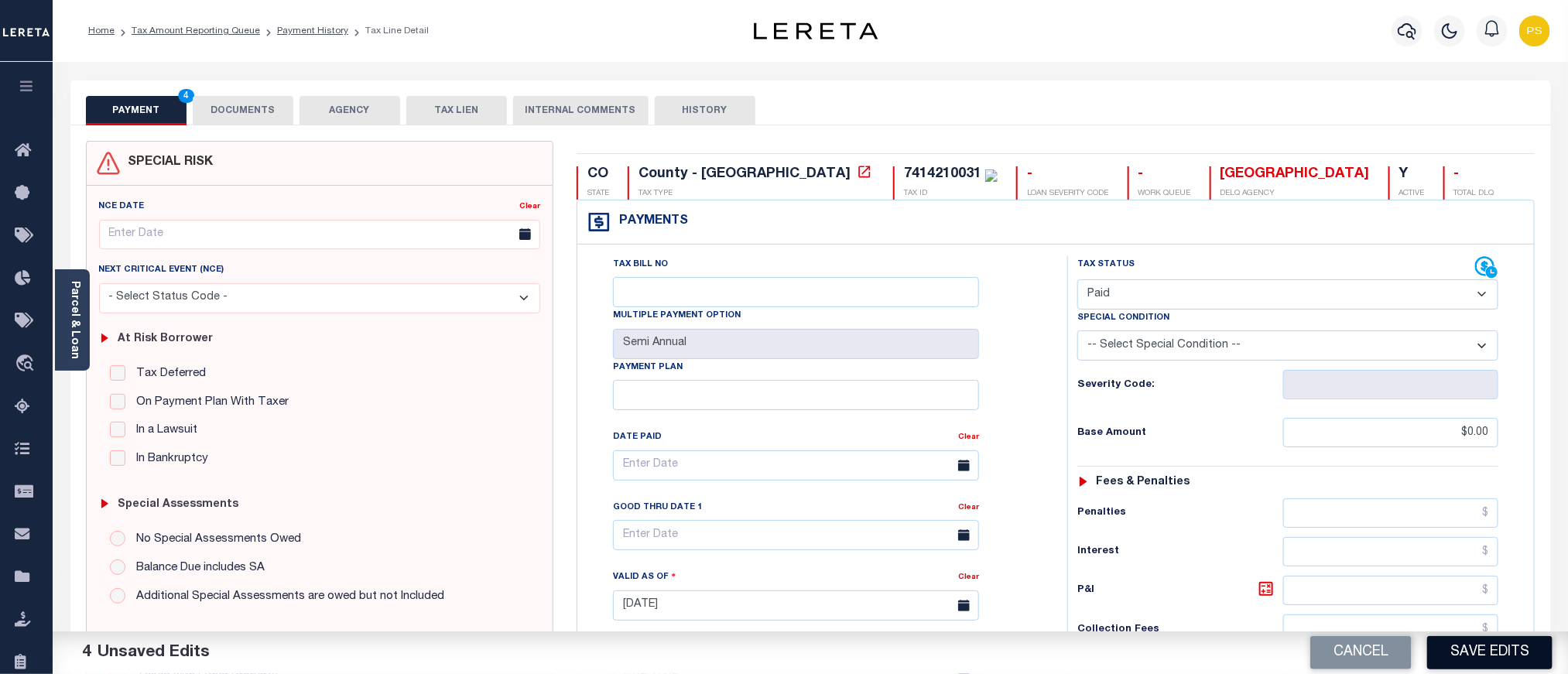
click at [1475, 664] on button "Save Edits" at bounding box center [1490, 652] width 126 height 33
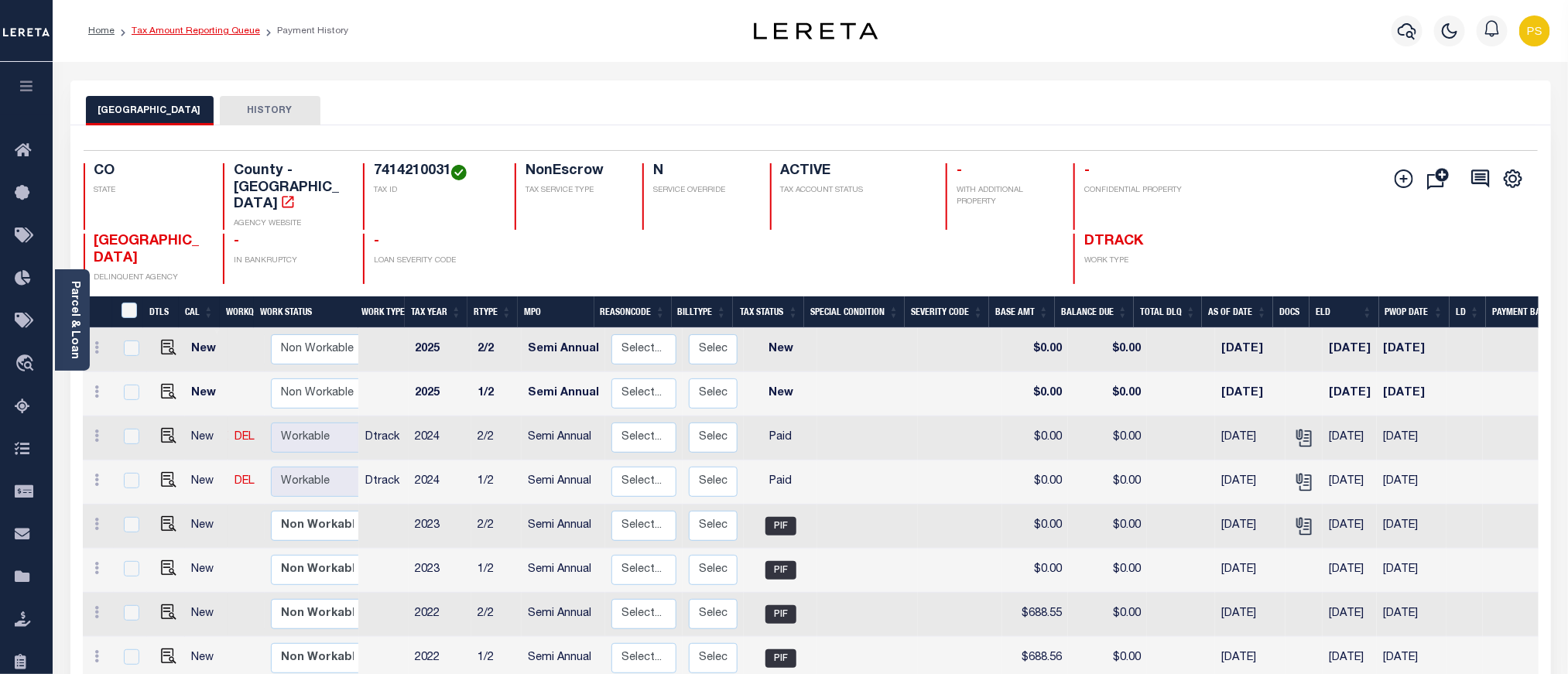
click at [231, 35] on link "Tax Amount Reporting Queue" at bounding box center [195, 30] width 129 height 9
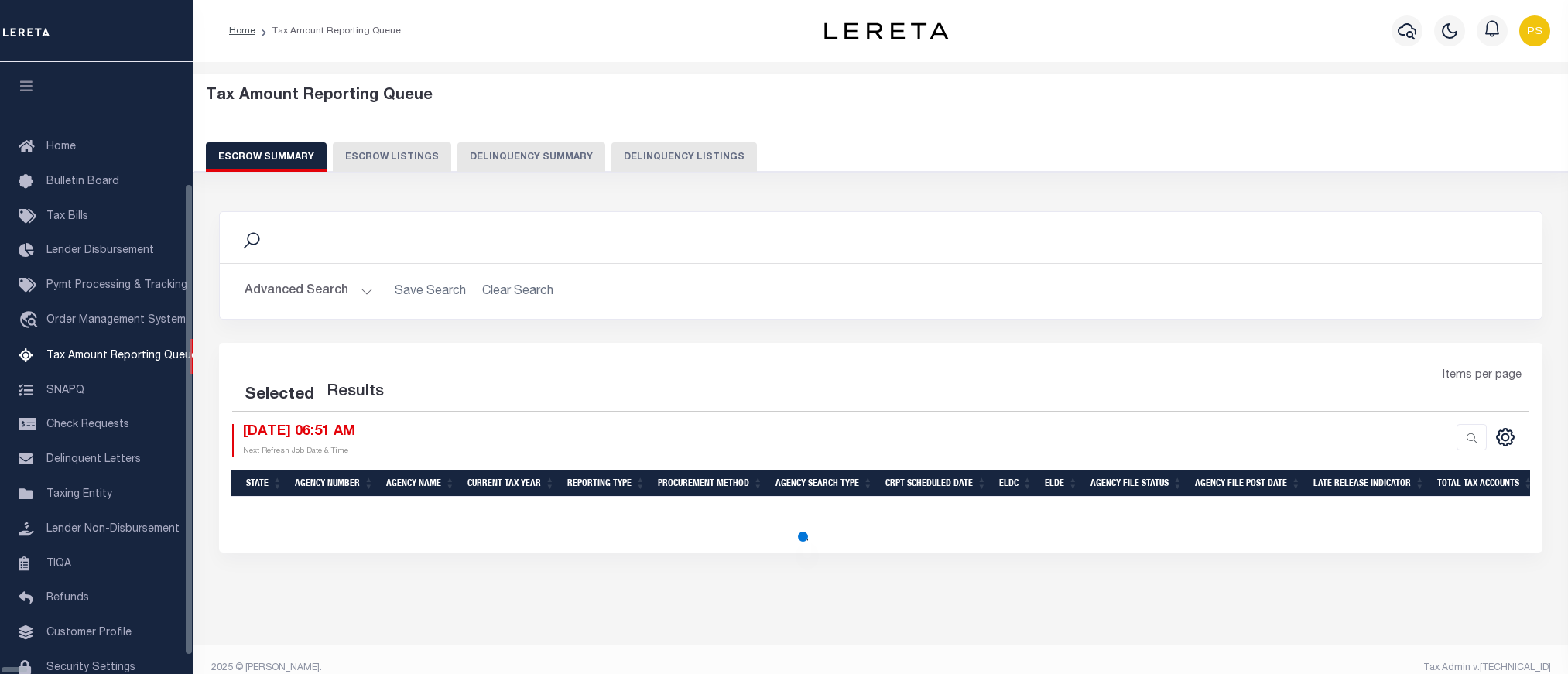
click at [620, 165] on button "Delinquency Listings" at bounding box center [685, 157] width 146 height 29
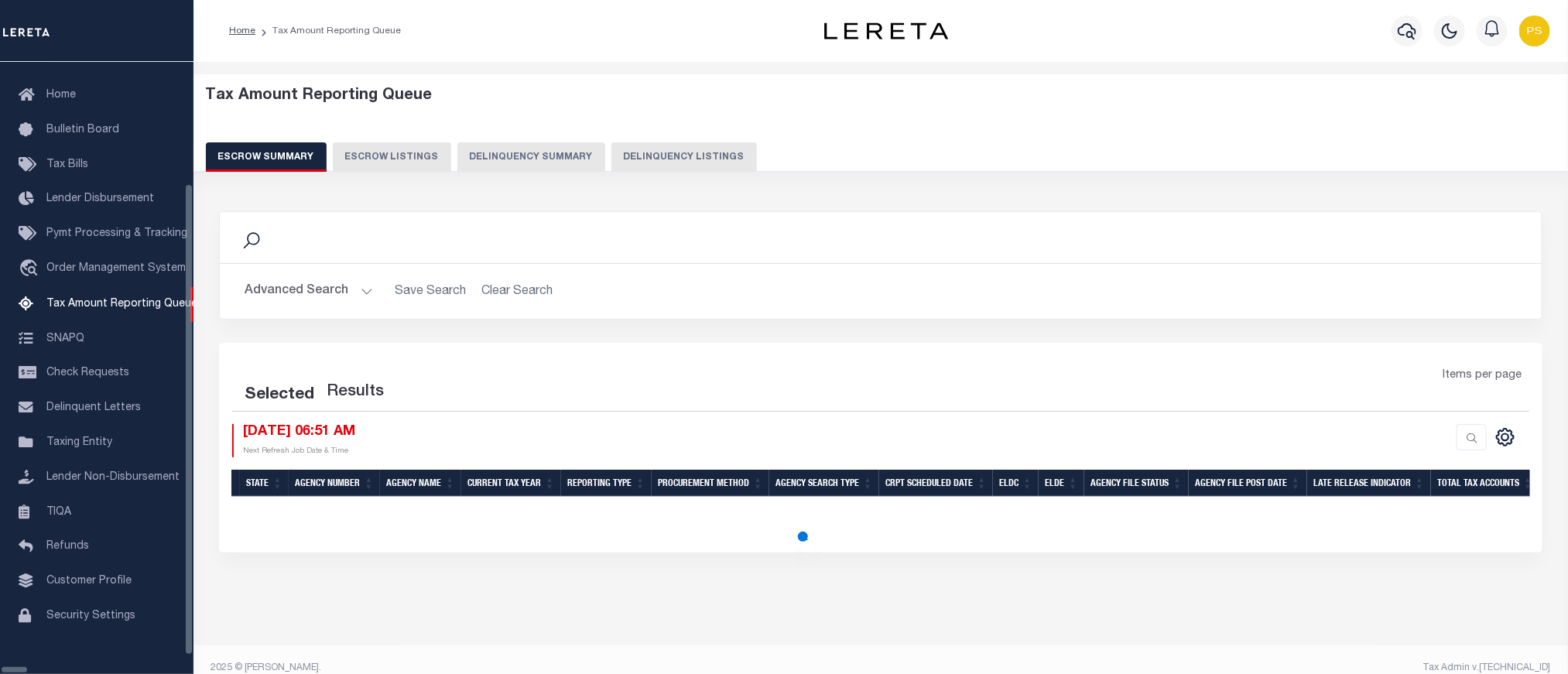
select select "100"
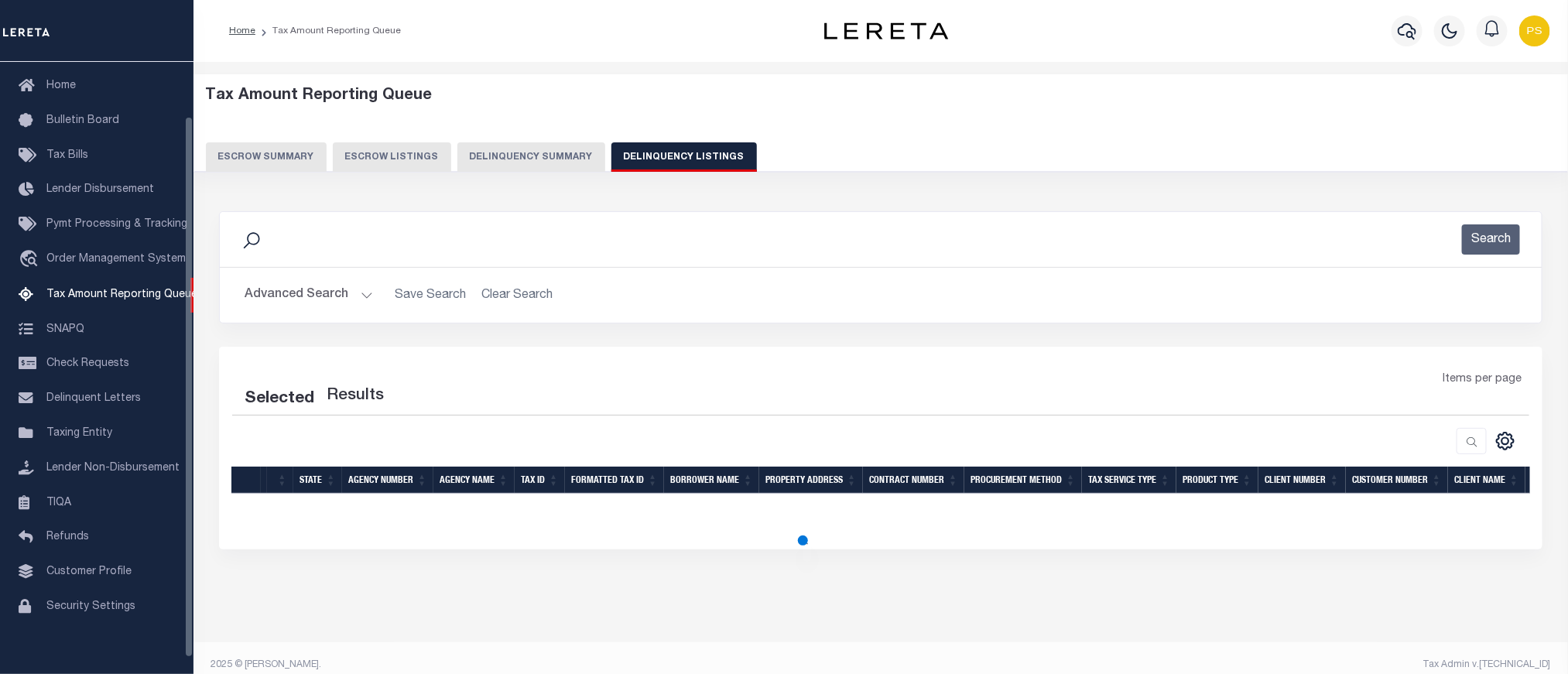
select select "100"
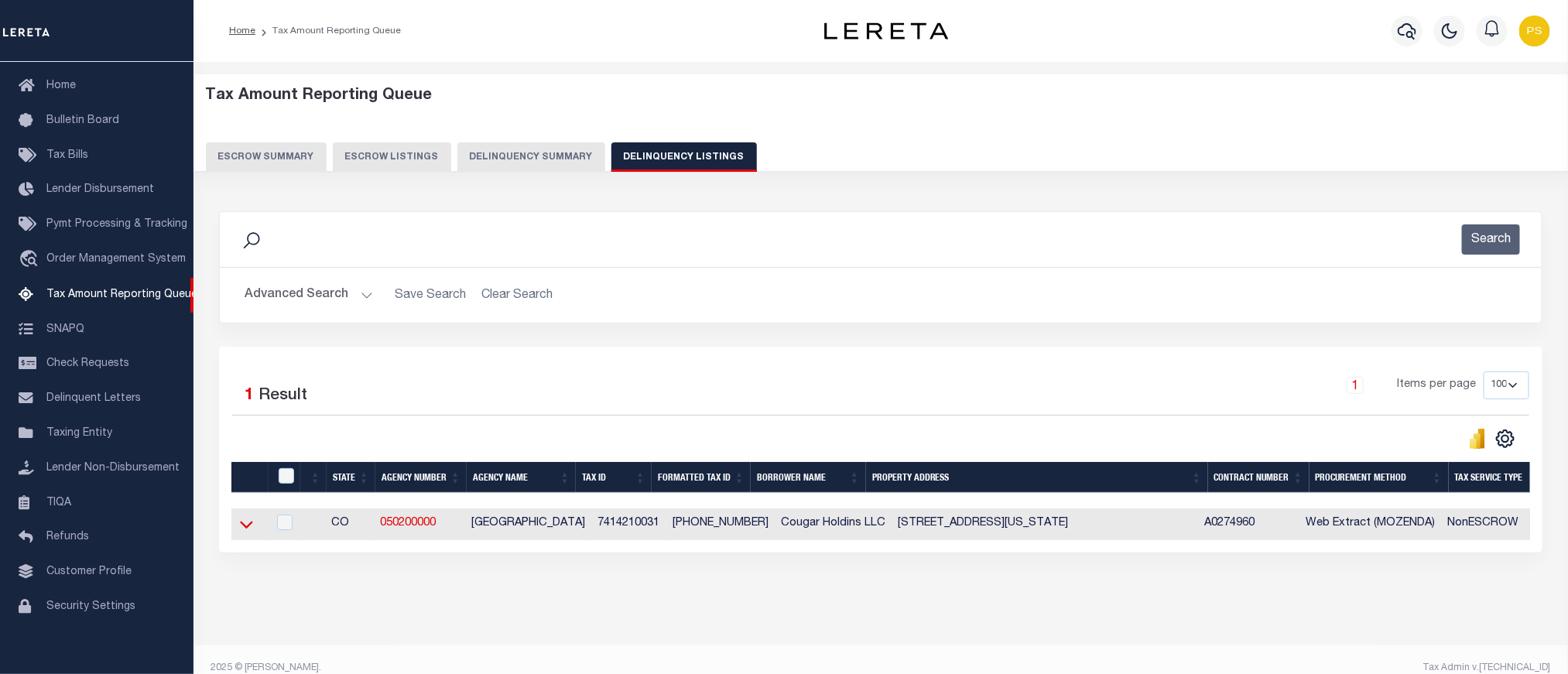
click at [249, 529] on icon at bounding box center [246, 526] width 13 height 8
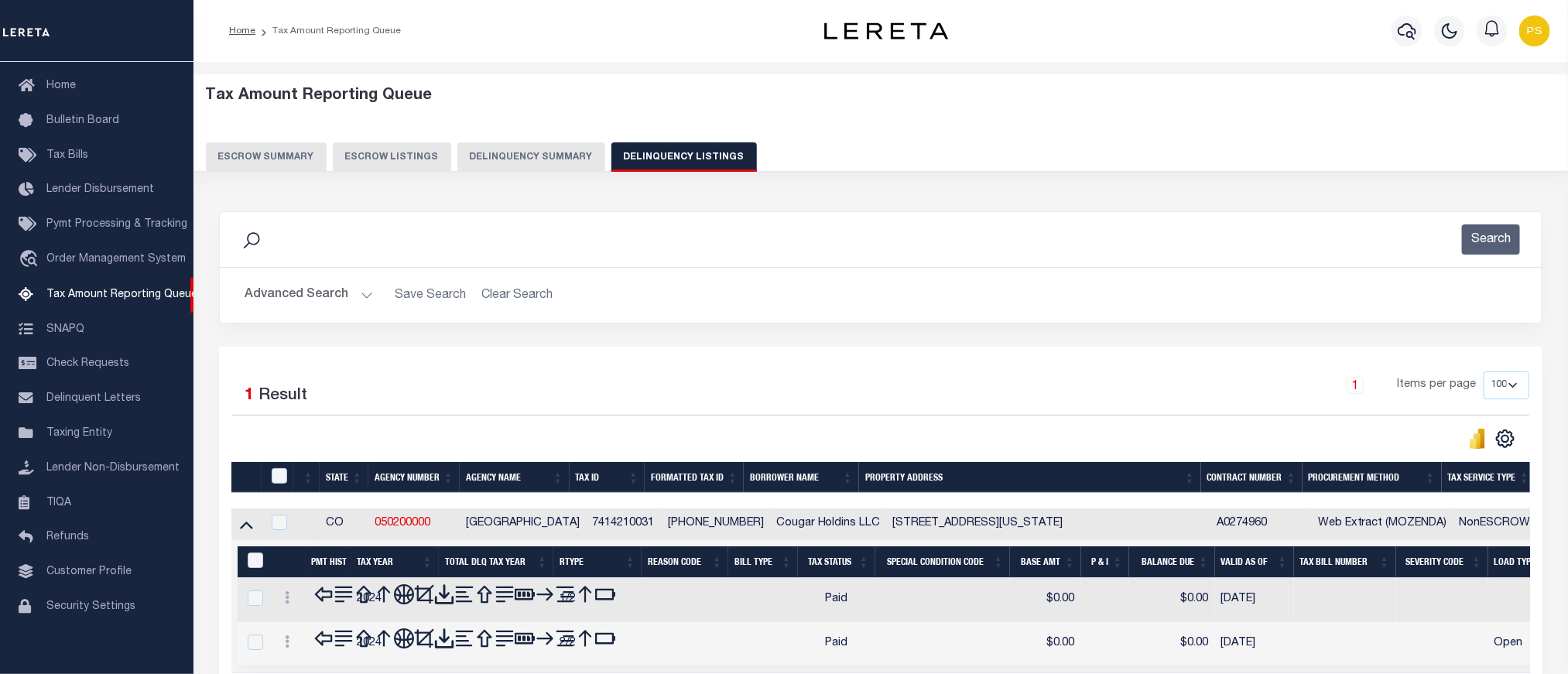
scroll to position [147, 0]
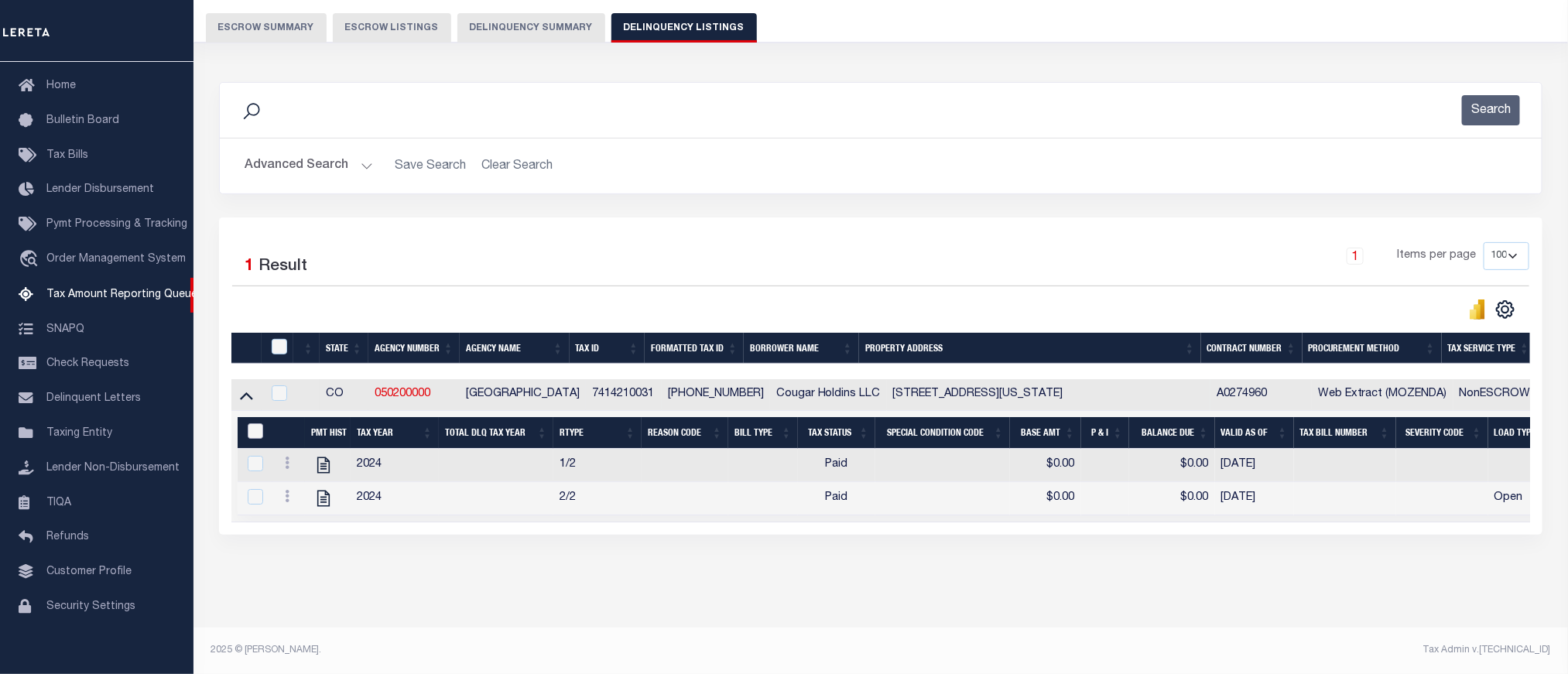
click at [251, 424] on input "&nbsp;" at bounding box center [255, 431] width 15 height 15
checkbox input "true"
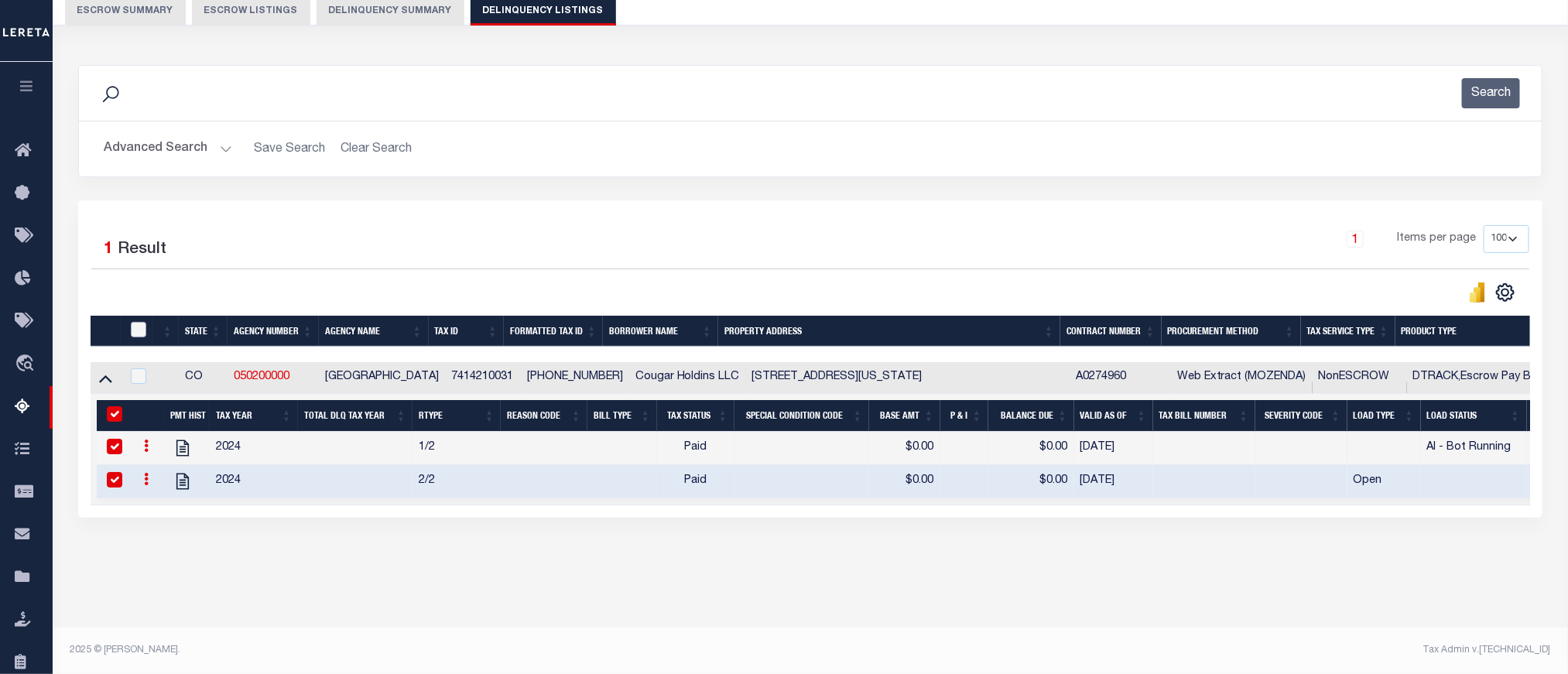
click at [135, 337] on input "checkbox" at bounding box center [138, 329] width 15 height 15
checkbox input "true"
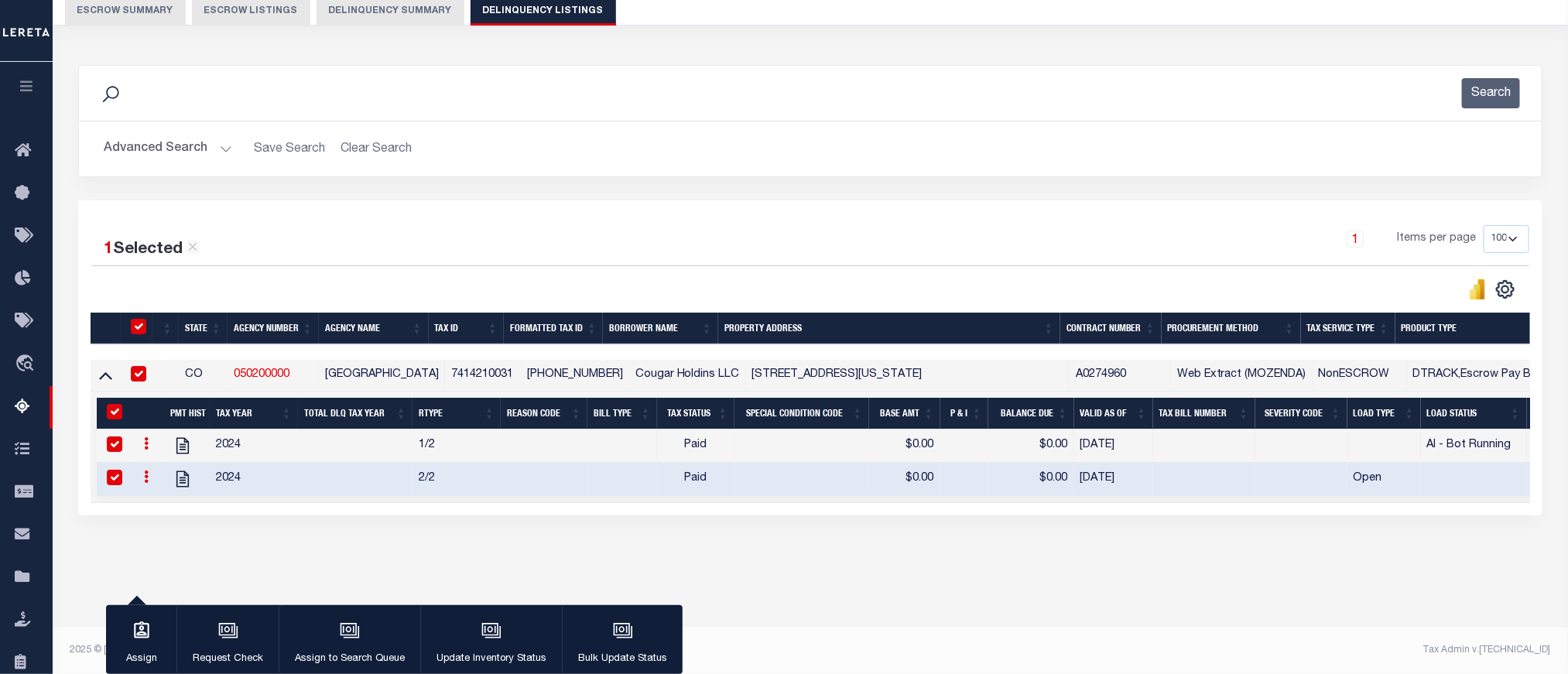
scroll to position [147, 0]
click at [509, 646] on button "Update Inventory Status" at bounding box center [491, 640] width 142 height 70
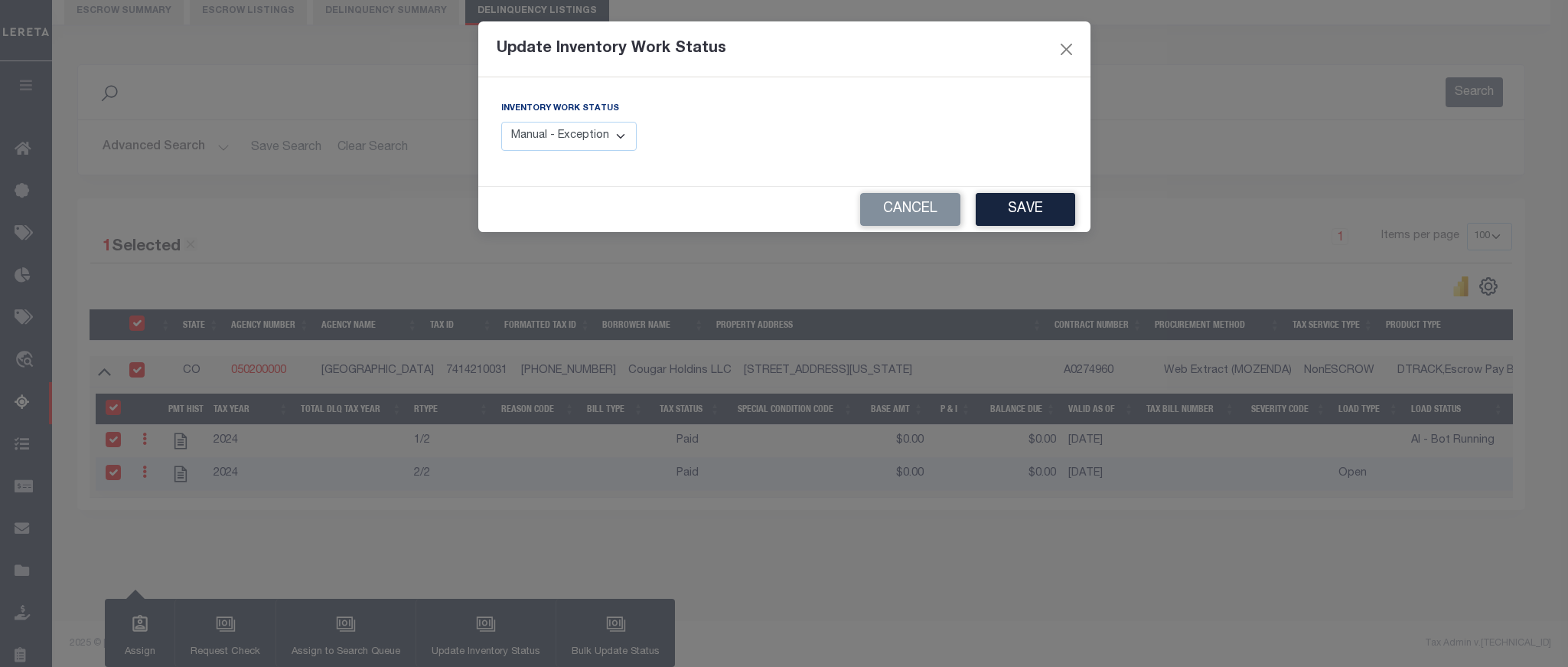
click at [588, 131] on select "Manual - Exception Pended - Awaiting Search Late Add Exception Completed" at bounding box center [570, 136] width 136 height 30
select select "4"
click at [502, 123] on select "Manual - Exception Pended - Awaiting Search Late Add Exception Completed" at bounding box center [570, 136] width 136 height 30
click at [1018, 221] on button "Save" at bounding box center [1026, 209] width 99 height 33
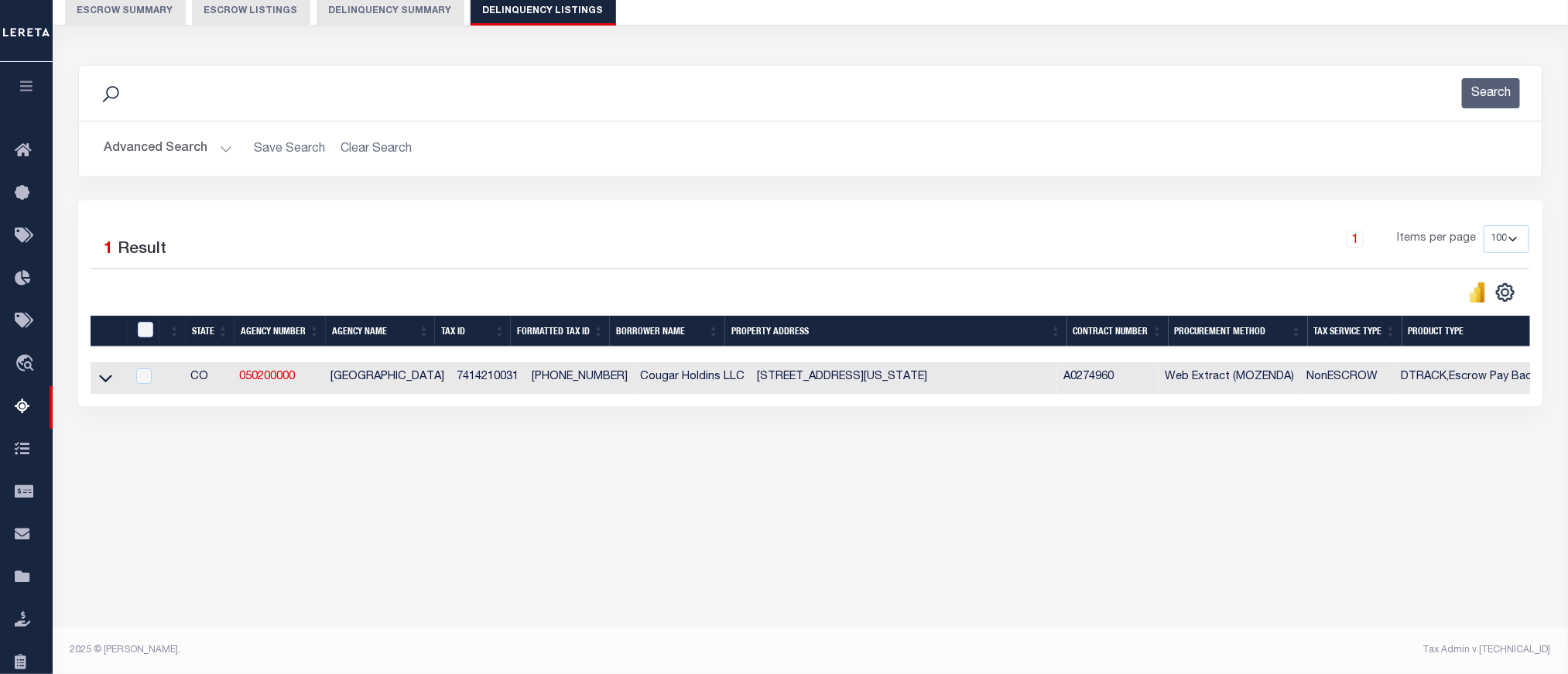
click at [161, 153] on button "Advanced Search" at bounding box center [168, 148] width 129 height 30
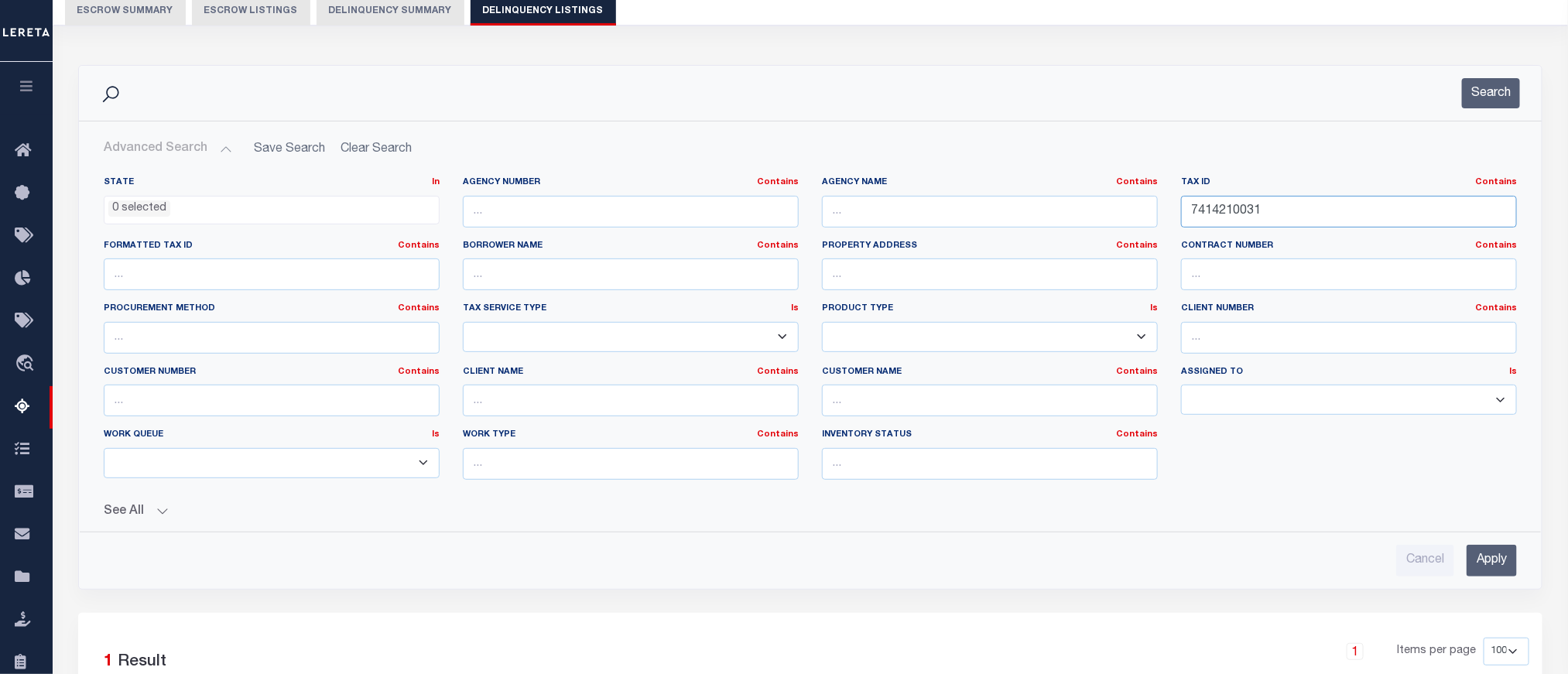
click at [1229, 212] on input "7414210031" at bounding box center [1349, 211] width 336 height 32
paste input "110002"
type input "7414110002"
click at [1489, 556] on input "Apply" at bounding box center [1492, 561] width 50 height 32
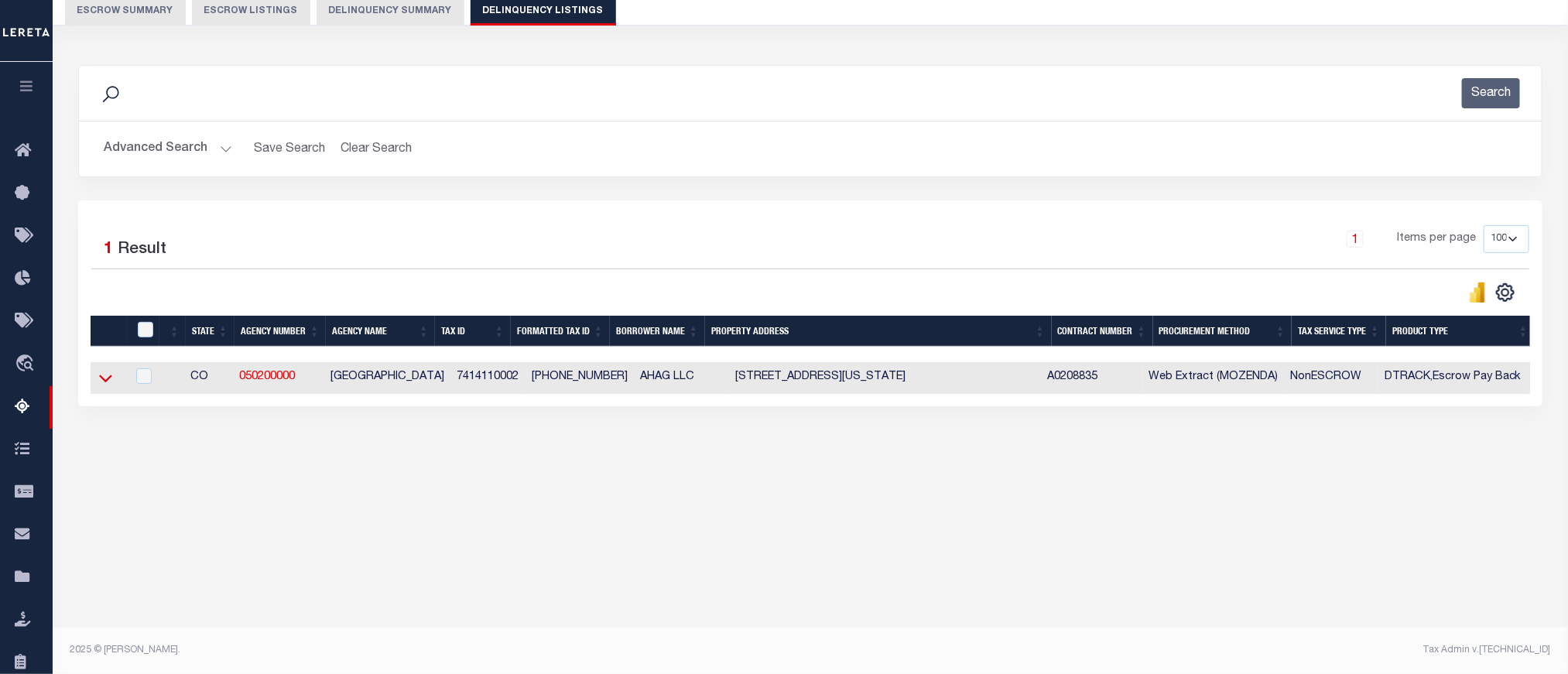
click at [107, 383] on icon at bounding box center [105, 378] width 13 height 16
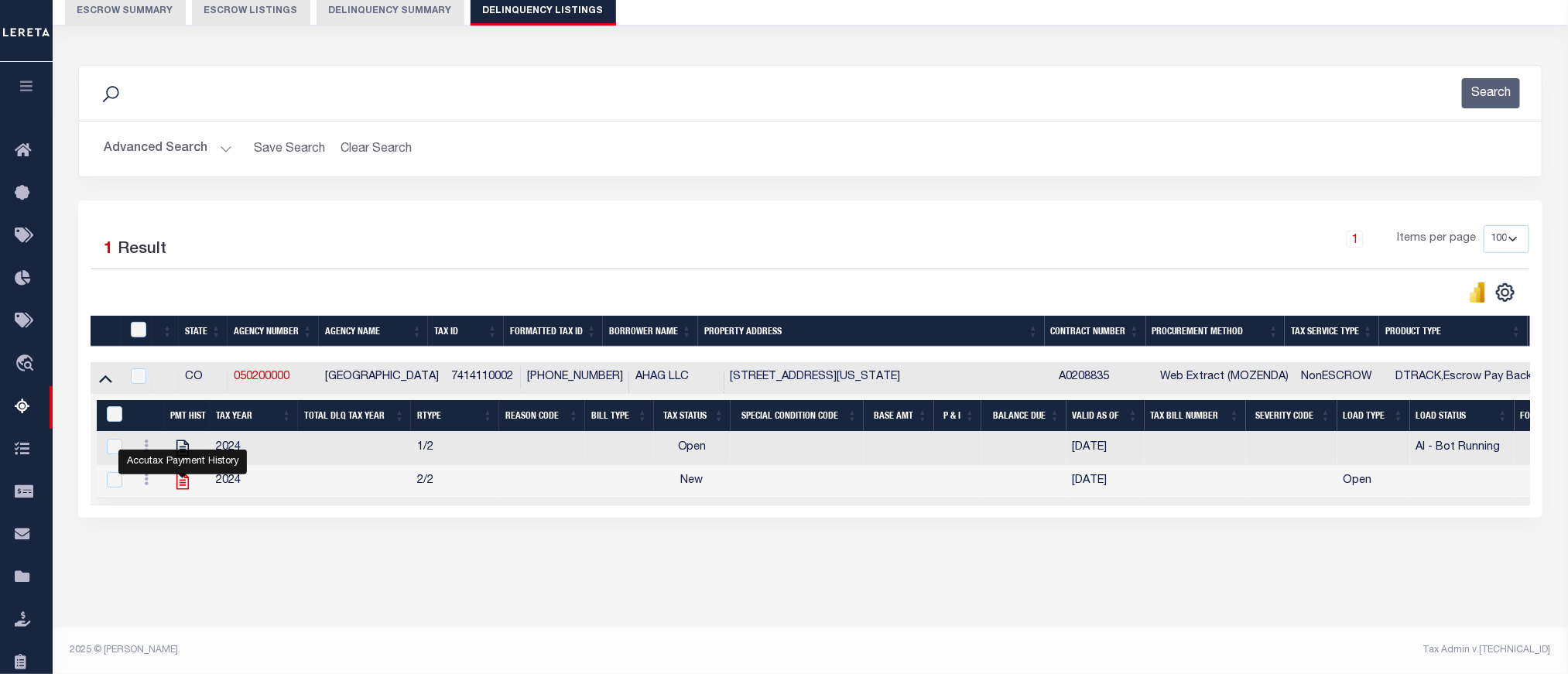
click at [179, 488] on icon "" at bounding box center [182, 481] width 20 height 20
checkbox input "false"
checkbox input "true"
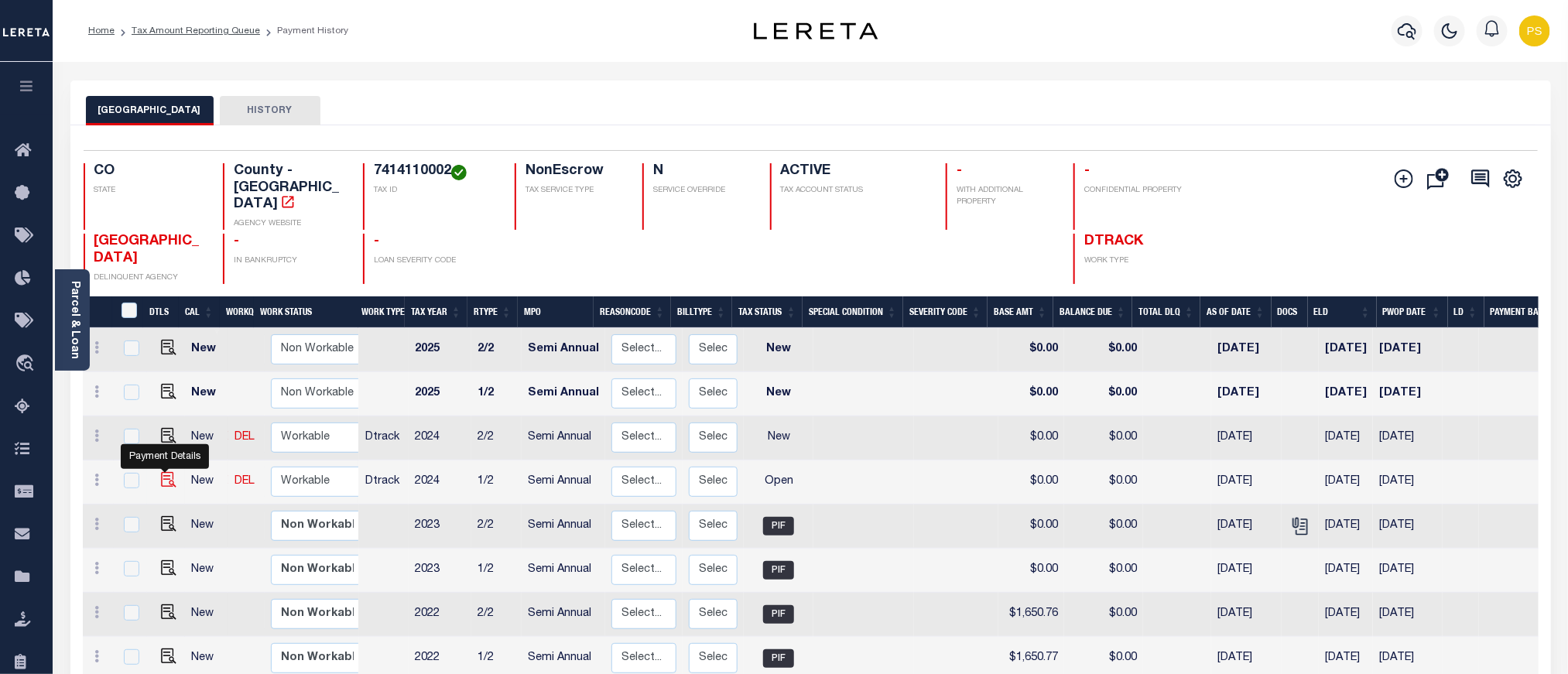
click at [164, 472] on img "" at bounding box center [169, 480] width 15 height 15
checkbox input "true"
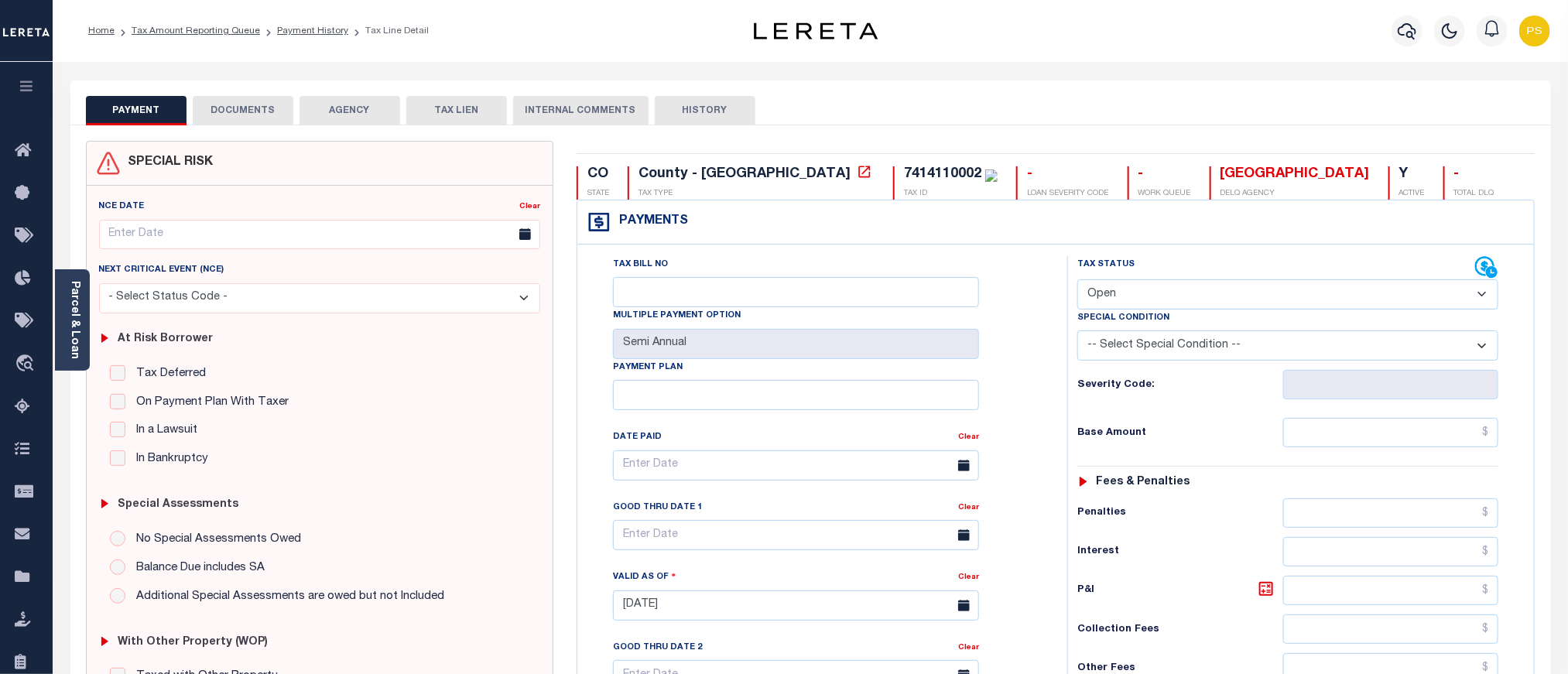
click at [1160, 301] on select "- Select Status Code - Open Due/Unpaid Paid Incomplete No Tax Due Internal Refu…" at bounding box center [1288, 294] width 421 height 30
select select "PYD"
click at [1078, 281] on select "- Select Status Code - Open Due/Unpaid Paid Incomplete No Tax Due Internal Refu…" at bounding box center [1288, 294] width 421 height 30
type input "[DATE]"
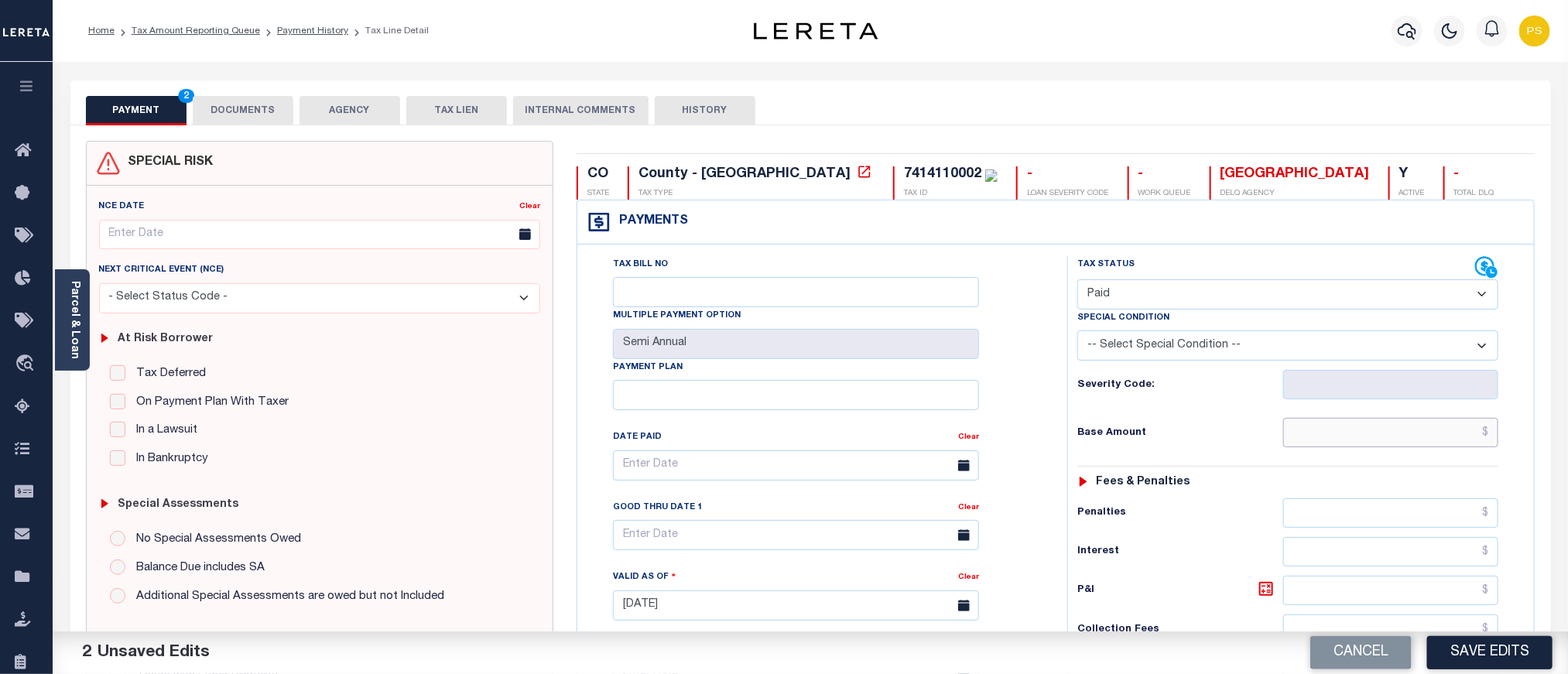
click at [1343, 434] on input "text" at bounding box center [1391, 433] width 216 height 29
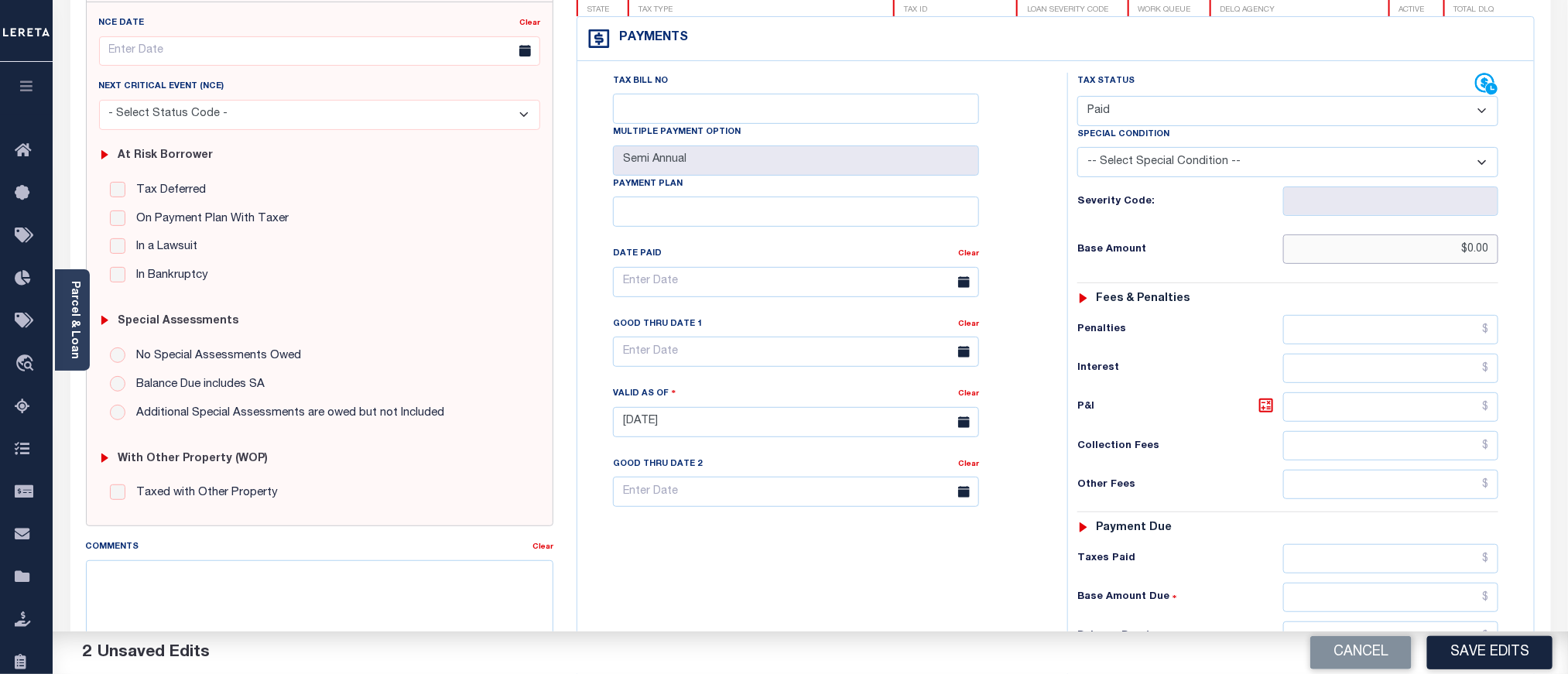
scroll to position [464, 0]
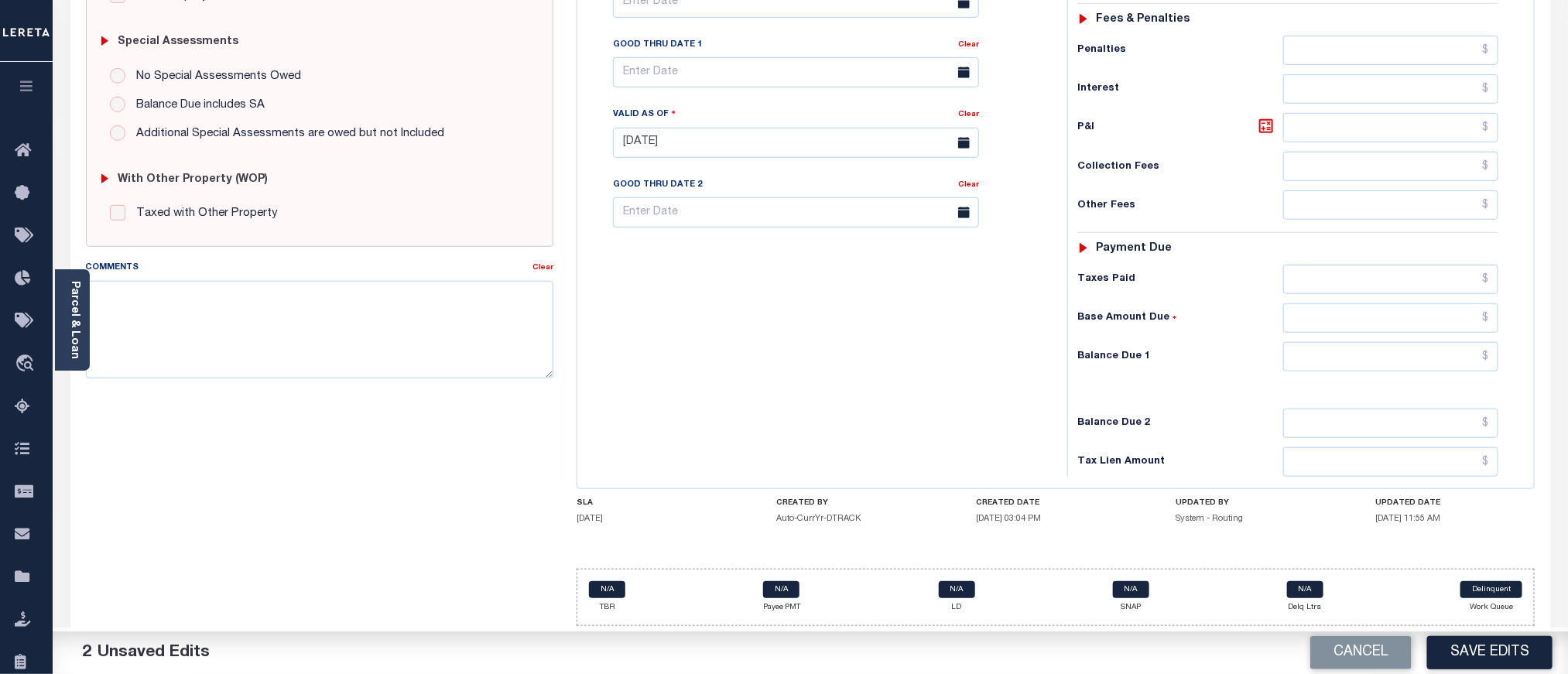
type input "$0.00"
drag, startPoint x: 1406, startPoint y: 365, endPoint x: 1416, endPoint y: 357, distance: 12.8
click at [1406, 365] on input "text" at bounding box center [1391, 356] width 216 height 29
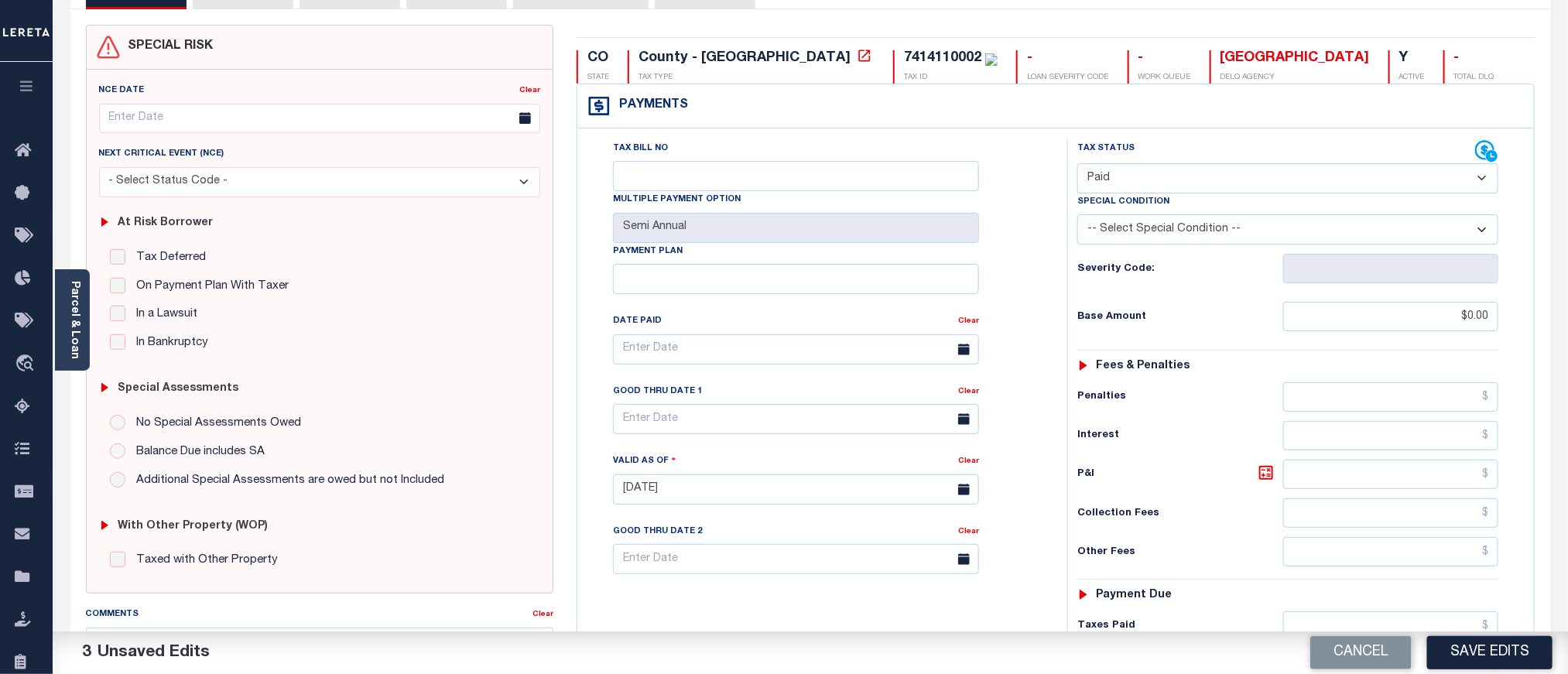
scroll to position [0, 0]
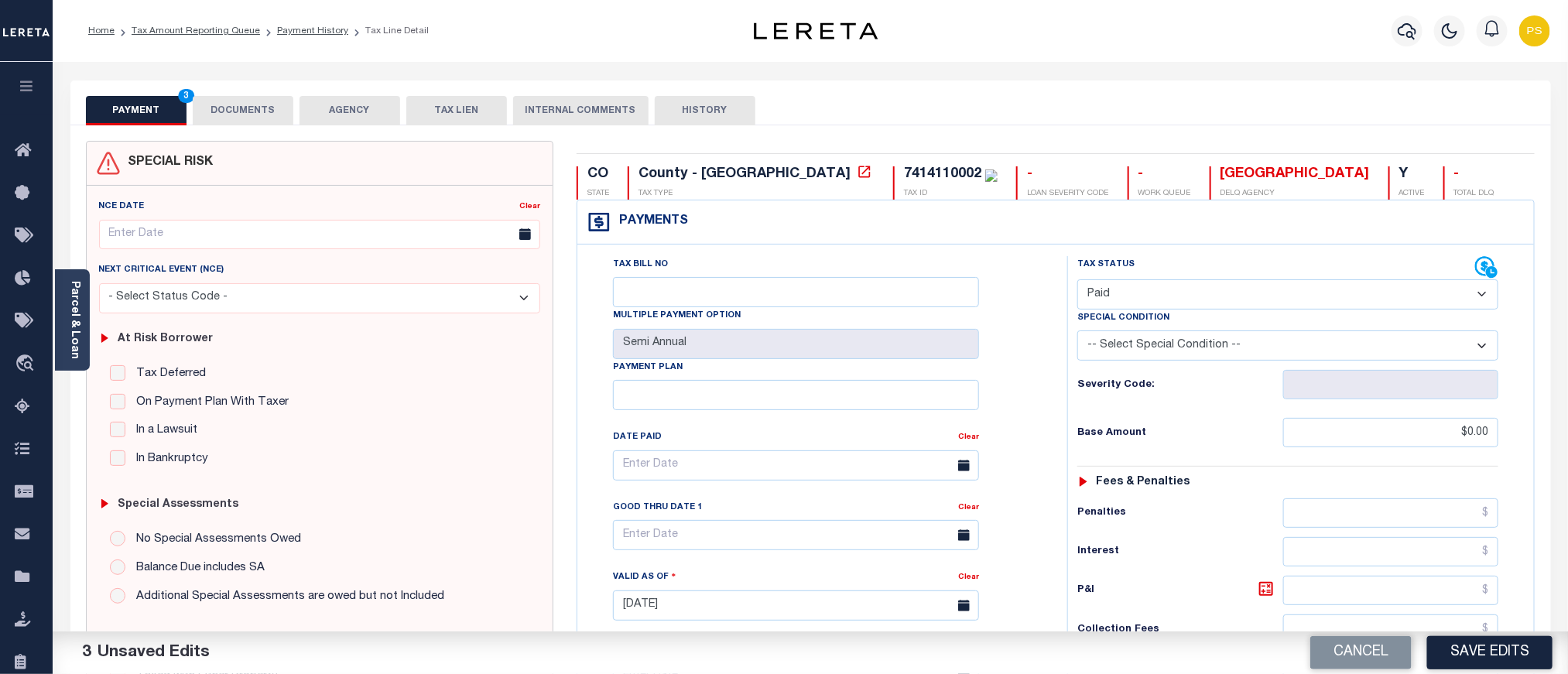
type input "$0.00"
click at [224, 100] on button "DOCUMENTS" at bounding box center [243, 110] width 100 height 29
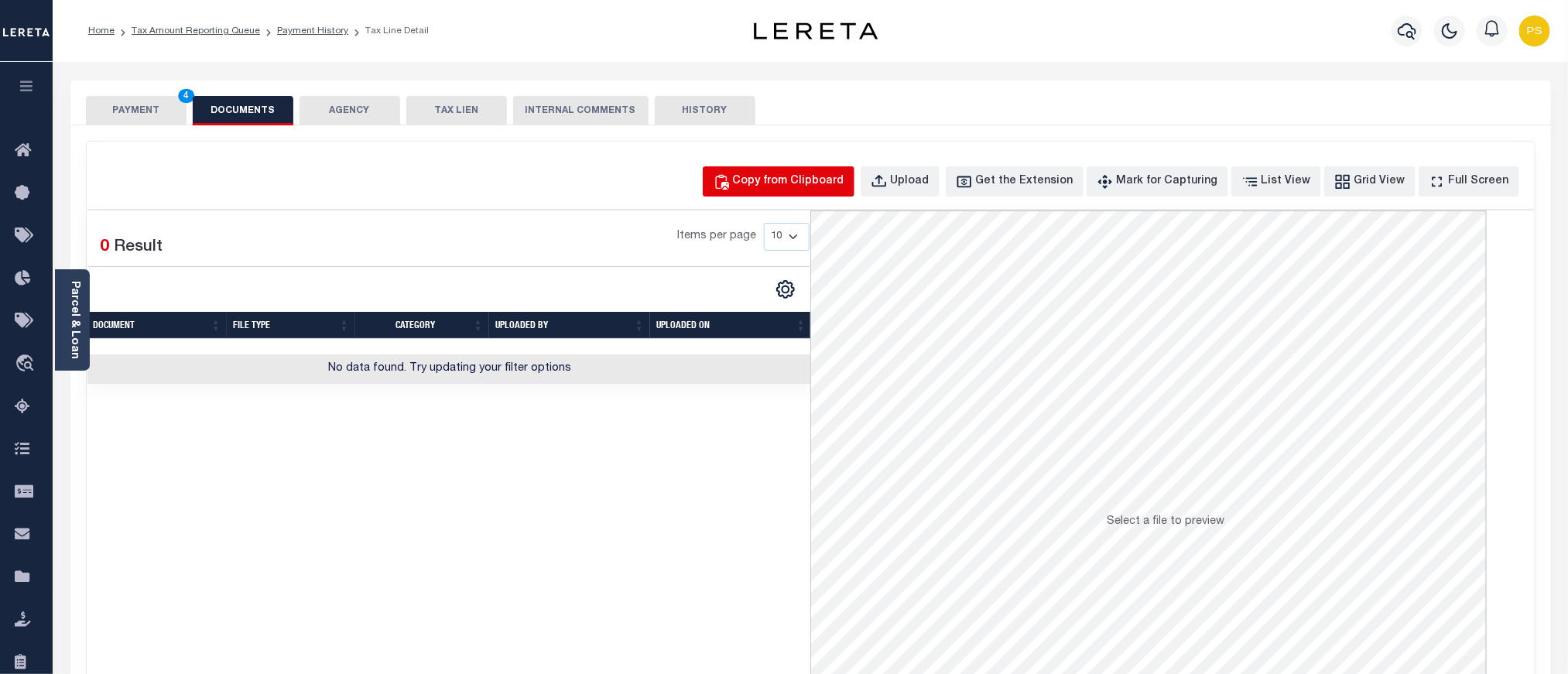
click at [790, 191] on button "Copy from Clipboard" at bounding box center [778, 181] width 152 height 30
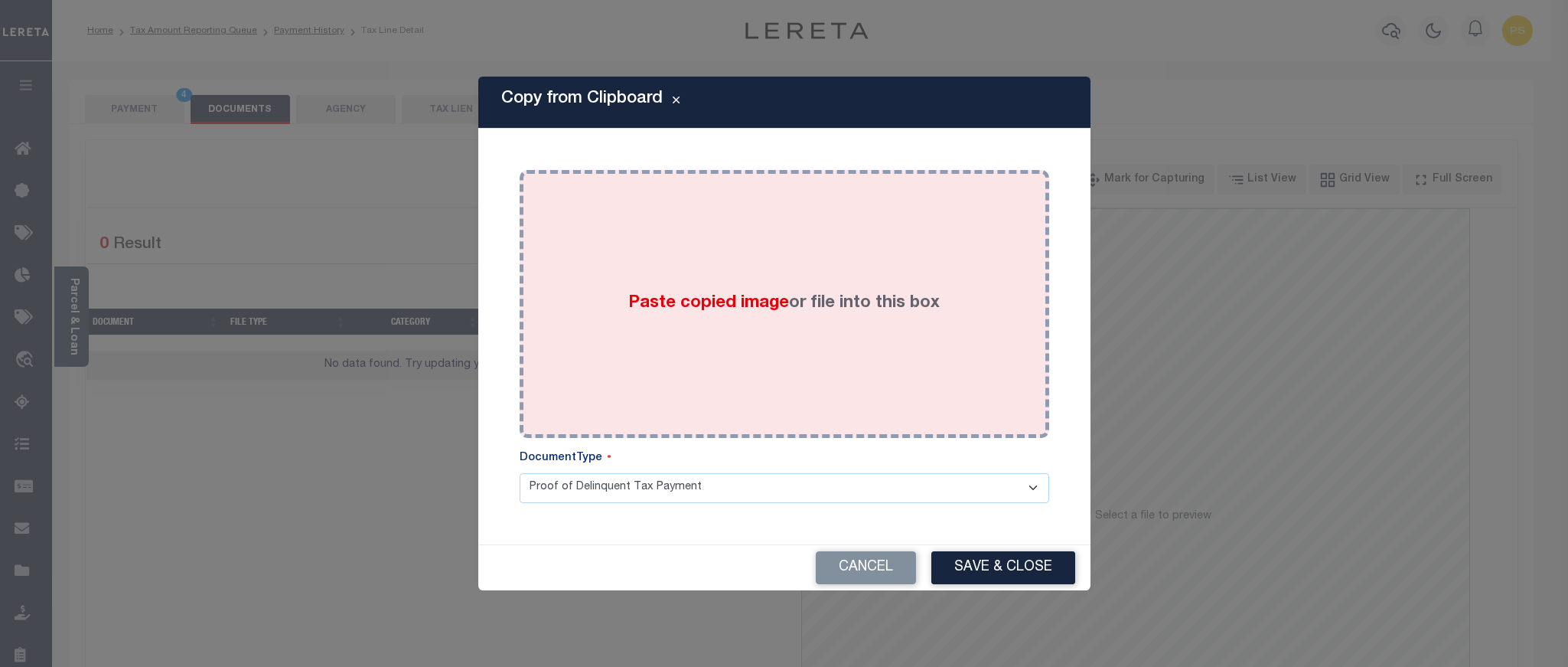
click at [747, 274] on div "Paste copied image or file into this box" at bounding box center [784, 304] width 506 height 245
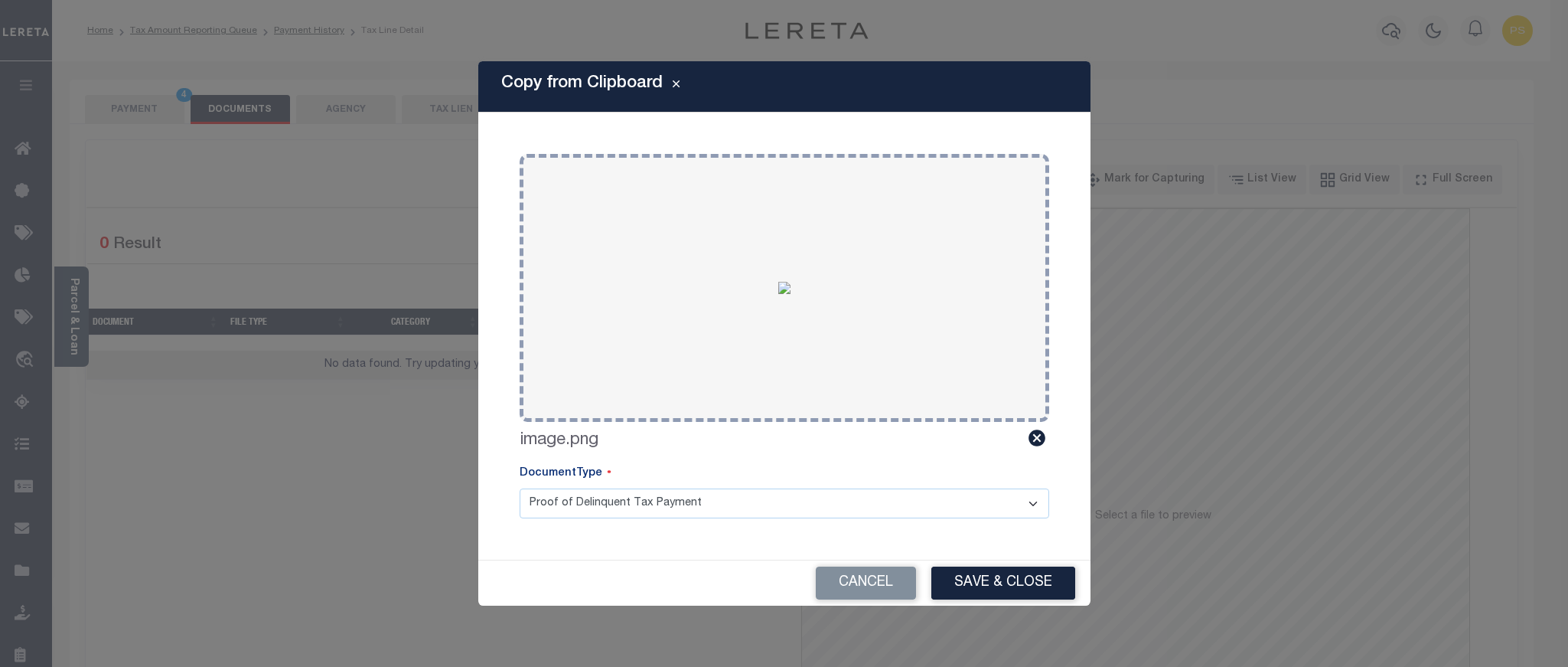
drag, startPoint x: 1003, startPoint y: 591, endPoint x: 990, endPoint y: 574, distance: 21.4
click at [1004, 591] on button "Save & Close" at bounding box center [1004, 583] width 144 height 33
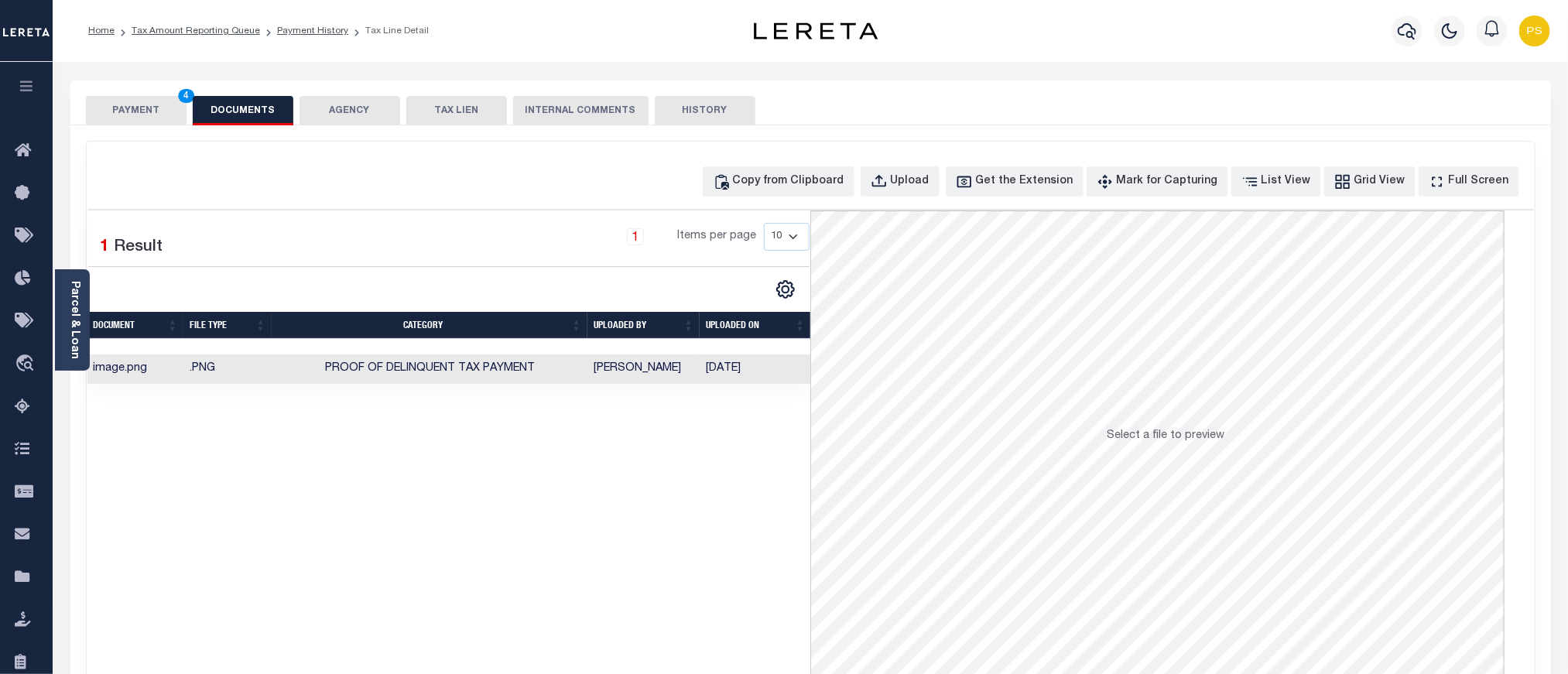
click at [126, 105] on button "PAYMENT 4" at bounding box center [136, 110] width 100 height 29
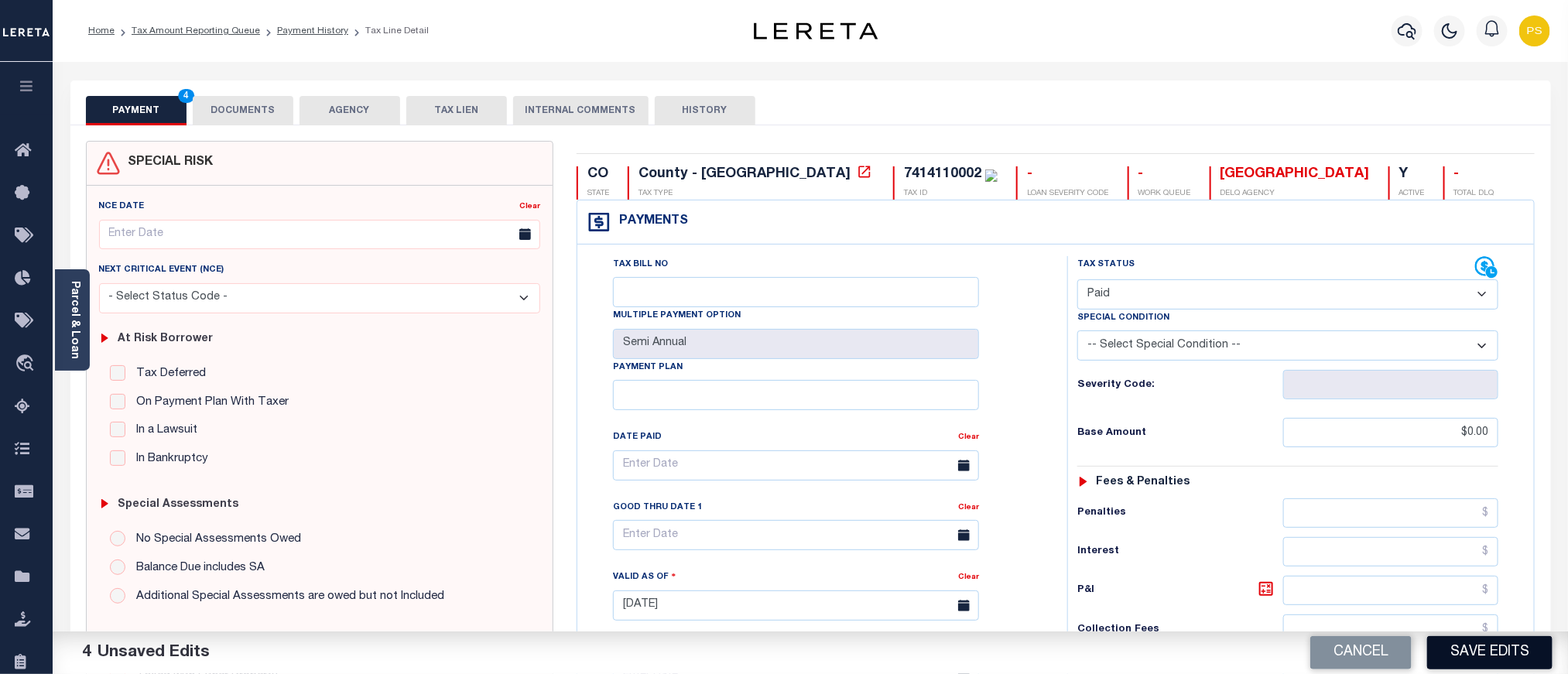
click at [1521, 657] on button "Save Edits" at bounding box center [1490, 652] width 126 height 33
checkbox input "false"
type input "$0"
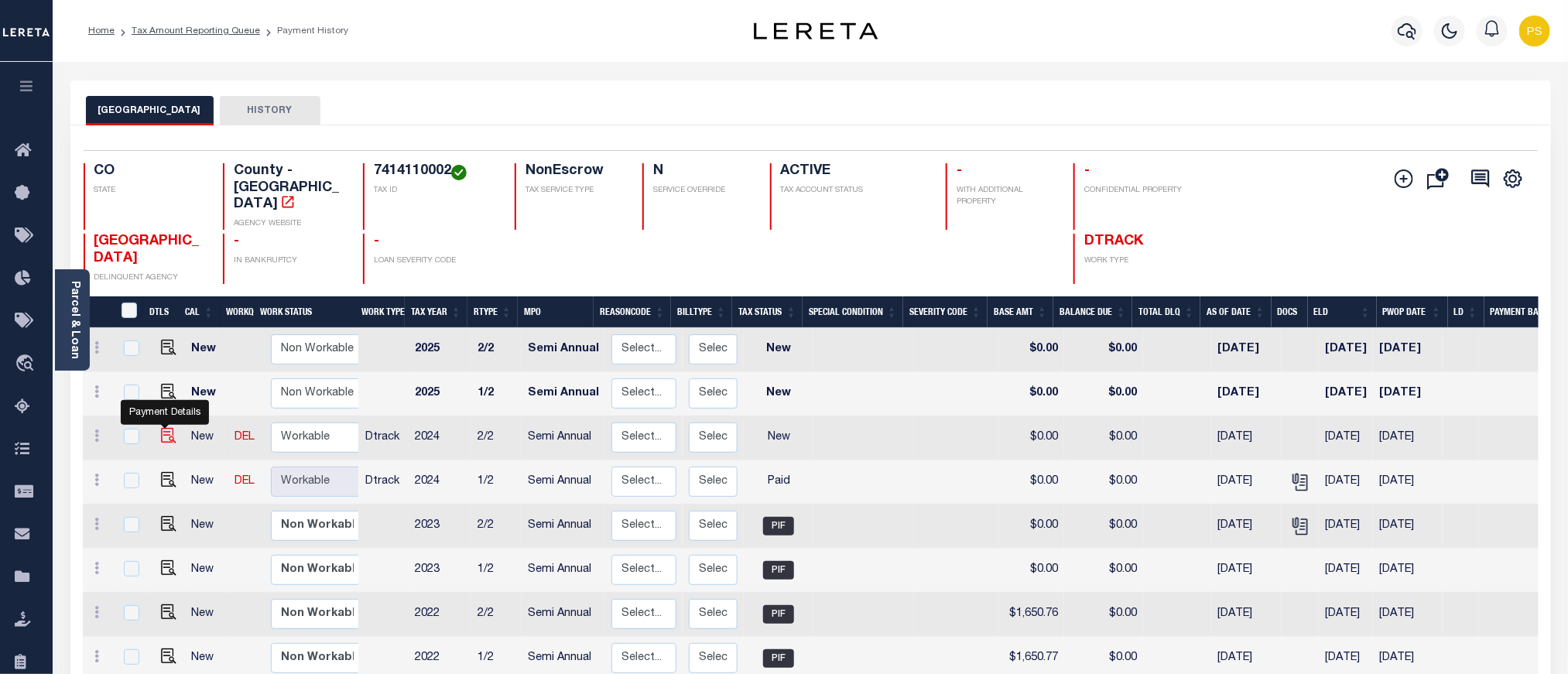
click at [161, 428] on img "" at bounding box center [169, 435] width 15 height 15
checkbox input "true"
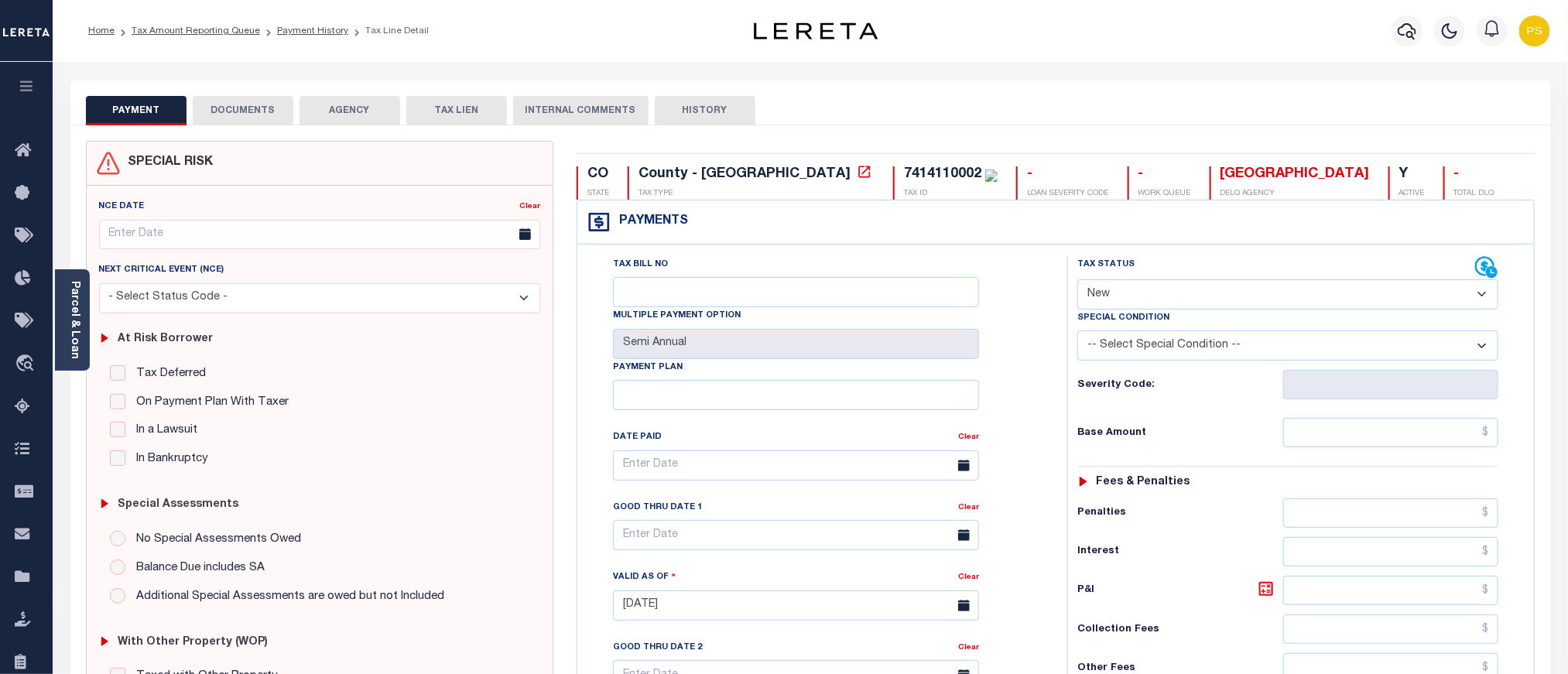
click at [1206, 304] on select "- Select Status Code - Open Due/Unpaid Paid Incomplete No Tax Due Internal Refu…" at bounding box center [1288, 294] width 421 height 30
select select "PYD"
click at [1078, 281] on select "- Select Status Code - Open Due/Unpaid Paid Incomplete No Tax Due Internal Refu…" at bounding box center [1288, 294] width 421 height 30
type input "[DATE]"
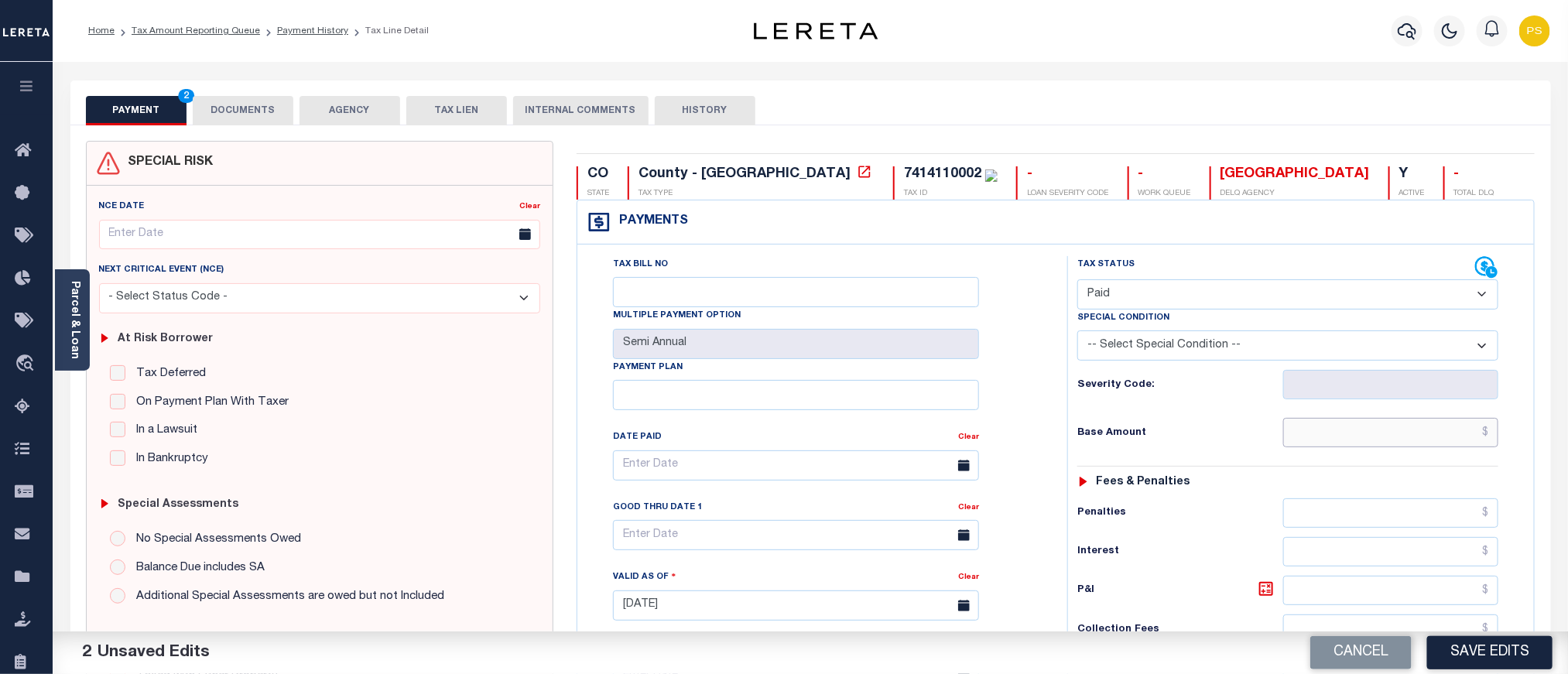
click at [1475, 437] on input "text" at bounding box center [1391, 433] width 216 height 29
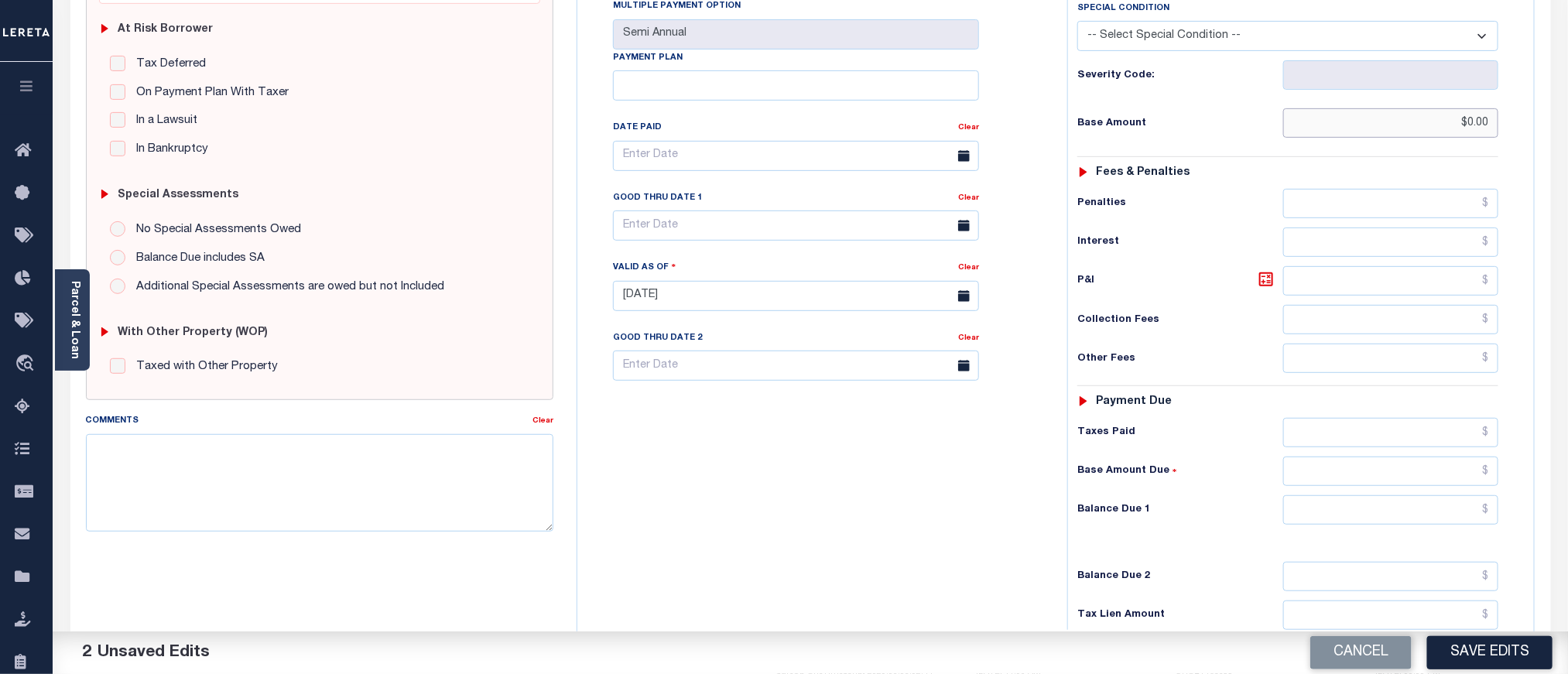
scroll to position [348, 0]
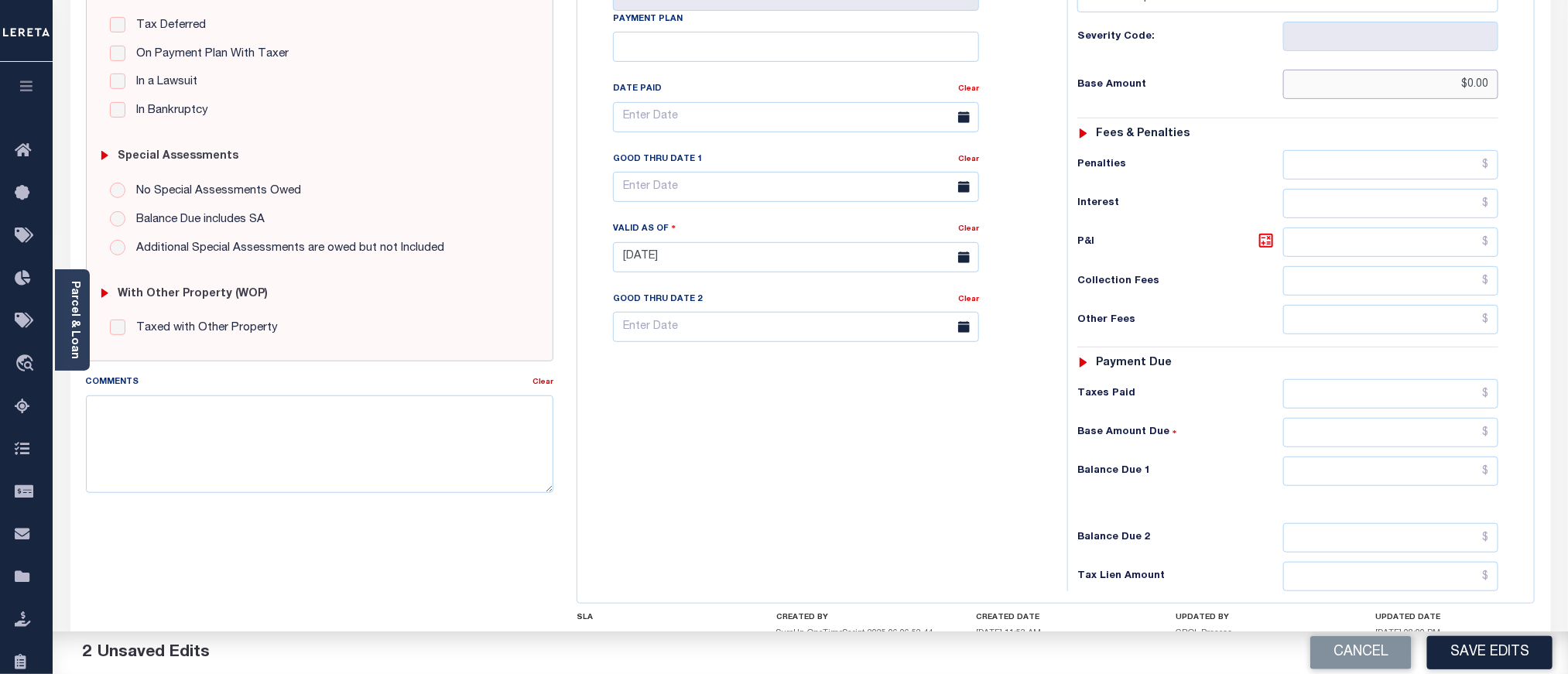
type input "$0.00"
click at [1382, 483] on input "text" at bounding box center [1391, 471] width 216 height 29
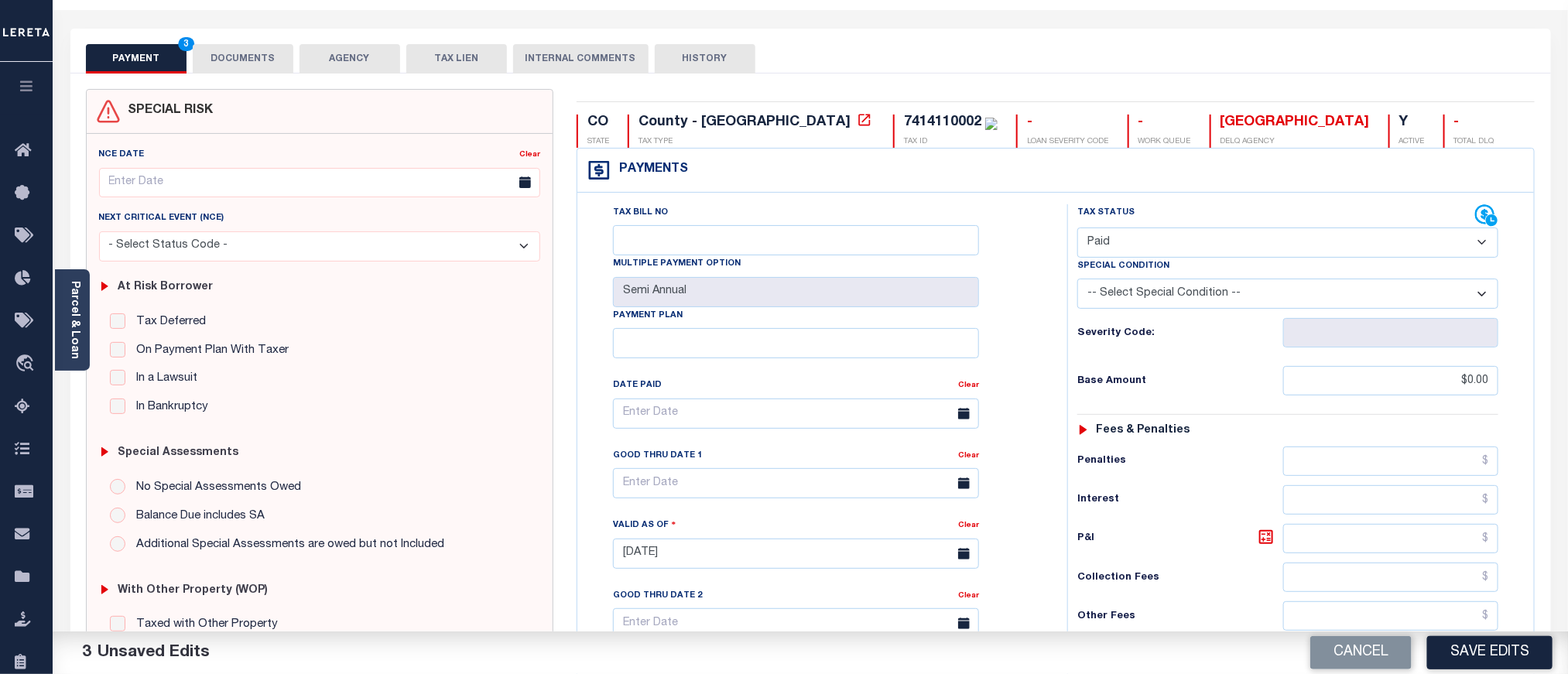
scroll to position [0, 0]
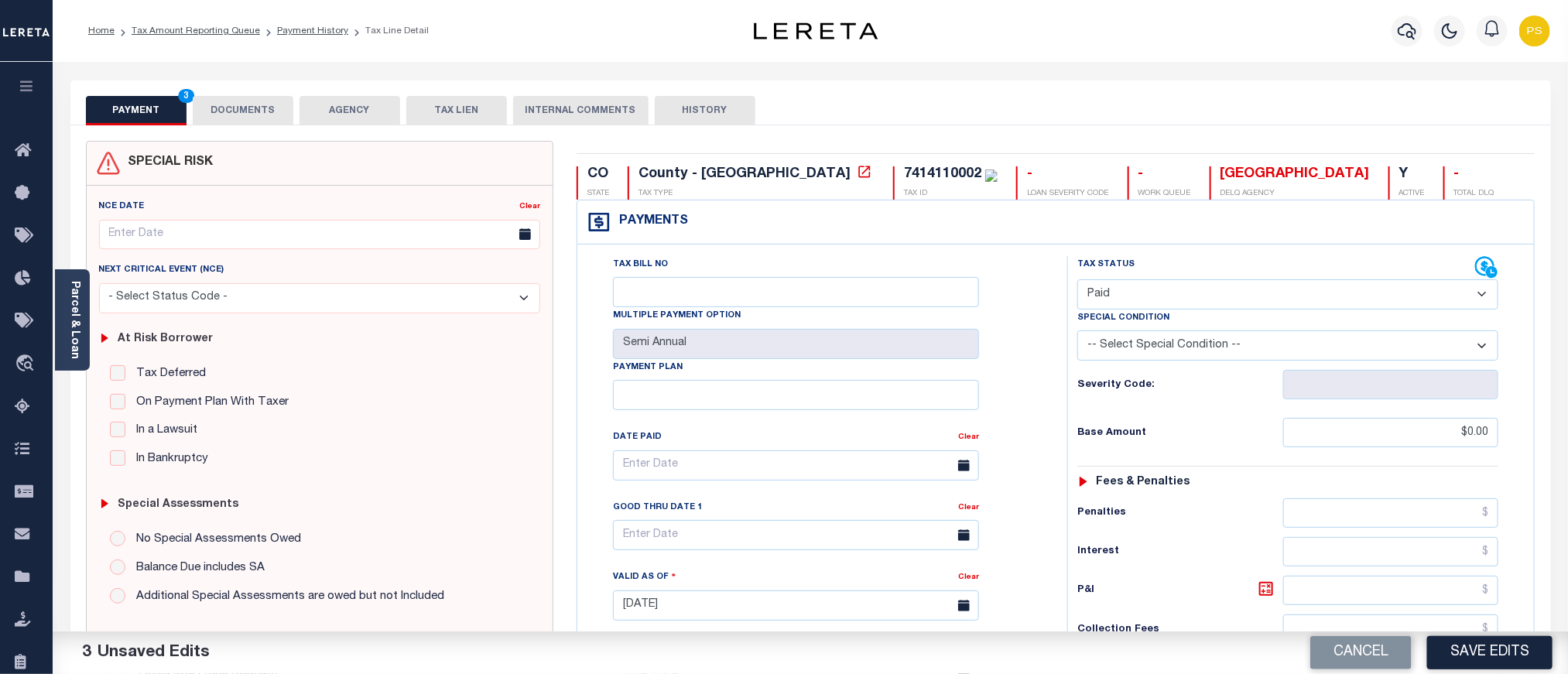
type input "$0.00"
click at [235, 117] on button "DOCUMENTS" at bounding box center [243, 110] width 100 height 29
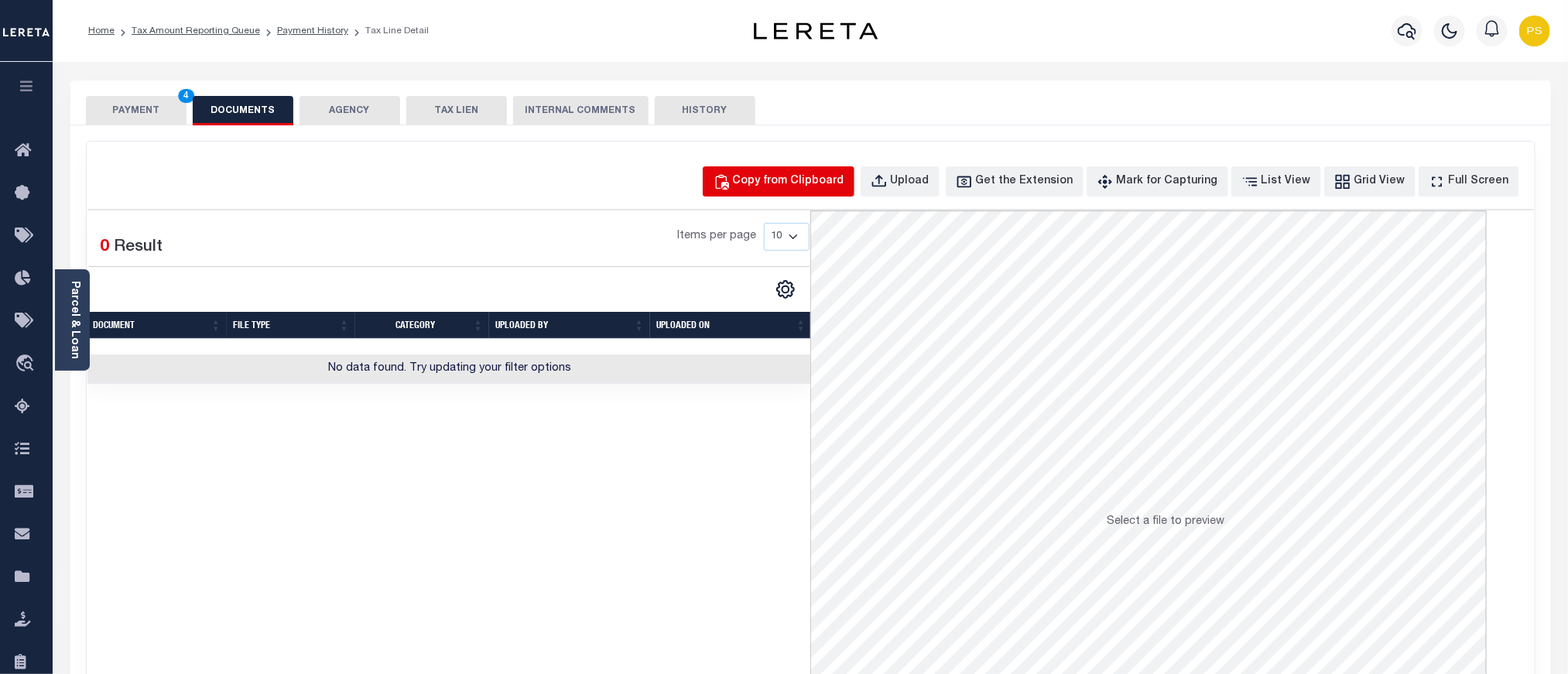
click at [785, 186] on div "Copy from Clipboard" at bounding box center [789, 181] width 112 height 17
select select "POP"
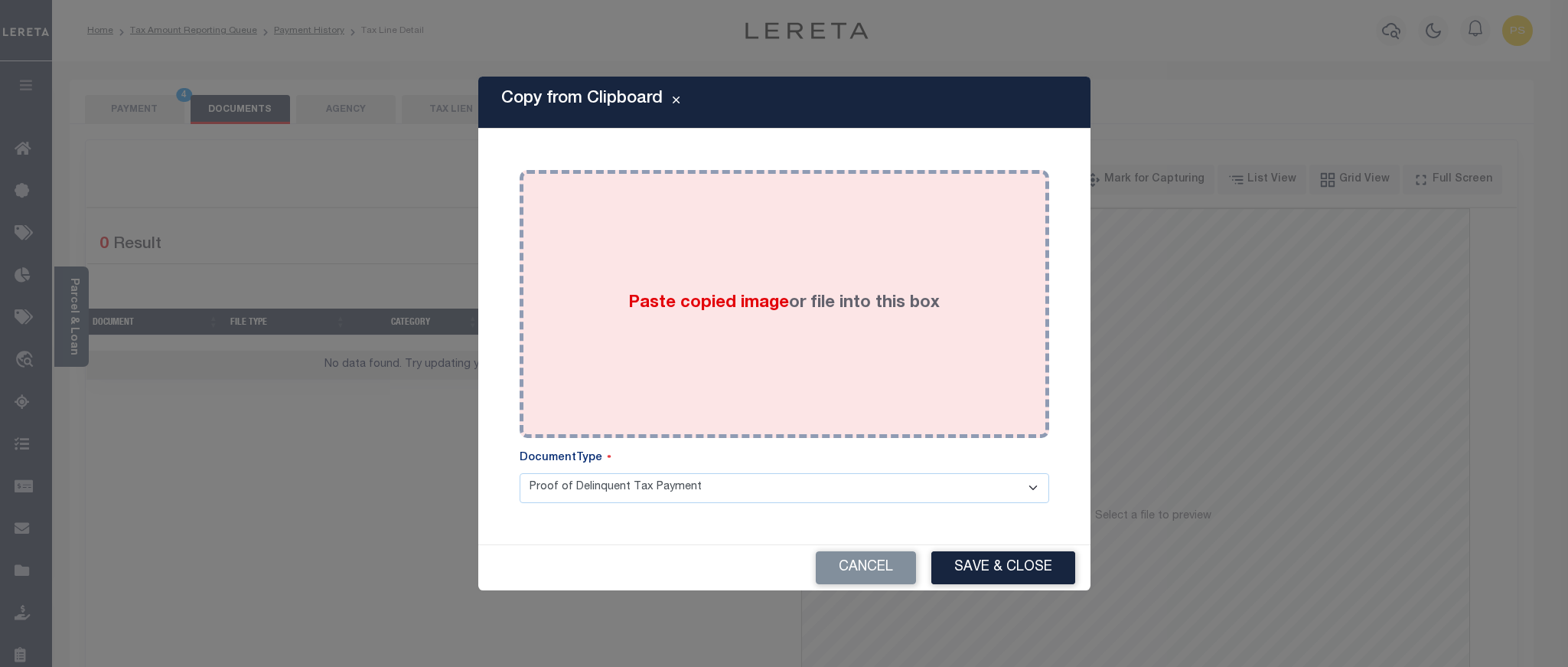
click at [815, 326] on div "Paste copied image or file into this box" at bounding box center [784, 304] width 506 height 245
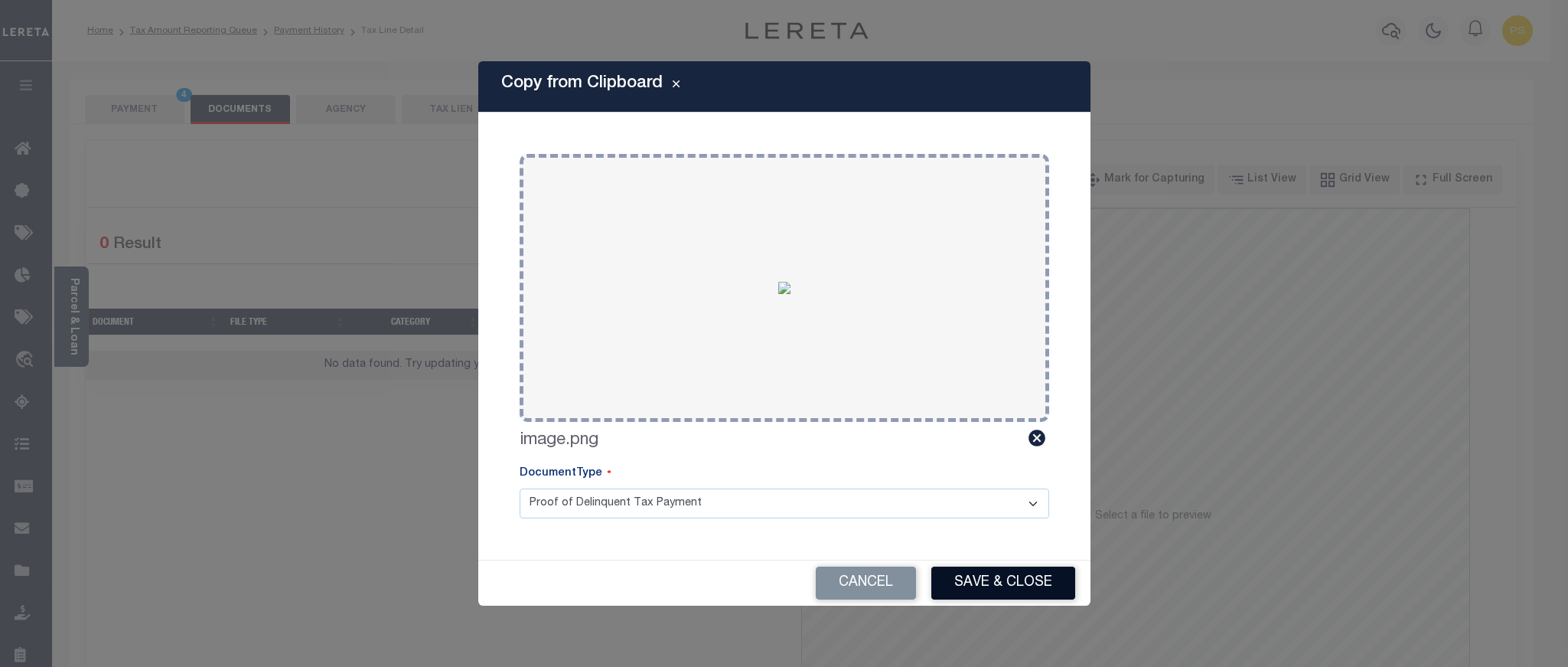
click at [1034, 577] on button "Save & Close" at bounding box center [1004, 583] width 144 height 33
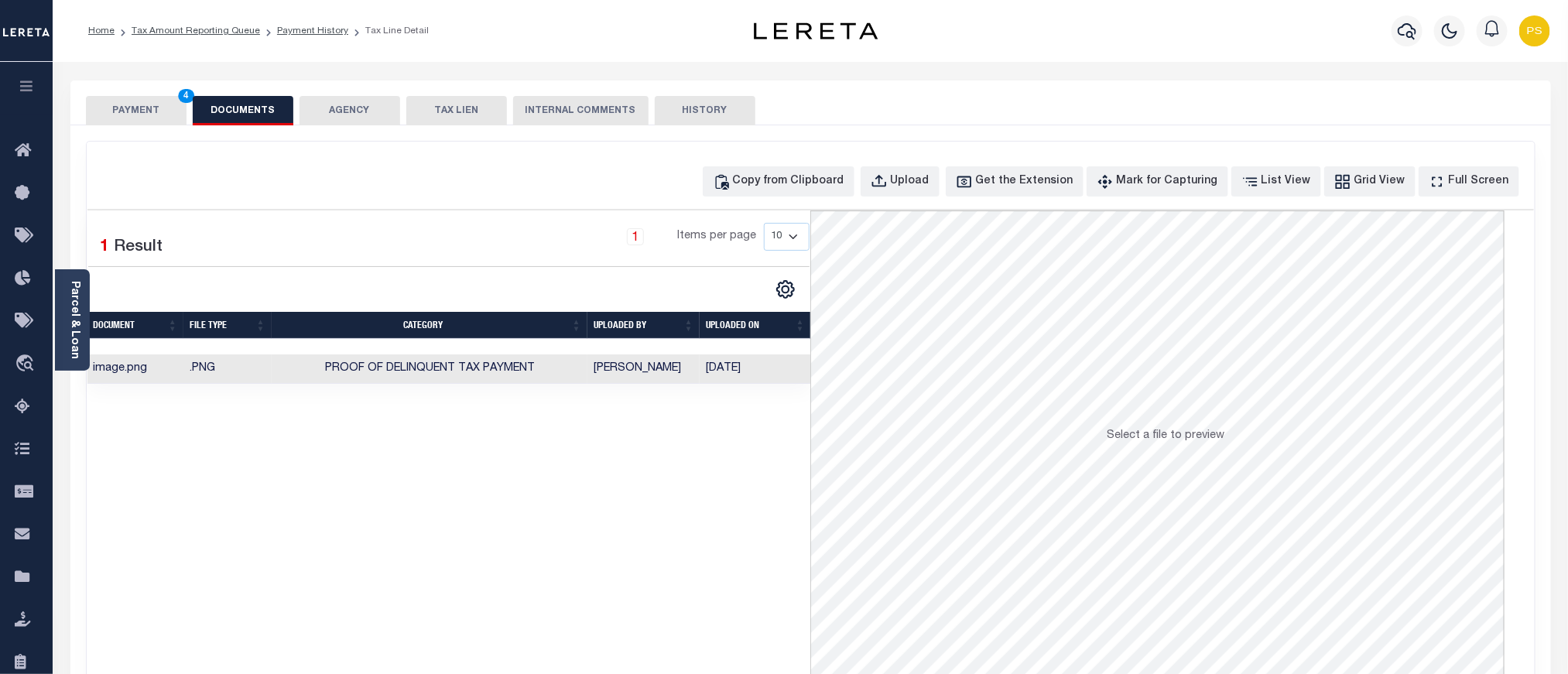
click at [142, 105] on button "PAYMENT 4" at bounding box center [136, 110] width 100 height 29
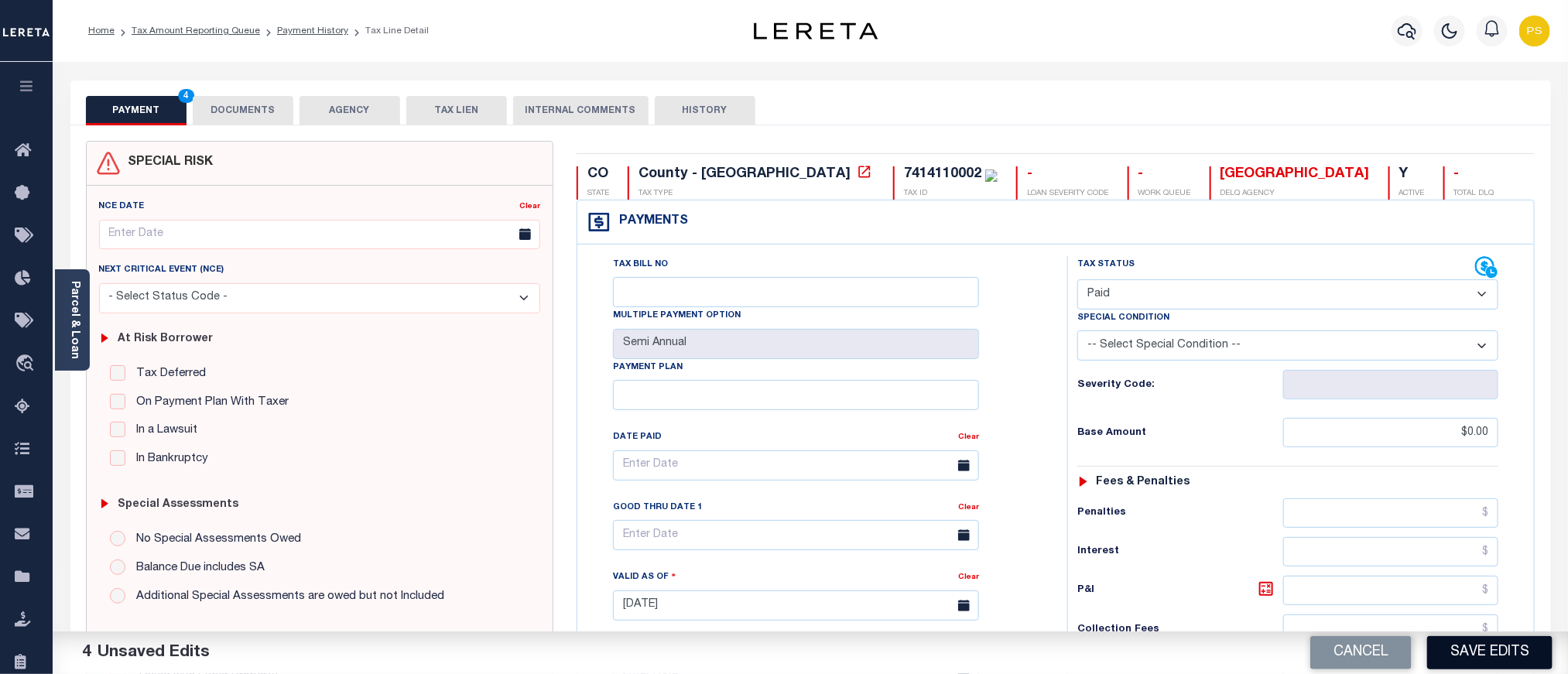
click at [1491, 648] on button "Save Edits" at bounding box center [1490, 652] width 126 height 33
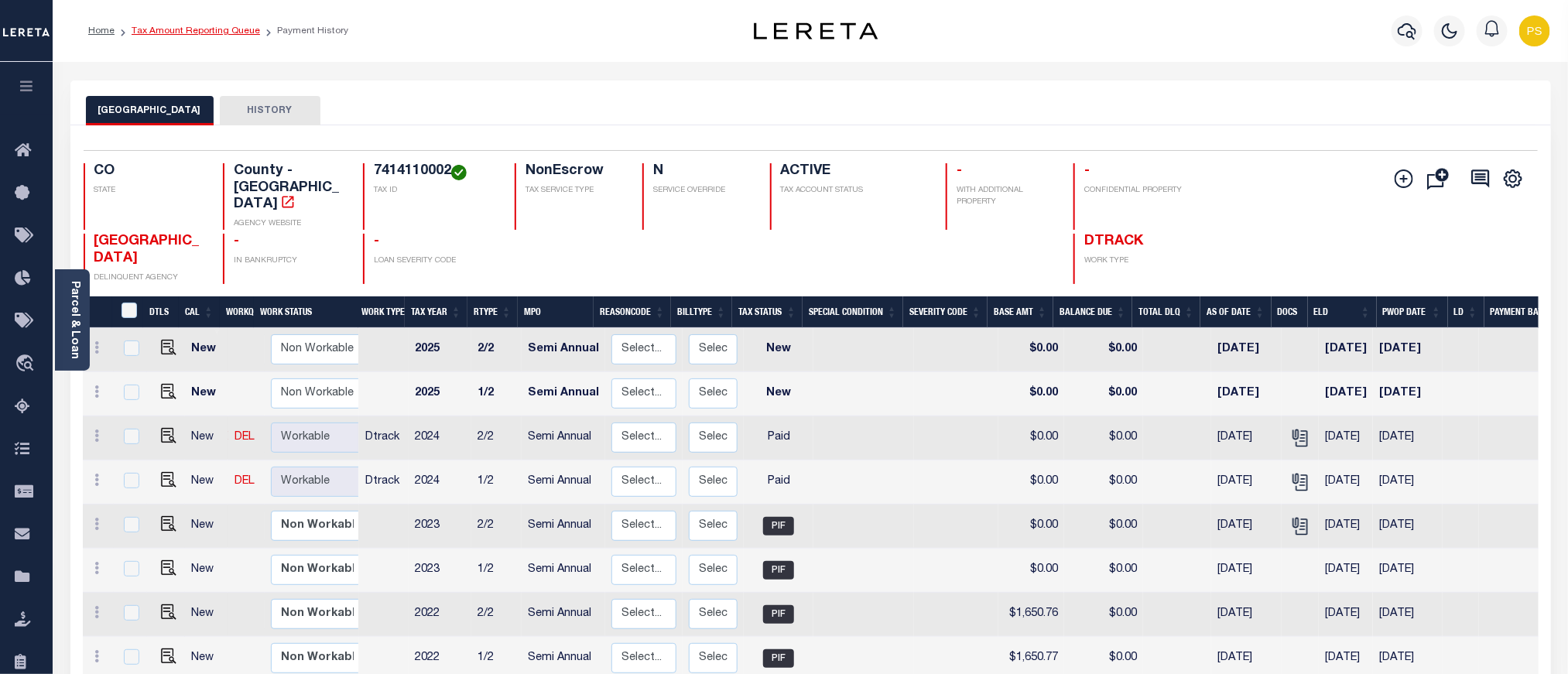
click at [199, 31] on link "Tax Amount Reporting Queue" at bounding box center [195, 30] width 129 height 9
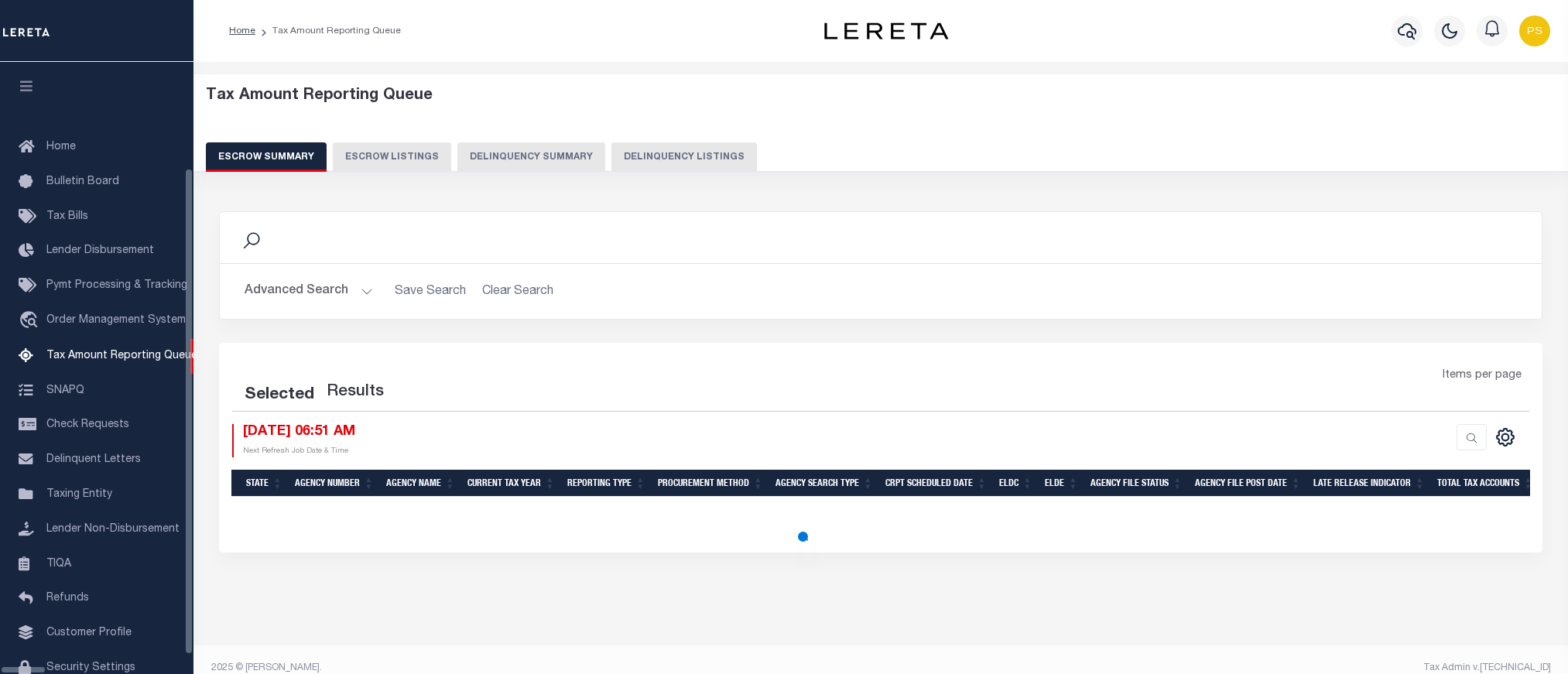
click at [612, 156] on button "Delinquency Listings" at bounding box center [685, 157] width 146 height 29
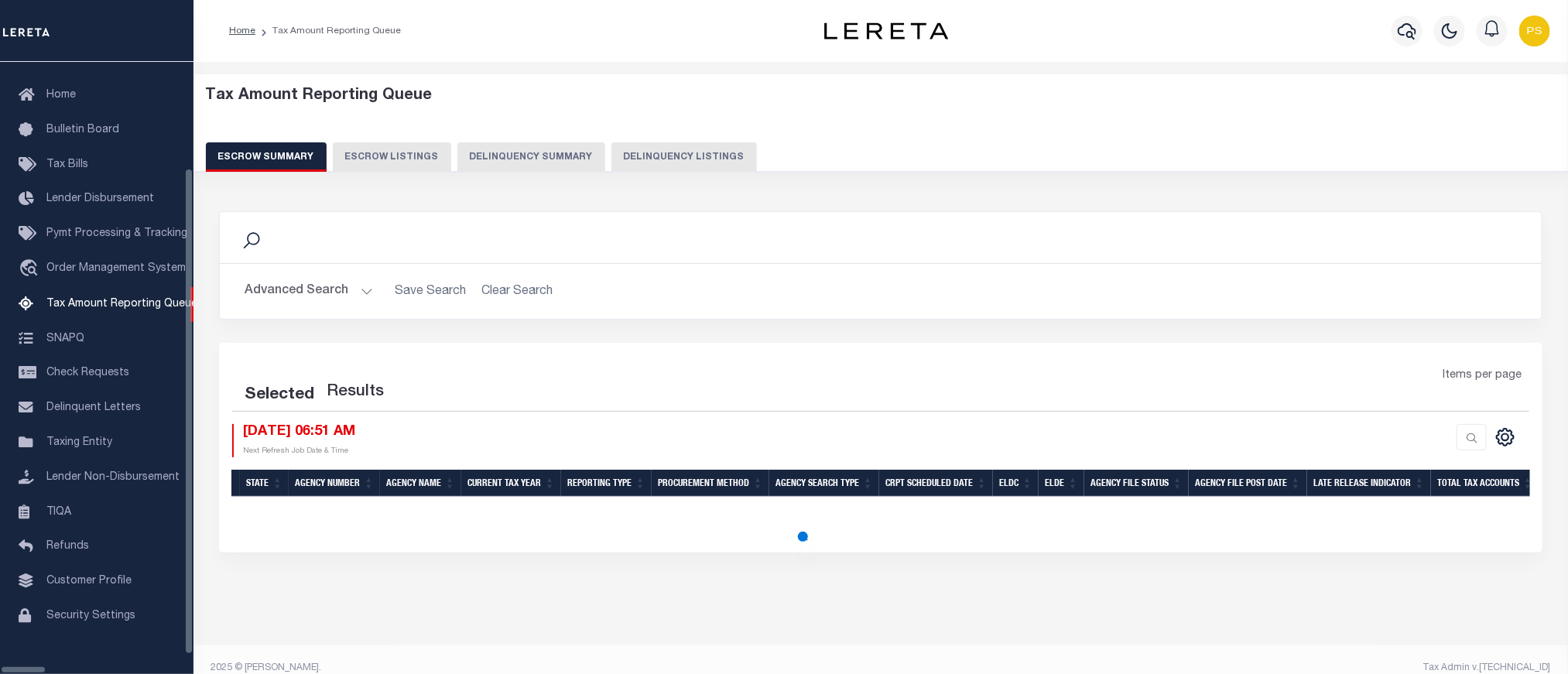
select select "100"
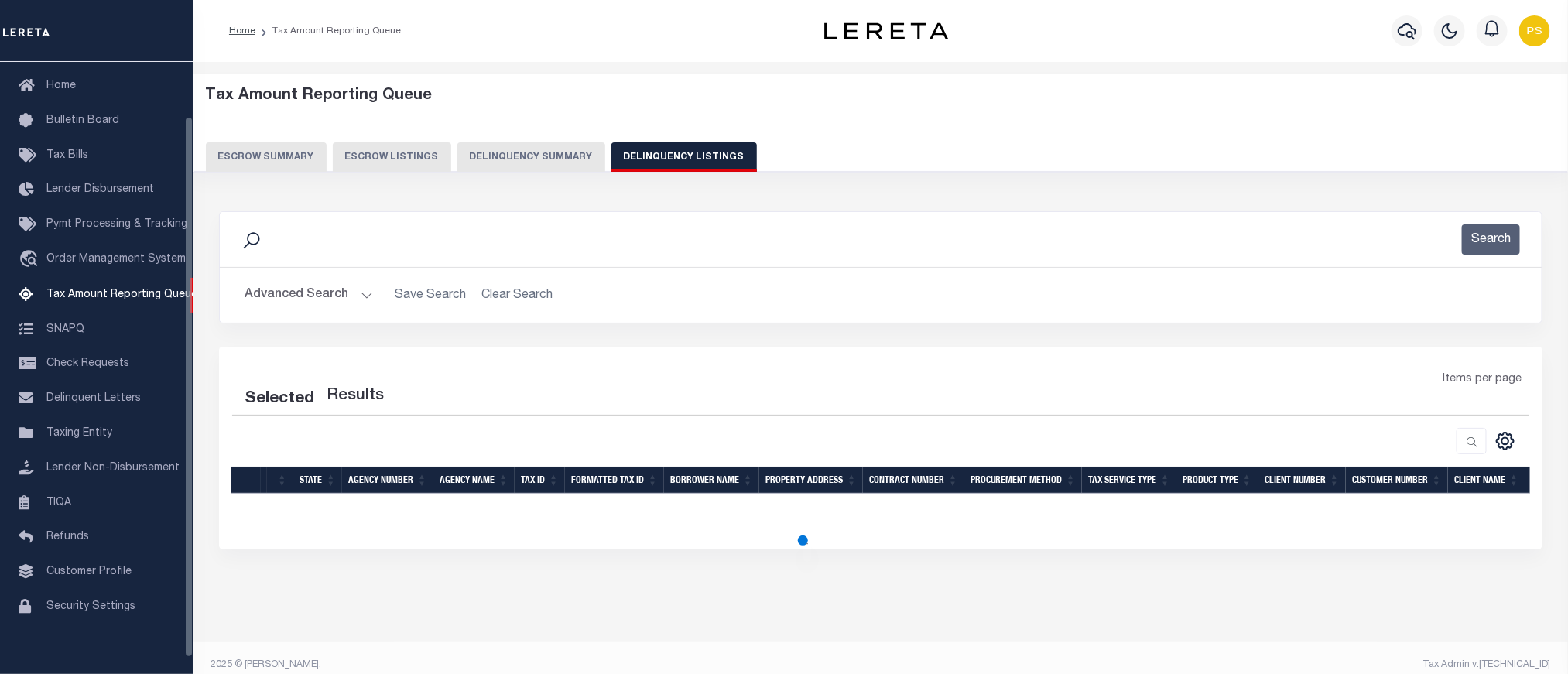
scroll to position [61, 0]
select select "100"
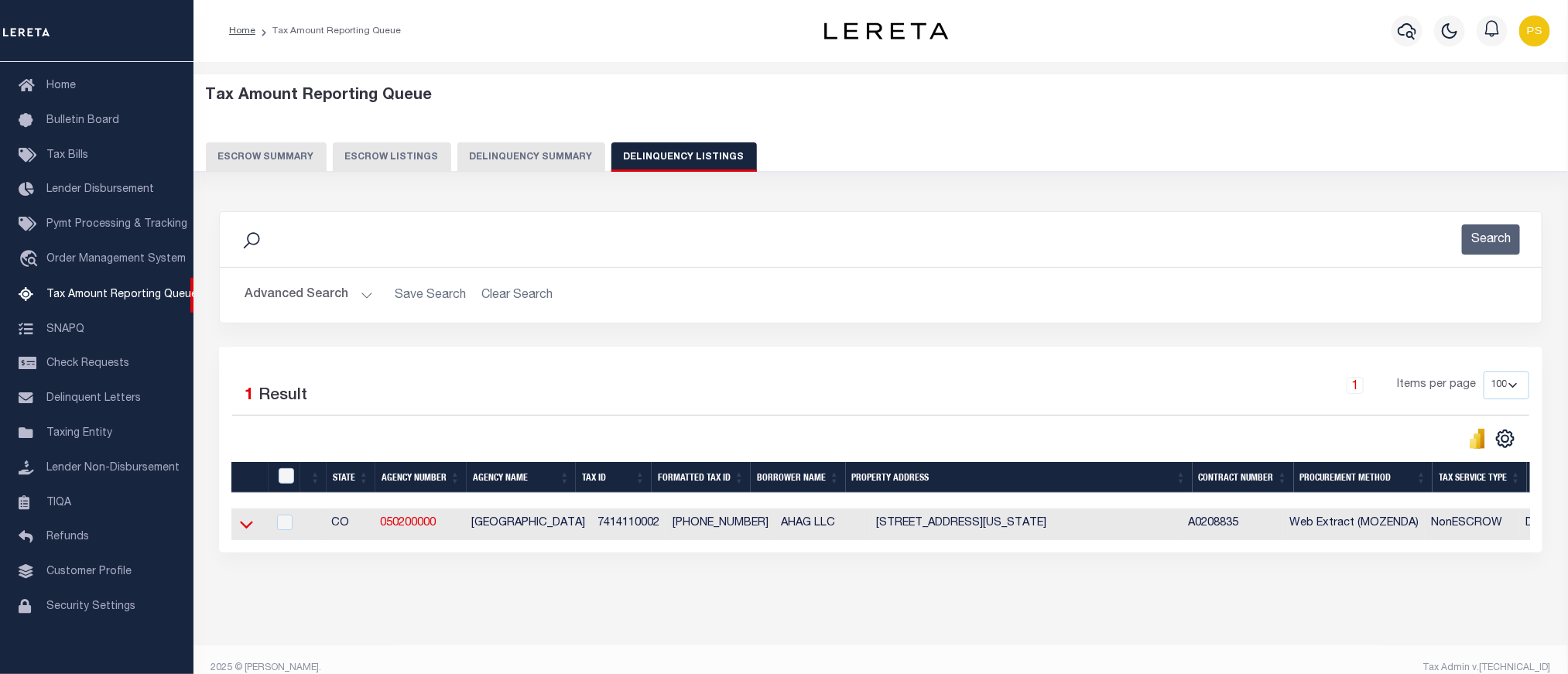
click at [245, 530] on icon at bounding box center [246, 524] width 13 height 16
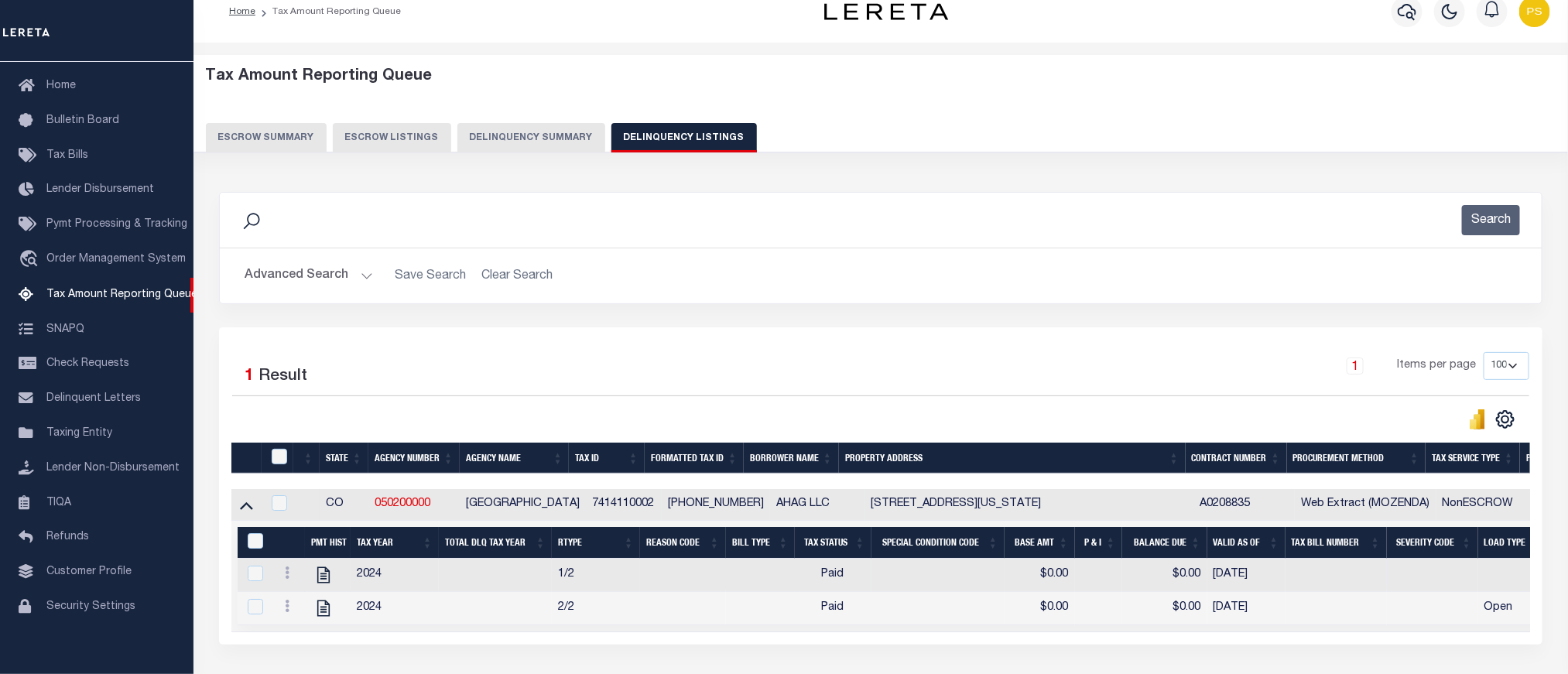
scroll to position [33, 0]
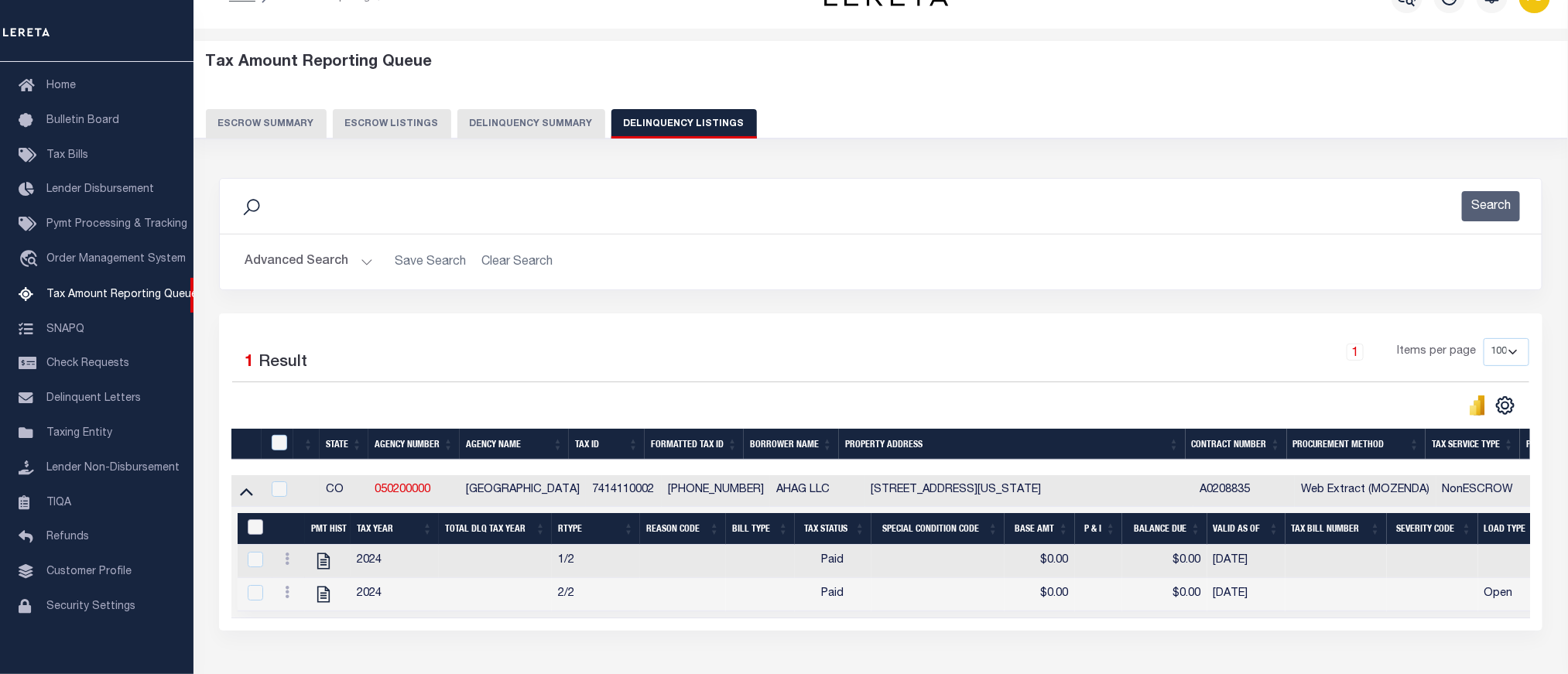
click at [253, 534] on input "&nbsp;" at bounding box center [255, 527] width 15 height 15
checkbox input "true"
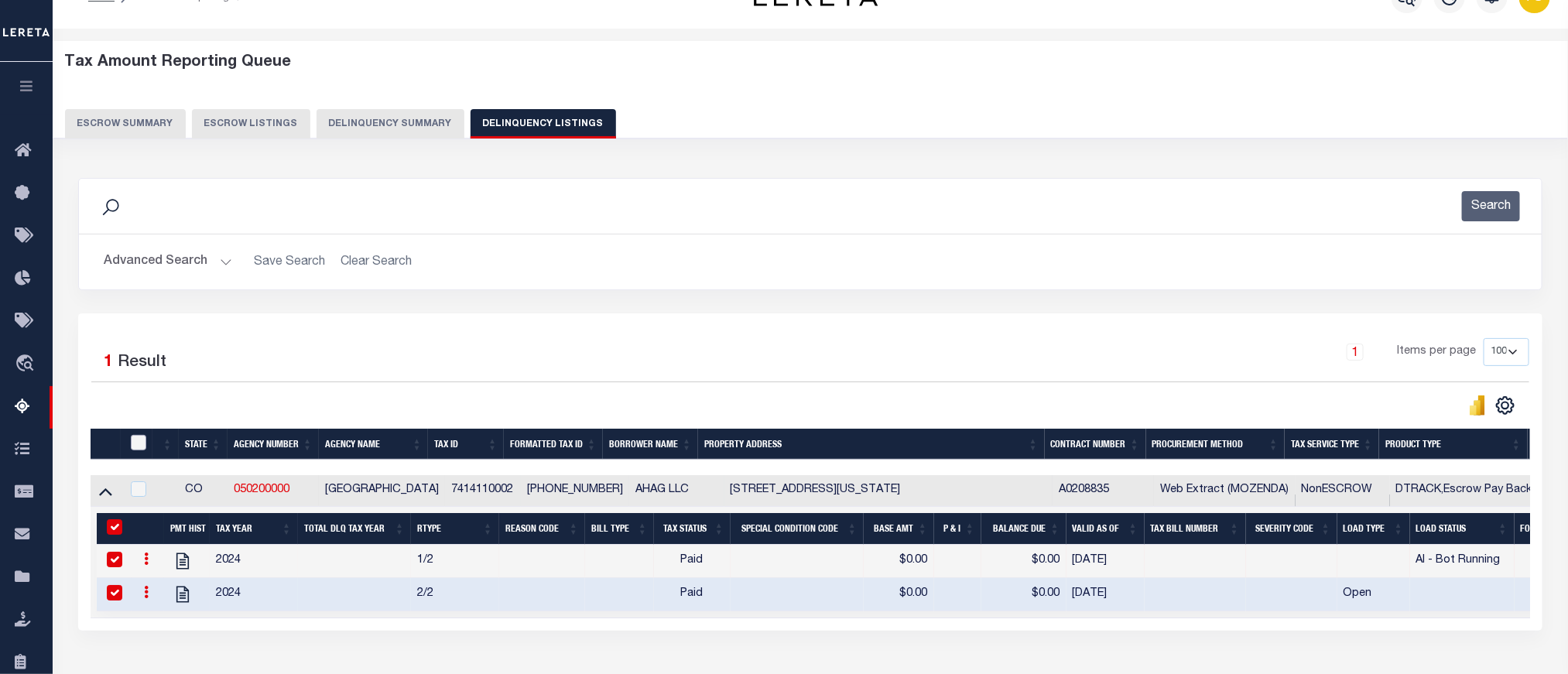
click at [142, 446] on input "checkbox" at bounding box center [138, 442] width 15 height 15
checkbox input "true"
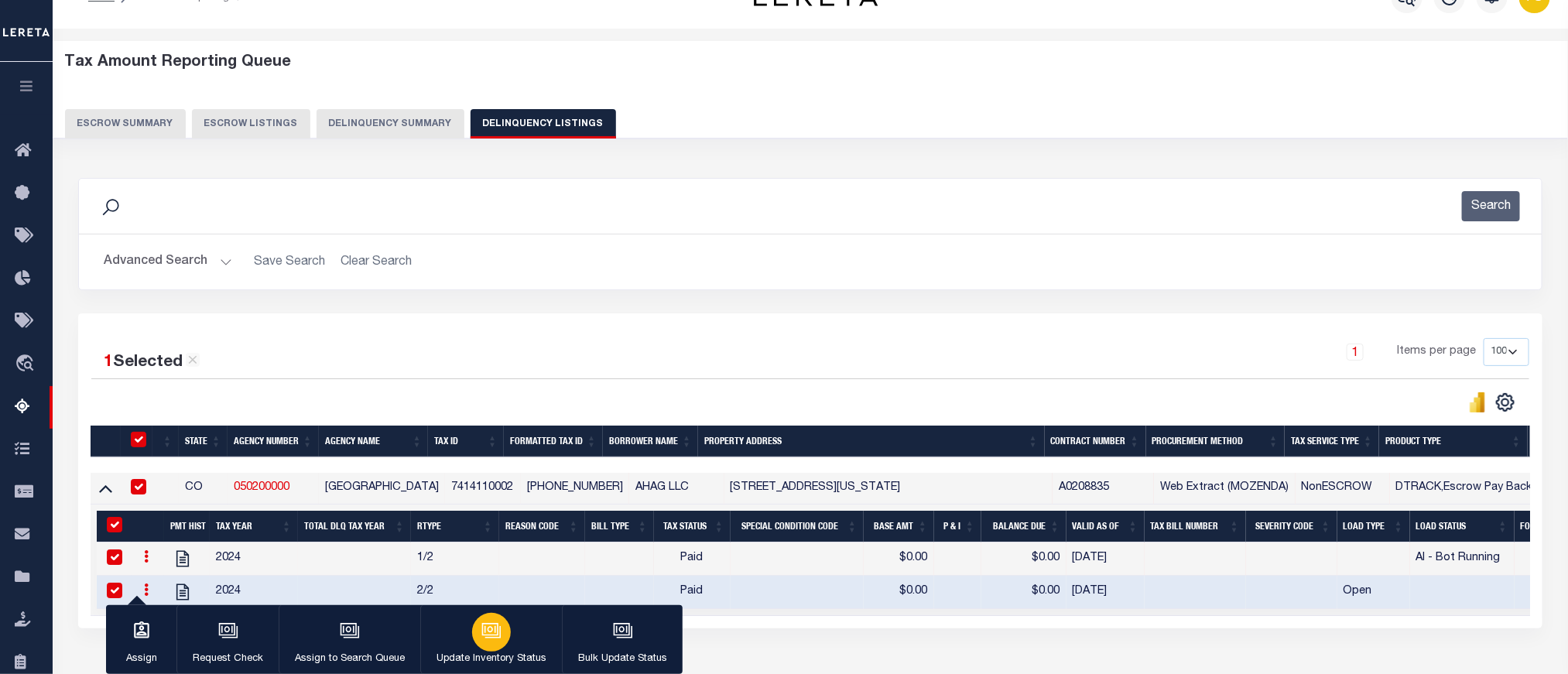
click at [495, 629] on icon "button" at bounding box center [490, 629] width 16 height 12
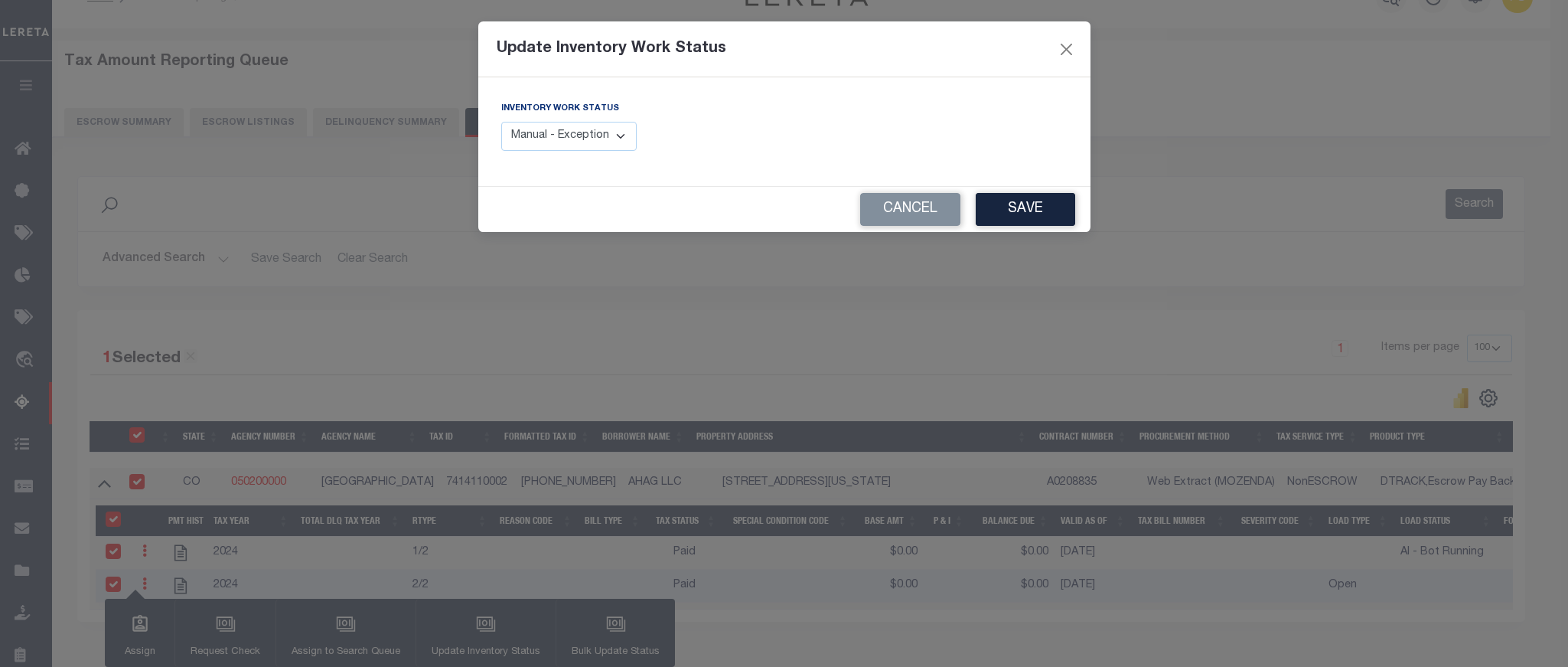
click at [566, 133] on select "Manual - Exception Pended - Awaiting Search Late Add Exception Completed" at bounding box center [570, 136] width 136 height 30
select select "4"
click at [502, 123] on select "Manual - Exception Pended - Awaiting Search Late Add Exception Completed" at bounding box center [570, 136] width 136 height 30
click at [1034, 210] on button "Save" at bounding box center [1026, 209] width 99 height 33
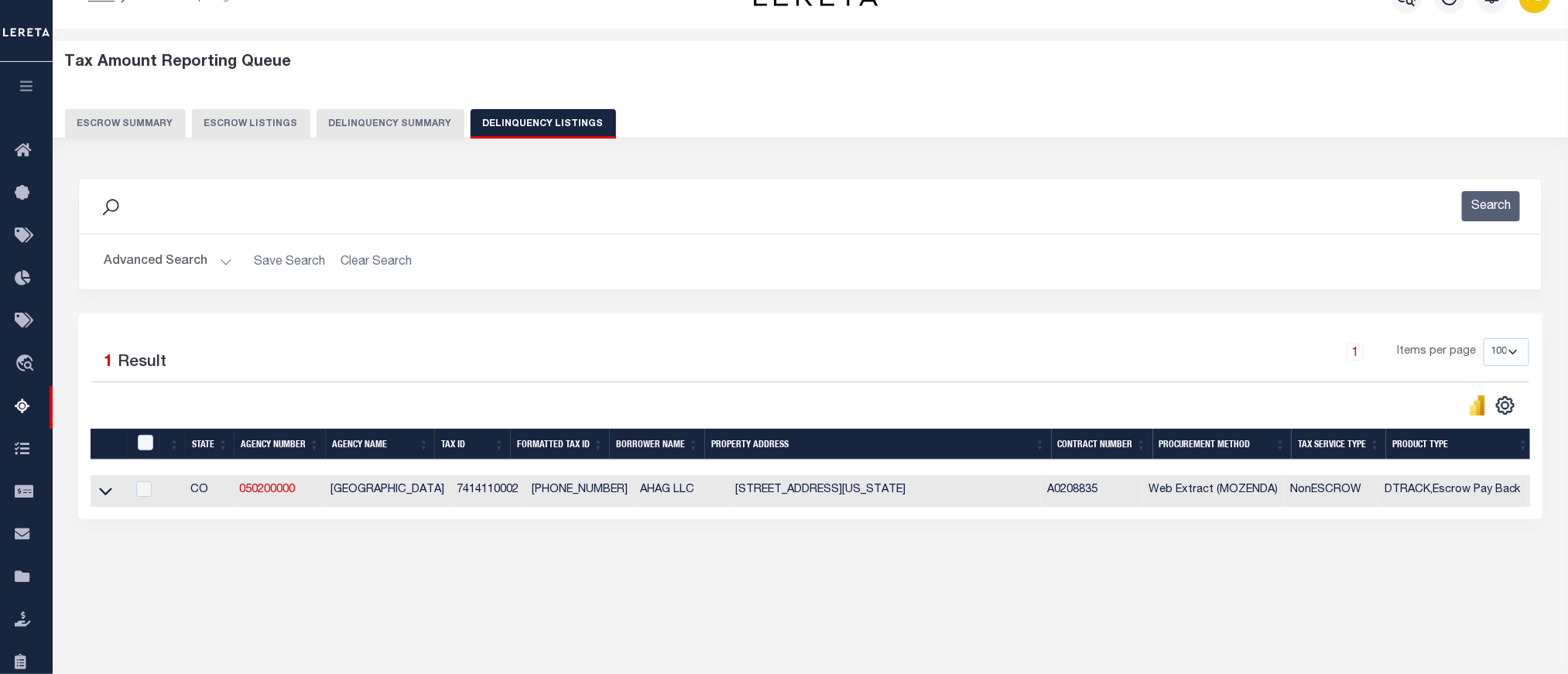
click at [152, 254] on button "Advanced Search" at bounding box center [168, 262] width 129 height 30
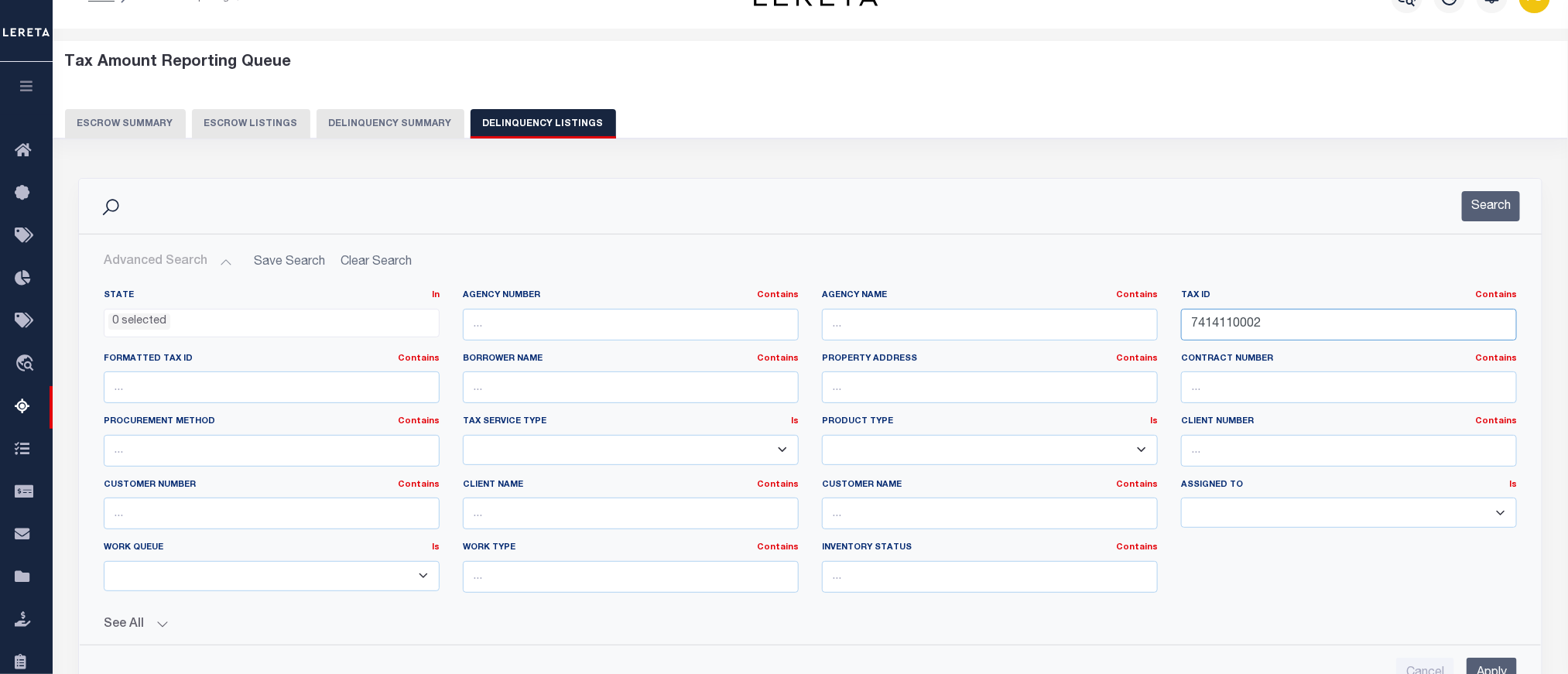
click at [1222, 323] on input "7414110002" at bounding box center [1349, 324] width 336 height 32
paste input "1"
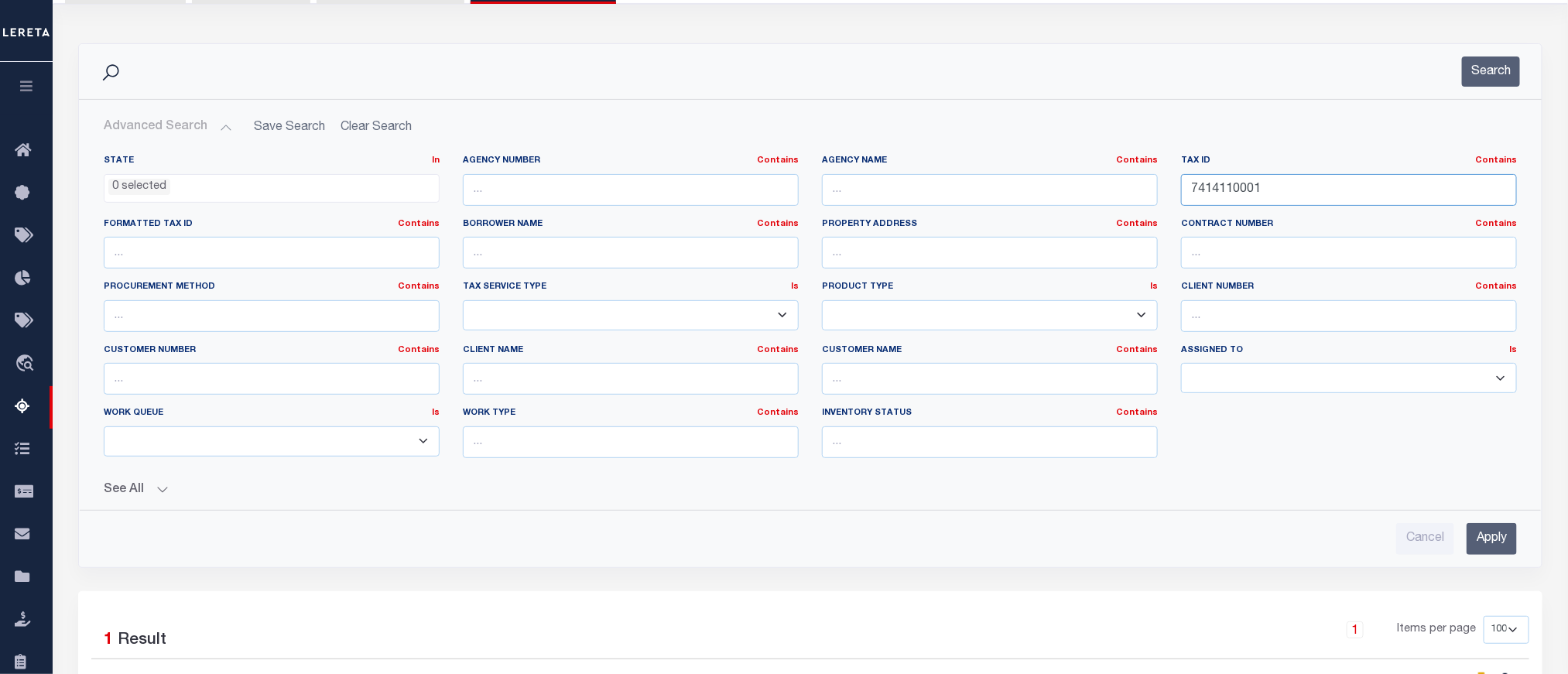
scroll to position [266, 0]
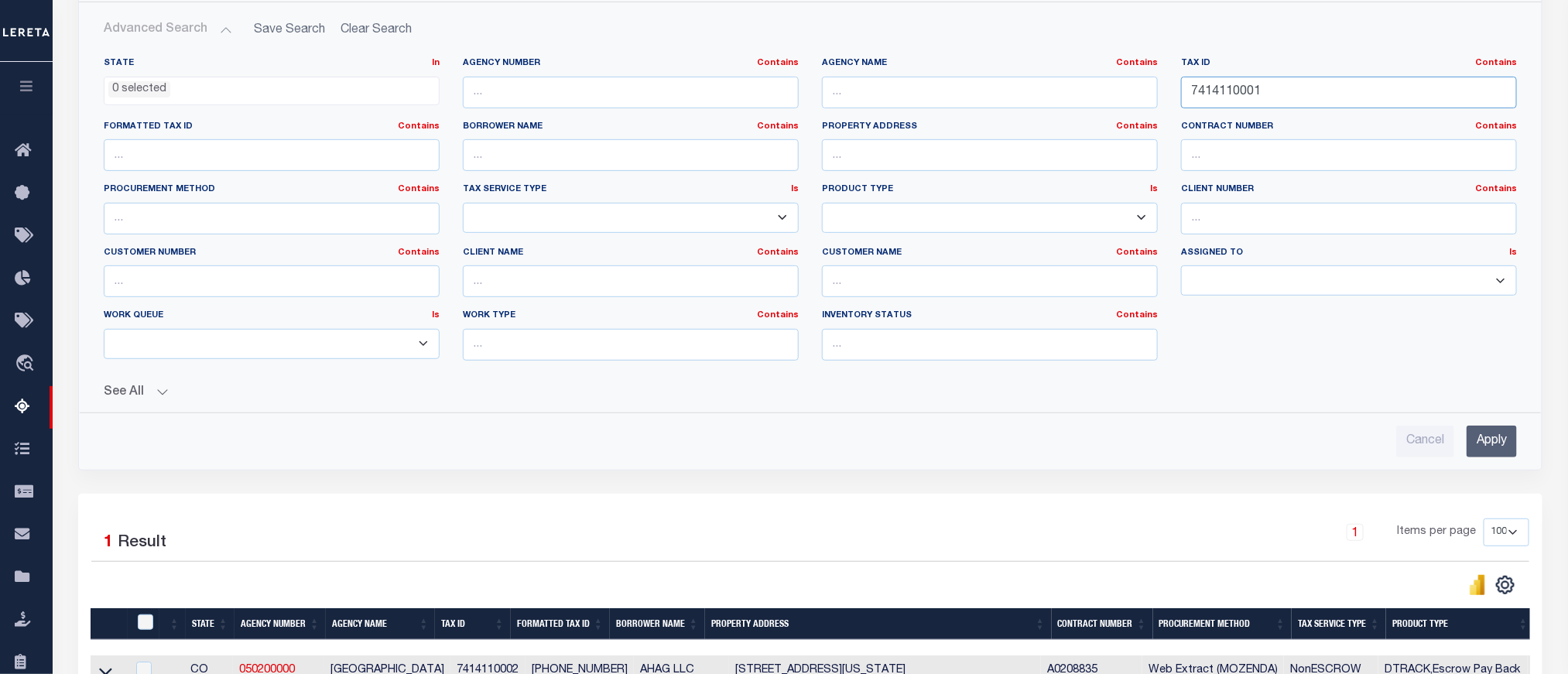
type input "7414110001"
click at [1485, 448] on input "Apply" at bounding box center [1492, 441] width 50 height 32
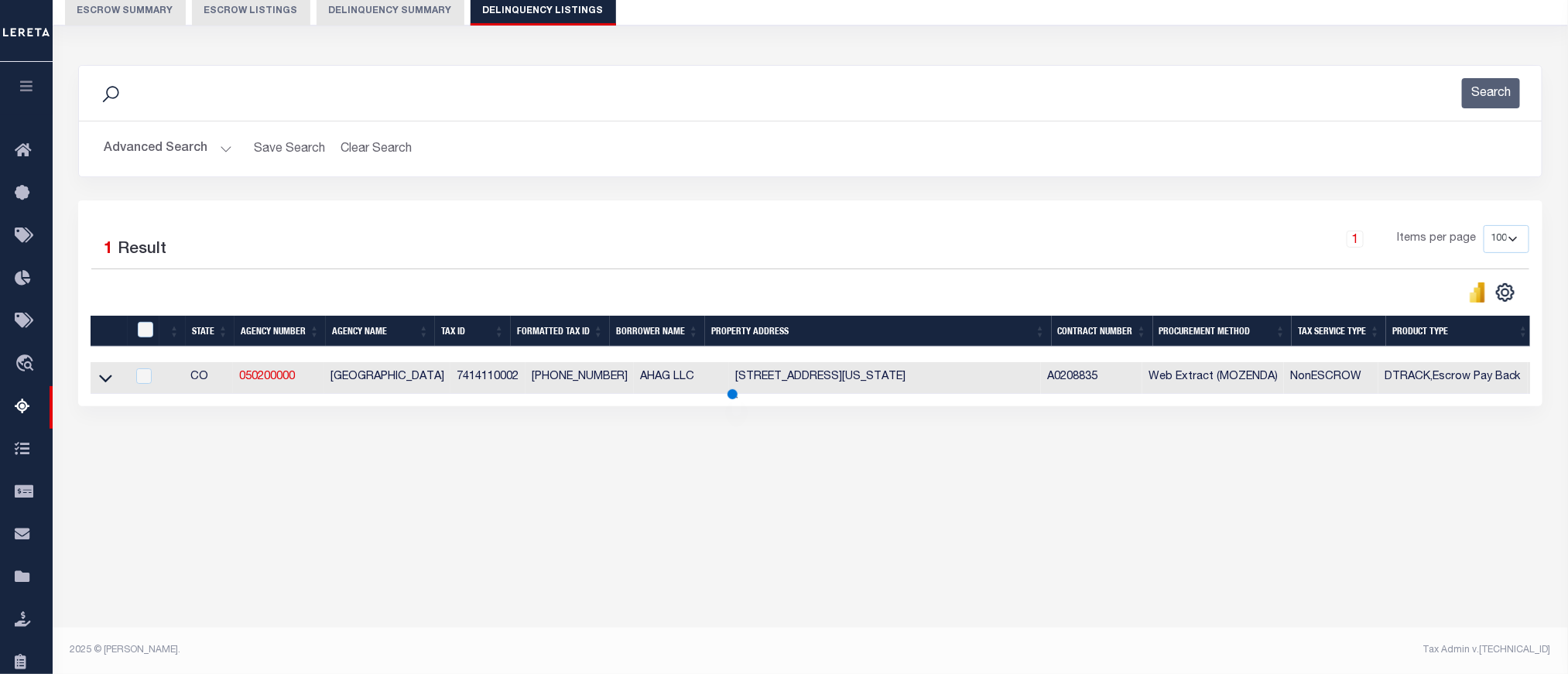
scroll to position [147, 0]
click at [100, 381] on icon at bounding box center [105, 378] width 13 height 16
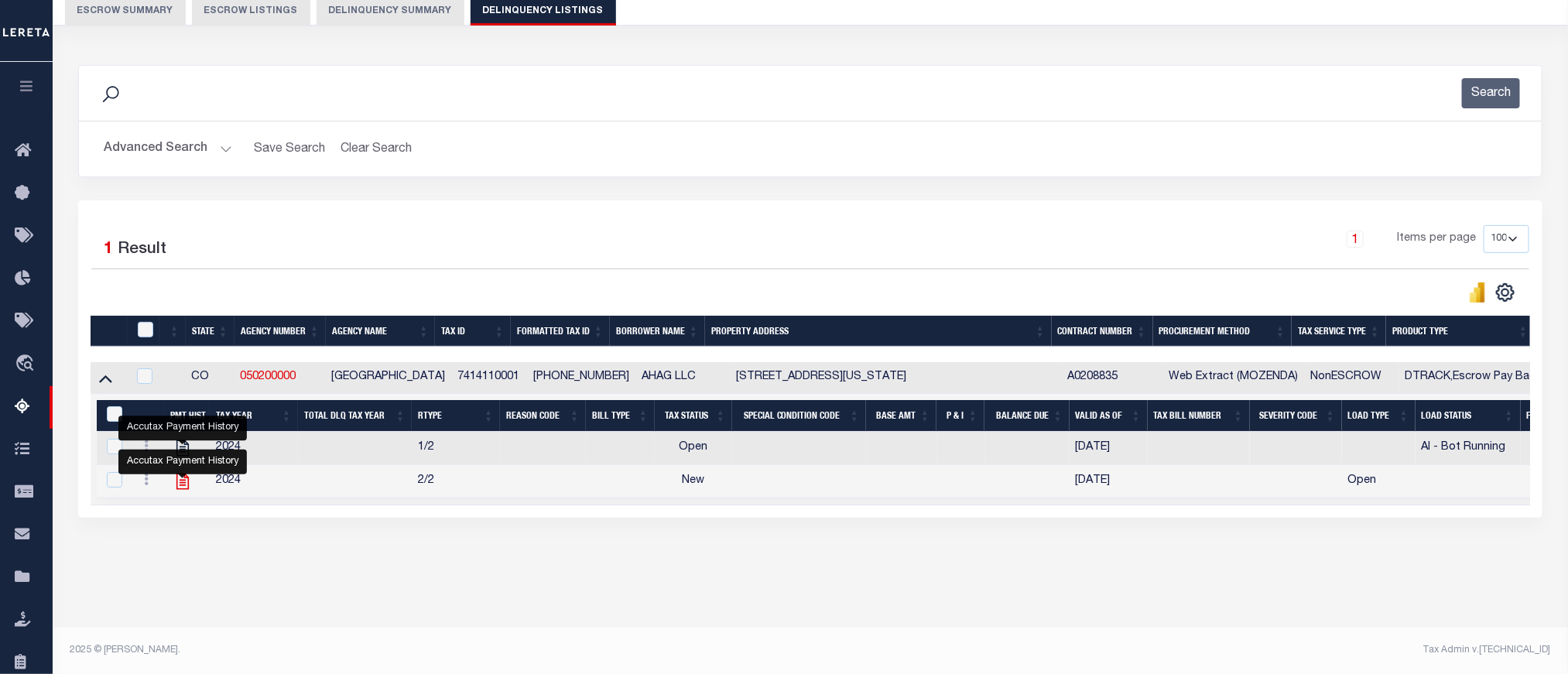
click at [184, 492] on icon "" at bounding box center [182, 481] width 20 height 20
checkbox input "false"
checkbox input "true"
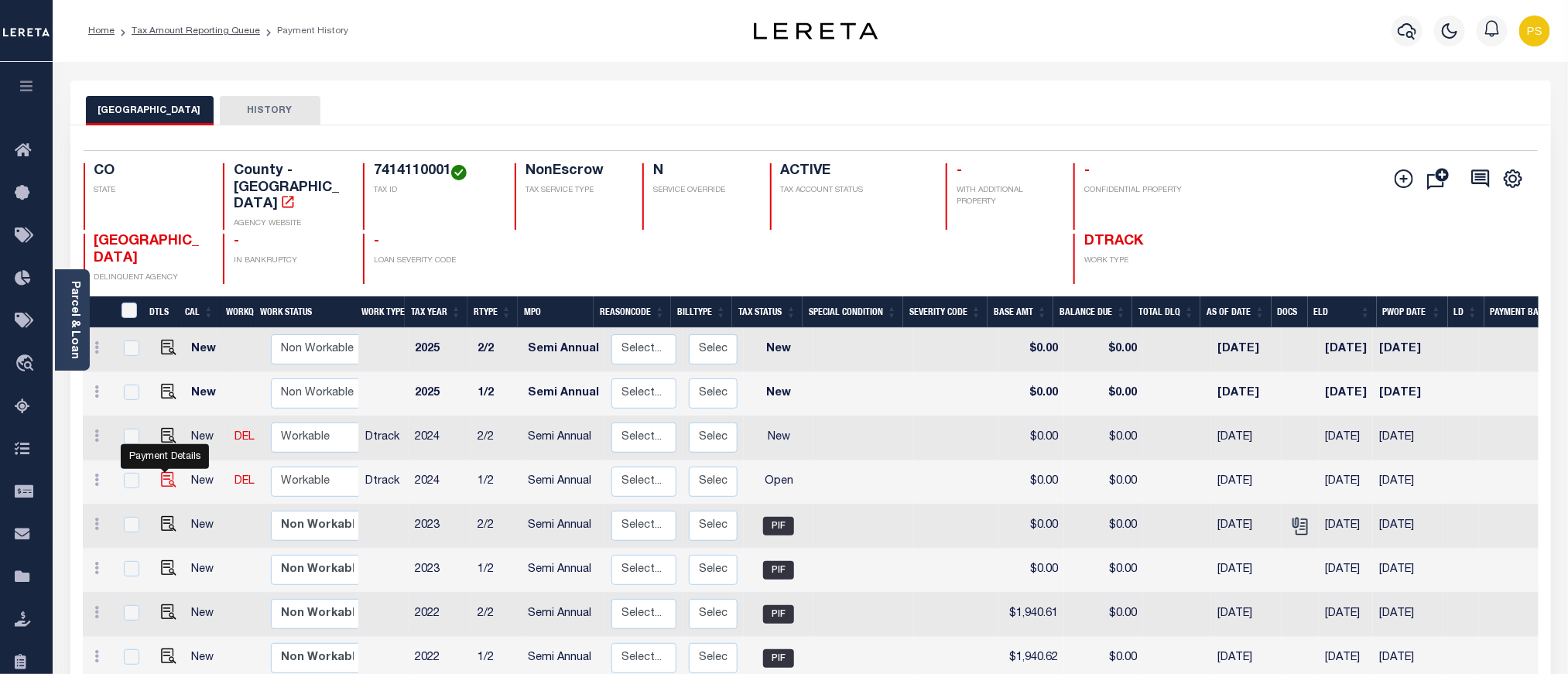
click at [161, 472] on img "" at bounding box center [169, 480] width 15 height 15
checkbox input "true"
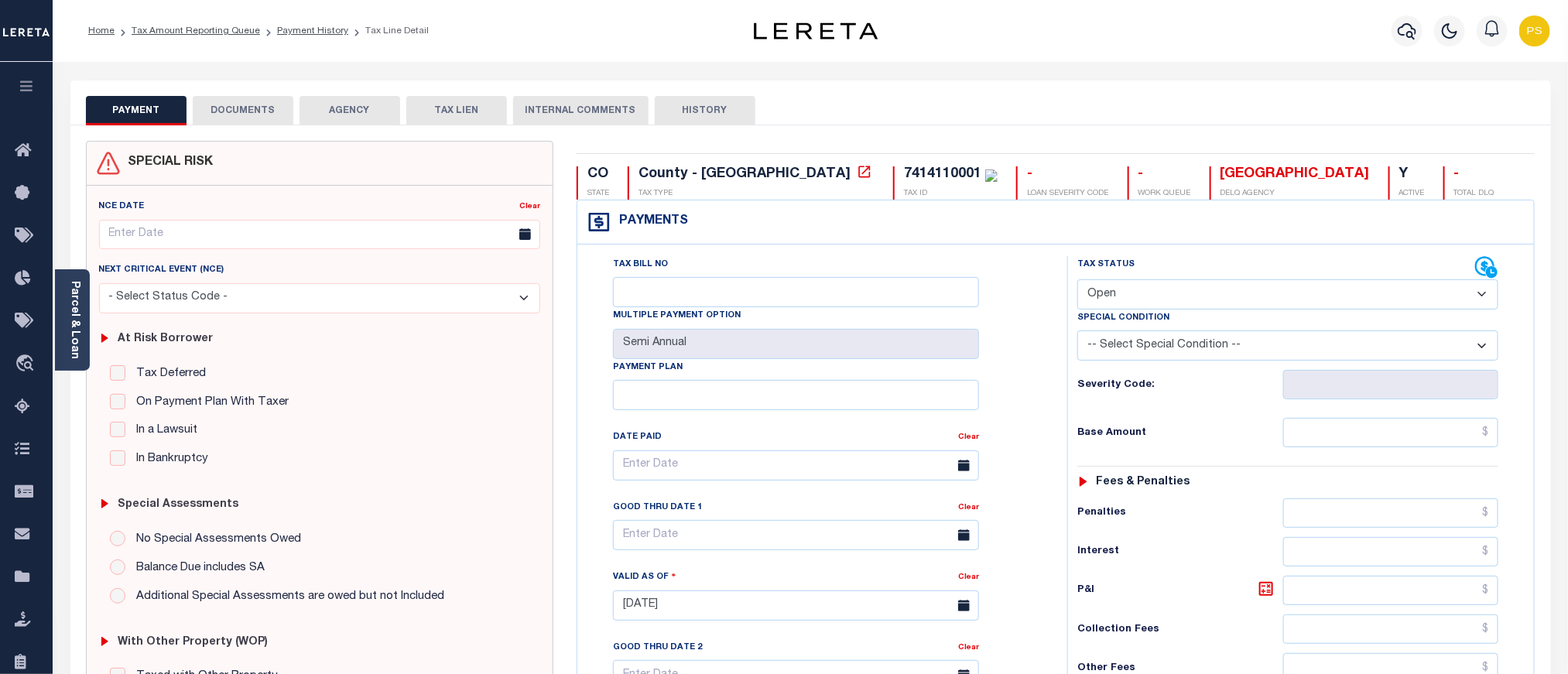
click at [1099, 301] on select "- Select Status Code - Open Due/Unpaid Paid Incomplete No Tax Due Internal Refu…" at bounding box center [1288, 294] width 421 height 30
select select "PYD"
click at [1078, 281] on select "- Select Status Code - Open Due/Unpaid Paid Incomplete No Tax Due Internal Refu…" at bounding box center [1288, 294] width 421 height 30
type input "[DATE]"
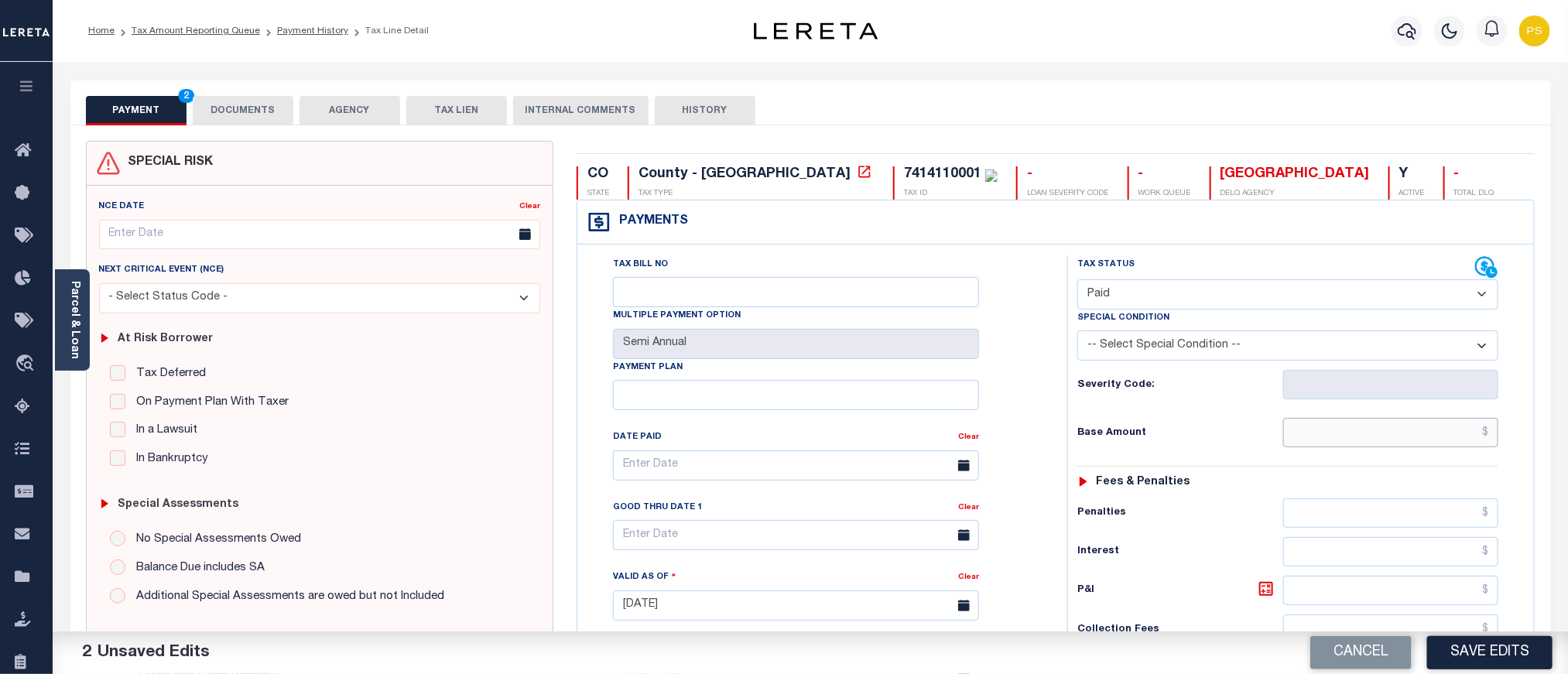
click at [1400, 440] on input "text" at bounding box center [1391, 433] width 216 height 29
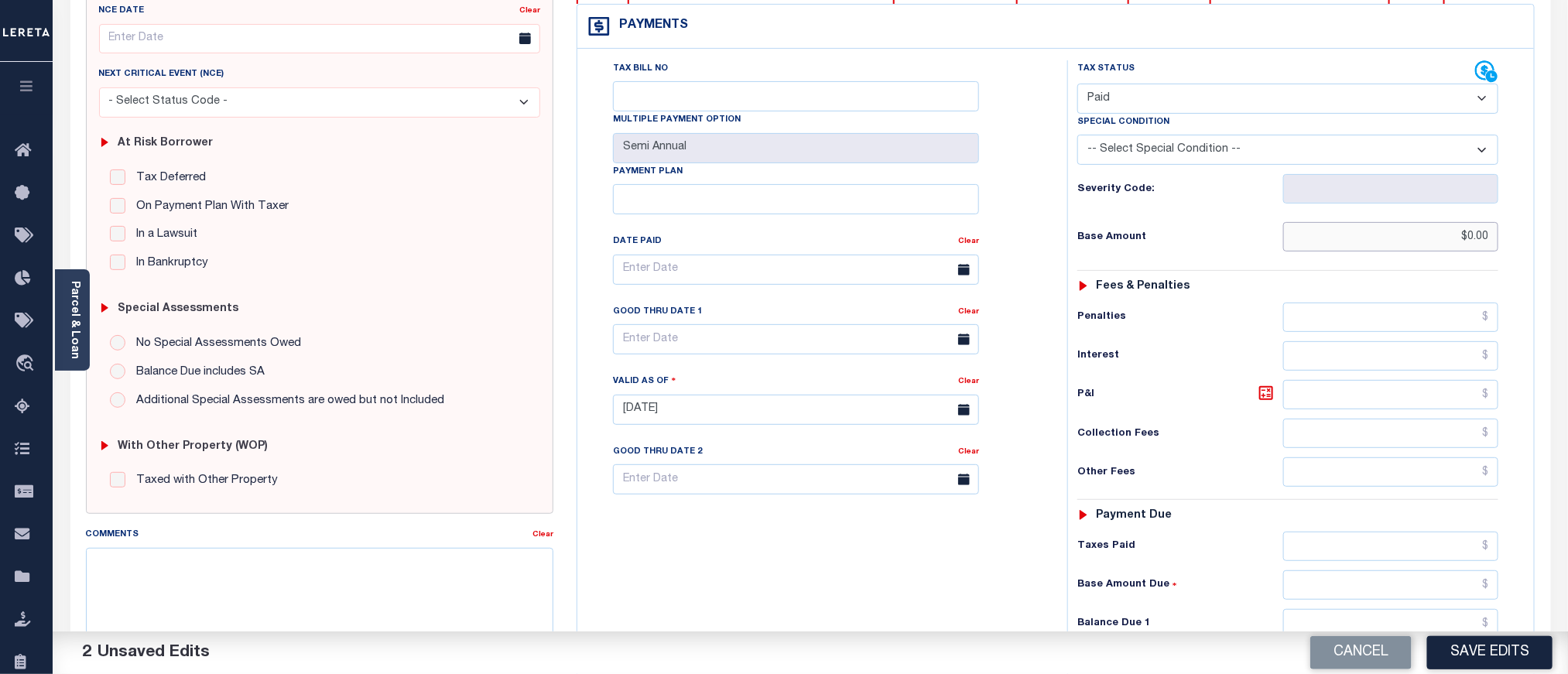
scroll to position [348, 0]
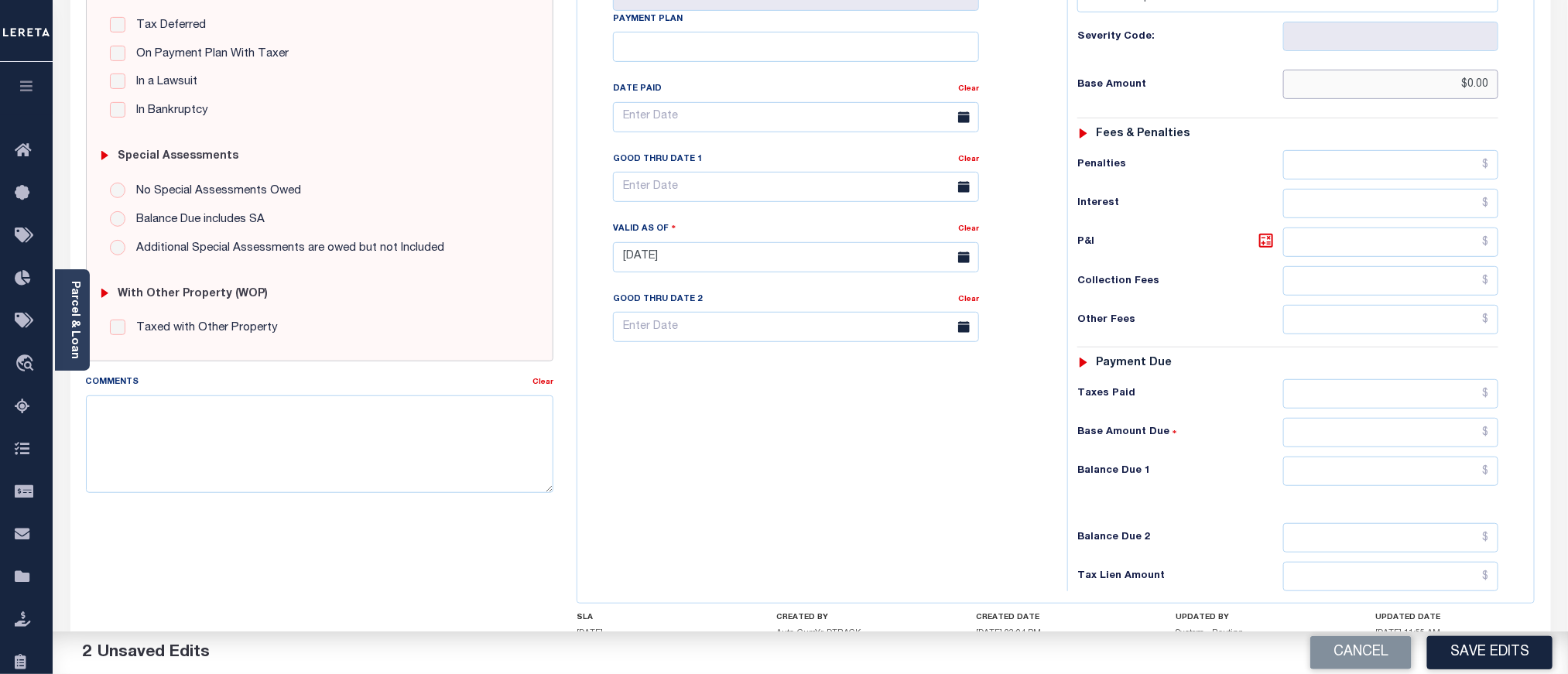
type input "$0.00"
click at [1344, 486] on input "text" at bounding box center [1391, 471] width 216 height 29
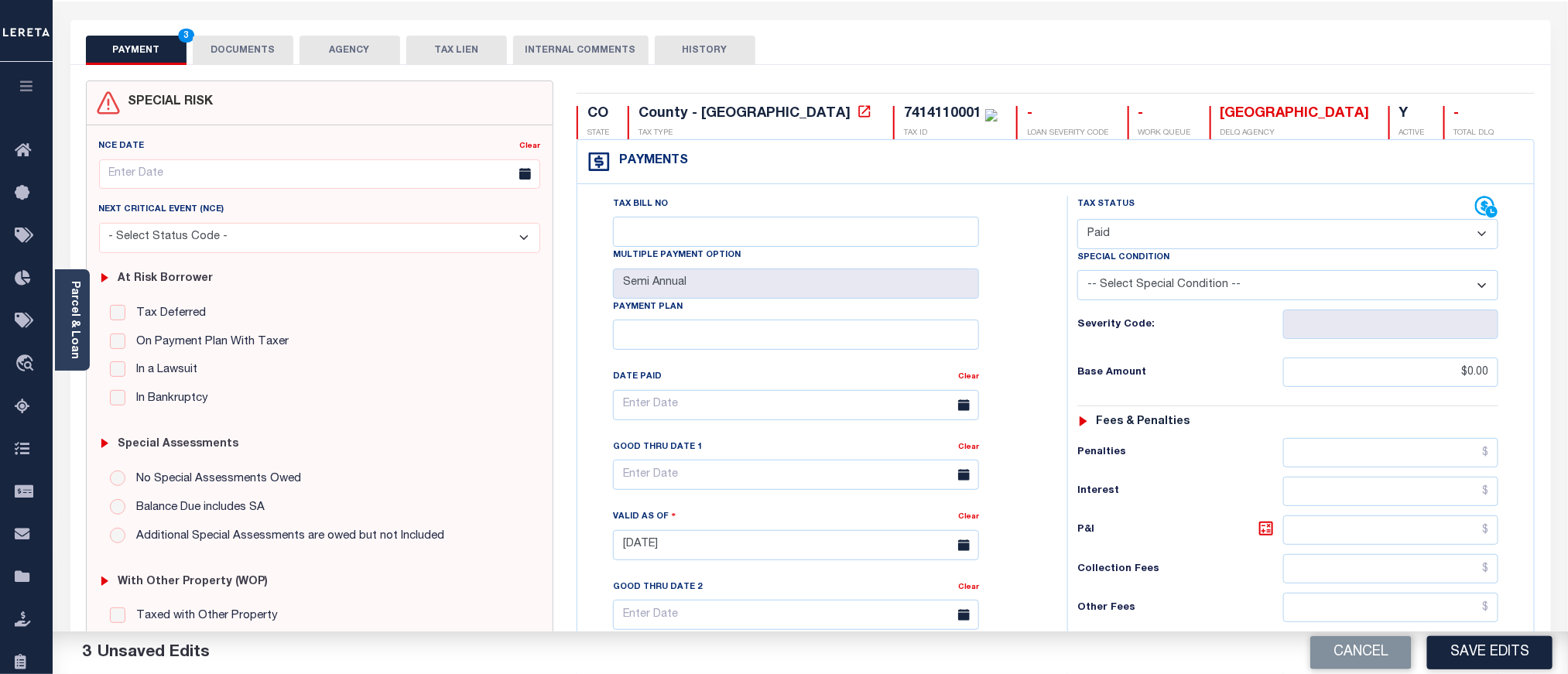
scroll to position [0, 0]
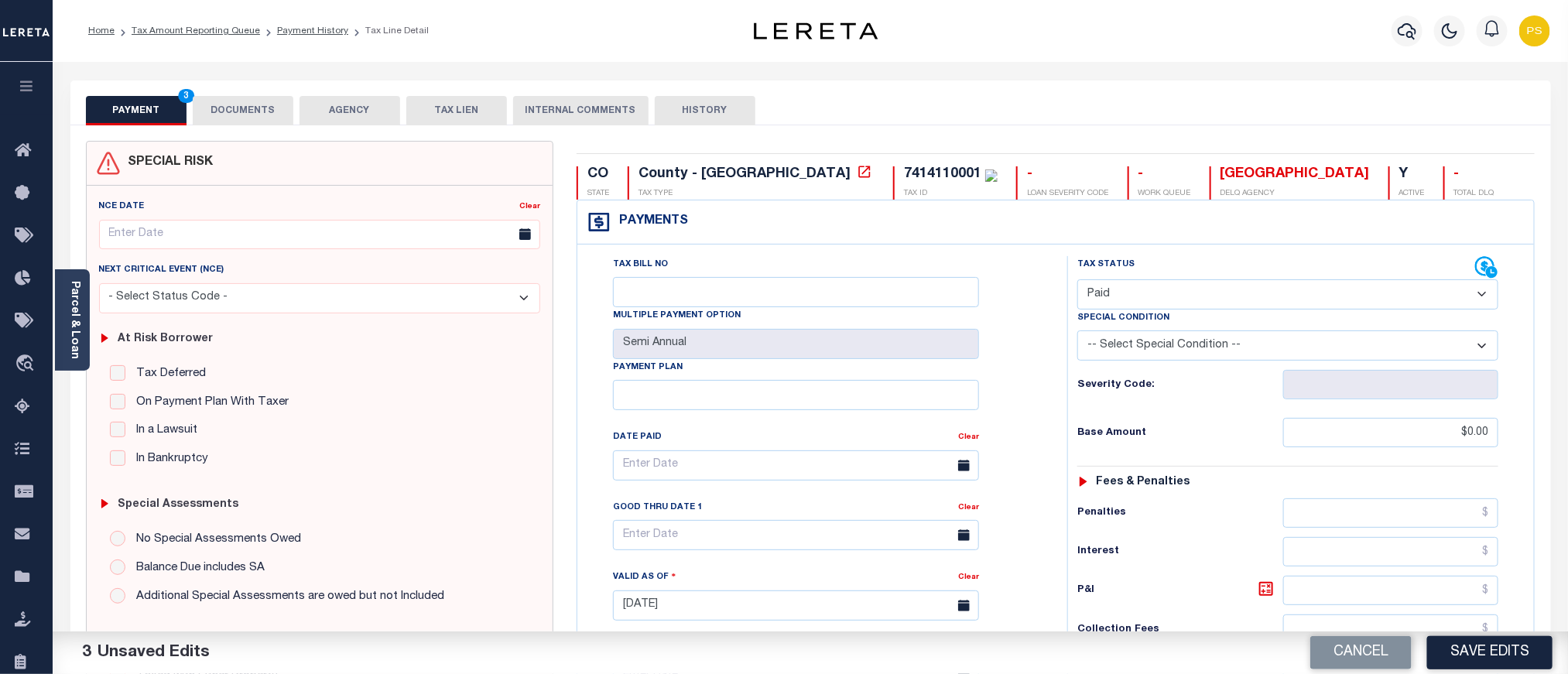
type input "$0.00"
click at [265, 110] on button "DOCUMENTS" at bounding box center [243, 110] width 100 height 29
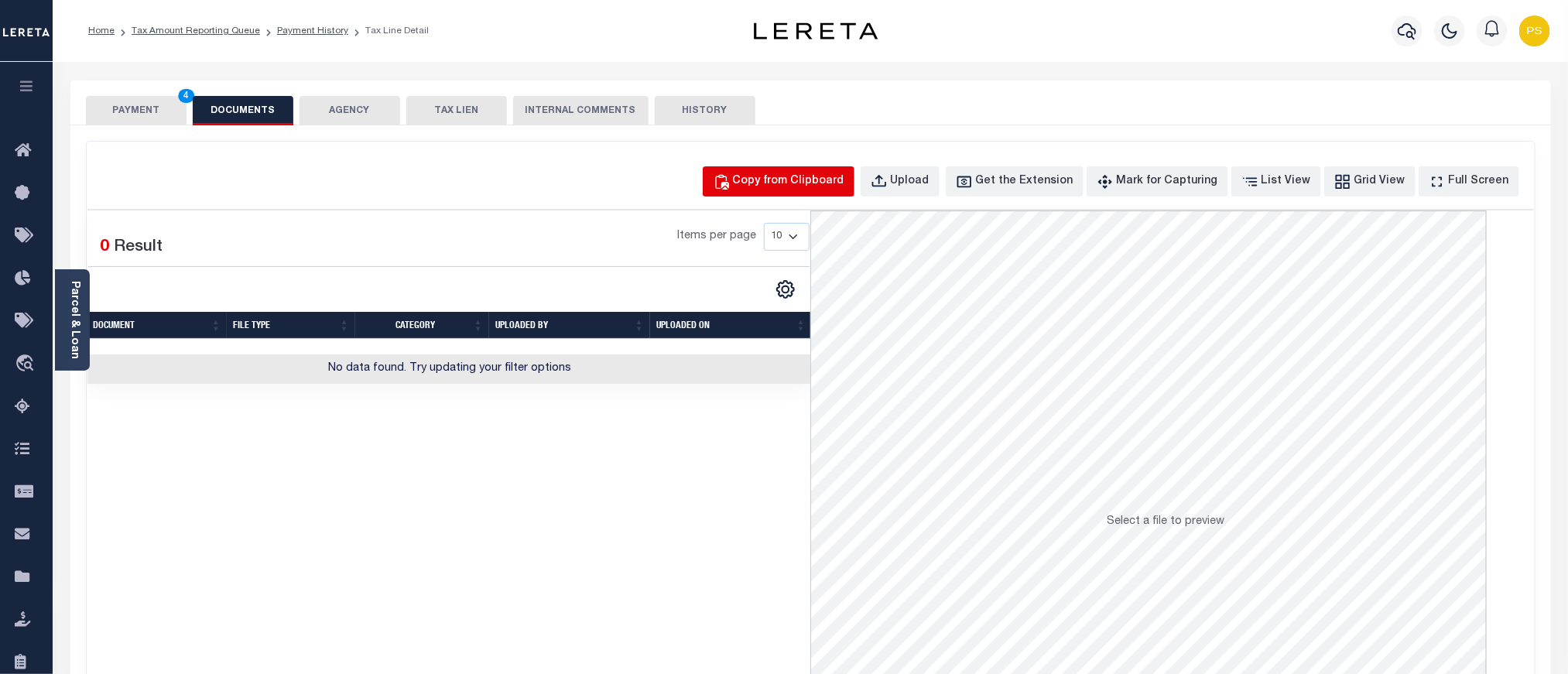
click at [831, 186] on div "Copy from Clipboard" at bounding box center [789, 181] width 112 height 17
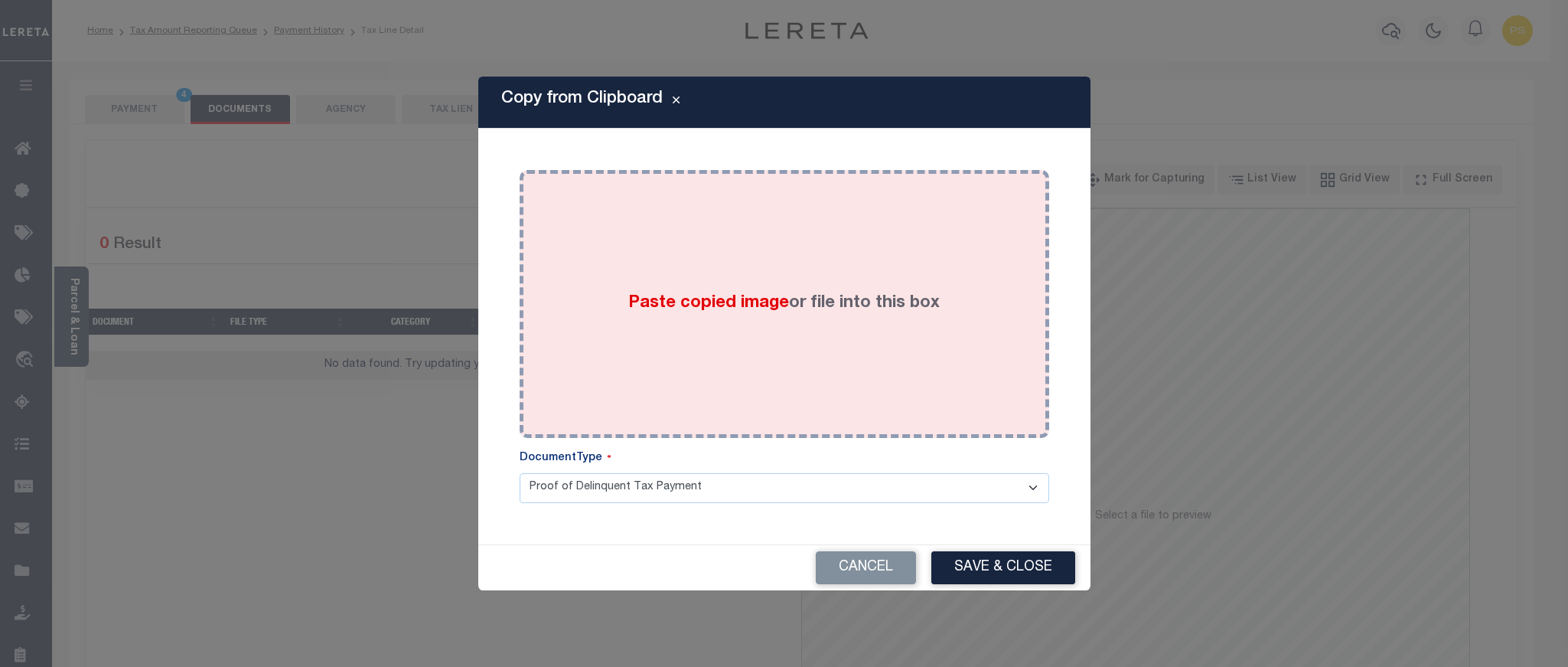
click at [804, 341] on div "Paste copied image or file into this box" at bounding box center [784, 304] width 506 height 245
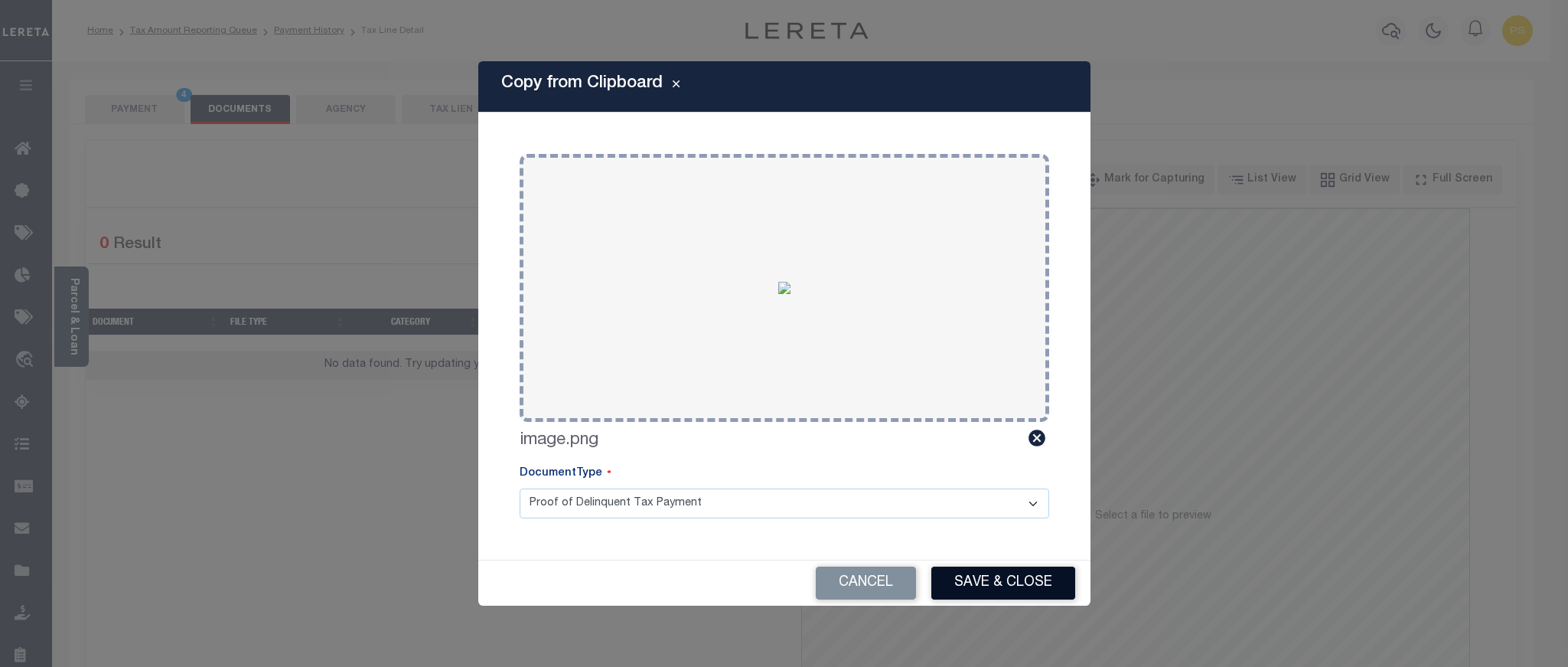
click at [1015, 581] on button "Save & Close" at bounding box center [1004, 583] width 144 height 33
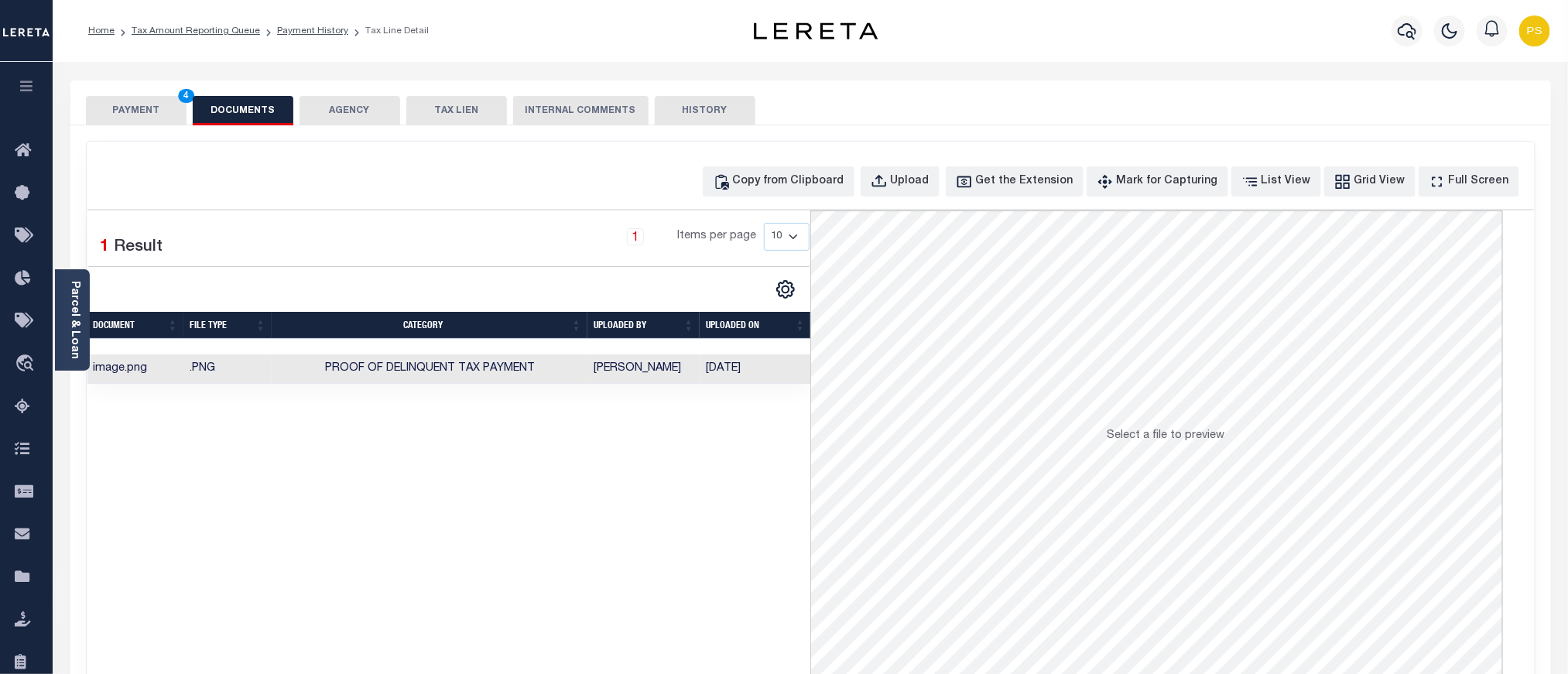
click at [147, 105] on button "PAYMENT 4" at bounding box center [136, 110] width 100 height 29
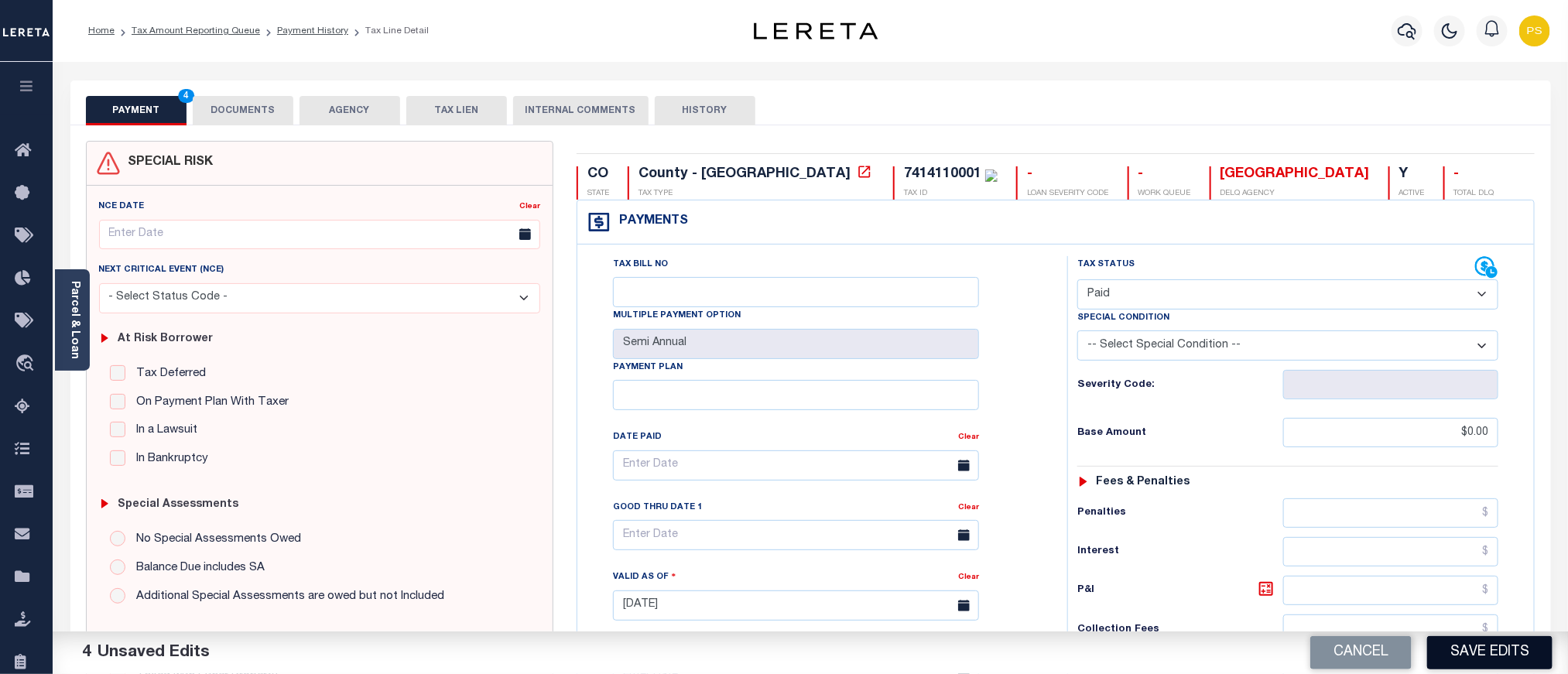
click at [1513, 659] on button "Save Edits" at bounding box center [1490, 652] width 126 height 33
checkbox input "false"
type input "$0"
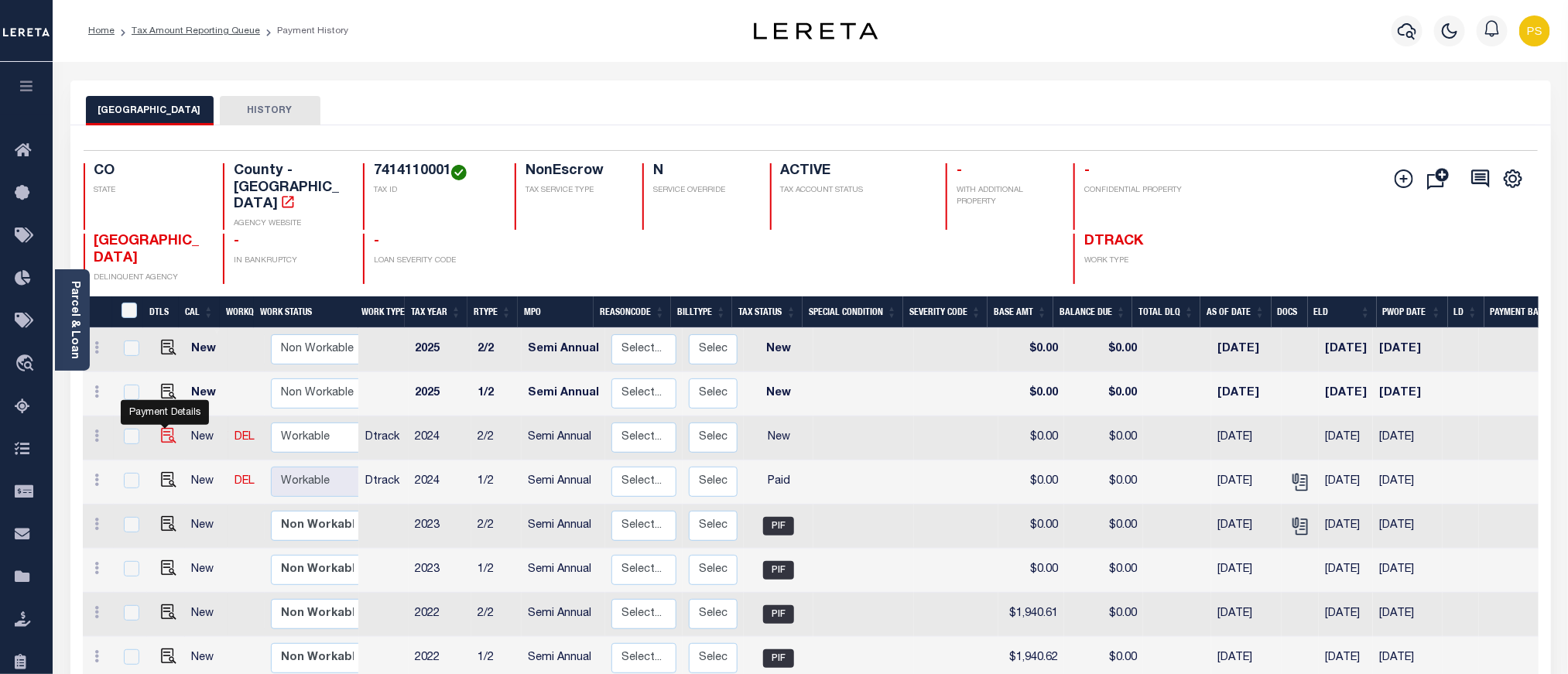
click at [161, 428] on img "" at bounding box center [169, 435] width 15 height 15
checkbox input "true"
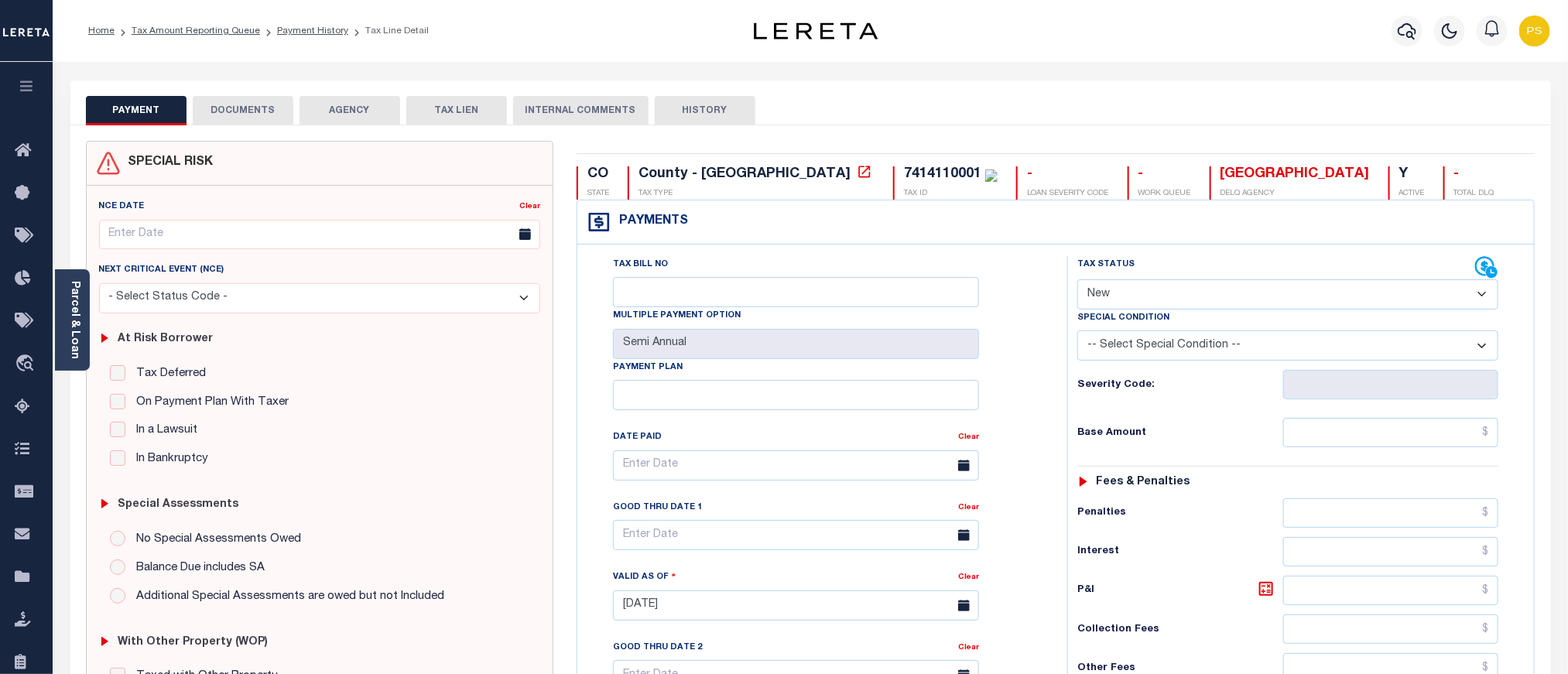
click at [1151, 298] on select "- Select Status Code - Open Due/Unpaid Paid Incomplete No Tax Due Internal Refu…" at bounding box center [1288, 294] width 421 height 30
select select "PYD"
click at [1078, 281] on select "- Select Status Code - Open Due/Unpaid Paid Incomplete No Tax Due Internal Refu…" at bounding box center [1288, 294] width 421 height 30
type input "[DATE]"
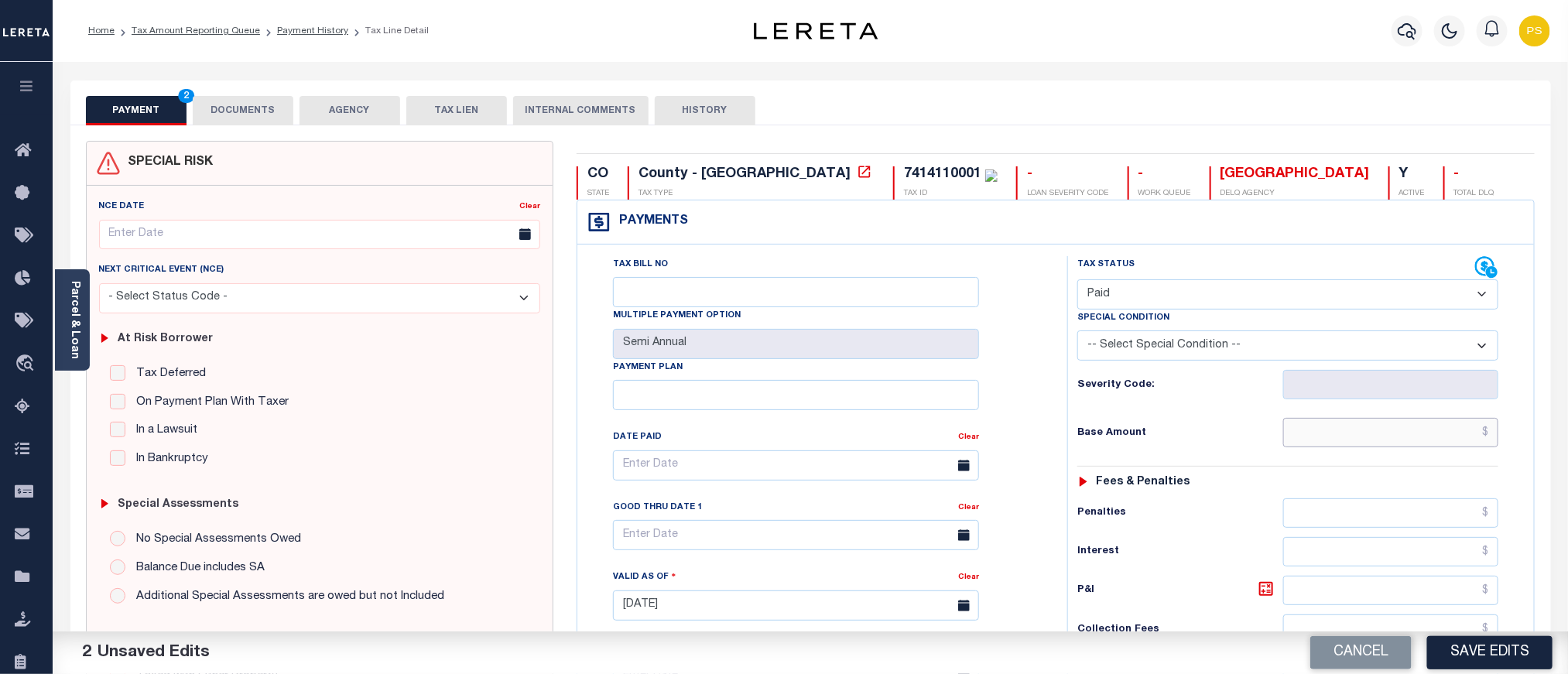
click at [1406, 434] on input "text" at bounding box center [1391, 433] width 216 height 29
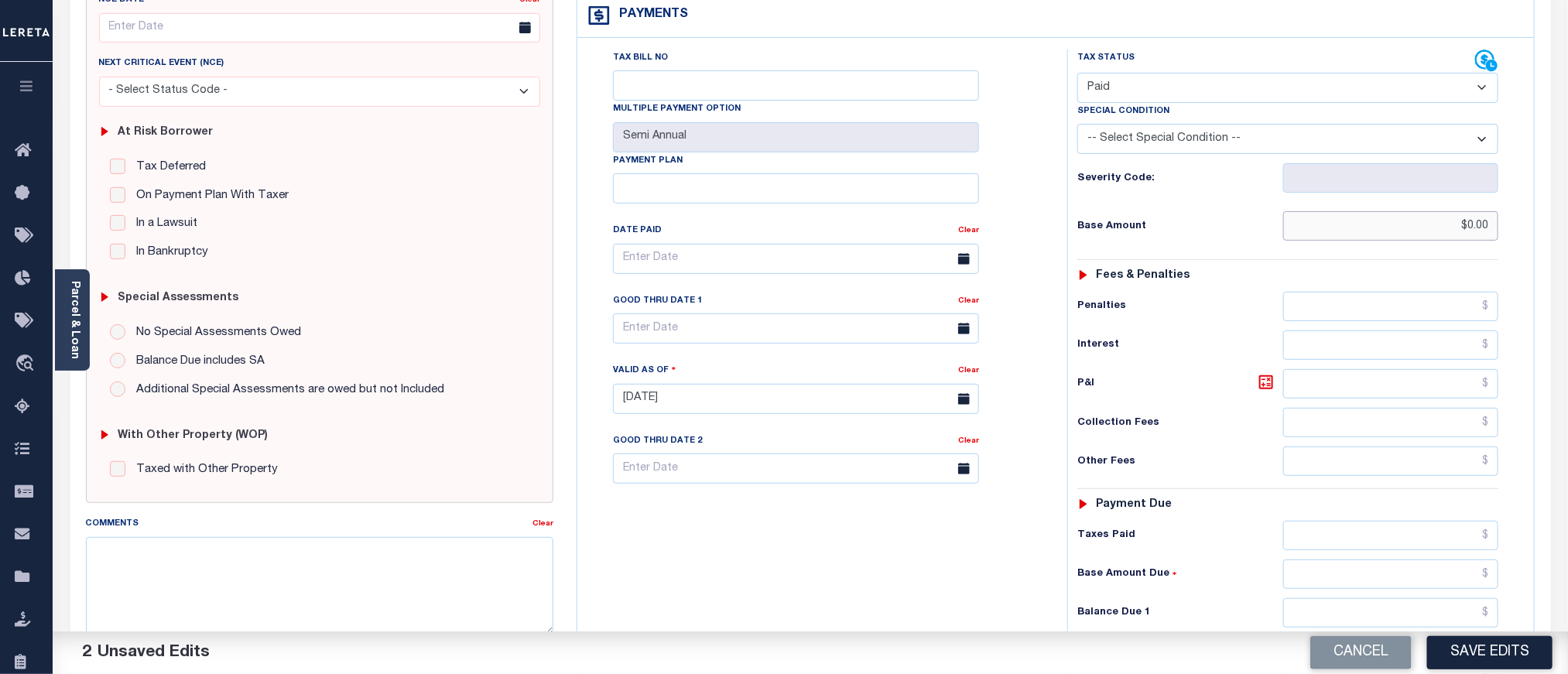
scroll to position [232, 0]
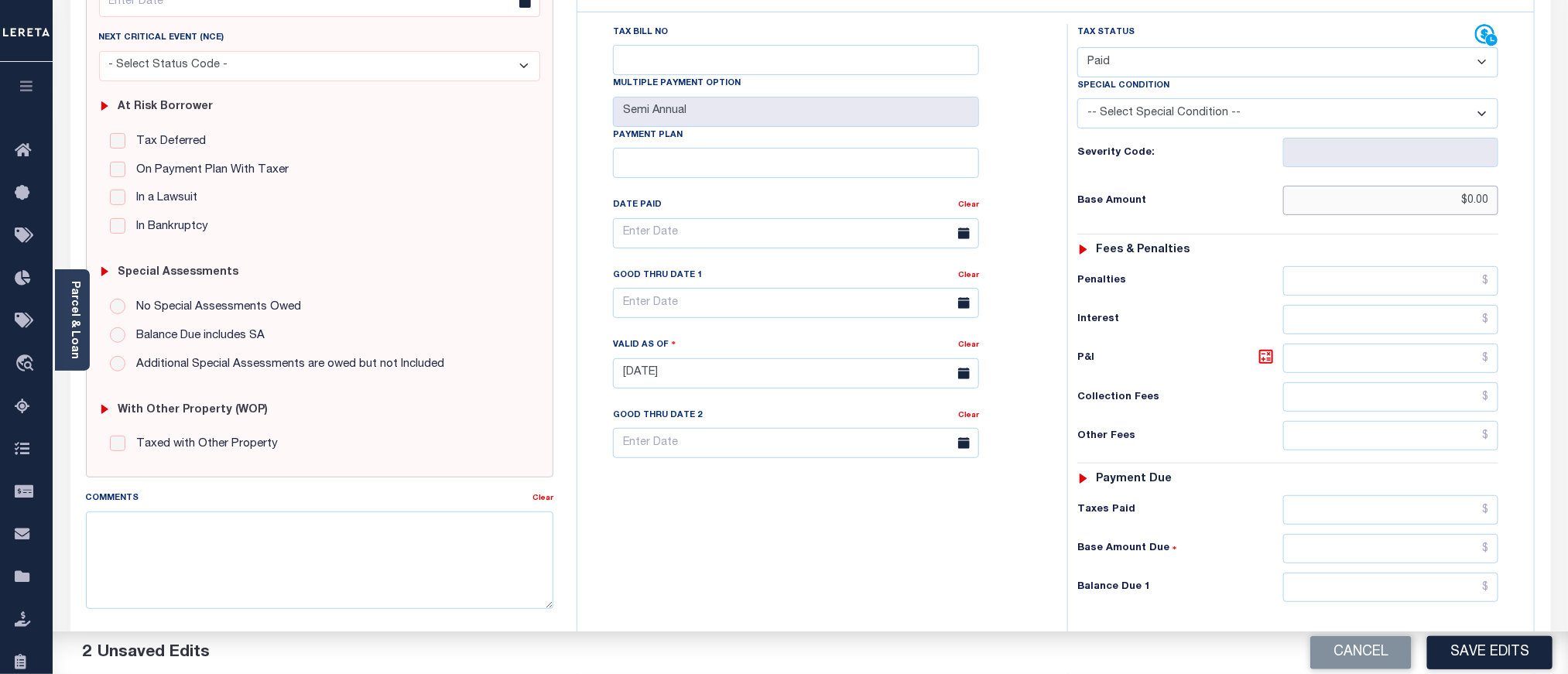
type input "$0.00"
click at [1447, 602] on input "text" at bounding box center [1391, 587] width 216 height 29
type input "$0.00"
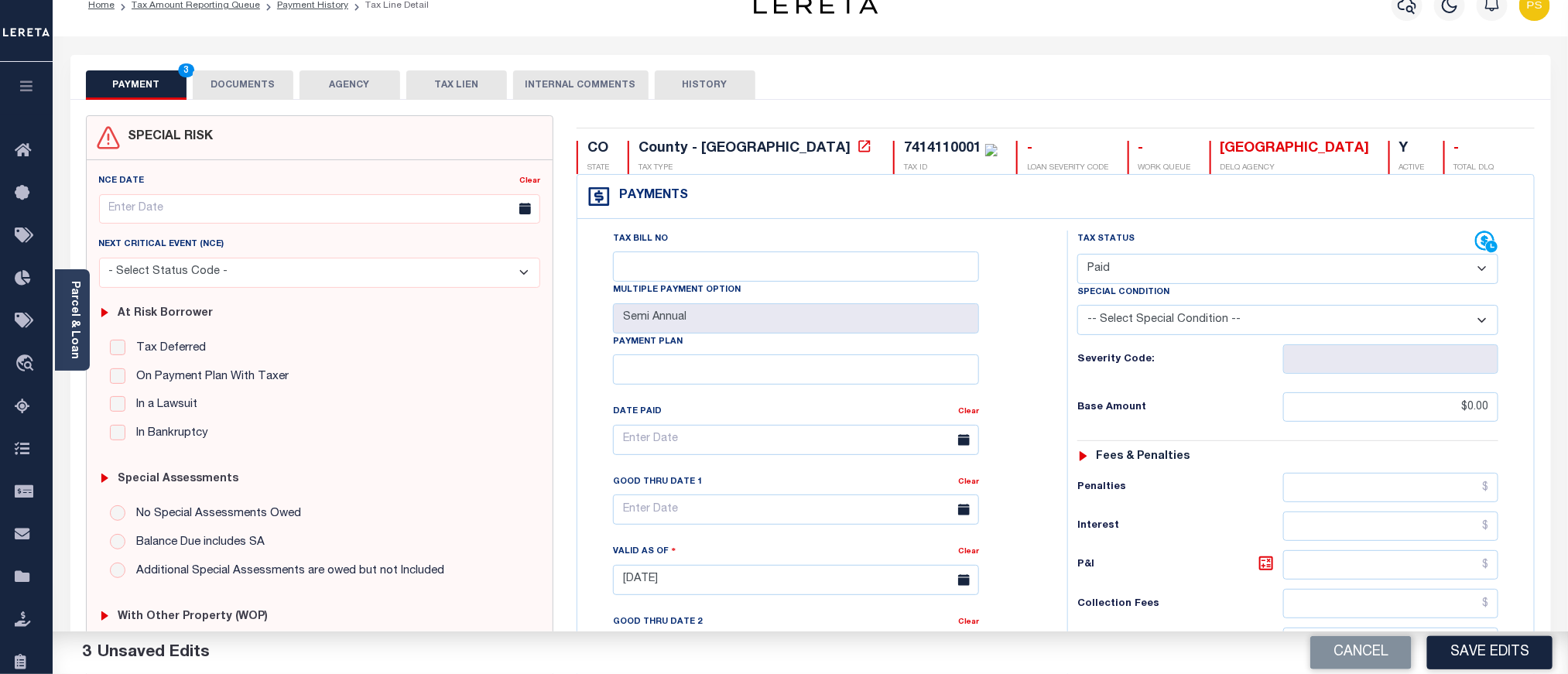
scroll to position [0, 0]
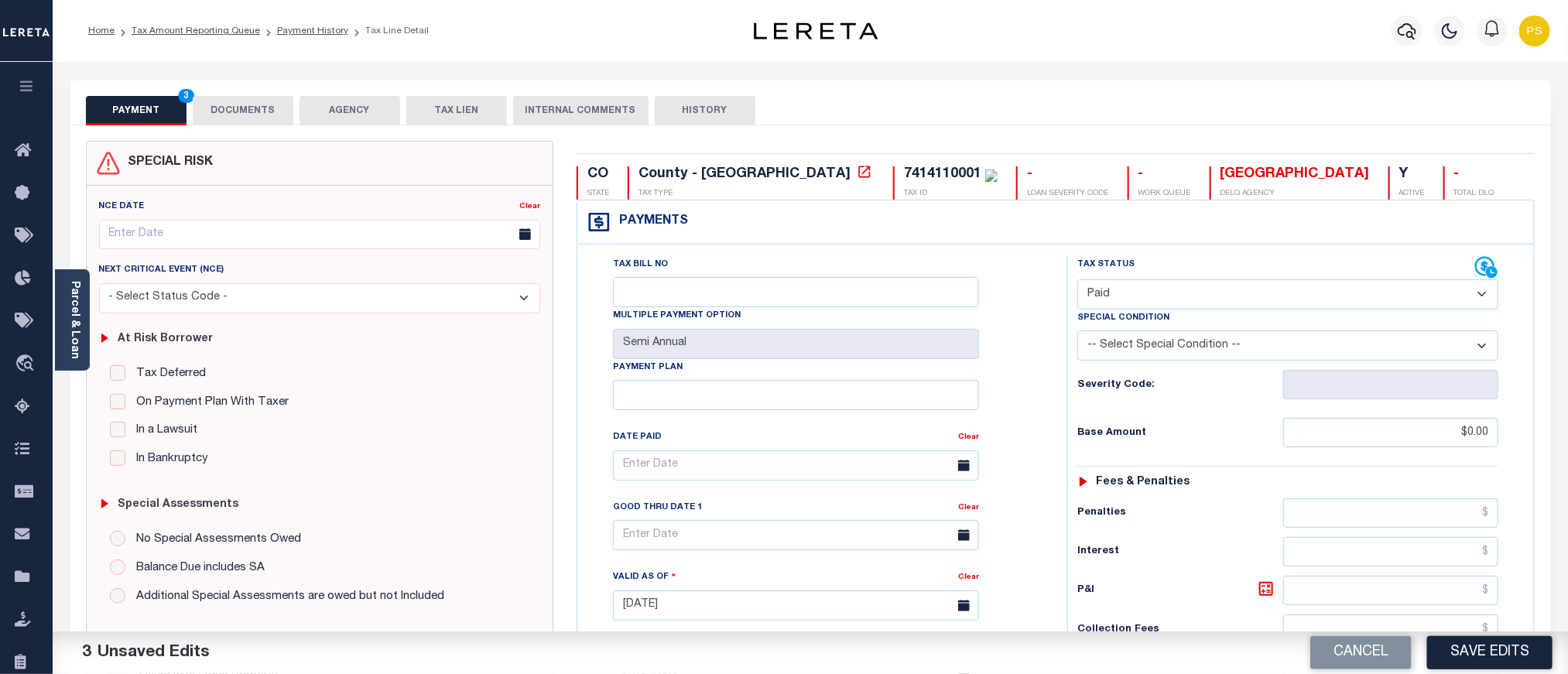
click at [263, 110] on button "DOCUMENTS" at bounding box center [243, 110] width 100 height 29
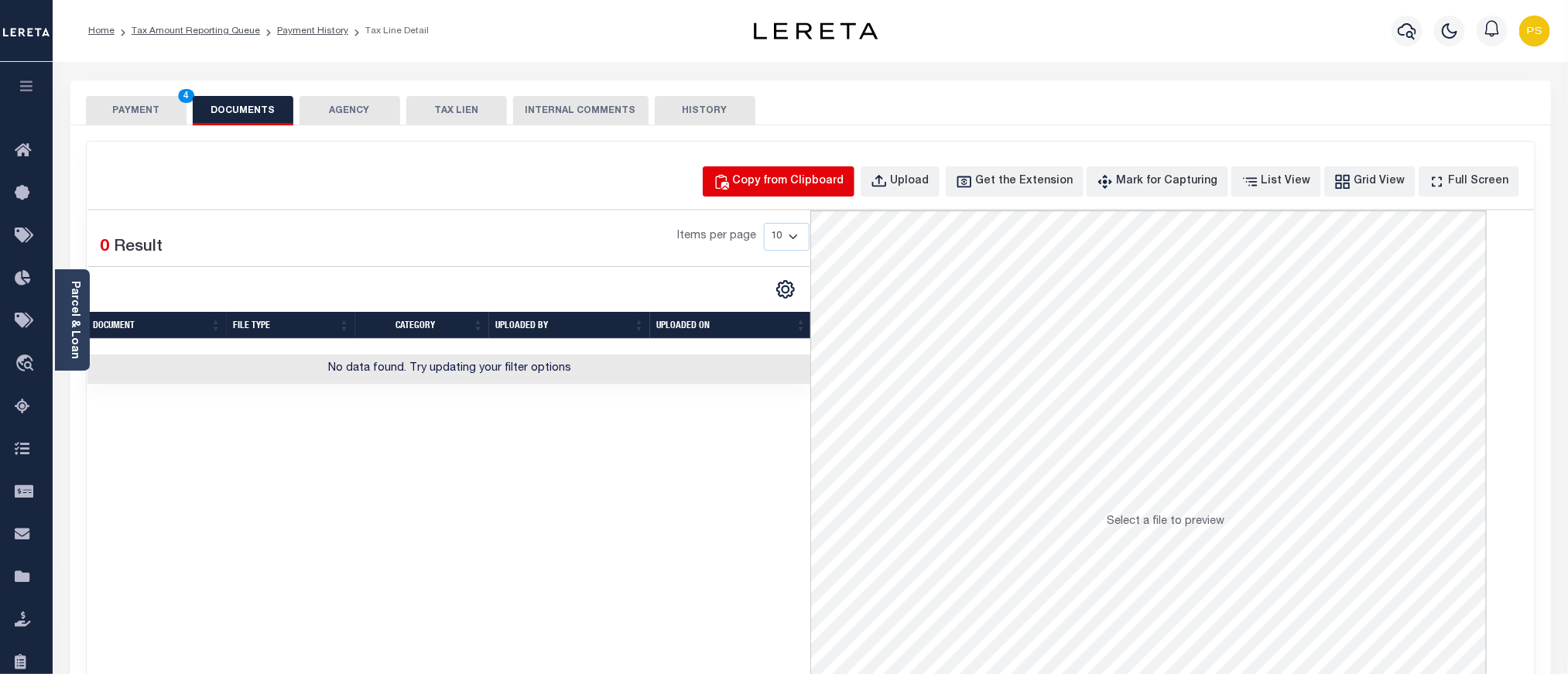
click at [814, 175] on div "Copy from Clipboard" at bounding box center [789, 181] width 112 height 17
select select "POP"
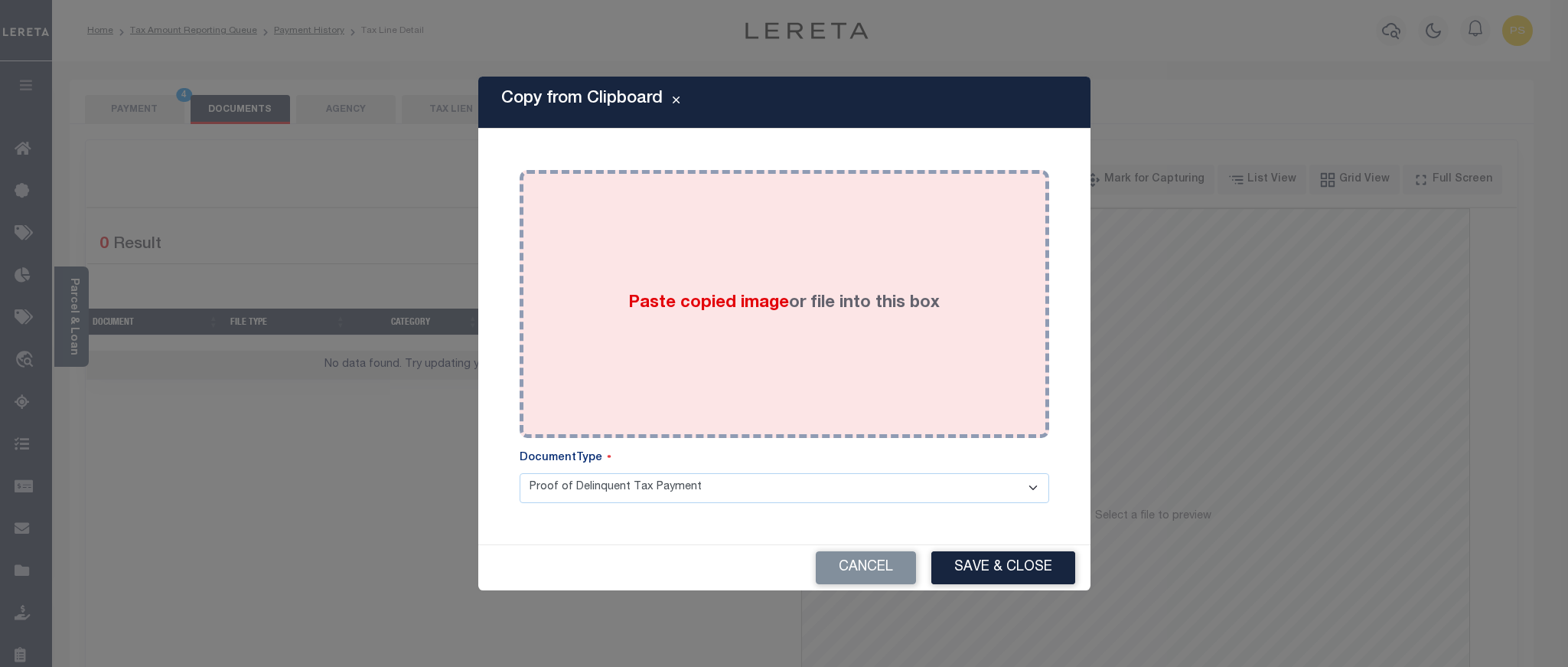
click at [776, 329] on div "Paste copied image or file into this box" at bounding box center [784, 304] width 506 height 245
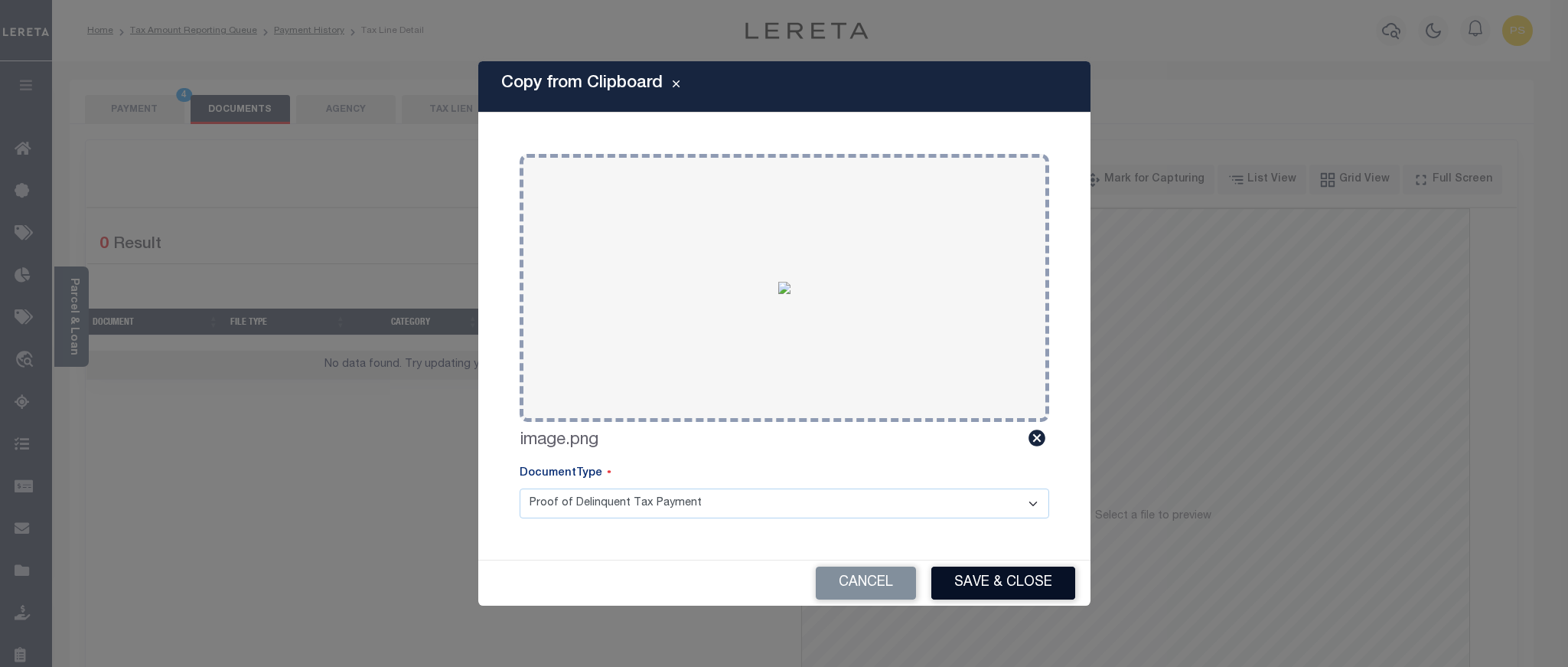
click at [1001, 582] on button "Save & Close" at bounding box center [1004, 583] width 144 height 33
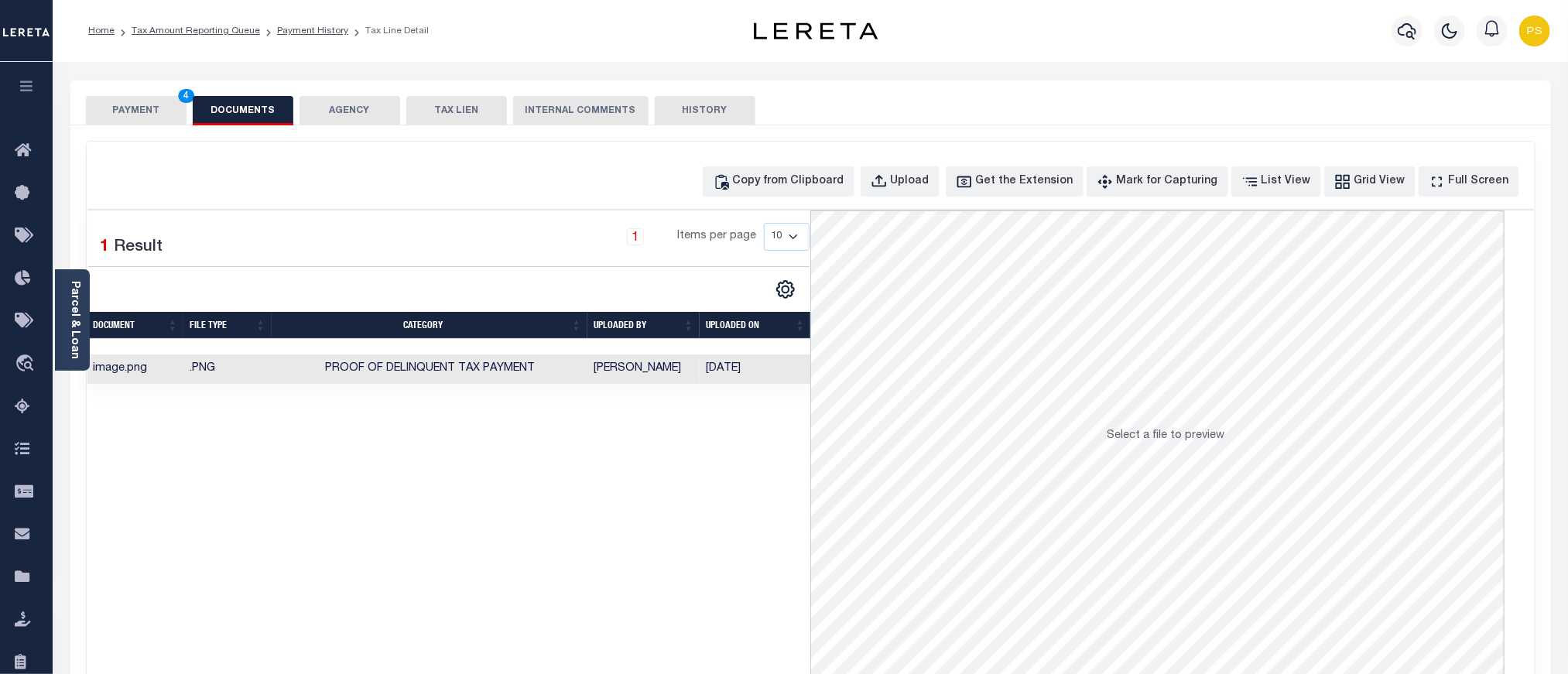
click at [148, 107] on button "PAYMENT 4" at bounding box center [136, 110] width 100 height 29
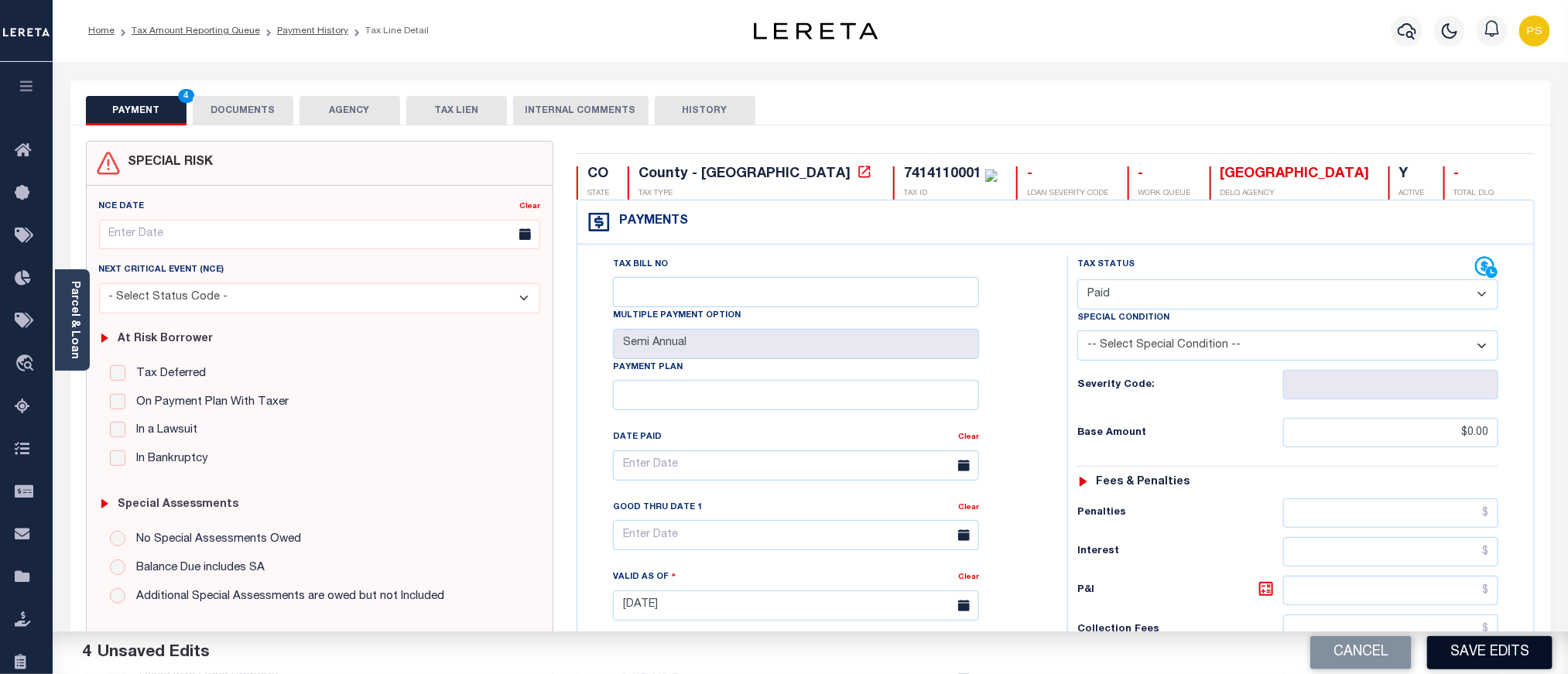
click at [1493, 657] on button "Save Edits" at bounding box center [1490, 652] width 126 height 33
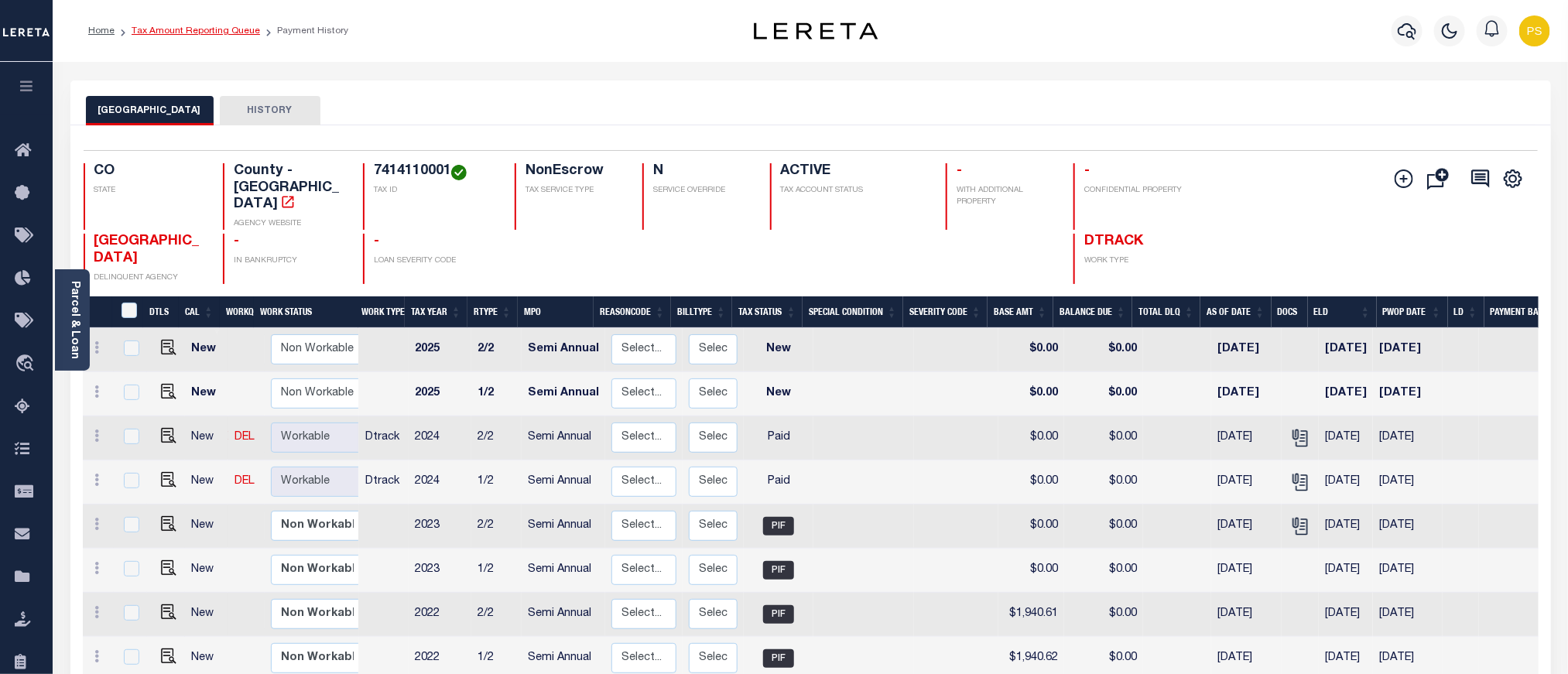
click at [212, 33] on link "Tax Amount Reporting Queue" at bounding box center [195, 30] width 129 height 9
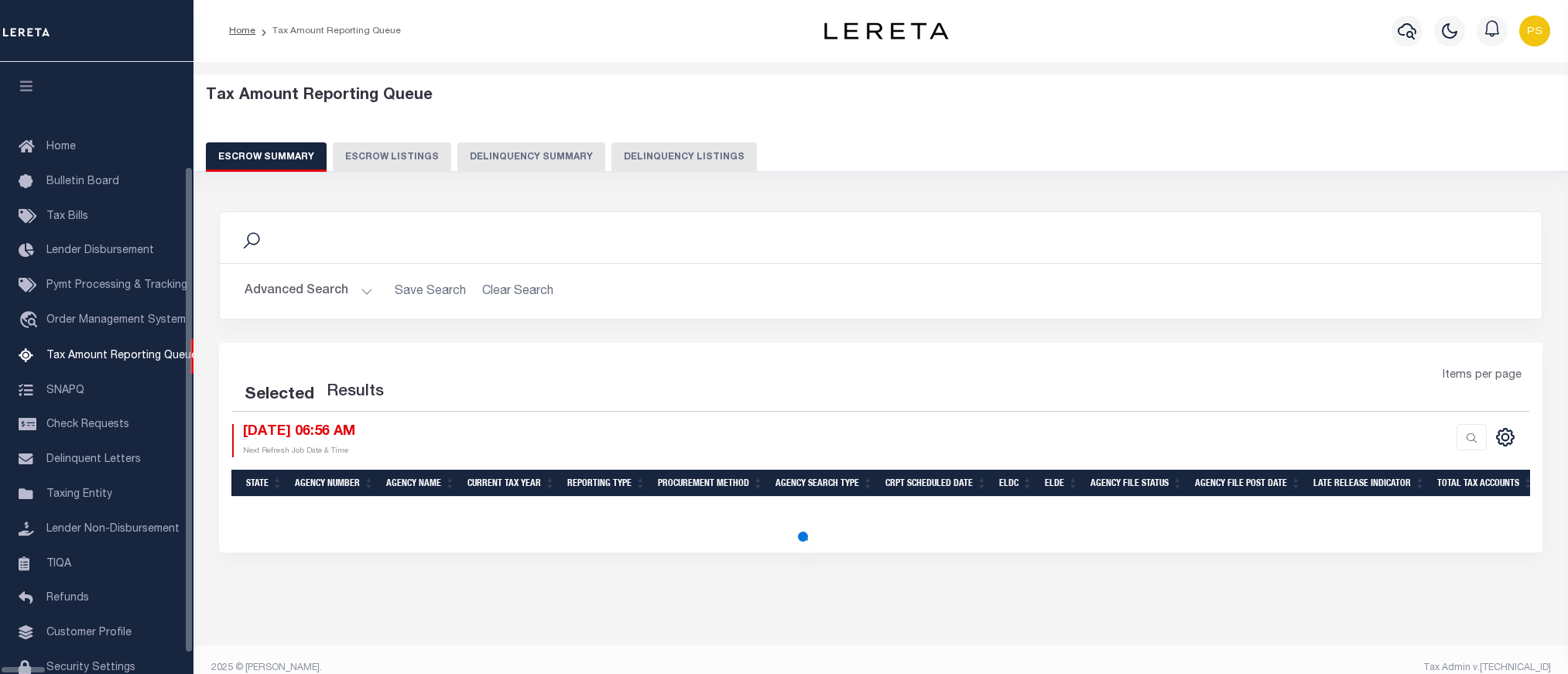
click at [613, 154] on button "Delinquency Listings" at bounding box center [685, 157] width 146 height 29
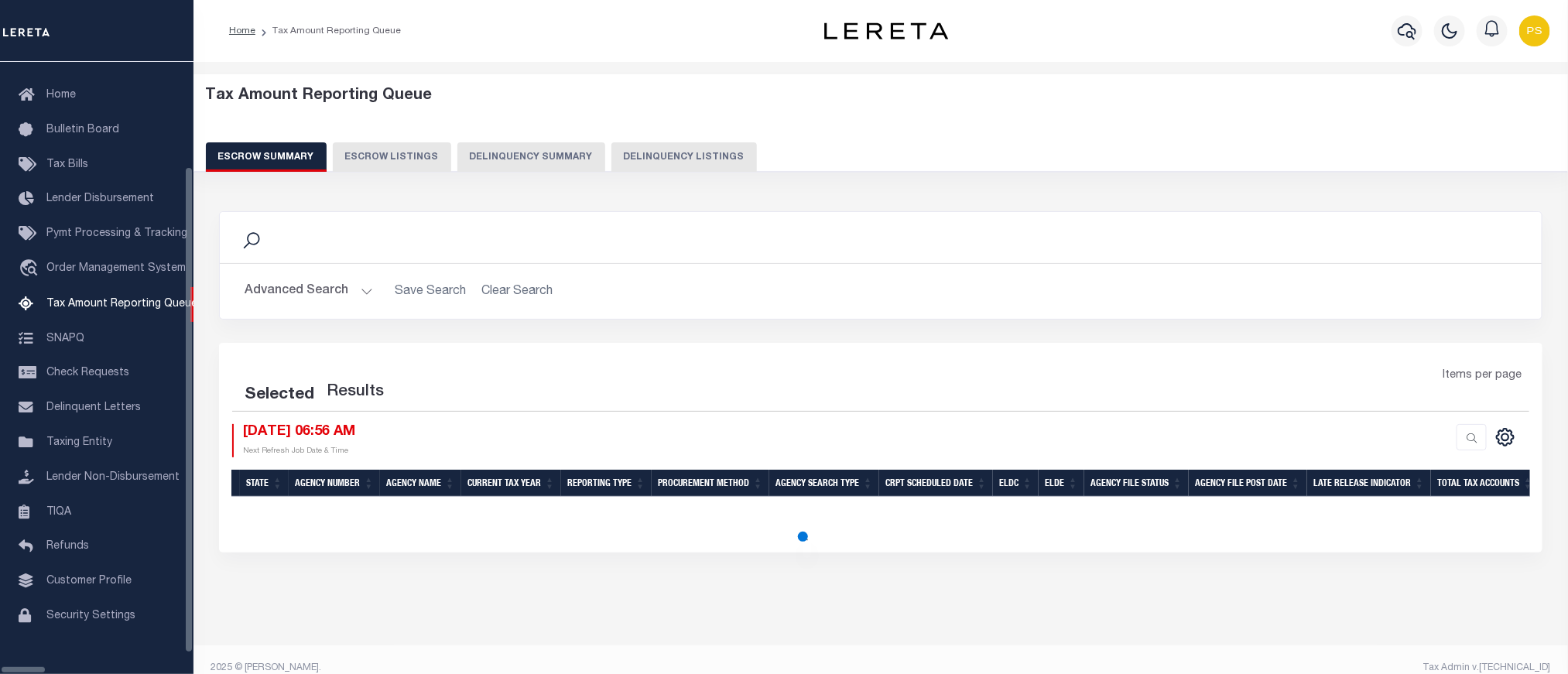
select select "100"
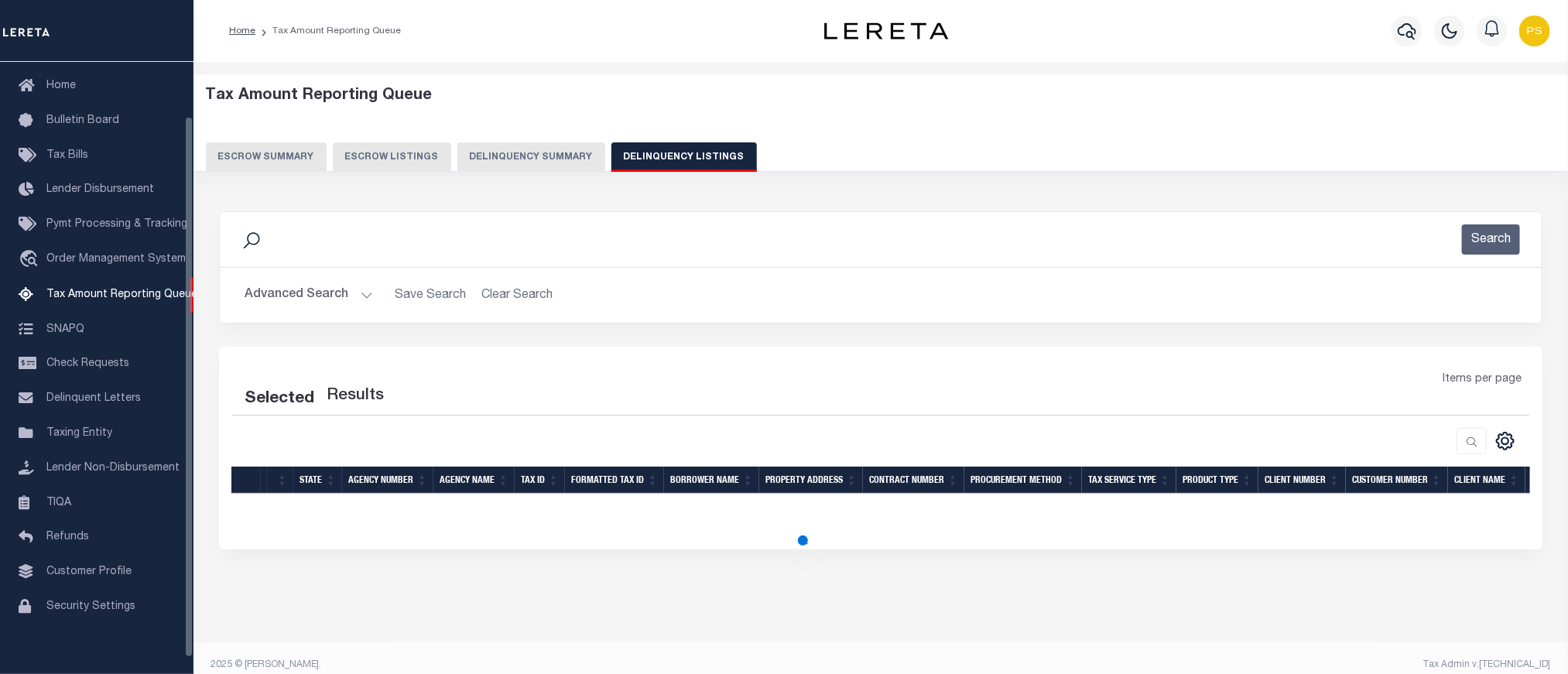
select select "100"
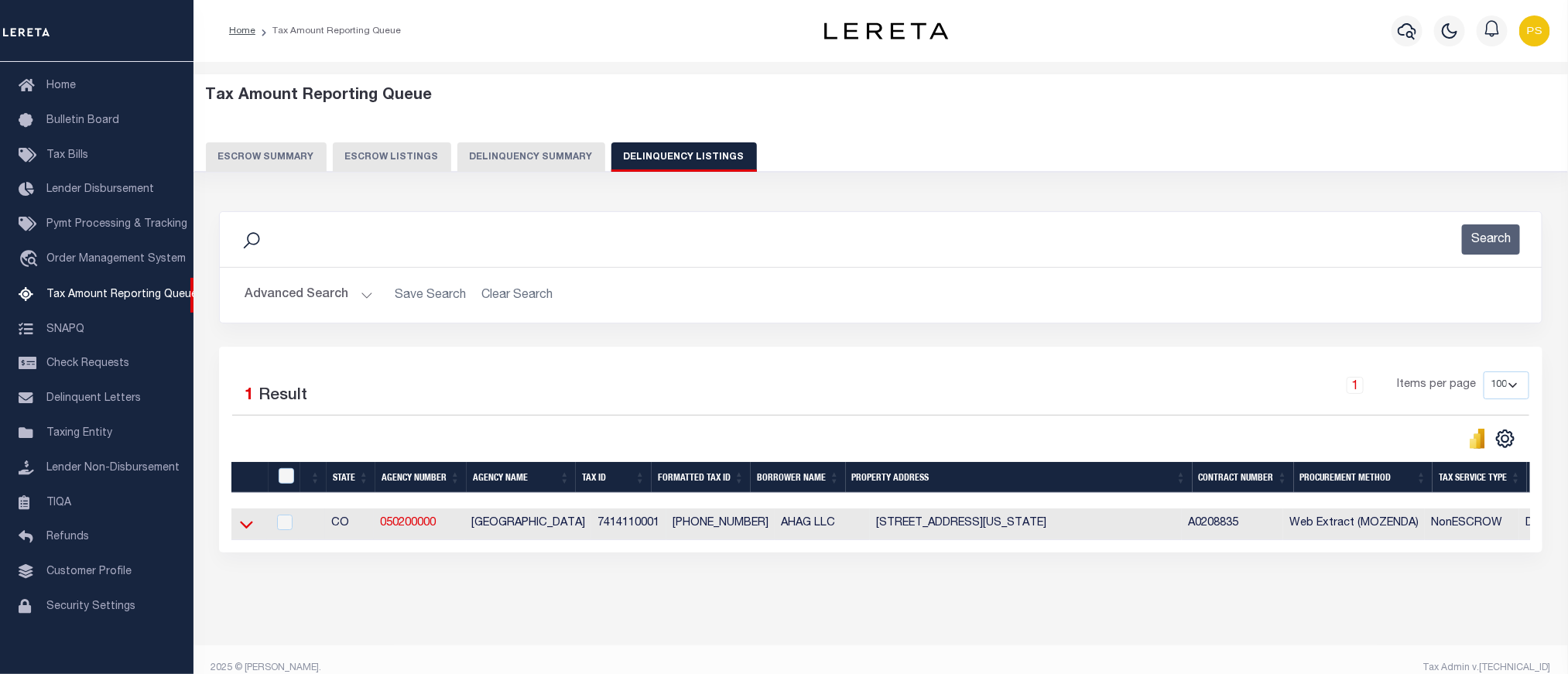
click at [251, 529] on icon at bounding box center [246, 526] width 13 height 8
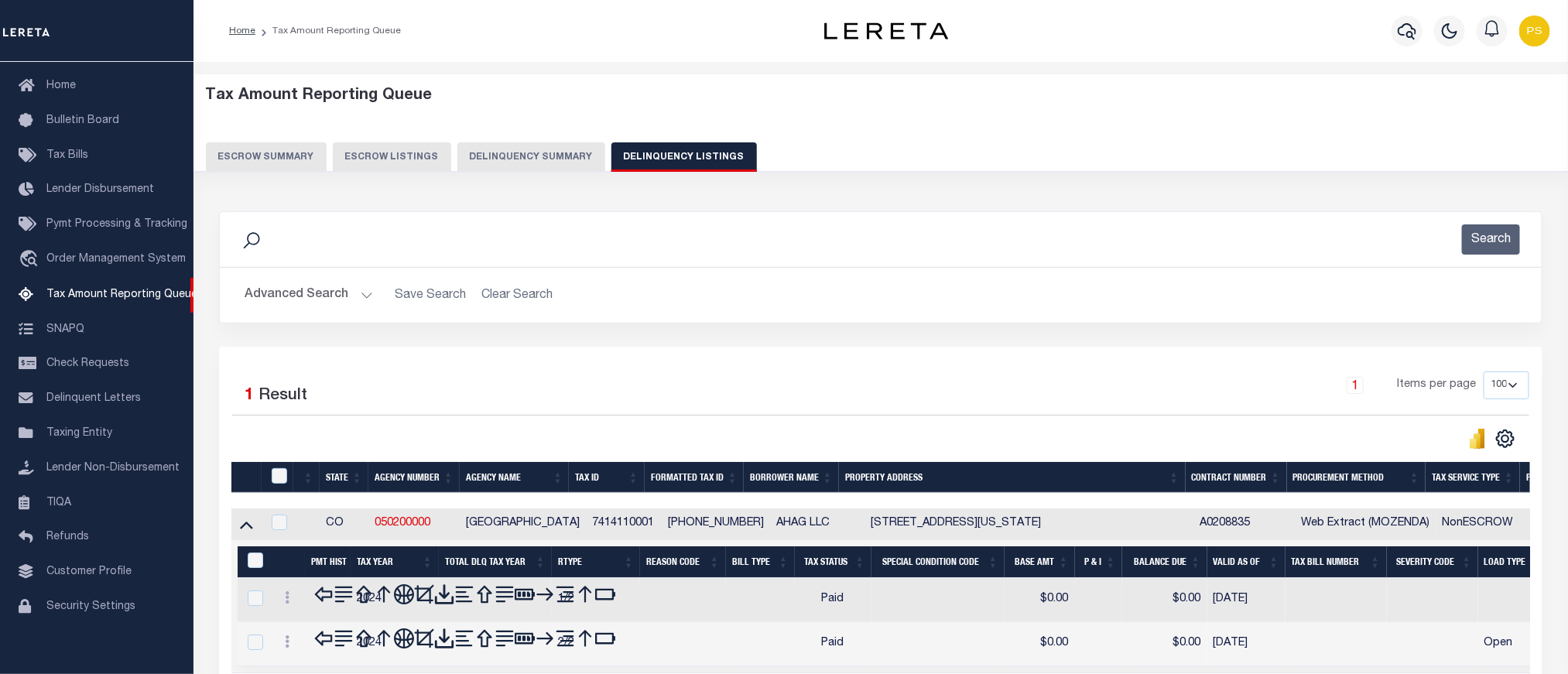
scroll to position [33, 0]
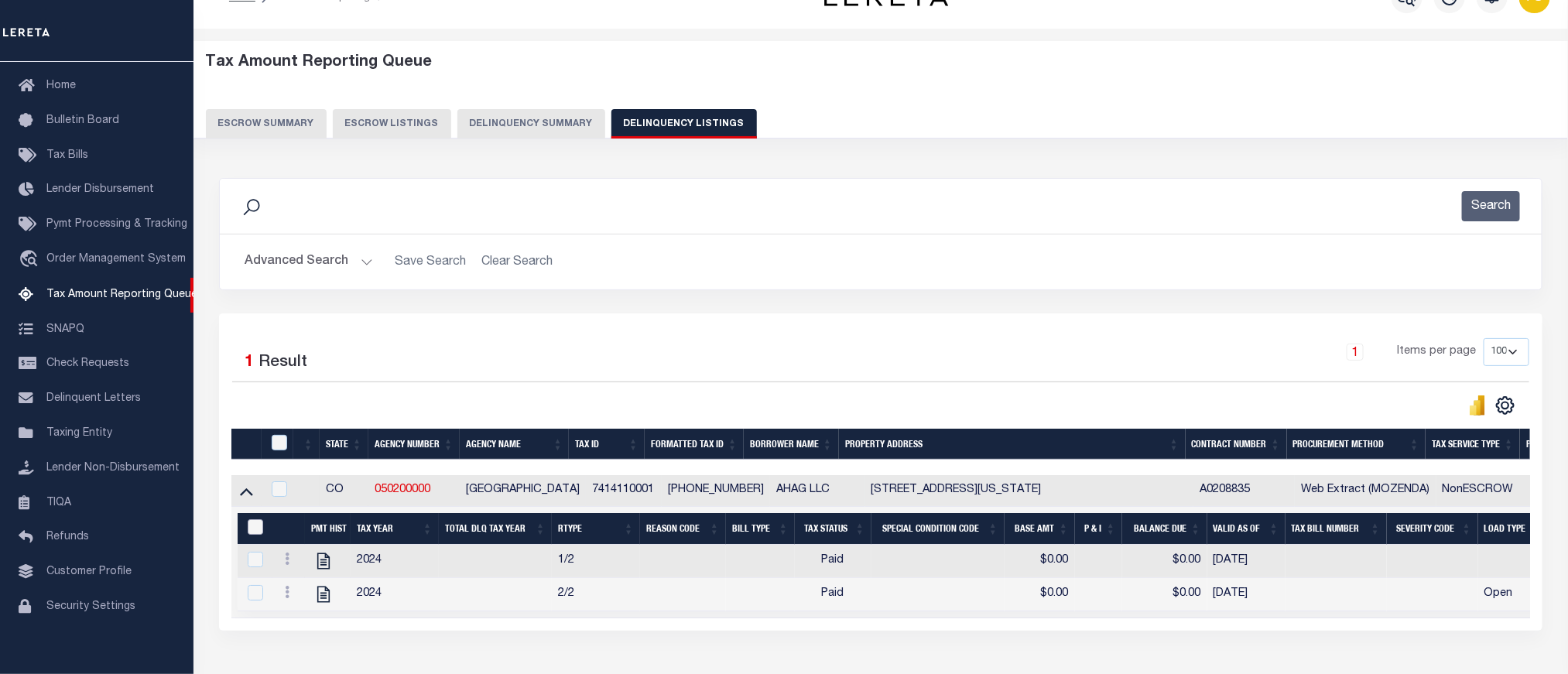
click at [254, 534] on input "&nbsp;" at bounding box center [255, 527] width 15 height 15
checkbox input "true"
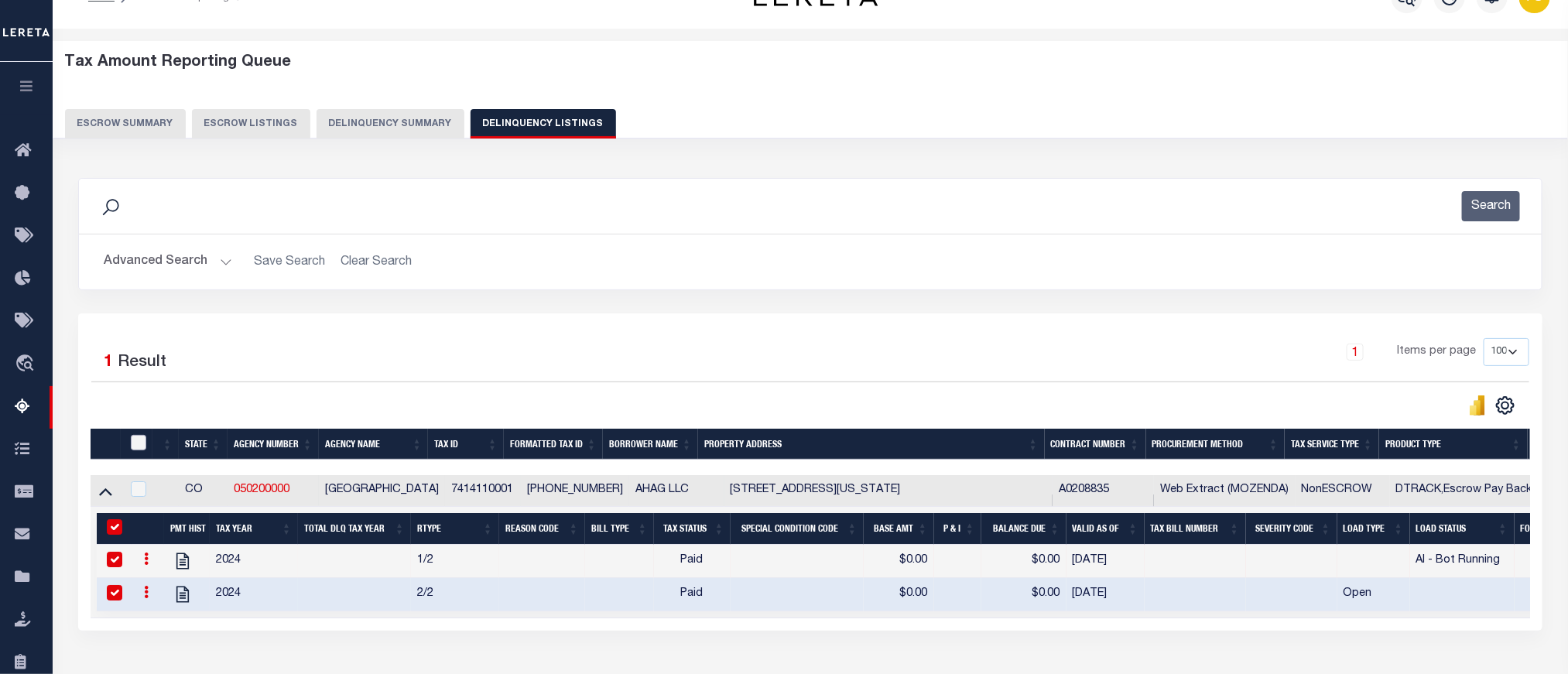
click at [123, 446] on th at bounding box center [136, 444] width 32 height 32
click at [135, 446] on input "checkbox" at bounding box center [138, 442] width 15 height 15
checkbox input "true"
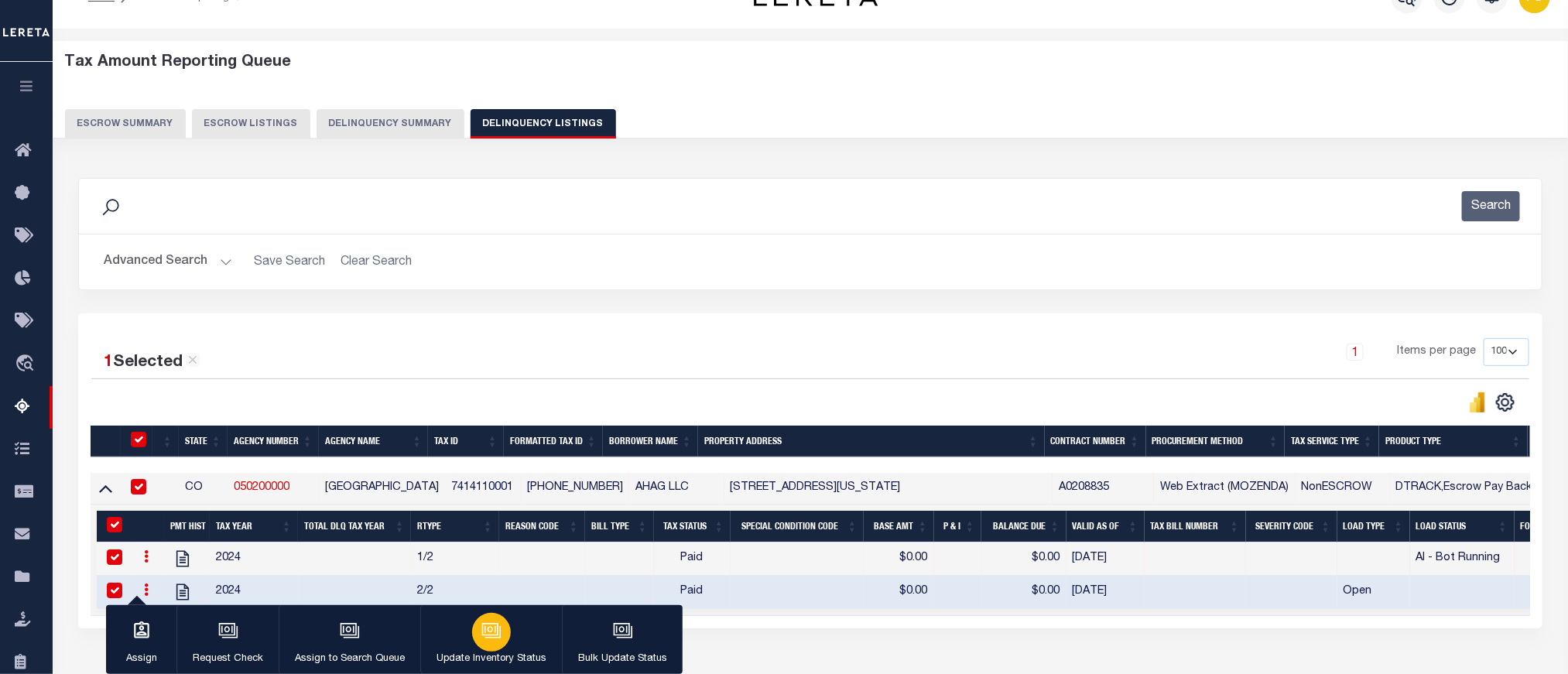
click at [486, 643] on div "button" at bounding box center [492, 633] width 39 height 39
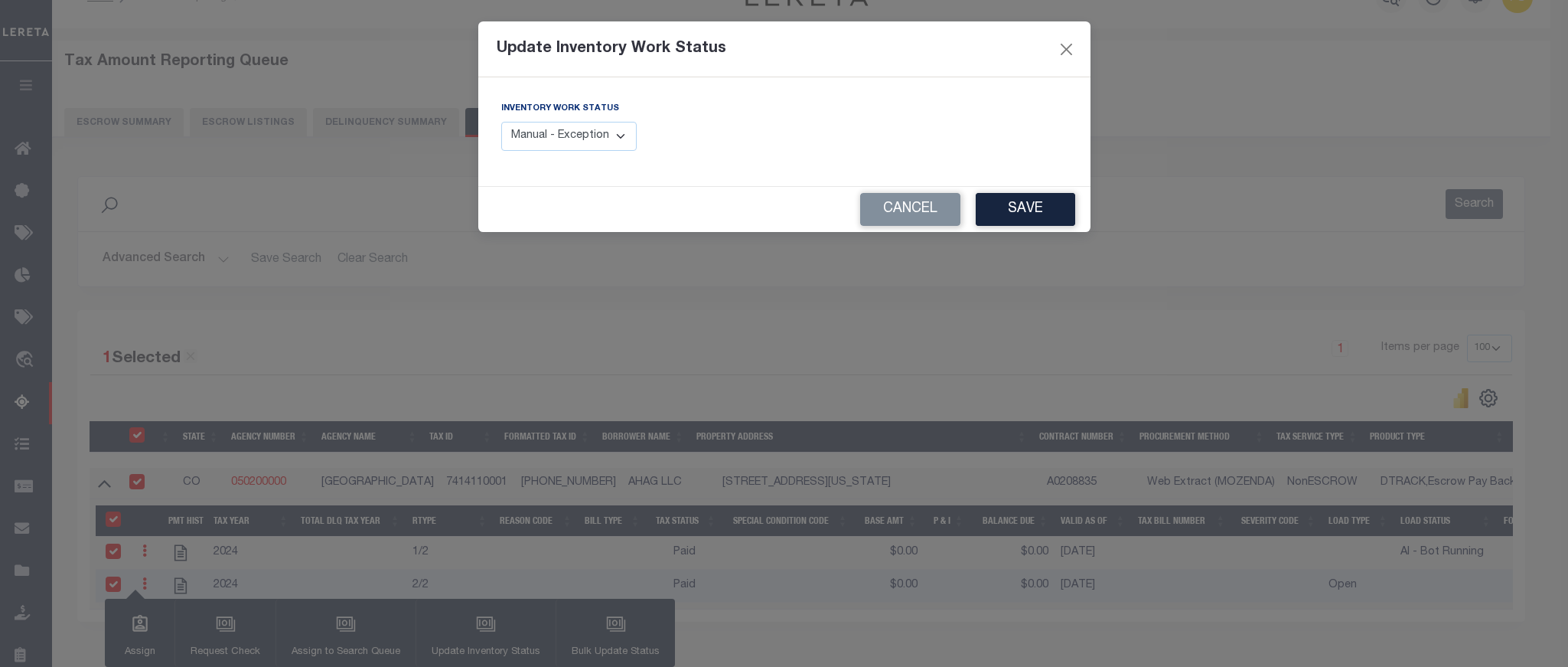
click at [550, 140] on select "Manual - Exception Pended - Awaiting Search Late Add Exception Completed" at bounding box center [570, 136] width 136 height 30
select select "4"
click at [502, 123] on select "Manual - Exception Pended - Awaiting Search Late Add Exception Completed" at bounding box center [570, 136] width 136 height 30
click at [1042, 207] on button "Save" at bounding box center [1026, 209] width 99 height 33
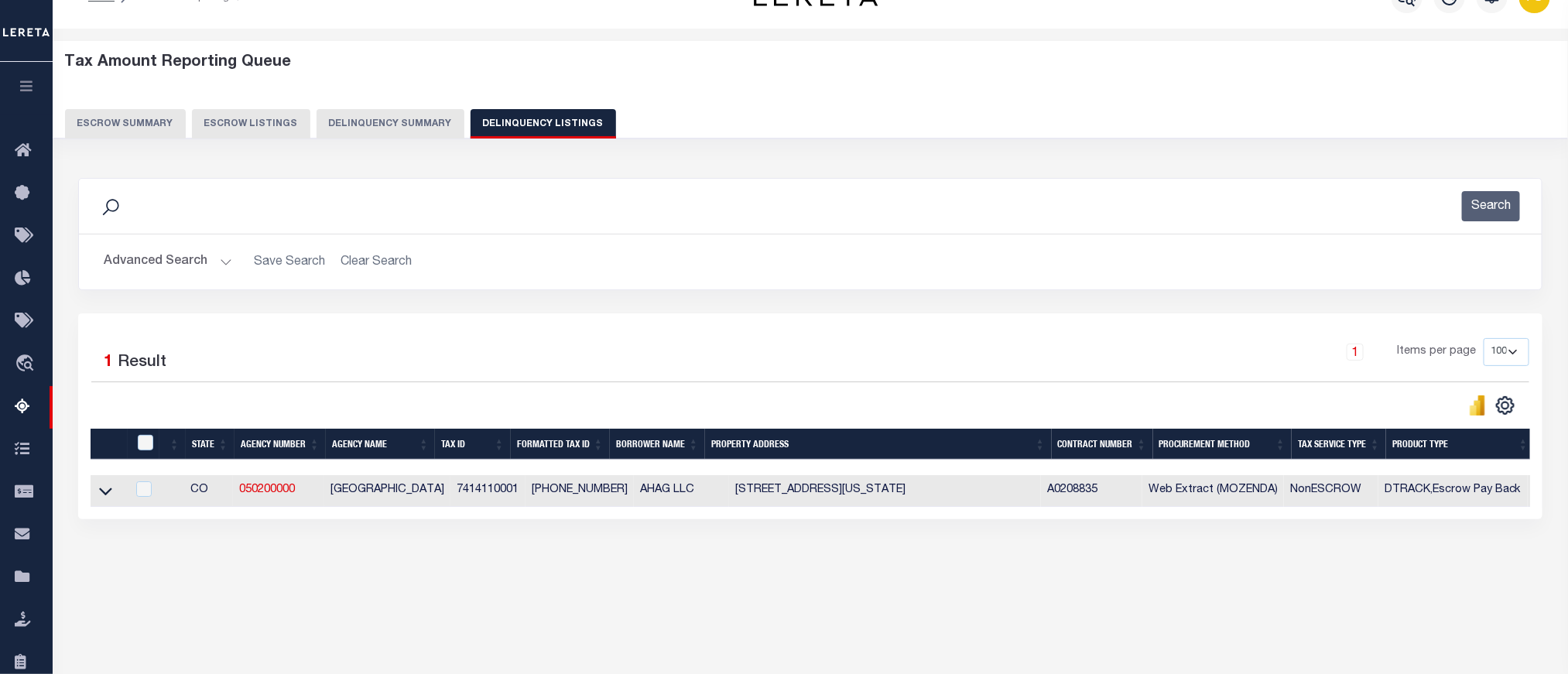
click at [188, 258] on button "Advanced Search" at bounding box center [168, 262] width 129 height 30
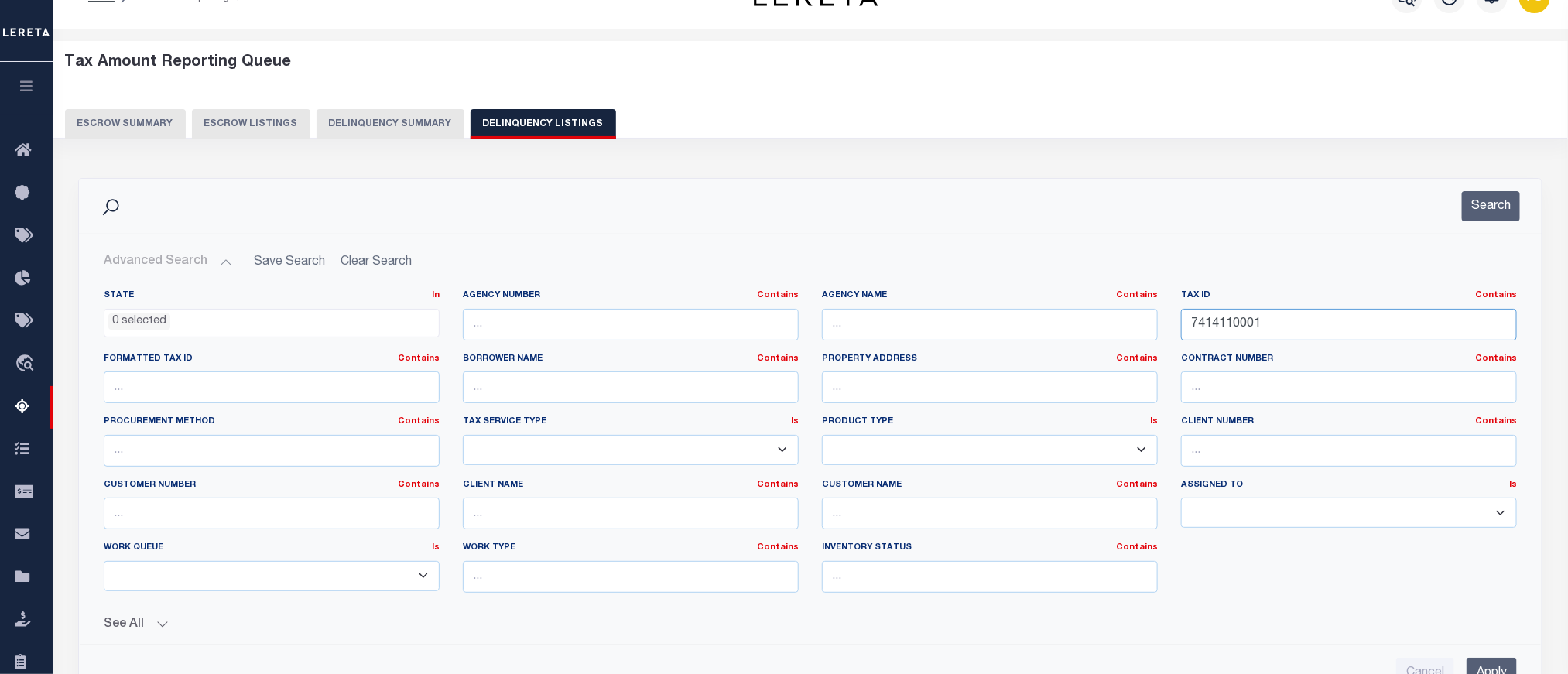
click at [1227, 327] on input "7414110001" at bounding box center [1349, 324] width 336 height 32
paste input "2218008"
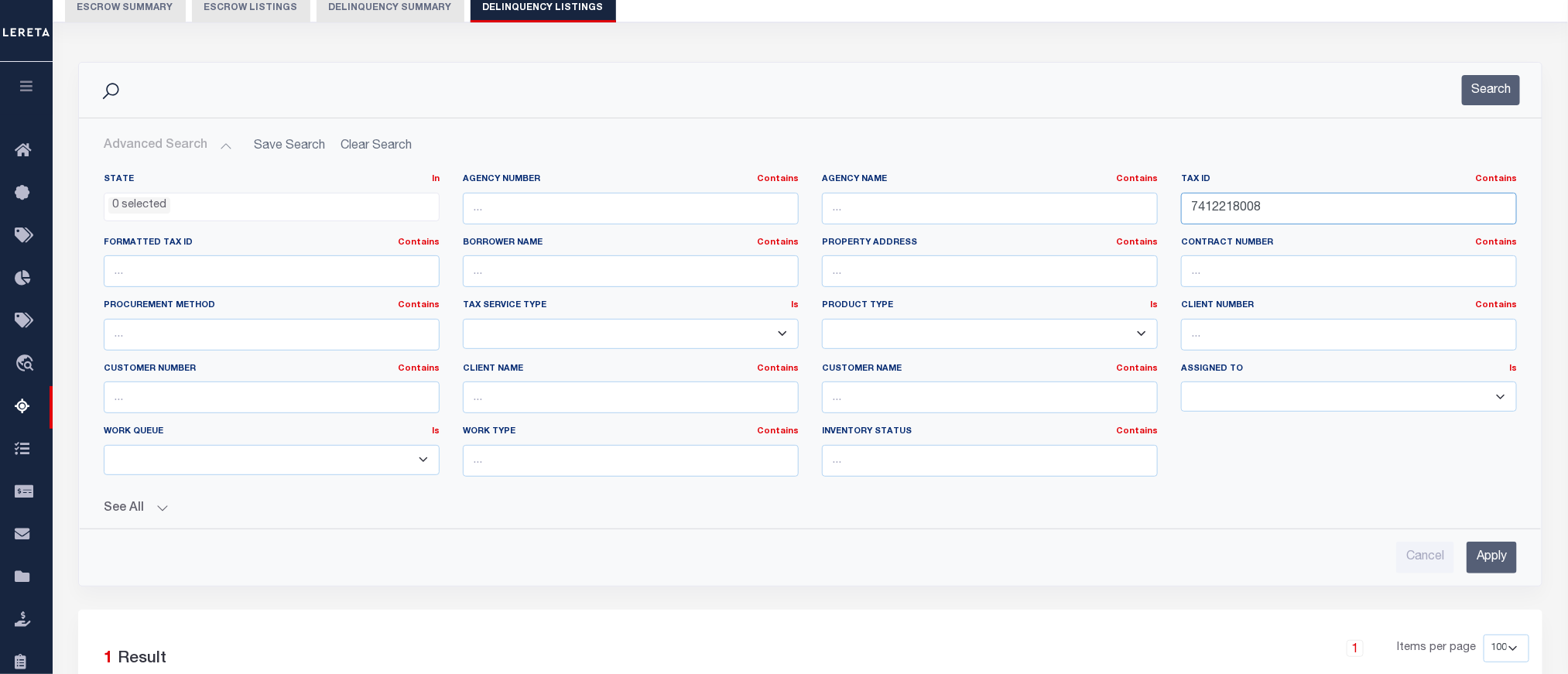
type input "7412218008"
click at [1492, 567] on input "Apply" at bounding box center [1492, 557] width 50 height 32
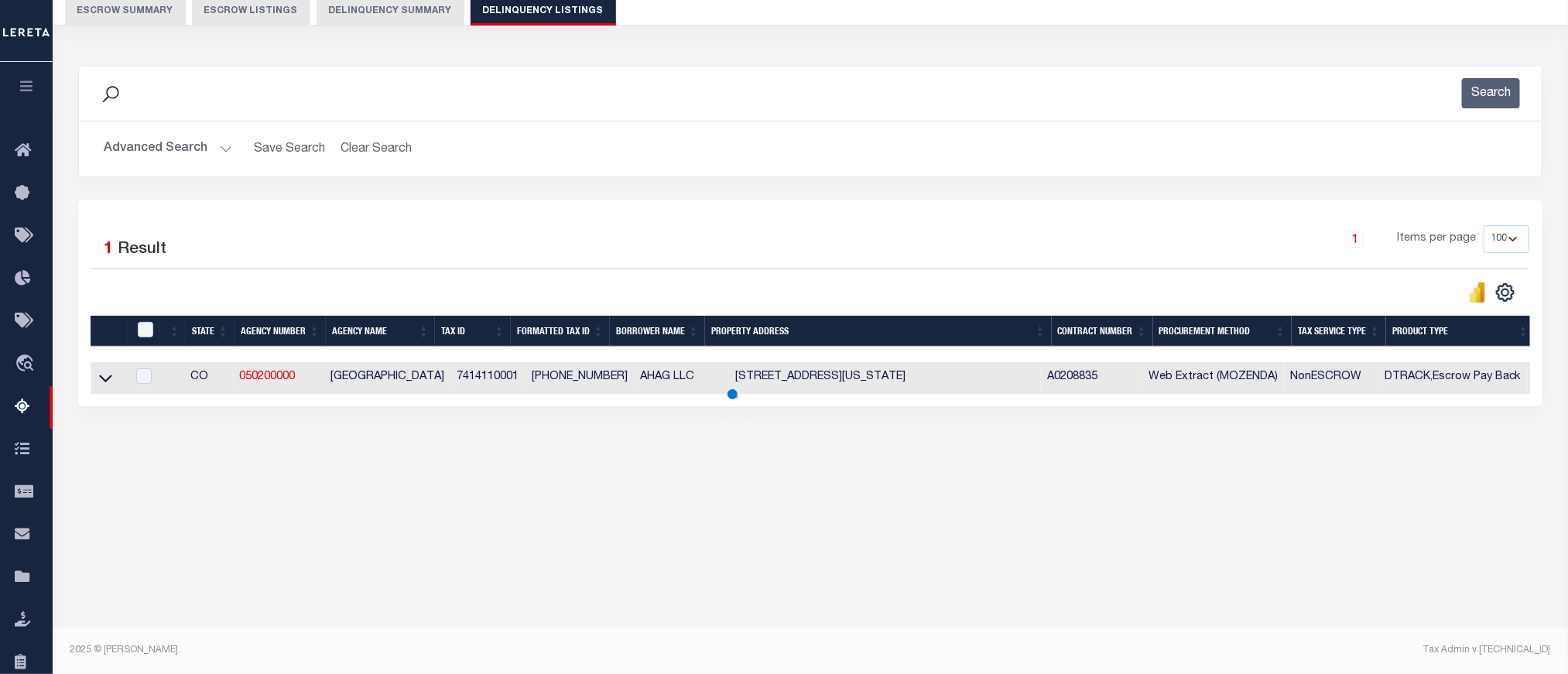
scroll to position [147, 0]
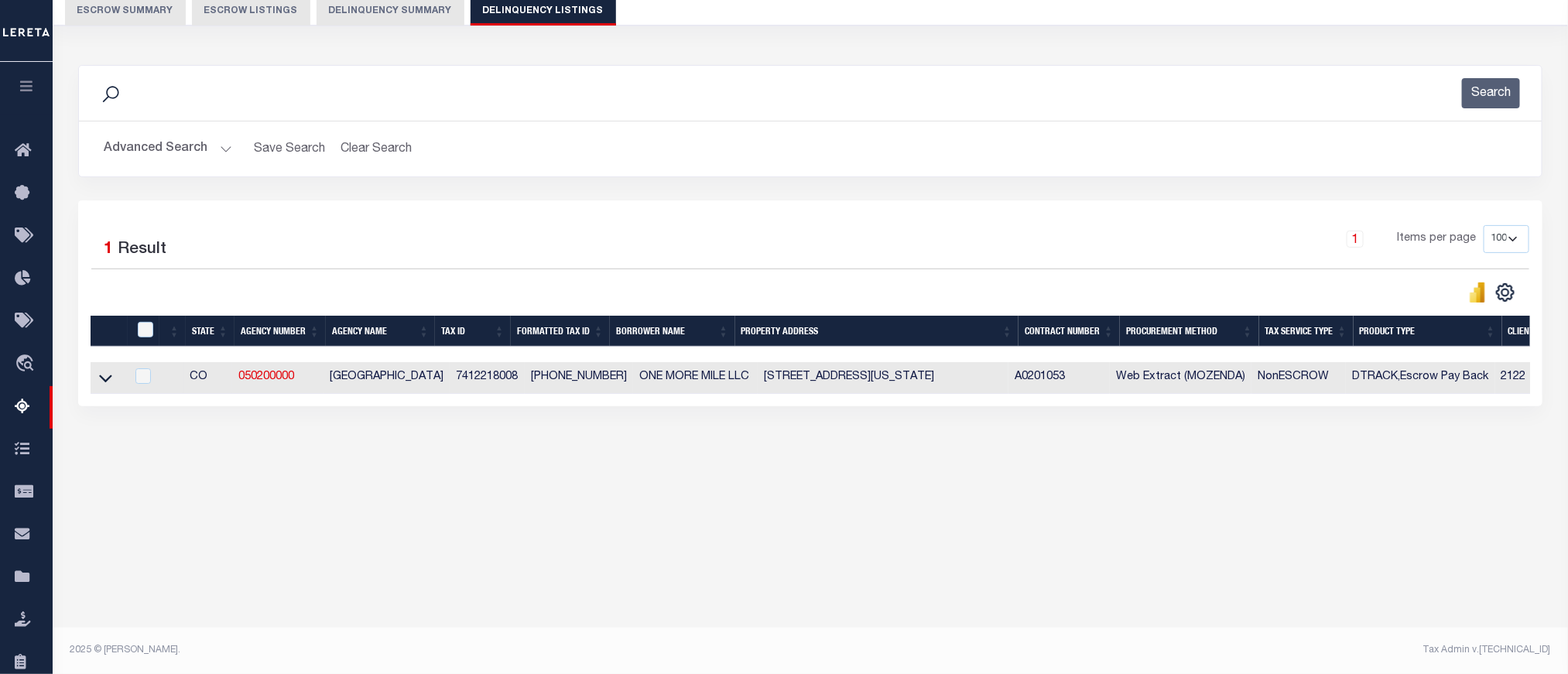
click at [97, 382] on link at bounding box center [105, 377] width 18 height 11
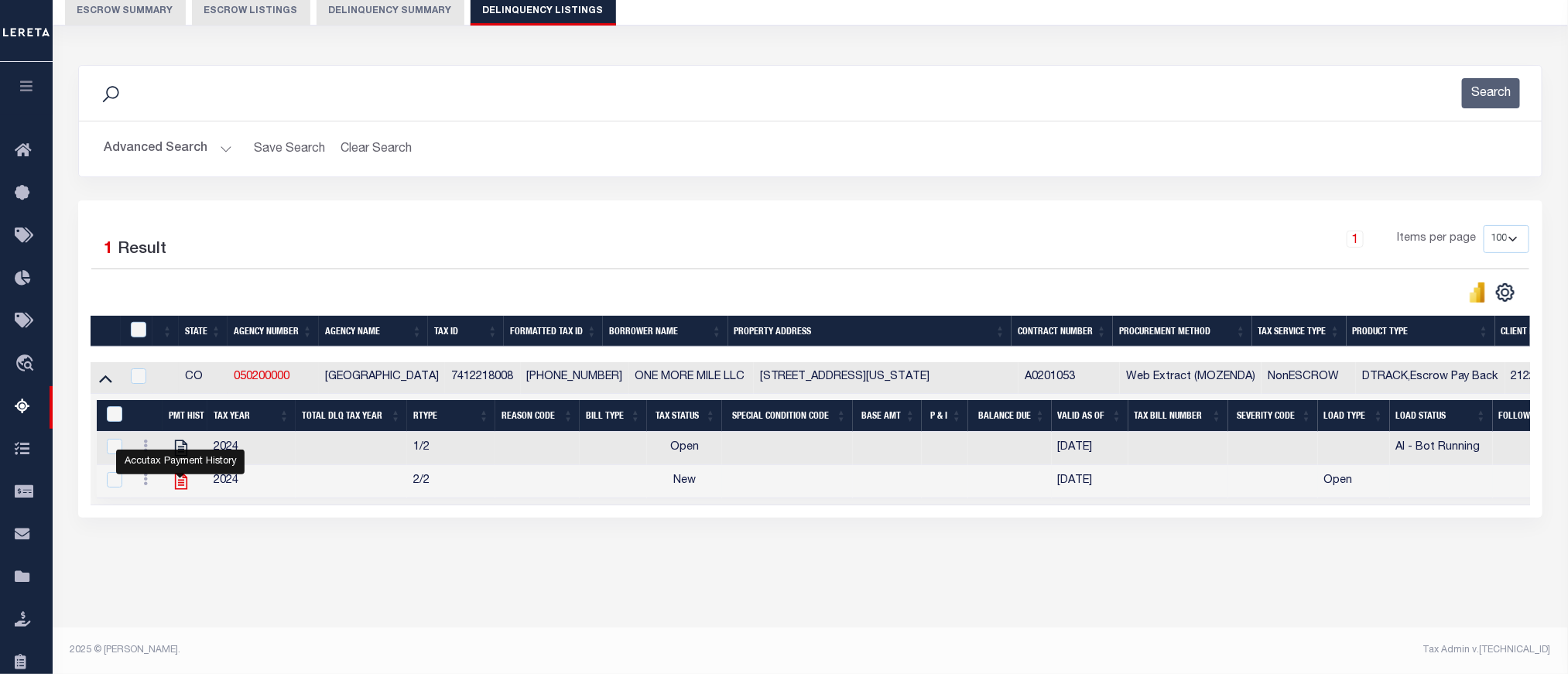
click at [182, 488] on icon "" at bounding box center [181, 482] width 12 height 16
checkbox input "false"
checkbox input "true"
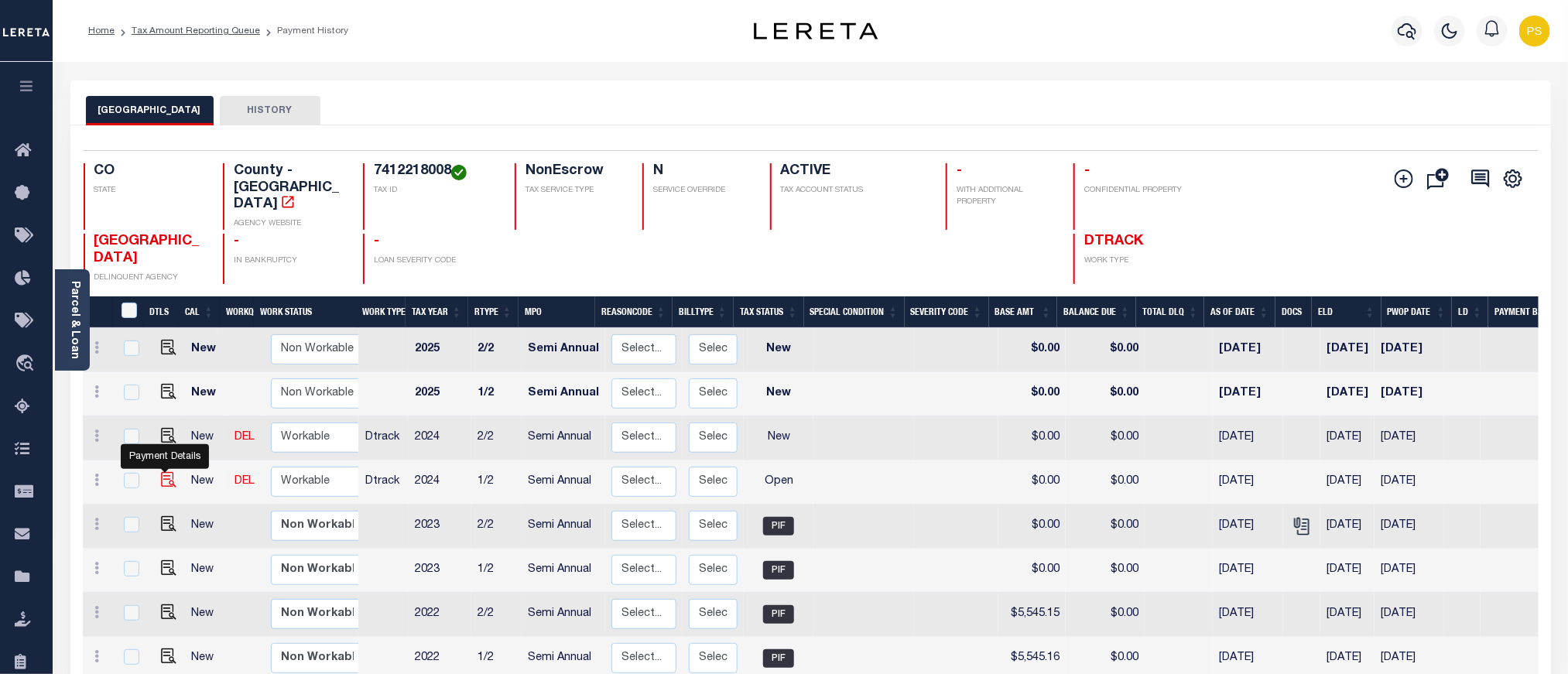
click at [164, 472] on img "" at bounding box center [169, 480] width 15 height 15
checkbox input "true"
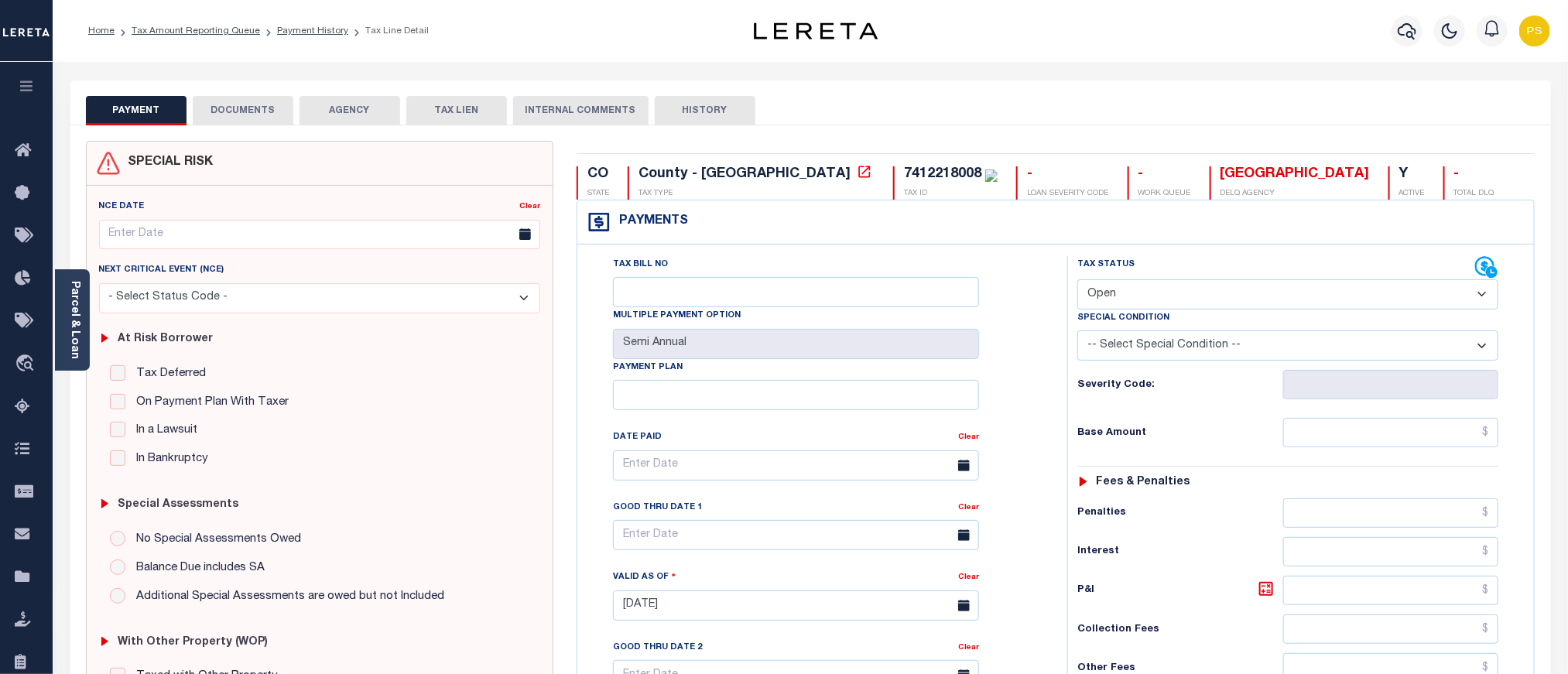
click at [1117, 295] on select "- Select Status Code - Open Due/Unpaid Paid Incomplete No Tax Due Internal Refu…" at bounding box center [1288, 294] width 421 height 30
select select "PYD"
click at [1078, 281] on select "- Select Status Code - Open Due/Unpaid Paid Incomplete No Tax Due Internal Refu…" at bounding box center [1288, 294] width 421 height 30
type input "[DATE]"
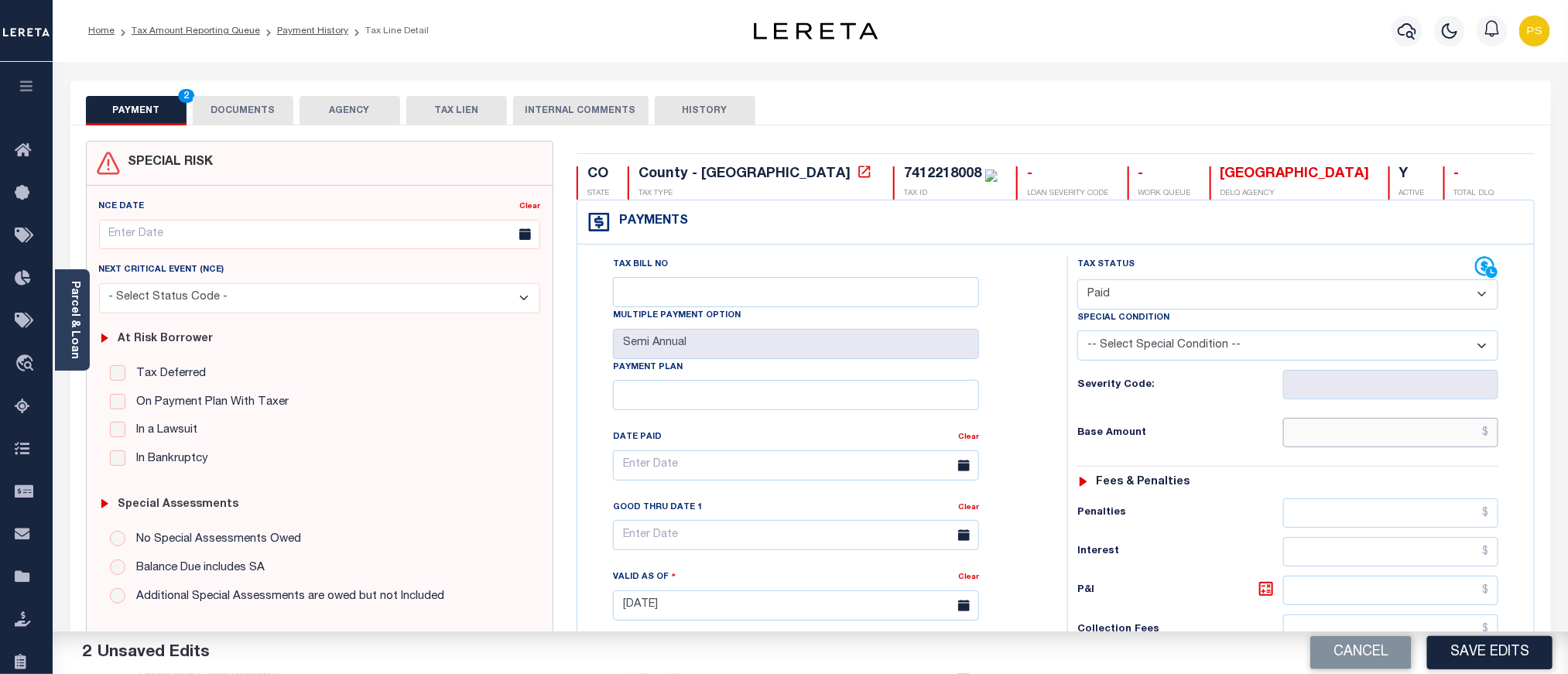
click at [1451, 433] on input "text" at bounding box center [1391, 433] width 216 height 29
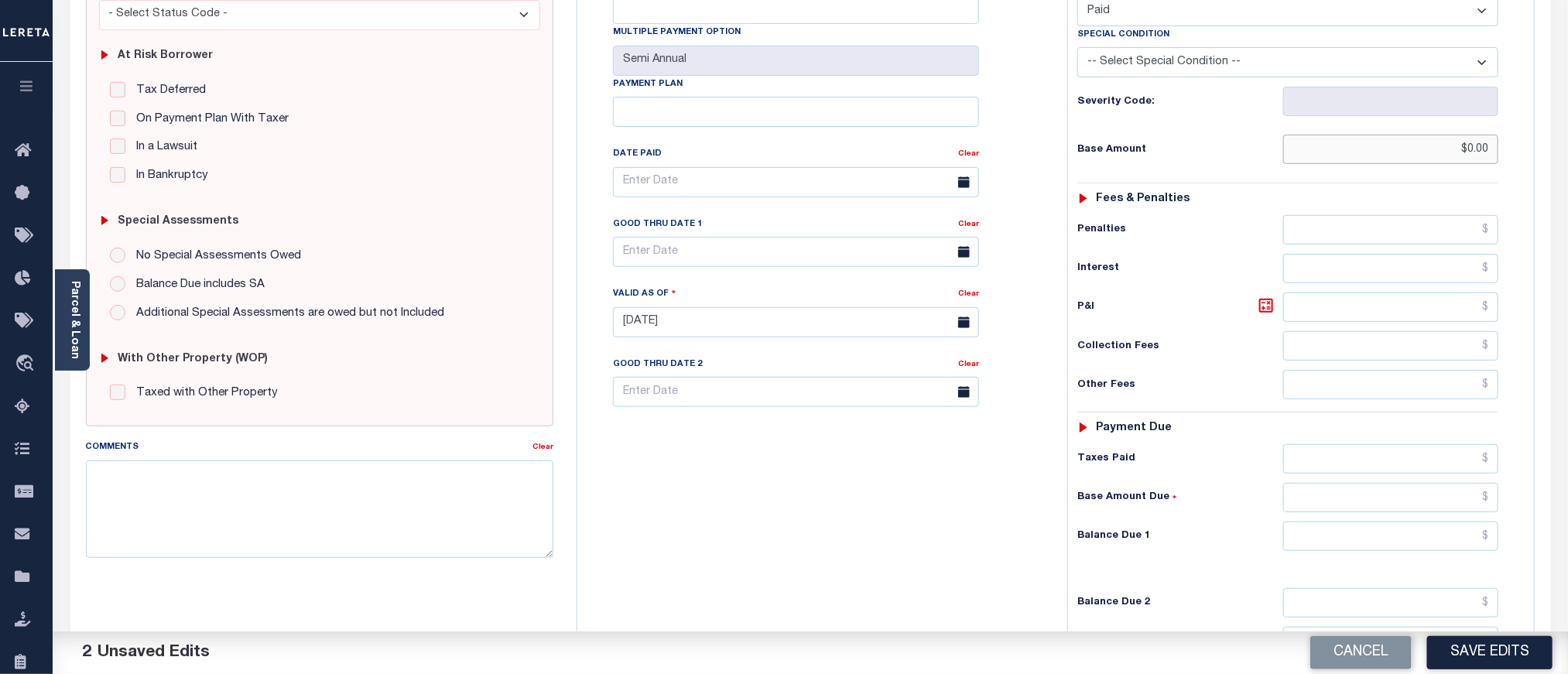
scroll to position [348, 0]
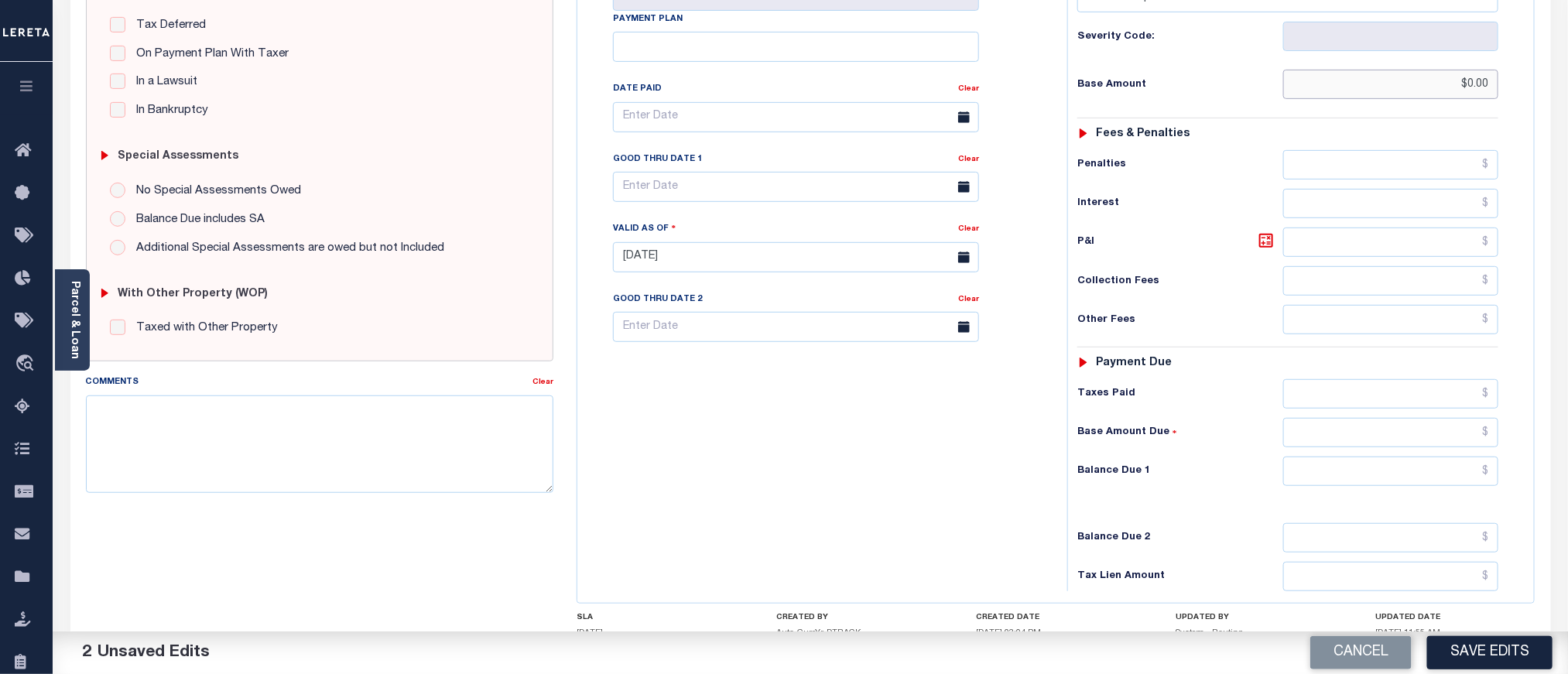
type input "$0.00"
click at [1378, 478] on input "text" at bounding box center [1391, 471] width 216 height 29
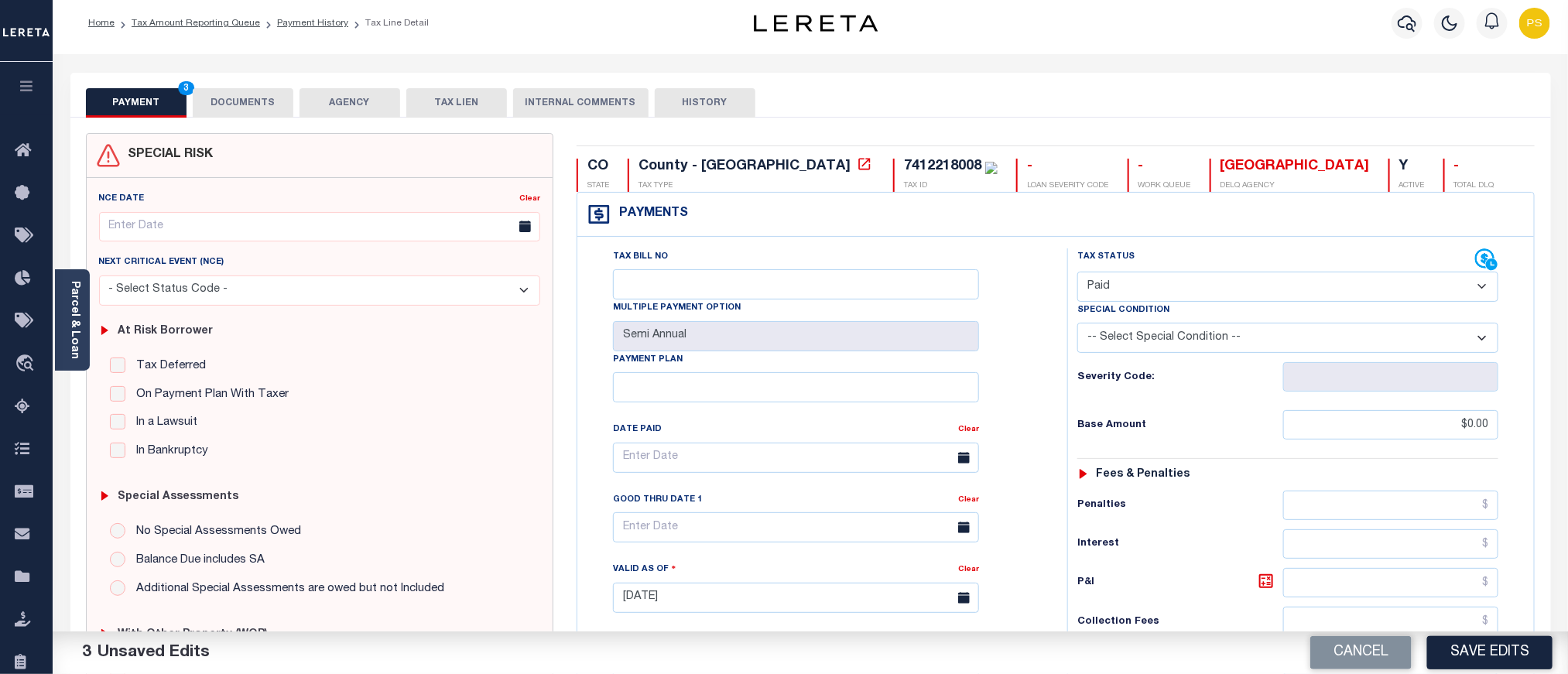
scroll to position [0, 0]
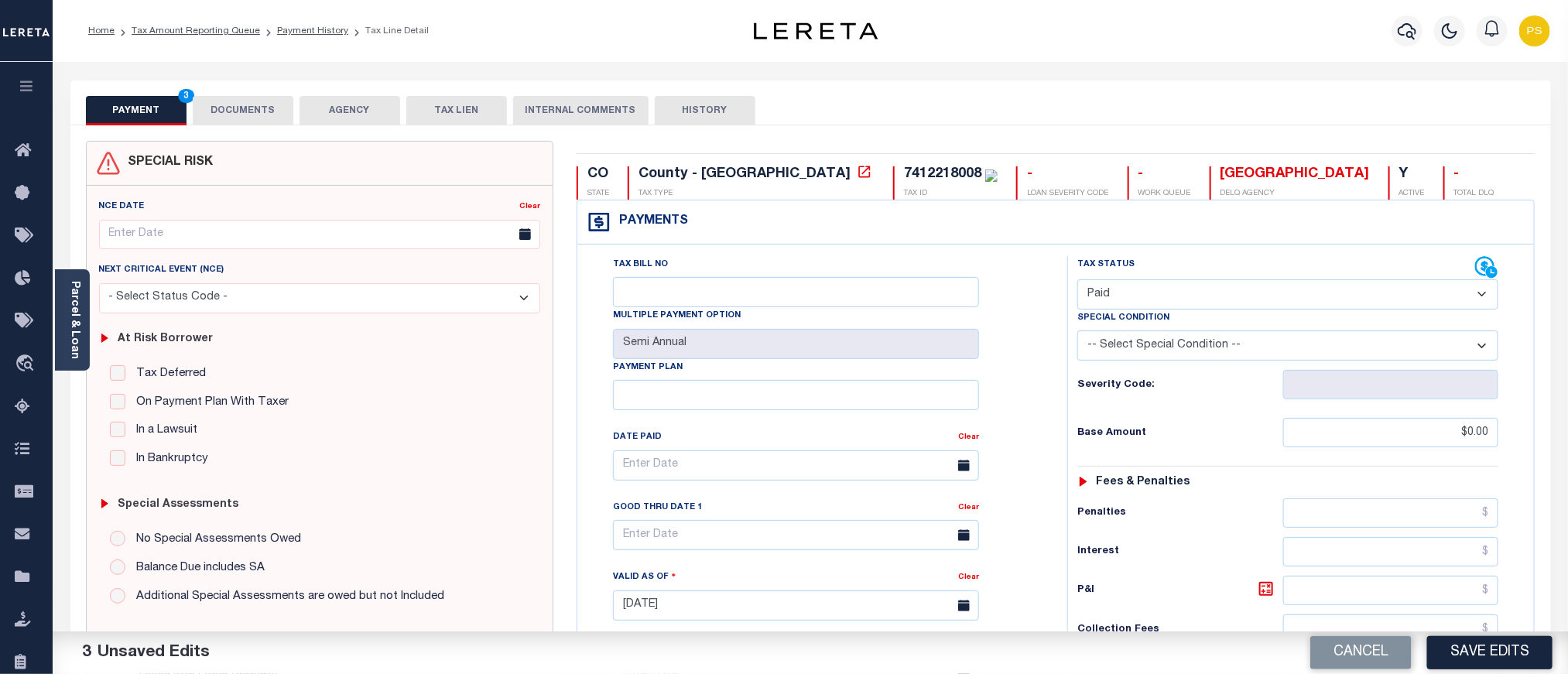
type input "$0.00"
click at [255, 109] on button "DOCUMENTS" at bounding box center [243, 110] width 100 height 29
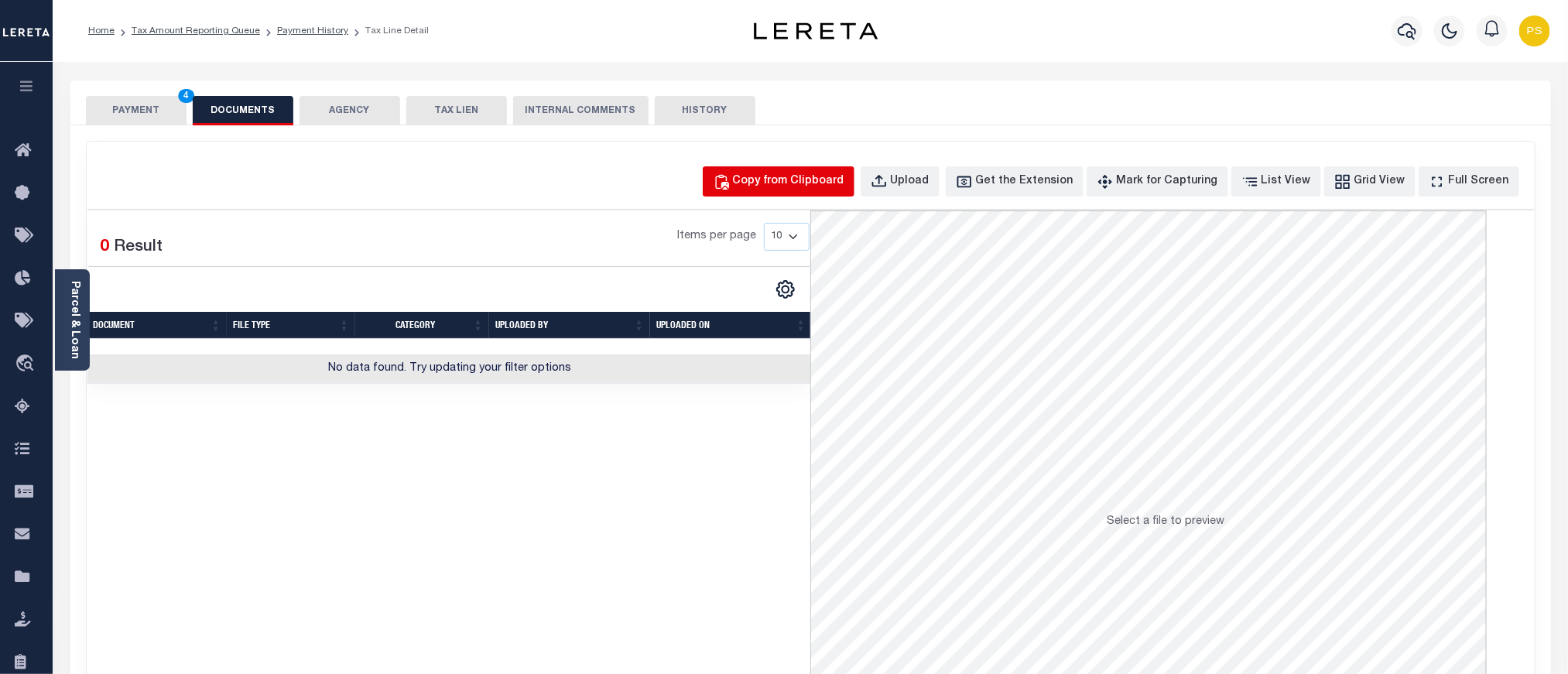
click at [813, 186] on div "Copy from Clipboard" at bounding box center [789, 181] width 112 height 17
select select "POP"
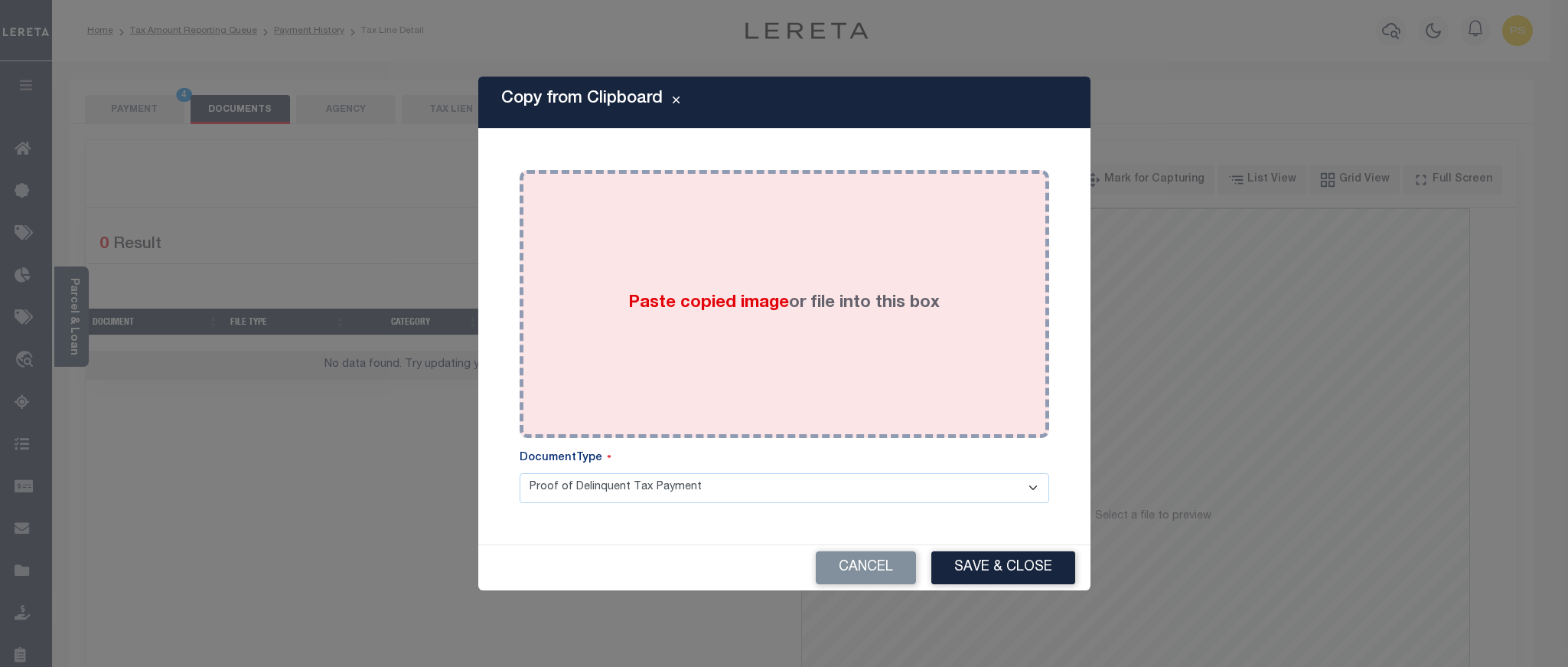
click at [783, 311] on span "Paste copied image" at bounding box center [708, 303] width 161 height 17
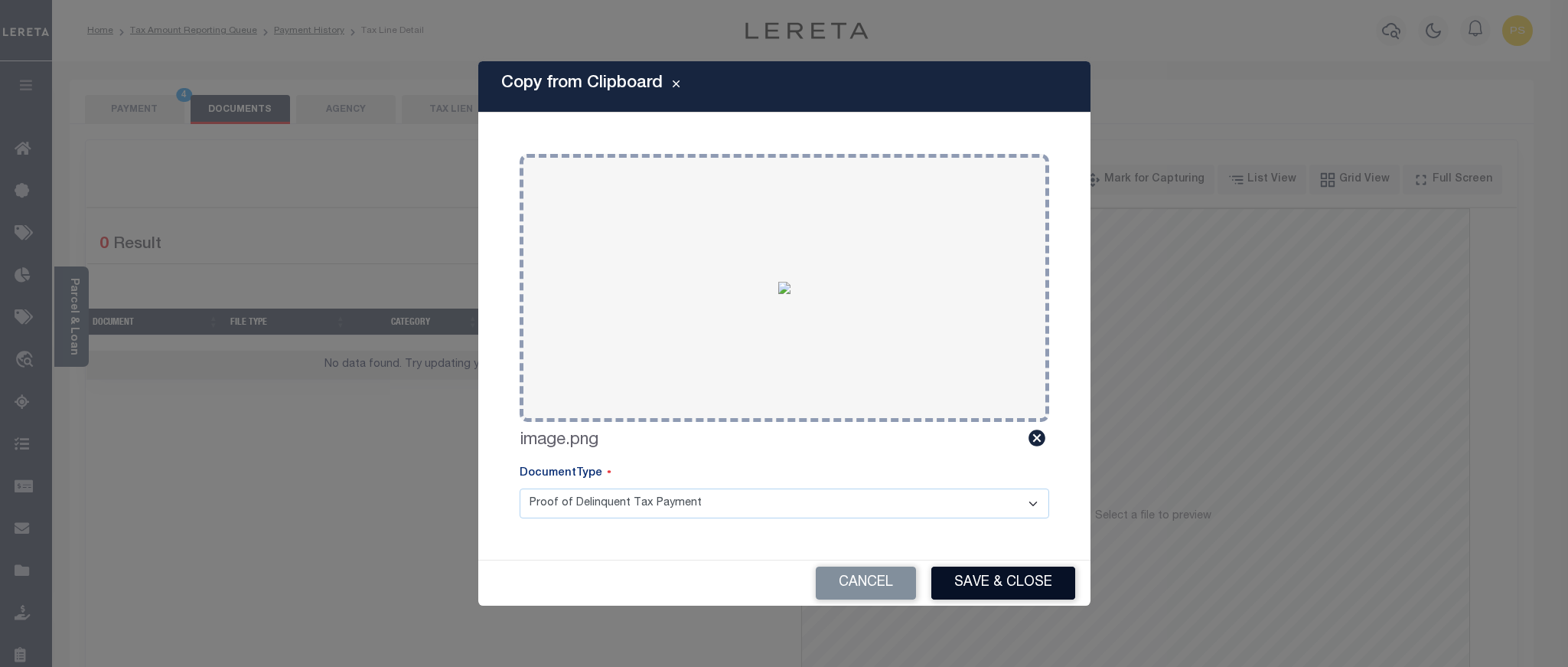
click at [983, 584] on button "Save & Close" at bounding box center [1004, 583] width 144 height 33
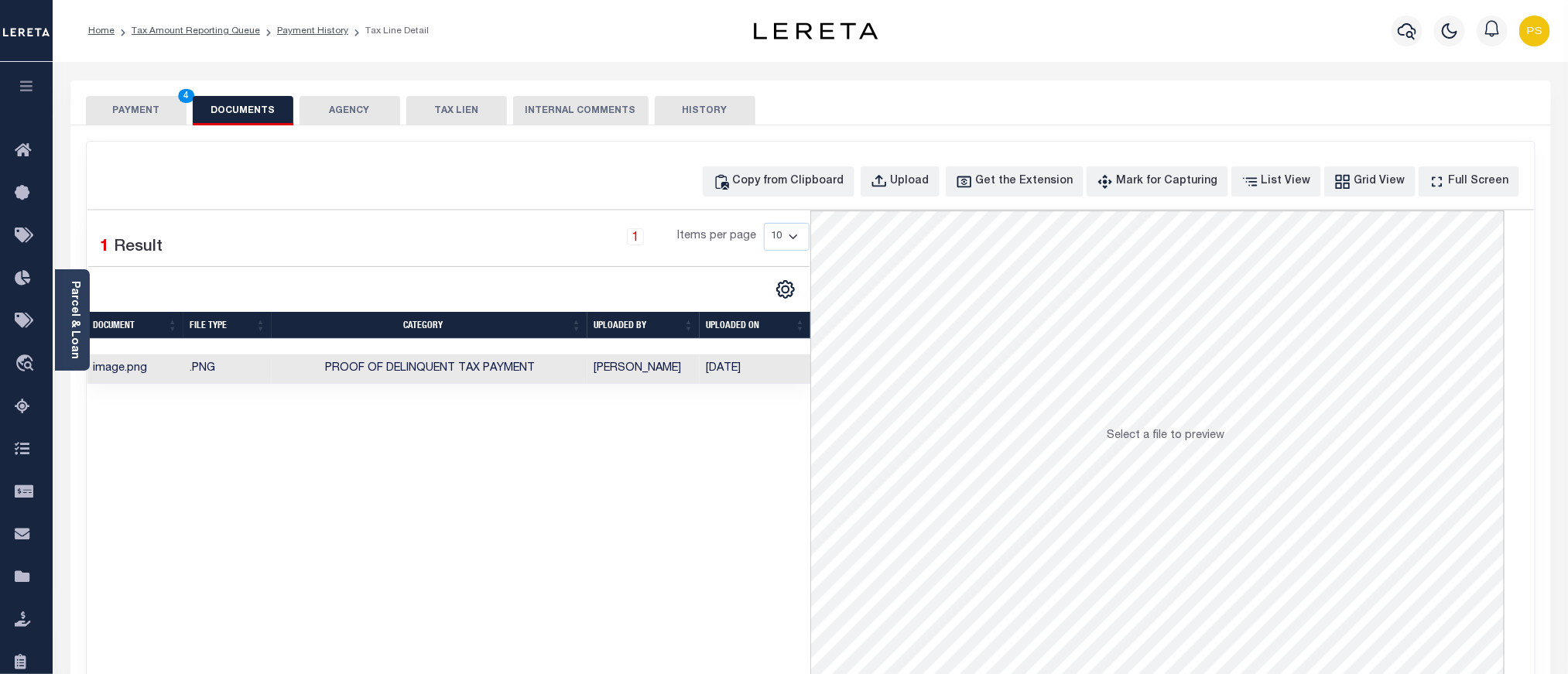
drag, startPoint x: 124, startPoint y: 105, endPoint x: 945, endPoint y: 207, distance: 827.3
click at [124, 105] on button "PAYMENT 4" at bounding box center [136, 110] width 100 height 29
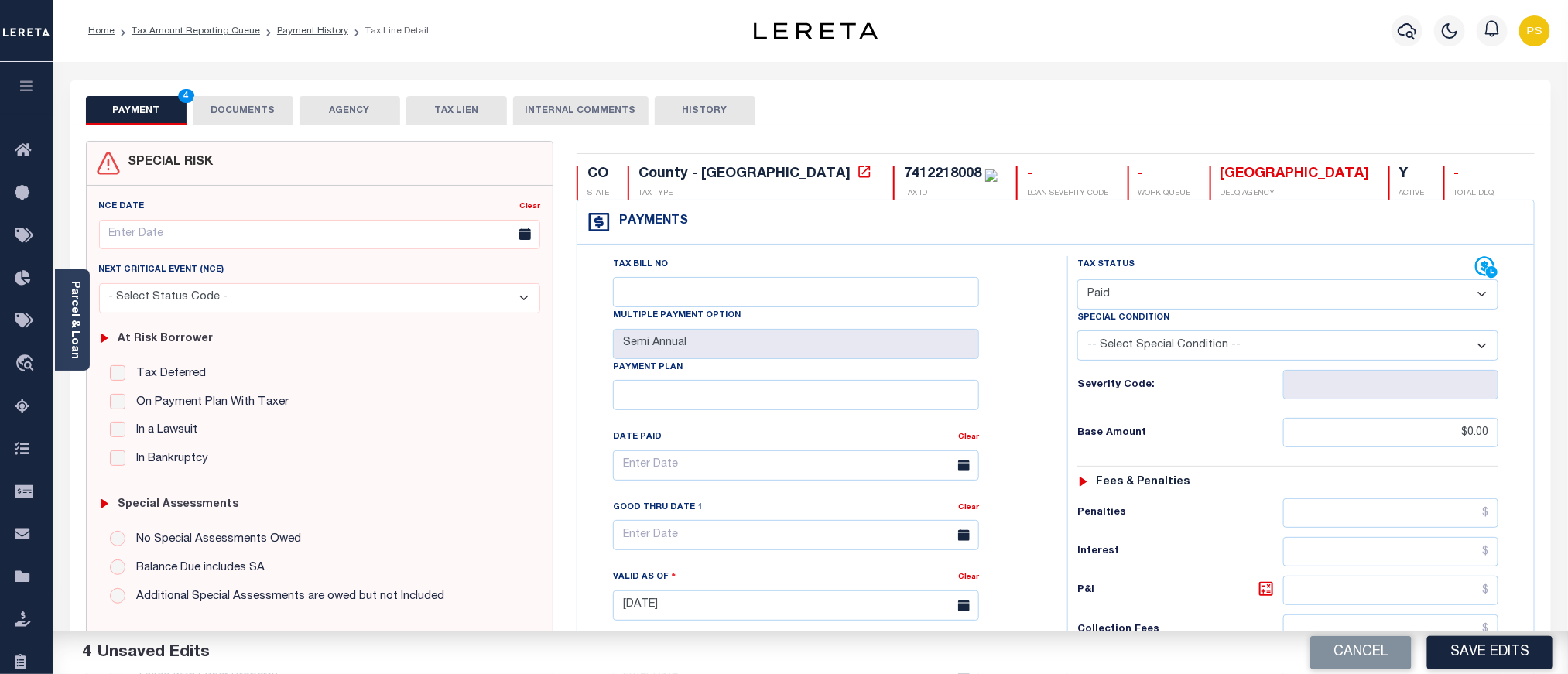
click at [1476, 646] on button "Save Edits" at bounding box center [1490, 652] width 126 height 33
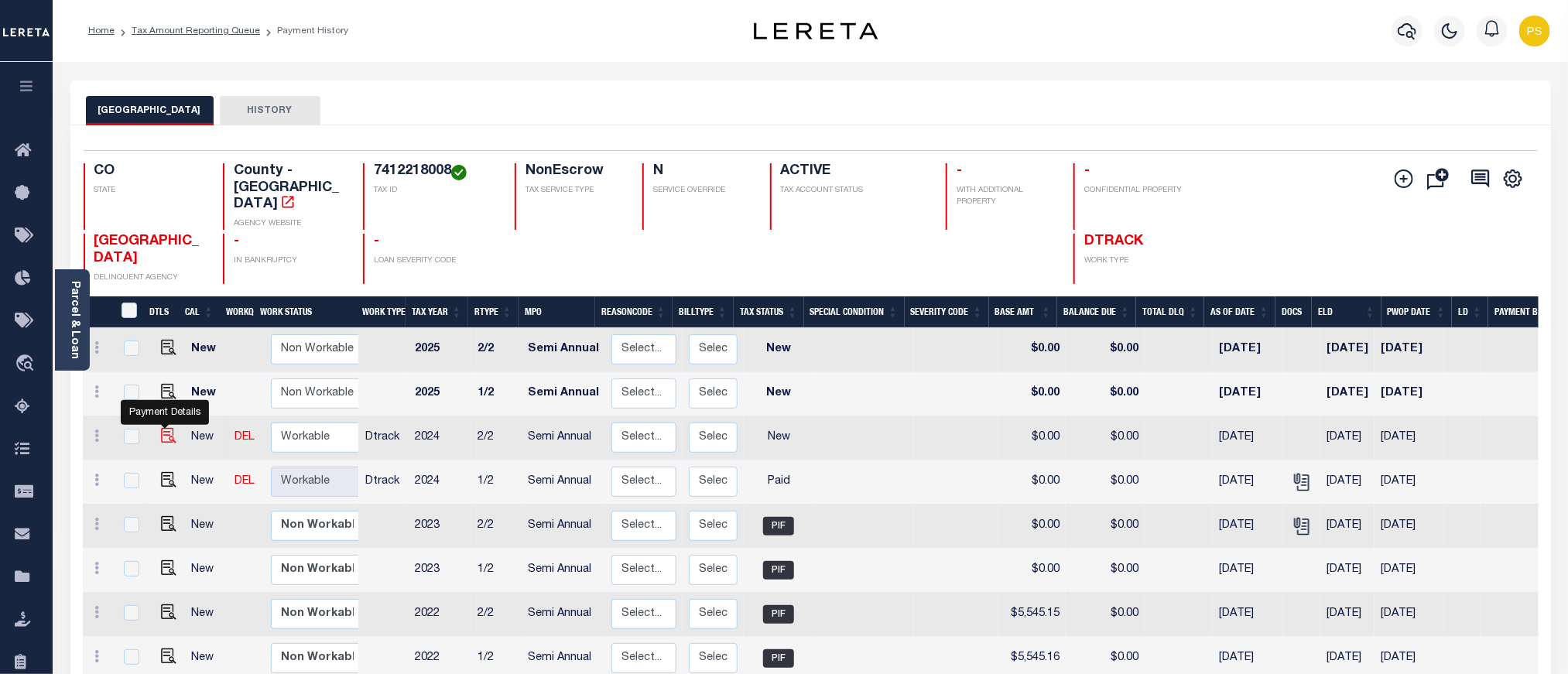
click at [167, 428] on img "" at bounding box center [169, 435] width 15 height 15
checkbox input "true"
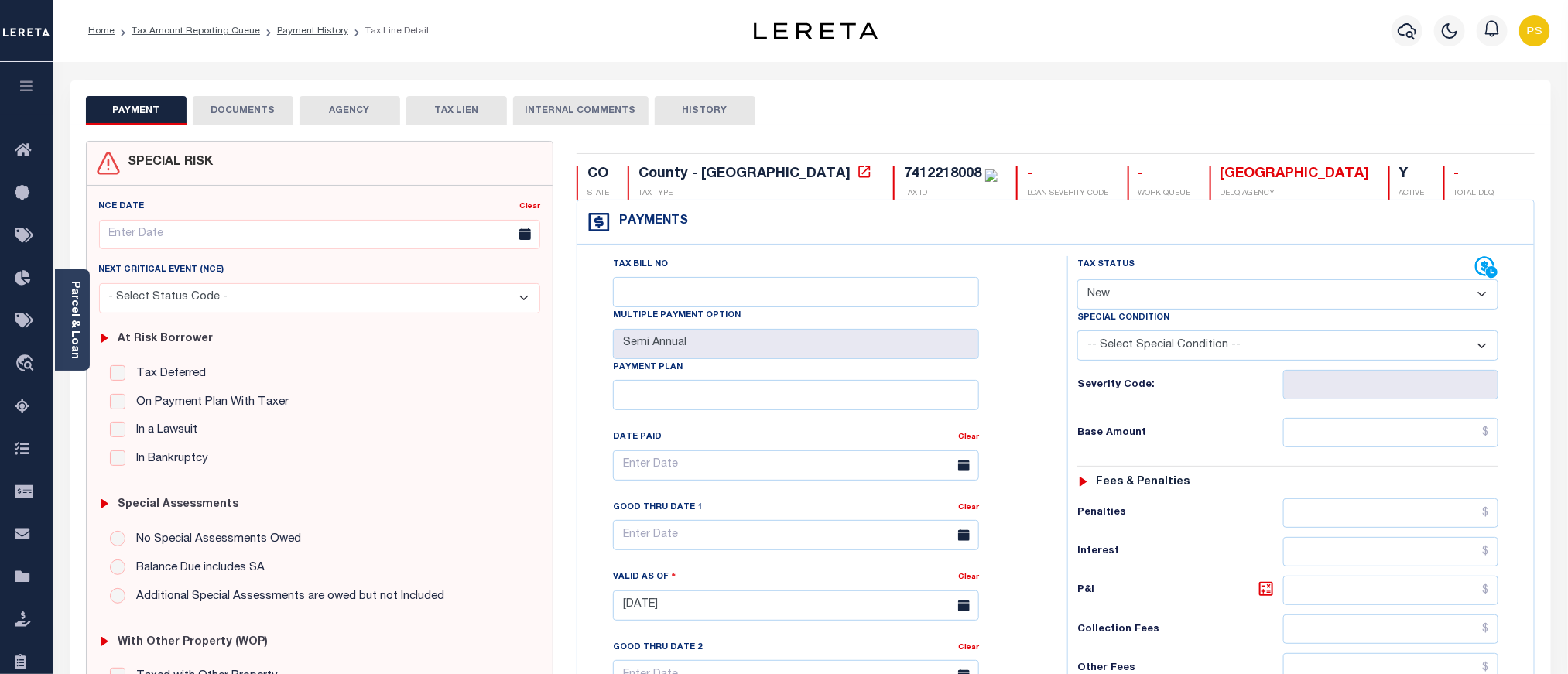
click at [1211, 297] on select "- Select Status Code - Open Due/Unpaid Paid Incomplete No Tax Due Internal Refu…" at bounding box center [1288, 294] width 421 height 30
select select "PYD"
click at [1078, 281] on select "- Select Status Code - Open Due/Unpaid Paid Incomplete No Tax Due Internal Refu…" at bounding box center [1288, 294] width 421 height 30
type input "[DATE]"
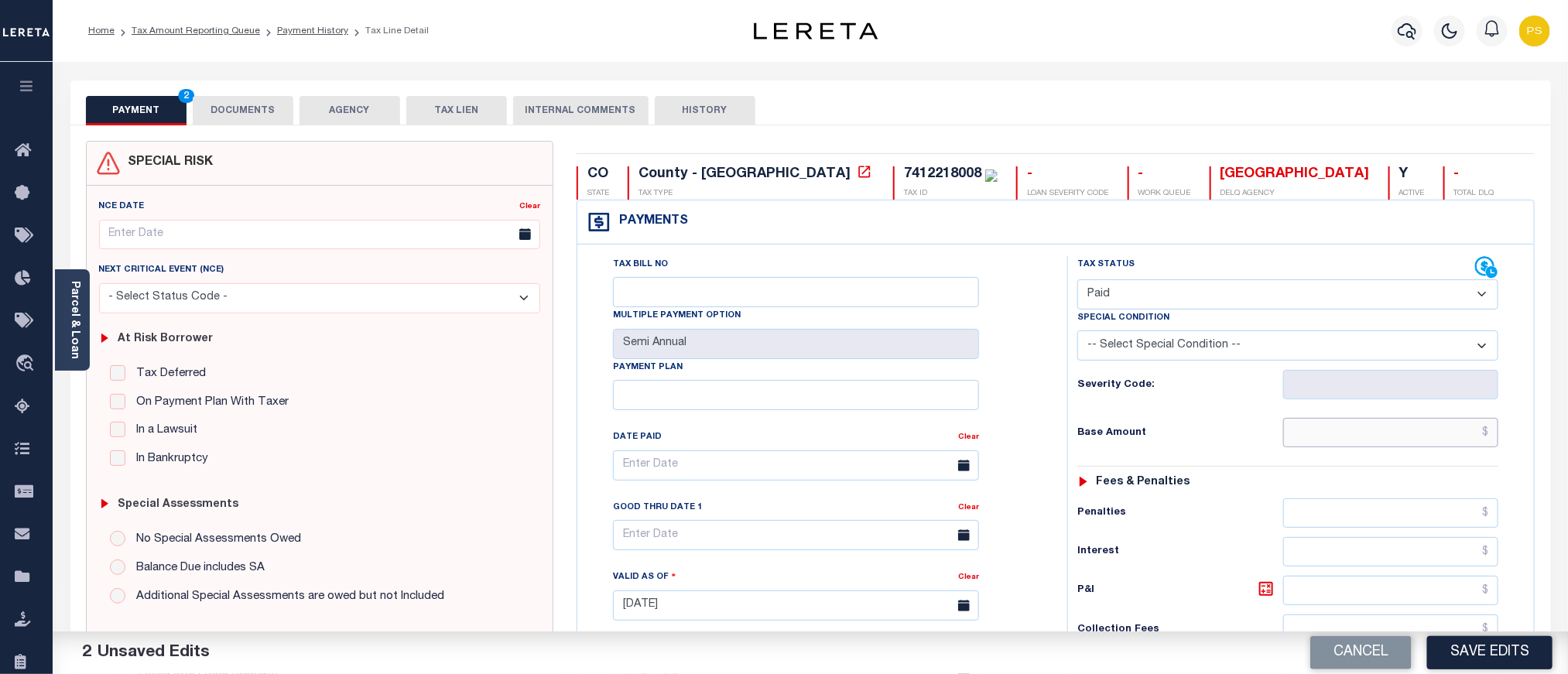
click at [1382, 440] on input "text" at bounding box center [1391, 433] width 216 height 29
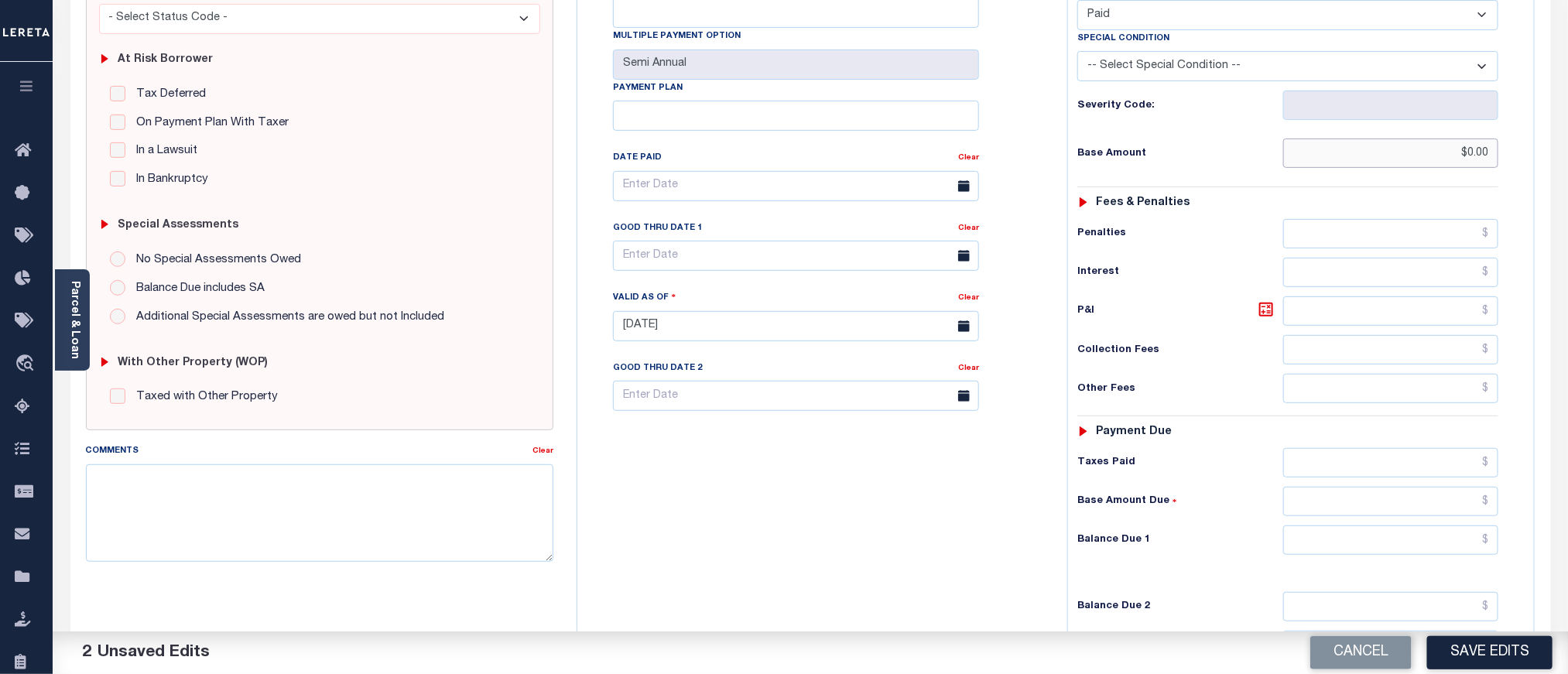
scroll to position [348, 0]
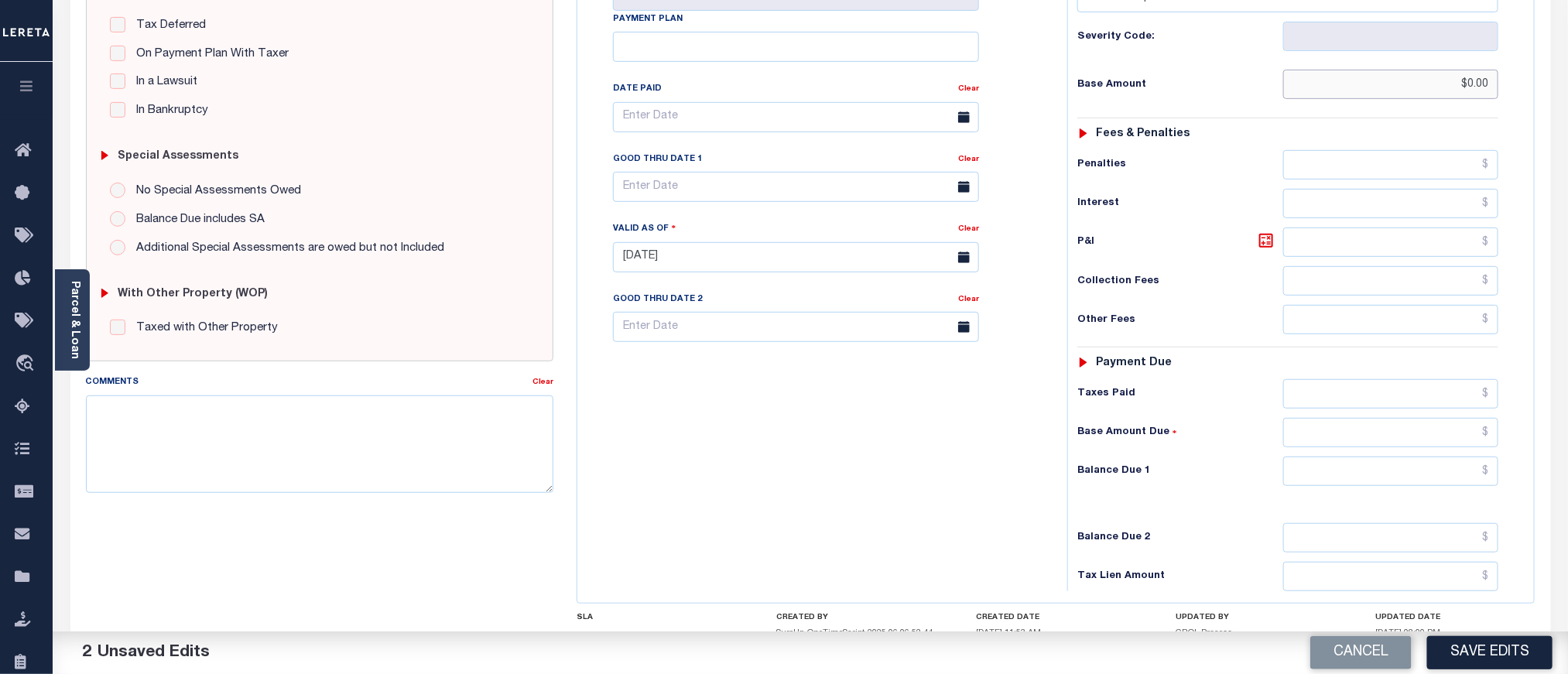
type input "$0.00"
click at [1410, 483] on input "text" at bounding box center [1391, 471] width 216 height 29
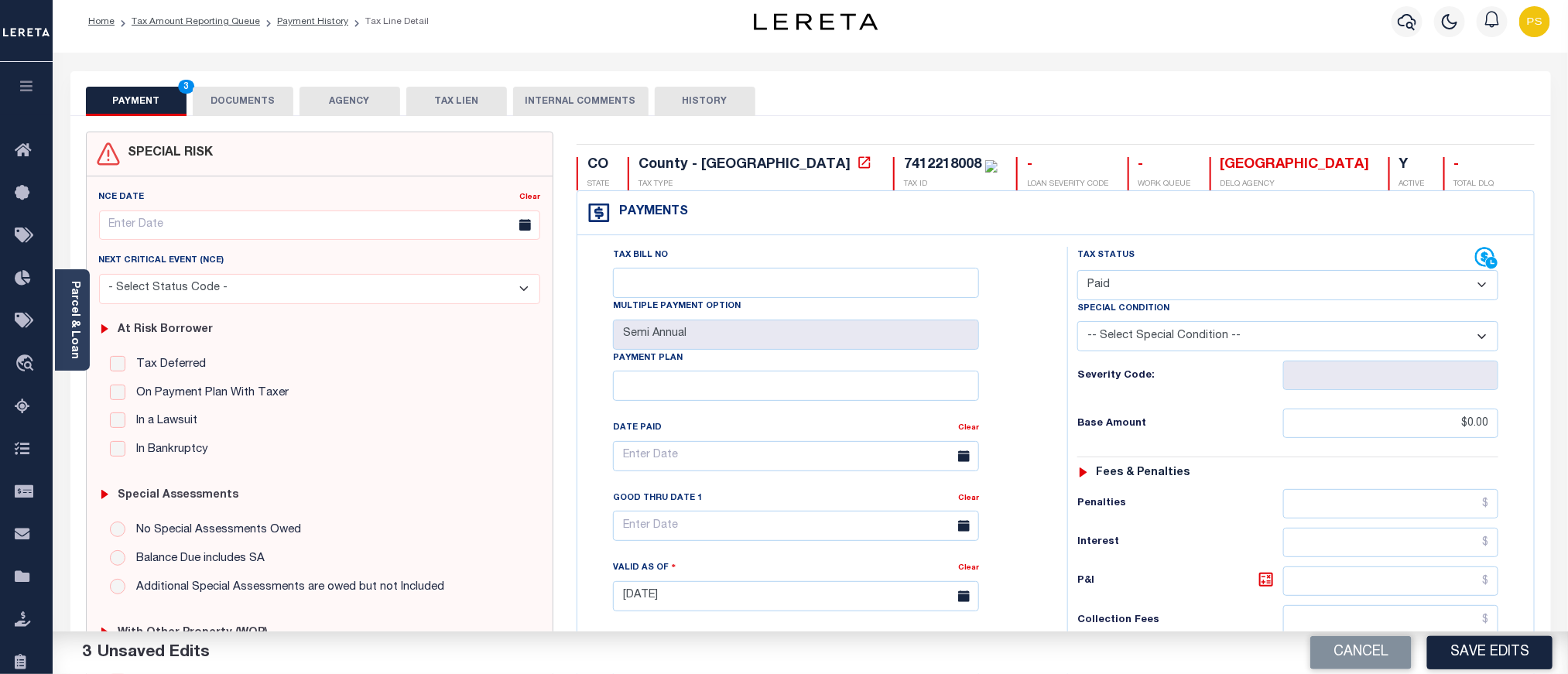
scroll to position [0, 0]
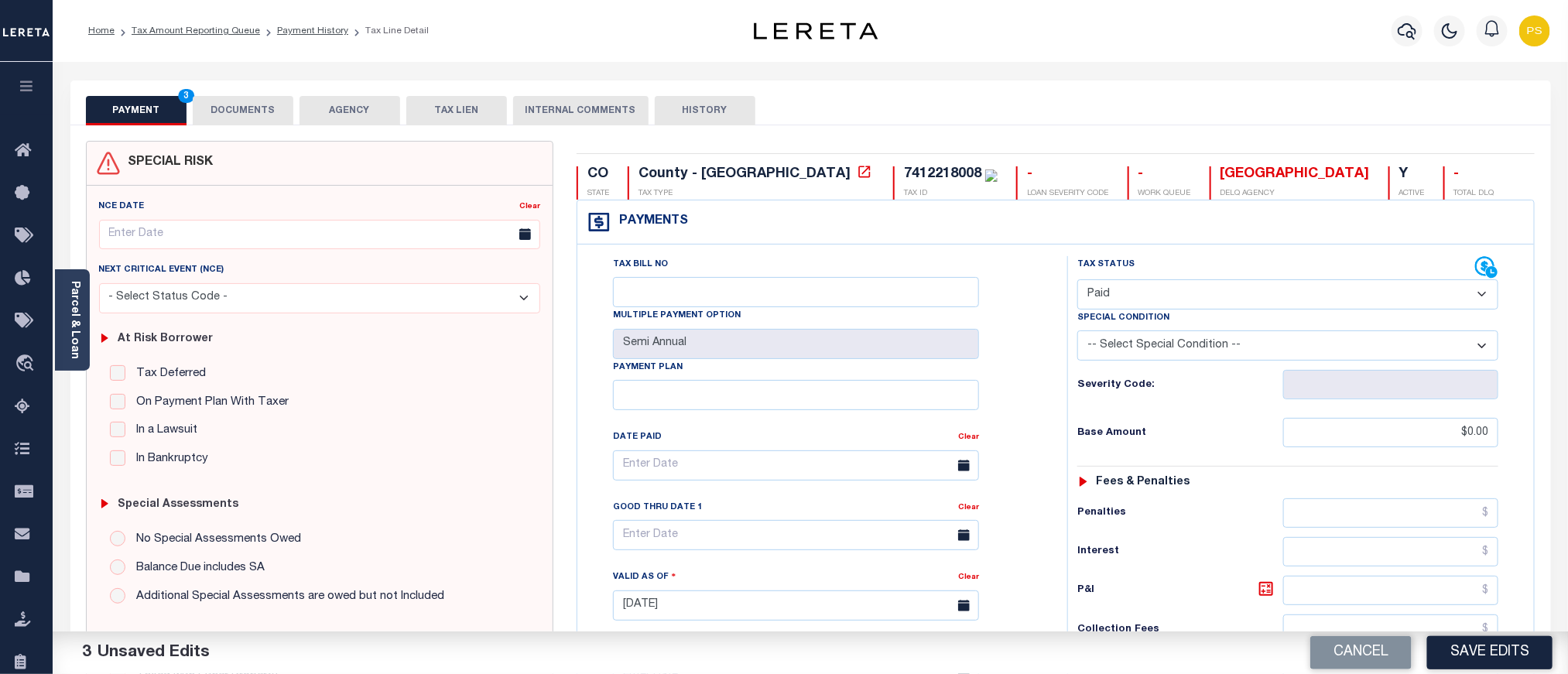
type input "$0.00"
click at [276, 103] on button "DOCUMENTS" at bounding box center [243, 110] width 100 height 29
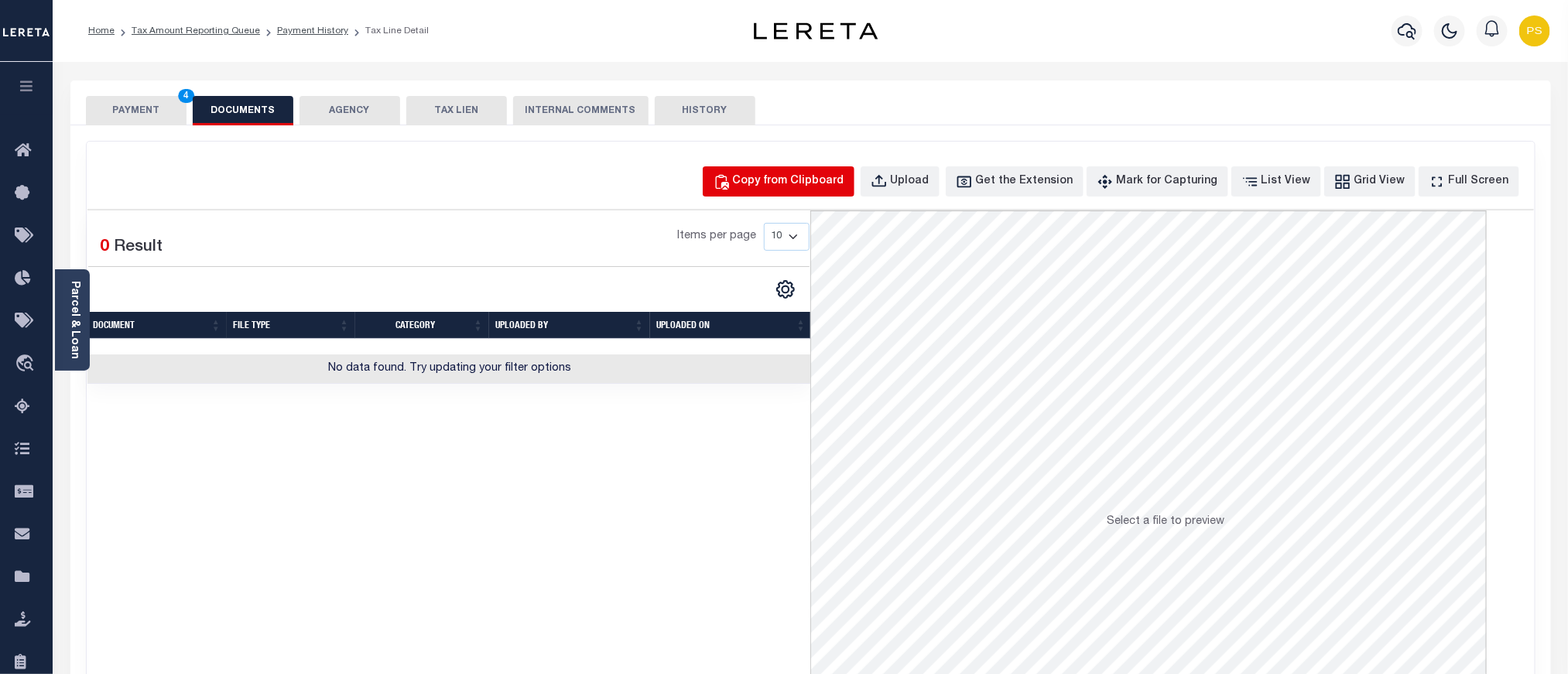
click at [832, 179] on div "Copy from Clipboard" at bounding box center [789, 181] width 112 height 17
select select "POP"
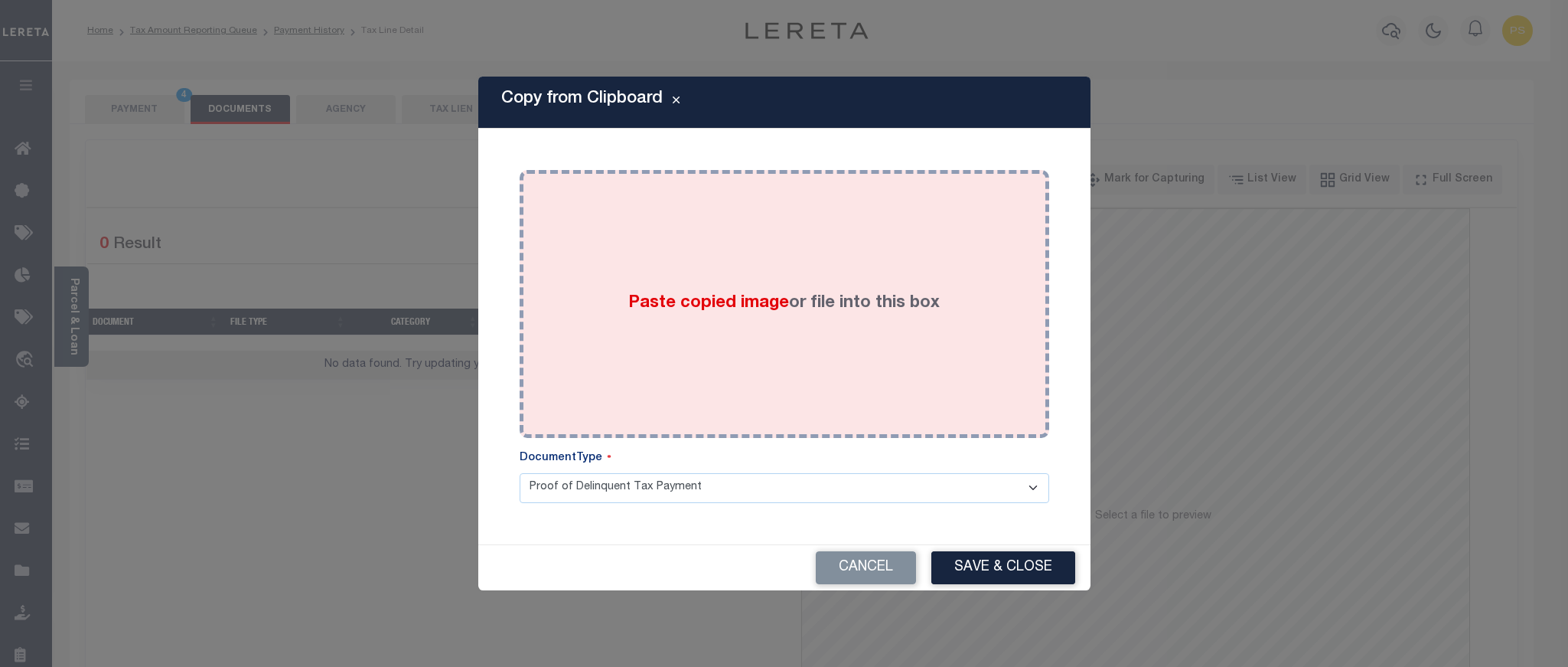
click at [836, 283] on div "Paste copied image or file into this box" at bounding box center [784, 304] width 506 height 245
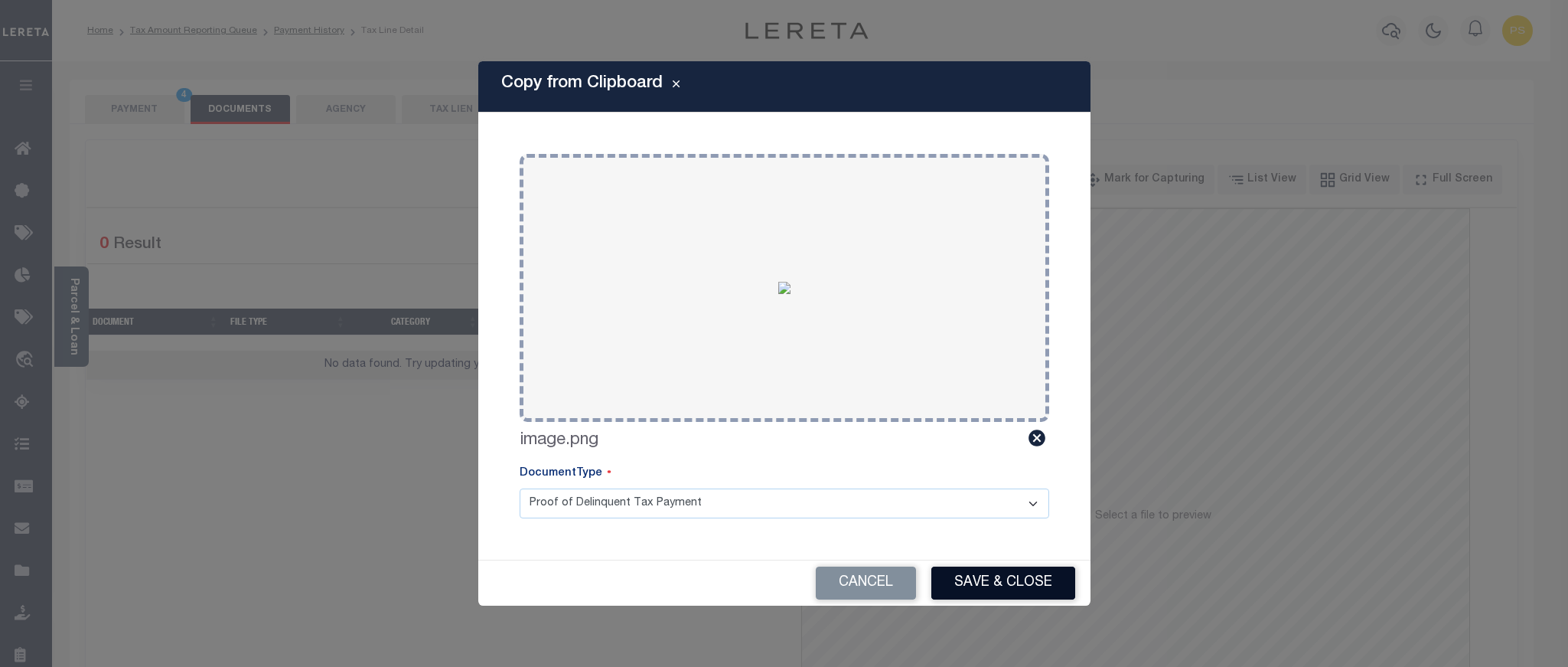
click at [1031, 582] on button "Save & Close" at bounding box center [1004, 583] width 144 height 33
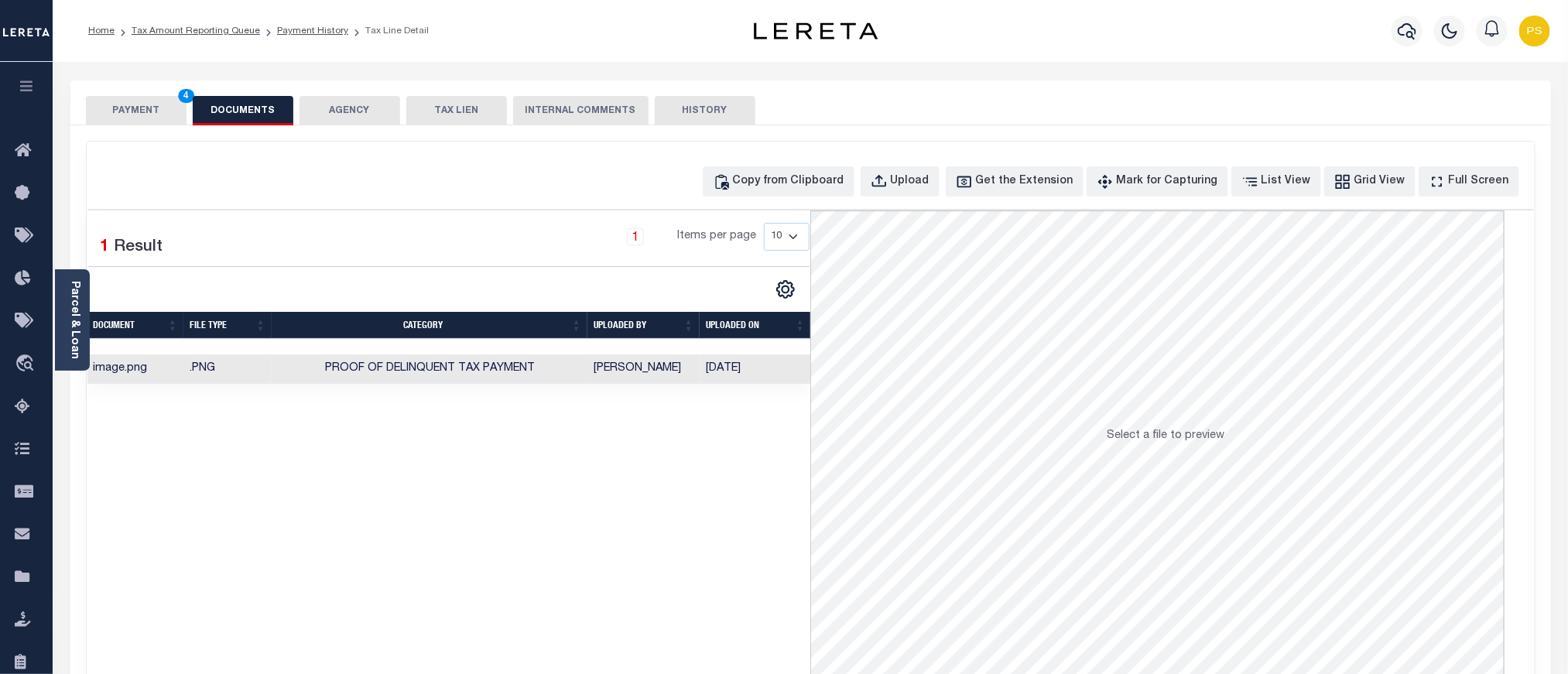
click at [126, 105] on button "PAYMENT 4" at bounding box center [136, 110] width 100 height 29
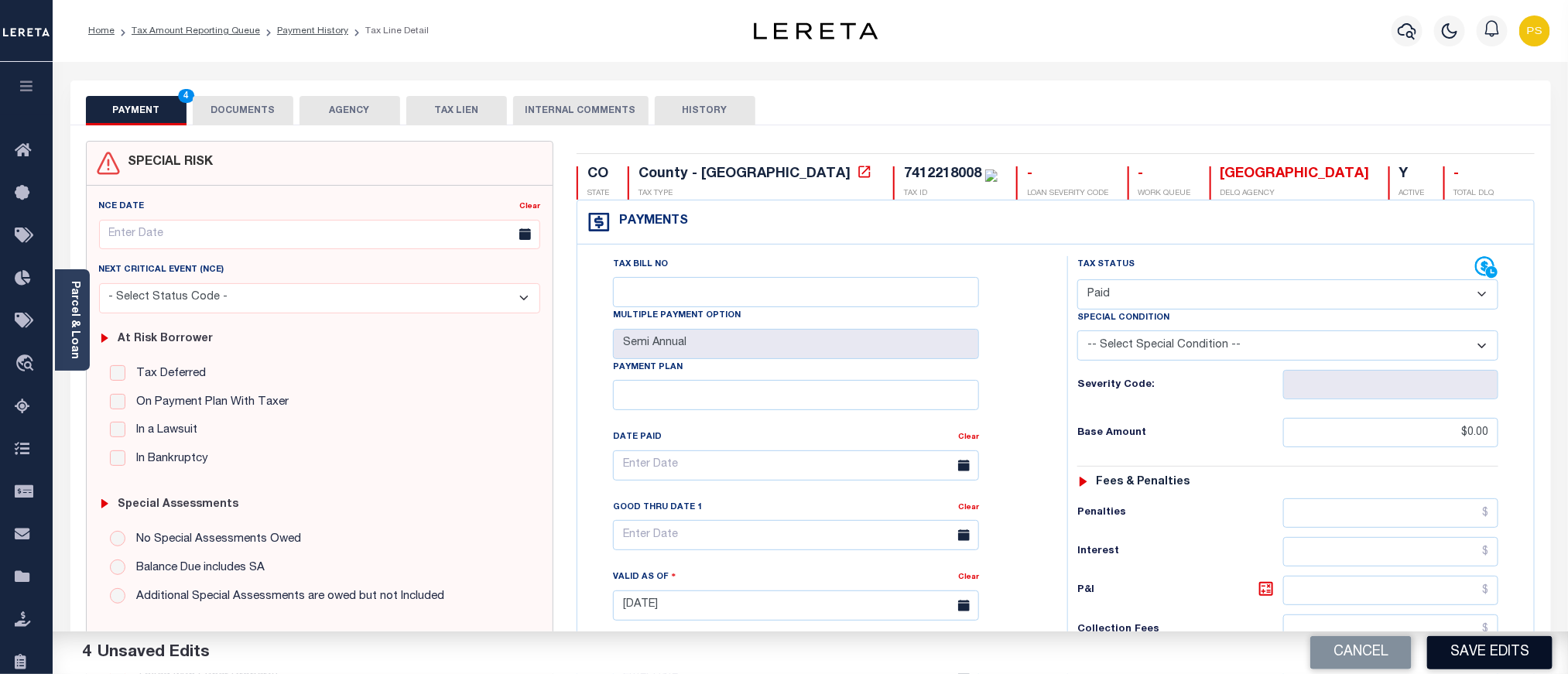
click at [1510, 660] on button "Save Edits" at bounding box center [1490, 652] width 126 height 33
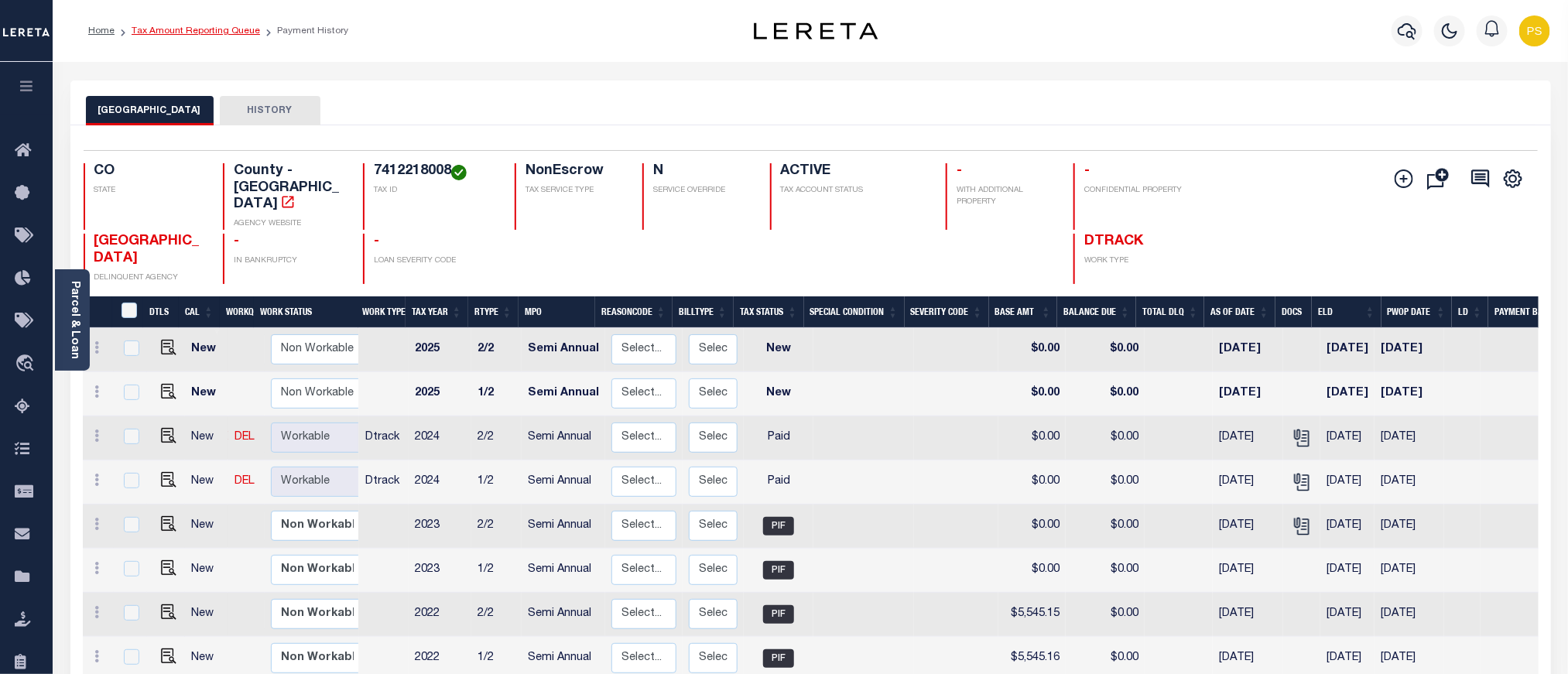
click at [220, 28] on link "Tax Amount Reporting Queue" at bounding box center [195, 30] width 129 height 9
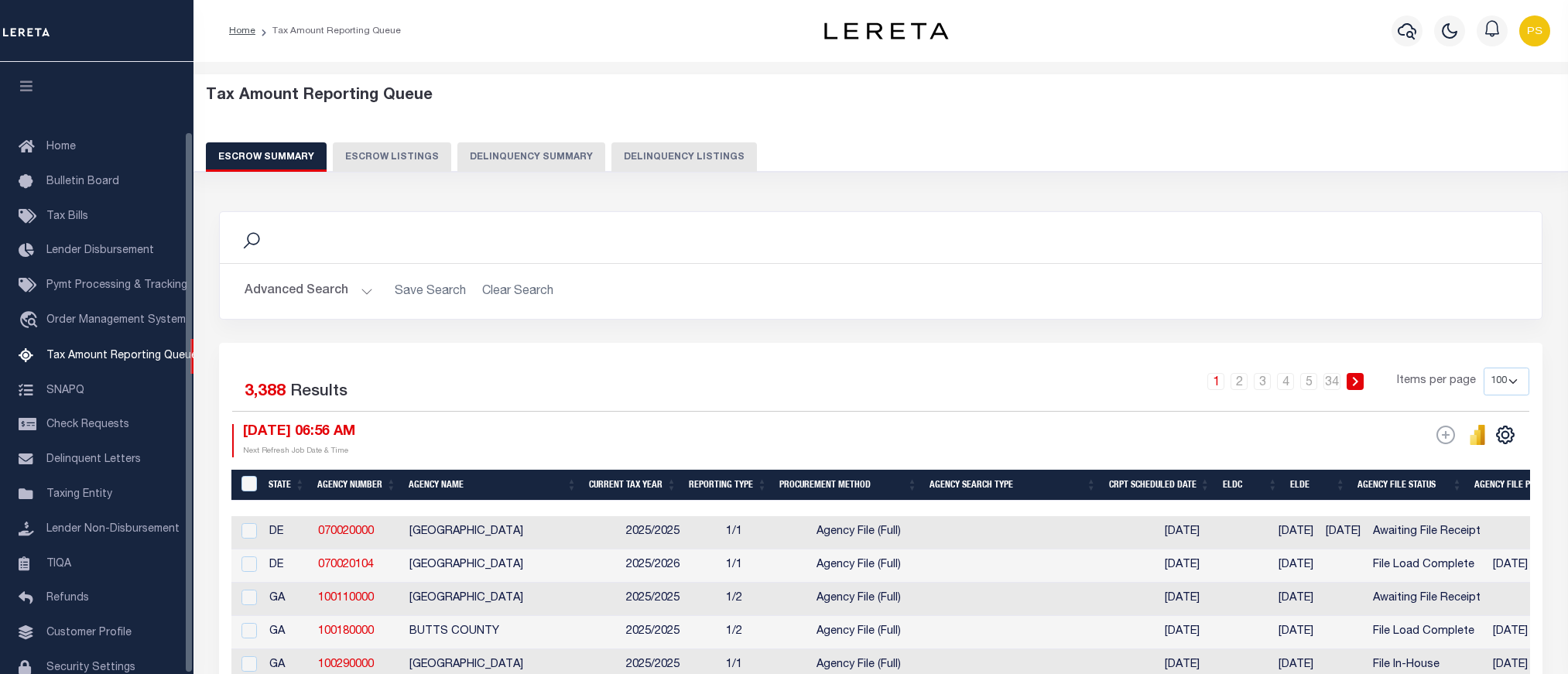
click at [647, 160] on button "Delinquency Listings" at bounding box center [685, 157] width 146 height 29
select select "100"
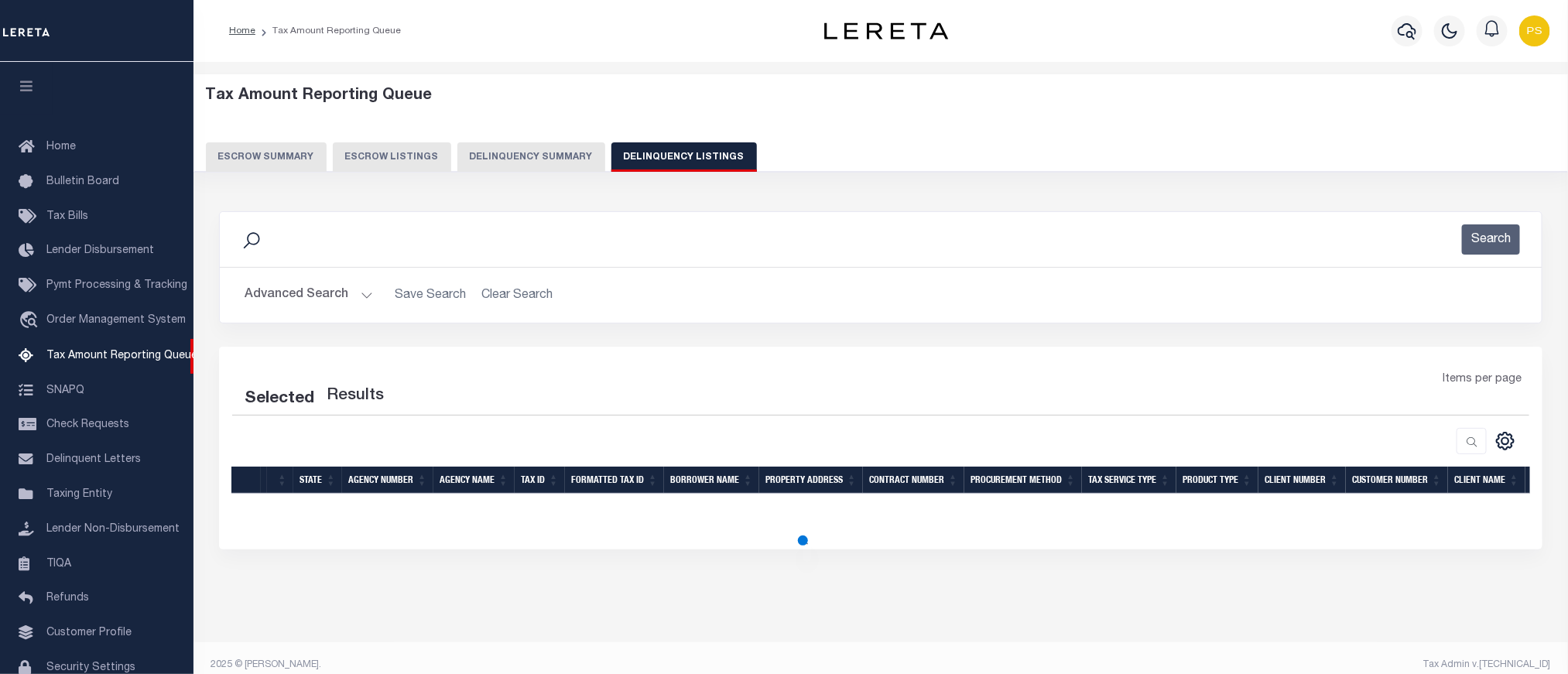
scroll to position [79, 0]
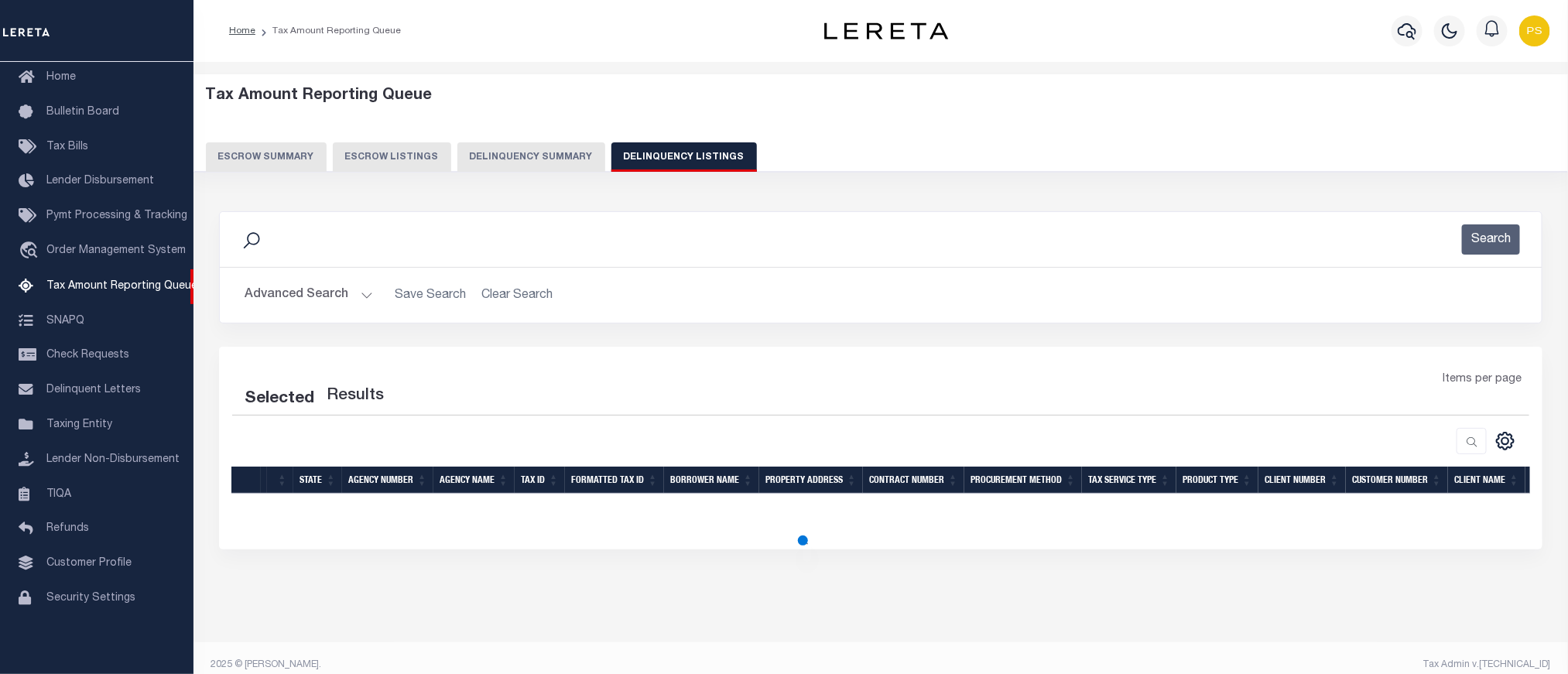
select select "100"
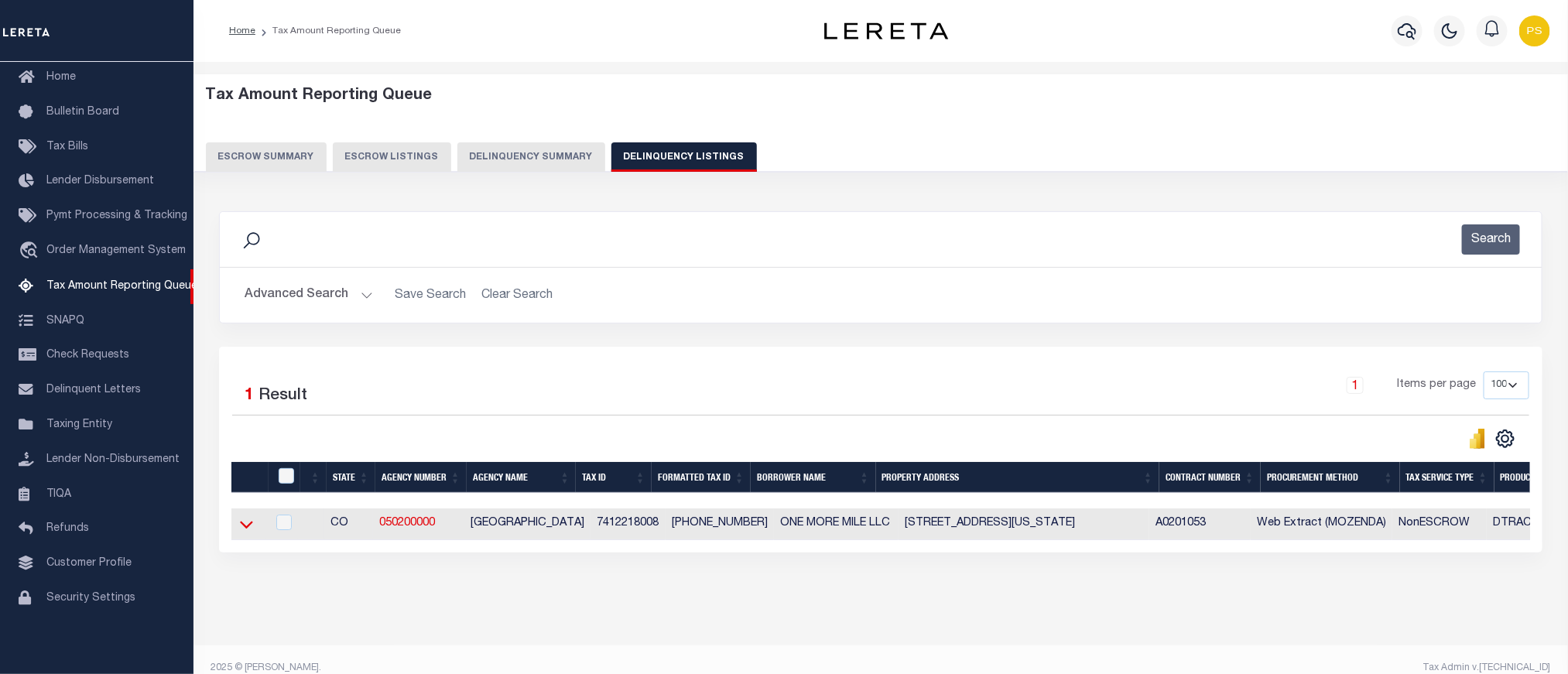
click at [246, 529] on icon at bounding box center [246, 526] width 13 height 8
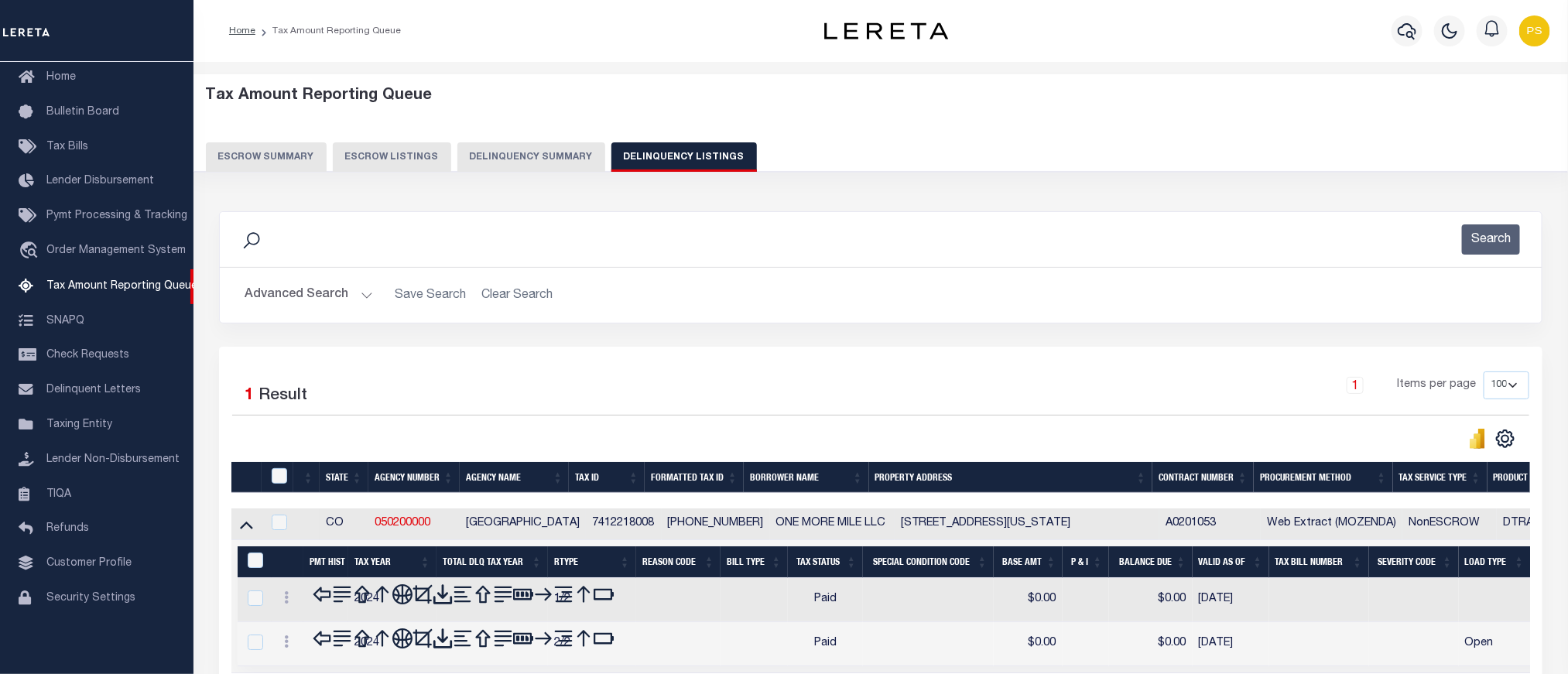
scroll to position [33, 0]
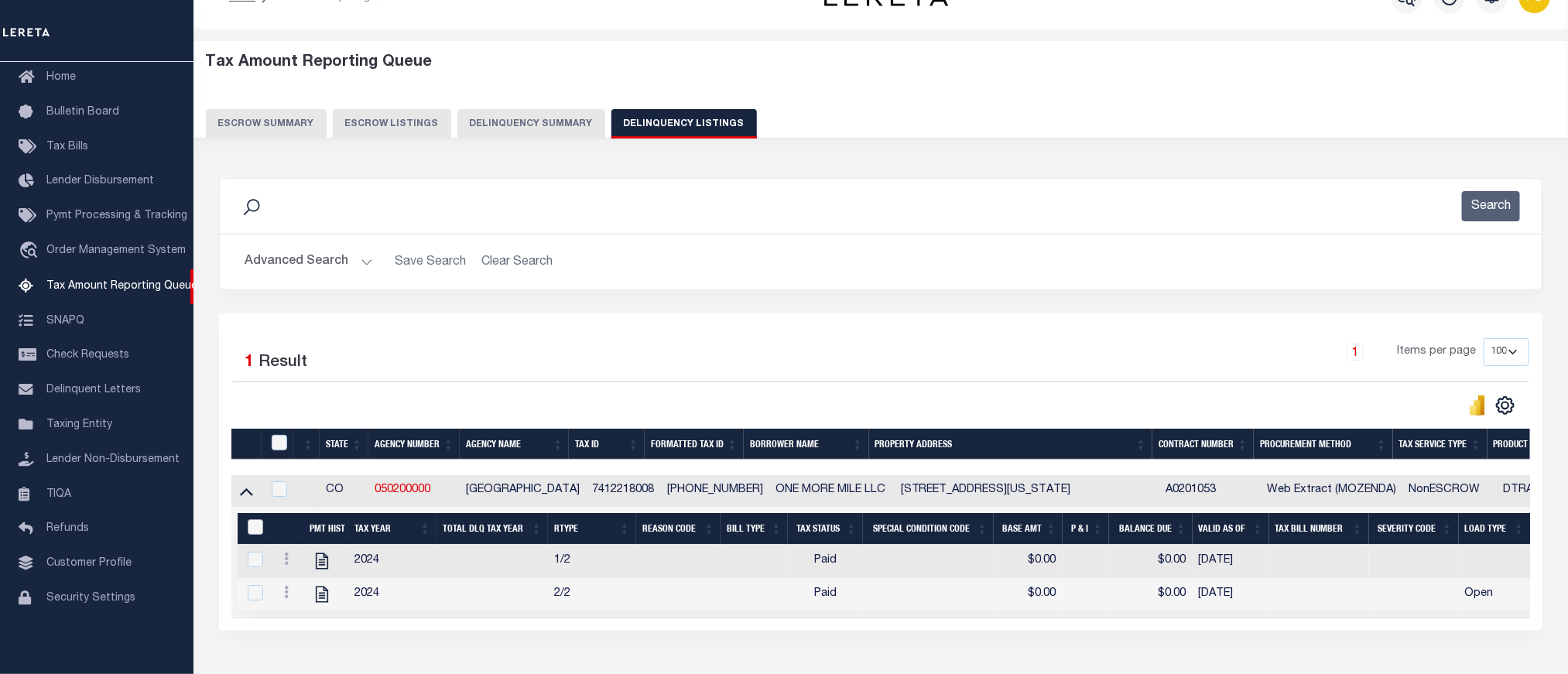
click at [253, 527] on input "&nbsp;" at bounding box center [255, 527] width 15 height 15
checkbox input "true"
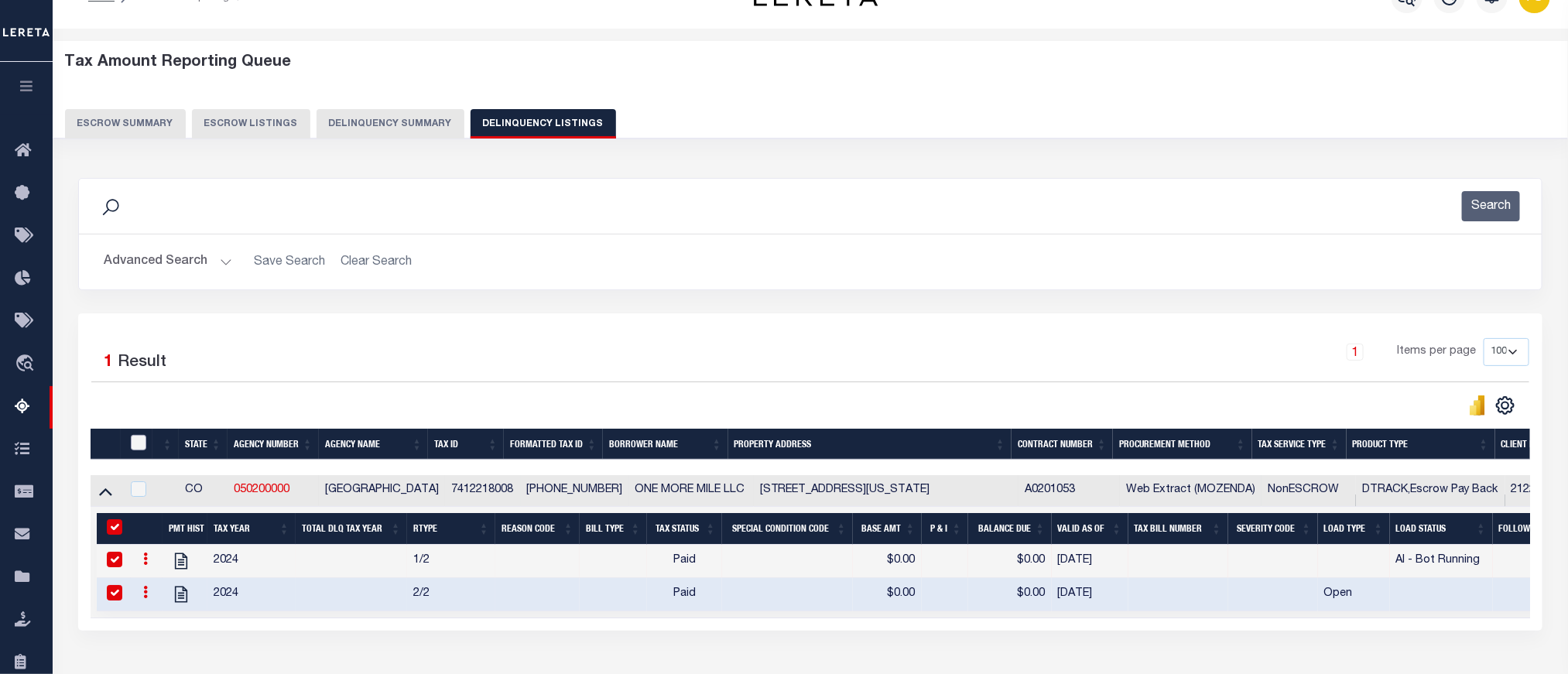
click at [135, 449] on input "checkbox" at bounding box center [138, 442] width 15 height 15
checkbox input "true"
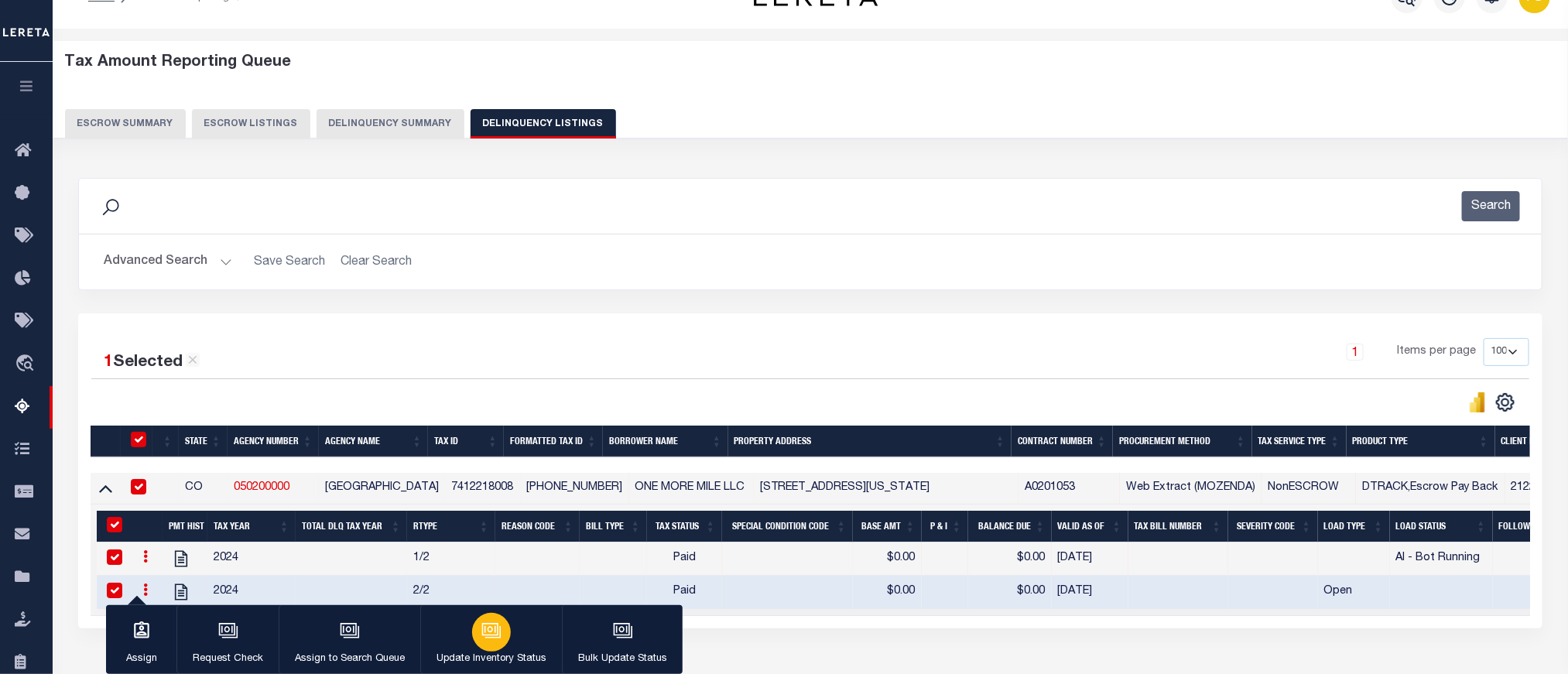
click at [488, 638] on icon "button" at bounding box center [493, 632] width 15 height 11
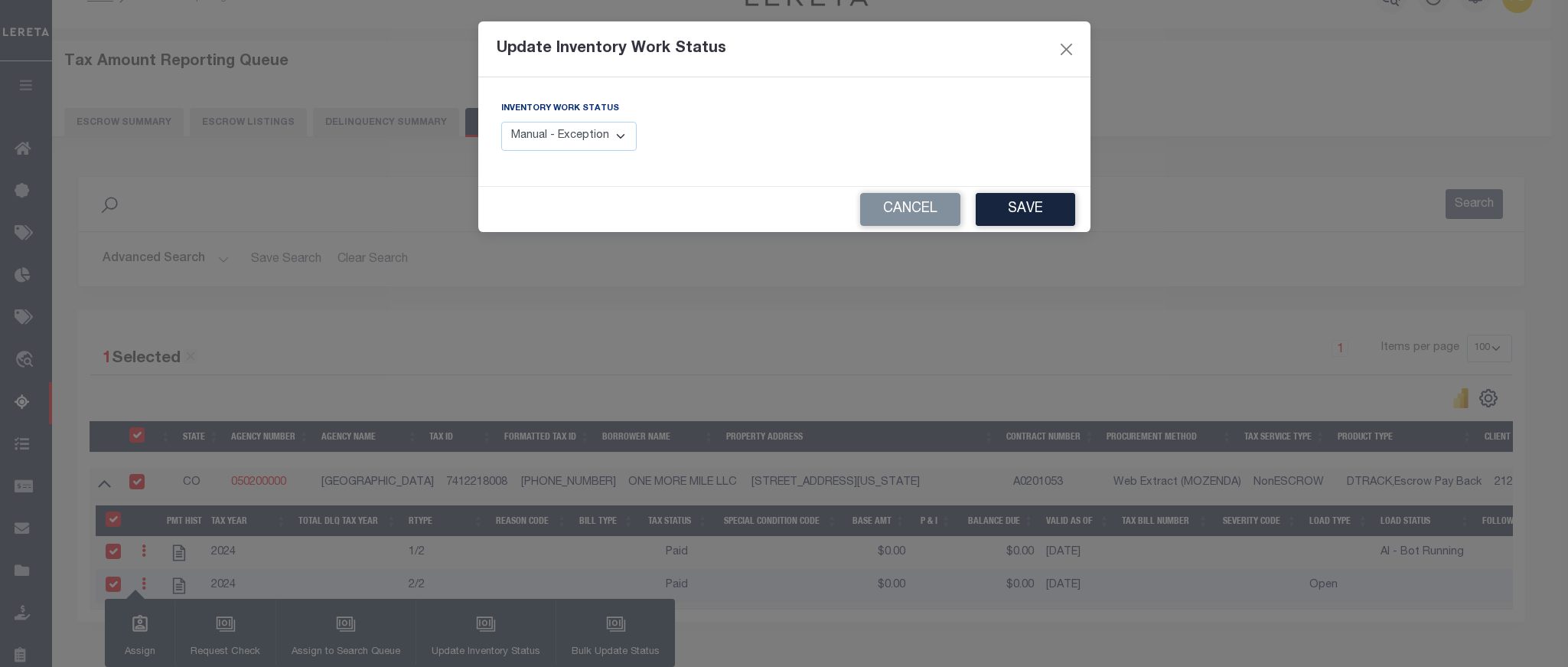
click at [600, 133] on select "Manual - Exception Pended - Awaiting Search Late Add Exception Completed" at bounding box center [570, 136] width 136 height 30
select select "4"
click at [502, 123] on select "Manual - Exception Pended - Awaiting Search Late Add Exception Completed" at bounding box center [570, 136] width 136 height 30
click at [1015, 212] on button "Save" at bounding box center [1026, 209] width 99 height 33
